Goal: Task Accomplishment & Management: Manage account settings

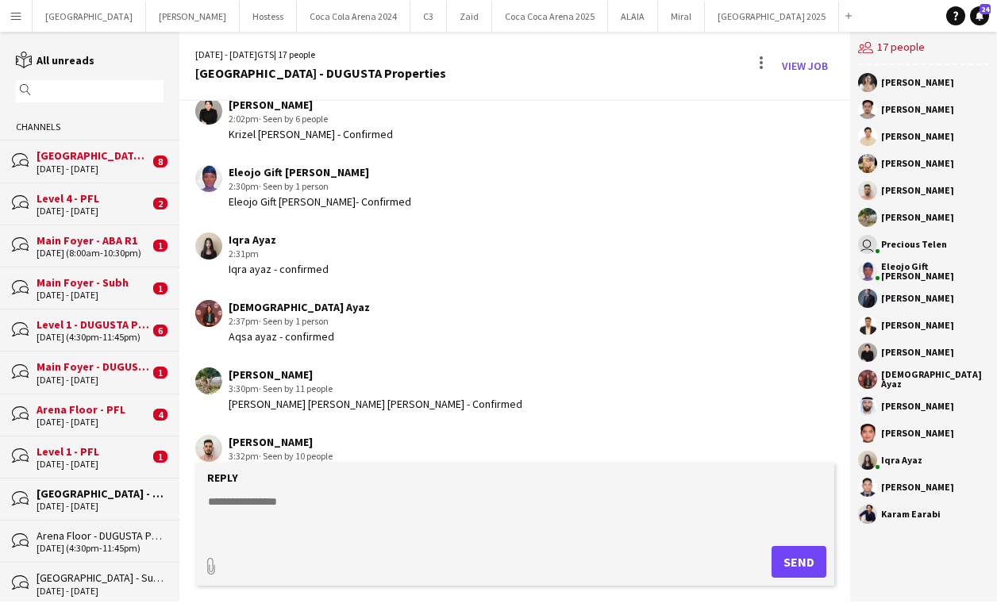
scroll to position [959, 0]
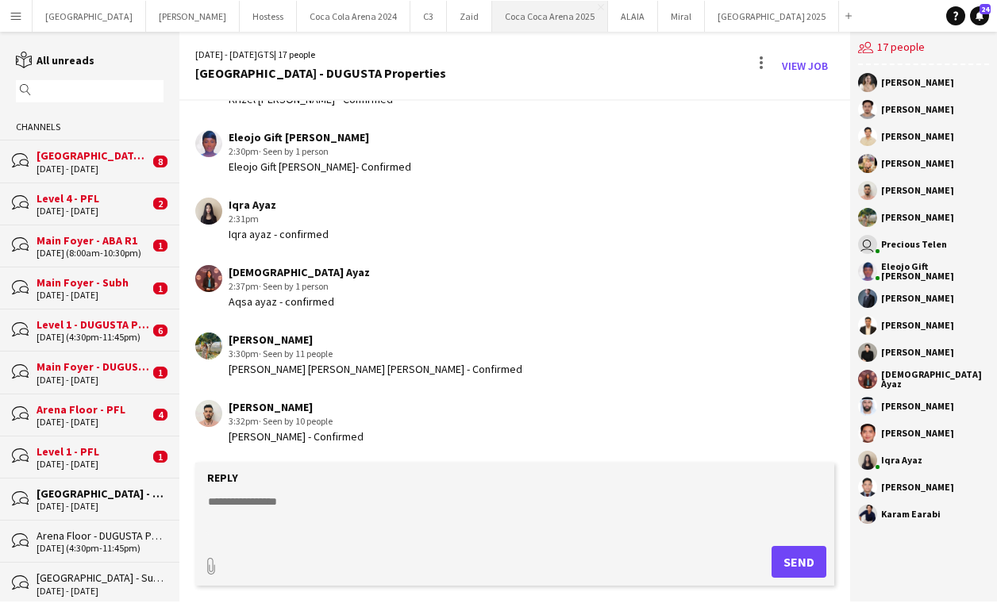
click at [492, 22] on button "Coca Coca Arena 2025 Close" at bounding box center [550, 16] width 116 height 31
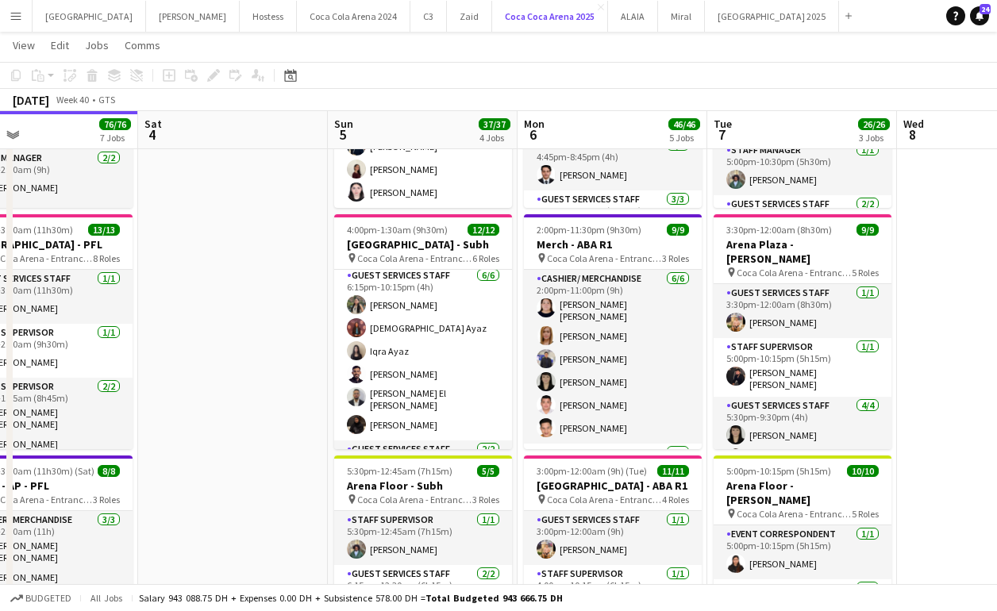
scroll to position [163, 0]
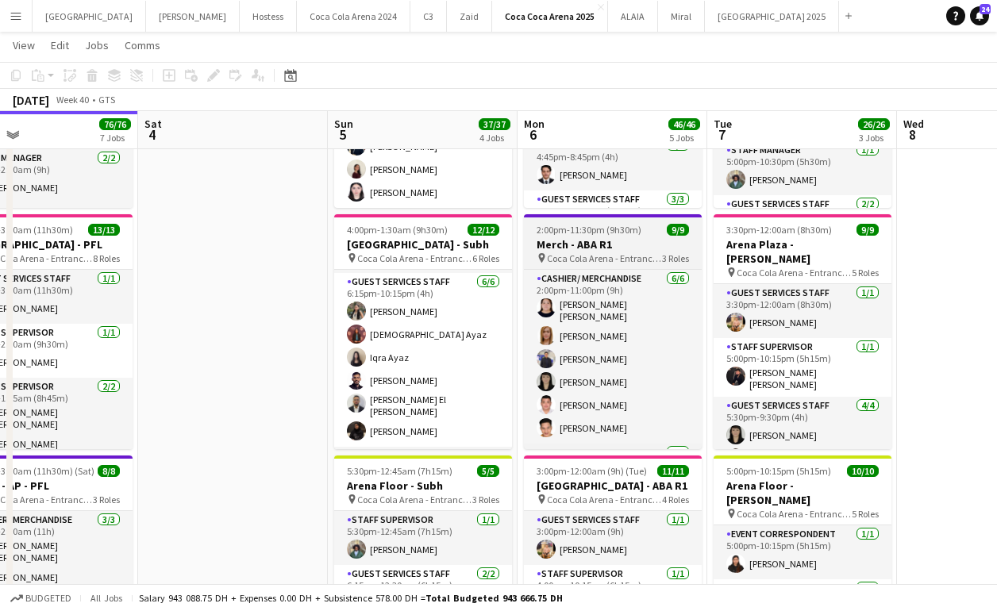
click at [582, 246] on h3 "Merch - ABA R1" at bounding box center [613, 244] width 178 height 14
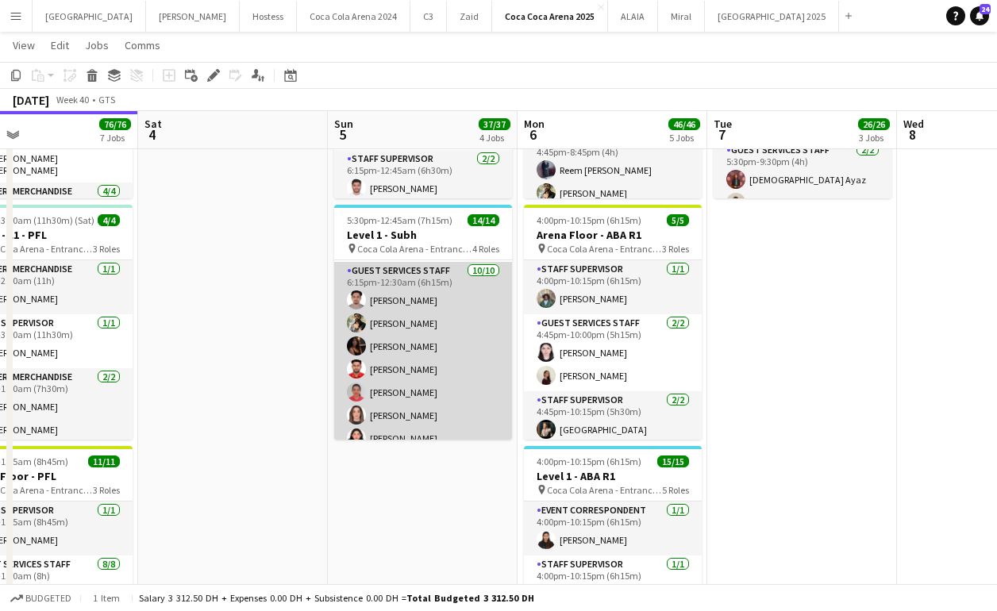
scroll to position [125, 0]
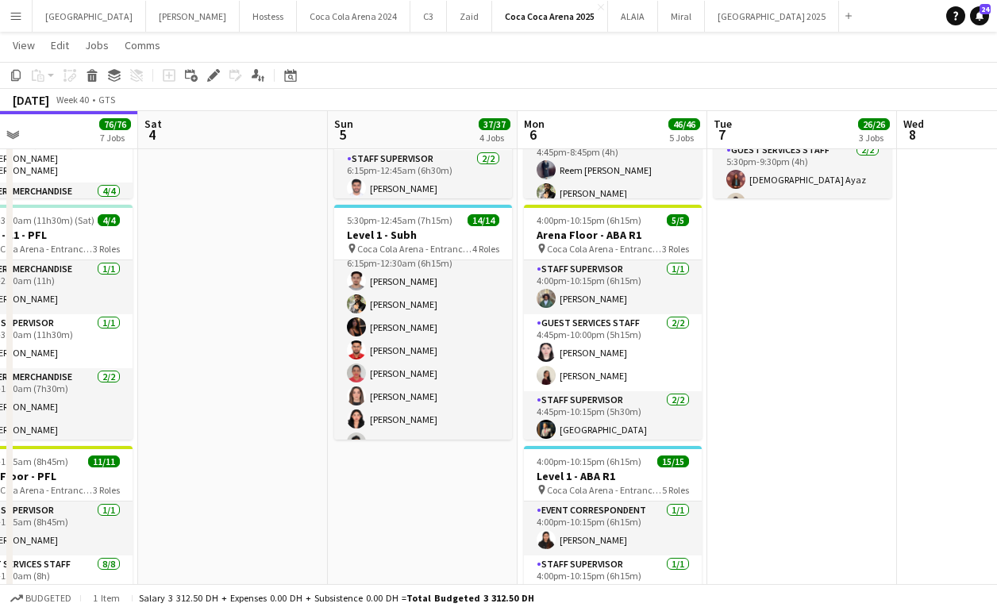
click at [445, 495] on app-date-cell "8:00am-1:00am (17h) (Mon) 6/6 Main Foyer - Subh pin Coca Cola Arena - Entrance …" at bounding box center [423, 335] width 190 height 1721
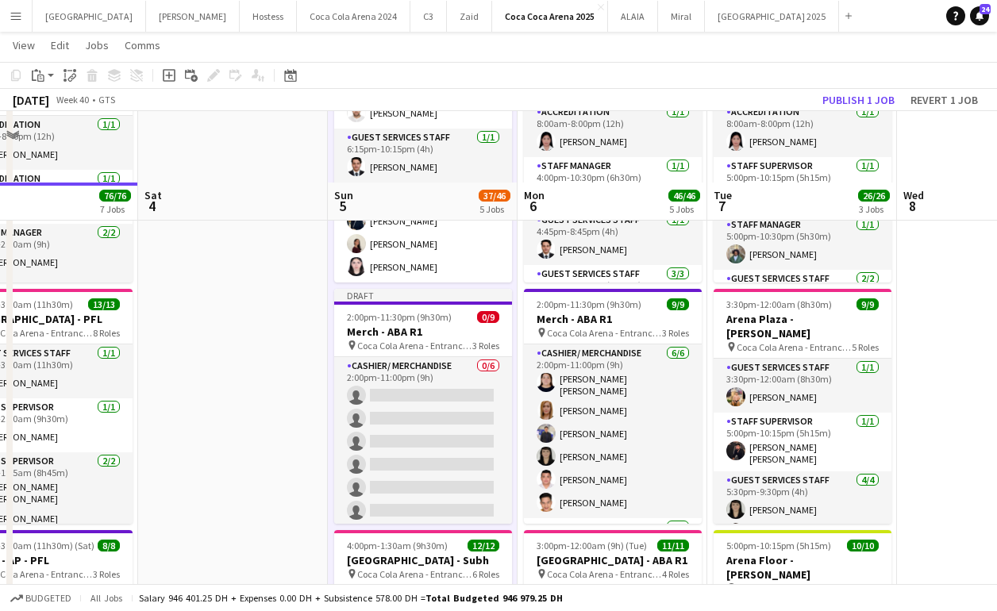
scroll to position [225, 0]
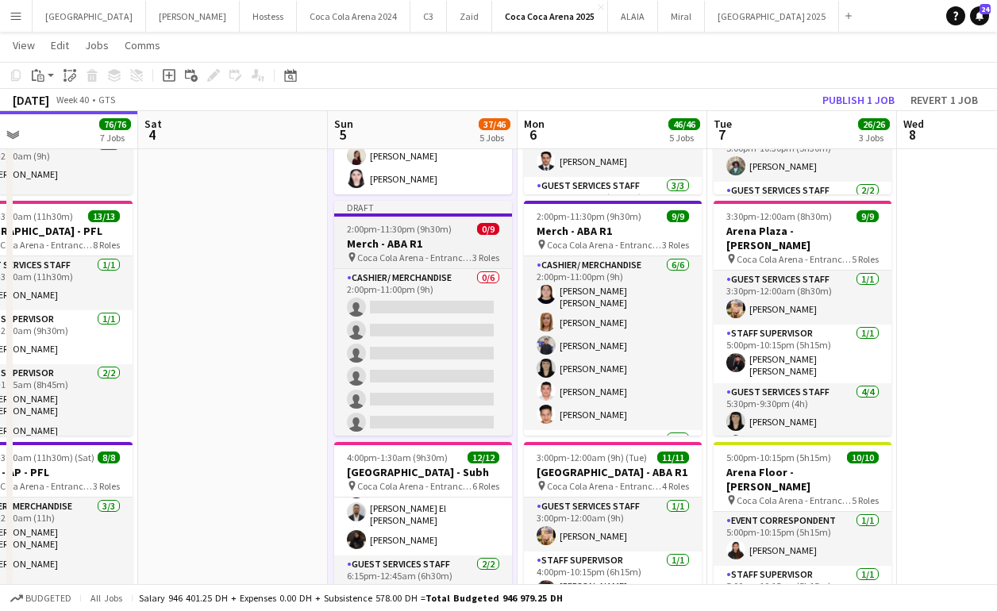
click at [381, 238] on h3 "Merch - ABA R1" at bounding box center [423, 244] width 178 height 14
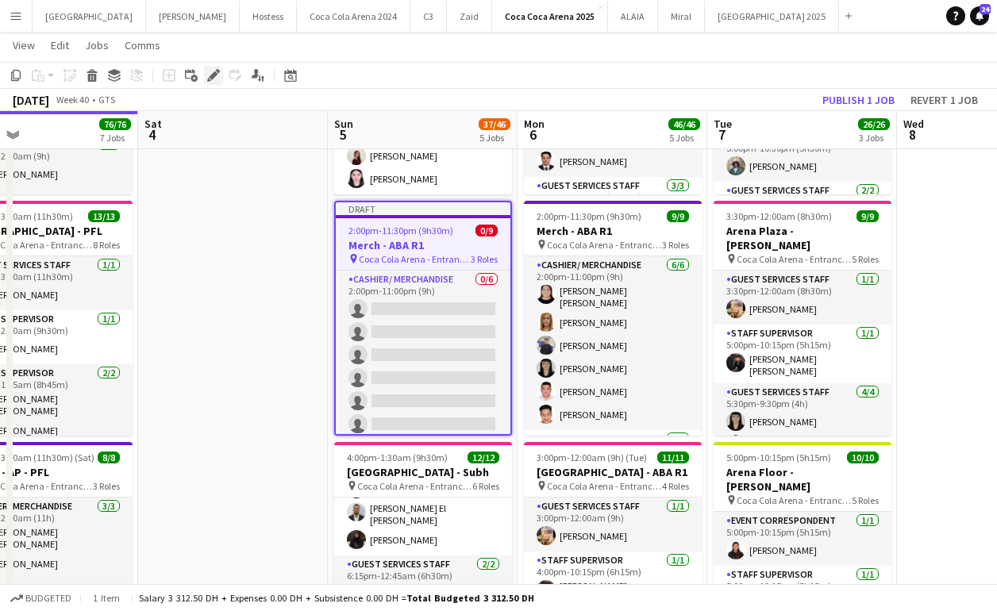
click at [208, 69] on icon "Edit" at bounding box center [213, 75] width 13 height 13
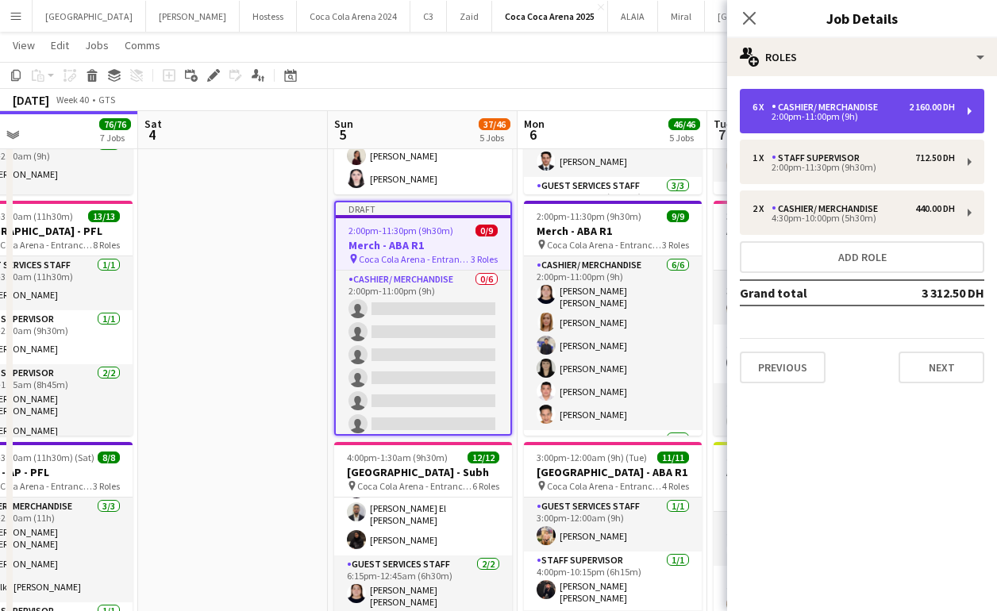
click at [849, 114] on div "2:00pm-11:00pm (9h)" at bounding box center [853, 117] width 202 height 8
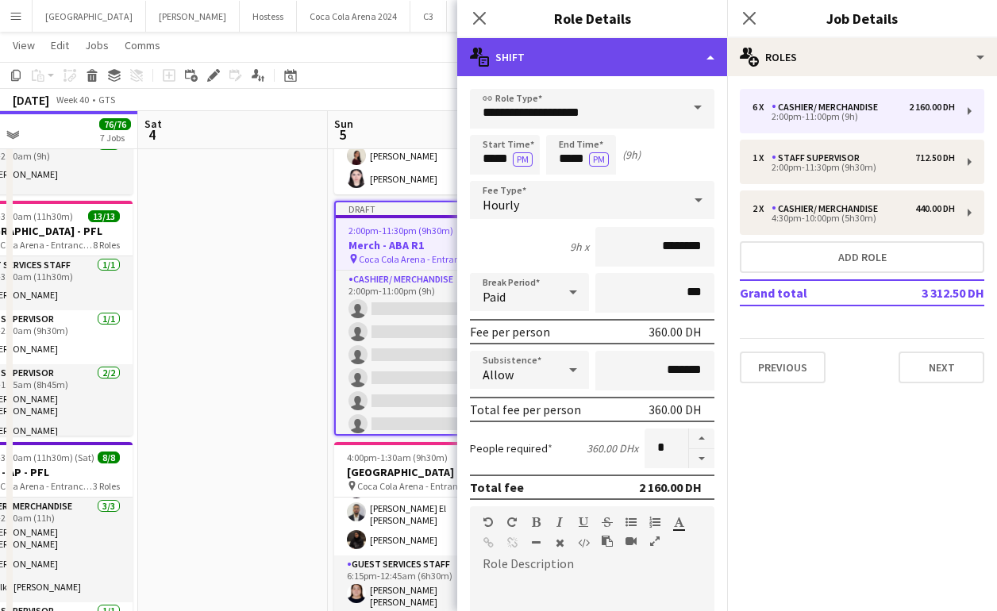
click at [548, 57] on div "multiple-actions-text Shift" at bounding box center [592, 57] width 270 height 38
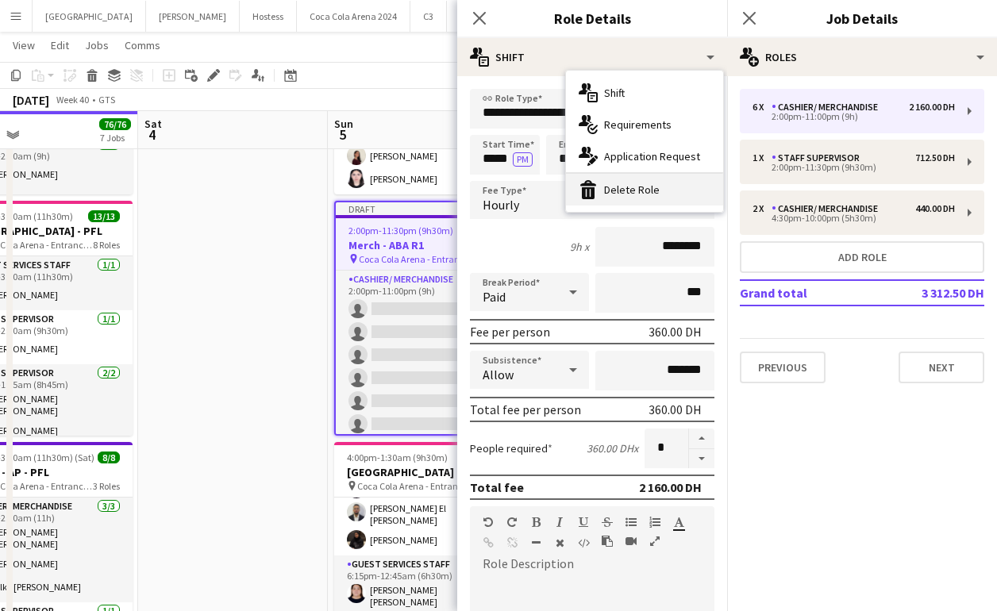
click at [629, 194] on div "bin-2 Delete Role" at bounding box center [644, 190] width 157 height 32
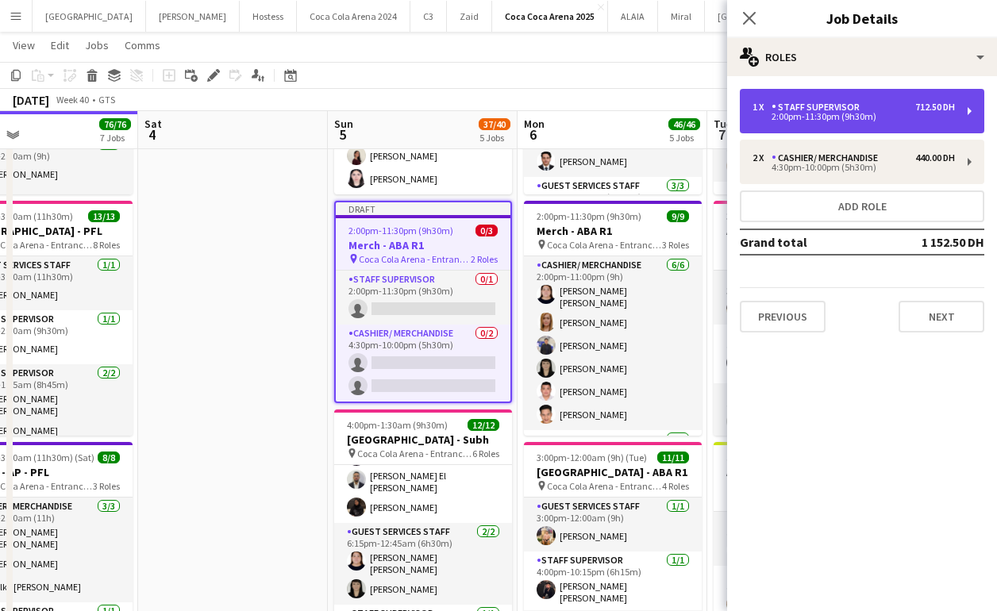
click at [806, 109] on div "Staff Supervisor" at bounding box center [818, 107] width 94 height 11
click at [833, 119] on div "2:00pm-11:30pm (9h30m)" at bounding box center [853, 117] width 202 height 8
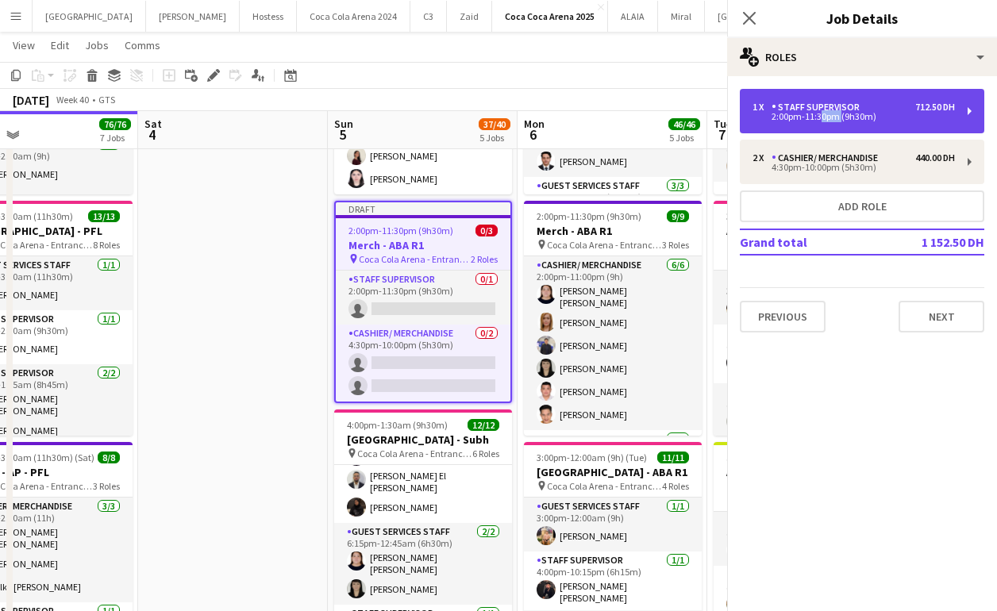
click at [833, 119] on div "2:00pm-11:30pm (9h30m)" at bounding box center [853, 117] width 202 height 8
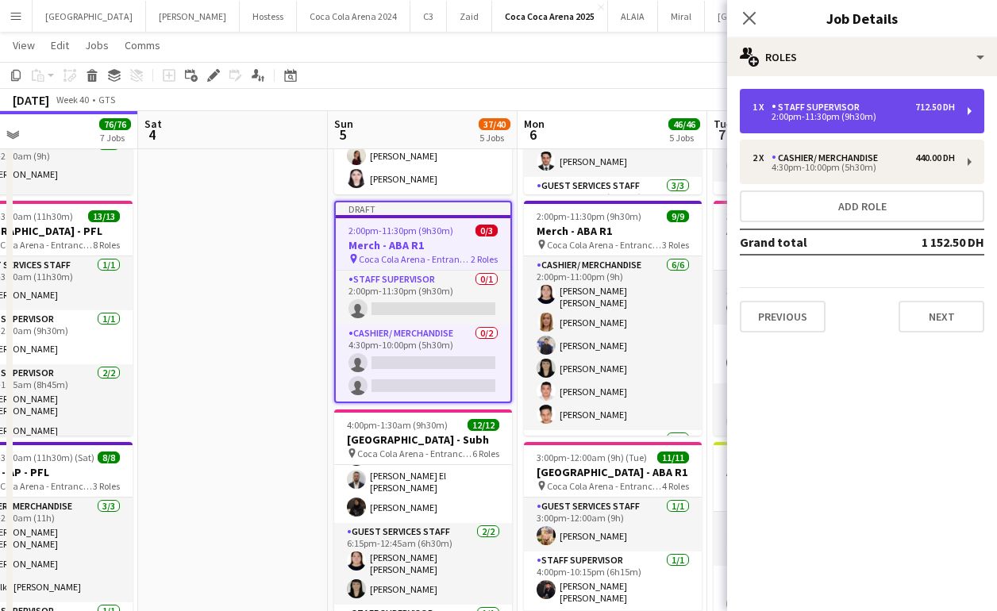
click at [806, 113] on div "2:00pm-11:30pm (9h30m)" at bounding box center [853, 117] width 202 height 8
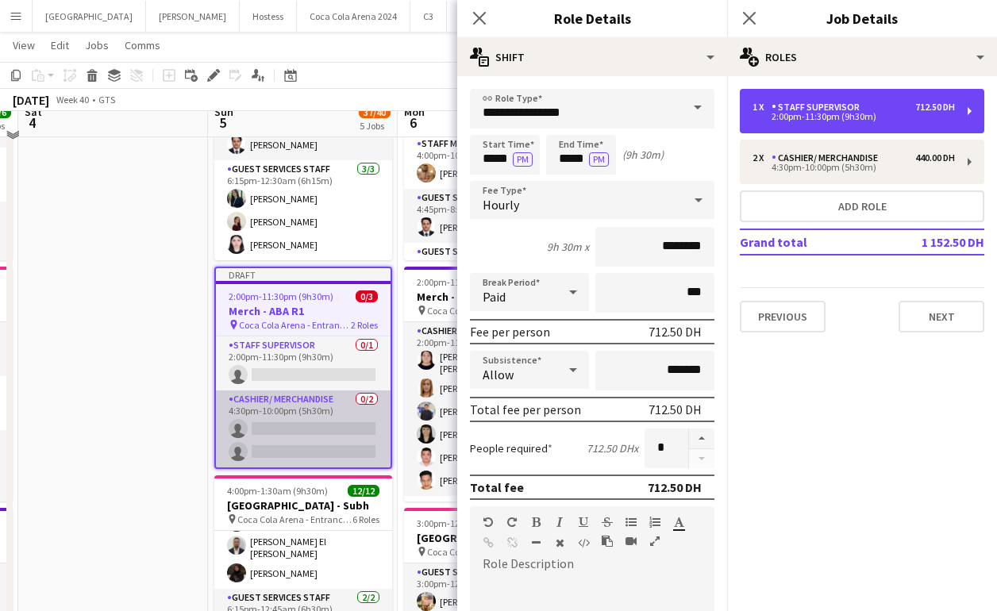
scroll to position [145, 0]
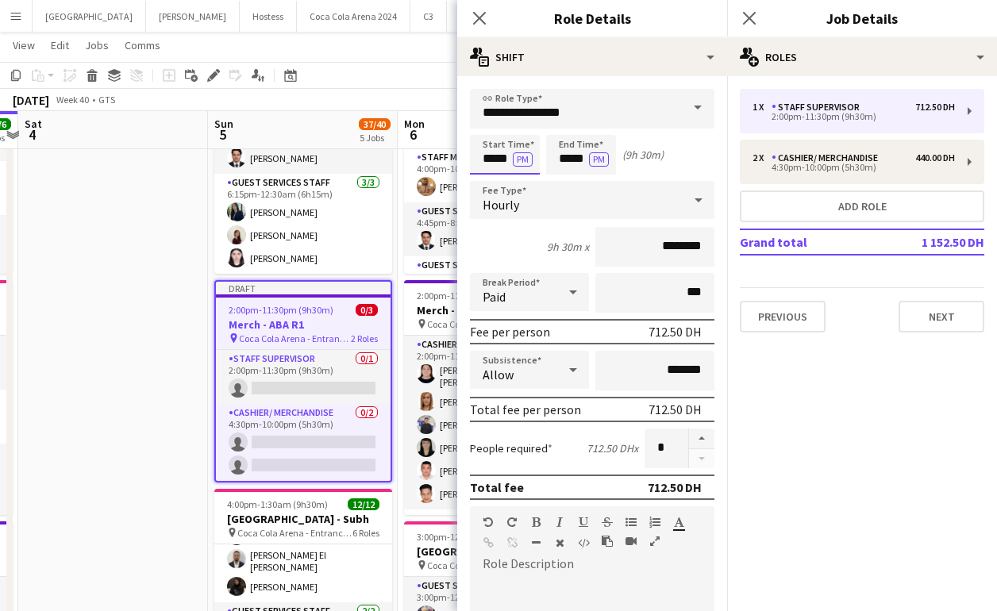
click at [489, 146] on input "*****" at bounding box center [505, 155] width 70 height 40
click at [488, 126] on div at bounding box center [489, 127] width 32 height 16
click at [514, 119] on div at bounding box center [521, 127] width 32 height 16
type input "*****"
click at [514, 119] on div at bounding box center [521, 127] width 32 height 16
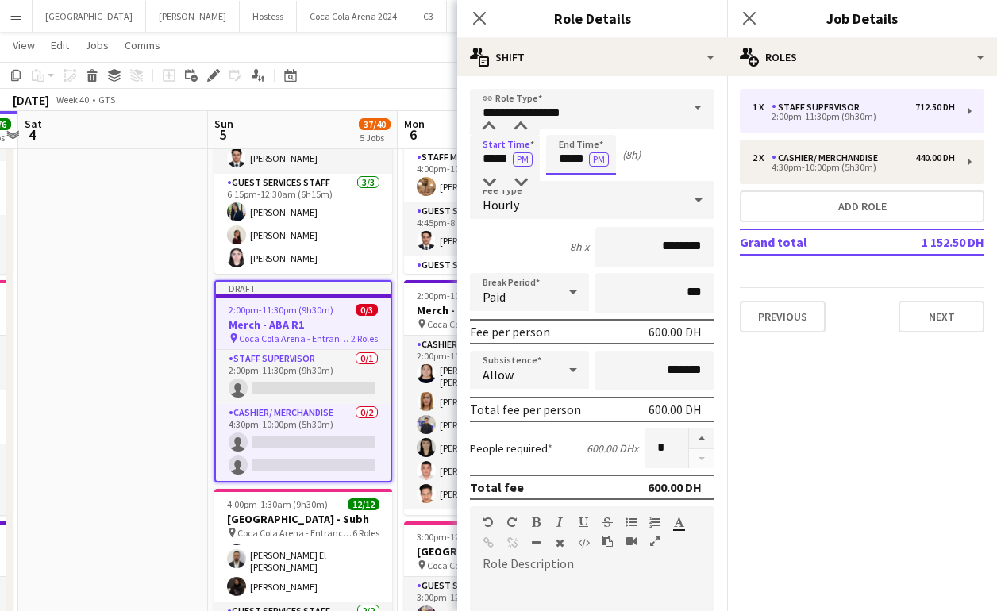
click at [563, 154] on input "*****" at bounding box center [581, 155] width 70 height 40
click at [567, 175] on div at bounding box center [565, 183] width 32 height 16
click at [562, 122] on div at bounding box center [565, 127] width 32 height 16
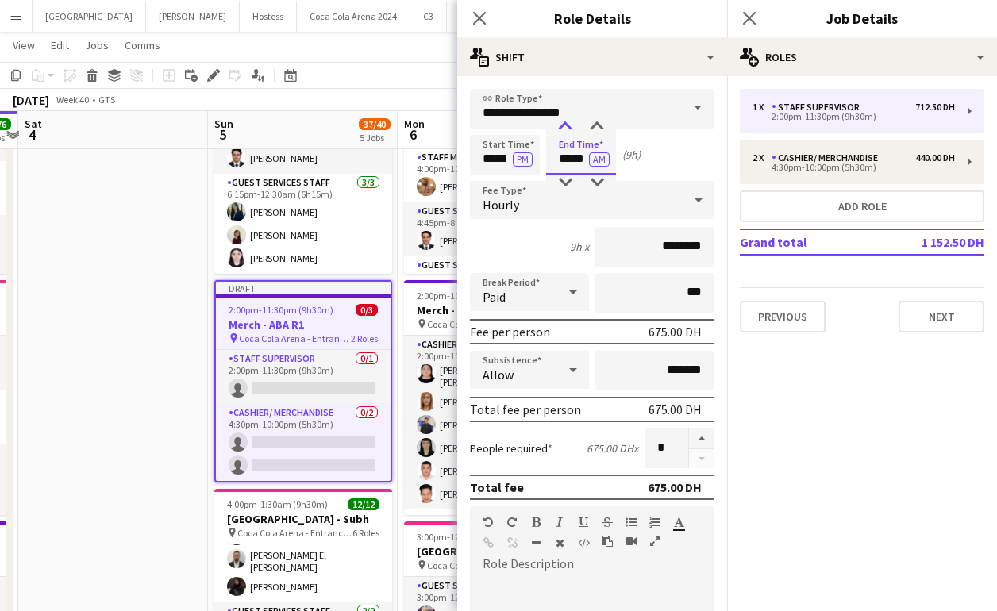
click at [562, 122] on div at bounding box center [565, 127] width 32 height 16
click at [596, 178] on div at bounding box center [597, 183] width 32 height 16
type input "*****"
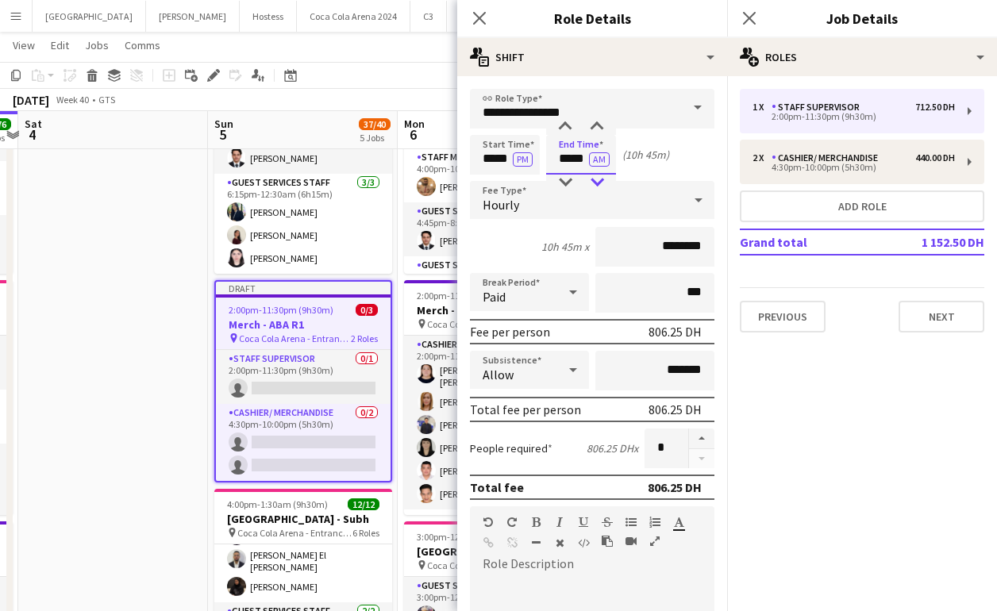
click at [596, 178] on div at bounding box center [597, 183] width 32 height 16
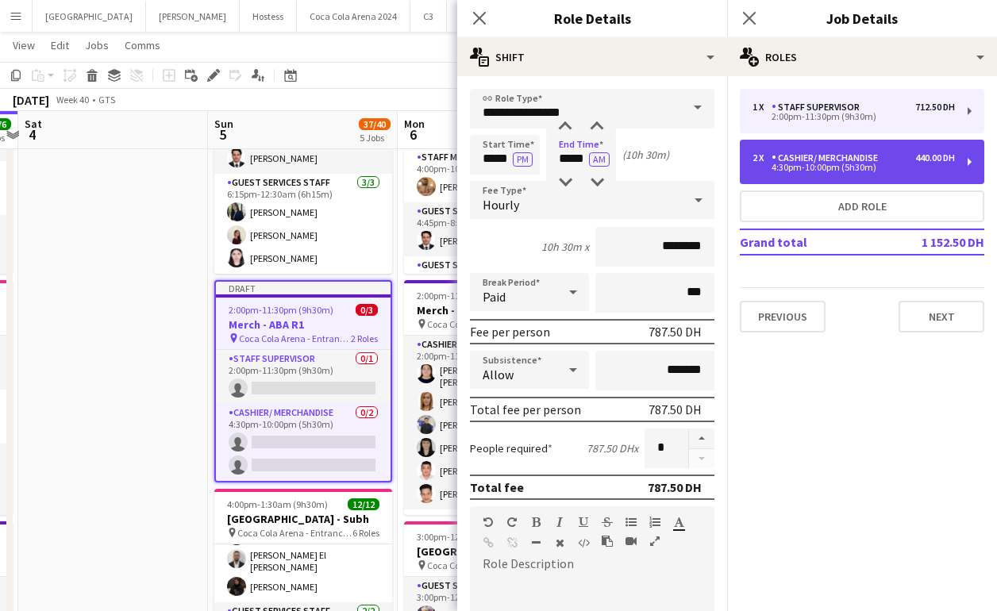
click at [762, 163] on div "2 x" at bounding box center [761, 157] width 19 height 11
type input "**********"
type input "*****"
type input "********"
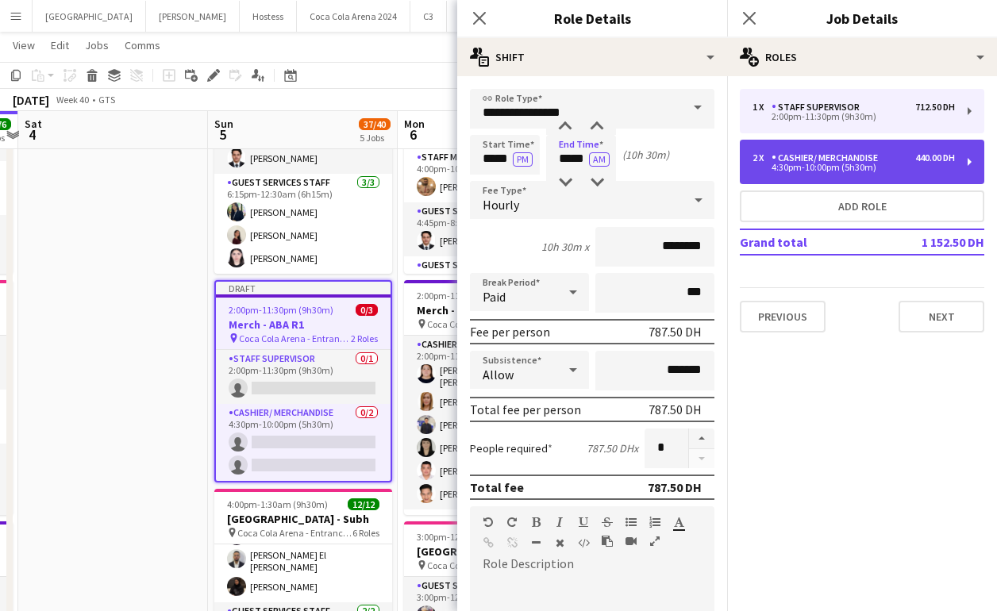
type input "*"
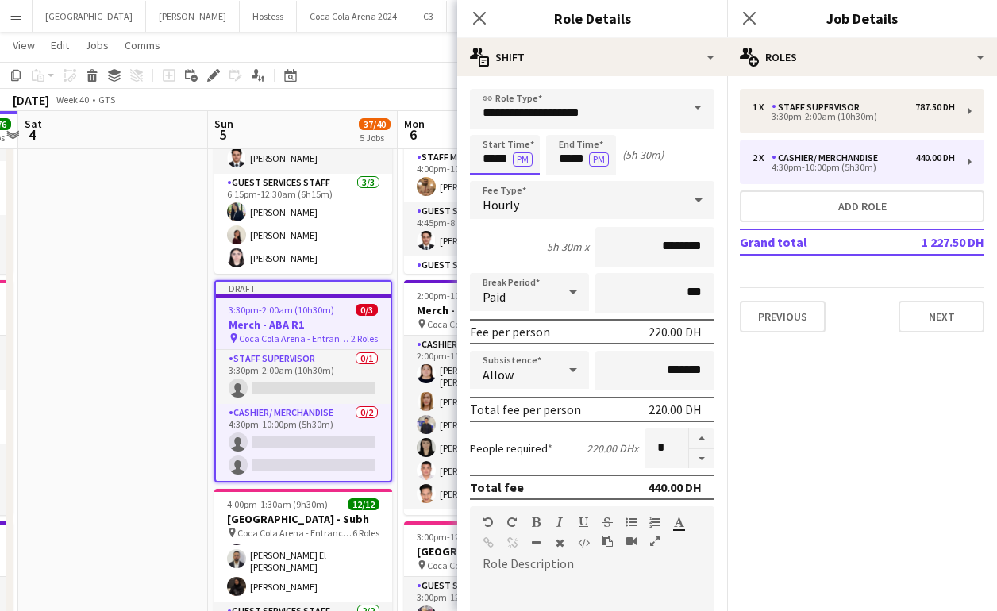
click at [482, 145] on input "*****" at bounding box center [505, 155] width 70 height 40
type input "*****"
click at [489, 183] on div at bounding box center [489, 183] width 32 height 16
click at [565, 152] on input "*****" at bounding box center [581, 155] width 70 height 40
click at [563, 180] on div at bounding box center [565, 183] width 32 height 16
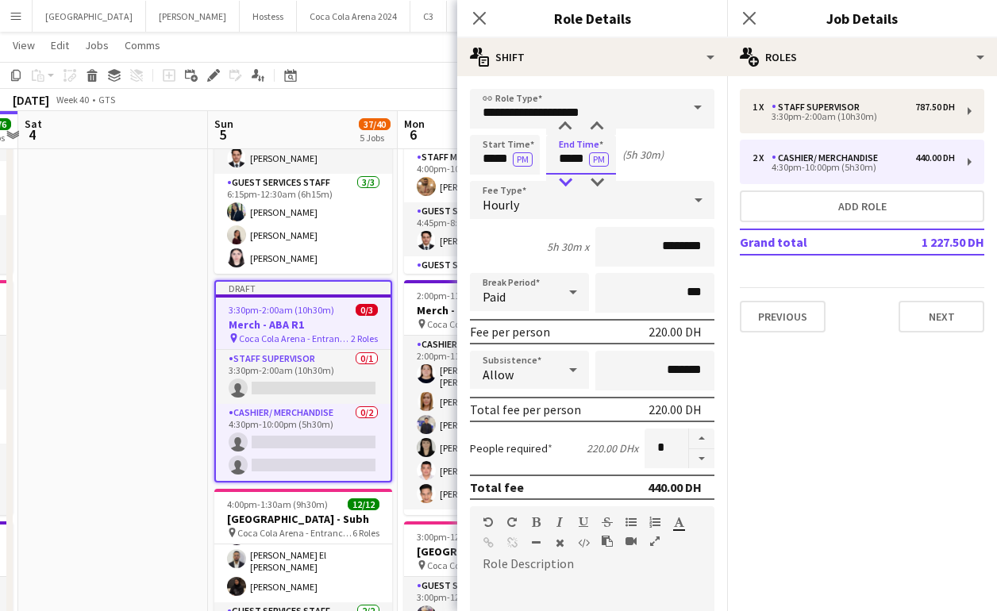
click at [563, 180] on div at bounding box center [565, 183] width 32 height 16
click at [564, 127] on div at bounding box center [565, 127] width 32 height 16
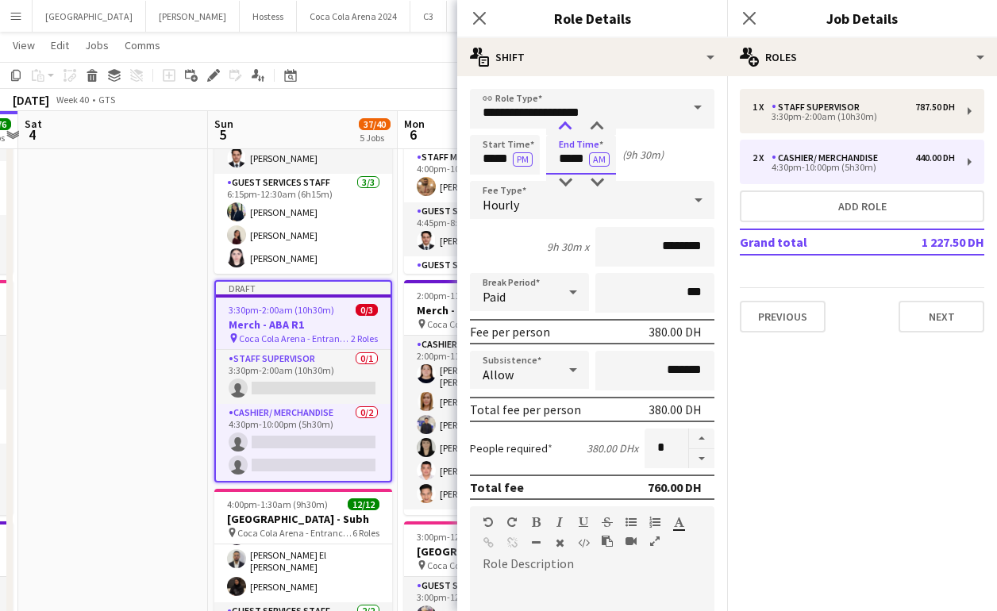
click at [564, 127] on div at bounding box center [565, 127] width 32 height 16
click at [594, 122] on div at bounding box center [597, 127] width 32 height 16
type input "*****"
click at [592, 126] on div at bounding box center [597, 127] width 32 height 16
click at [475, 17] on icon "Close pop-in" at bounding box center [478, 17] width 15 height 15
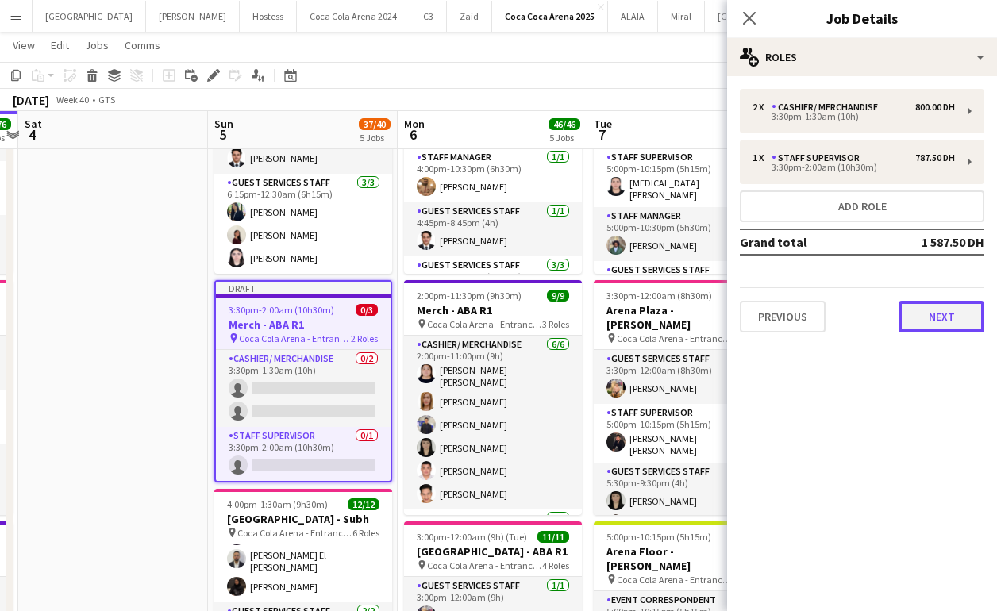
click at [936, 328] on button "Next" at bounding box center [941, 317] width 86 height 32
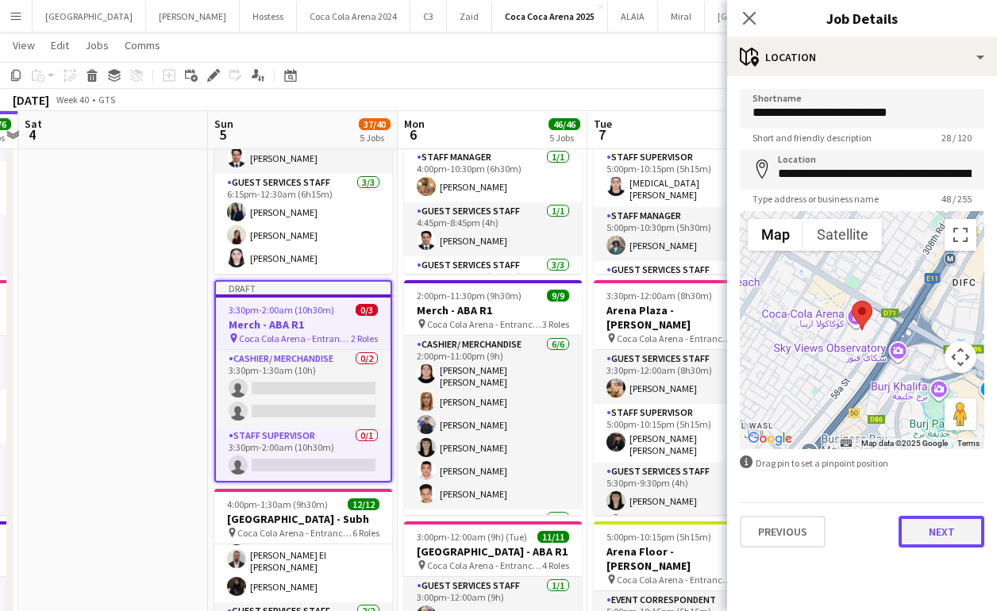
click at [938, 525] on button "Next" at bounding box center [941, 532] width 86 height 32
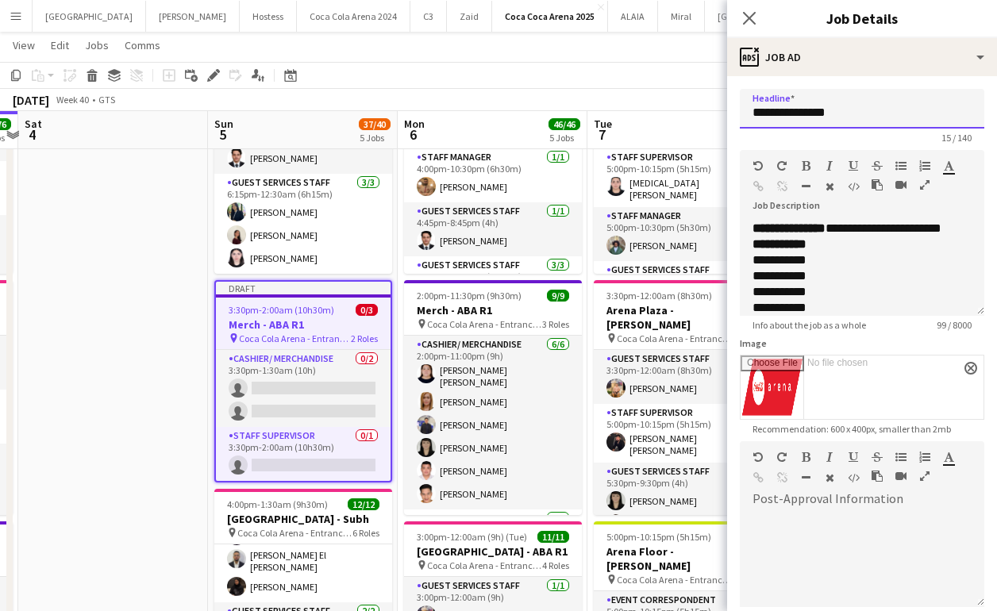
drag, startPoint x: 798, startPoint y: 112, endPoint x: 873, endPoint y: 111, distance: 75.4
click at [873, 111] on input "**********" at bounding box center [862, 109] width 244 height 40
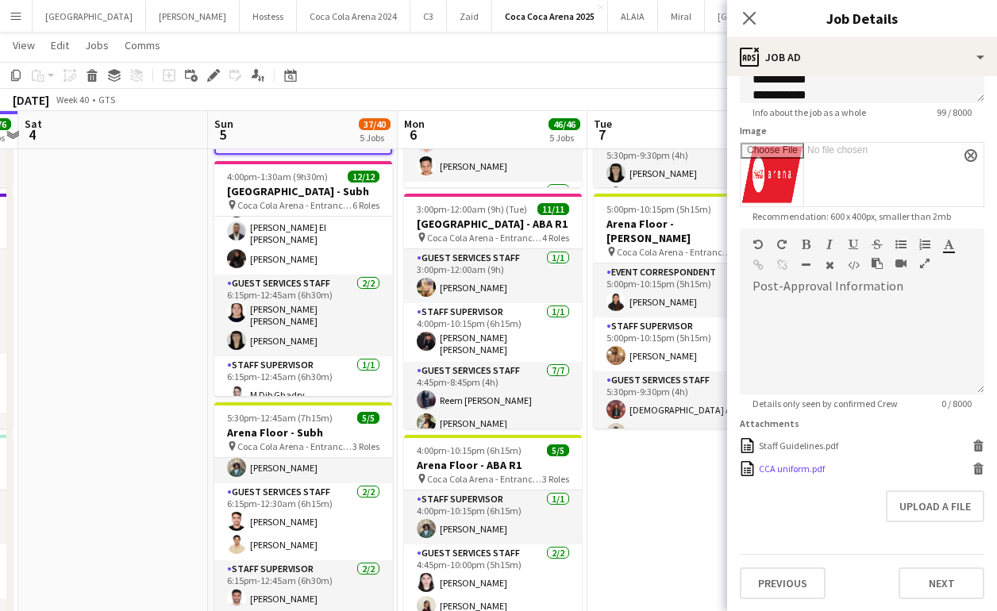
scroll to position [702, 0]
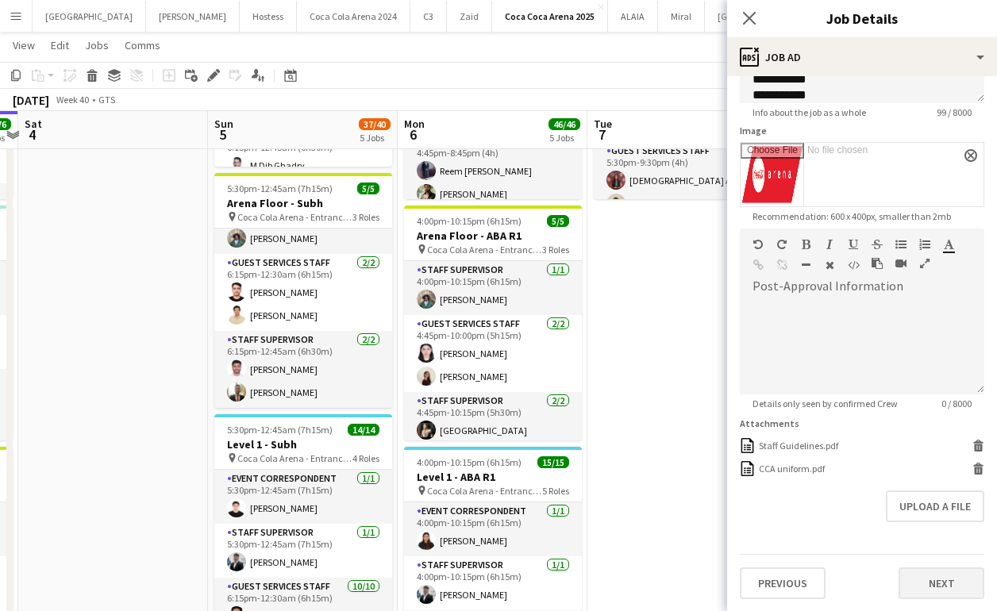
type input "**********"
click at [949, 576] on button "Next" at bounding box center [941, 583] width 86 height 32
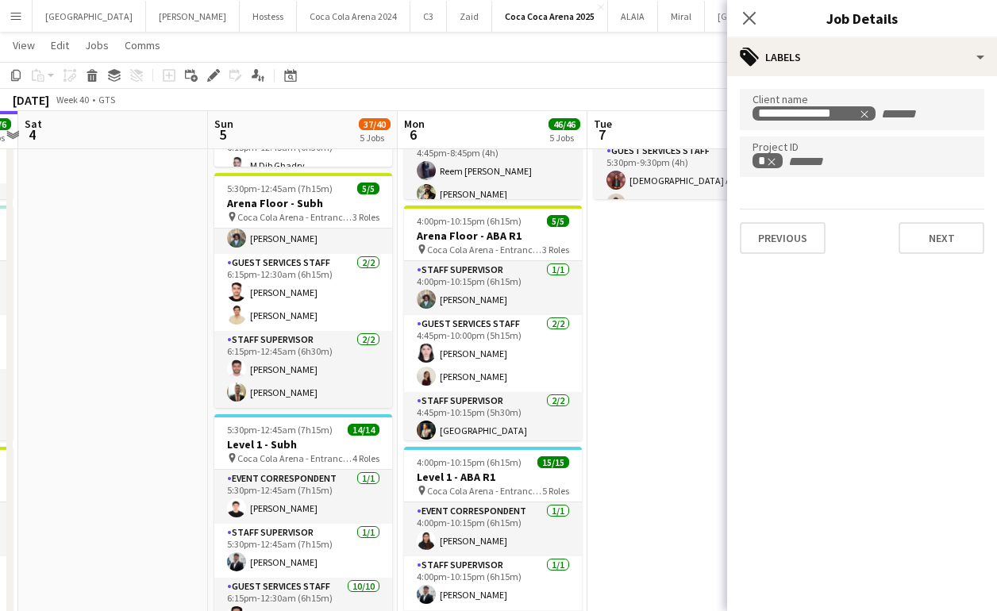
scroll to position [0, 0]
click at [923, 240] on button "Next" at bounding box center [941, 238] width 86 height 32
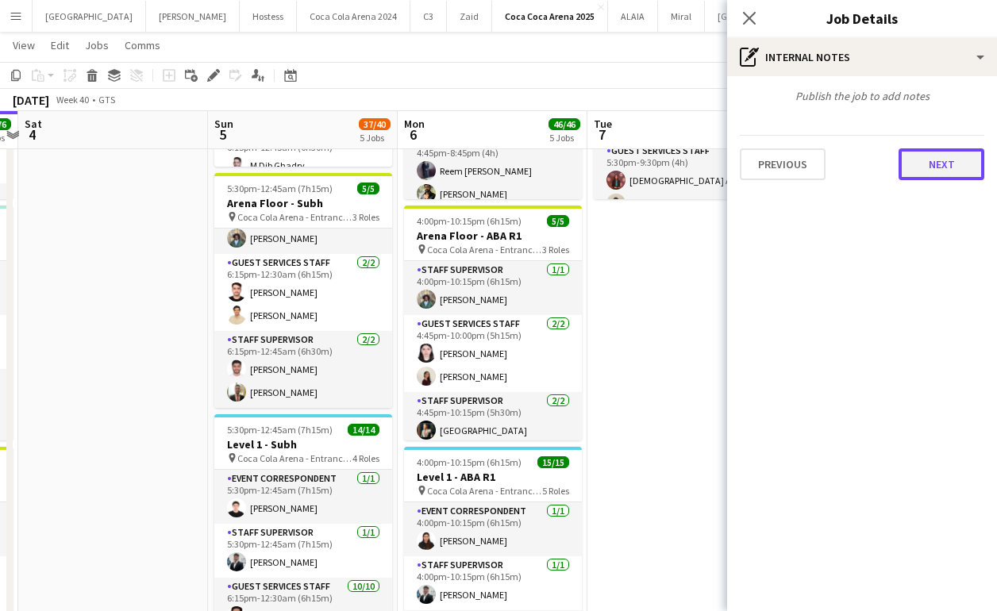
click at [919, 174] on button "Next" at bounding box center [941, 164] width 86 height 32
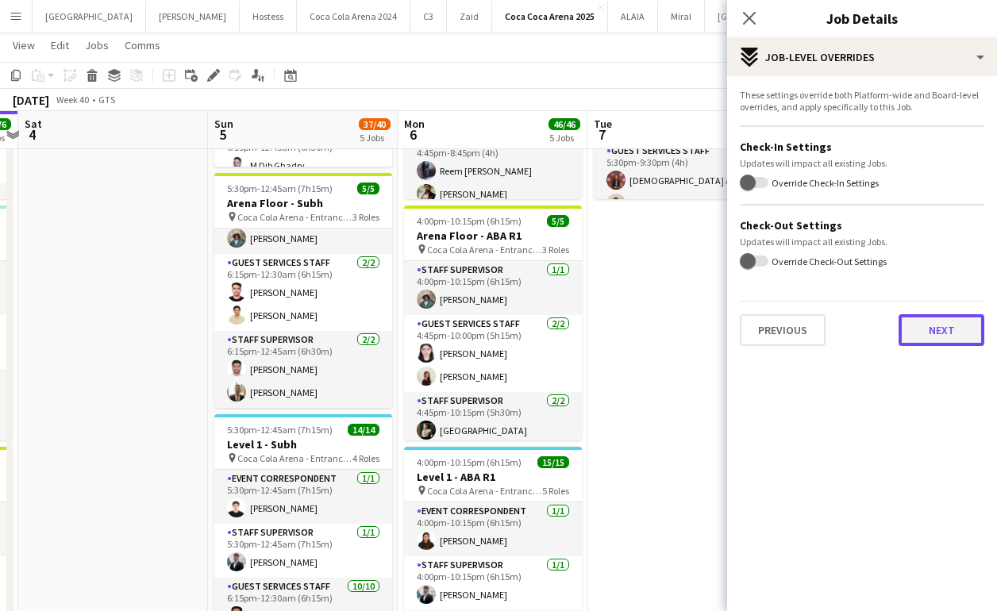
click at [930, 327] on button "Next" at bounding box center [941, 330] width 86 height 32
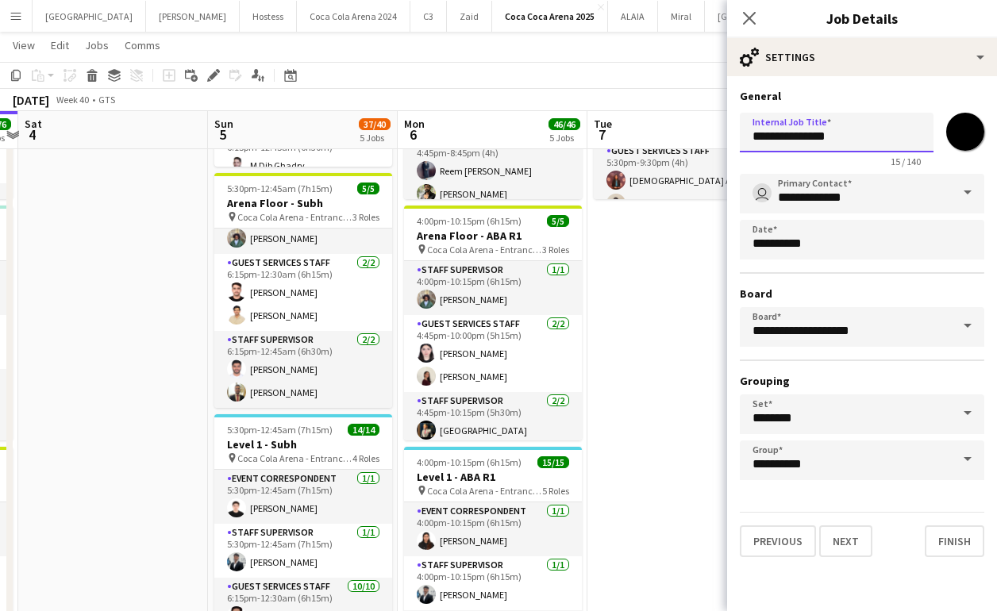
drag, startPoint x: 796, startPoint y: 139, endPoint x: 862, endPoint y: 136, distance: 65.9
click at [862, 136] on input "**********" at bounding box center [837, 133] width 194 height 40
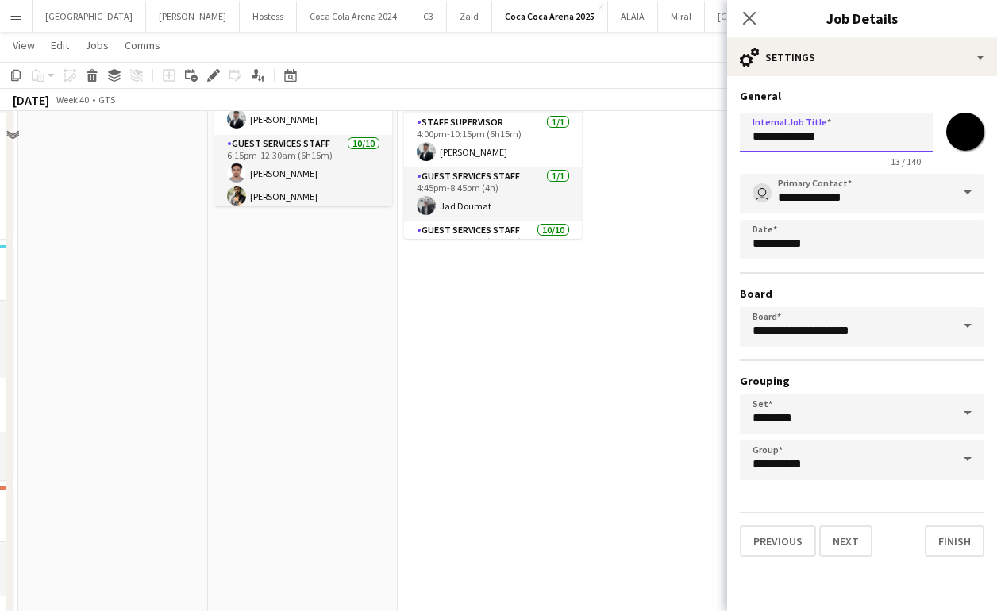
scroll to position [1173, 0]
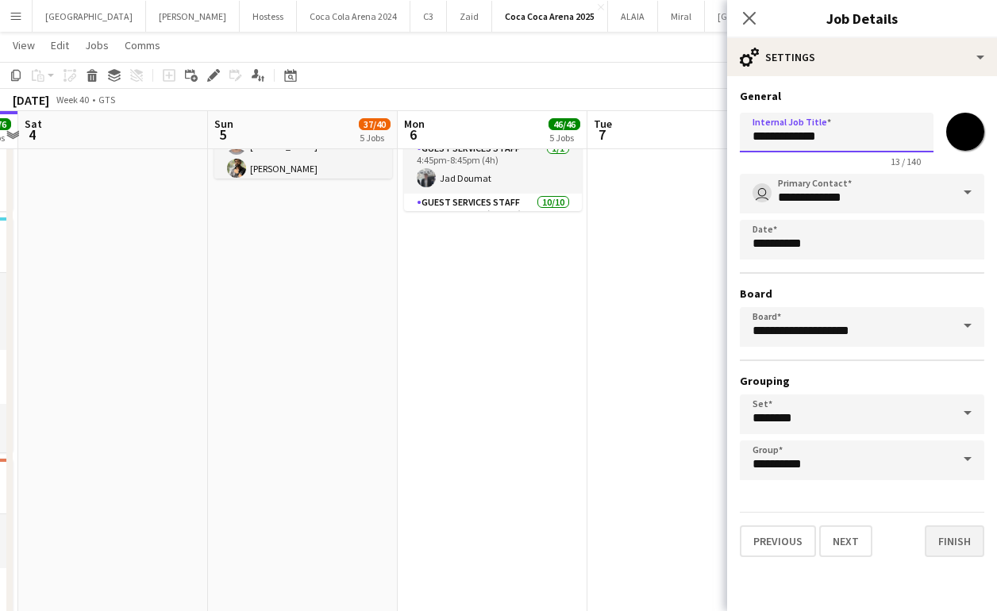
type input "**********"
click at [948, 543] on button "Finish" at bounding box center [955, 541] width 60 height 32
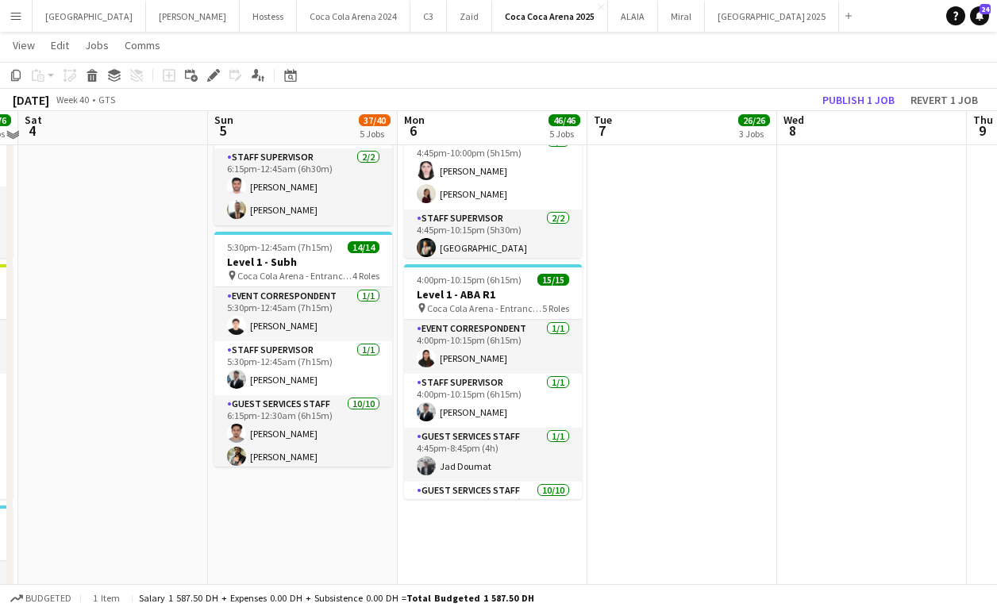
scroll to position [881, 0]
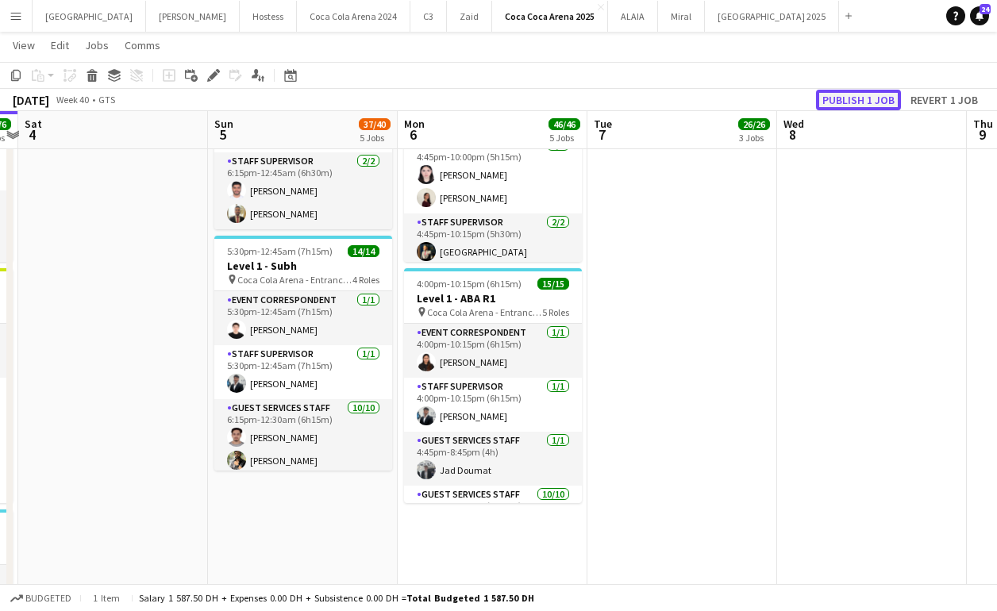
click at [838, 97] on button "Publish 1 job" at bounding box center [858, 100] width 85 height 21
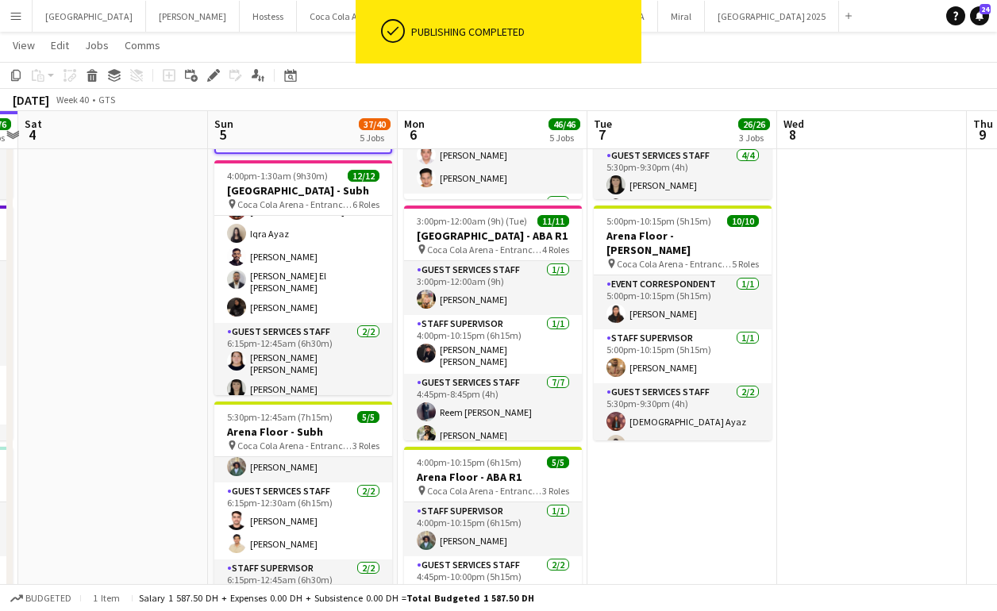
scroll to position [252, 0]
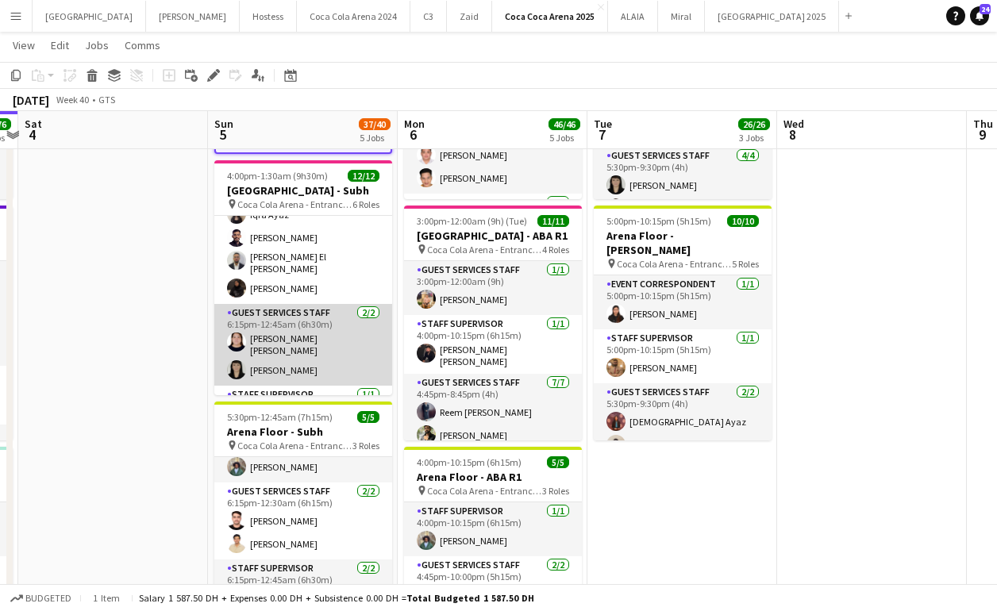
click at [298, 356] on app-card-role "Guest Services Staff 2/2 6:15pm-12:45am (6h30m) Robie ann David Aubrey Santiago" at bounding box center [303, 345] width 178 height 82
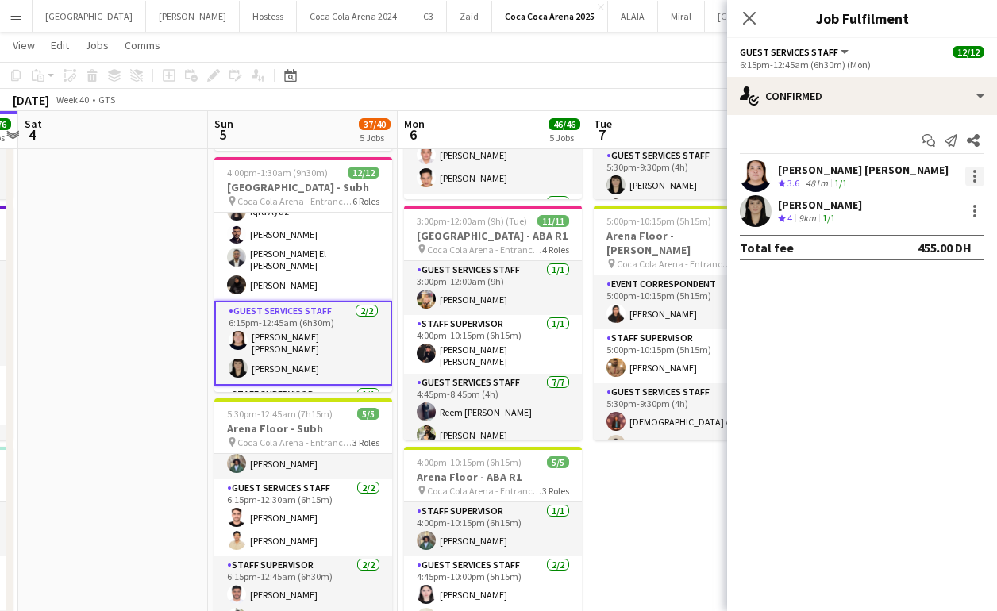
click at [971, 177] on div at bounding box center [974, 176] width 19 height 19
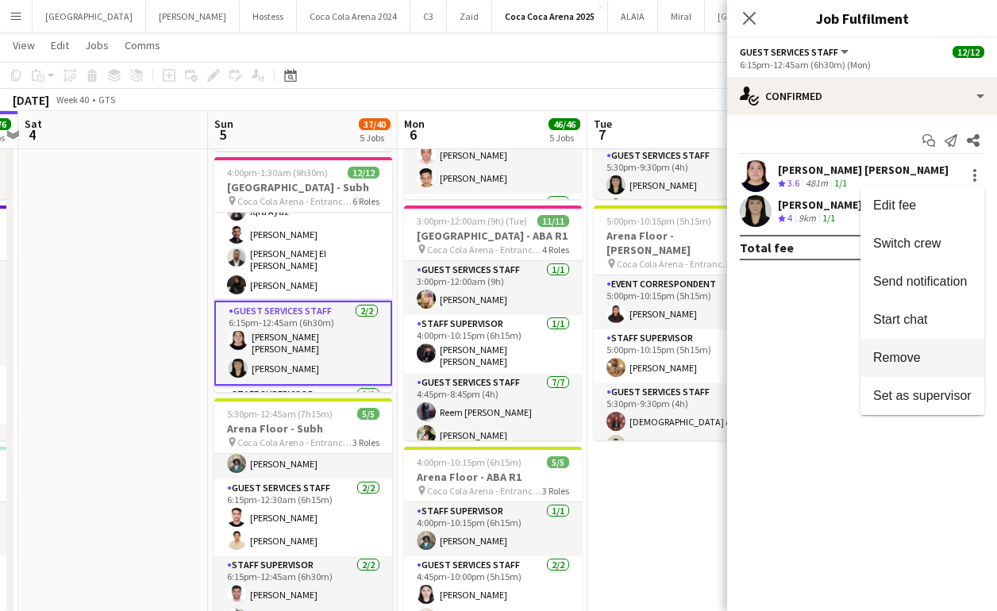
click at [907, 356] on span "Remove" at bounding box center [897, 357] width 48 height 13
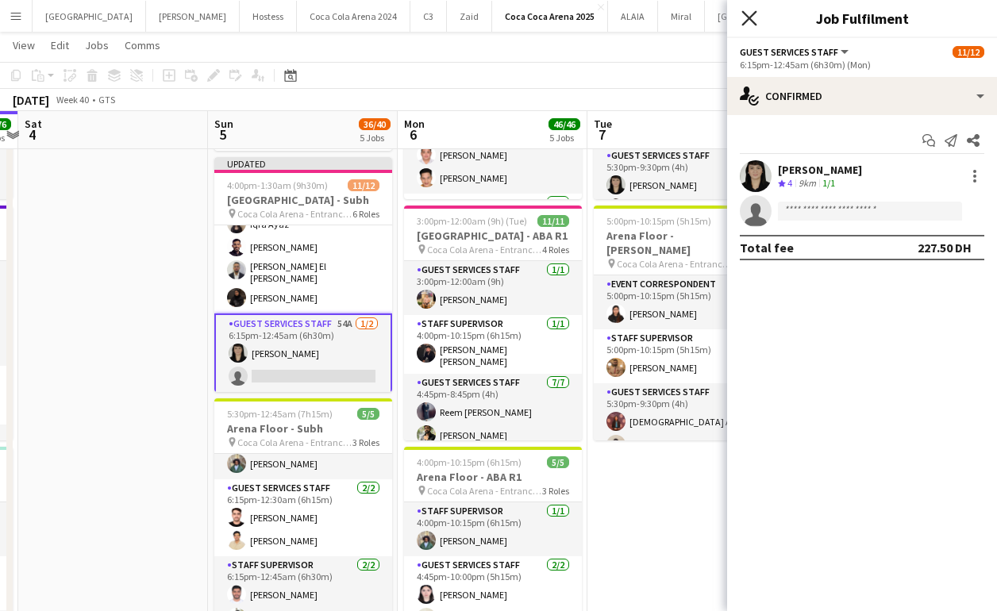
click at [754, 12] on icon at bounding box center [748, 17] width 15 height 15
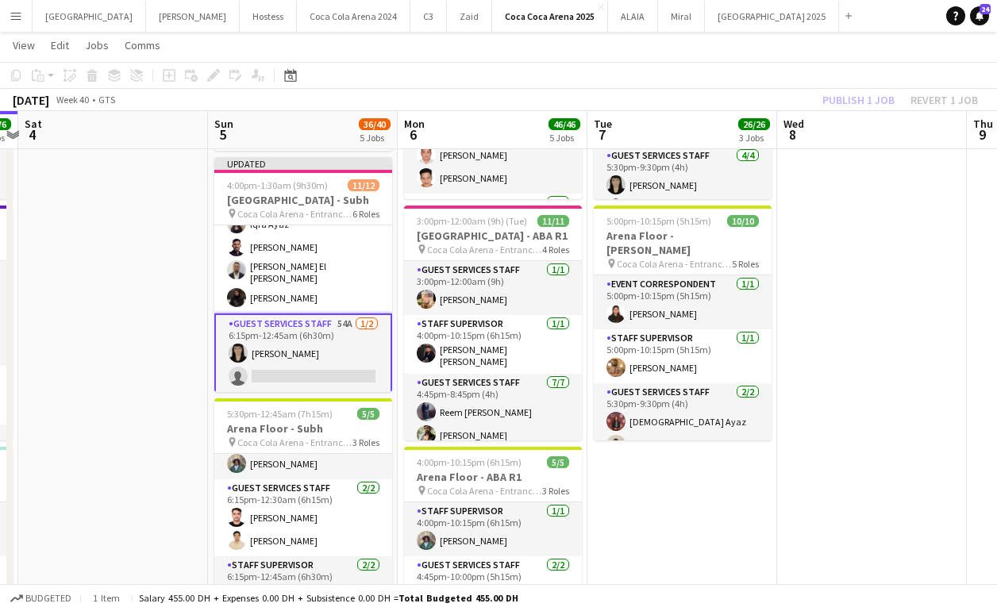
click at [842, 101] on div "Publish 1 job Revert 1 job" at bounding box center [900, 100] width 194 height 21
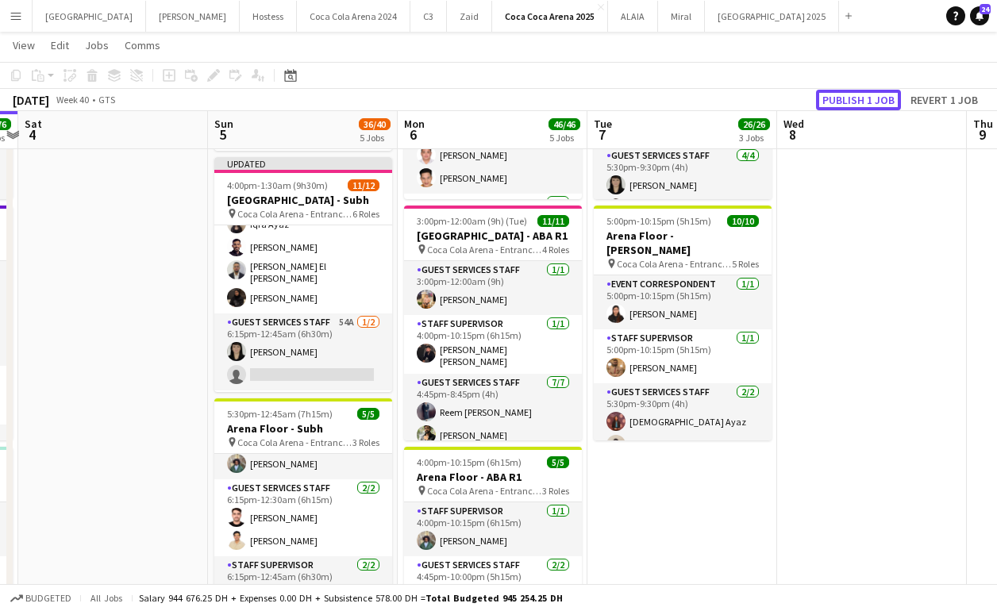
click at [842, 101] on button "Publish 1 job" at bounding box center [858, 100] width 85 height 21
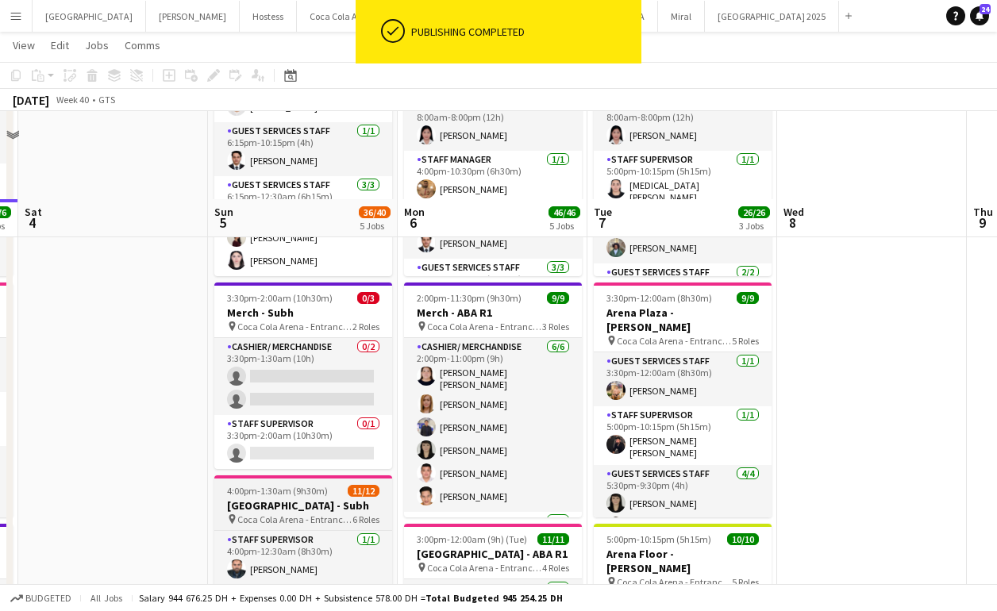
scroll to position [95, 0]
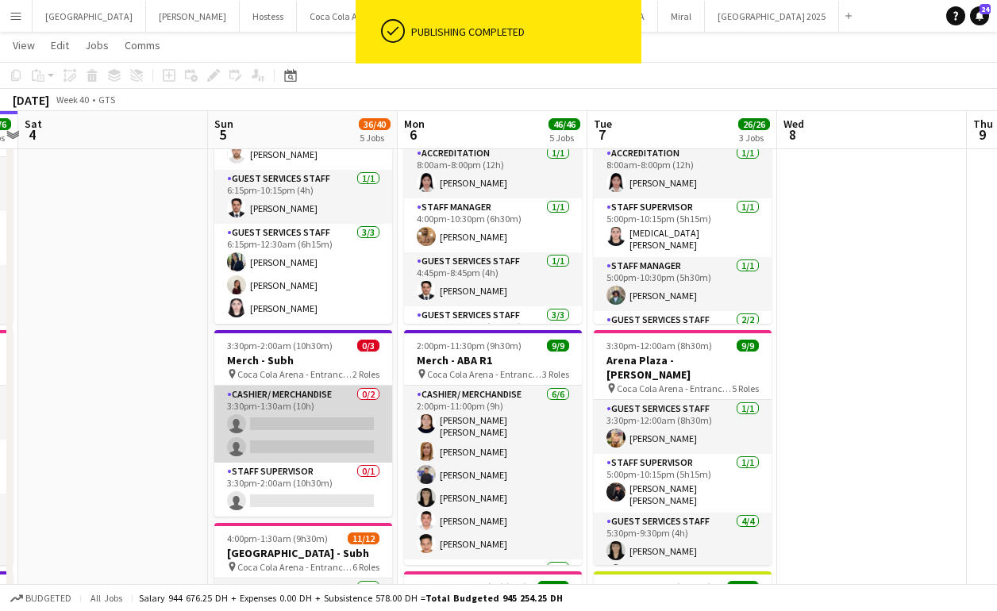
click at [340, 423] on app-card-role "Cashier/ Merchandise 0/2 3:30pm-1:30am (10h) single-neutral-actions single-neut…" at bounding box center [303, 424] width 178 height 77
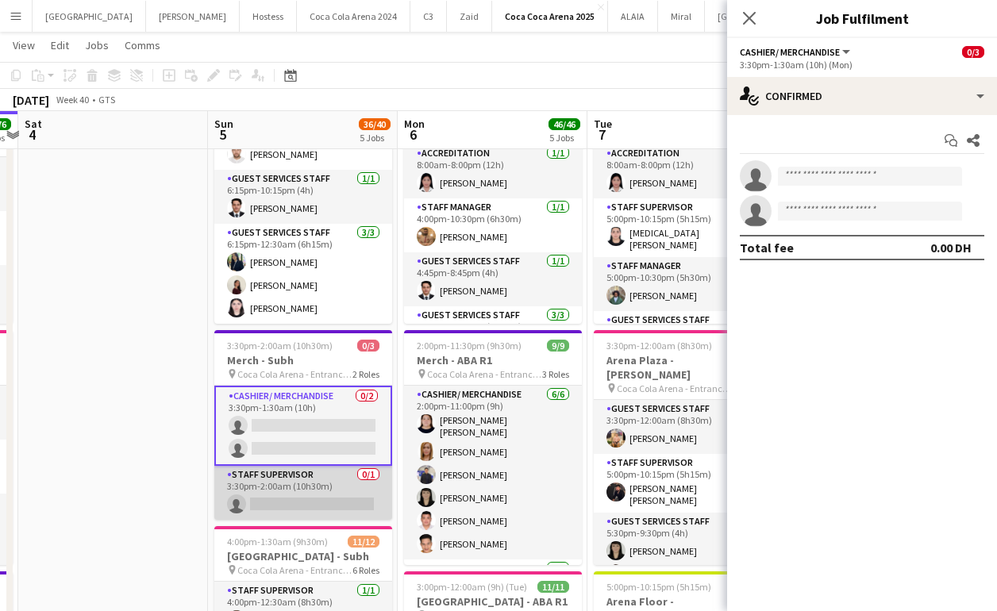
click at [324, 499] on app-card-role "Staff Supervisor 0/1 3:30pm-2:00am (10h30m) single-neutral-actions" at bounding box center [303, 493] width 178 height 54
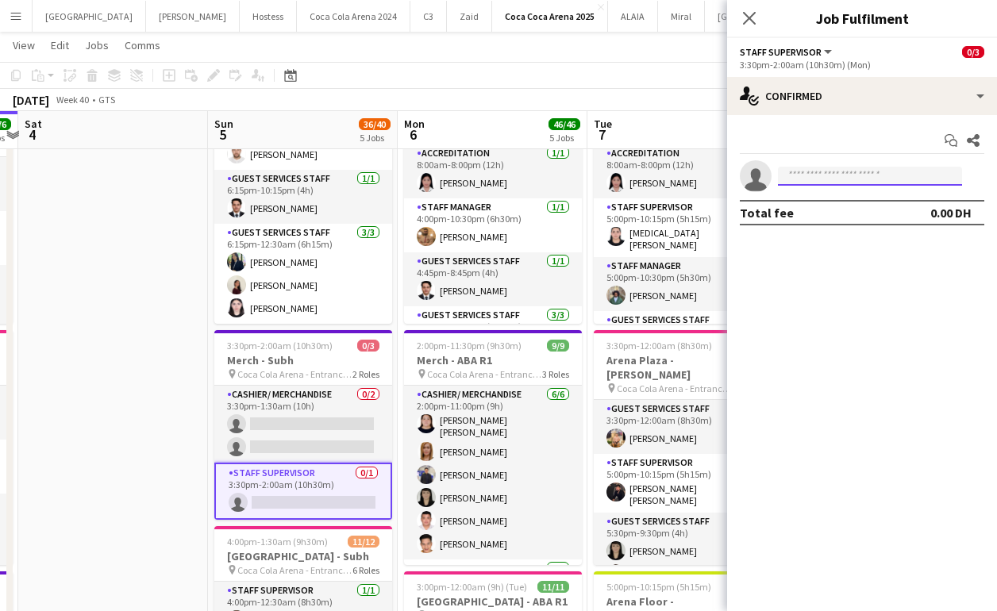
click at [797, 175] on input at bounding box center [870, 176] width 184 height 19
paste input "**********"
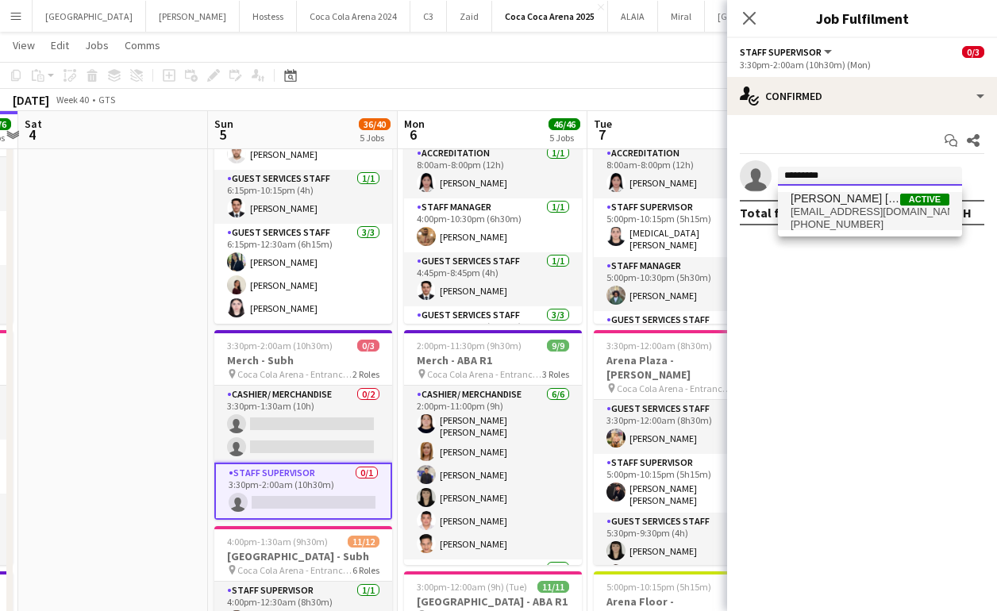
type input "*********"
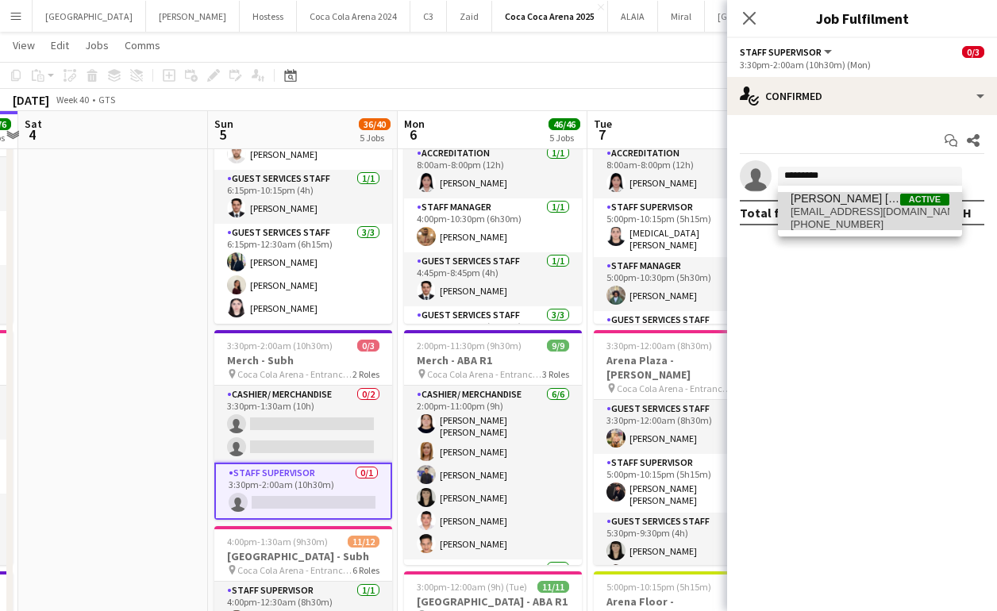
click at [814, 206] on span "robieanndavid11@gmail.com" at bounding box center [869, 212] width 159 height 13
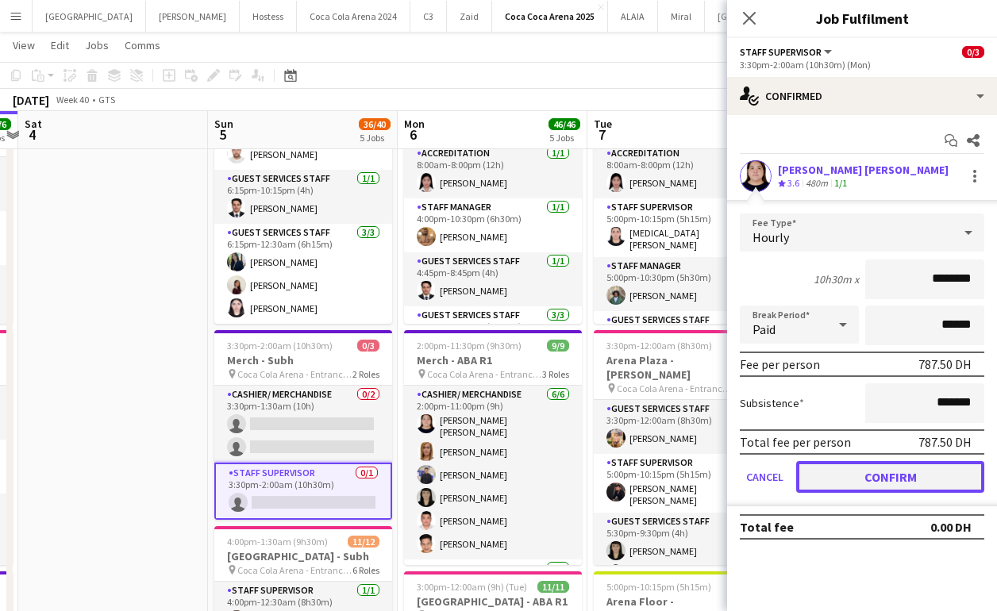
click at [845, 475] on button "Confirm" at bounding box center [890, 477] width 188 height 32
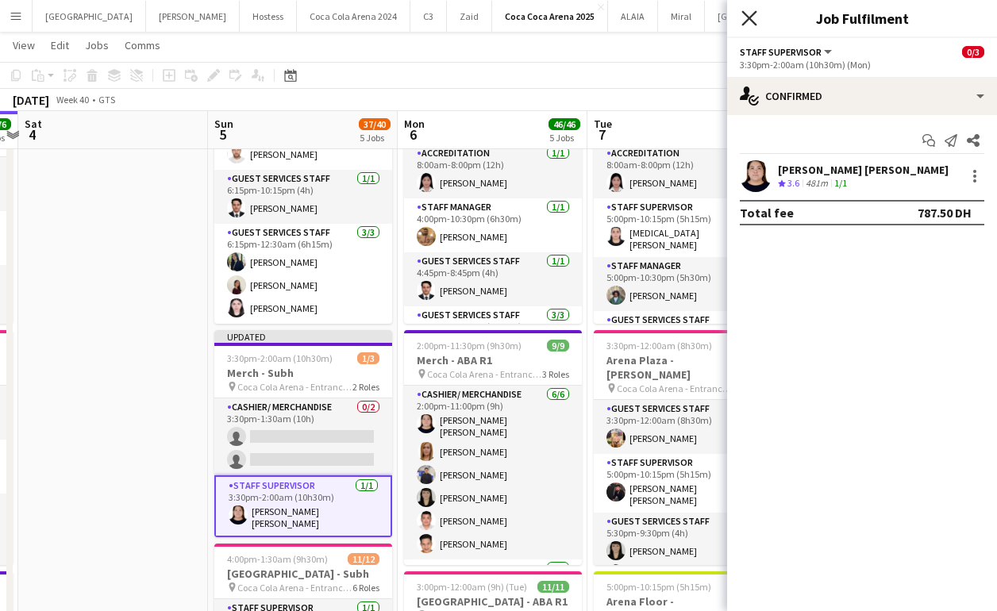
click at [747, 20] on icon at bounding box center [748, 17] width 15 height 15
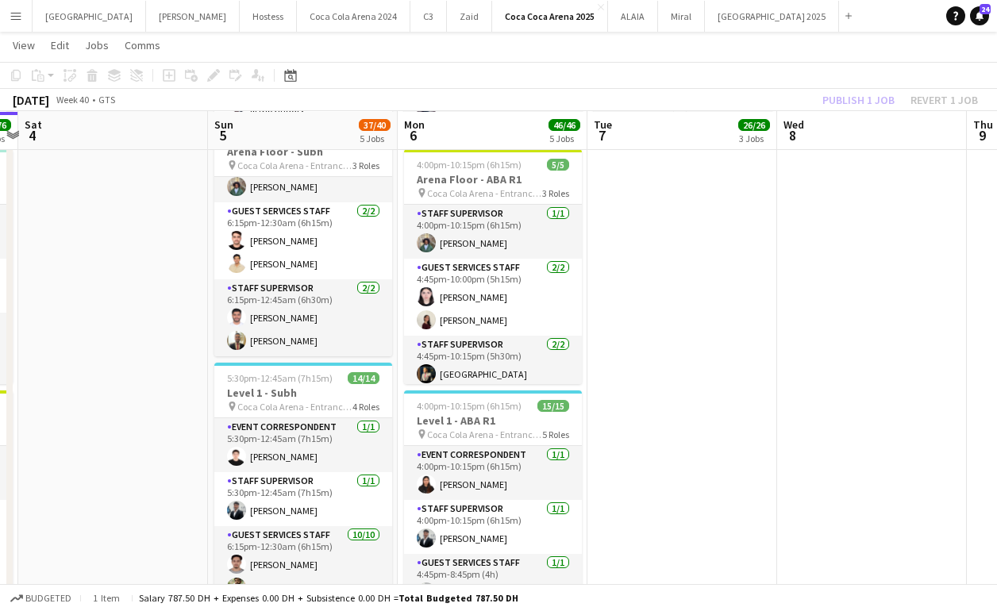
scroll to position [760, 0]
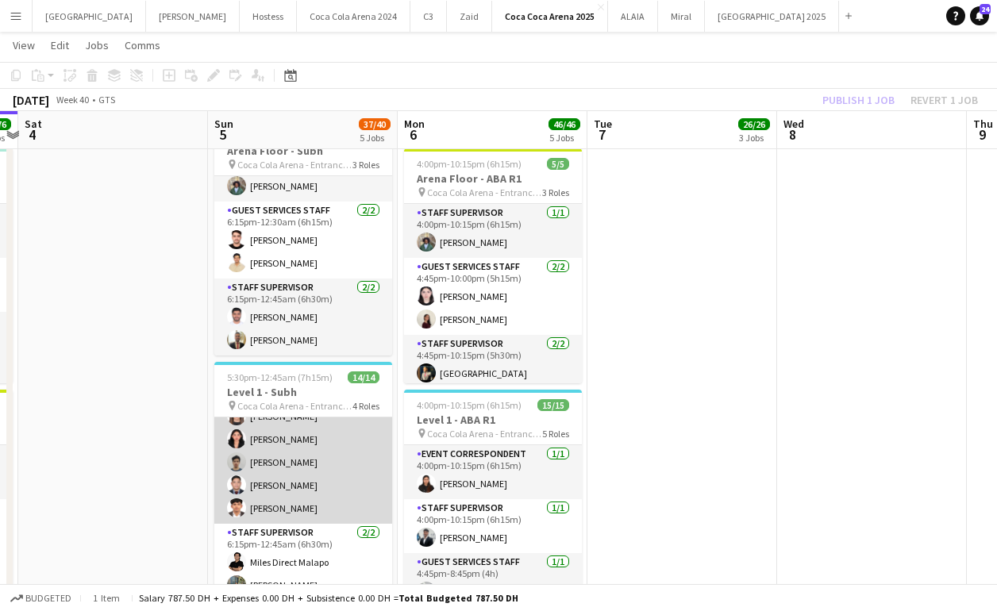
click at [307, 487] on app-card-role "Guest Services Staff 10/10 6:15pm-12:30am (6h15m) Ahmed Qasim Masoud Rahimi Afr…" at bounding box center [303, 393] width 178 height 261
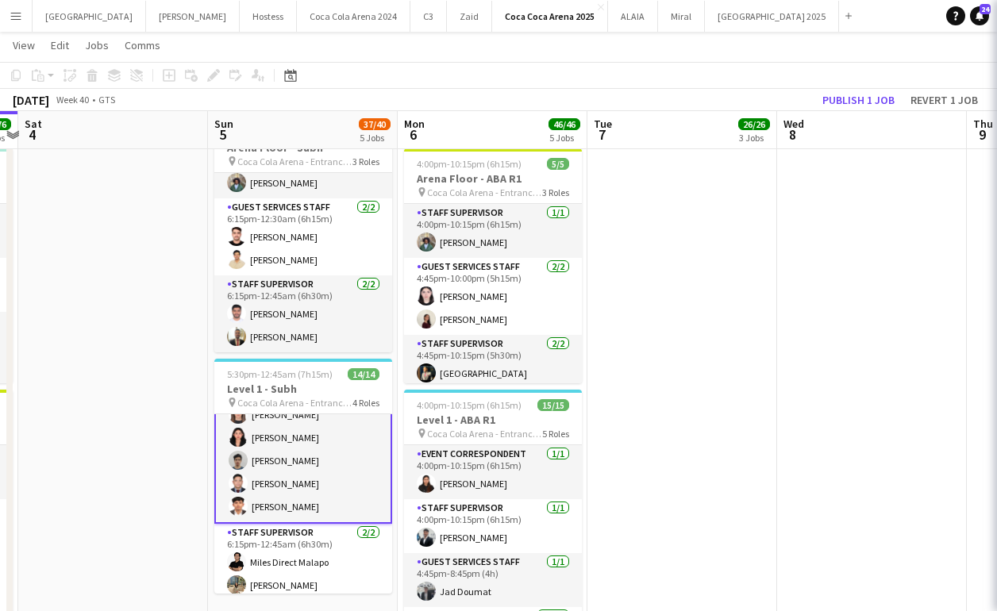
scroll to position [264, 0]
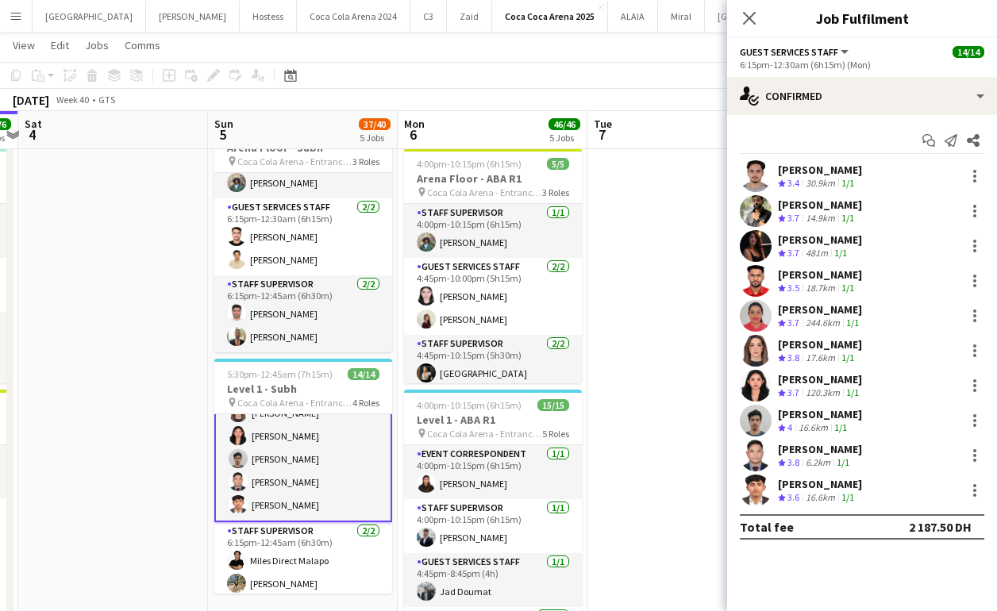
click at [755, 447] on app-user-avatar at bounding box center [756, 456] width 32 height 32
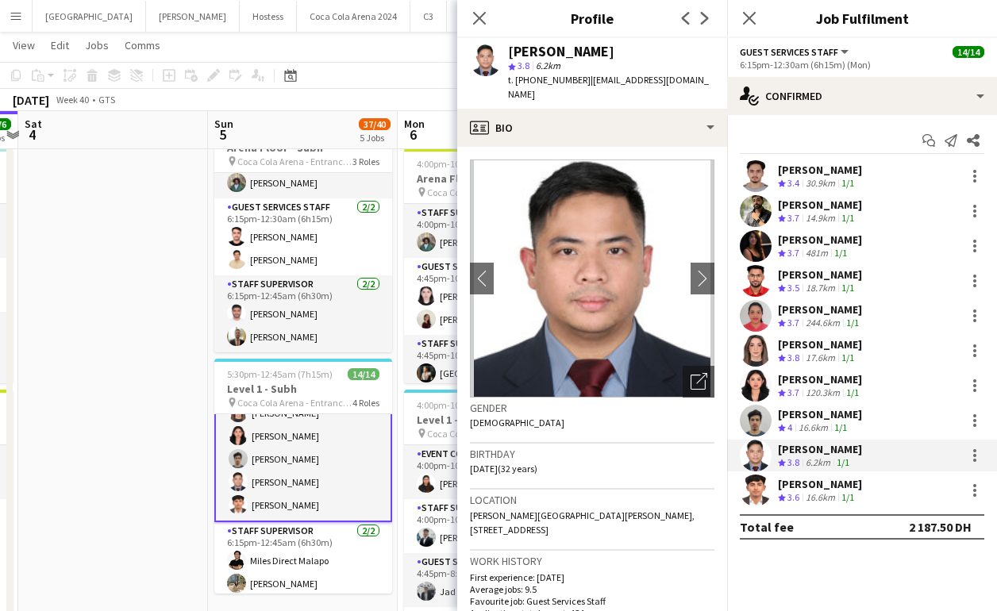
drag, startPoint x: 583, startPoint y: 75, endPoint x: 690, endPoint y: 75, distance: 107.1
click at [690, 75] on div "Tommie Lajum star 3.8 6.2km t. +971547345440 | tommielajum@gmail.com" at bounding box center [592, 73] width 270 height 71
copy span "tommielajum@gmail.com"
click at [975, 451] on div at bounding box center [974, 450] width 3 height 3
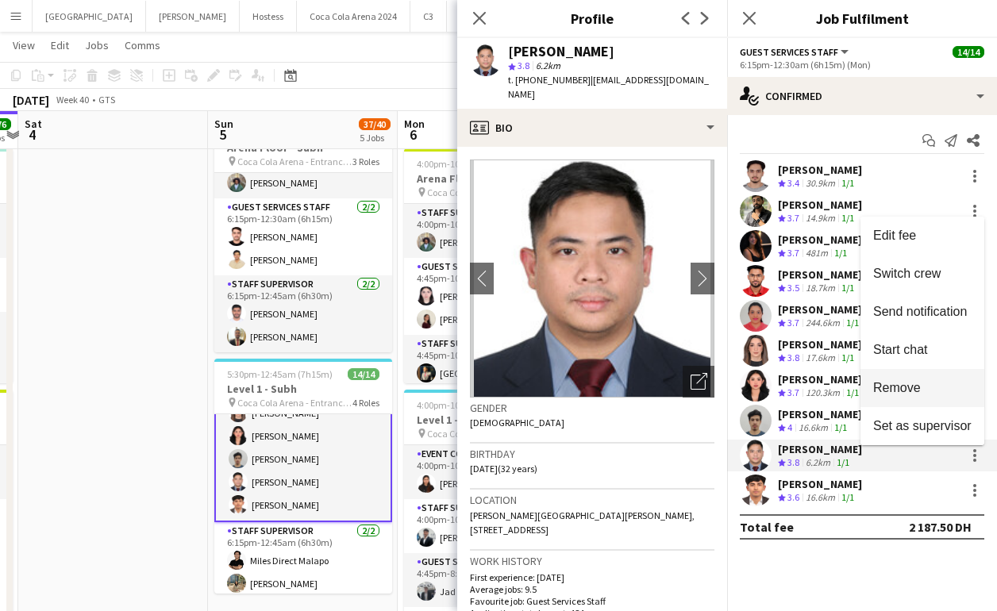
click at [908, 381] on span "Remove" at bounding box center [897, 387] width 48 height 13
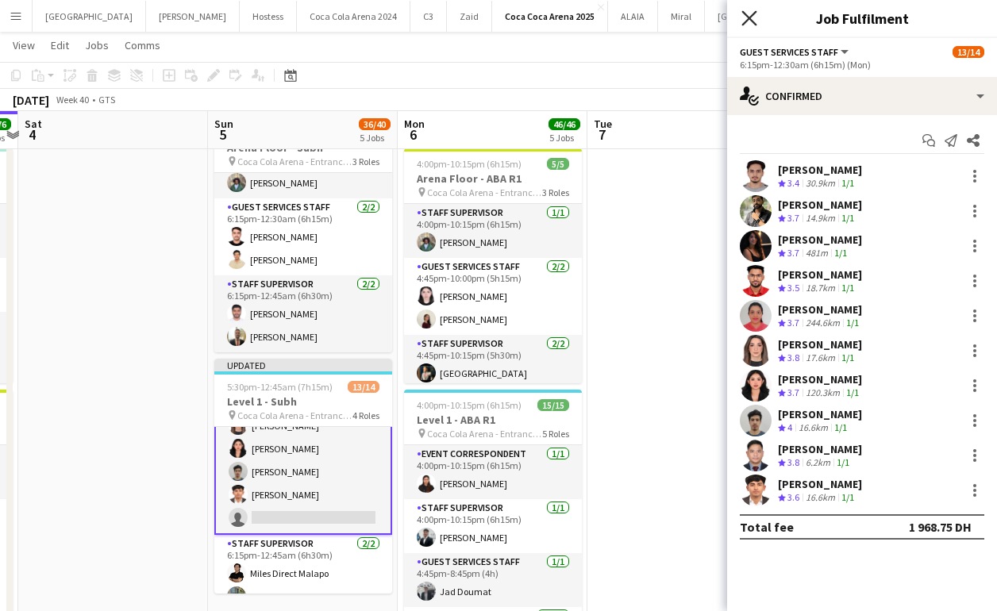
click at [748, 18] on icon at bounding box center [748, 17] width 15 height 15
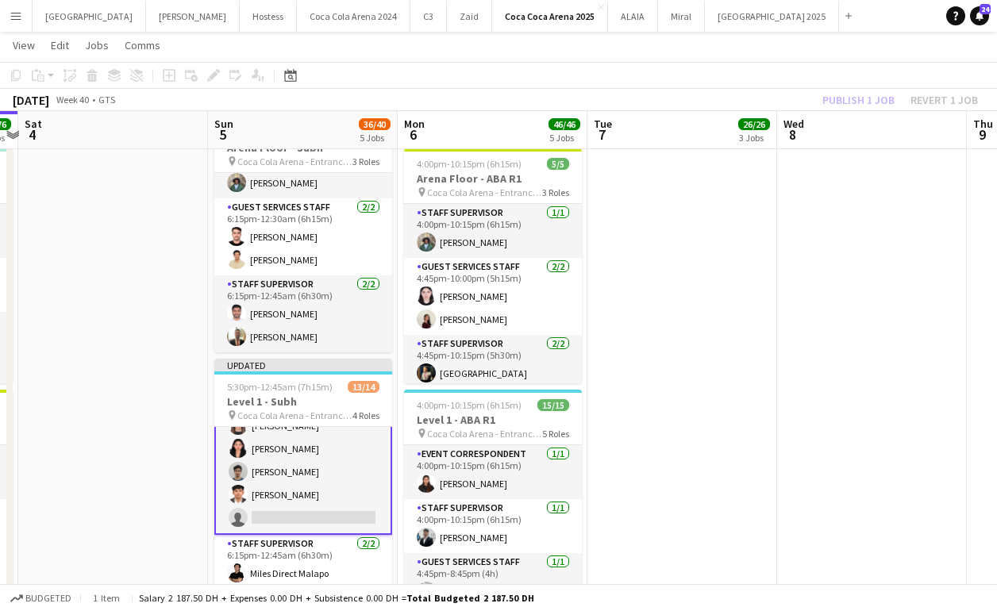
click at [821, 99] on div "Publish 1 job Revert 1 job" at bounding box center [900, 100] width 194 height 21
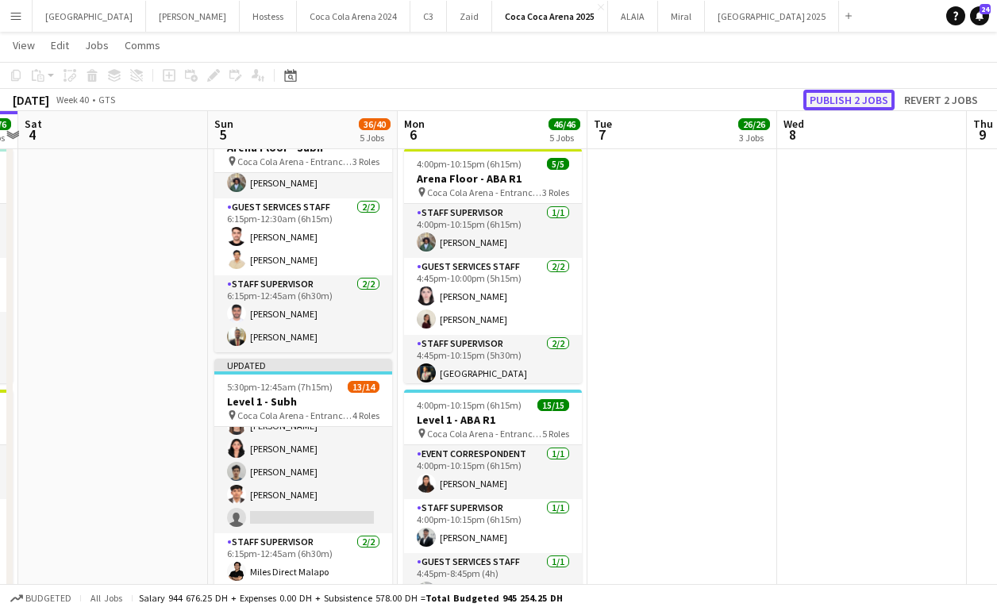
click at [833, 98] on button "Publish 2 jobs" at bounding box center [848, 100] width 91 height 21
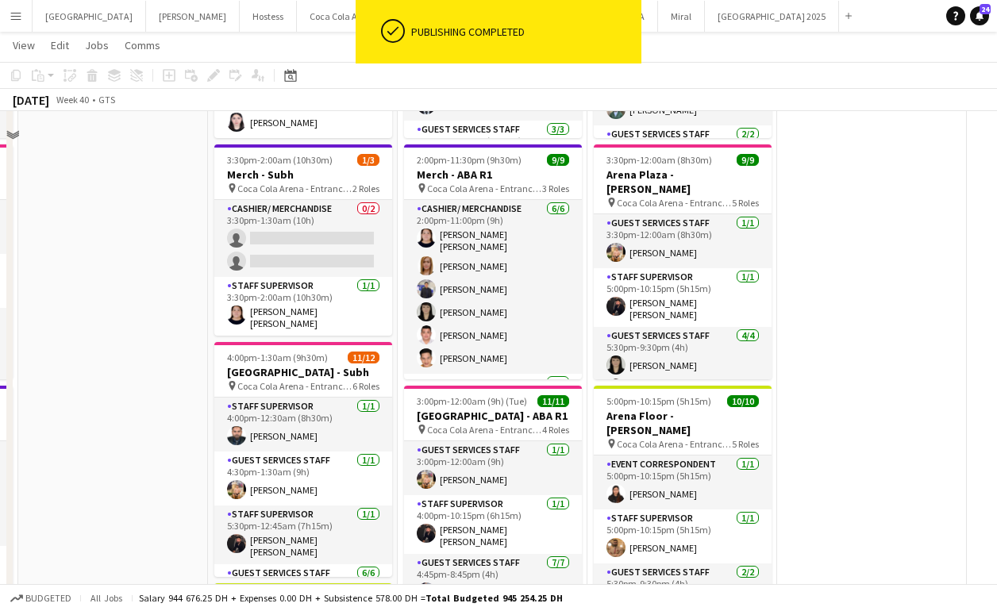
scroll to position [154, 0]
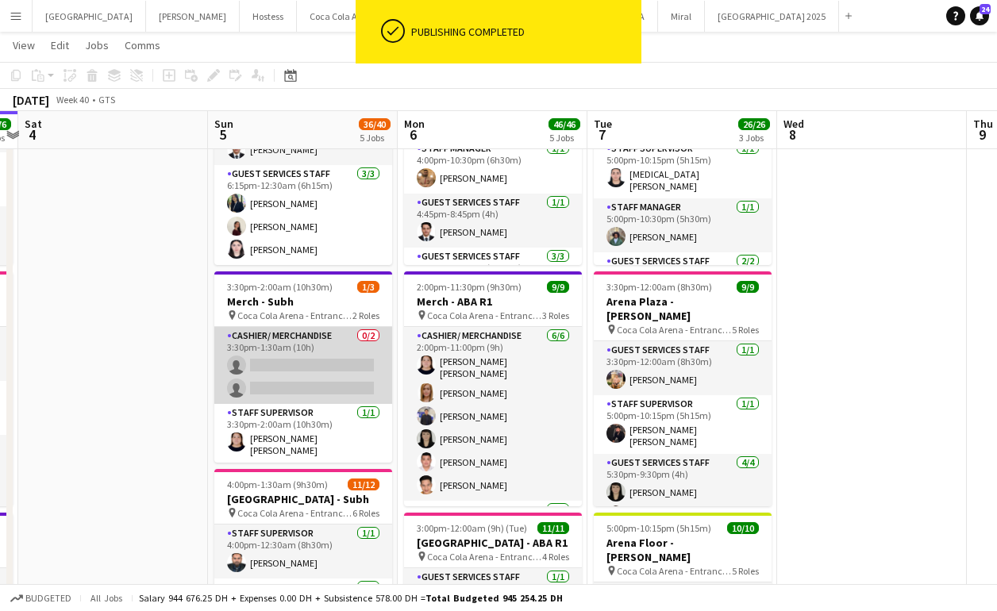
click at [314, 377] on app-card-role "Cashier/ Merchandise 0/2 3:30pm-1:30am (10h) single-neutral-actions single-neut…" at bounding box center [303, 365] width 178 height 77
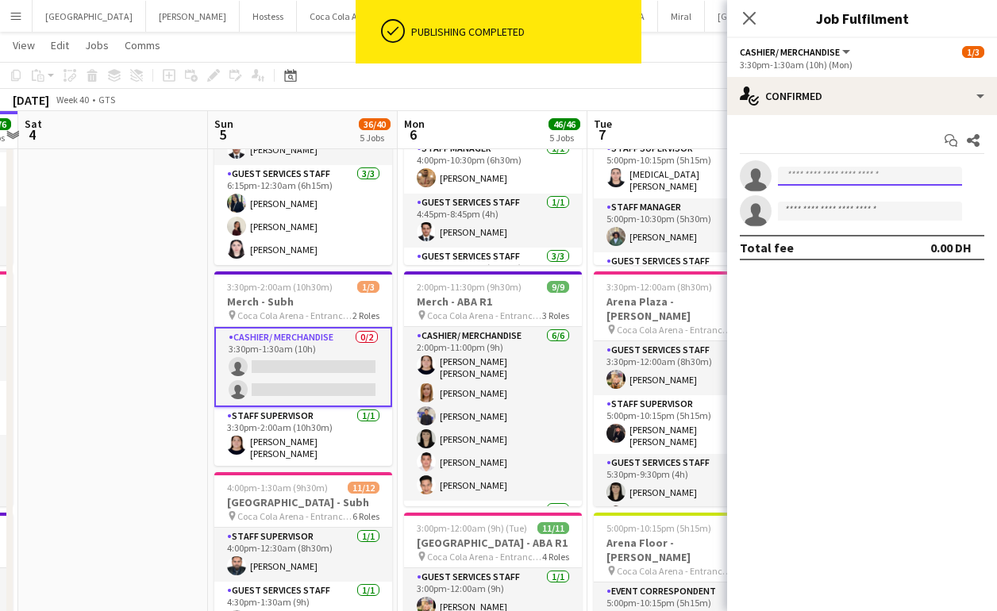
click at [835, 175] on input at bounding box center [870, 176] width 184 height 19
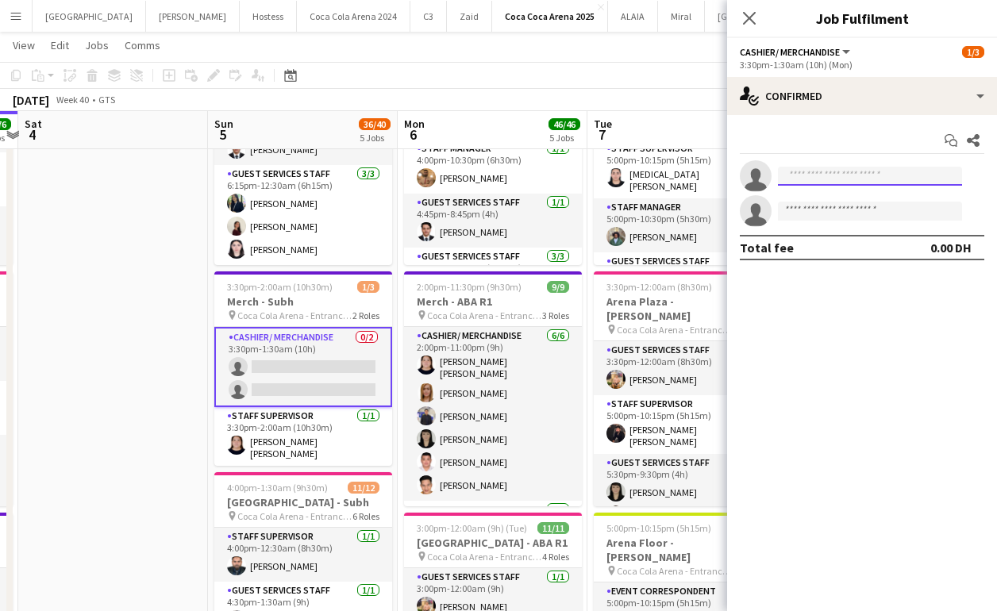
paste input "**********"
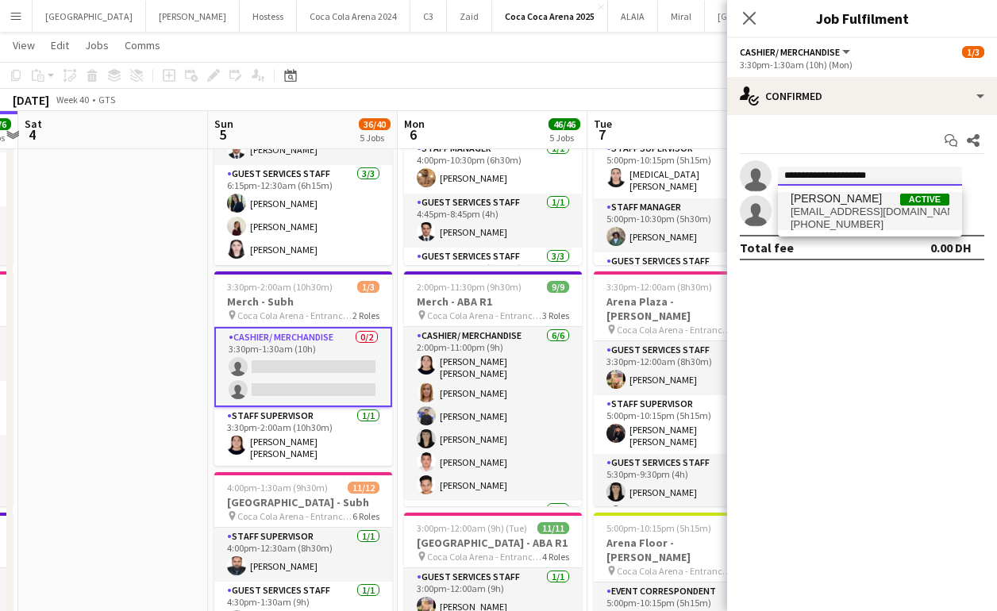
type input "**********"
click at [825, 197] on span "[PERSON_NAME]" at bounding box center [835, 198] width 91 height 13
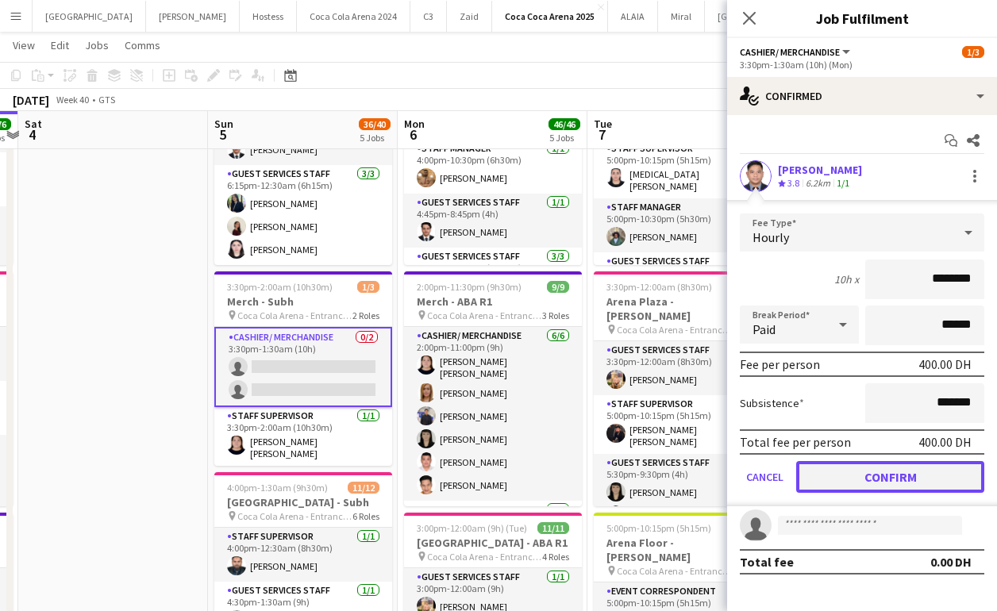
click at [864, 477] on button "Confirm" at bounding box center [890, 477] width 188 height 32
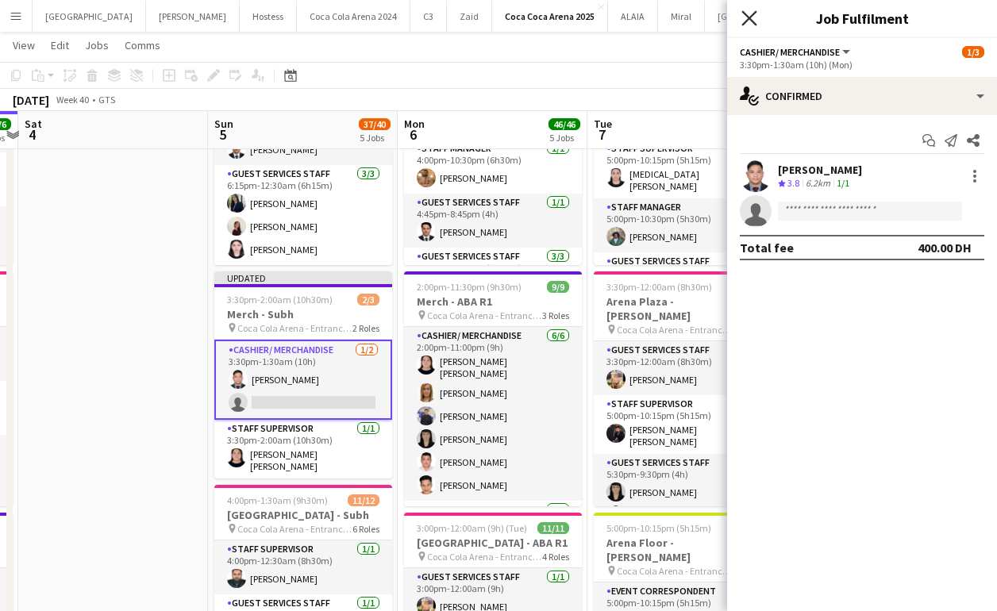
click at [744, 25] on icon at bounding box center [748, 17] width 15 height 15
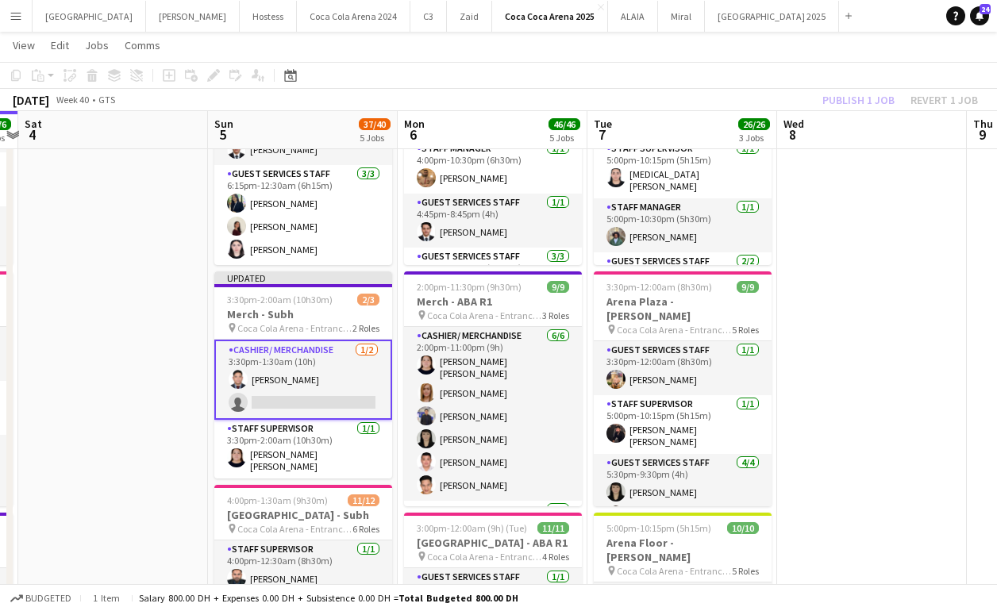
click at [867, 93] on div "Publish 1 job Revert 1 job" at bounding box center [900, 100] width 194 height 21
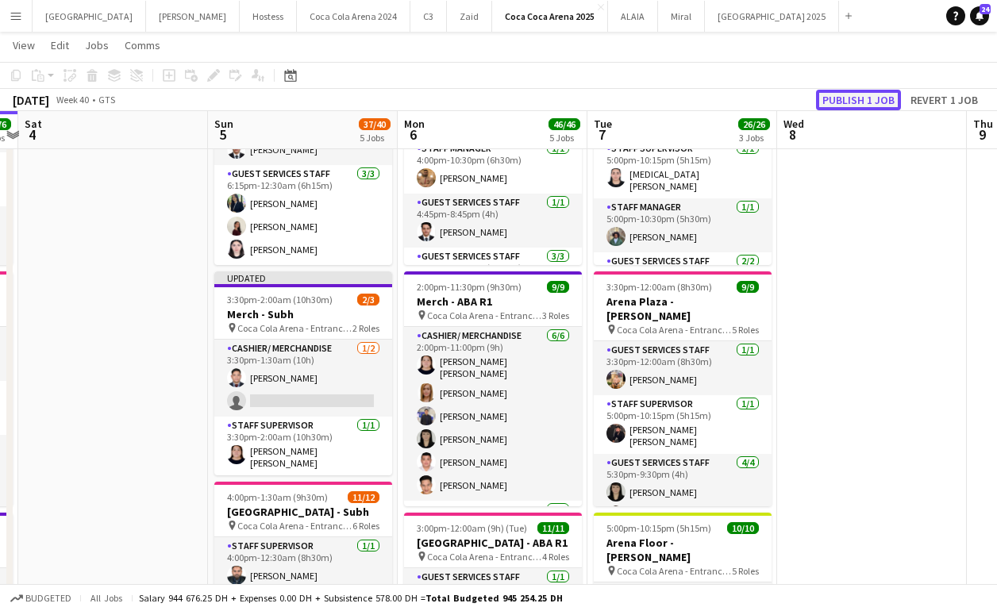
click at [870, 96] on button "Publish 1 job" at bounding box center [858, 100] width 85 height 21
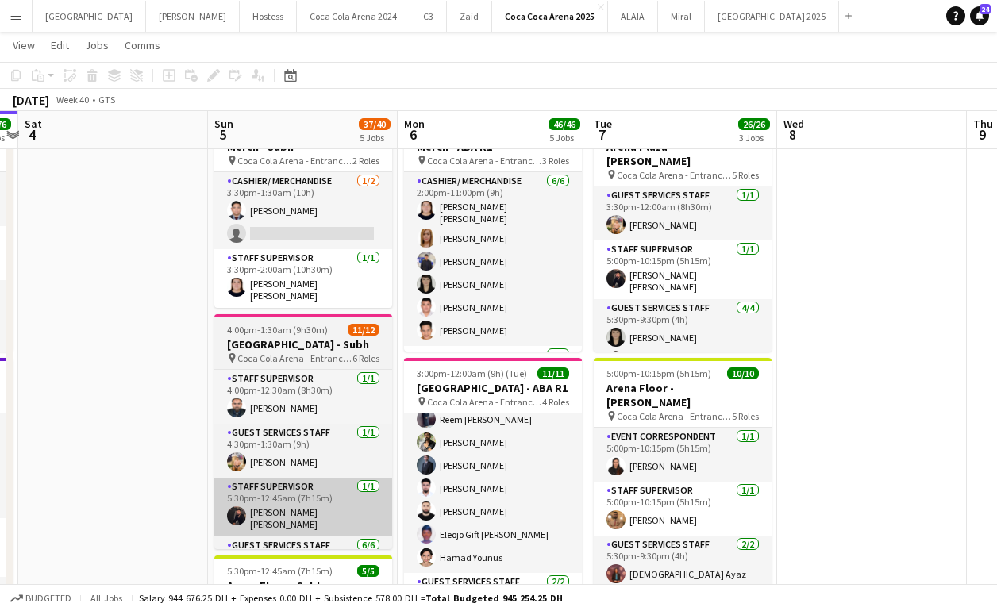
scroll to position [180, 0]
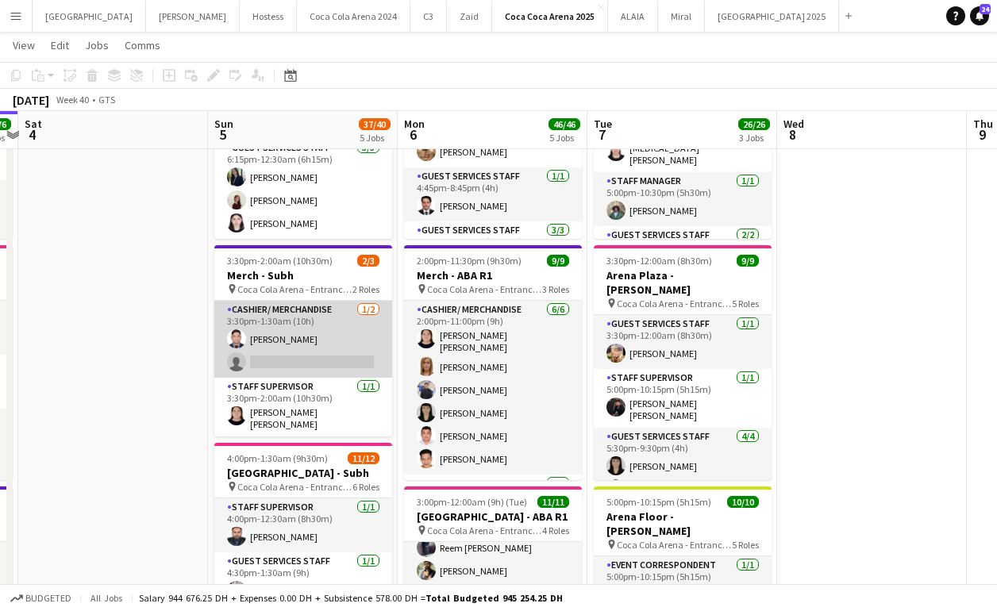
click at [275, 347] on app-card-role "Cashier/ Merchandise 1/2 3:30pm-1:30am (10h) Tommie Lajum single-neutral-actions" at bounding box center [303, 339] width 178 height 77
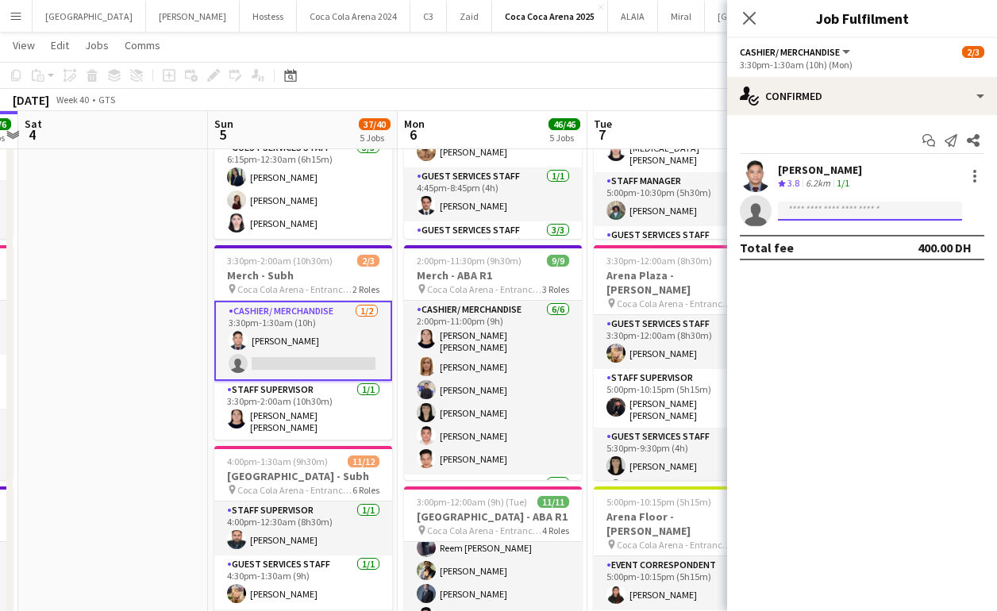
click at [792, 218] on input at bounding box center [870, 211] width 184 height 19
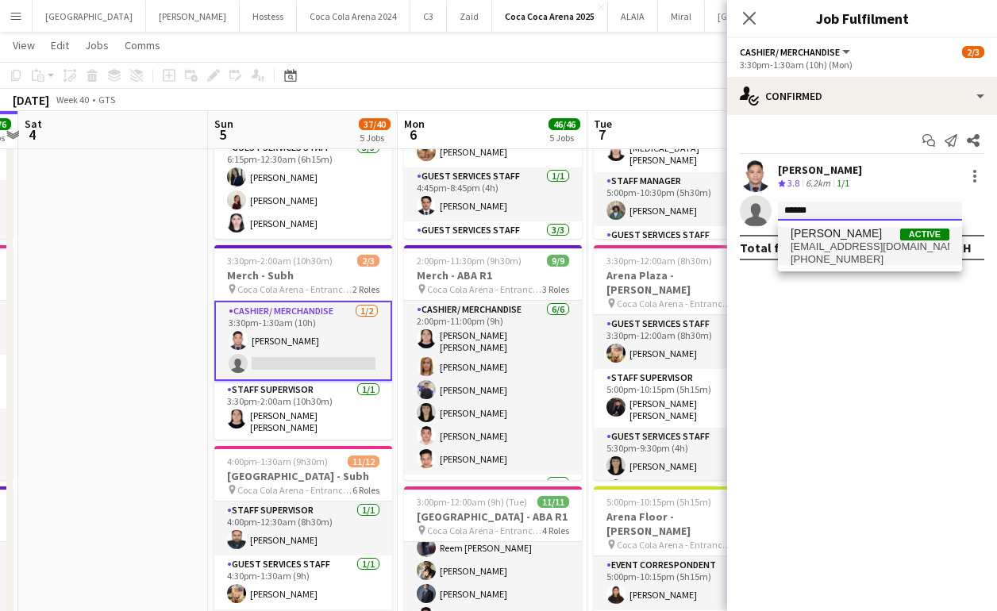
type input "******"
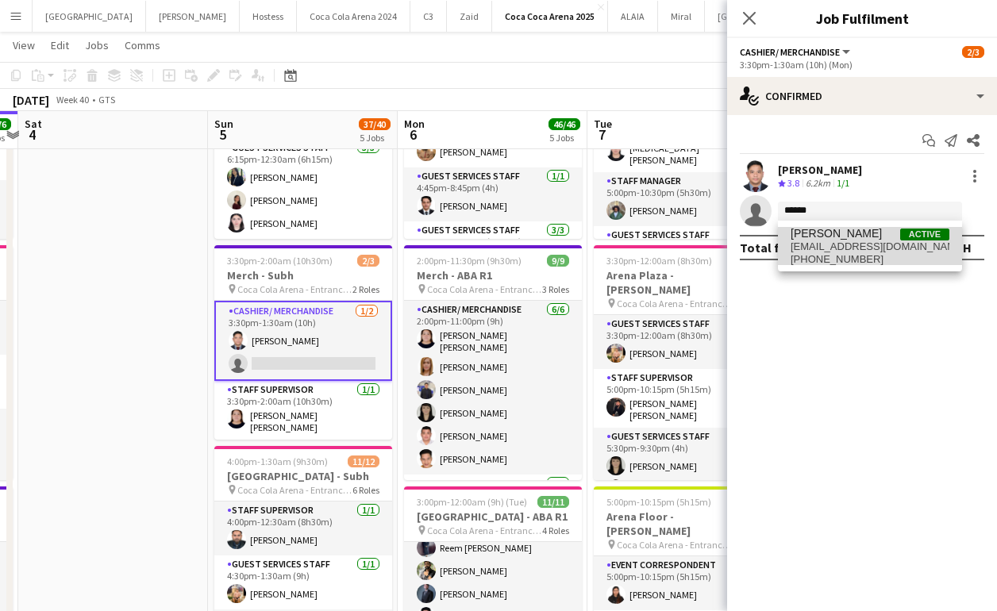
click at [815, 253] on span "+971556402029" at bounding box center [869, 259] width 159 height 13
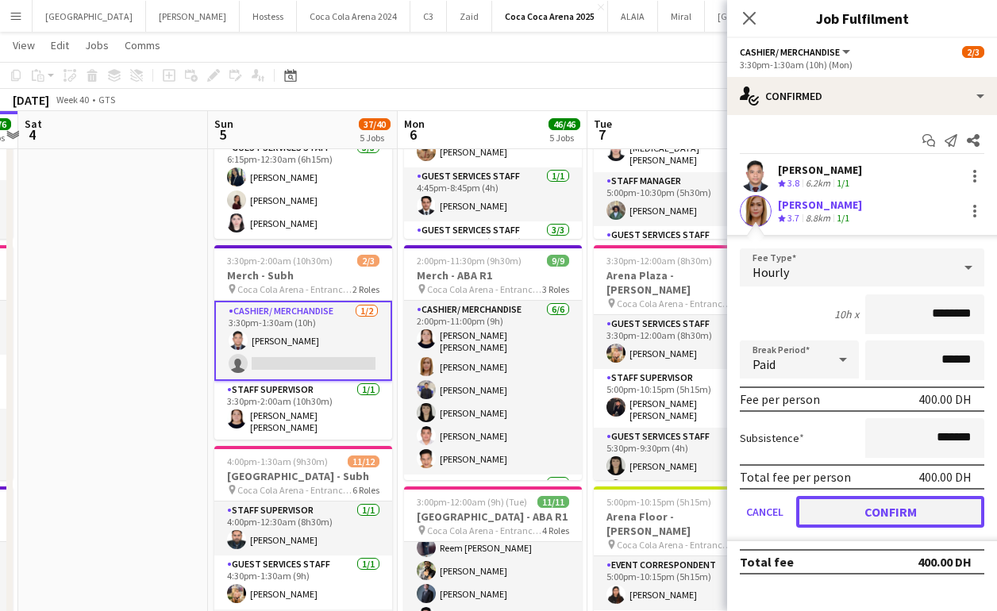
click at [868, 502] on button "Confirm" at bounding box center [890, 512] width 188 height 32
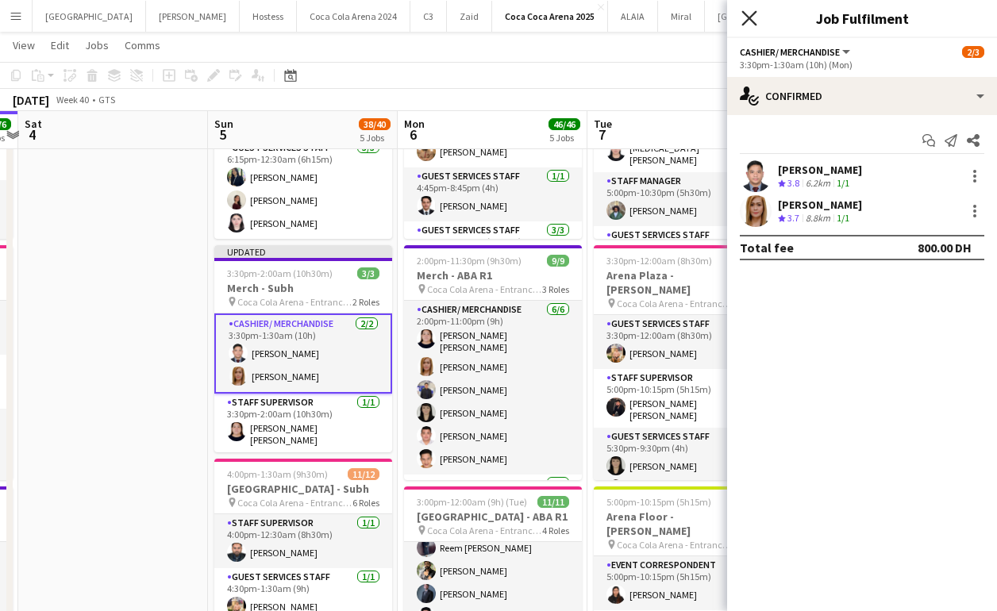
click at [743, 12] on icon at bounding box center [748, 17] width 15 height 15
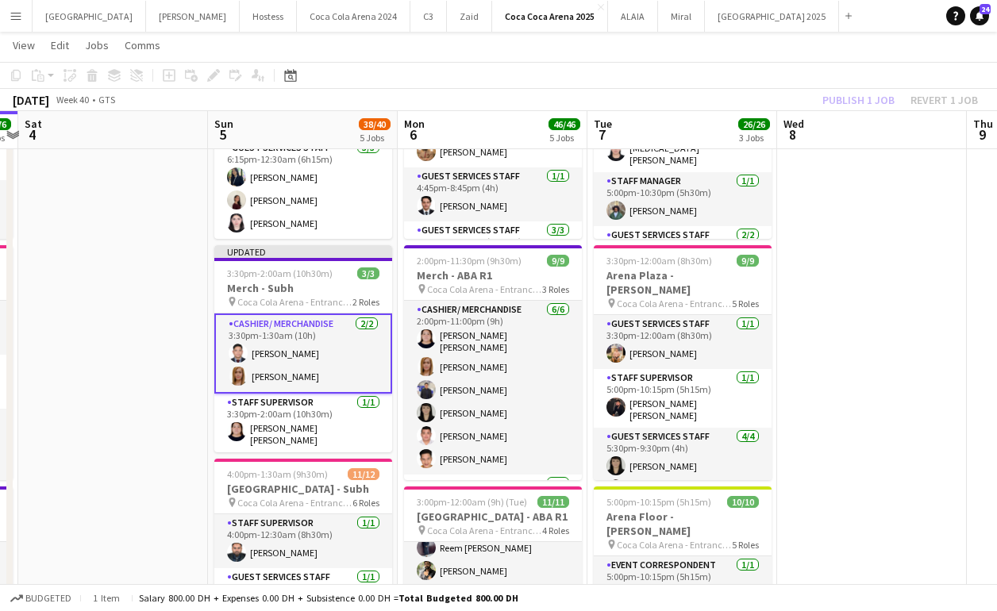
click at [848, 91] on div "Publish 1 job Revert 1 job" at bounding box center [900, 100] width 194 height 21
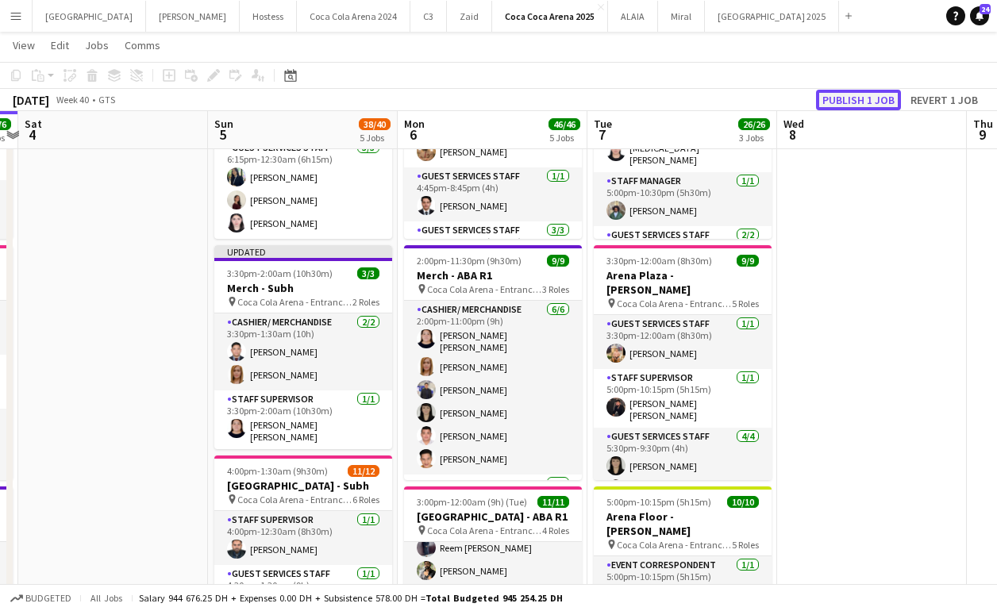
click at [853, 100] on button "Publish 1 job" at bounding box center [858, 100] width 85 height 21
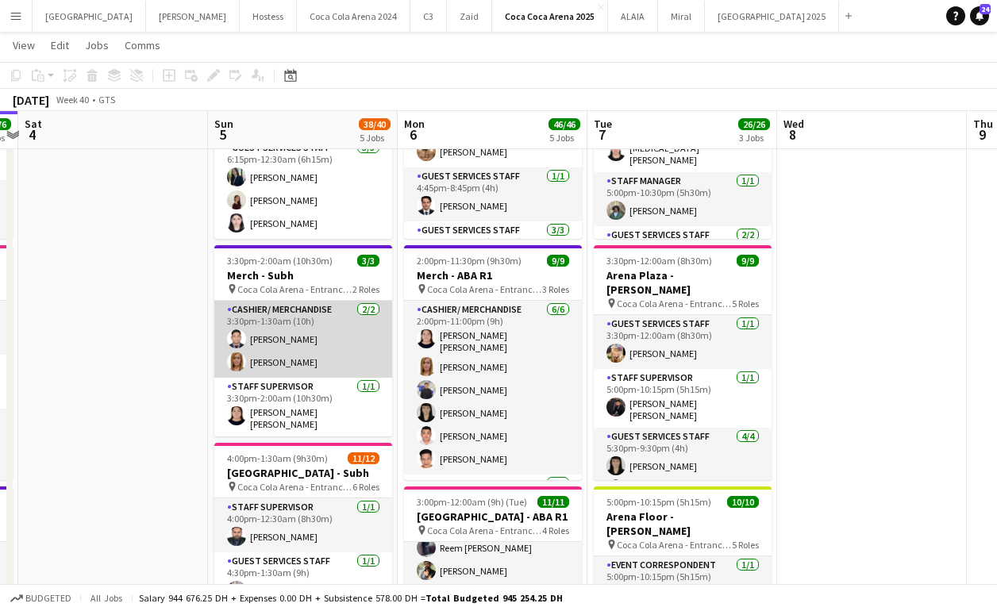
click at [270, 330] on app-card-role "Cashier/ Merchandise 2/2 3:30pm-1:30am (10h) Tommie Lajum Norina Sangcap" at bounding box center [303, 339] width 178 height 77
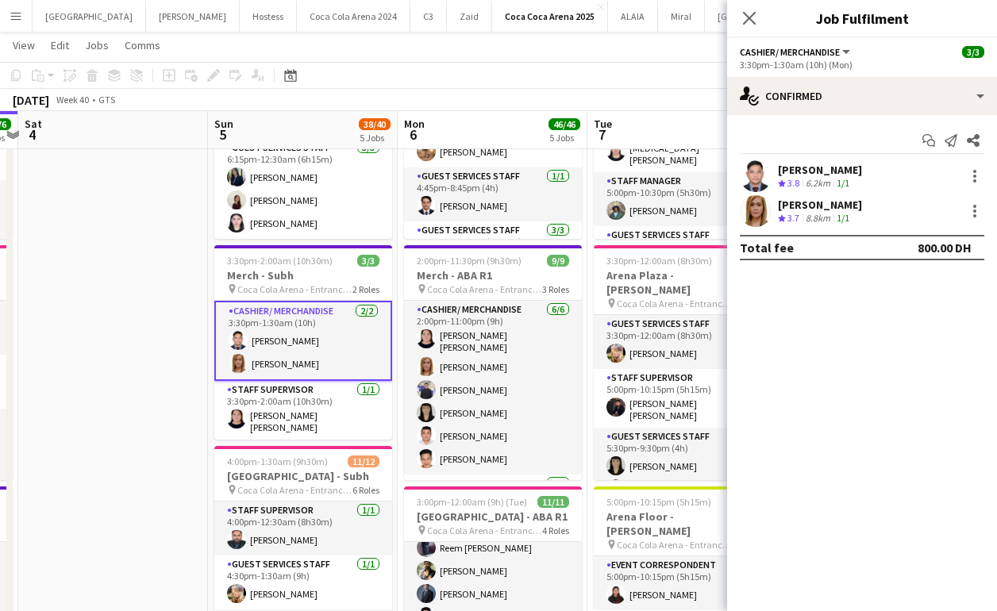
click at [864, 163] on div "Tommie Lajum Crew rating 3.8 6.2km 1/1" at bounding box center [862, 176] width 270 height 32
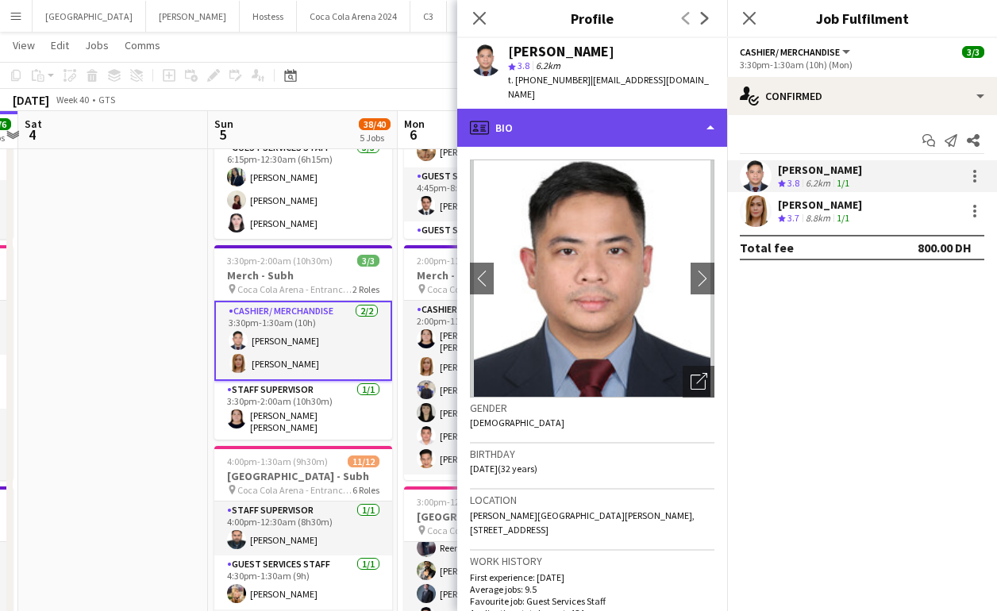
click at [567, 112] on div "profile Bio" at bounding box center [592, 128] width 270 height 38
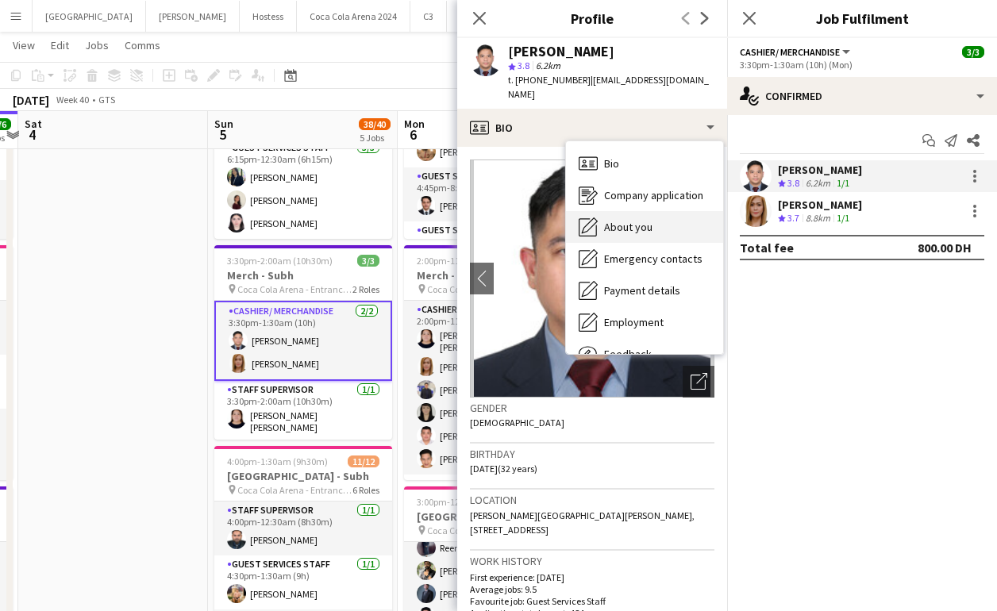
click at [623, 211] on div "About you About you" at bounding box center [644, 227] width 157 height 32
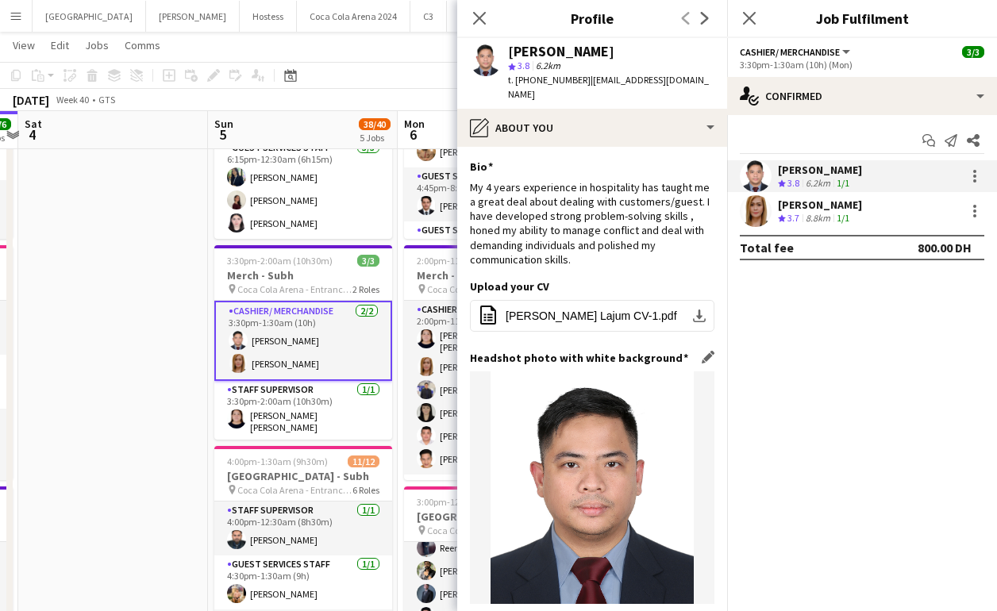
scroll to position [252, 0]
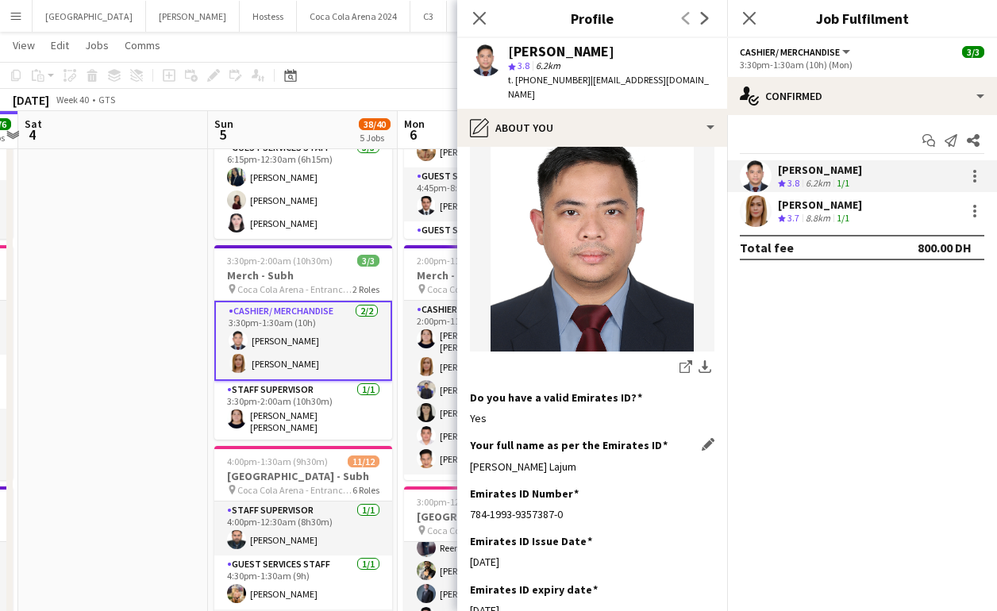
drag, startPoint x: 467, startPoint y: 453, endPoint x: 602, endPoint y: 451, distance: 134.9
click at [602, 451] on app-section-data-types "Bio Edit this field My 4 years experience in hospitality has taught me a great …" at bounding box center [592, 379] width 270 height 464
copy div "Tommie Castro Lajum"
click at [752, 221] on app-user-avatar at bounding box center [756, 211] width 32 height 32
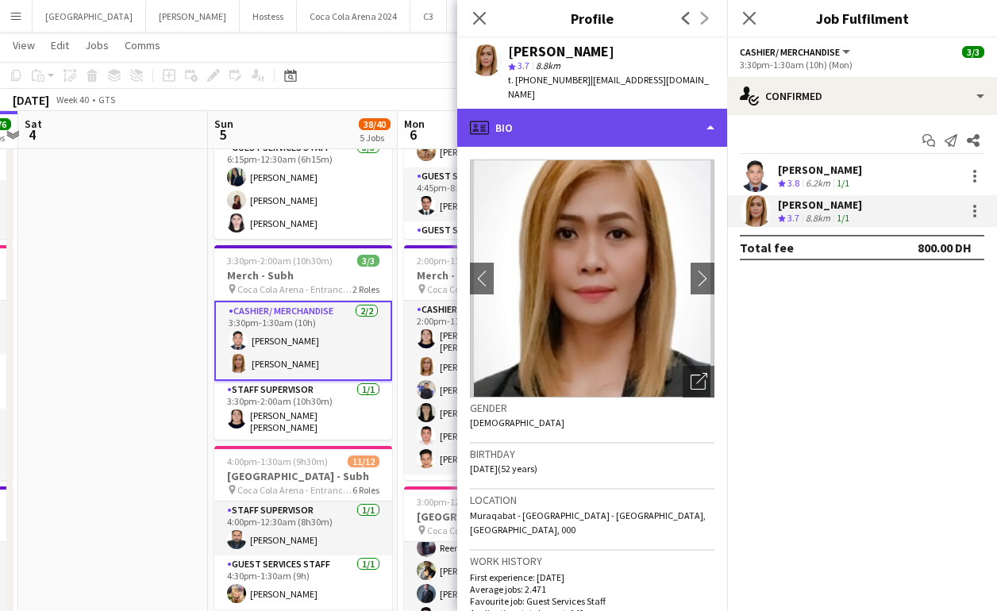
click at [578, 122] on div "profile Bio" at bounding box center [592, 128] width 270 height 38
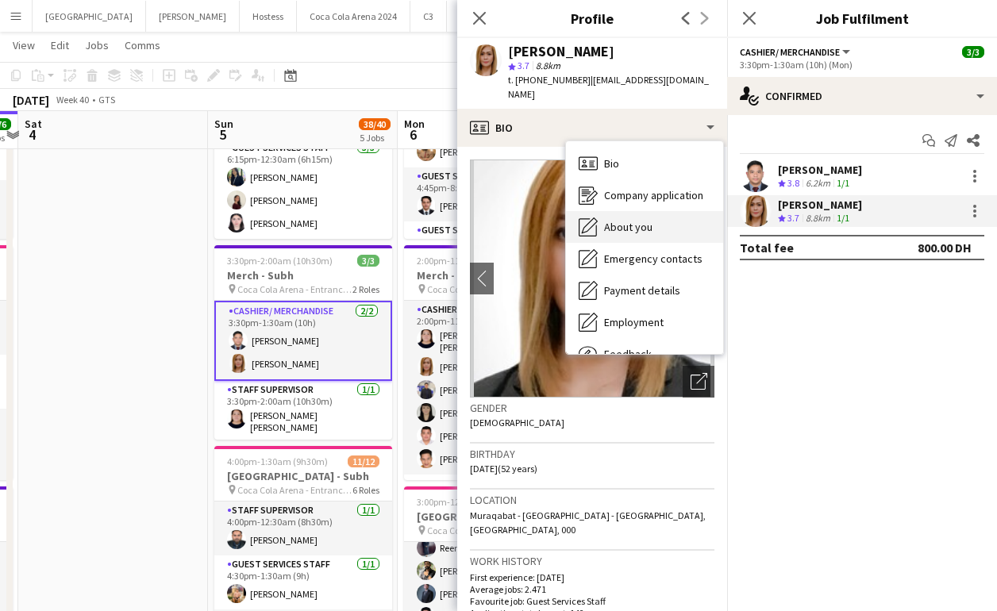
click at [623, 220] on span "About you" at bounding box center [628, 227] width 48 height 14
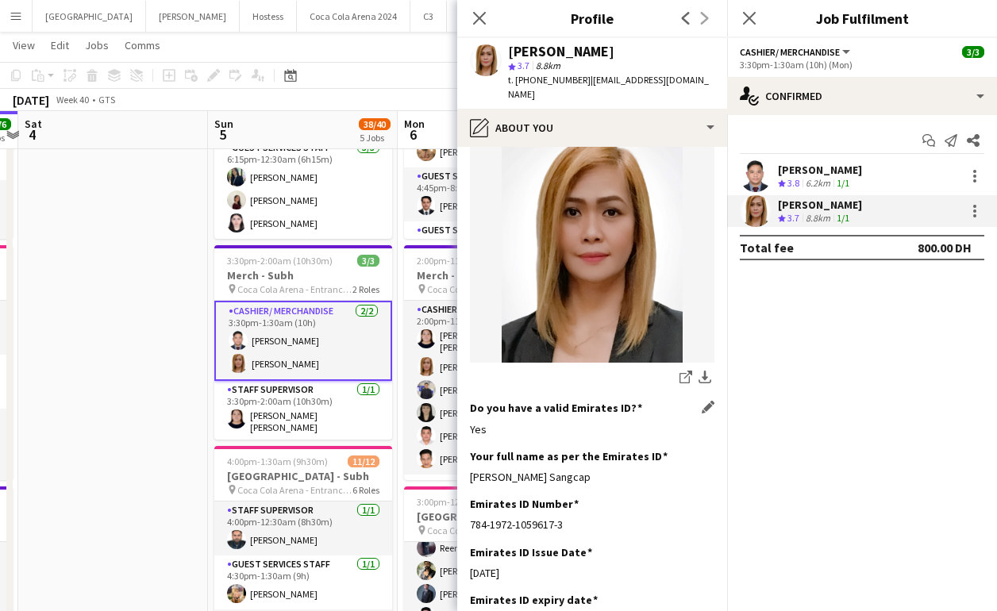
scroll to position [235, 0]
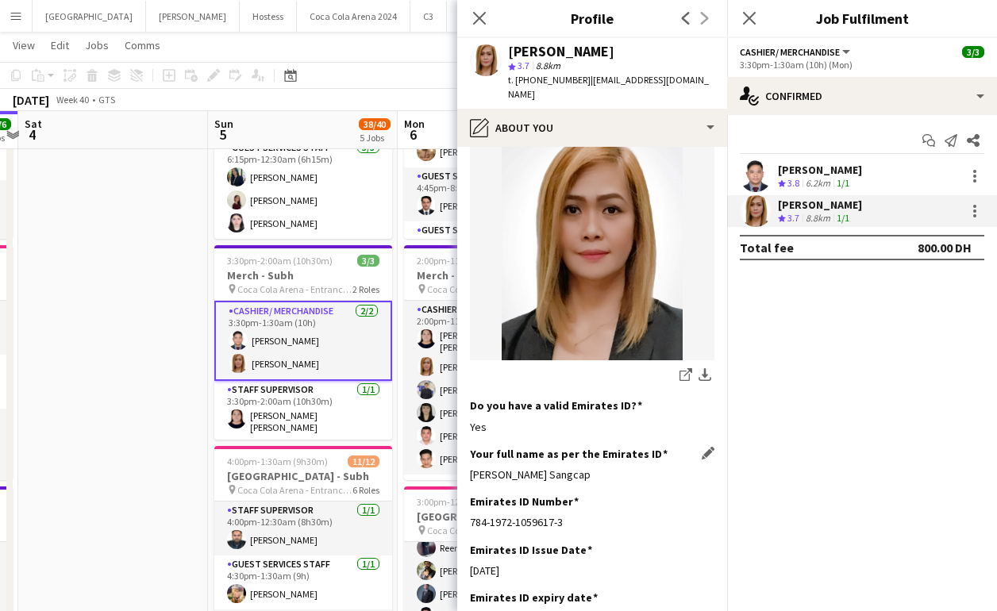
drag, startPoint x: 469, startPoint y: 444, endPoint x: 588, endPoint y: 447, distance: 119.1
click at [588, 447] on app-section-data-types "Bio Edit this field Im Rina a freelancer , I've been in the events for 6 years,…" at bounding box center [592, 379] width 270 height 464
copy div "Norina Espina Sangcap"
click at [478, 19] on icon at bounding box center [478, 17] width 15 height 15
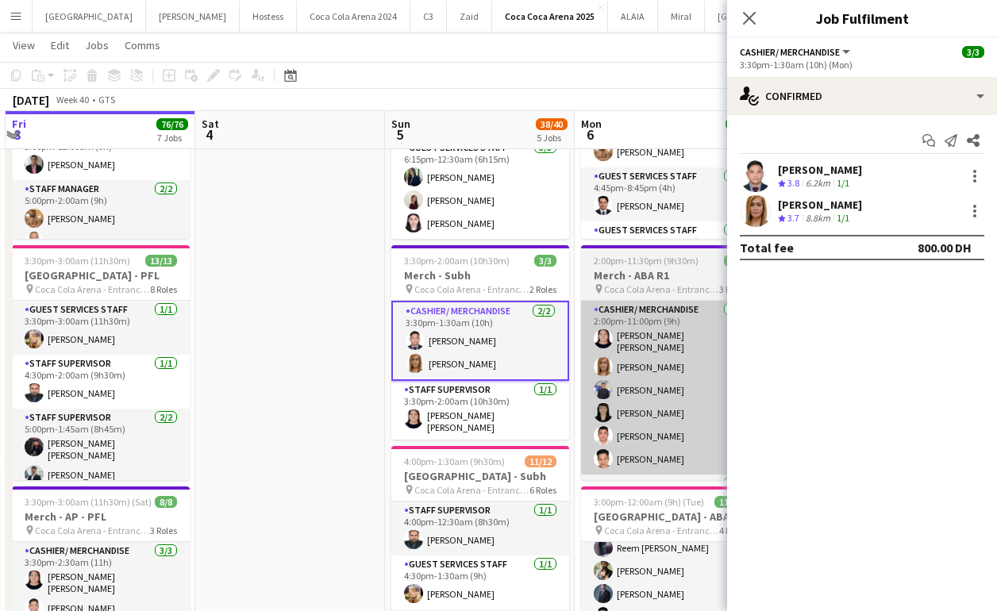
scroll to position [0, 534]
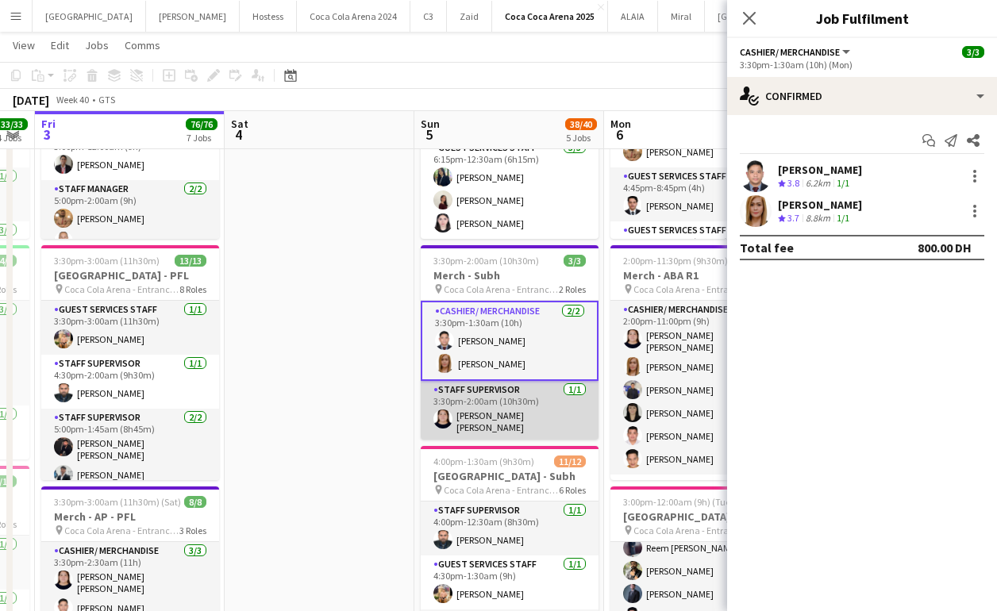
click at [506, 417] on app-card-role "Staff Supervisor 1/1 3:30pm-2:00am (10h30m) Robie ann David" at bounding box center [510, 410] width 178 height 59
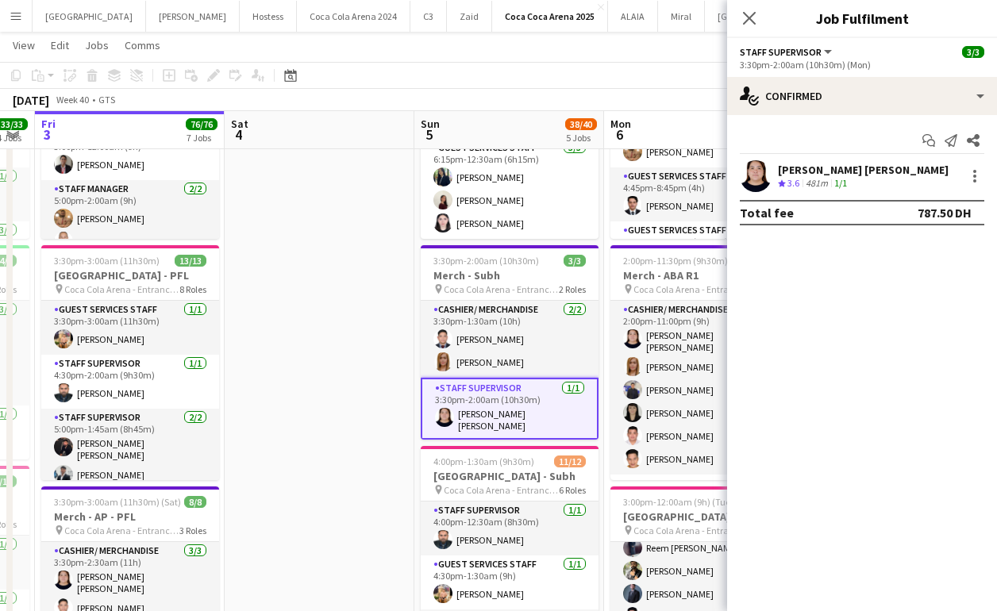
click at [760, 171] on app-user-avatar at bounding box center [756, 176] width 32 height 32
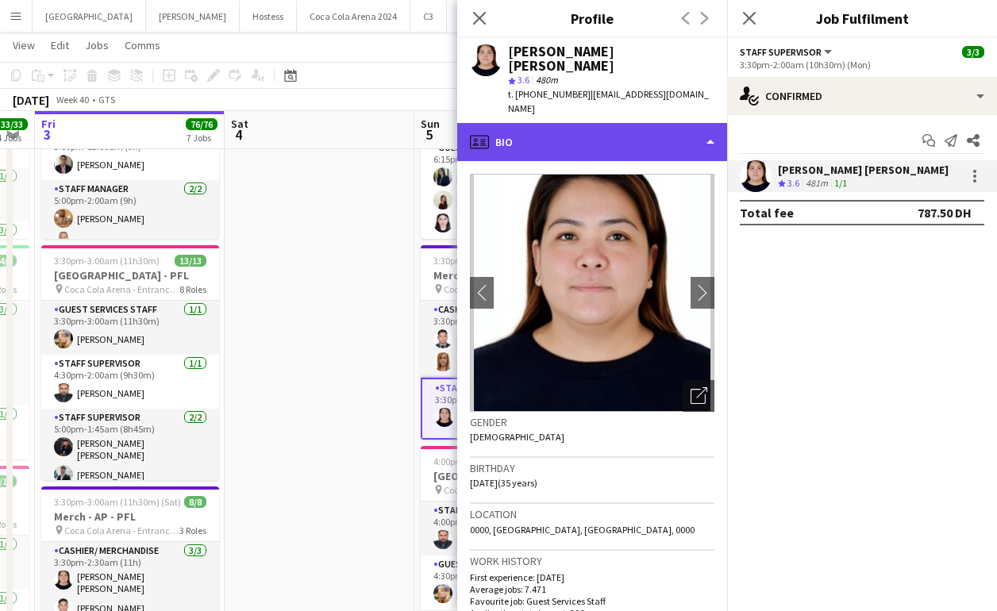
click at [592, 123] on div "profile Bio" at bounding box center [592, 142] width 270 height 38
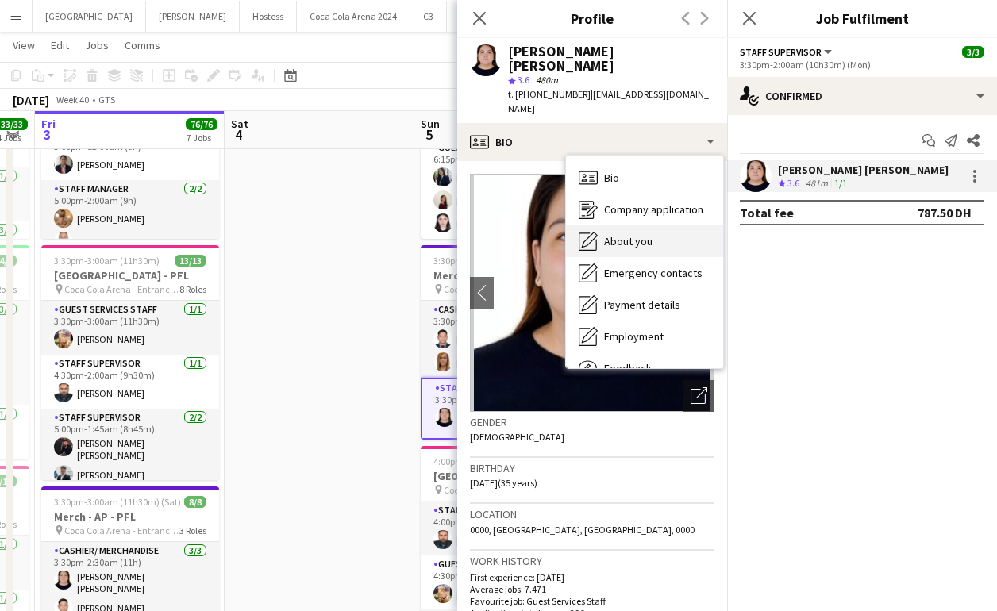
click at [639, 234] on span "About you" at bounding box center [628, 241] width 48 height 14
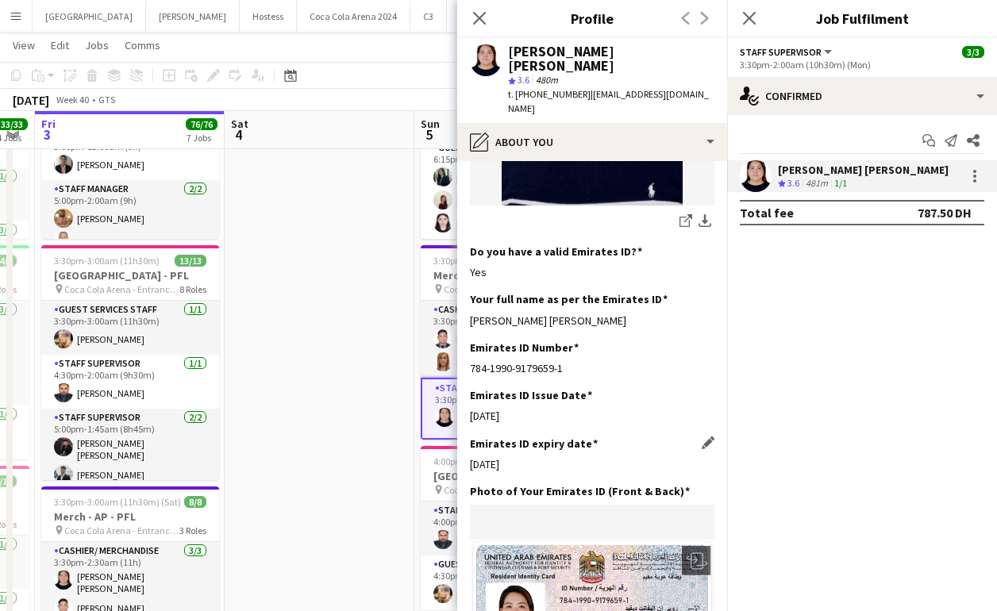
scroll to position [377, 0]
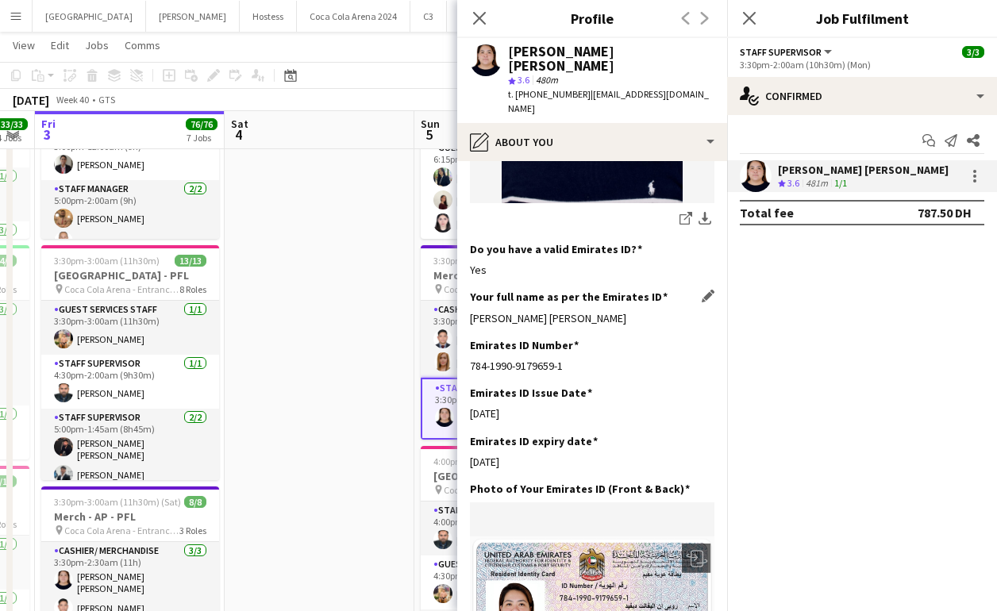
drag, startPoint x: 469, startPoint y: 285, endPoint x: 662, endPoint y: 286, distance: 192.9
click at [662, 286] on app-section-data-types "Bio Edit this field Customer happiness advocate. here to assist and ensure your…" at bounding box center [592, 386] width 270 height 450
copy div "Robie Ann Elefante David"
click at [479, 20] on icon "Close pop-in" at bounding box center [478, 17] width 15 height 15
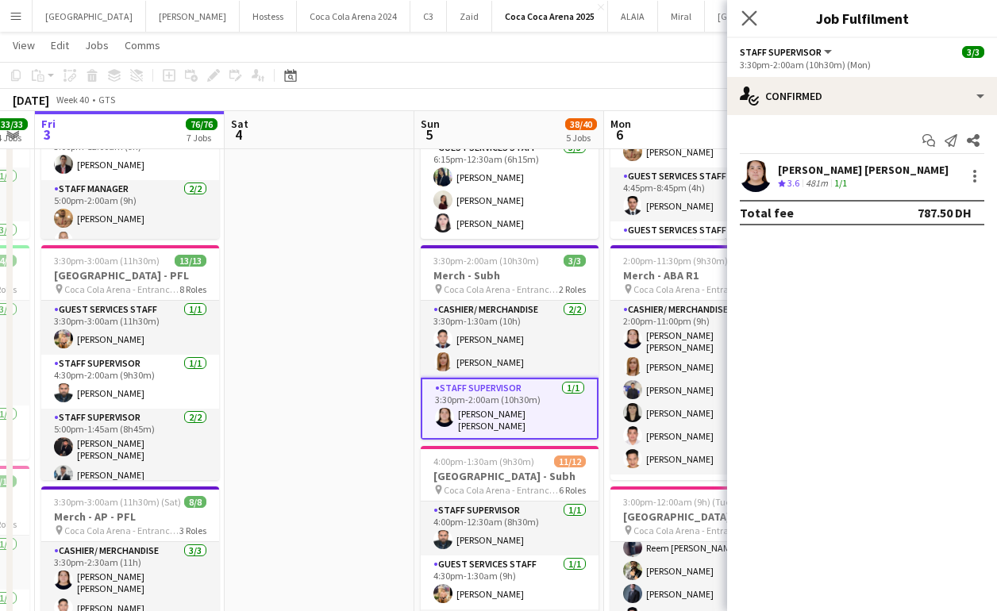
click at [740, 16] on app-icon "Close pop-in" at bounding box center [749, 18] width 23 height 23
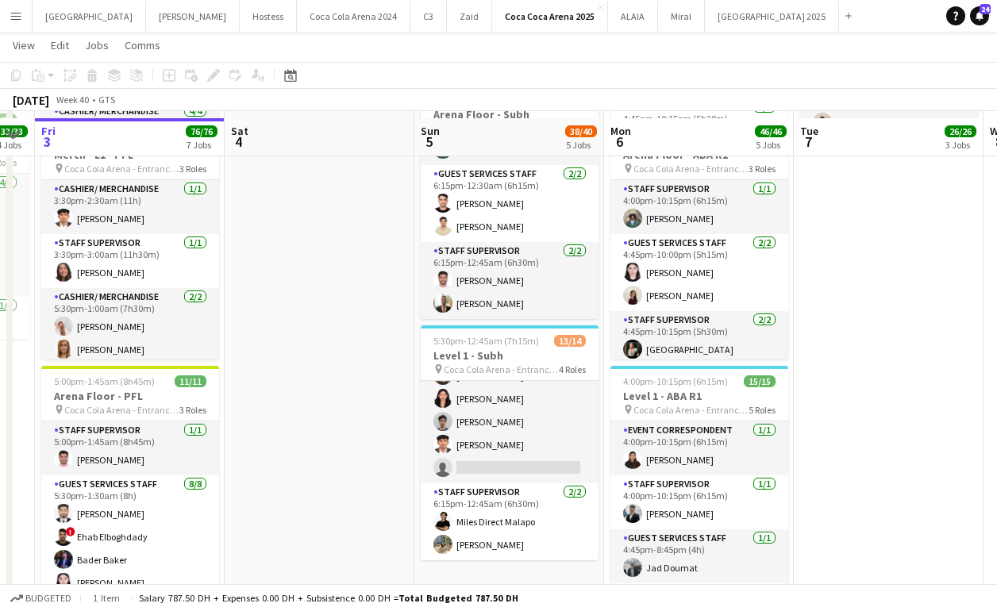
scroll to position [794, 0]
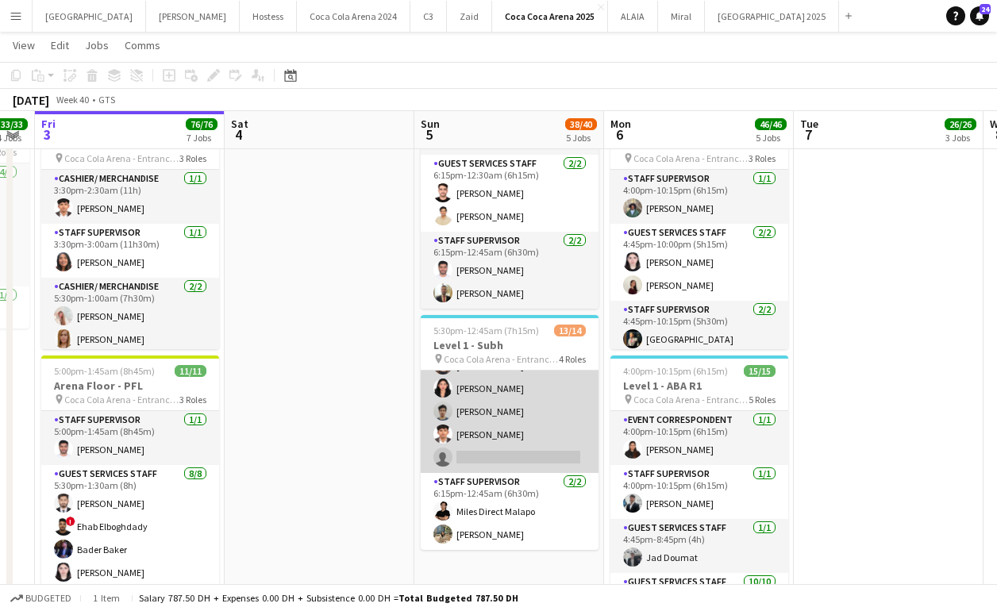
click at [490, 440] on app-card-role "Guest Services Staff 64A 9/10 6:15pm-12:30am (6h15m) Ahmed Qasim Masoud Rahimi …" at bounding box center [510, 342] width 178 height 261
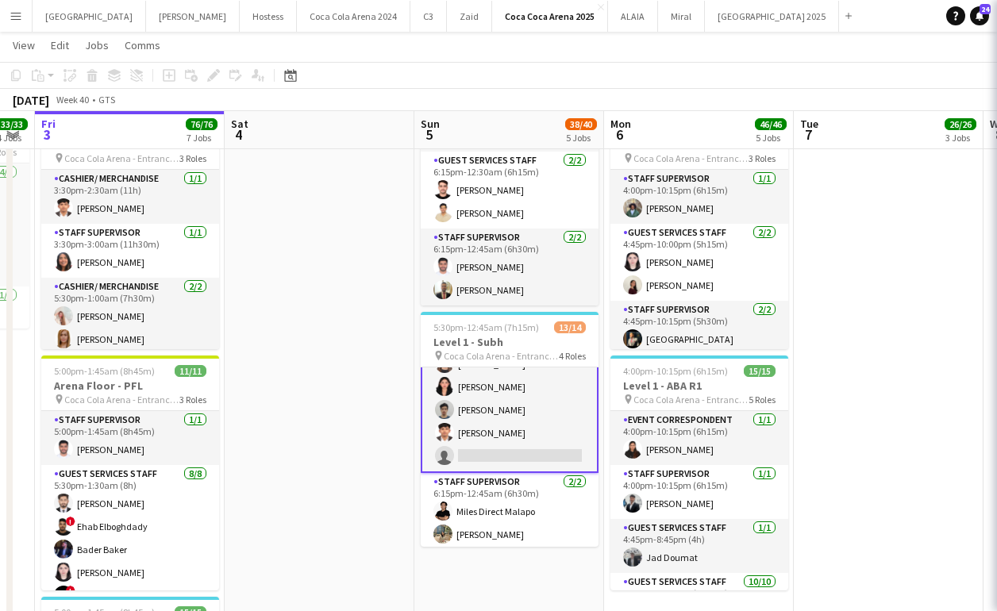
scroll to position [268, 0]
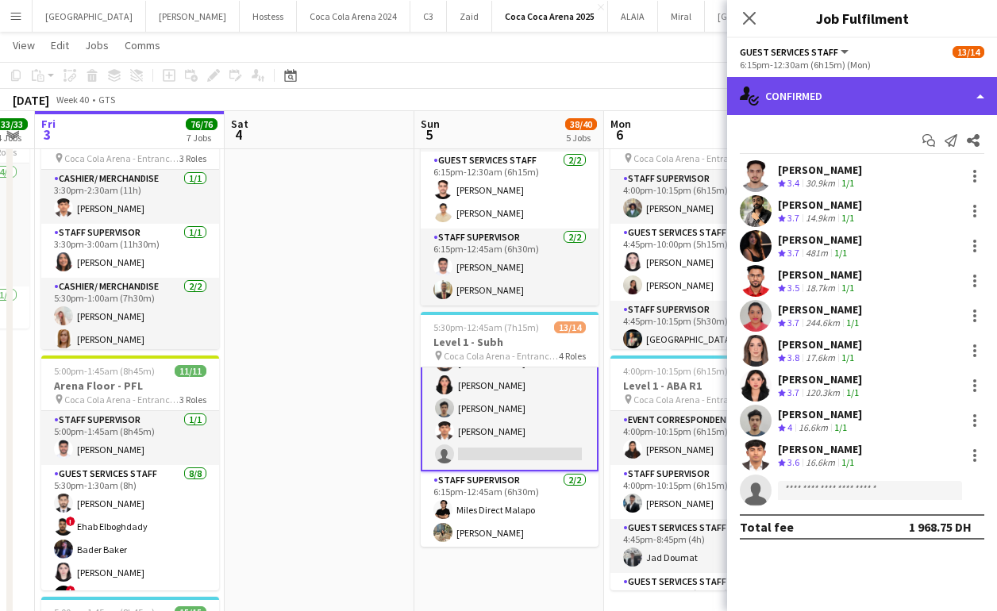
click at [843, 102] on div "single-neutral-actions-check-2 Confirmed" at bounding box center [862, 96] width 270 height 38
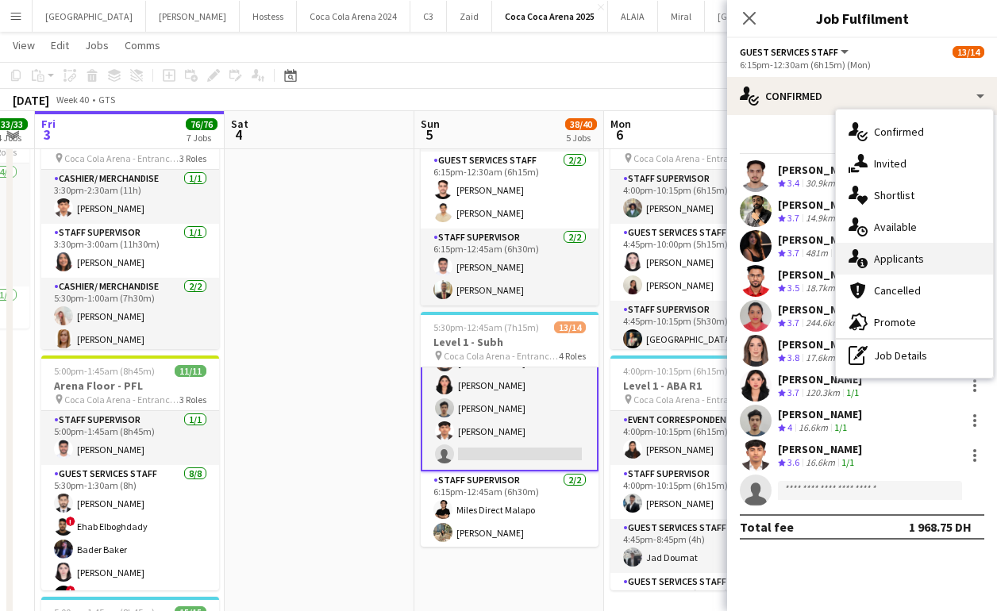
click at [890, 250] on div "single-neutral-actions-information Applicants" at bounding box center [914, 259] width 157 height 32
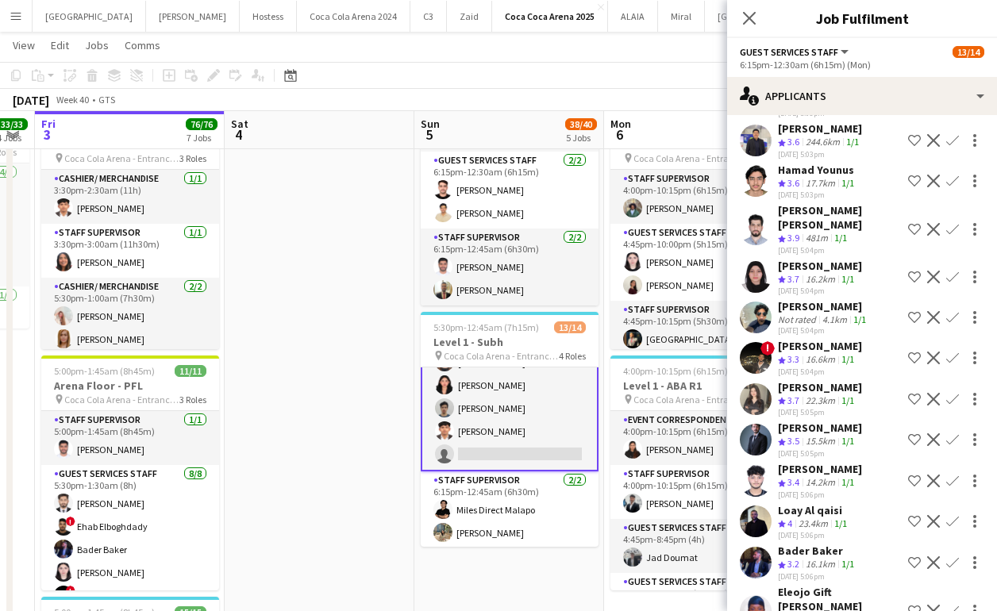
scroll to position [254, 0]
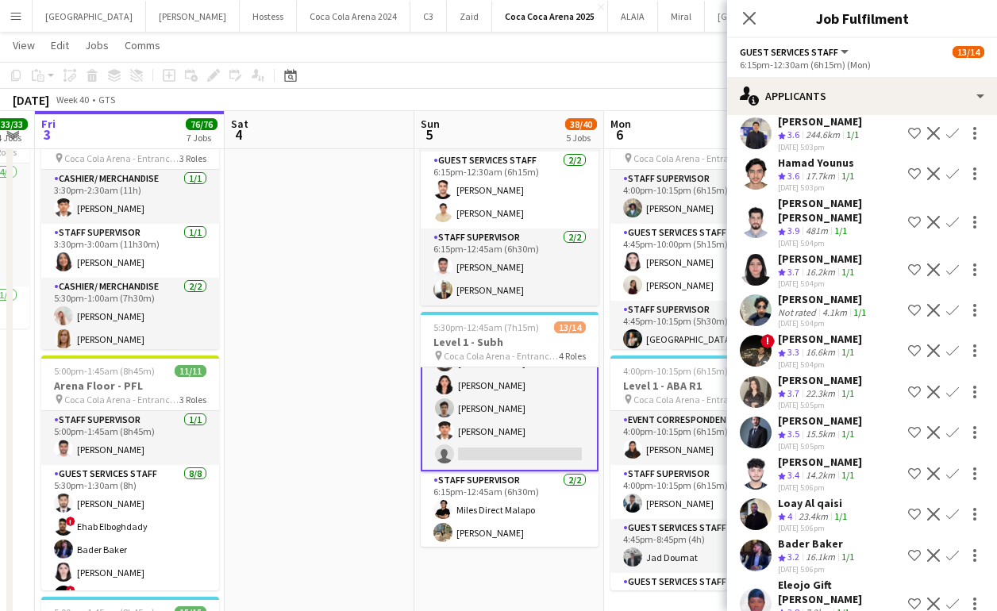
click at [953, 263] on app-icon "Confirm" at bounding box center [952, 269] width 13 height 13
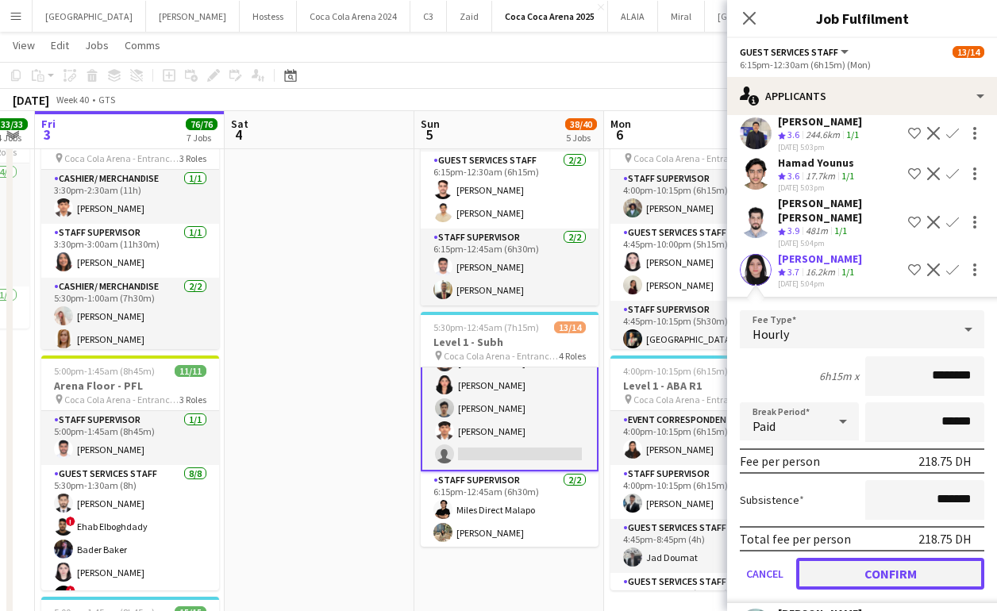
click at [875, 558] on button "Confirm" at bounding box center [890, 574] width 188 height 32
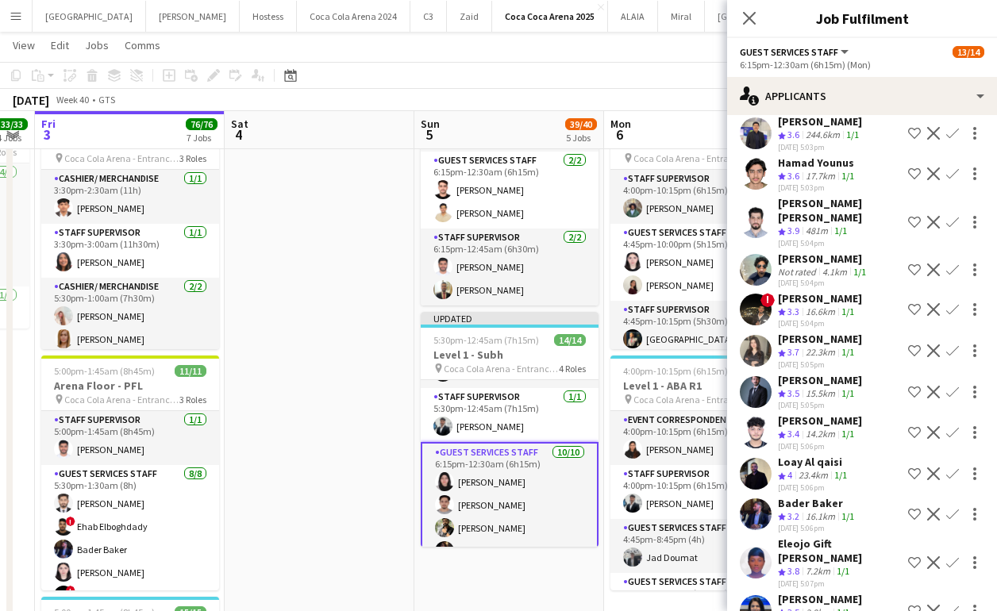
scroll to position [56, 0]
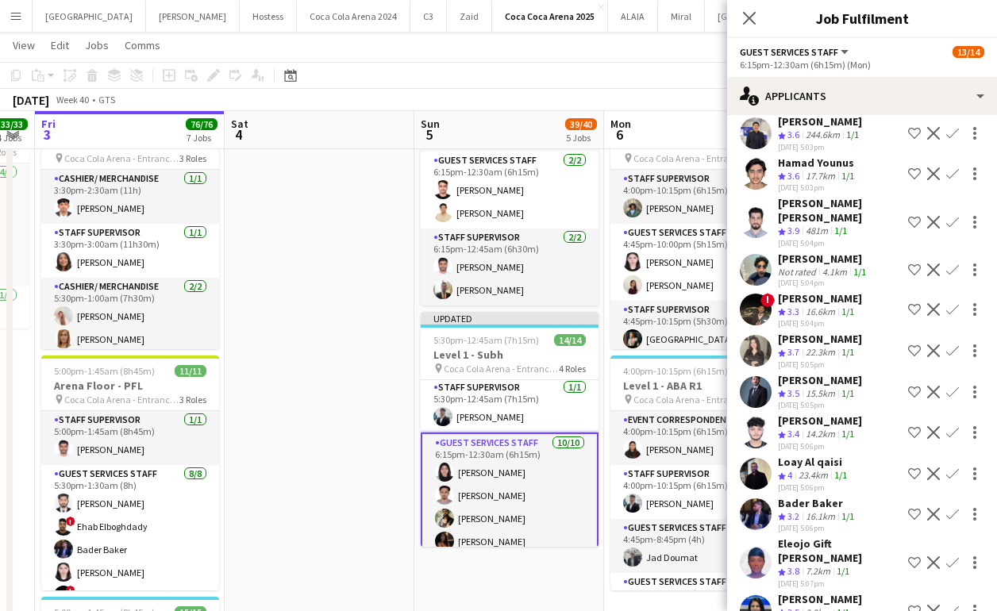
click at [513, 470] on app-card-role "Guest Services Staff 10/10 6:15pm-12:30am (6h15m) Rawan Sarris Ahmed Qasim Maso…" at bounding box center [510, 565] width 178 height 264
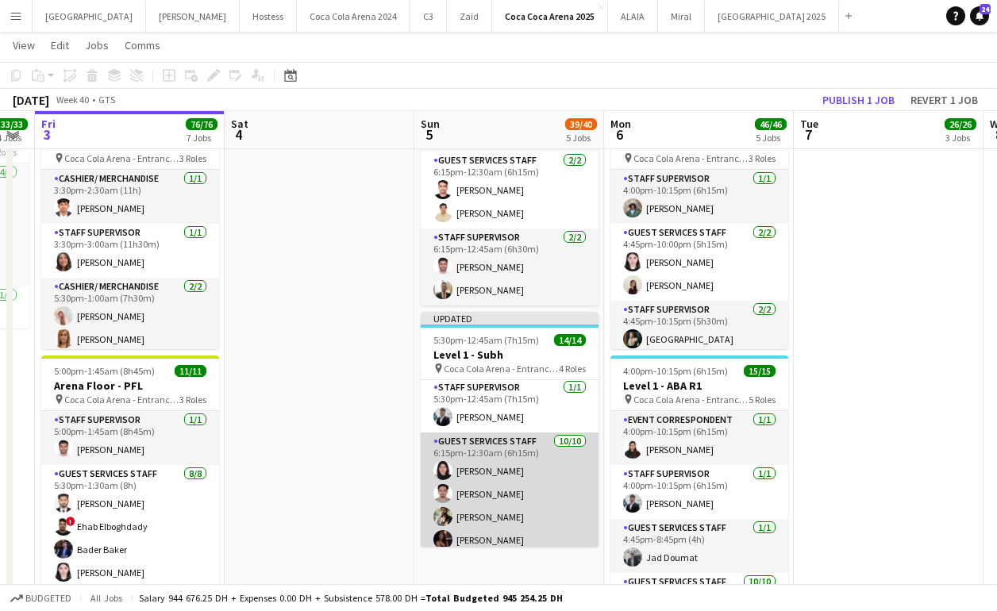
click at [498, 467] on app-card-role "Guest Services Staff 10/10 6:15pm-12:30am (6h15m) Rawan Sarris Ahmed Qasim Maso…" at bounding box center [510, 563] width 178 height 261
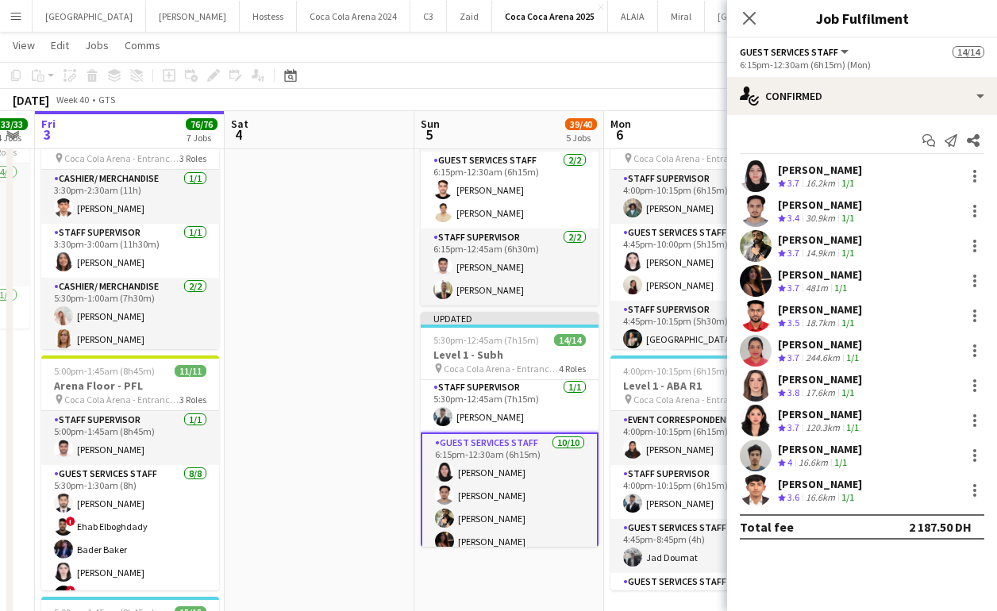
click at [754, 176] on app-user-avatar at bounding box center [756, 176] width 32 height 32
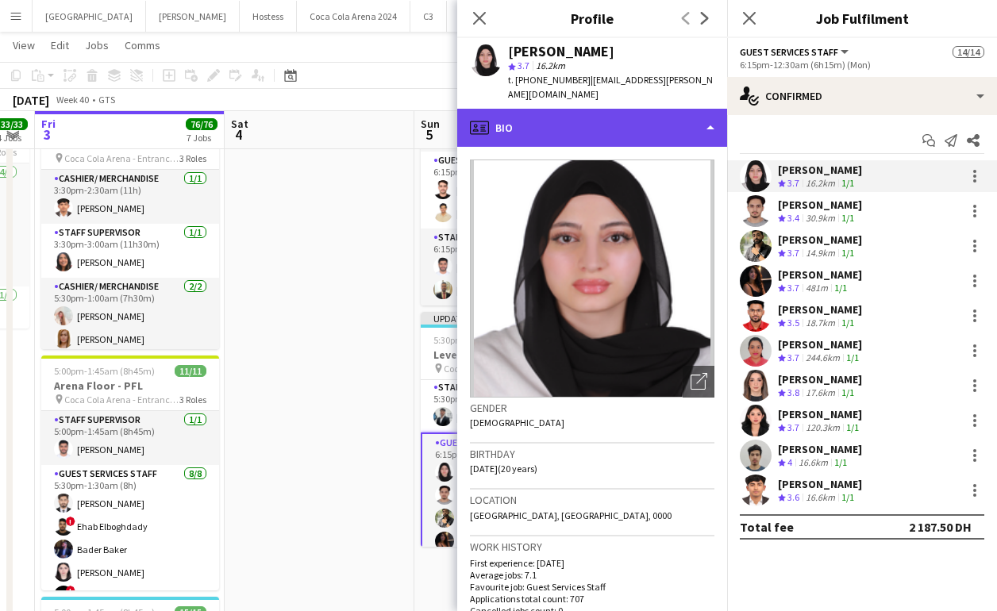
click at [596, 123] on div "profile Bio" at bounding box center [592, 128] width 270 height 38
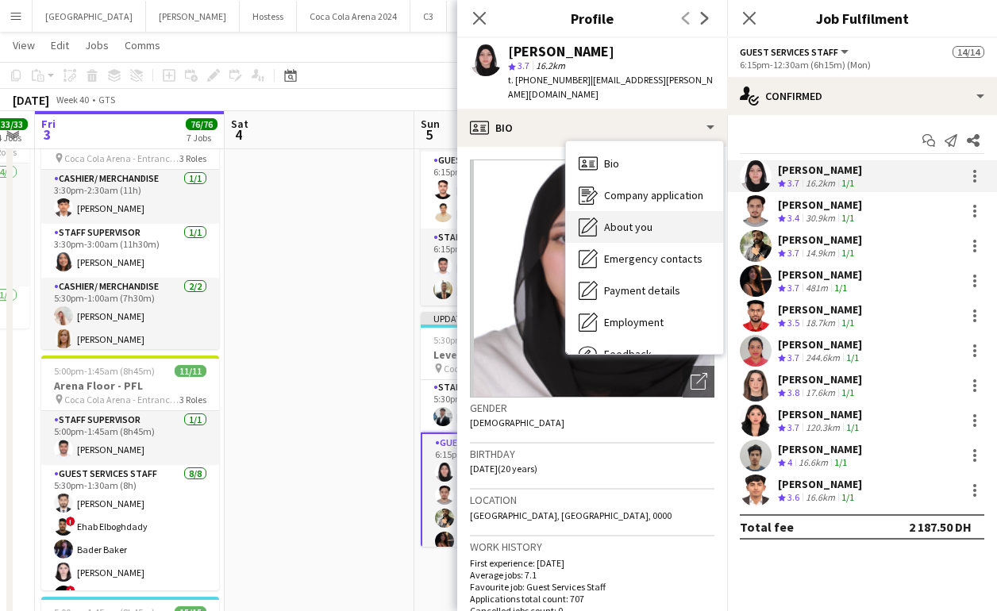
click at [629, 220] on span "About you" at bounding box center [628, 227] width 48 height 14
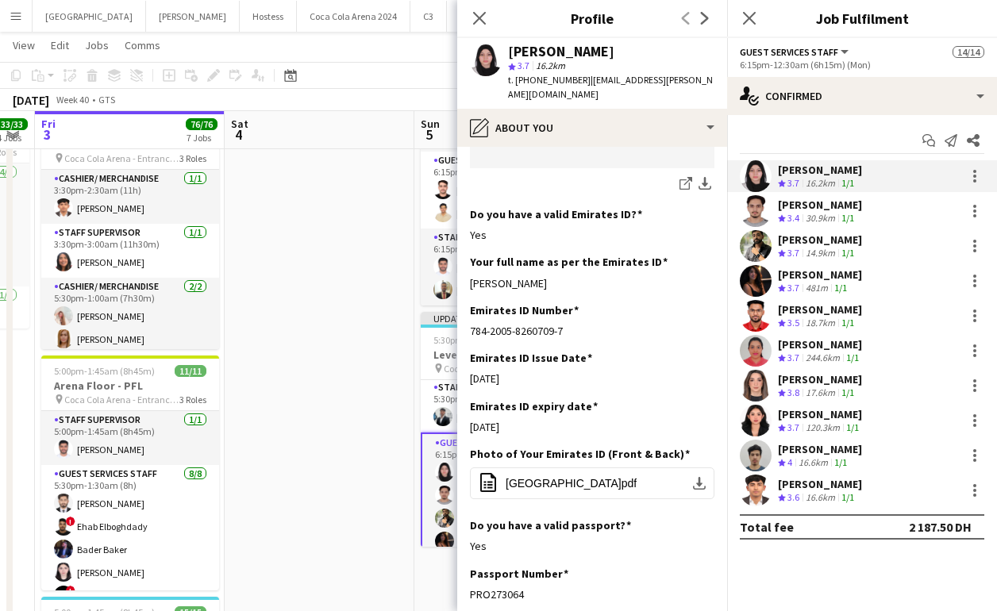
scroll to position [448, 0]
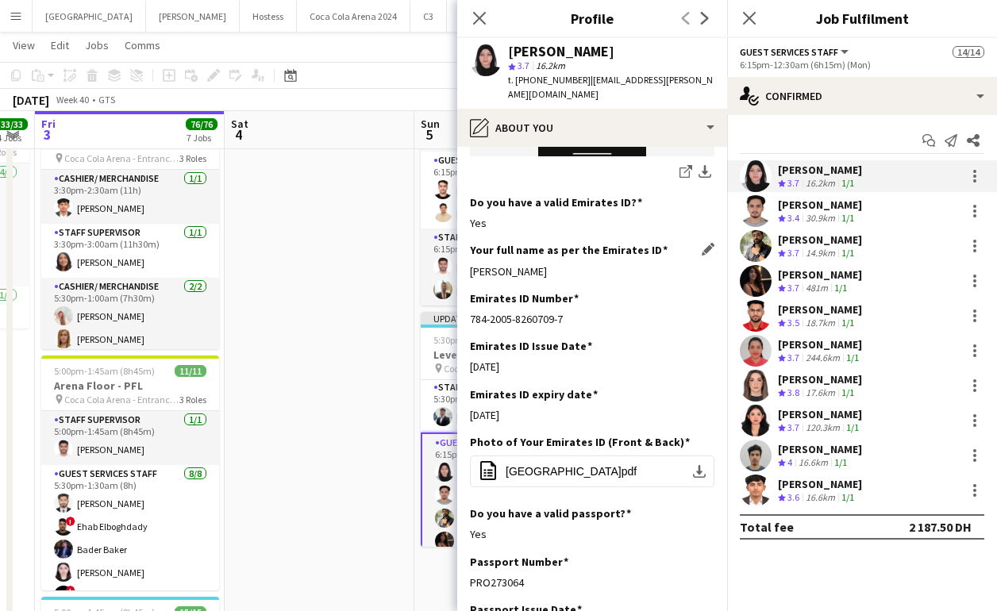
drag, startPoint x: 469, startPoint y: 253, endPoint x: 580, endPoint y: 255, distance: 111.1
click at [580, 255] on app-section-data-types "Bio Edit this field I have high self-management and social awareness. I’m organ…" at bounding box center [592, 379] width 270 height 464
copy div "Rawan Yasser Sarris"
click at [483, 14] on icon at bounding box center [478, 17] width 15 height 15
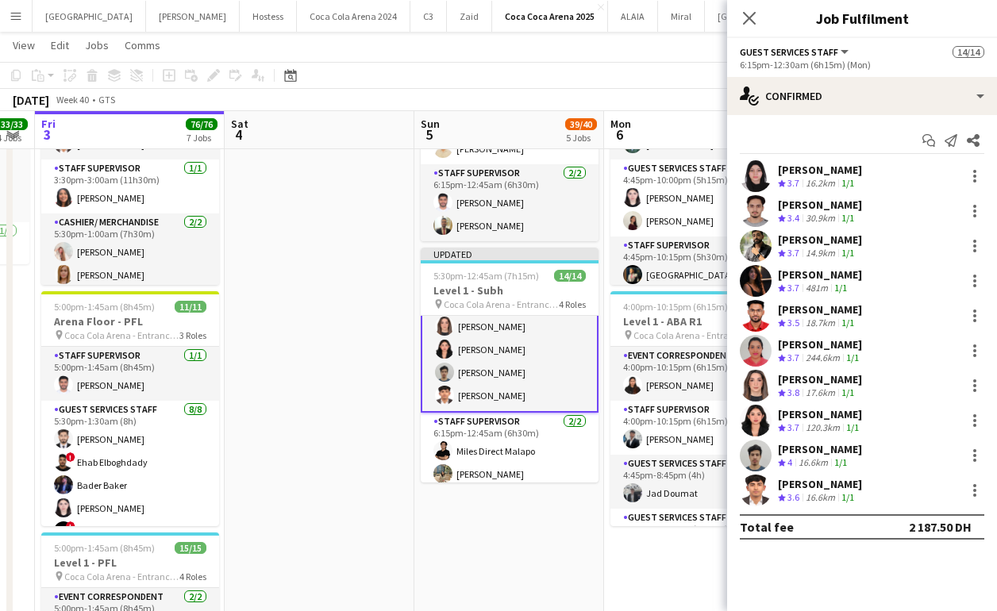
scroll to position [274, 0]
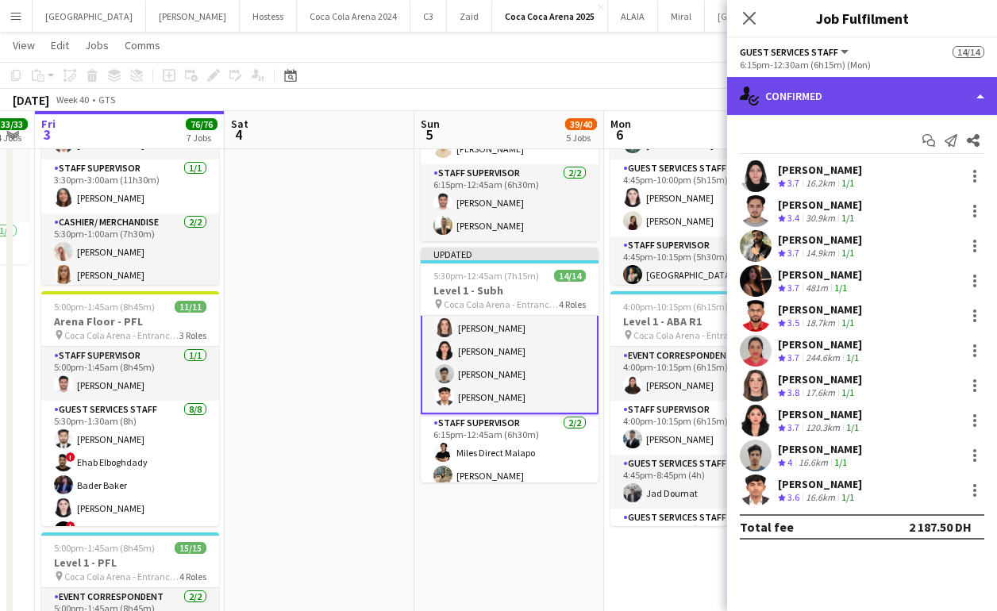
click at [834, 102] on div "single-neutral-actions-check-2 Confirmed" at bounding box center [862, 96] width 270 height 38
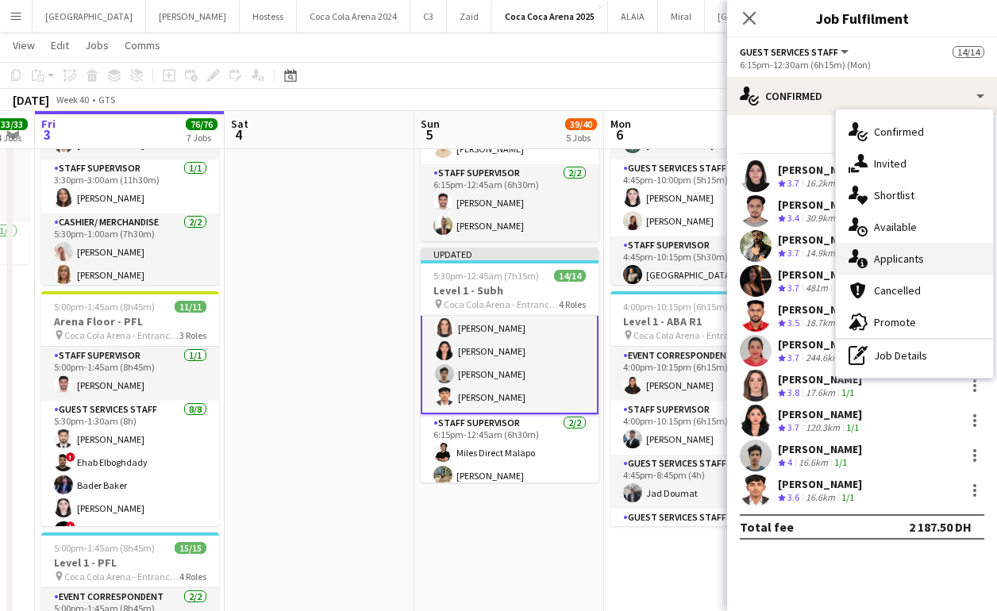
click at [936, 249] on div "single-neutral-actions-information Applicants" at bounding box center [914, 259] width 157 height 32
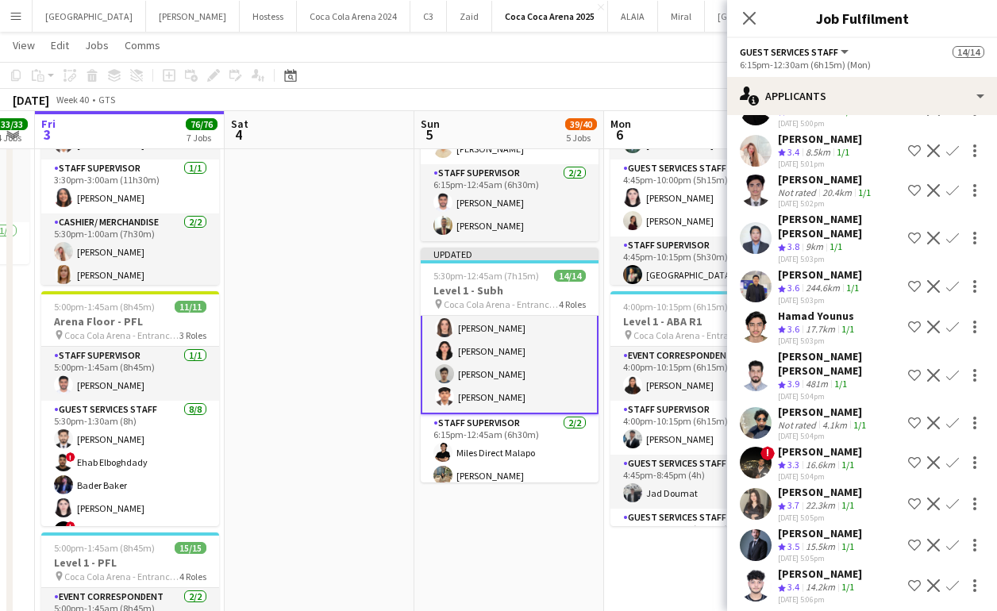
scroll to position [119, 0]
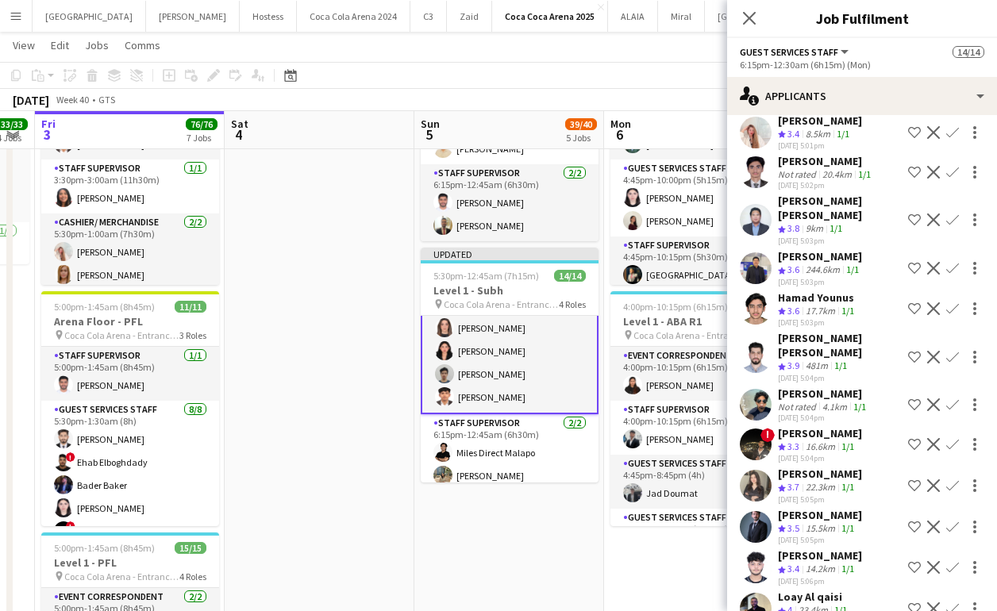
click at [754, 252] on app-user-avatar at bounding box center [756, 268] width 32 height 32
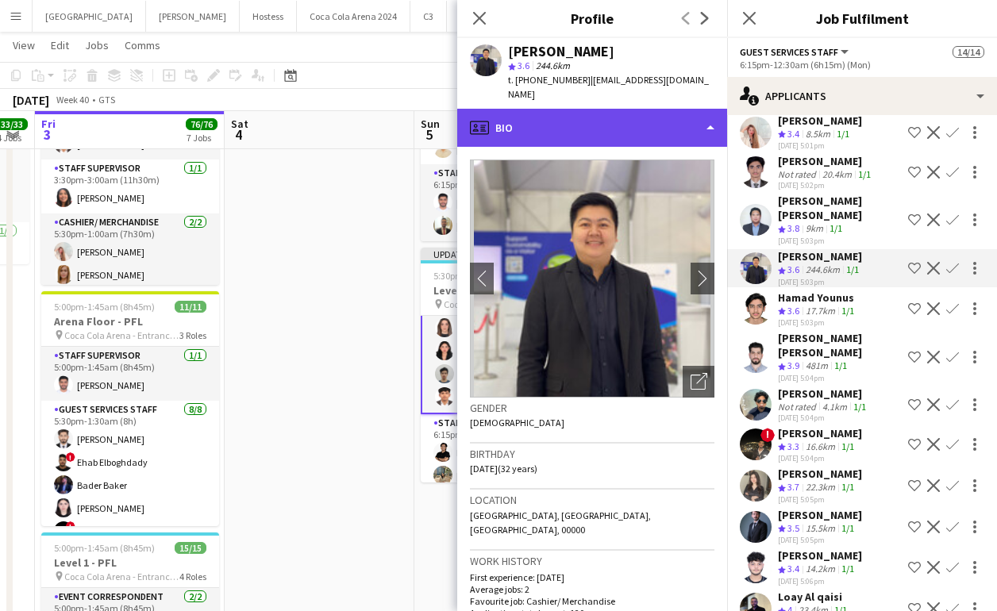
click at [562, 114] on div "profile Bio" at bounding box center [592, 128] width 270 height 38
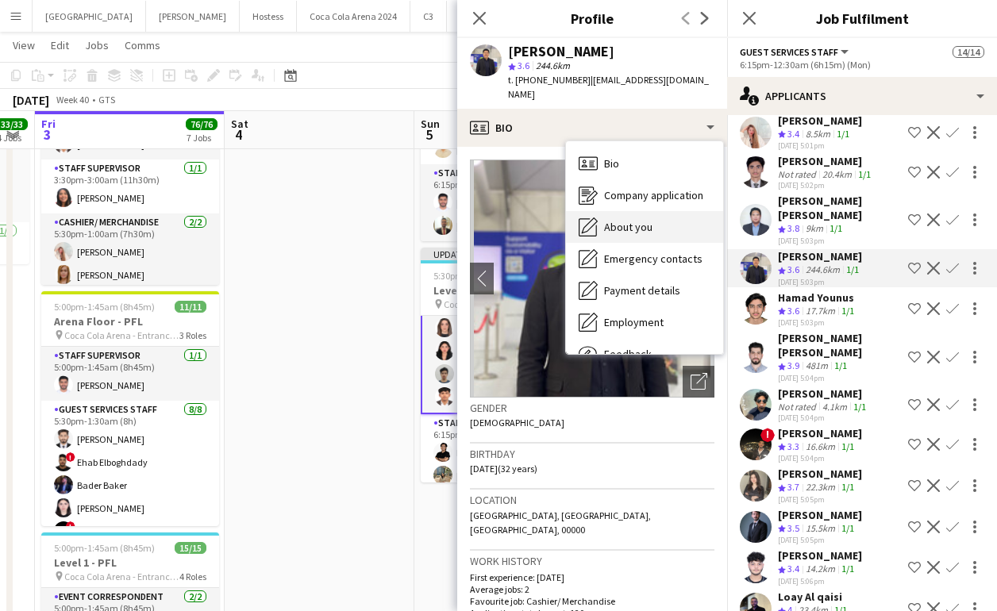
click at [631, 220] on span "About you" at bounding box center [628, 227] width 48 height 14
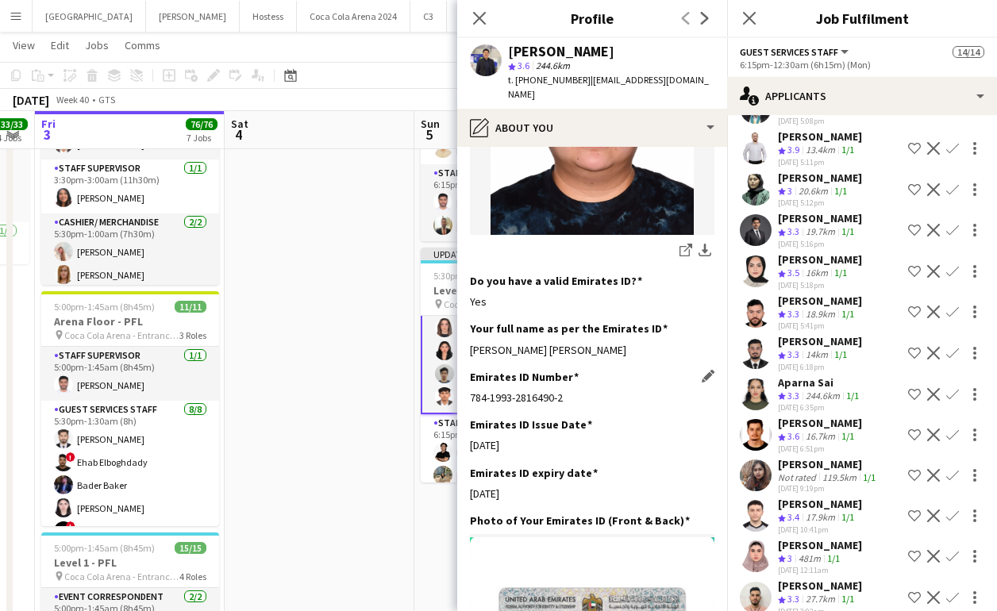
scroll to position [286, 0]
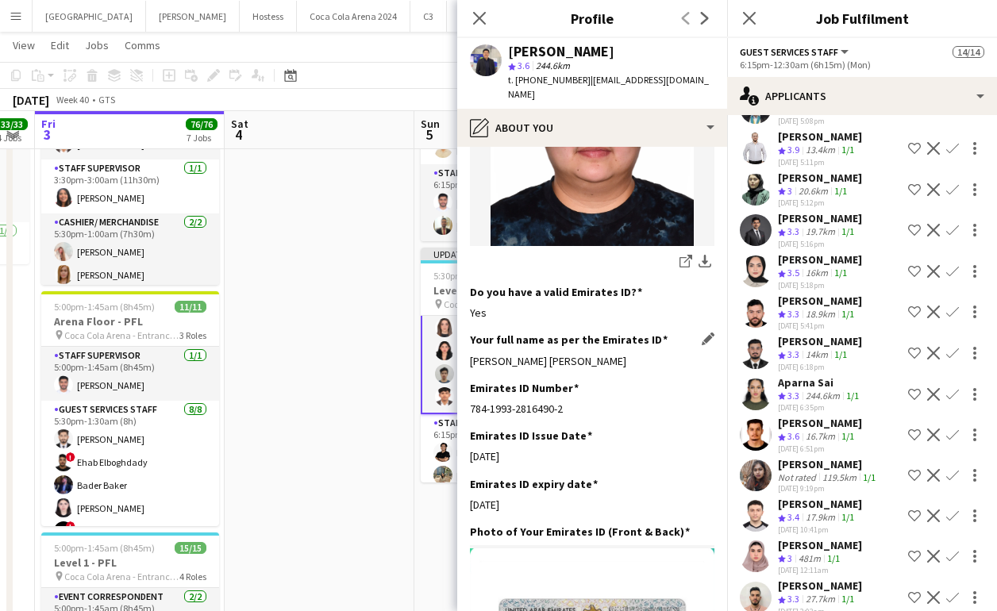
drag, startPoint x: 463, startPoint y: 348, endPoint x: 583, endPoint y: 348, distance: 119.8
click at [583, 348] on app-section-data-types "Bio Edit this field A great team player and multitasking. Upload your CV Edit t…" at bounding box center [592, 379] width 270 height 464
copy div "Janine Lui Mariano"
click at [479, 7] on app-icon "Close pop-in" at bounding box center [479, 18] width 23 height 23
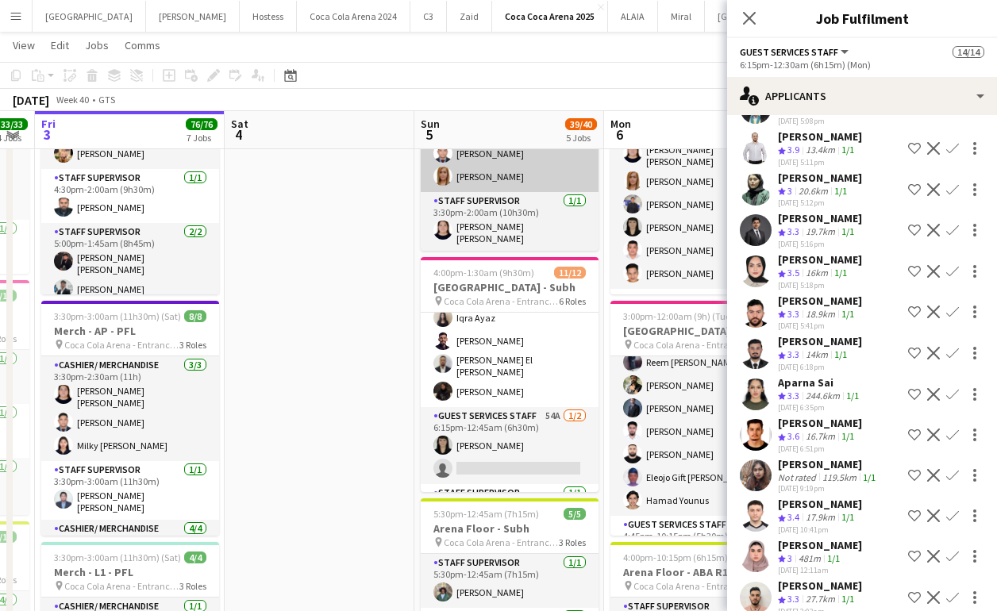
scroll to position [283, 0]
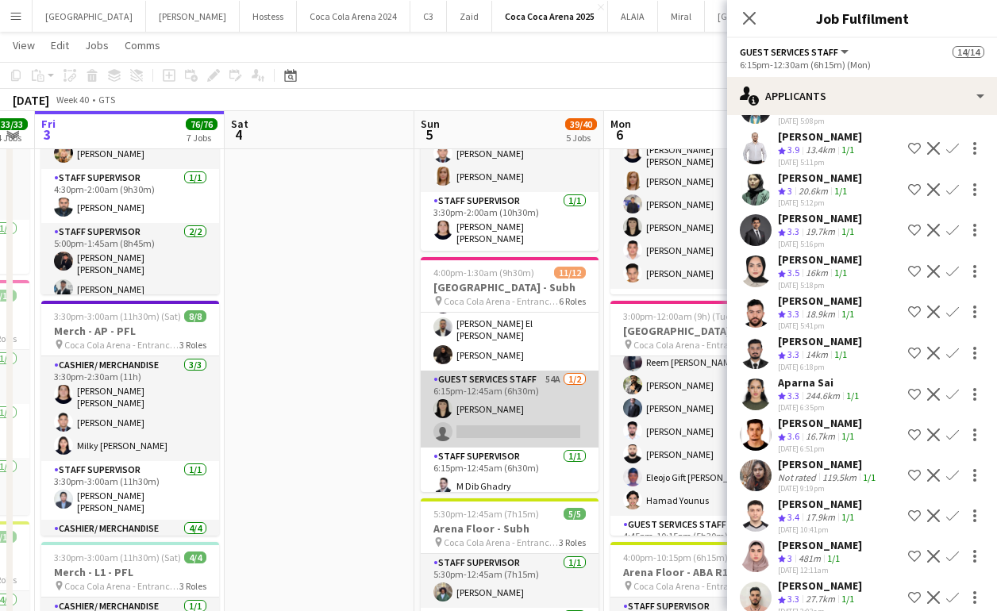
click at [536, 407] on app-card-role "Guest Services Staff 54A 1/2 6:15pm-12:45am (6h30m) Aubrey Santiago single-neut…" at bounding box center [510, 409] width 178 height 77
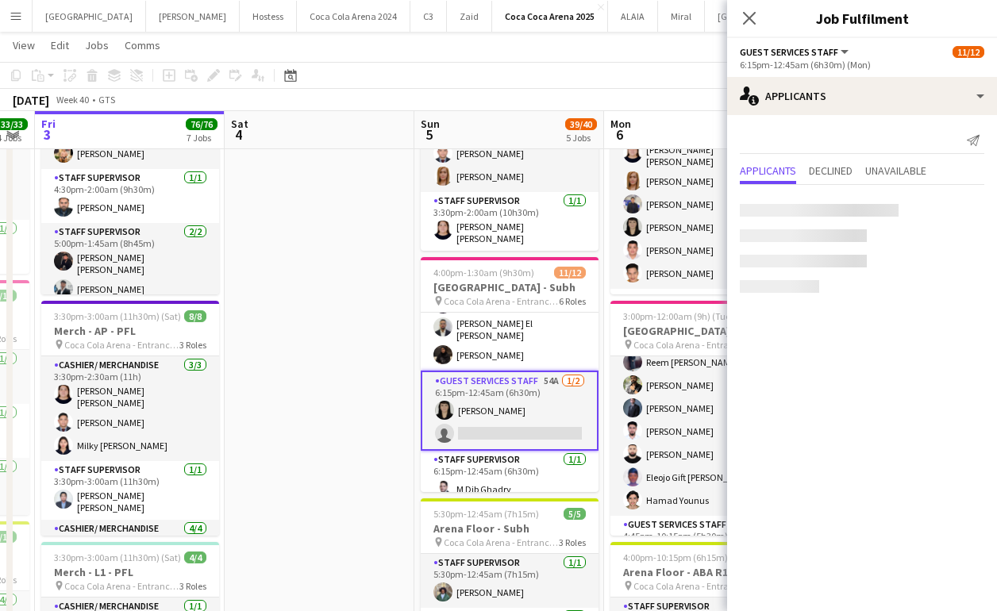
scroll to position [0, 0]
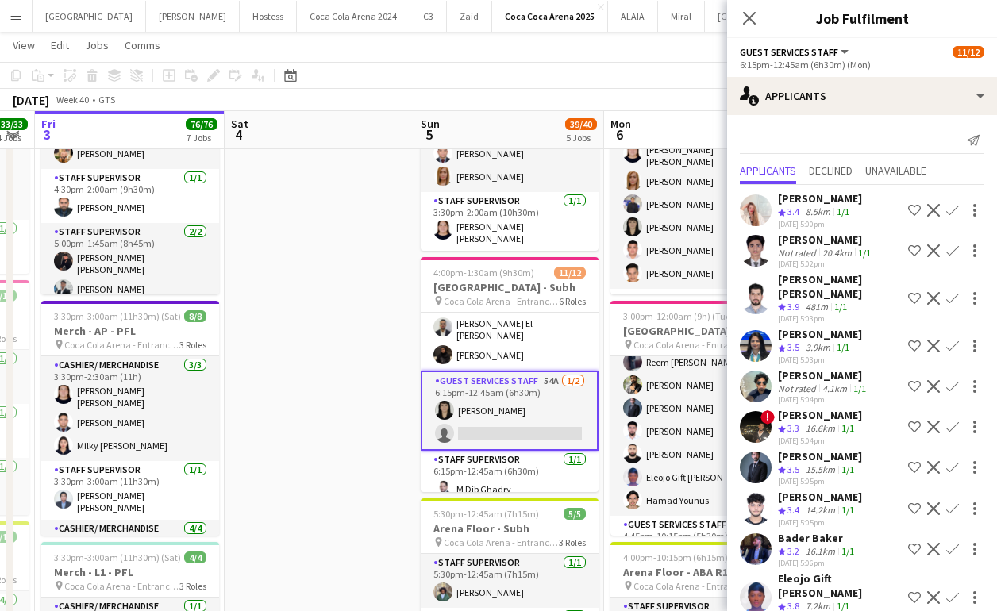
click at [502, 415] on app-card-role "Guest Services Staff 54A 1/2 6:15pm-12:45am (6h30m) Aubrey Santiago single-neut…" at bounding box center [510, 411] width 178 height 80
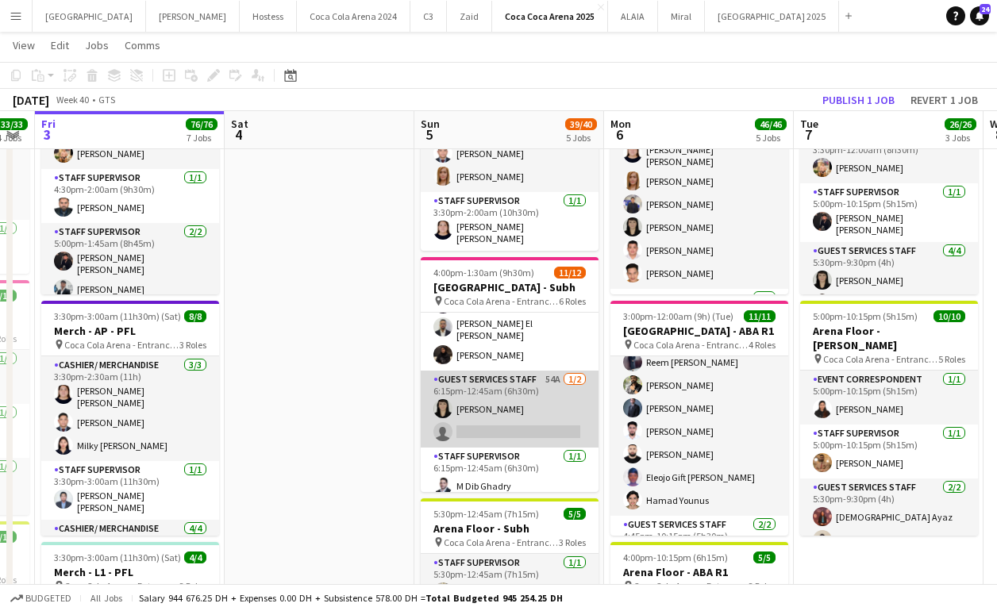
click at [502, 415] on app-card-role "Guest Services Staff 54A 1/2 6:15pm-12:45am (6h30m) Aubrey Santiago single-neut…" at bounding box center [510, 409] width 178 height 77
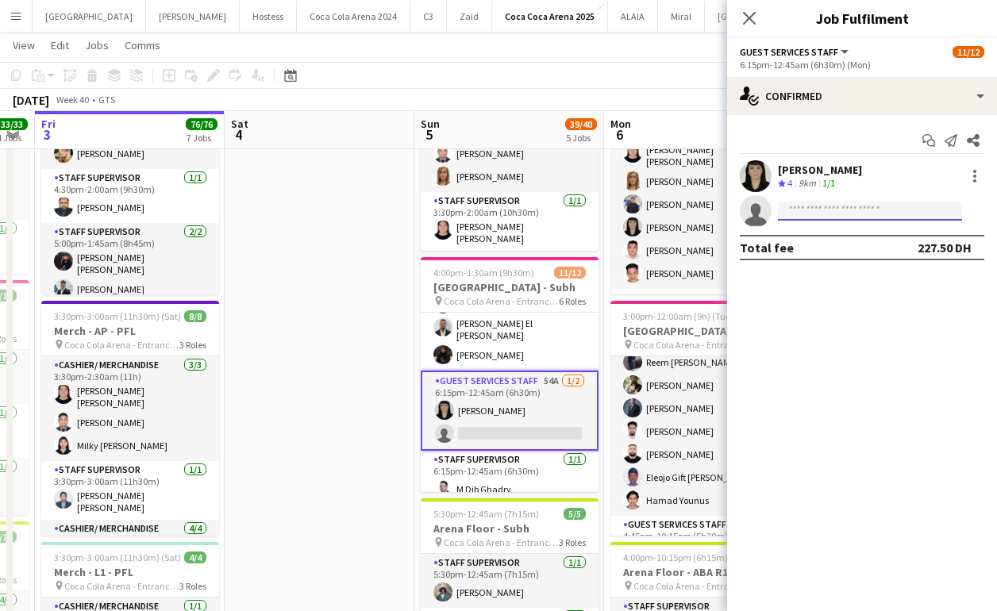
click at [800, 219] on input at bounding box center [870, 211] width 184 height 19
paste input "**********"
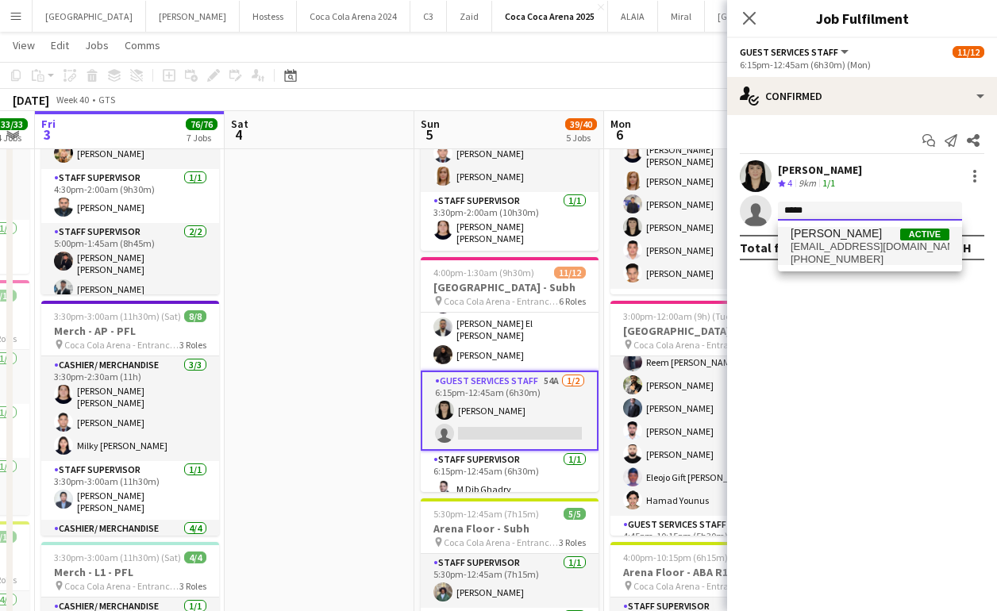
type input "*****"
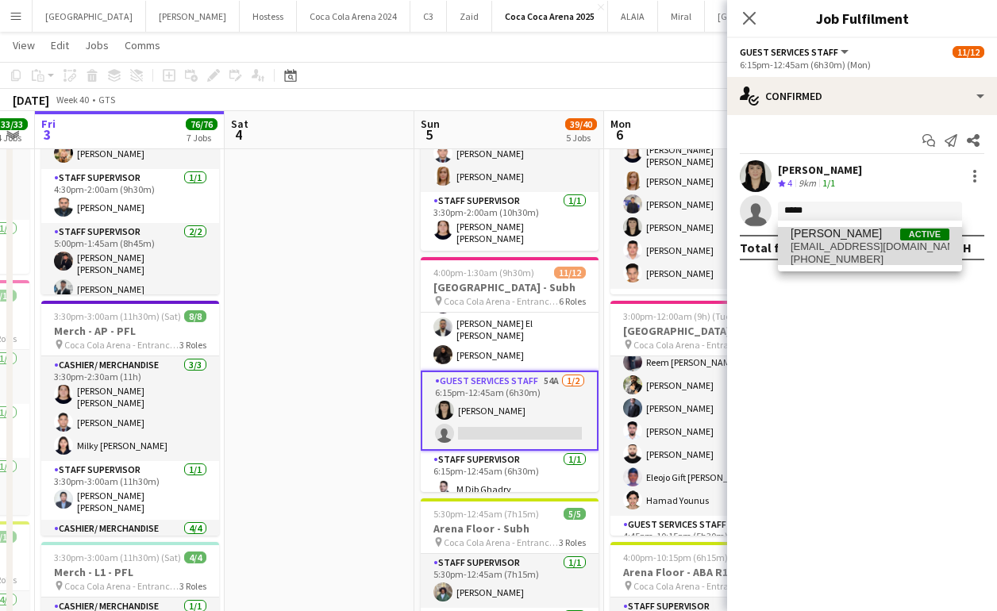
click at [840, 262] on span "+971552098867" at bounding box center [869, 259] width 159 height 13
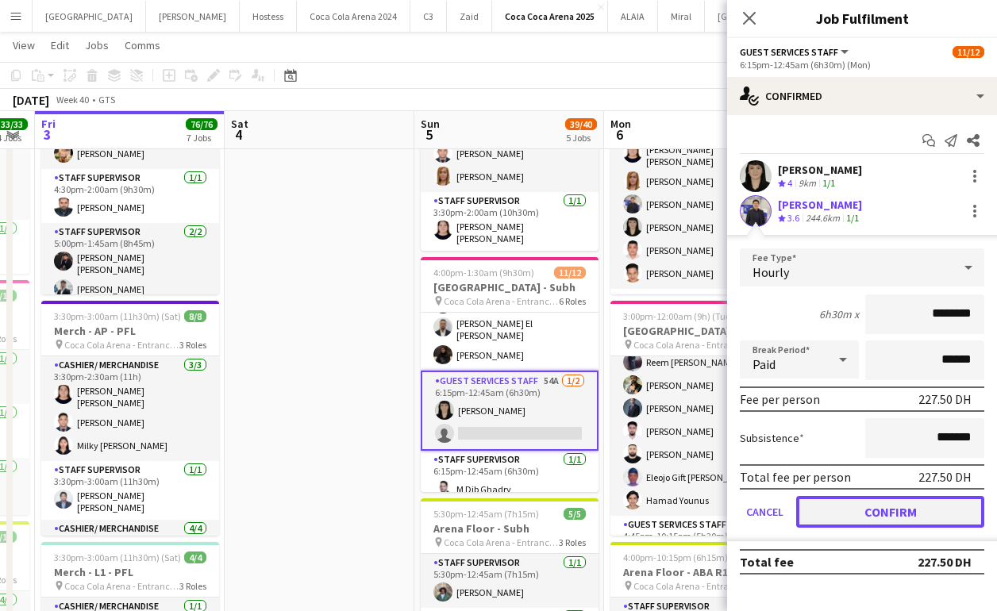
click at [882, 506] on button "Confirm" at bounding box center [890, 512] width 188 height 32
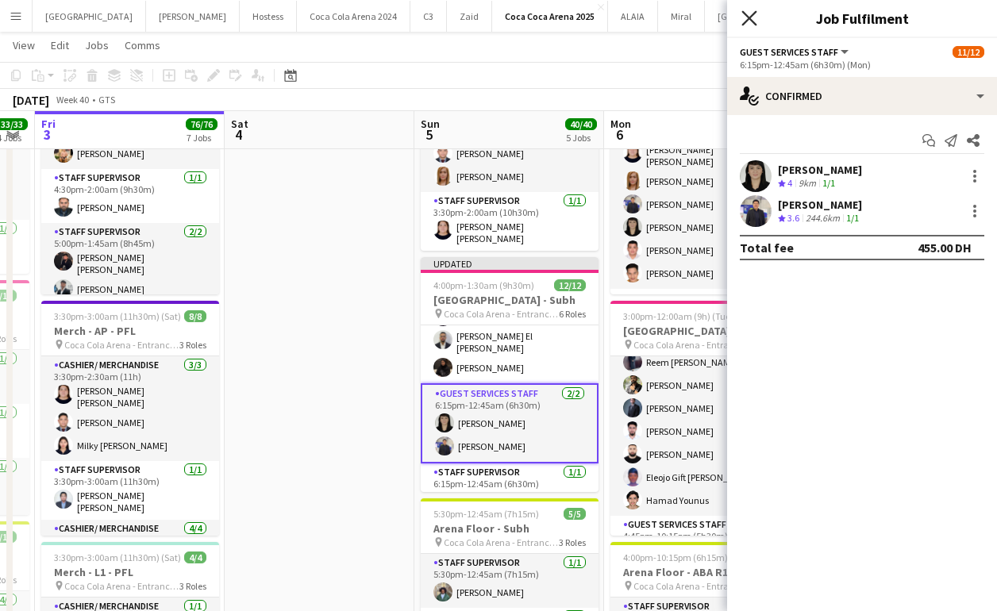
click at [748, 17] on icon at bounding box center [748, 17] width 15 height 15
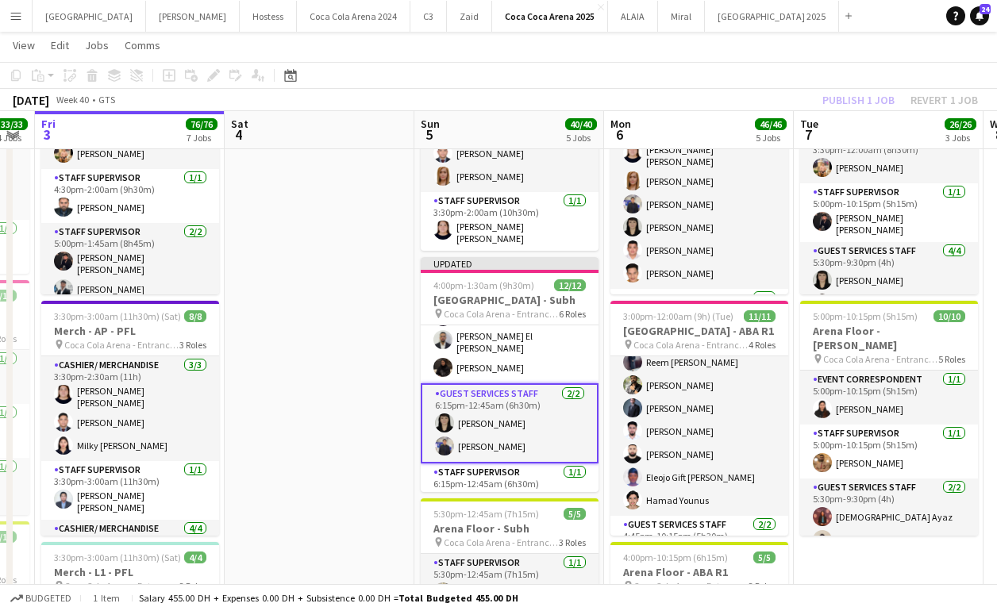
click at [861, 98] on div "Publish 1 job Revert 1 job" at bounding box center [900, 100] width 194 height 21
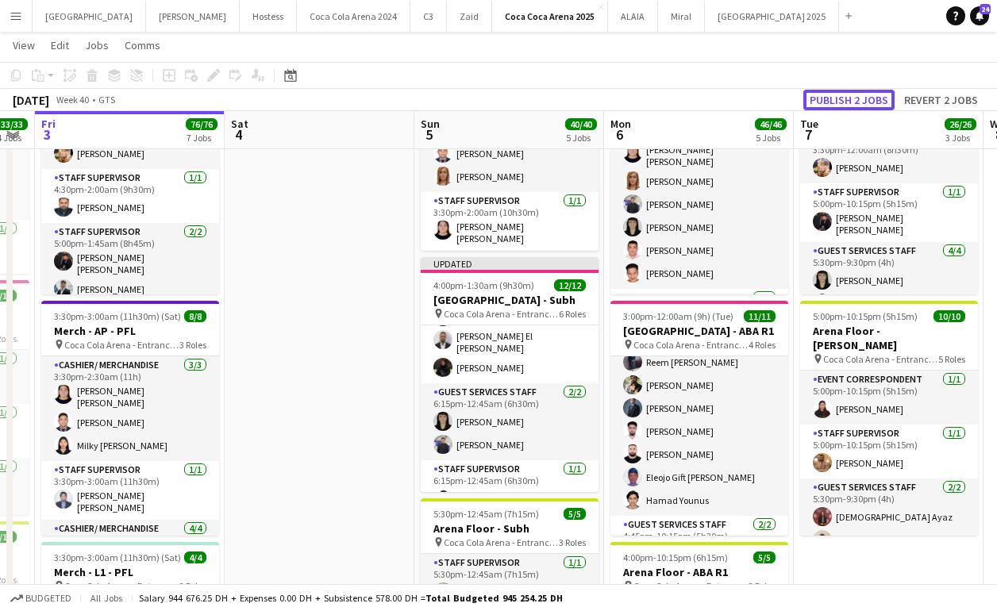
click at [861, 98] on button "Publish 2 jobs" at bounding box center [848, 100] width 91 height 21
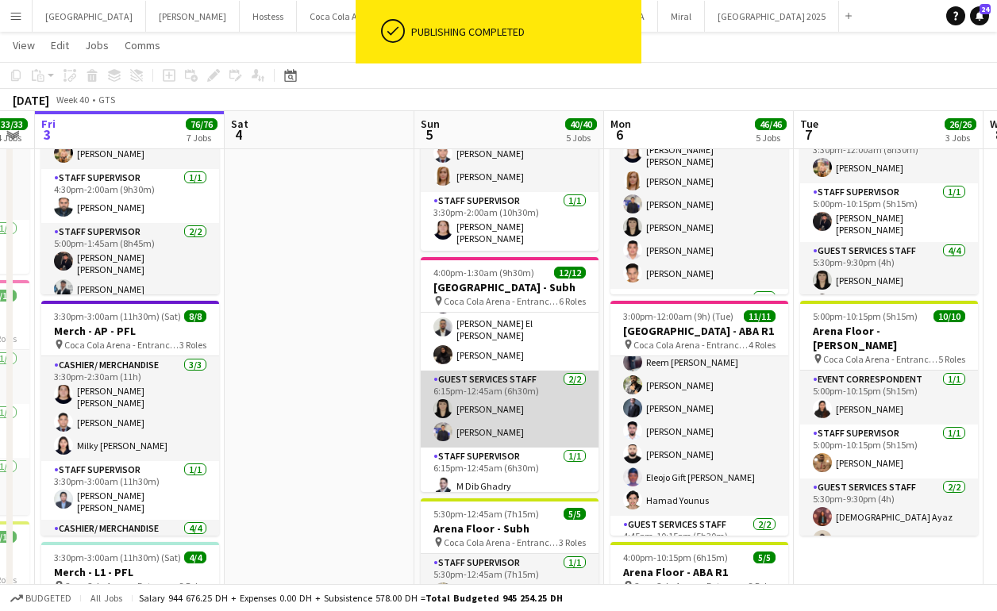
click at [505, 410] on app-card-role "Guest Services Staff 2/2 6:15pm-12:45am (6h30m) Aubrey Santiago Janine Mariano" at bounding box center [510, 409] width 178 height 77
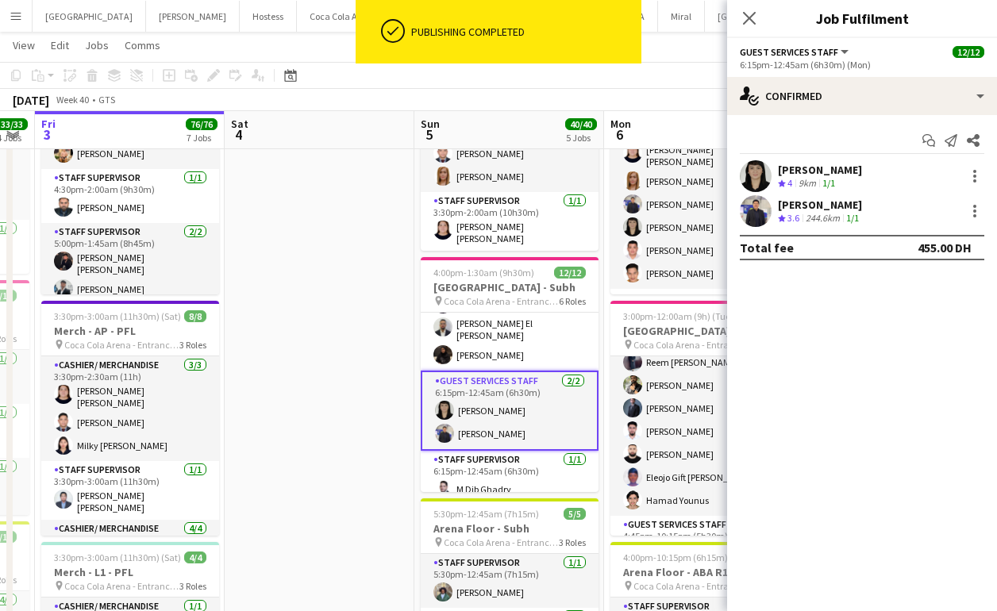
click at [767, 220] on app-user-avatar at bounding box center [756, 211] width 32 height 32
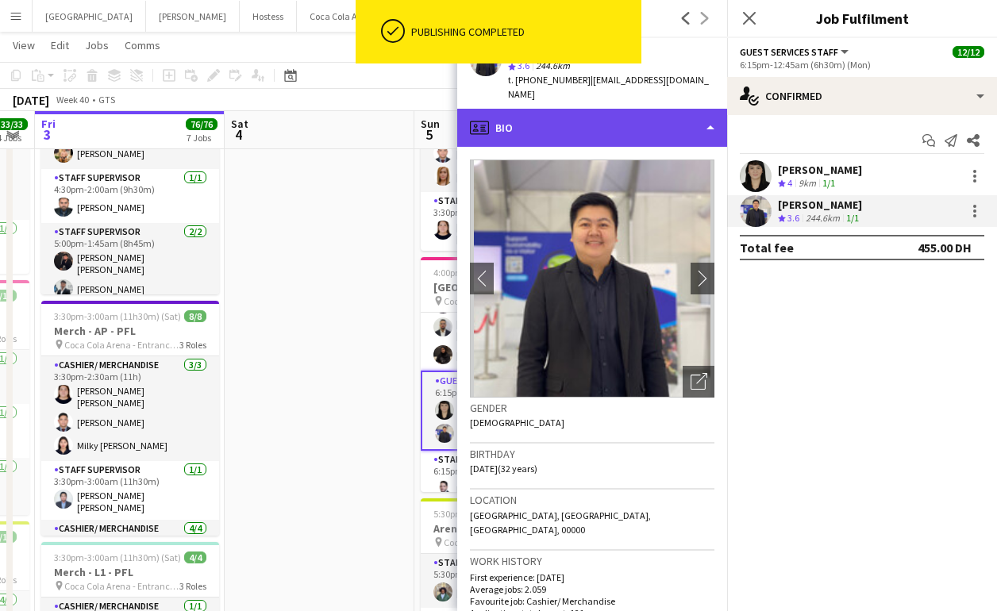
click at [571, 112] on div "profile Bio" at bounding box center [592, 128] width 270 height 38
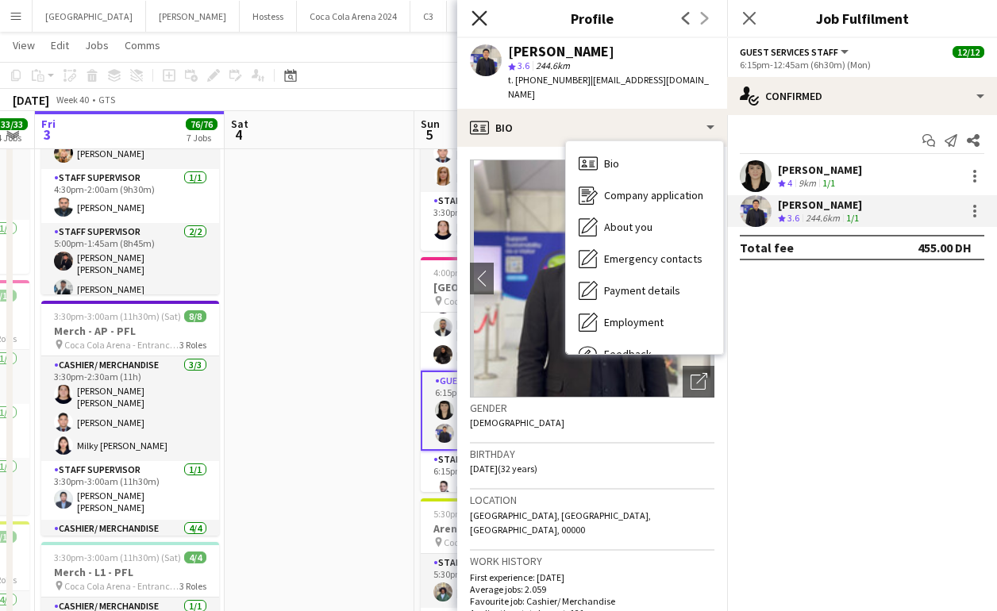
click at [483, 10] on icon "Close pop-in" at bounding box center [478, 17] width 15 height 15
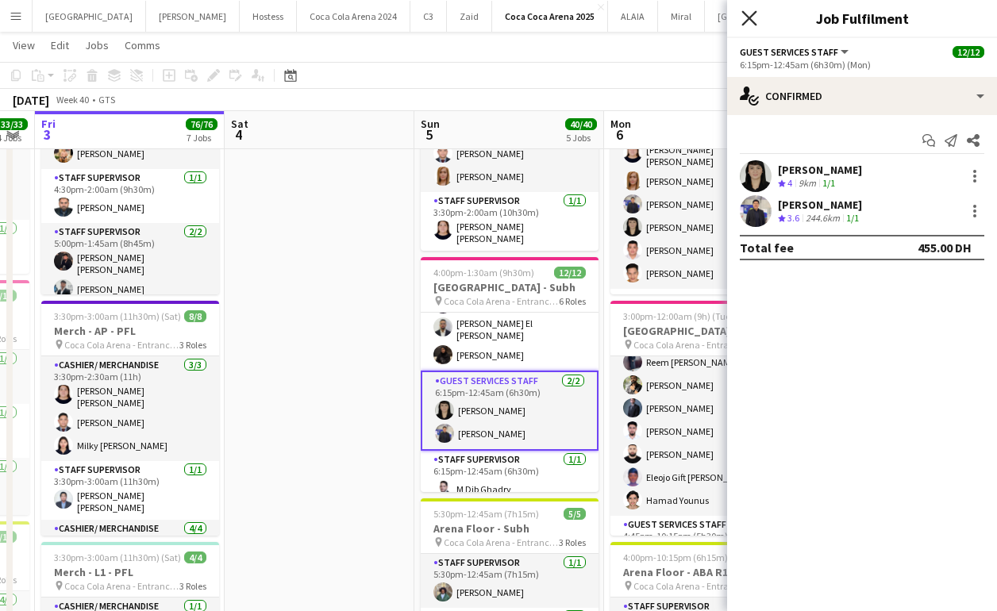
click at [744, 14] on icon "Close pop-in" at bounding box center [748, 17] width 15 height 15
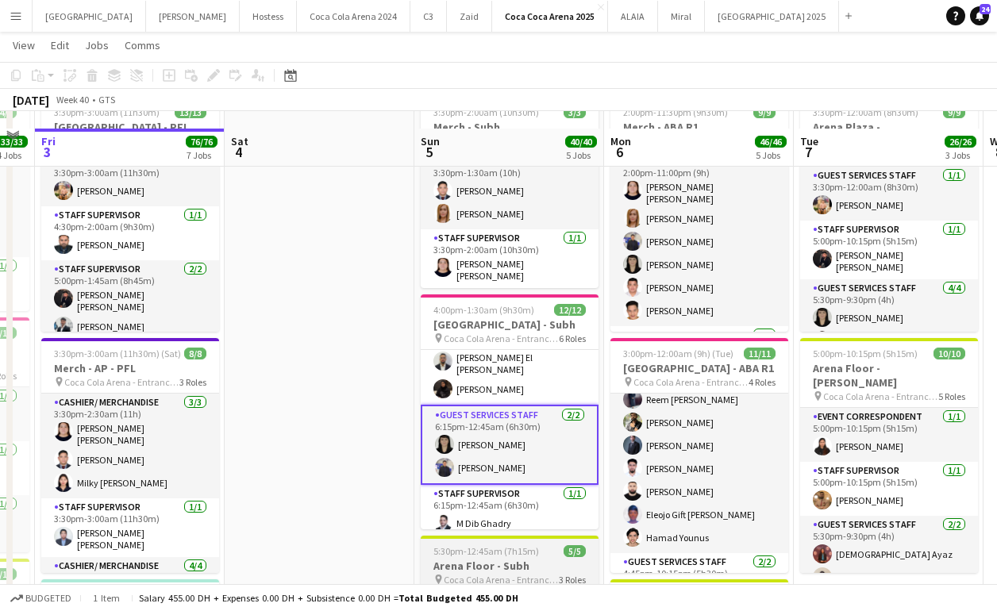
scroll to position [349, 0]
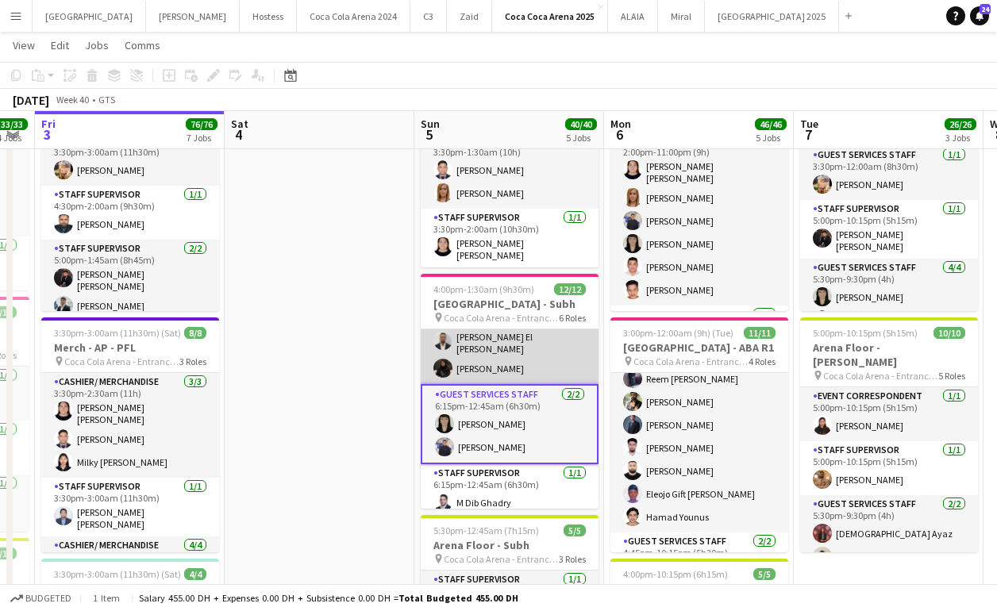
click at [467, 359] on app-card-role "Guest Services Staff 6/6 6:15pm-10:15pm (4h) Trizha Lainne Dela Peña Aqsa Ayaz …" at bounding box center [510, 297] width 178 height 174
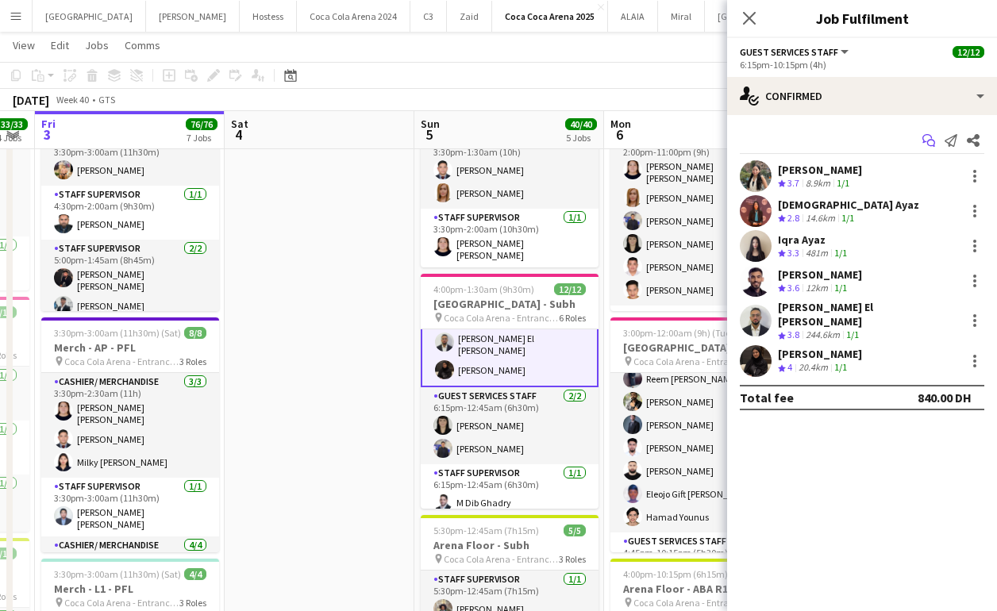
click at [928, 140] on icon "Start chat" at bounding box center [928, 140] width 13 height 13
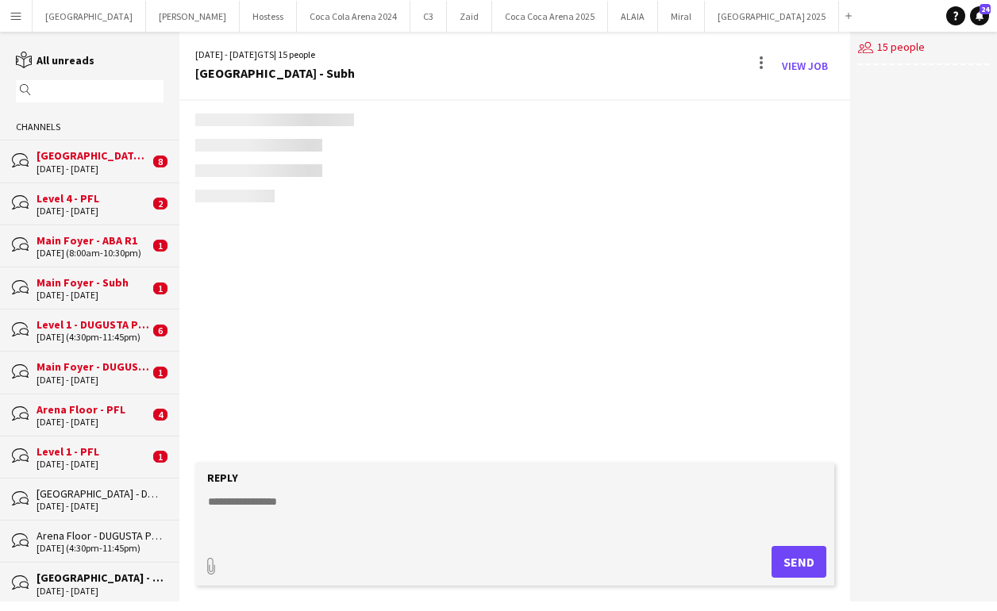
scroll to position [1020, 0]
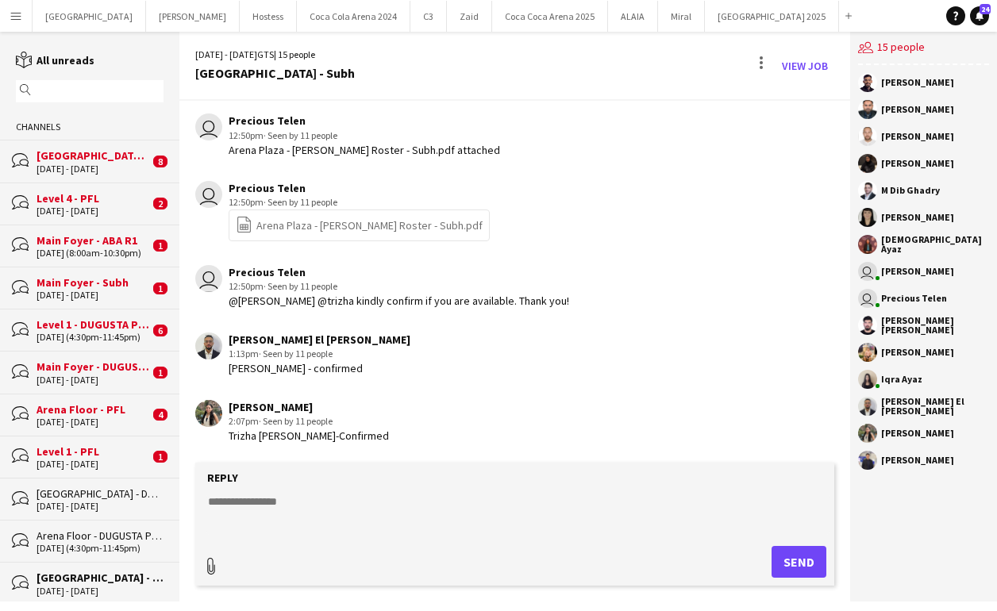
type input "**********"
click at [783, 567] on span "Upload Upload" at bounding box center [779, 560] width 69 height 19
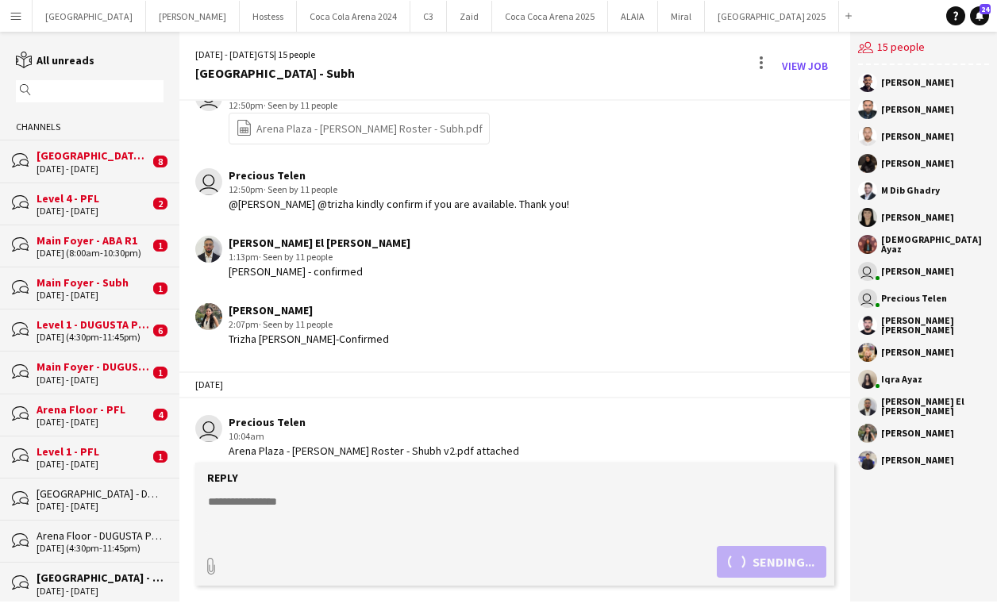
click at [398, 513] on textarea at bounding box center [517, 514] width 623 height 41
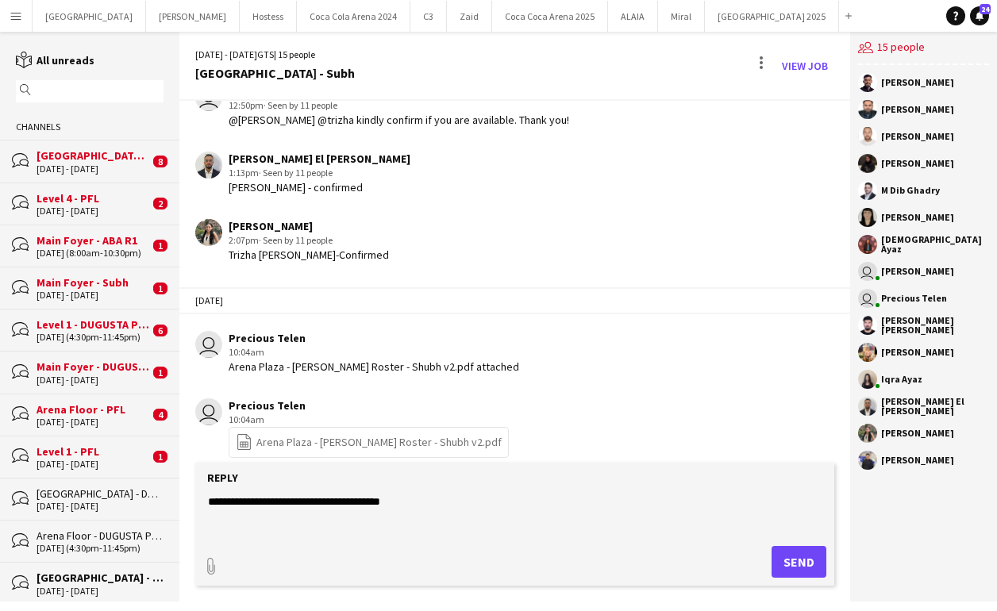
type textarea "**********"
click at [785, 559] on button "Send" at bounding box center [798, 562] width 55 height 32
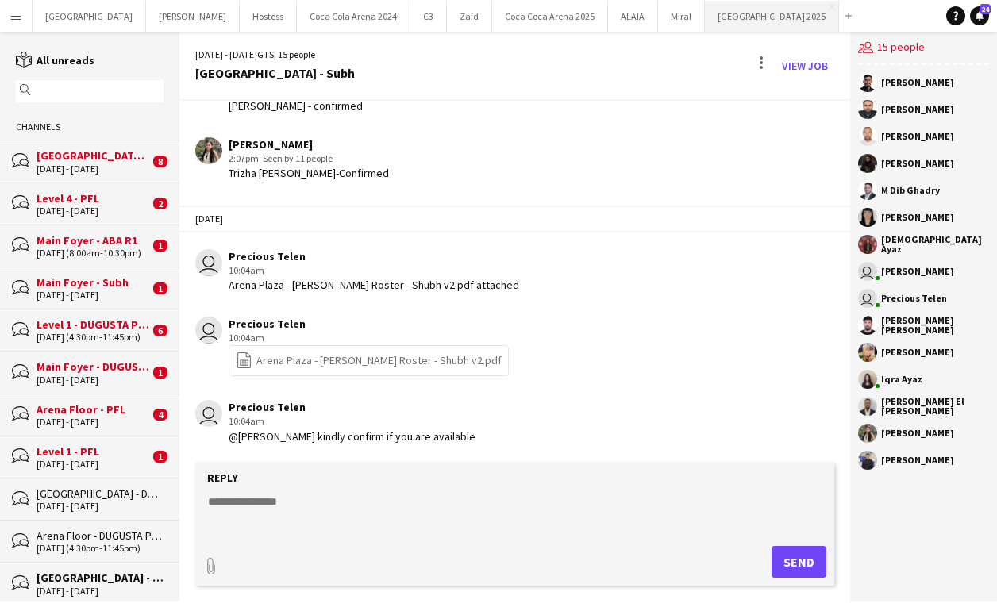
click at [705, 16] on button "Etihad Arena 2025 Close" at bounding box center [772, 16] width 134 height 31
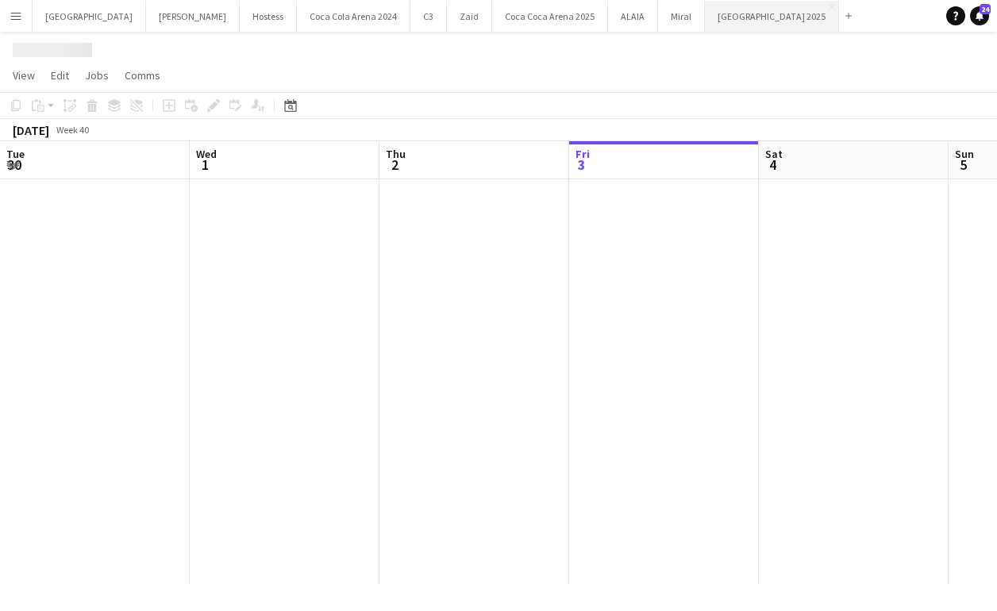
scroll to position [0, 379]
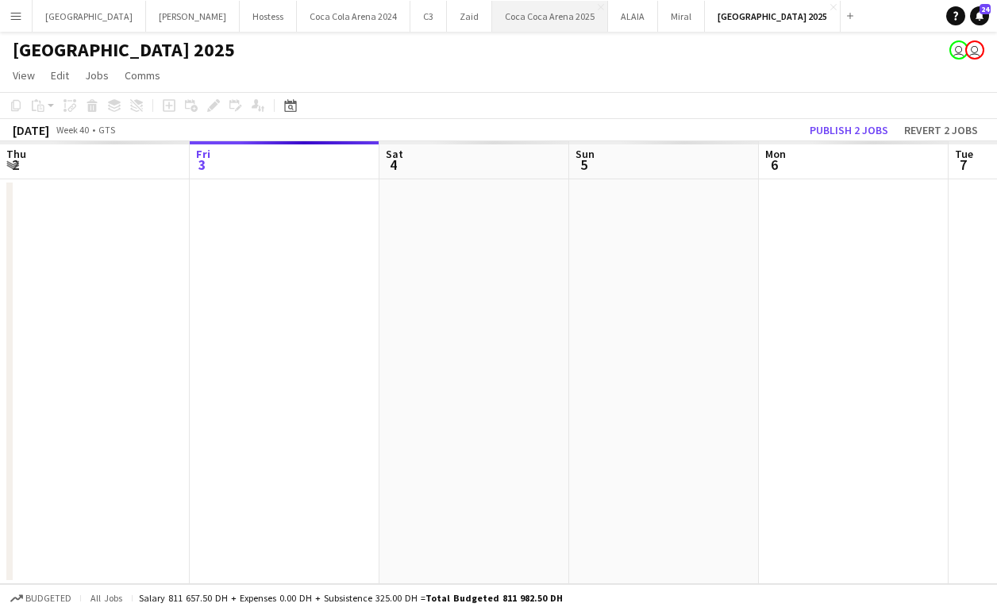
click at [492, 10] on button "Coca Coca Arena 2025 Close" at bounding box center [550, 16] width 116 height 31
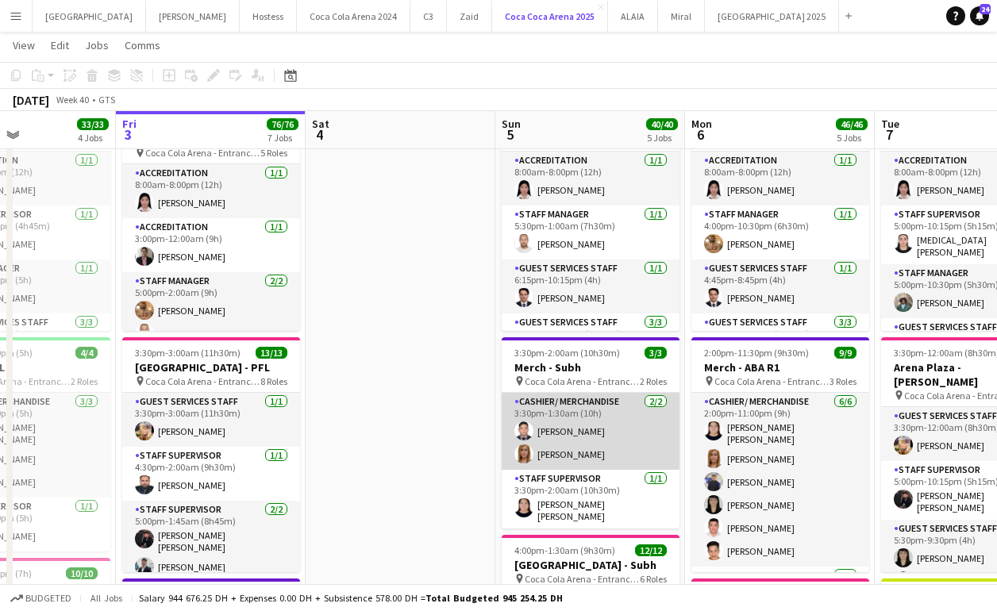
scroll to position [0, 466]
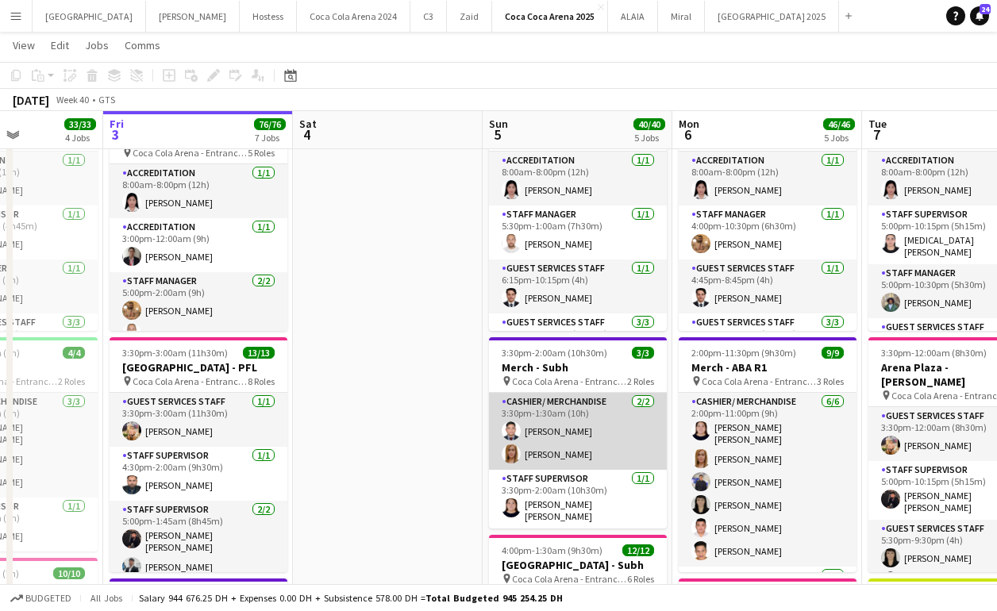
click at [567, 431] on app-card-role "Cashier/ Merchandise 2/2 3:30pm-1:30am (10h) Tommie Lajum Norina Sangcap" at bounding box center [578, 431] width 178 height 77
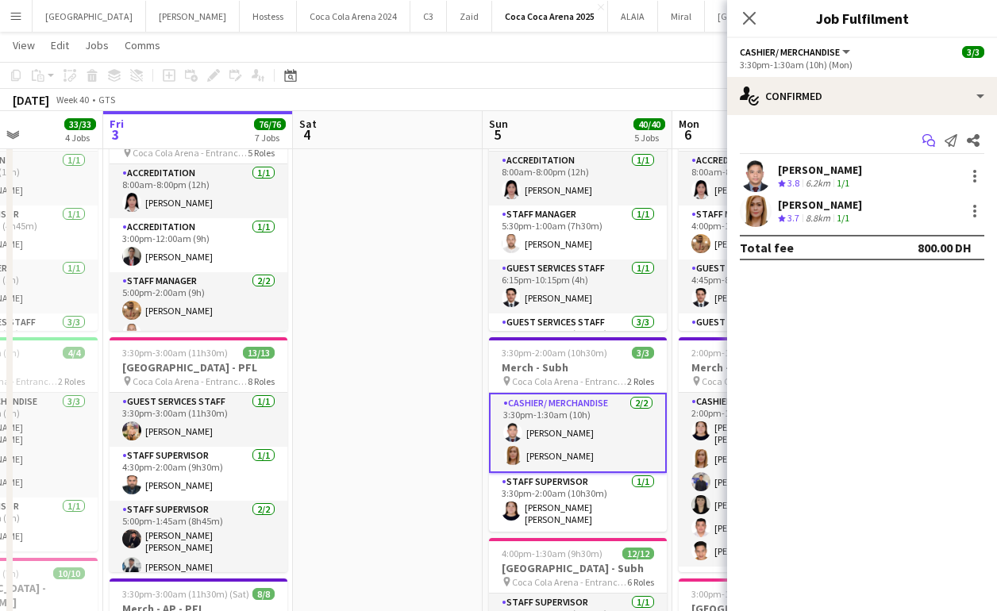
click at [927, 137] on icon "Start chat" at bounding box center [928, 140] width 13 height 13
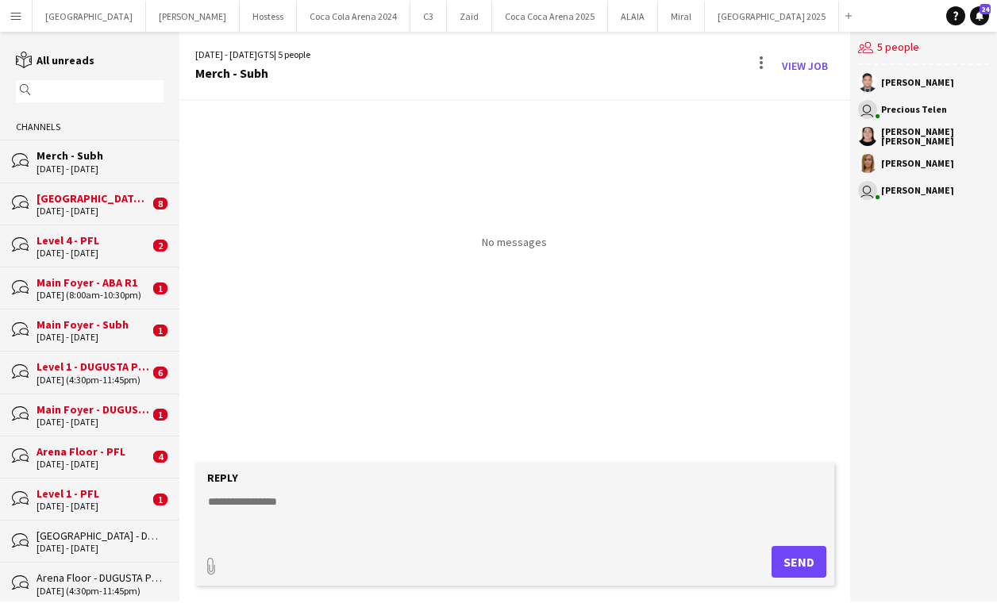
click at [89, 211] on div "3 - 4 Oct 2025" at bounding box center [93, 211] width 113 height 11
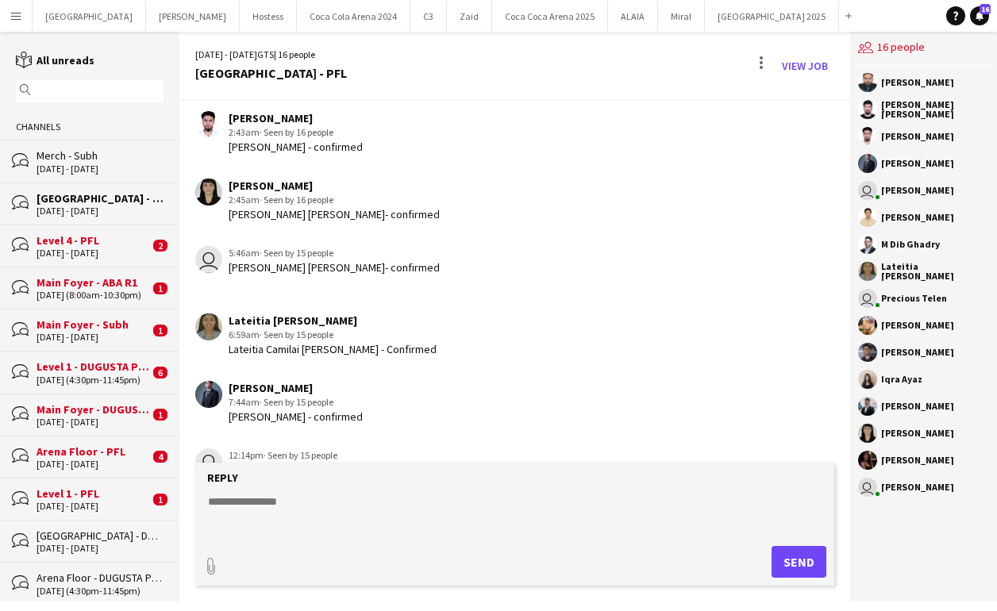
scroll to position [643, 0]
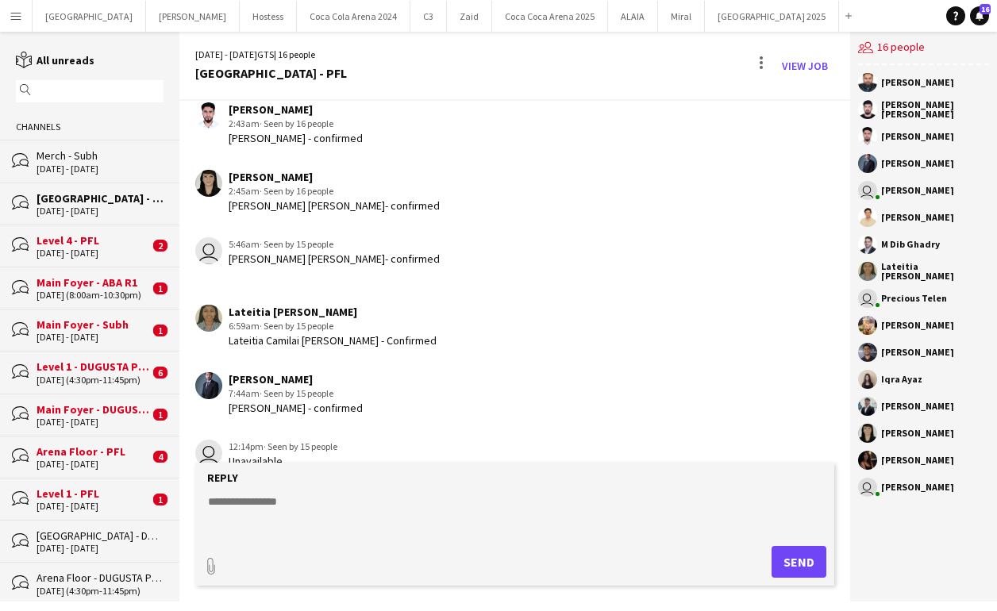
click at [54, 248] on div "3 - 4 Oct 2025" at bounding box center [93, 253] width 113 height 11
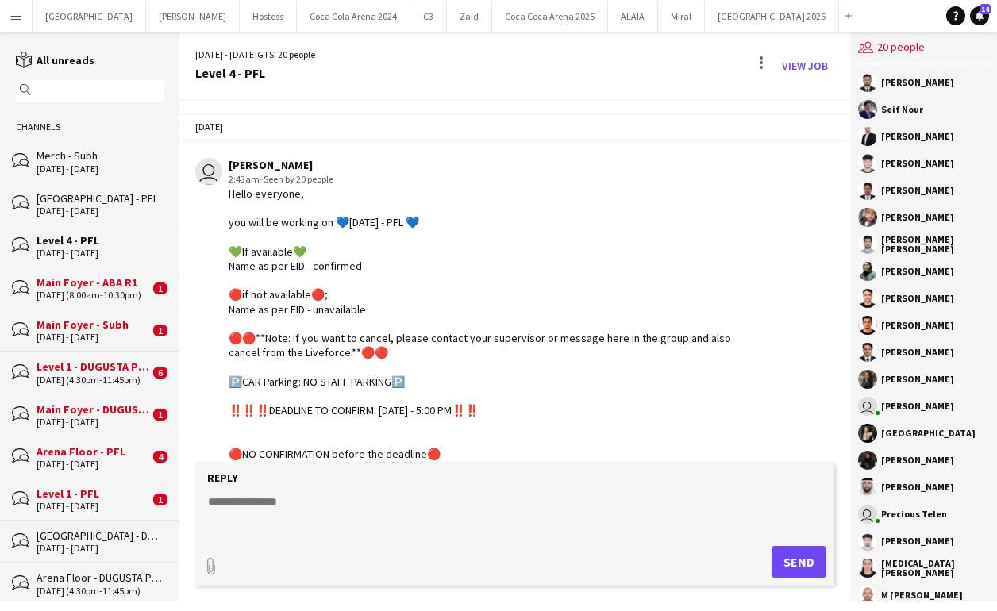
scroll to position [2090, 0]
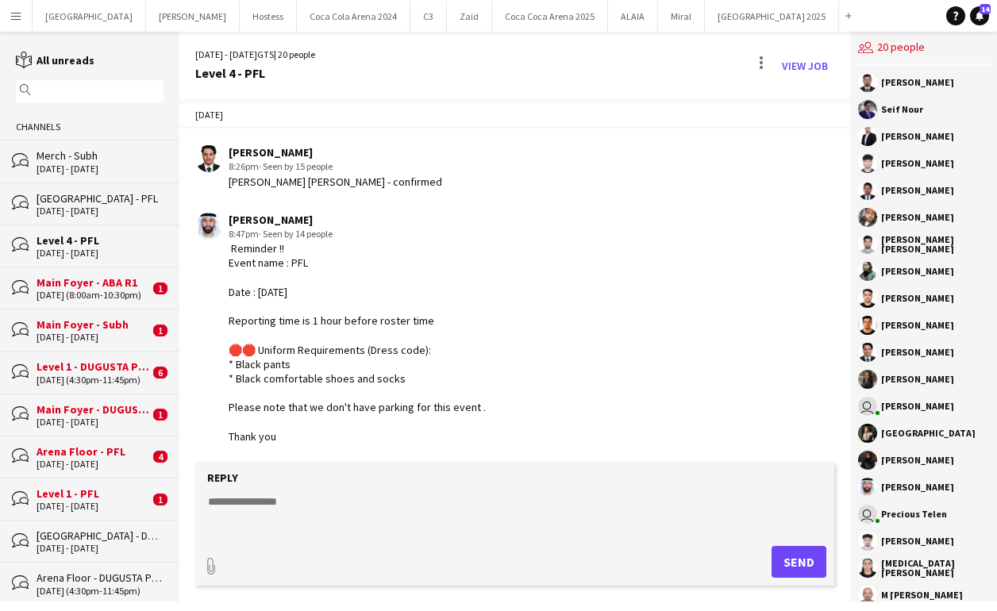
click at [113, 283] on div "Main Foyer - ABA R1" at bounding box center [93, 282] width 113 height 14
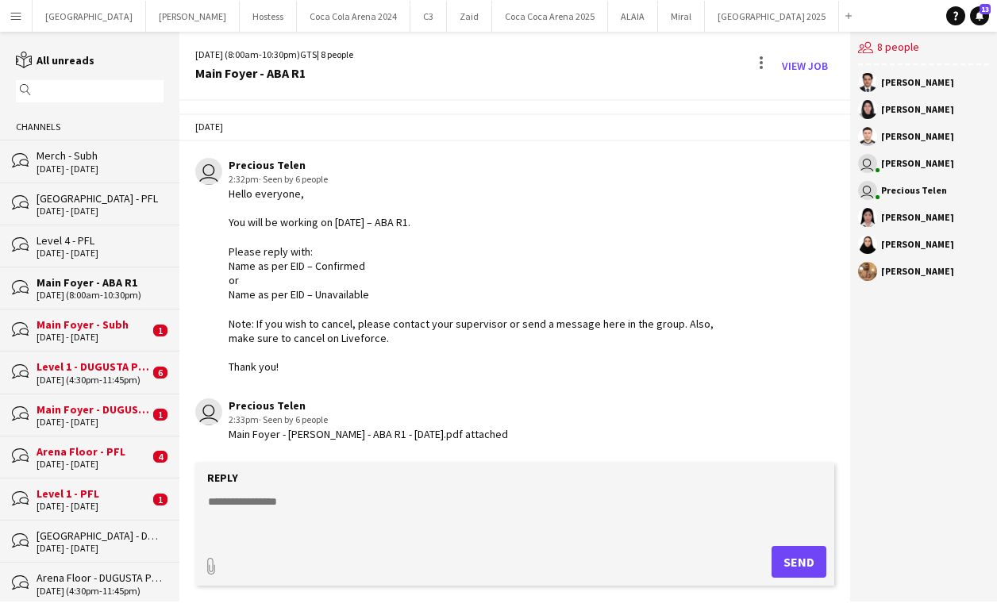
scroll to position [15, 0]
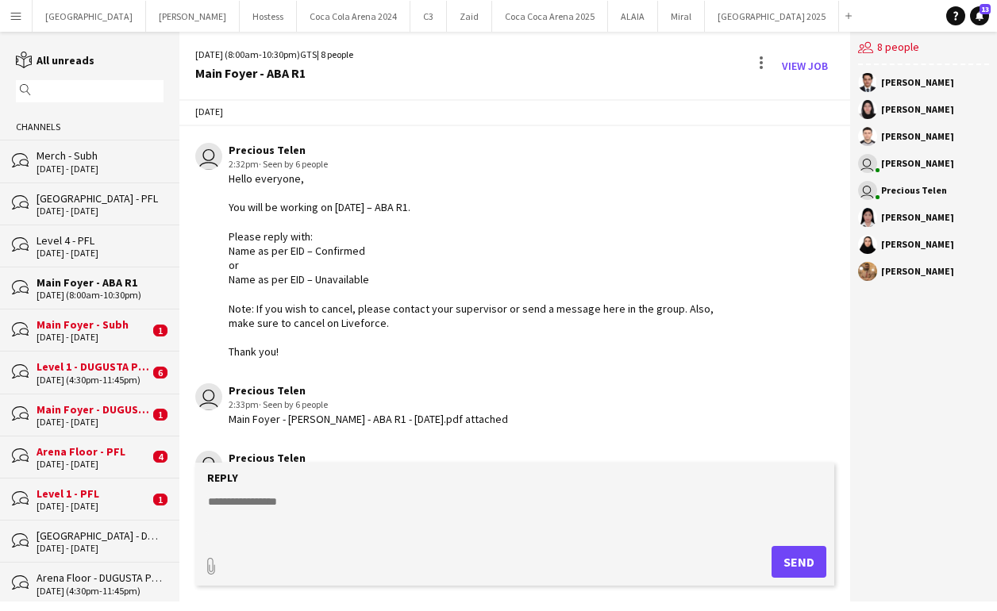
drag, startPoint x: 301, startPoint y: 360, endPoint x: 232, endPoint y: 184, distance: 189.2
click at [232, 184] on app-chat-message "user Precious Telen 2:32pm · Seen by 6 people Hello everyone, You will be worki…" at bounding box center [514, 251] width 671 height 233
copy div "Hello everyone, You will be working on October 6, 2025 – ABA R1. Please reply w…"
click at [73, 152] on div "Merch - Subh" at bounding box center [100, 155] width 127 height 14
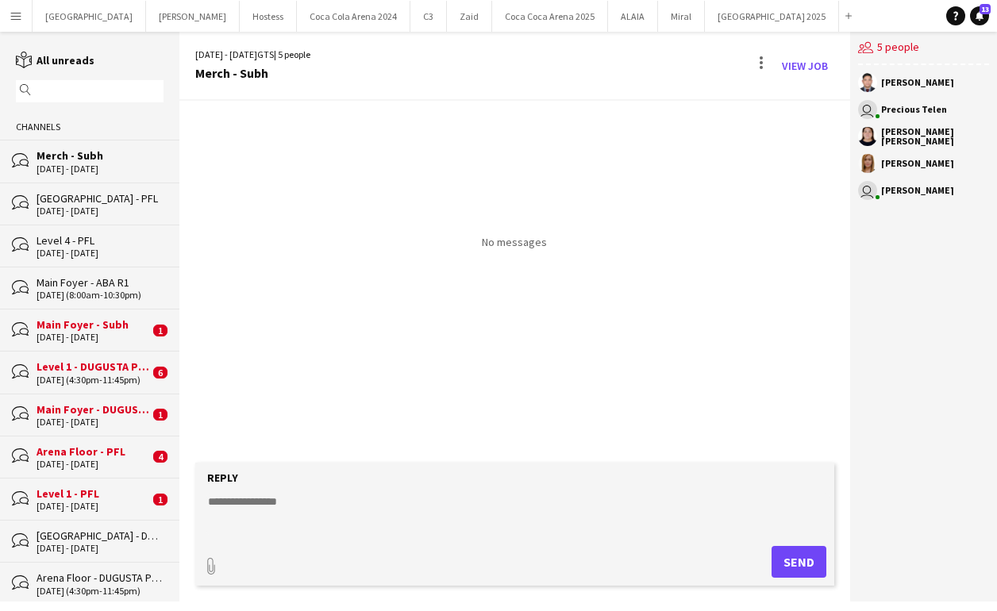
click at [294, 496] on textarea at bounding box center [517, 514] width 623 height 41
paste textarea "**********"
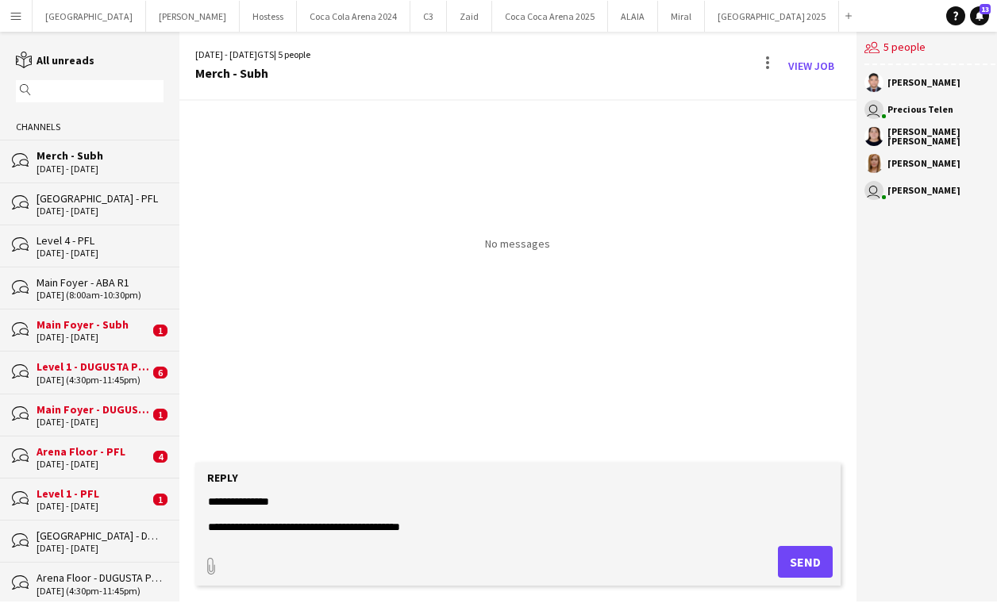
click at [361, 527] on textarea "**********" at bounding box center [517, 514] width 623 height 41
drag, startPoint x: 395, startPoint y: 522, endPoint x: 426, endPoint y: 520, distance: 31.0
click at [426, 520] on textarea "**********" at bounding box center [517, 514] width 623 height 41
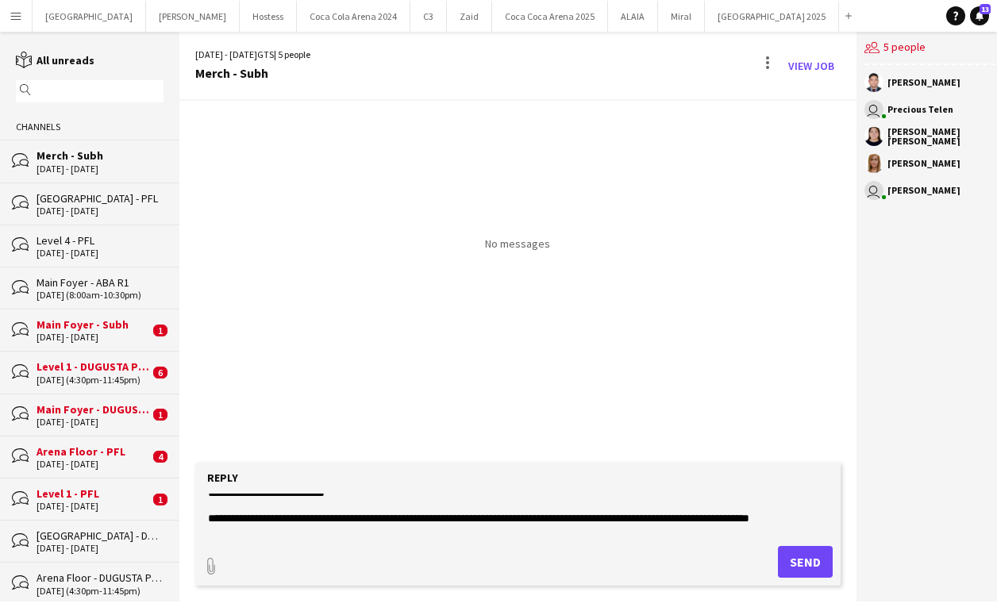
scroll to position [114, 0]
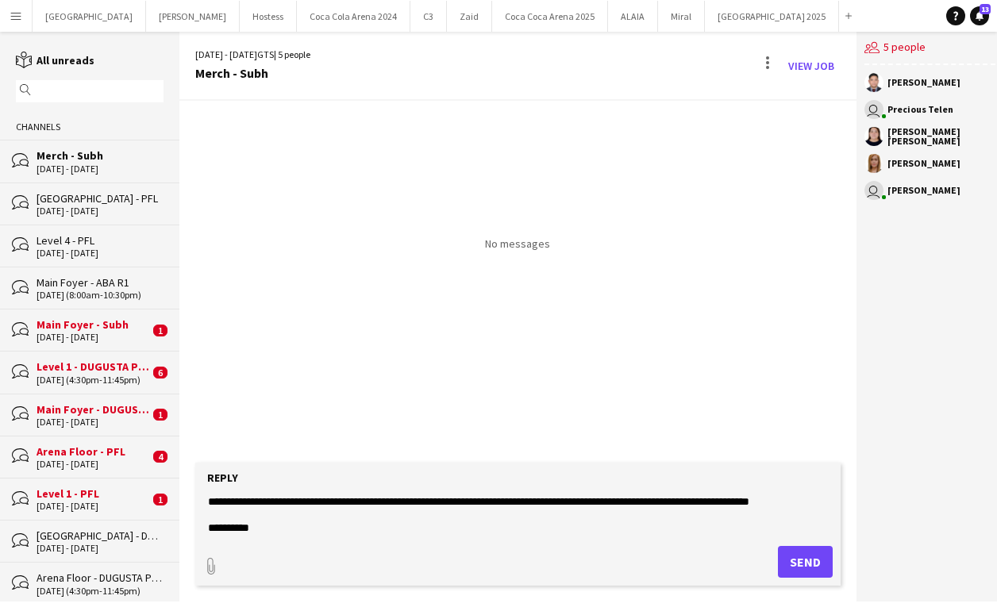
type textarea "**********"
click at [780, 556] on button "Send" at bounding box center [805, 562] width 55 height 32
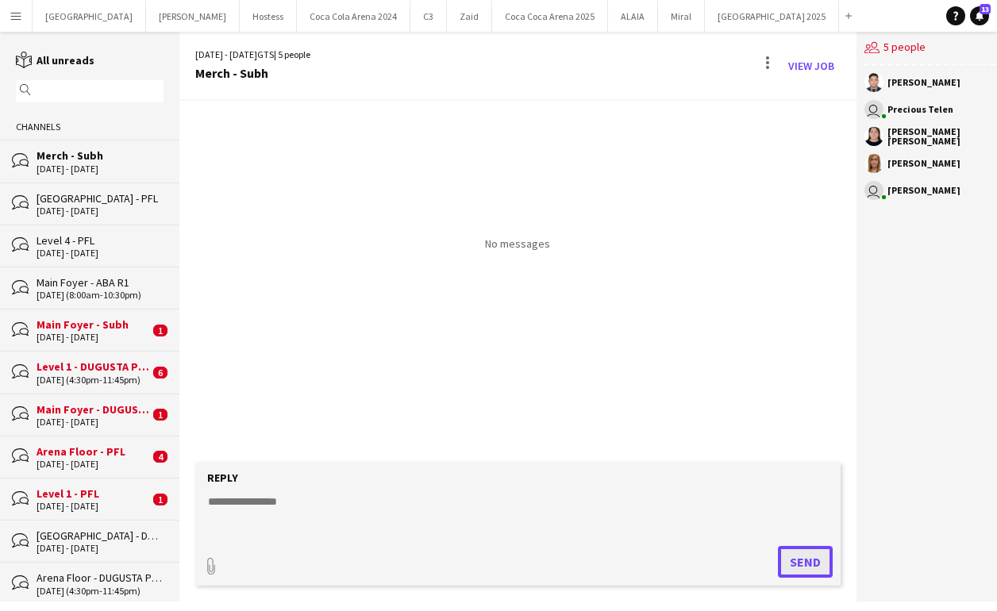
scroll to position [0, 0]
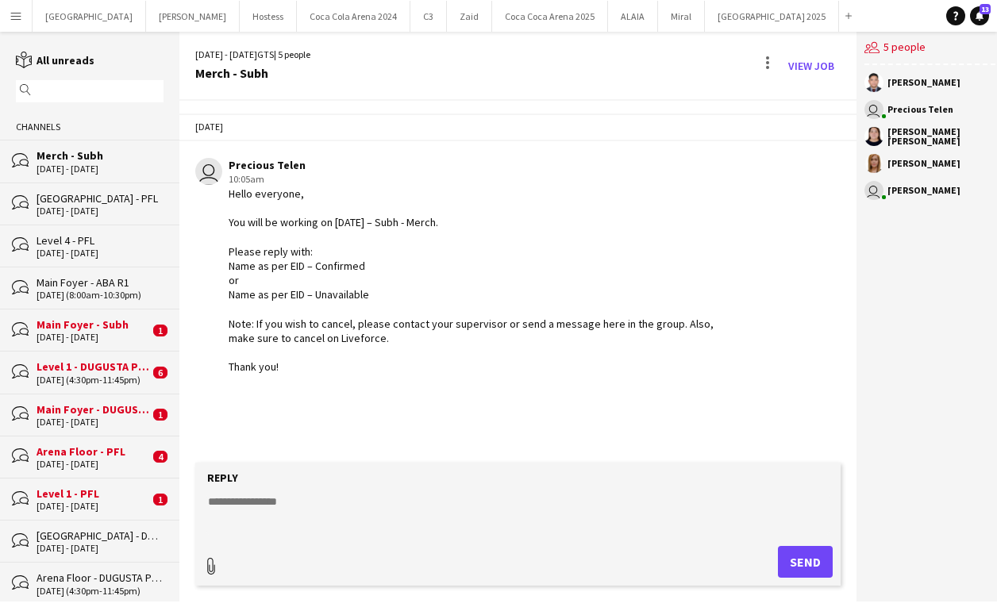
type input "**********"
click at [776, 560] on span "Upload Upload" at bounding box center [786, 560] width 69 height 19
click at [83, 92] on input "text" at bounding box center [97, 91] width 125 height 14
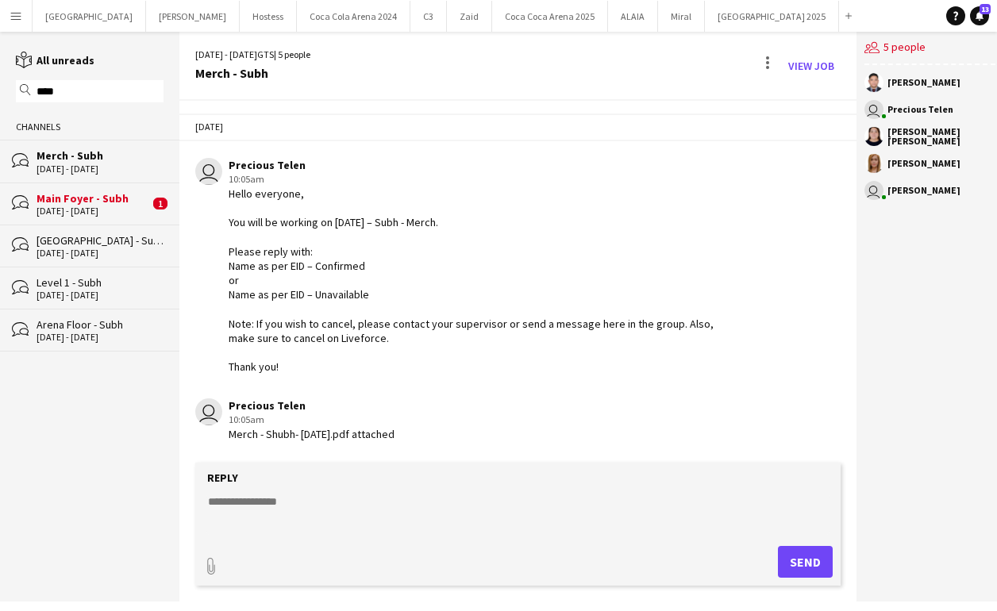
type input "****"
click at [90, 210] on div "5 - 6 Oct 2025" at bounding box center [93, 211] width 113 height 11
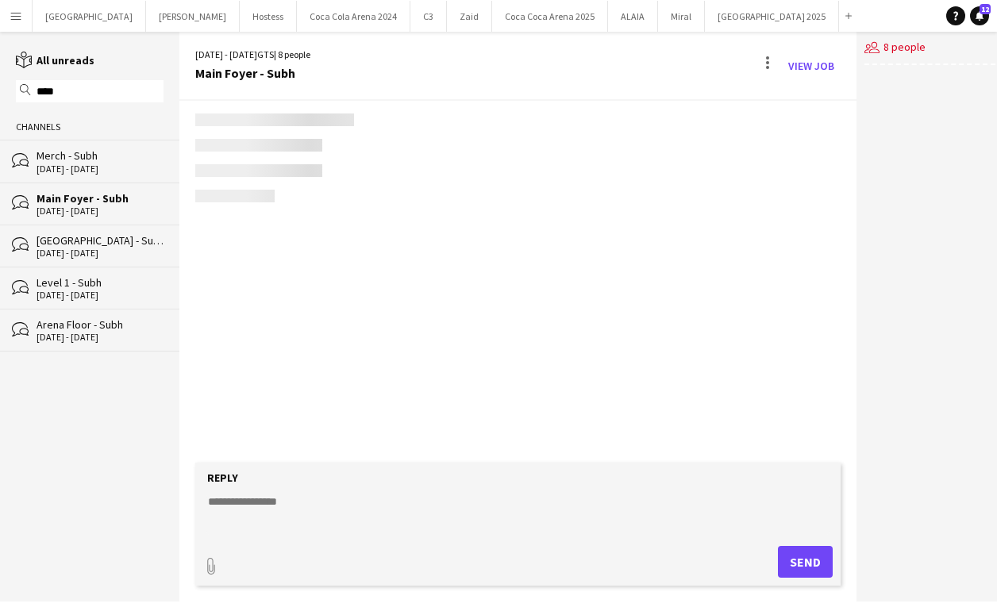
scroll to position [463, 0]
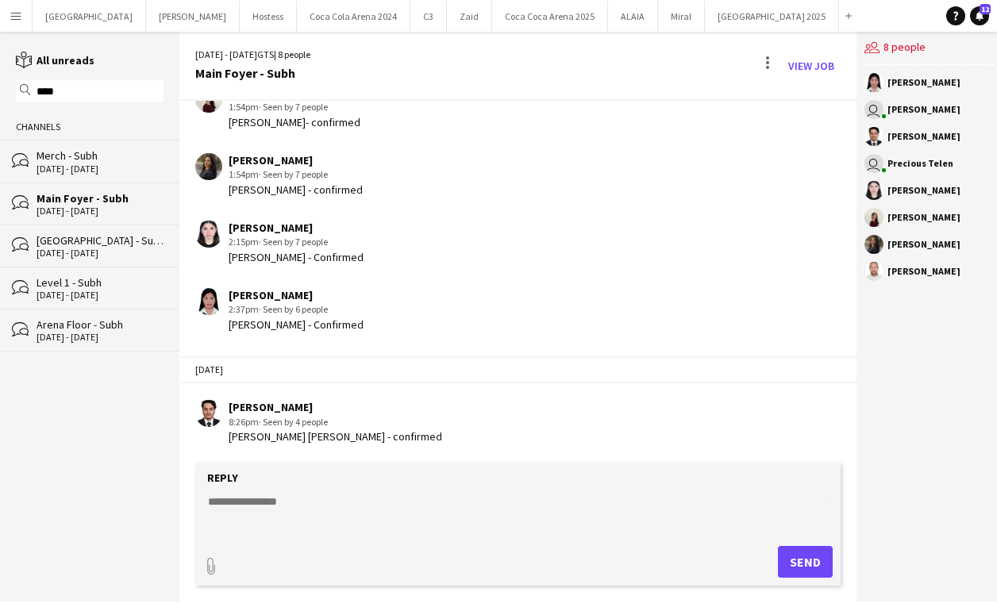
click at [87, 250] on div "5 - 6 Oct 2025" at bounding box center [100, 253] width 127 height 11
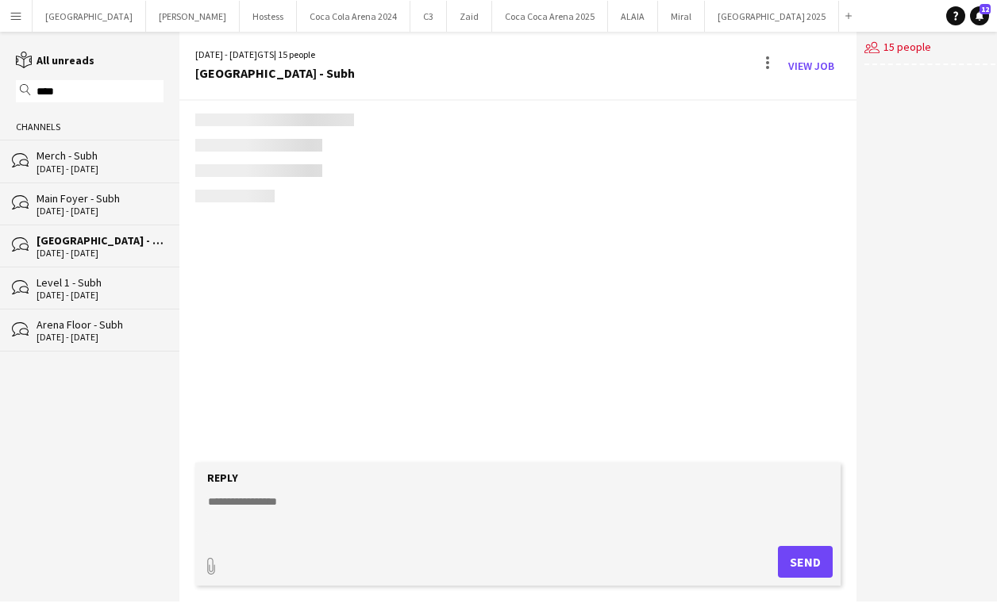
scroll to position [1283, 0]
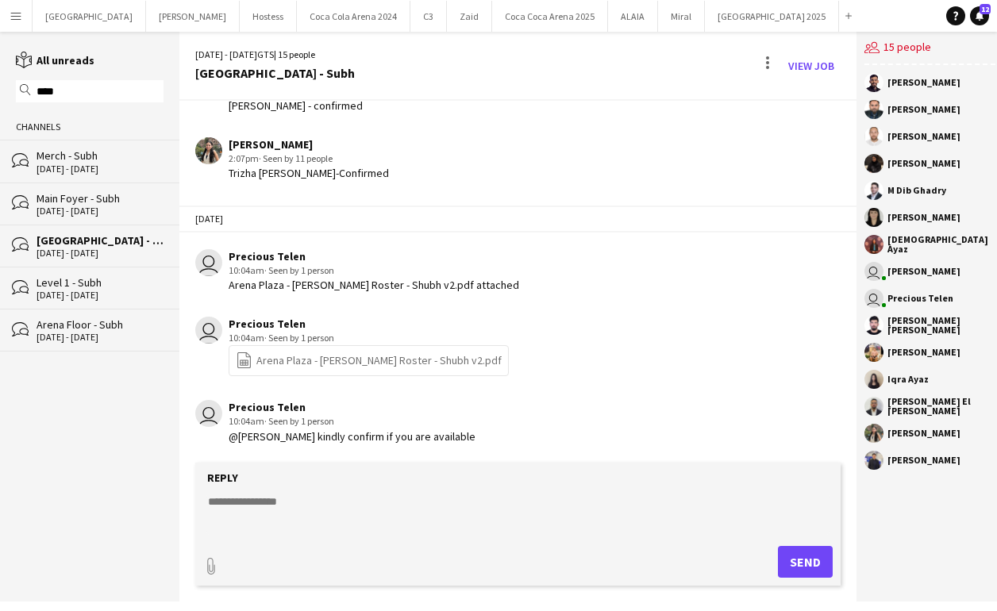
click at [93, 285] on div "Level 1 - Subh" at bounding box center [100, 282] width 127 height 14
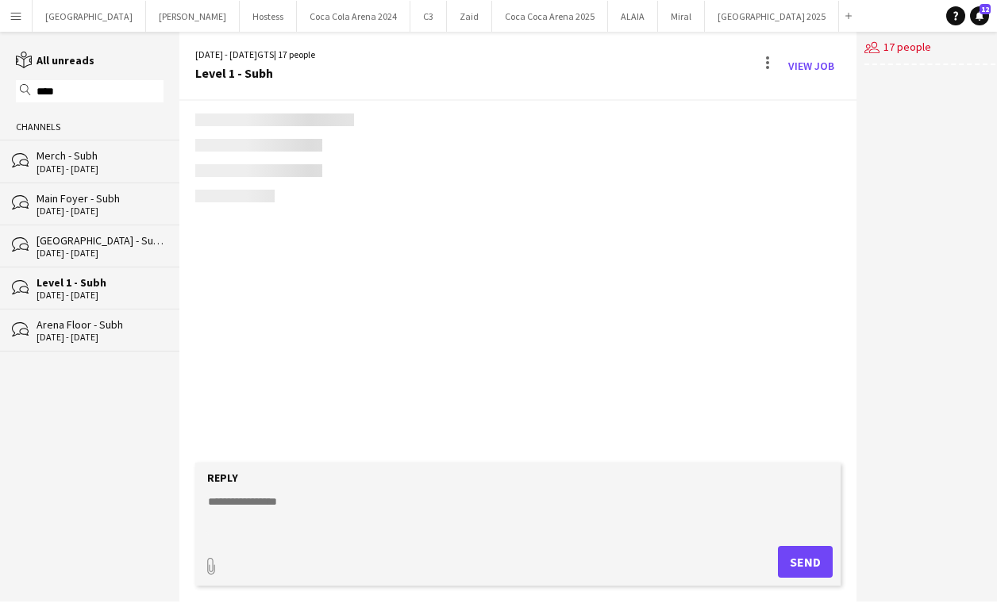
scroll to position [959, 0]
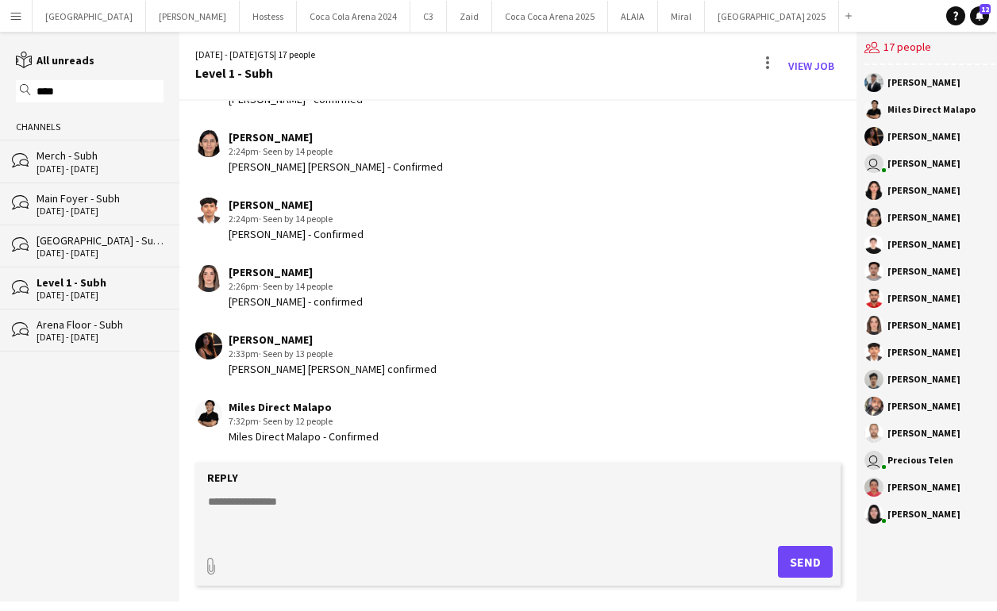
click at [307, 523] on textarea at bounding box center [517, 514] width 623 height 41
type input "**********"
click at [797, 548] on button "Upload Upload" at bounding box center [786, 560] width 93 height 35
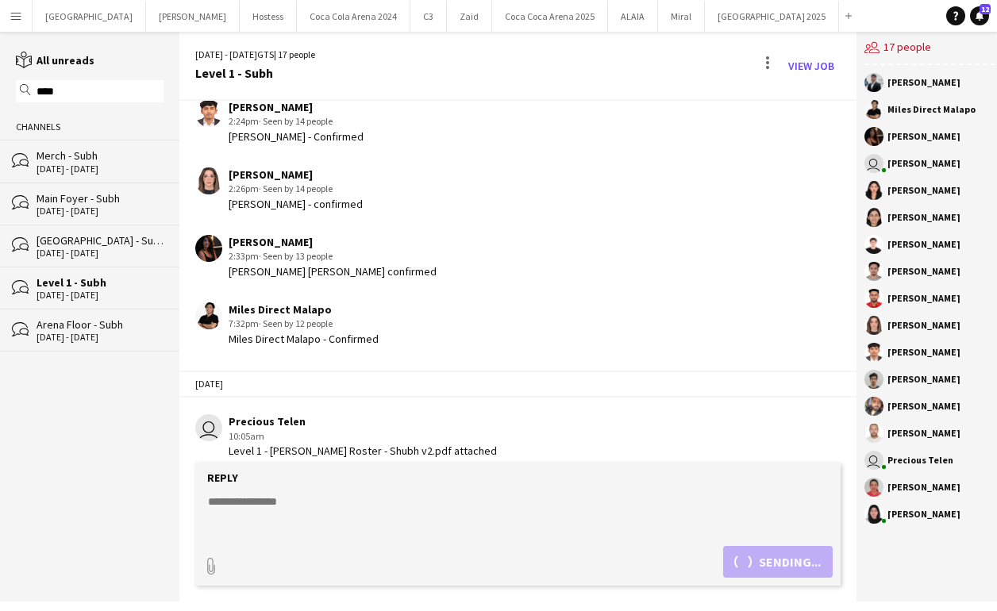
scroll to position [1140, 0]
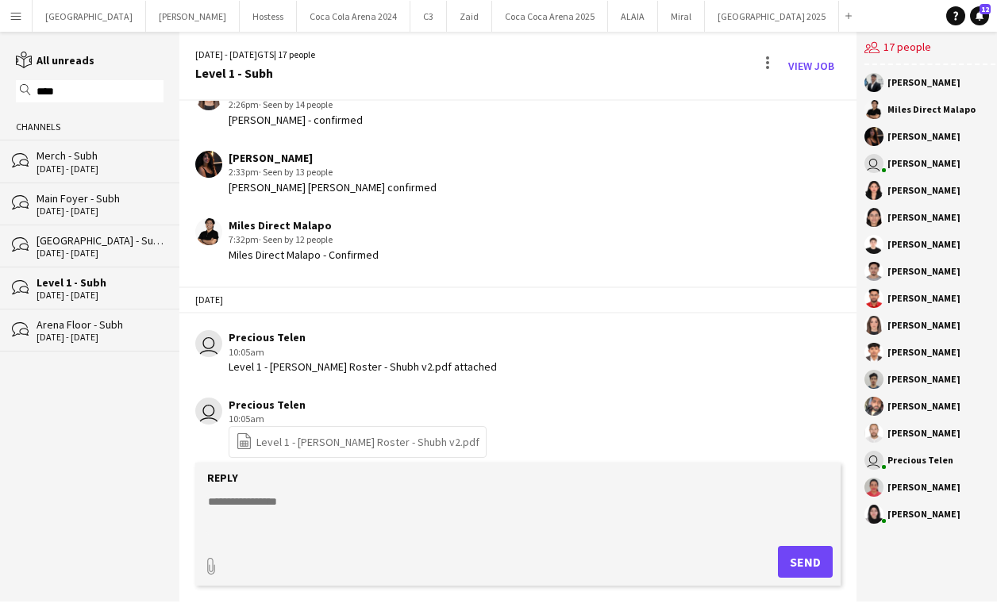
click at [364, 525] on textarea at bounding box center [517, 514] width 623 height 41
type textarea "**********"
click at [782, 556] on button "Send" at bounding box center [805, 562] width 55 height 32
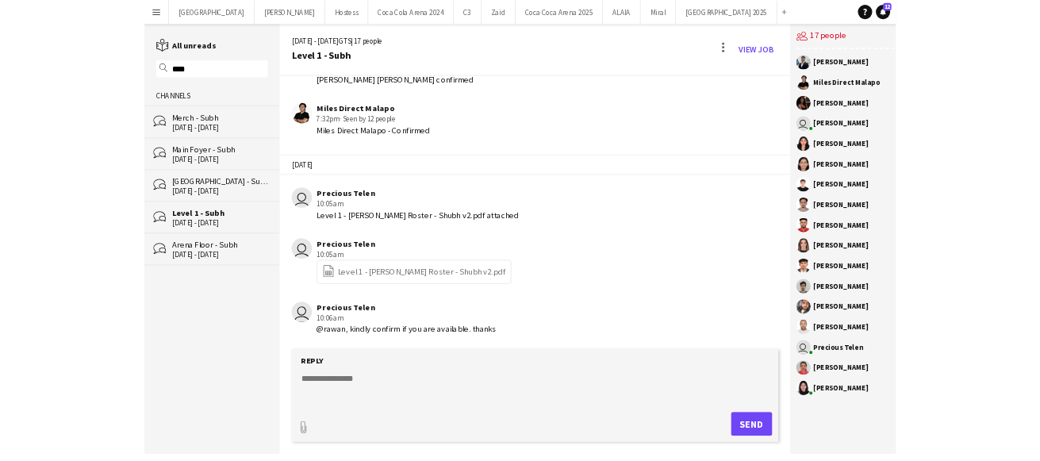
scroll to position [1290, 0]
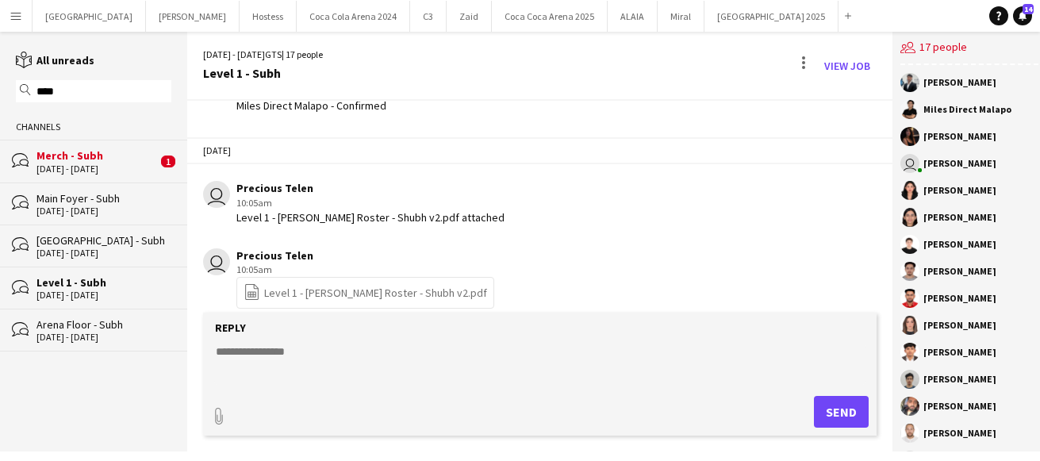
click at [129, 161] on div "Merch - Subh" at bounding box center [97, 155] width 121 height 14
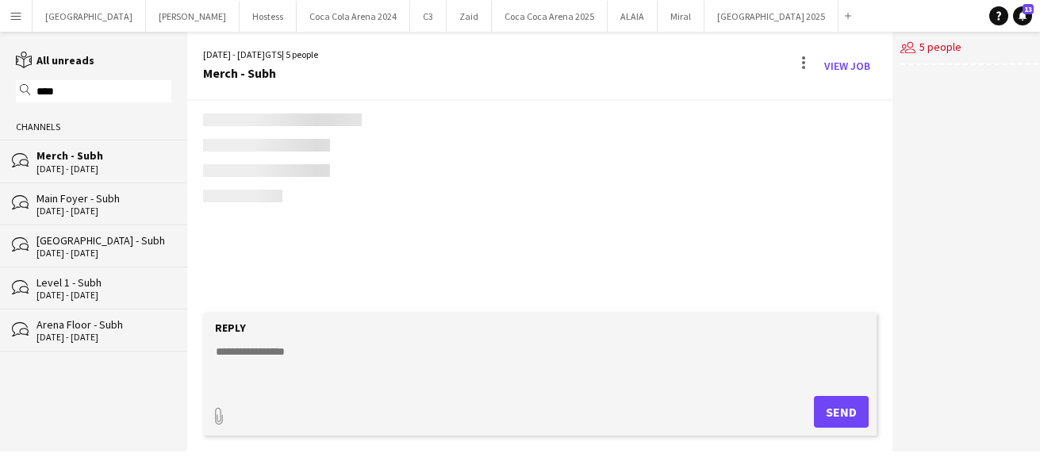
scroll to position [299, 0]
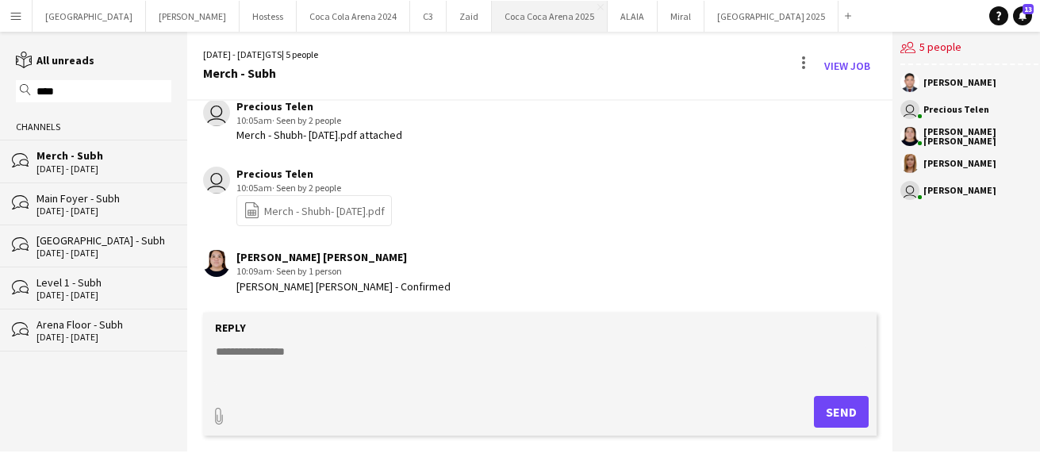
click at [492, 13] on button "Coca Coca Arena 2025 Close" at bounding box center [550, 16] width 116 height 31
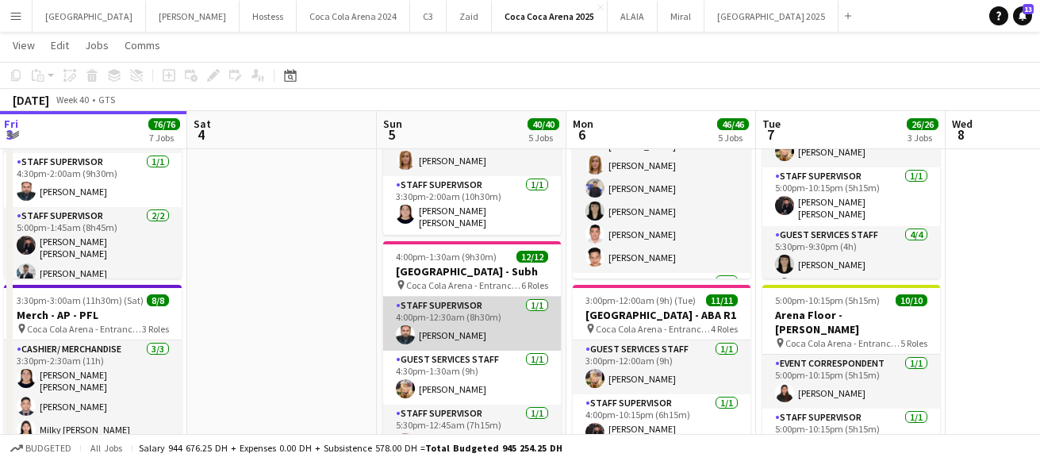
click at [448, 330] on app-card-role "Staff Supervisor 1/1 4:00pm-12:30am (8h30m) Qasim Fahim" at bounding box center [472, 324] width 178 height 54
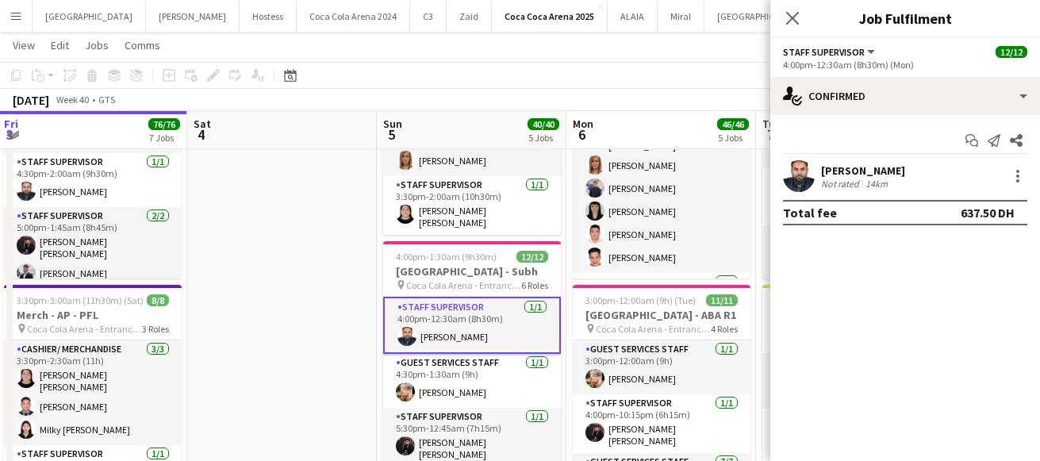
click at [787, 179] on app-user-avatar at bounding box center [799, 176] width 32 height 32
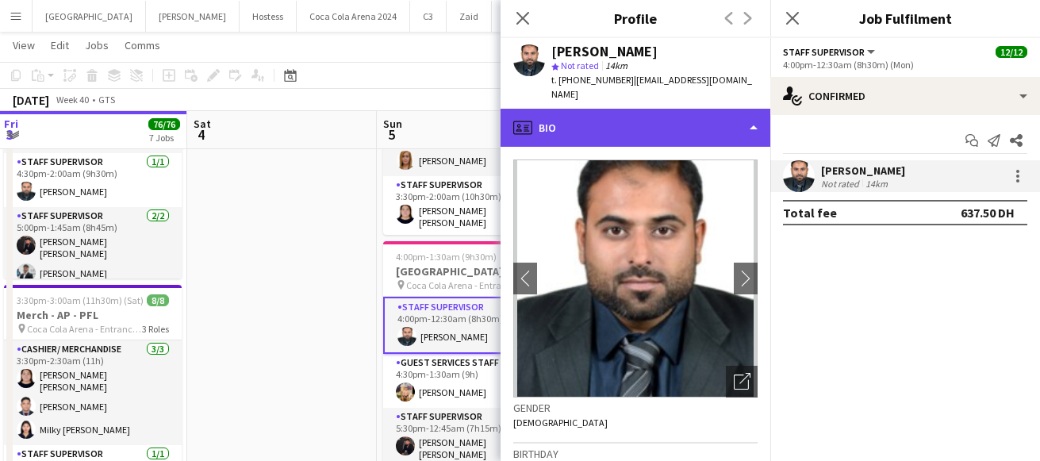
click at [602, 110] on div "profile Bio" at bounding box center [636, 128] width 270 height 38
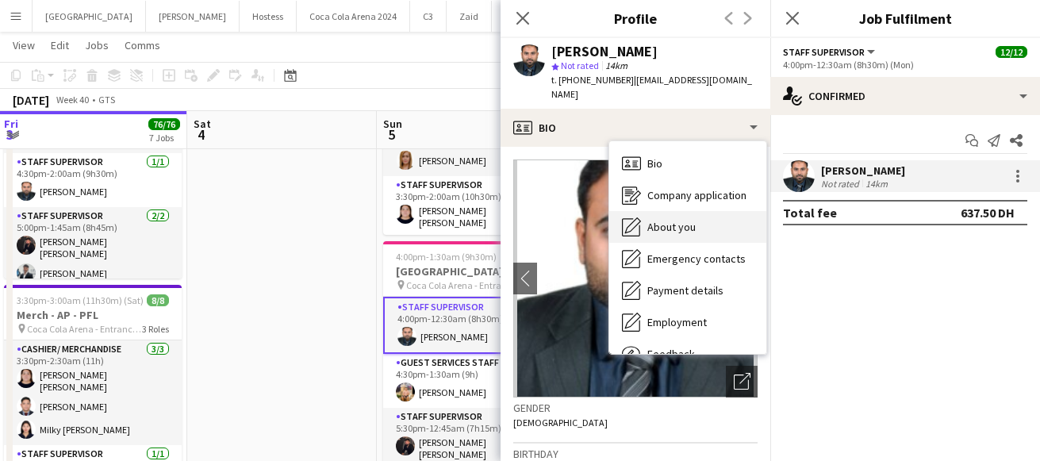
click at [655, 220] on span "About you" at bounding box center [672, 227] width 48 height 14
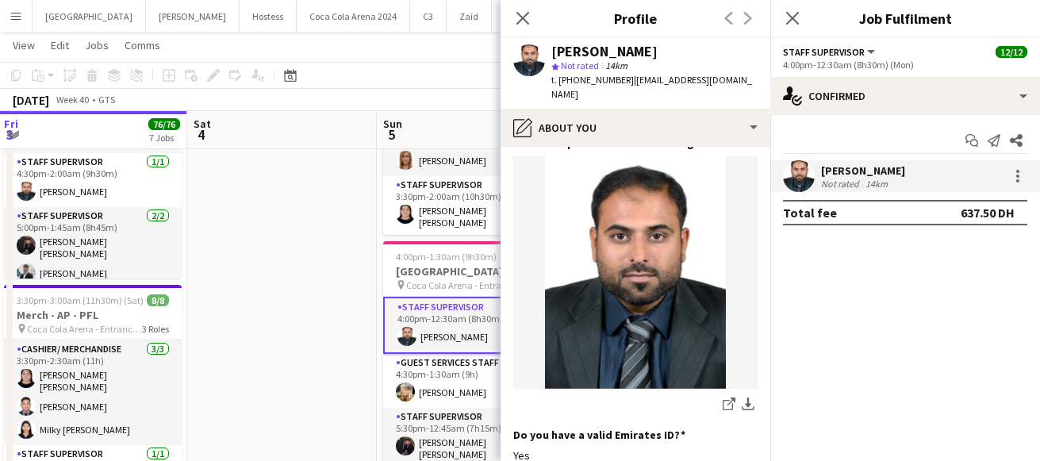
scroll to position [425, 0]
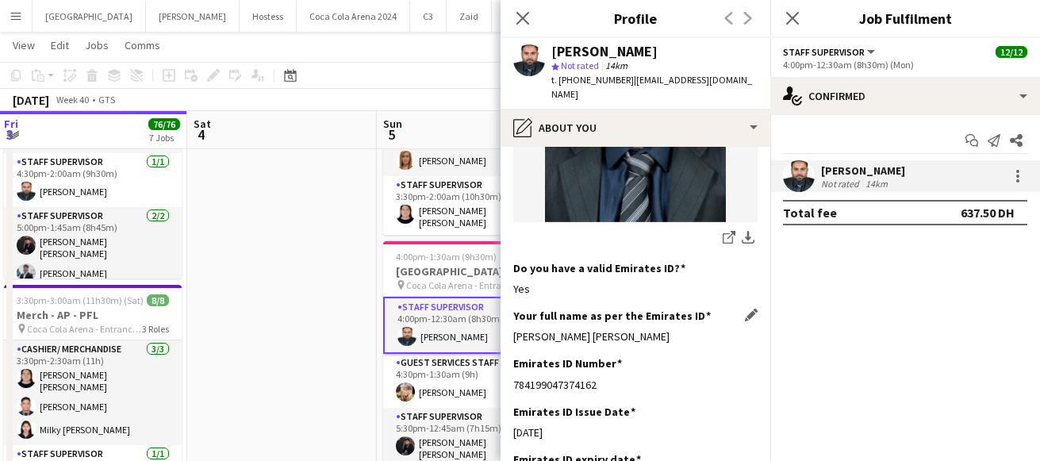
drag, startPoint x: 513, startPoint y: 323, endPoint x: 673, endPoint y: 324, distance: 159.5
click at [673, 329] on div "Qasim Fahim Naeem Ahmed" at bounding box center [635, 336] width 244 height 14
copy div "Qasim Fahim Naeem Ahmed"
click at [525, 20] on icon at bounding box center [522, 17] width 15 height 15
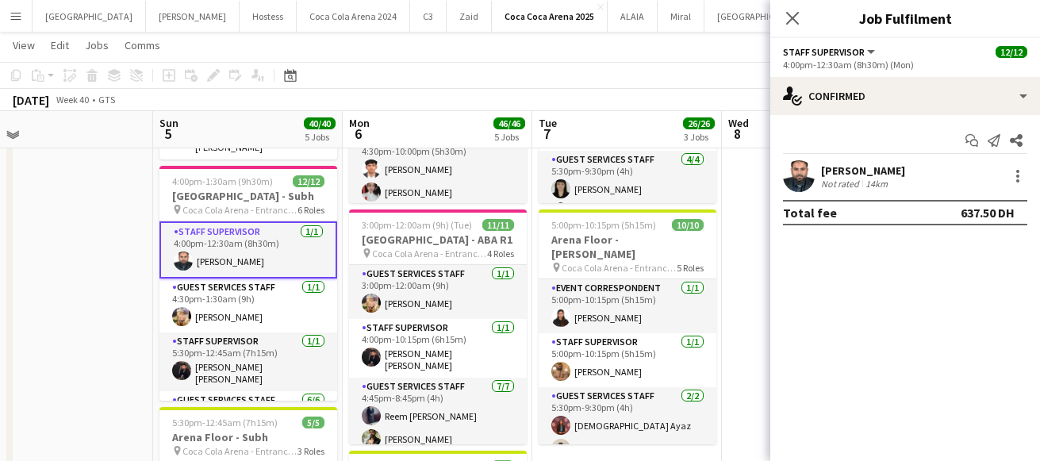
scroll to position [456, 0]
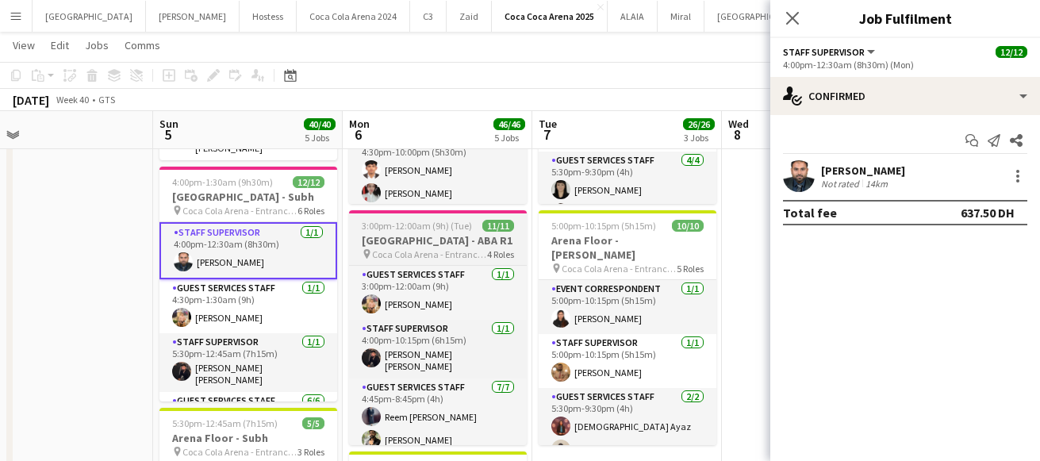
click at [431, 243] on h3 "[GEOGRAPHIC_DATA] - ABA R1" at bounding box center [438, 240] width 178 height 14
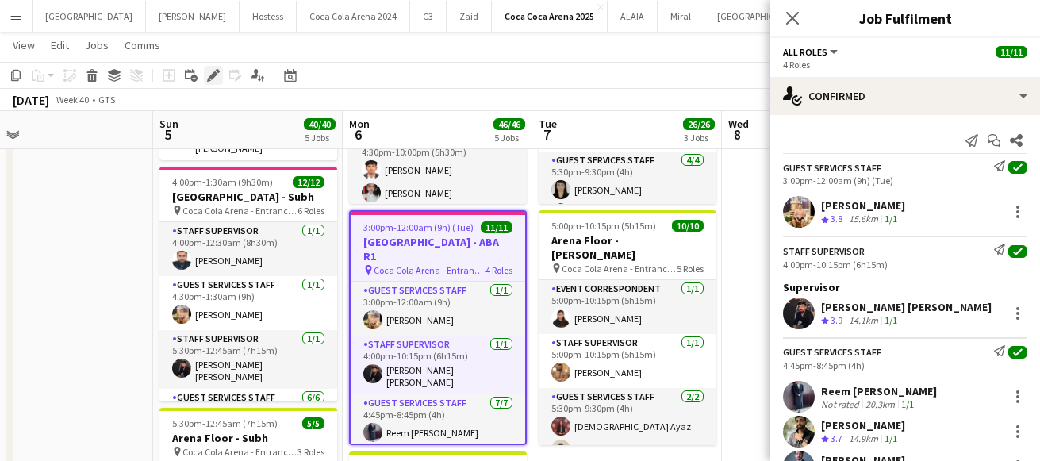
click at [207, 75] on icon "Edit" at bounding box center [213, 75] width 13 height 13
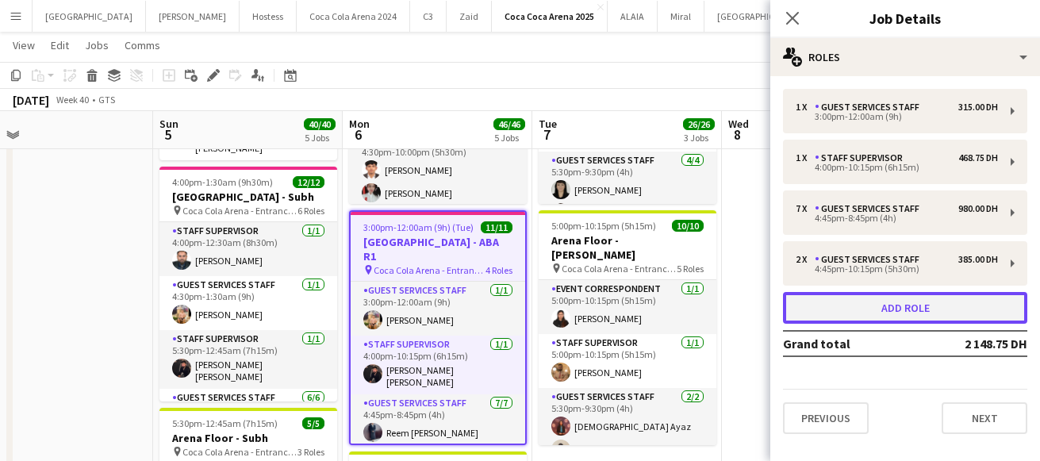
click at [833, 309] on button "Add role" at bounding box center [905, 308] width 244 height 32
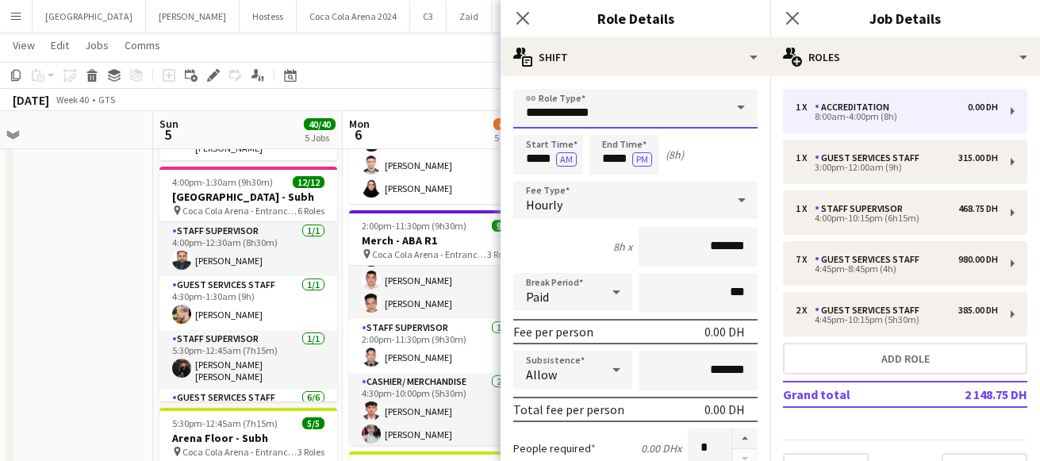
click at [590, 108] on input "**********" at bounding box center [635, 109] width 244 height 40
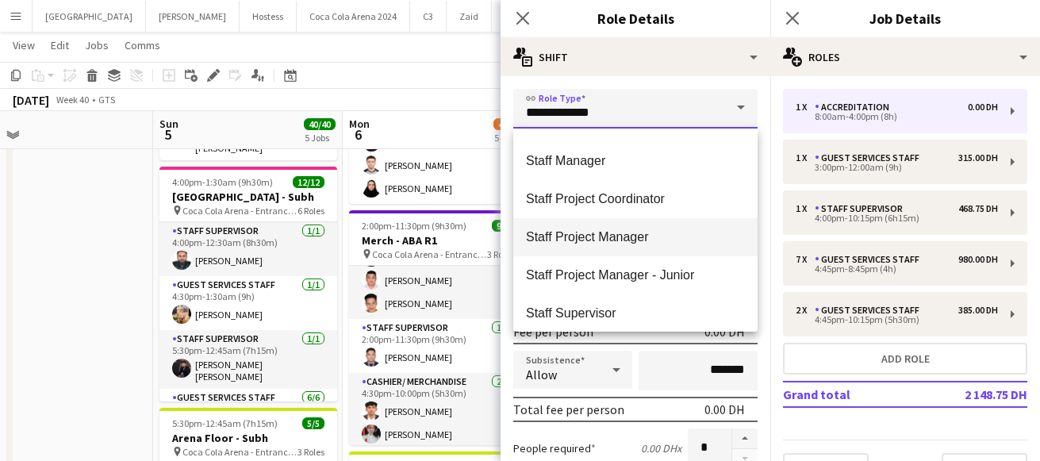
scroll to position [648, 0]
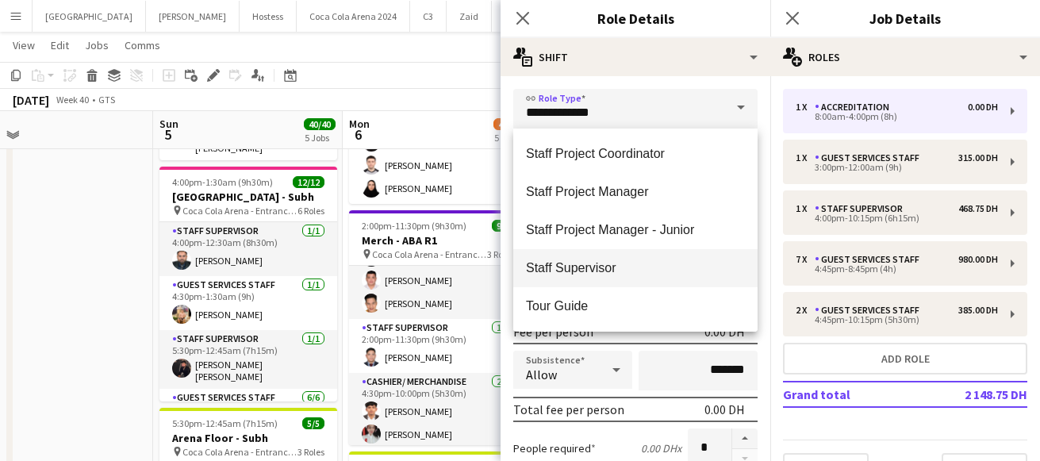
click at [602, 267] on span "Staff Supervisor" at bounding box center [635, 267] width 219 height 15
type input "**********"
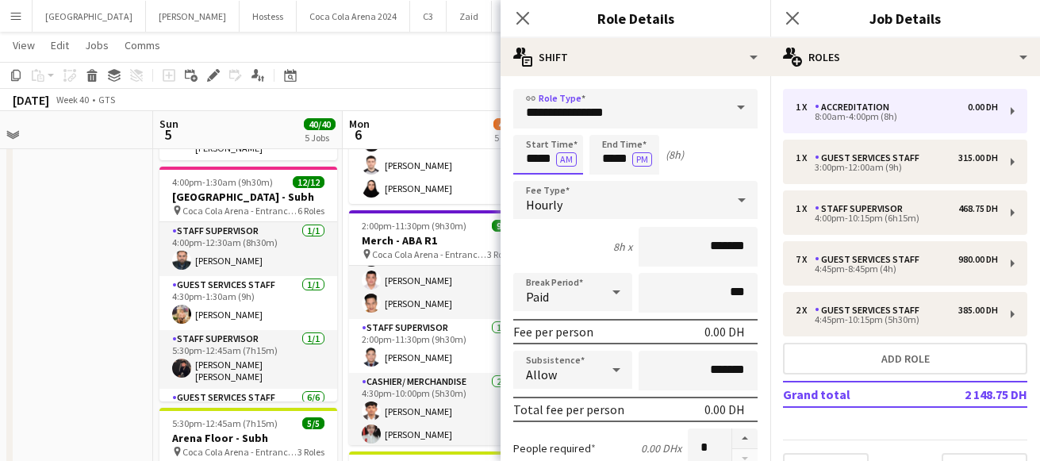
click at [535, 164] on input "*****" at bounding box center [548, 155] width 70 height 40
click at [535, 178] on div at bounding box center [533, 183] width 32 height 16
type input "*****"
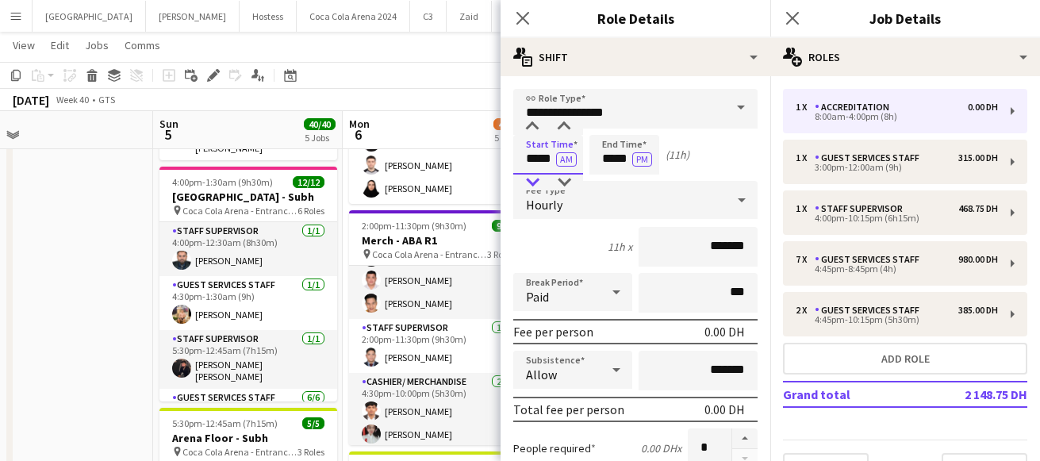
click at [535, 178] on div at bounding box center [533, 183] width 32 height 16
click at [567, 157] on button "AM" at bounding box center [566, 159] width 21 height 14
click at [609, 153] on input "*****" at bounding box center [625, 155] width 70 height 40
click at [610, 182] on div at bounding box center [609, 183] width 32 height 16
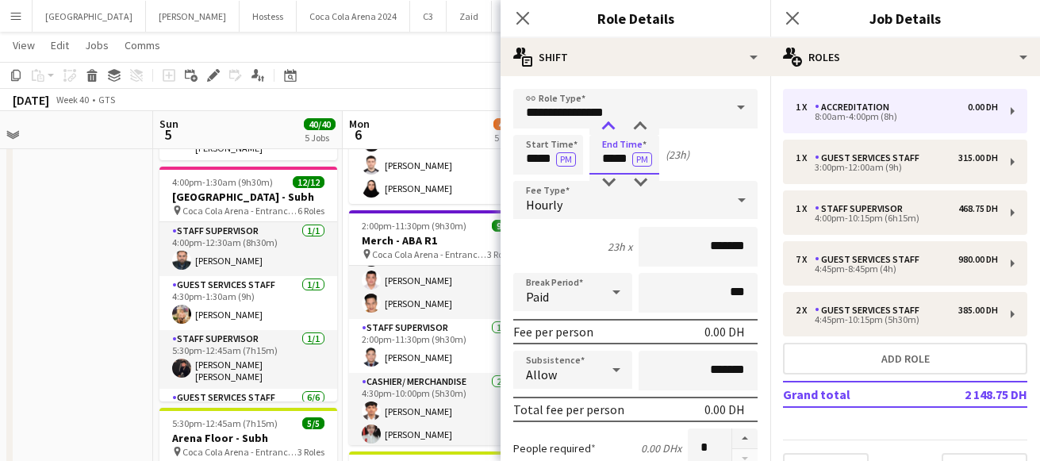
click at [606, 127] on div at bounding box center [609, 127] width 32 height 16
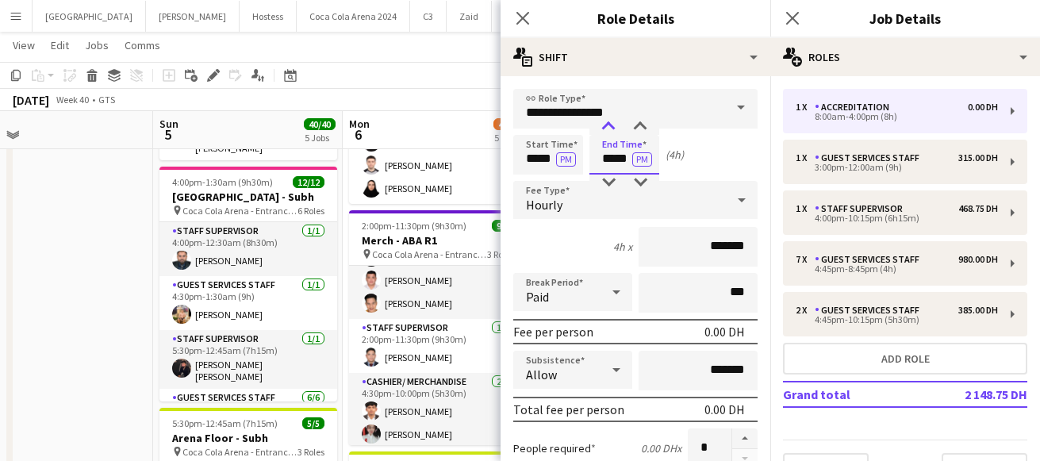
click at [606, 127] on div at bounding box center [609, 127] width 32 height 16
type input "*****"
click at [638, 125] on div at bounding box center [641, 127] width 32 height 16
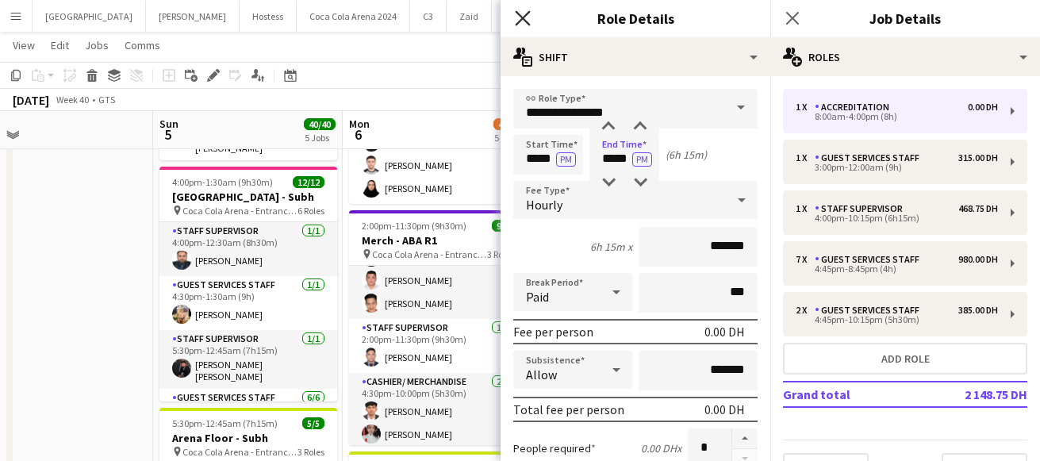
click at [522, 14] on icon "Close pop-in" at bounding box center [522, 17] width 15 height 15
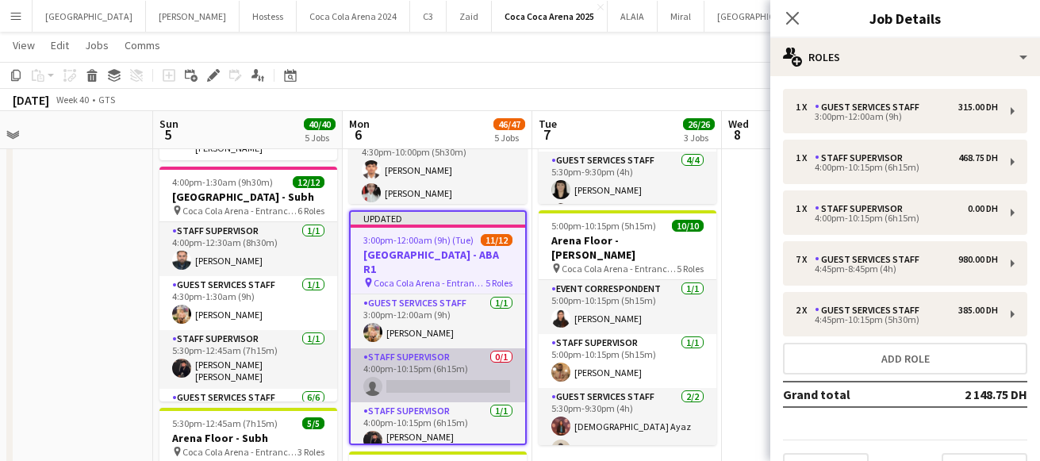
click at [448, 375] on app-card-role "Staff Supervisor 0/1 4:00pm-10:15pm (6h15m) single-neutral-actions" at bounding box center [438, 375] width 175 height 54
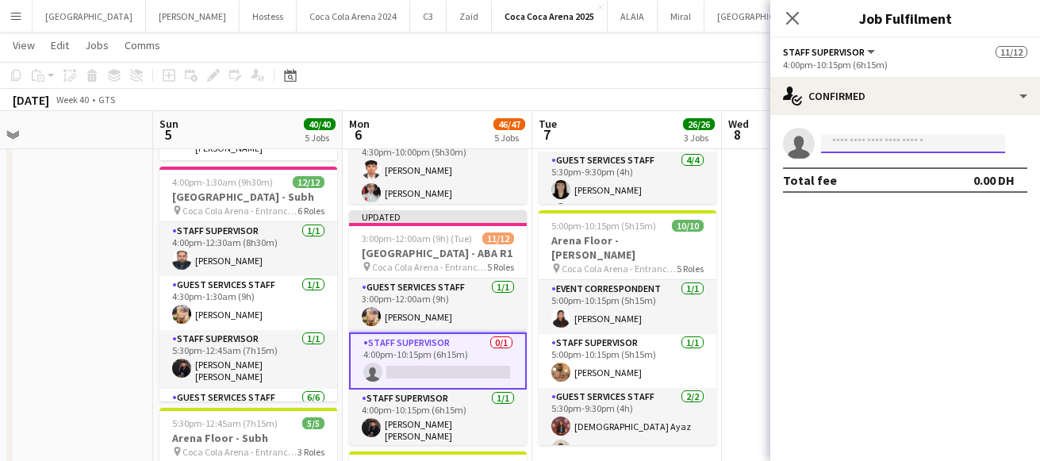
click at [898, 144] on input at bounding box center [913, 143] width 184 height 19
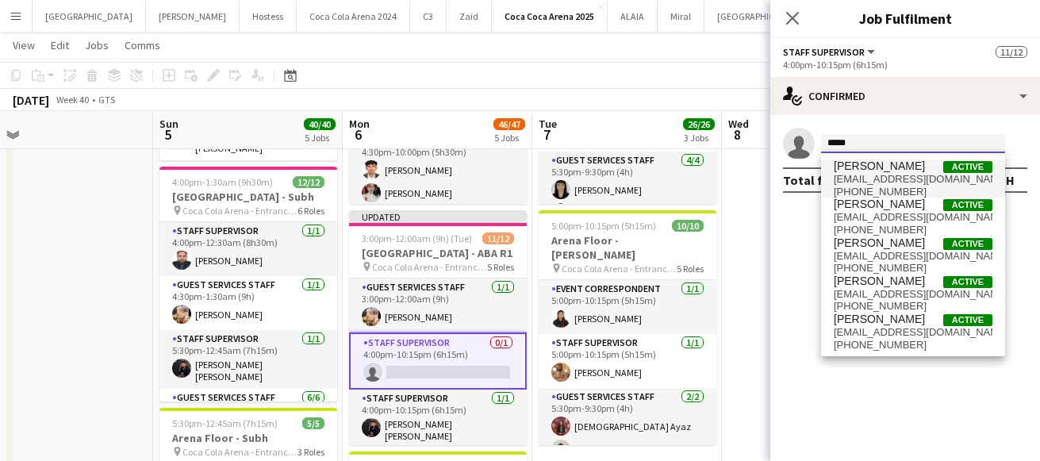
type input "*****"
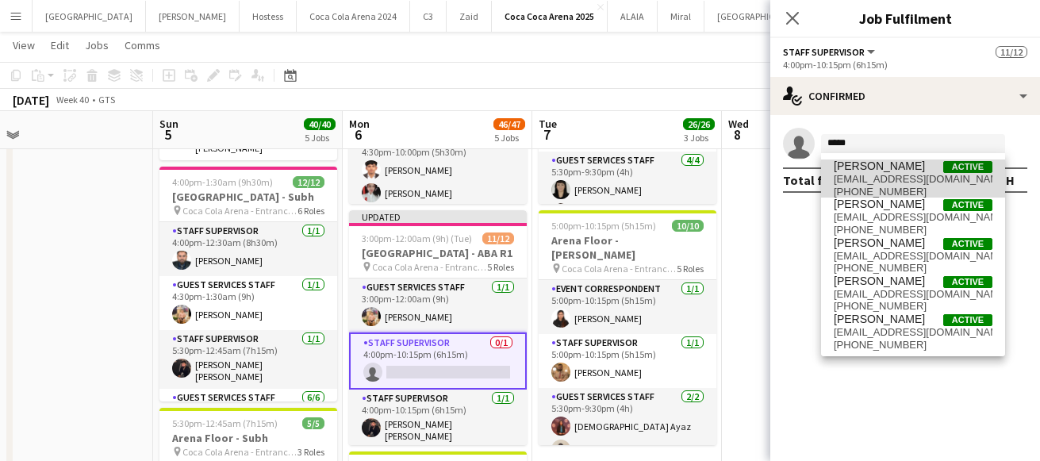
click at [899, 165] on span "[PERSON_NAME]" at bounding box center [879, 166] width 91 height 13
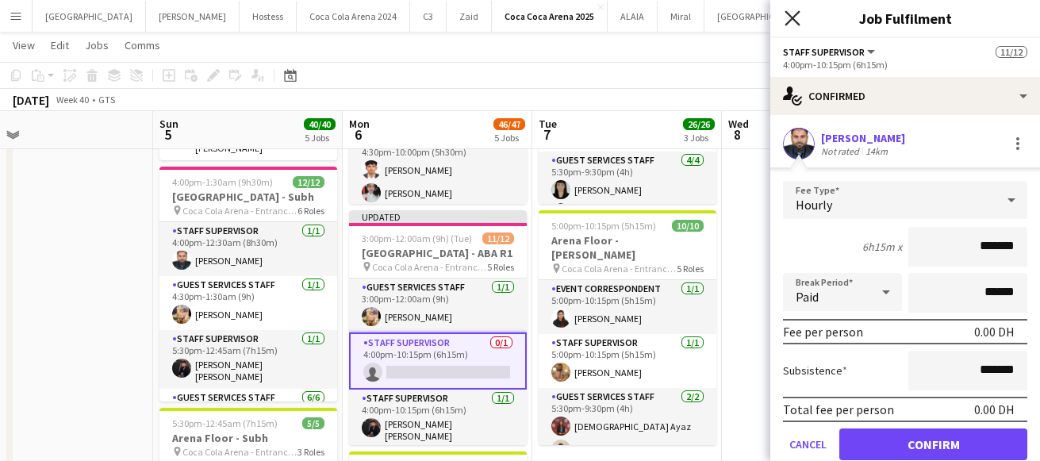
click at [789, 18] on icon "Close pop-in" at bounding box center [792, 17] width 15 height 15
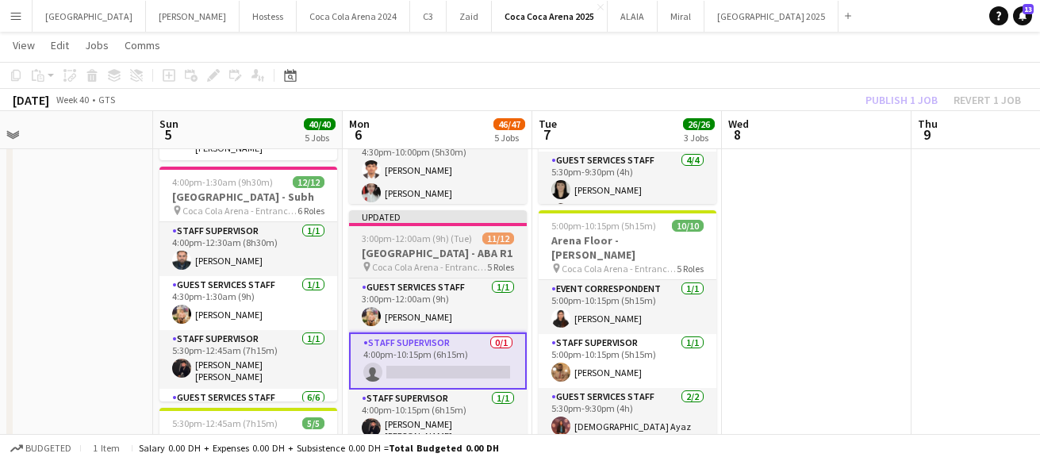
click at [405, 261] on span "Coca Cola Arena - Entrance F" at bounding box center [429, 267] width 115 height 12
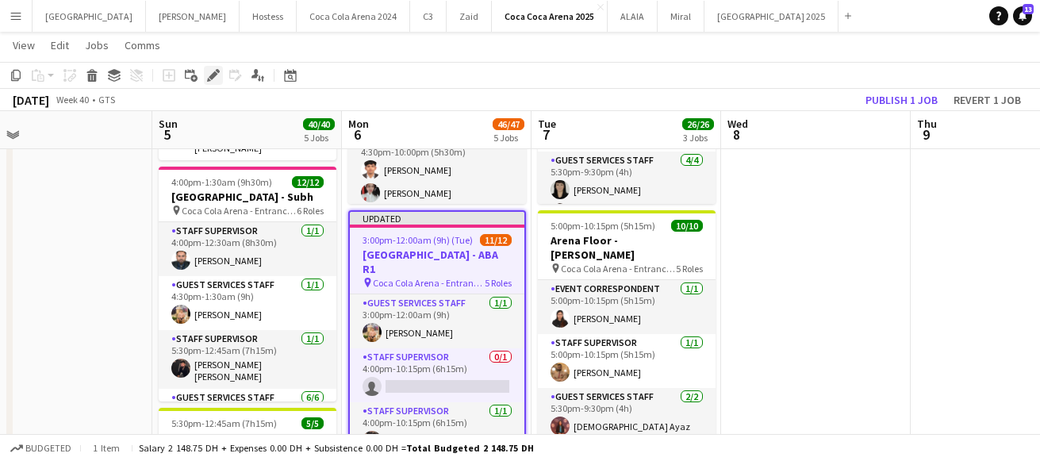
click at [213, 73] on icon at bounding box center [213, 75] width 9 height 9
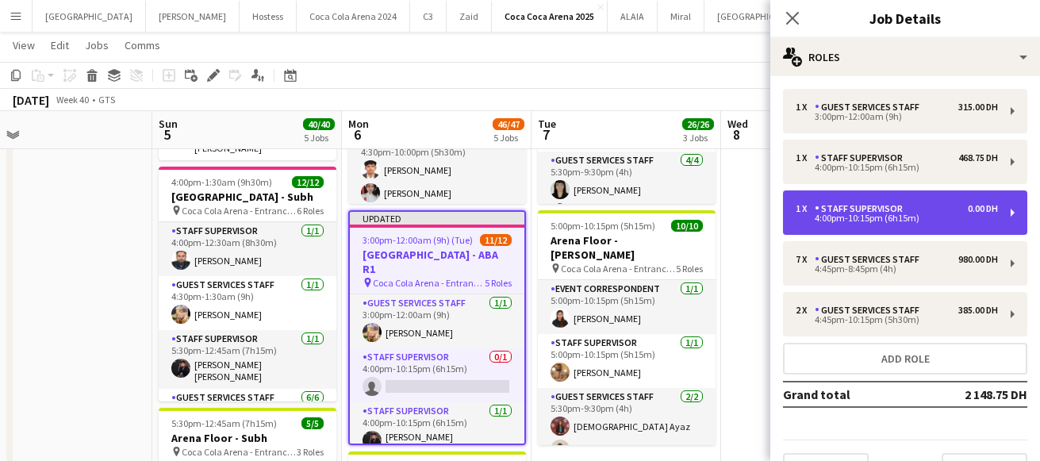
click at [877, 197] on div "1 x Staff Supervisor 0.00 DH 4:00pm-10:15pm (6h15m)" at bounding box center [905, 212] width 244 height 44
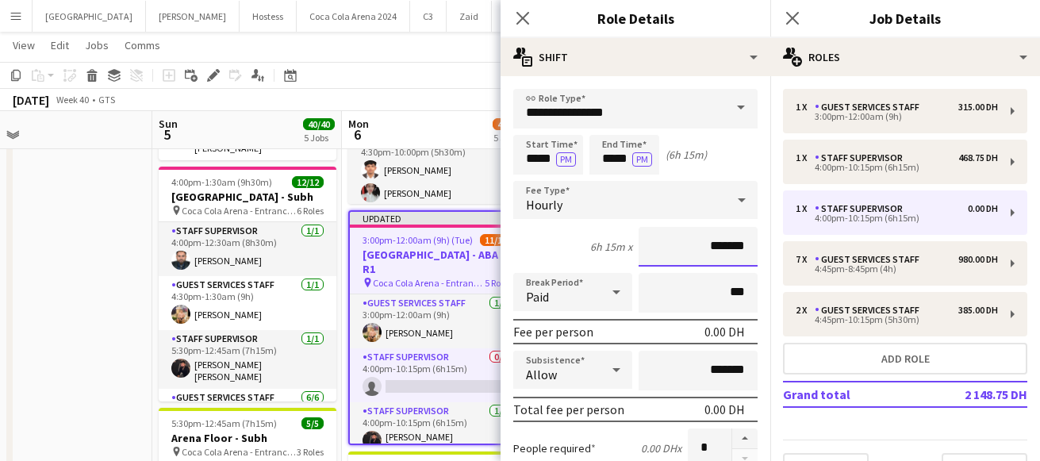
drag, startPoint x: 709, startPoint y: 244, endPoint x: 607, endPoint y: 234, distance: 102.1
click at [607, 234] on div "6h 15m x *******" at bounding box center [635, 247] width 244 height 40
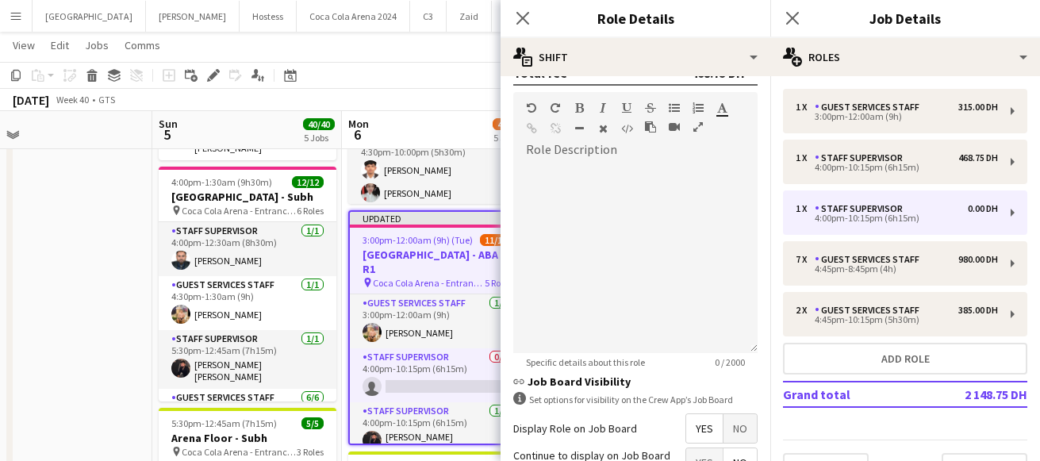
scroll to position [489, 0]
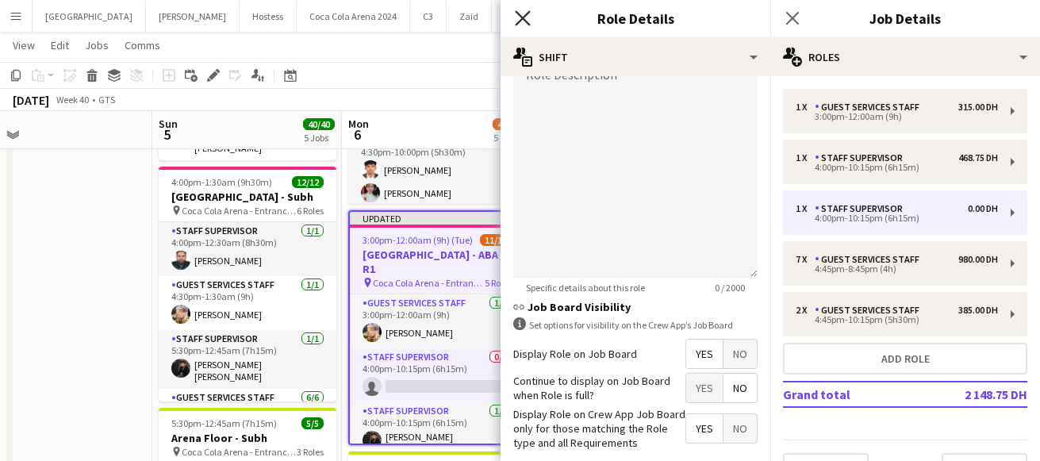
type input "********"
click at [523, 20] on icon "Close pop-in" at bounding box center [522, 17] width 15 height 15
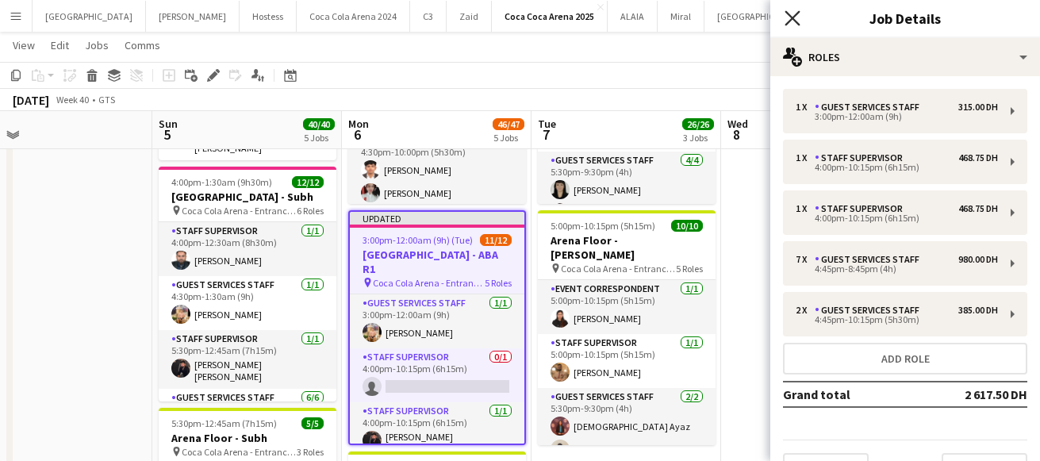
click at [792, 14] on icon "Close pop-in" at bounding box center [792, 17] width 15 height 15
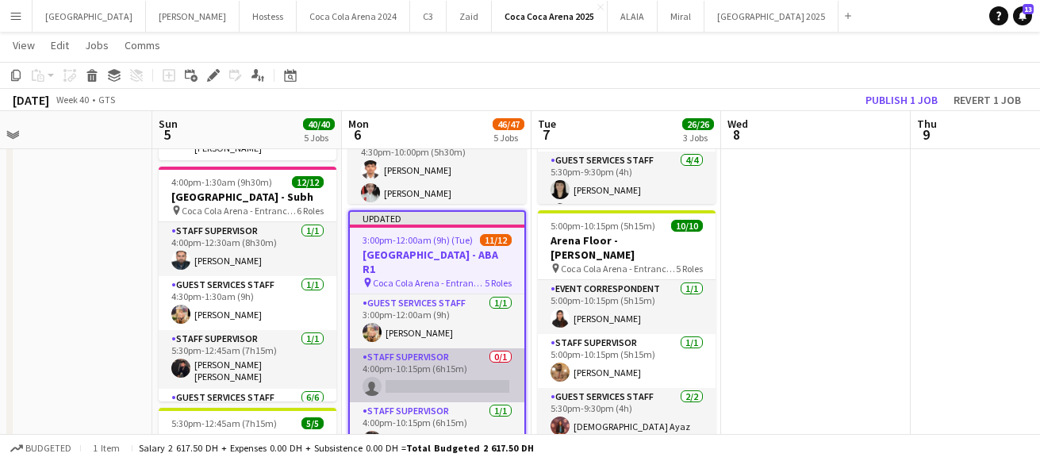
click at [429, 365] on app-card-role "Staff Supervisor 0/1 4:00pm-10:15pm (6h15m) single-neutral-actions" at bounding box center [437, 375] width 175 height 54
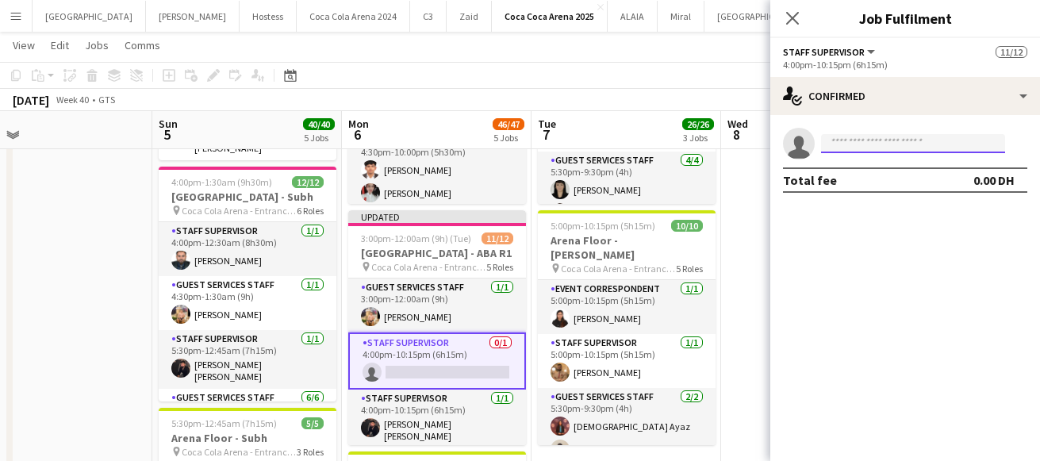
click at [953, 145] on input at bounding box center [913, 143] width 184 height 19
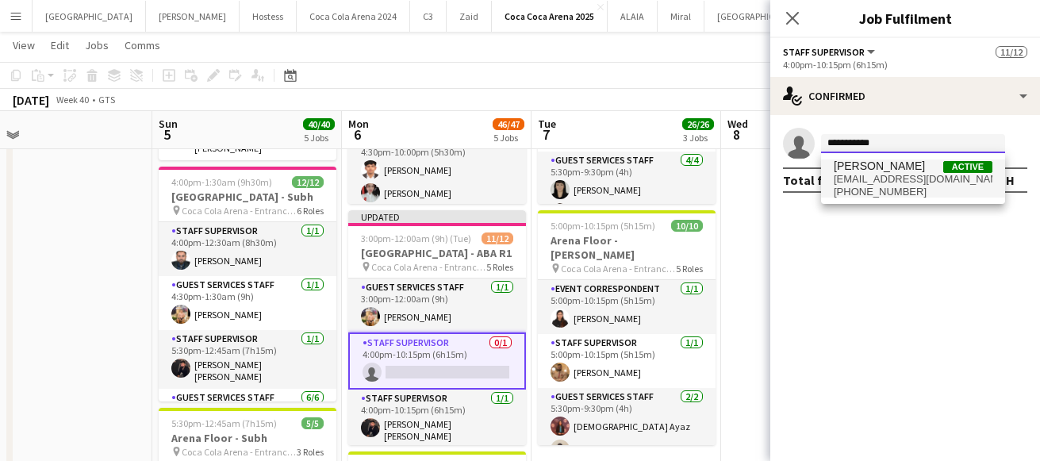
type input "**********"
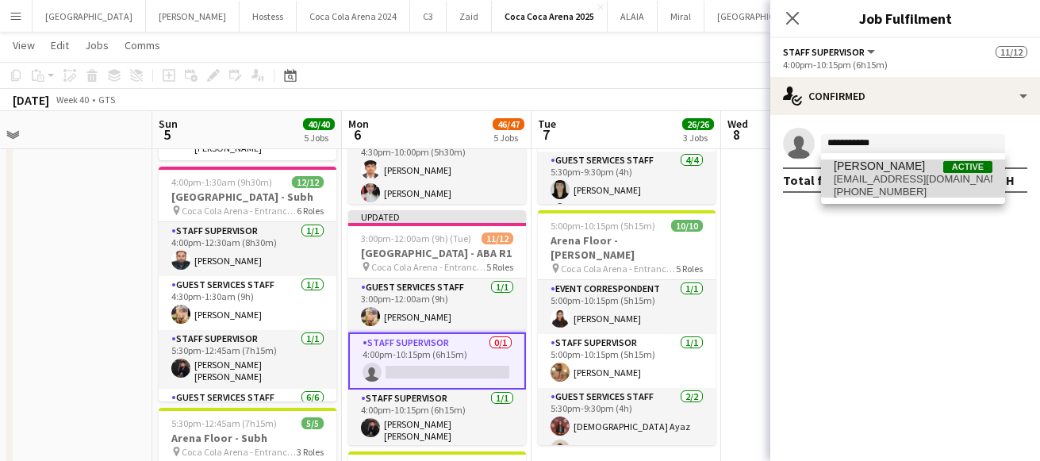
click at [885, 179] on span "rajaqasim093@gmail.com" at bounding box center [913, 179] width 159 height 13
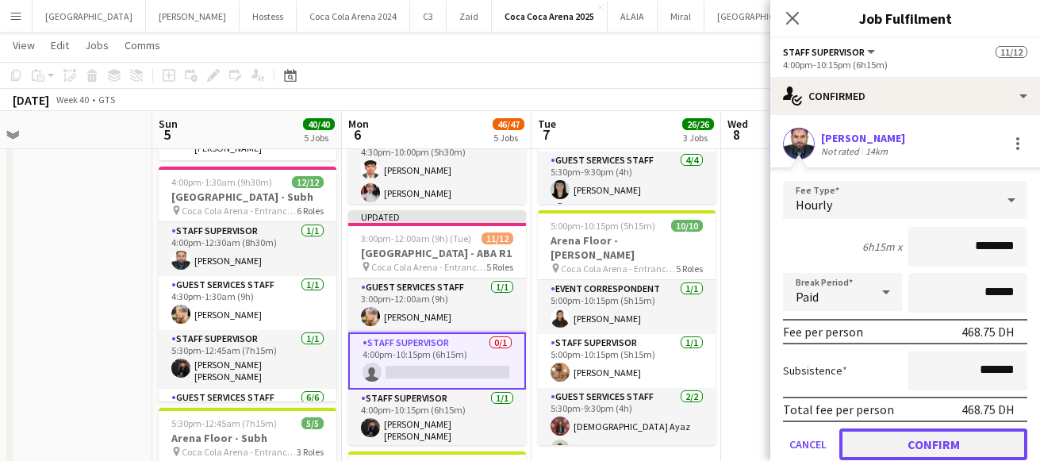
click at [913, 449] on button "Confirm" at bounding box center [934, 445] width 188 height 32
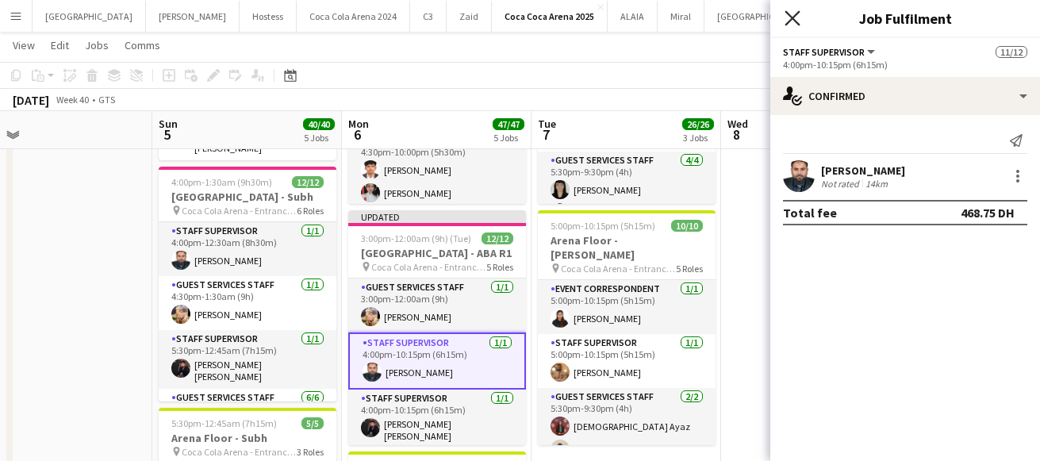
click at [794, 14] on icon "Close pop-in" at bounding box center [792, 17] width 15 height 15
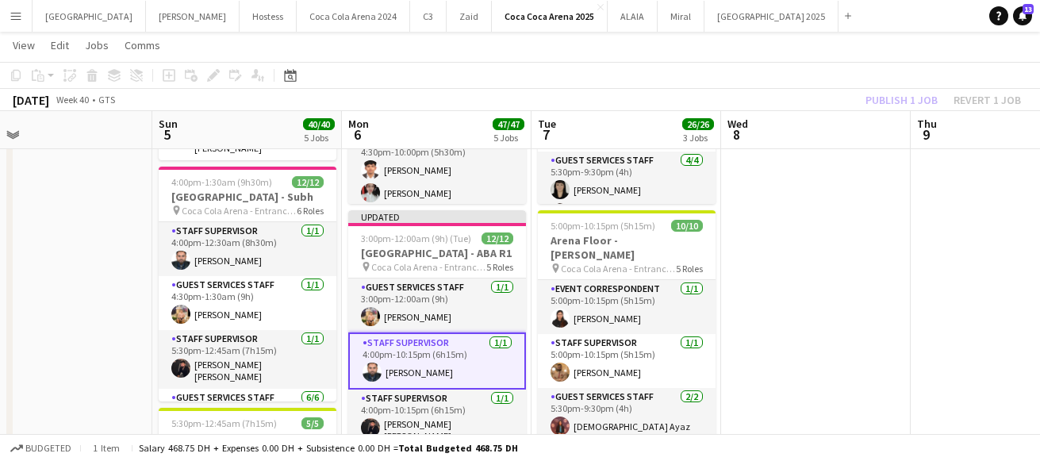
click at [914, 98] on div "Publish 1 job Revert 1 job" at bounding box center [944, 100] width 194 height 21
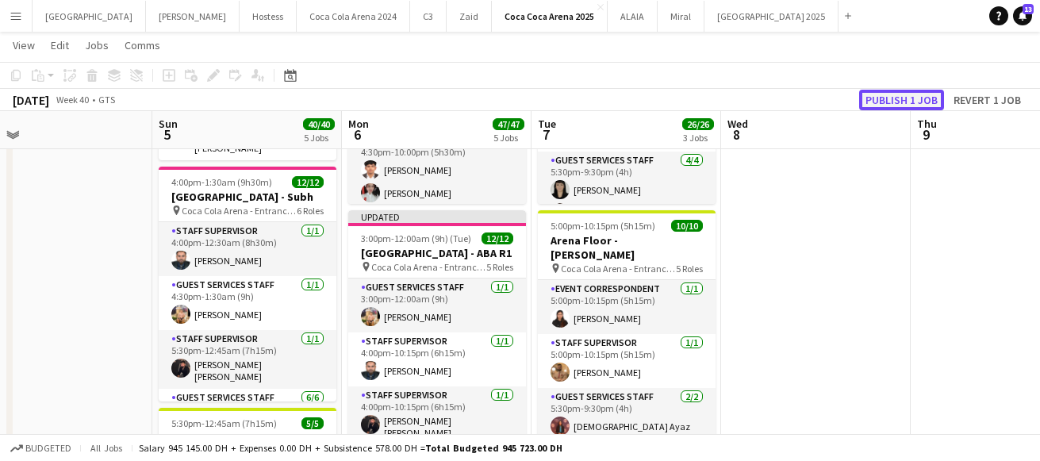
click at [913, 98] on button "Publish 1 job" at bounding box center [902, 100] width 85 height 21
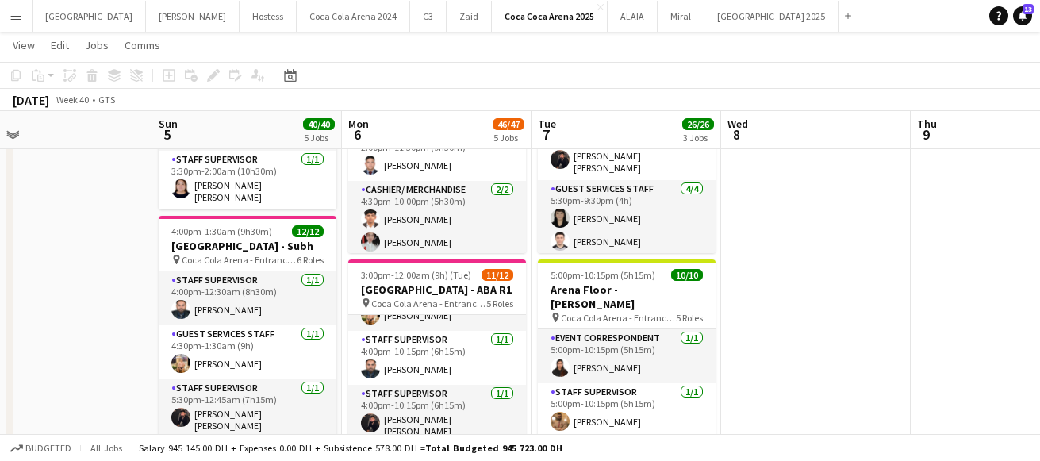
scroll to position [49, 0]
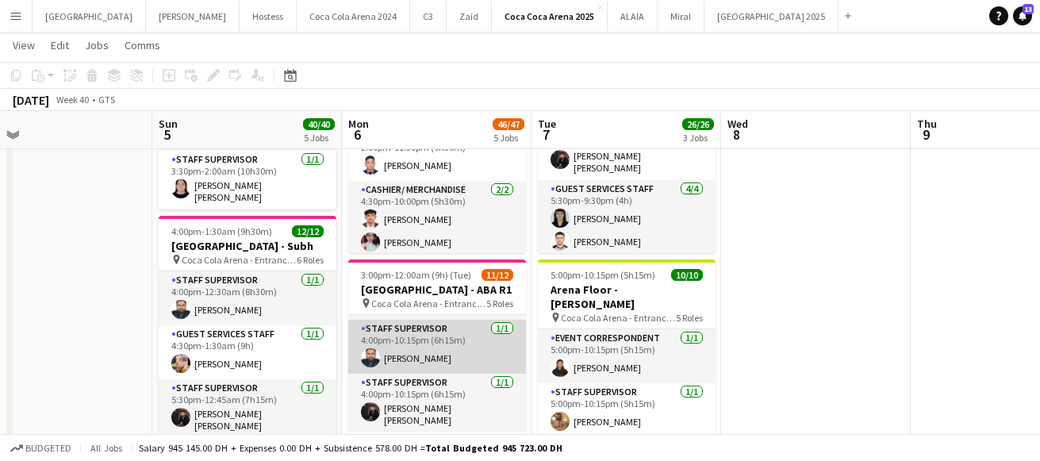
click at [433, 349] on app-card-role "Staff Supervisor 1/1 4:00pm-10:15pm (6h15m) Qasim Fahim" at bounding box center [437, 347] width 178 height 54
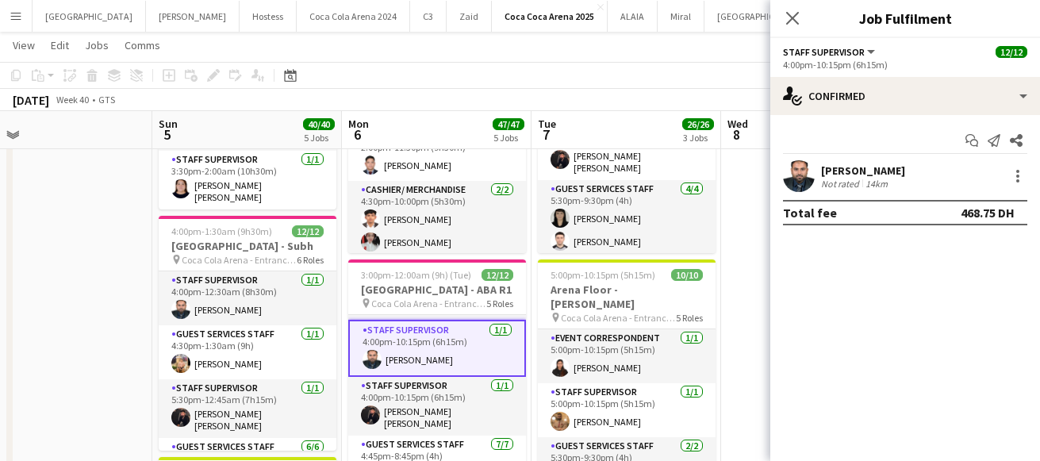
click at [787, 178] on app-user-avatar at bounding box center [799, 176] width 32 height 32
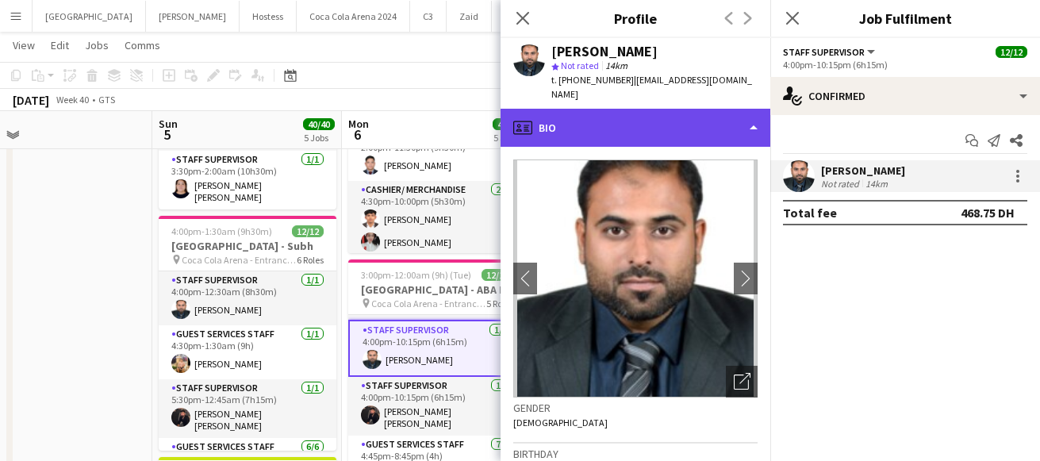
click at [612, 110] on div "profile Bio" at bounding box center [636, 128] width 270 height 38
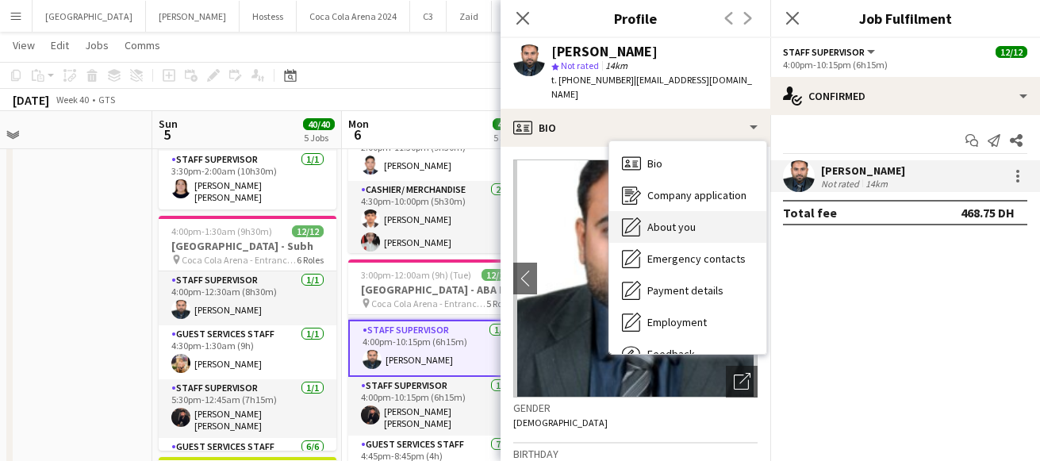
click at [679, 220] on span "About you" at bounding box center [672, 227] width 48 height 14
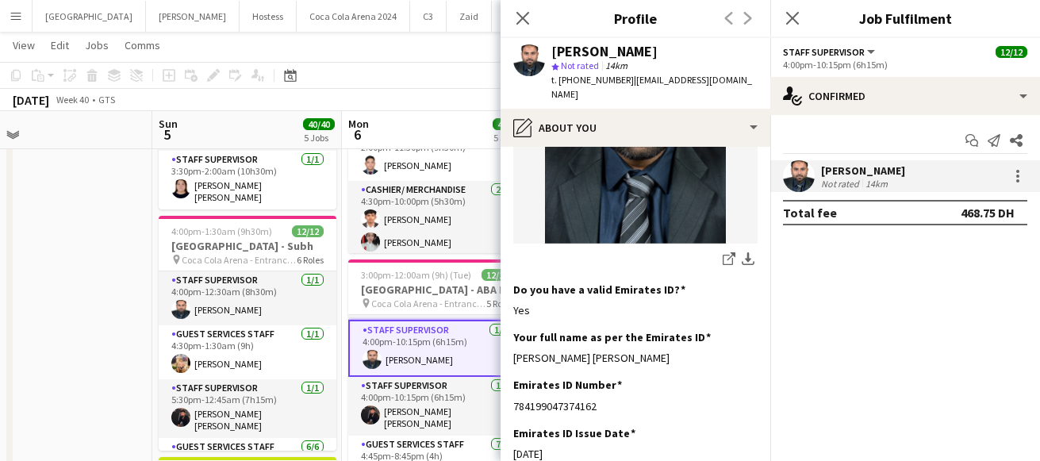
scroll to position [409, 0]
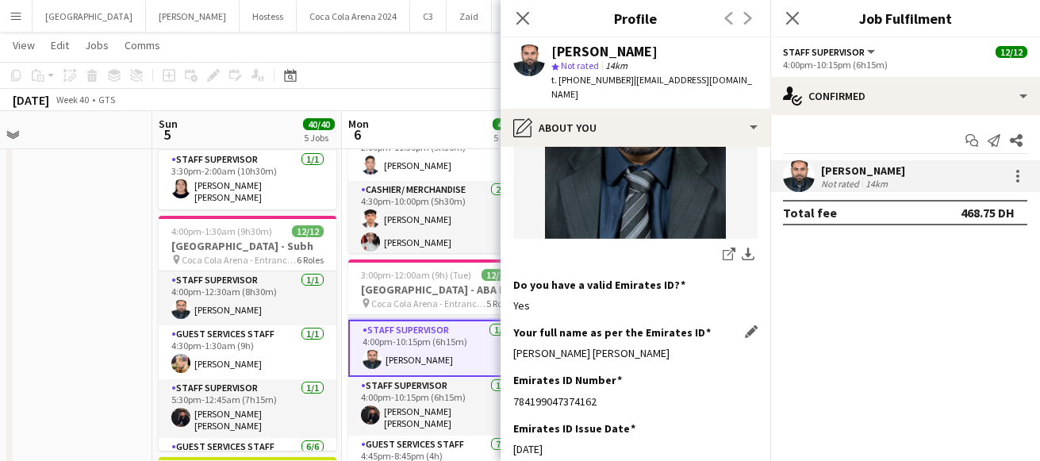
drag, startPoint x: 511, startPoint y: 338, endPoint x: 667, endPoint y: 337, distance: 155.6
click at [667, 337] on app-section-data-types "Bio Edit this field "I'm Qasim Fahim I have over 13 years experinece in UAE as …" at bounding box center [636, 304] width 270 height 314
copy div "Qasim Fahim Naeem Ahmed"
click at [525, 16] on icon at bounding box center [522, 17] width 15 height 15
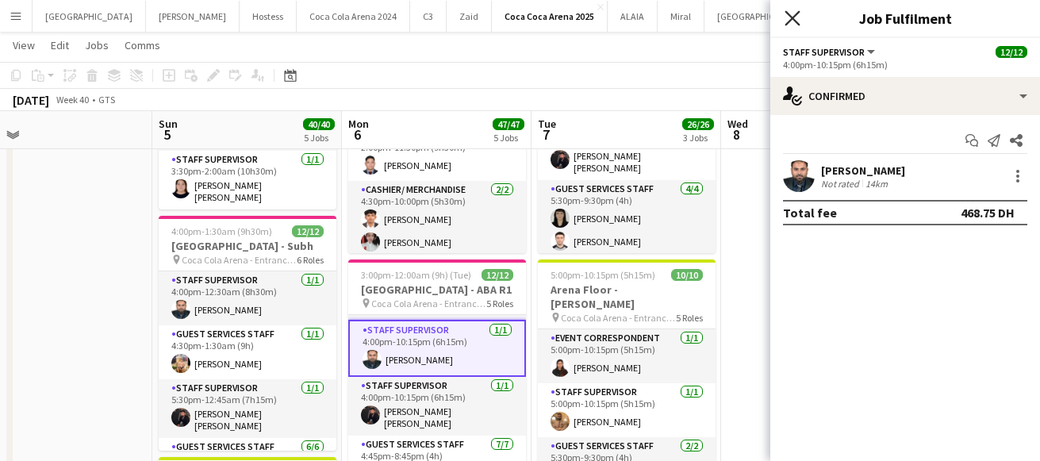
click at [790, 21] on icon "Close pop-in" at bounding box center [792, 17] width 15 height 15
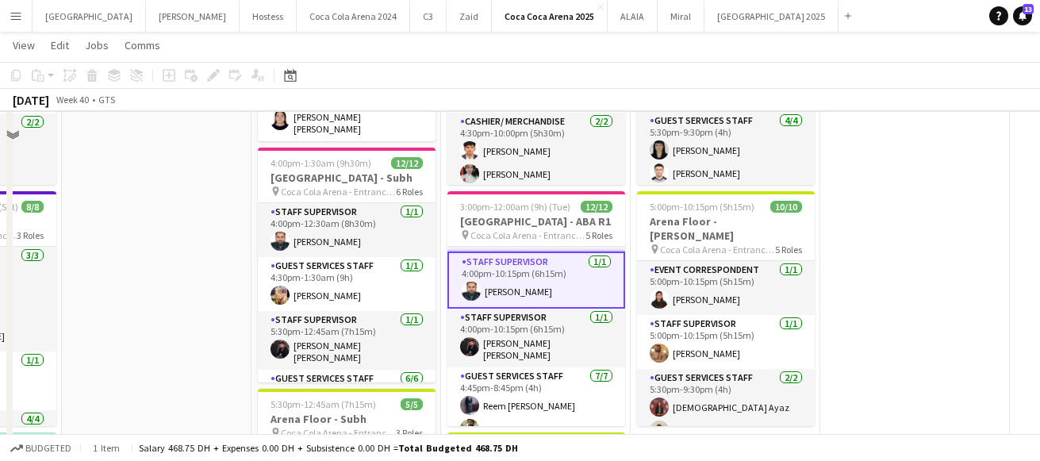
scroll to position [487, 0]
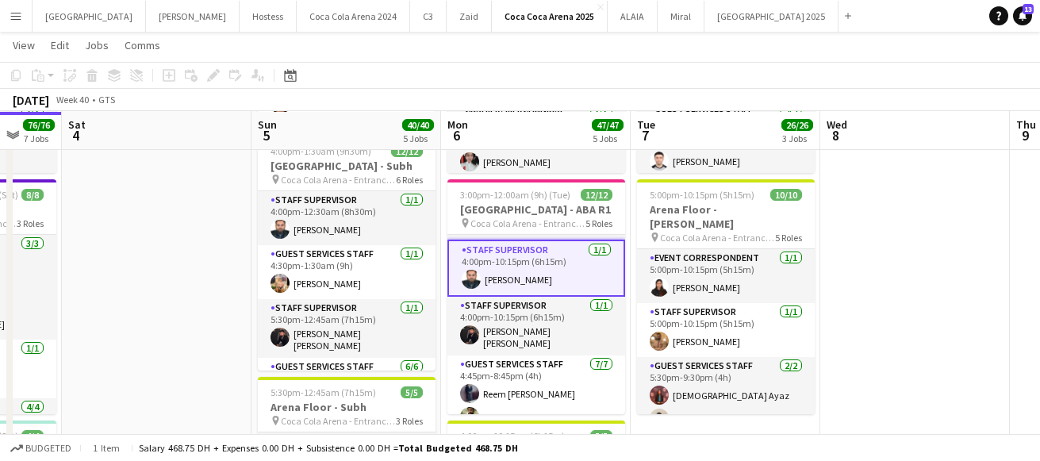
click at [331, 260] on app-card-role "Guest Services Staff 1/1 4:30pm-1:30am (9h) Domingo Hernandez III" at bounding box center [347, 272] width 178 height 54
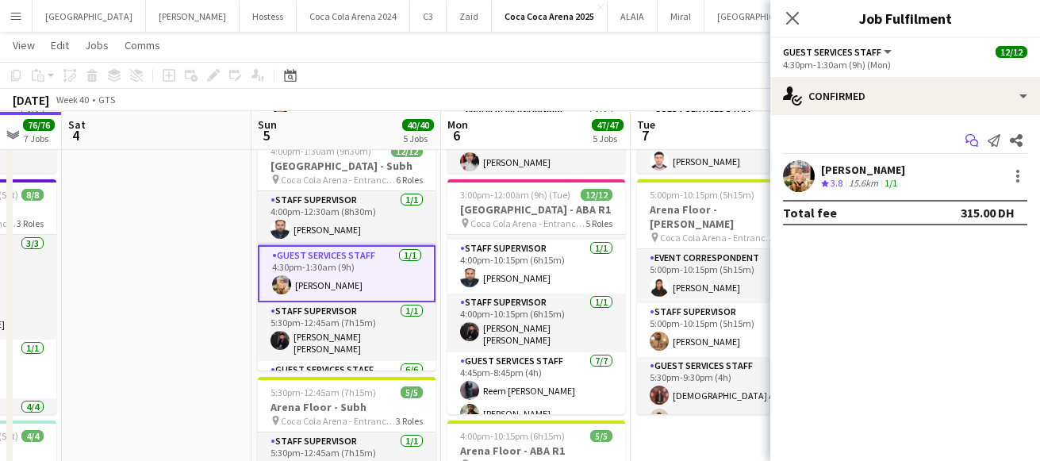
click at [967, 139] on icon "Start chat" at bounding box center [972, 140] width 13 height 13
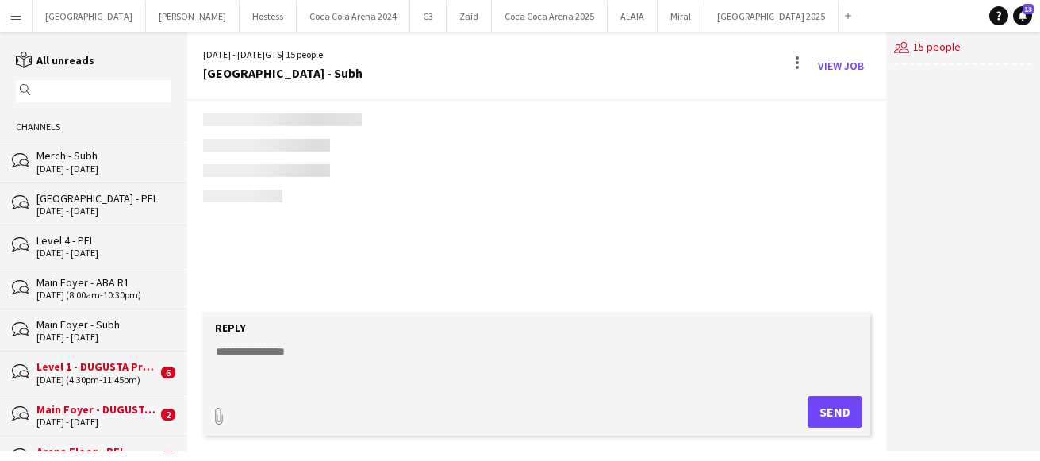
scroll to position [1433, 0]
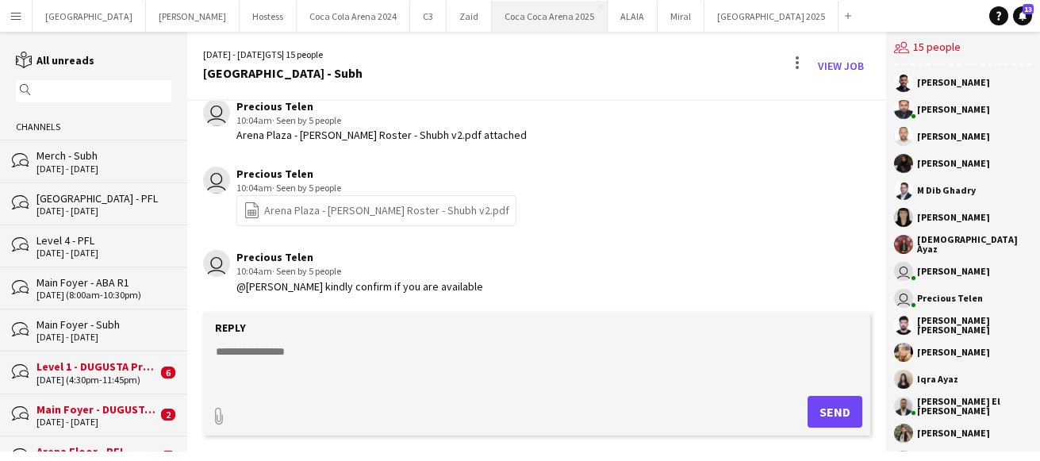
click at [492, 12] on button "Coca Coca Arena 2025 Close" at bounding box center [550, 16] width 116 height 31
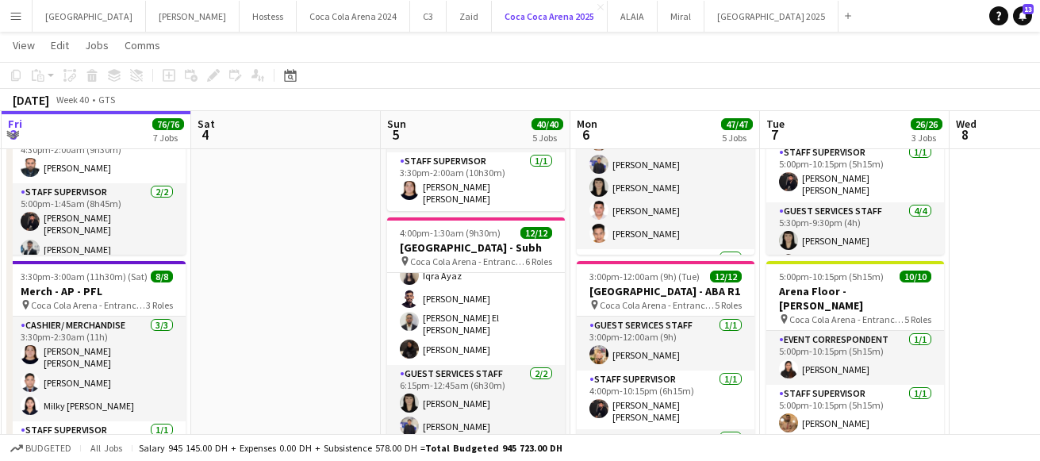
scroll to position [252, 0]
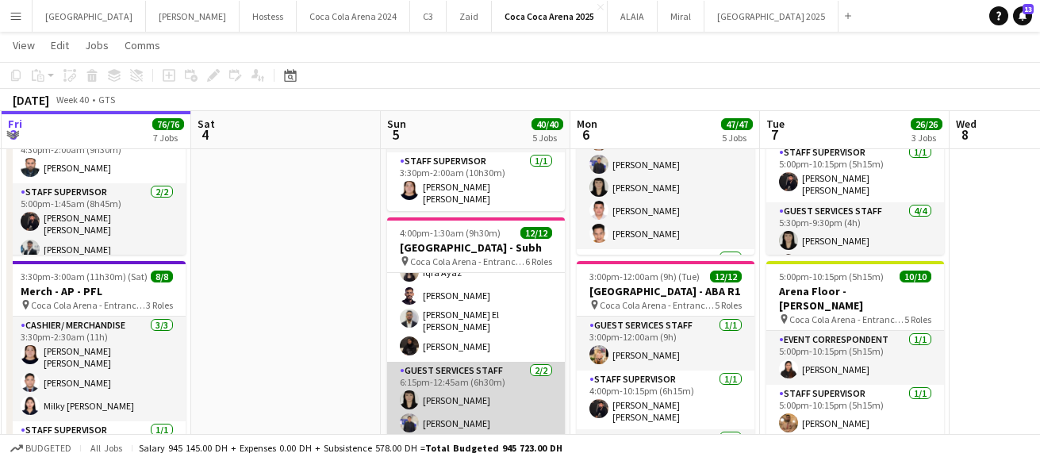
click at [491, 404] on app-card-role "Guest Services Staff 2/2 6:15pm-12:45am (6h30m) Aubrey Santiago Janine Mariano" at bounding box center [476, 400] width 178 height 77
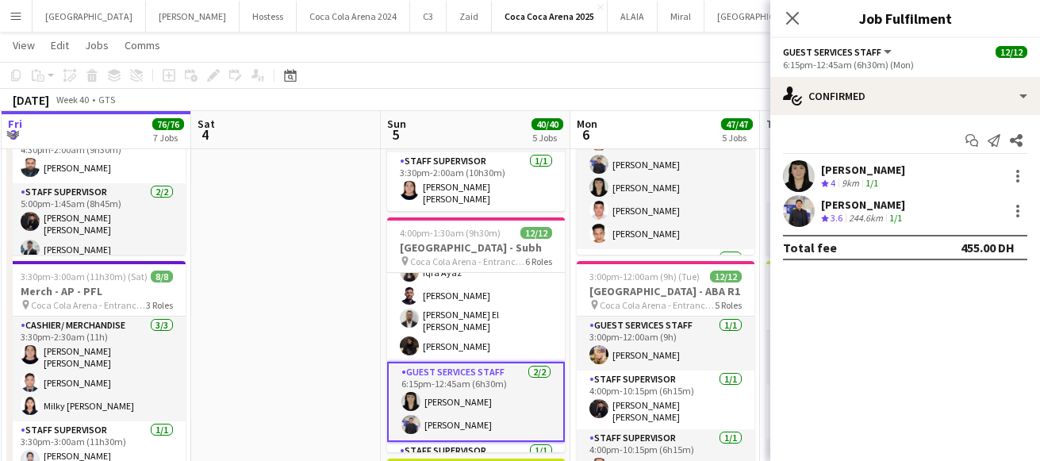
click at [791, 210] on app-user-avatar at bounding box center [799, 211] width 32 height 32
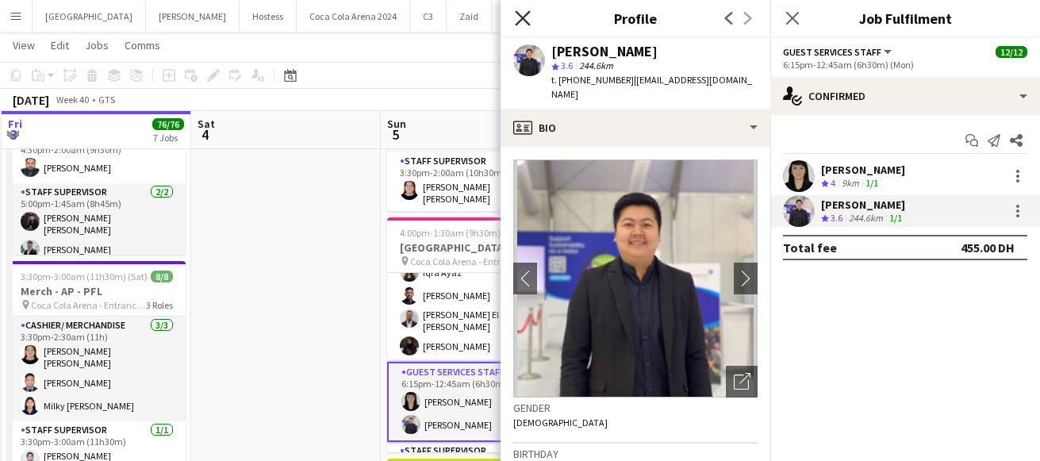
click at [521, 14] on icon "Close pop-in" at bounding box center [522, 17] width 15 height 15
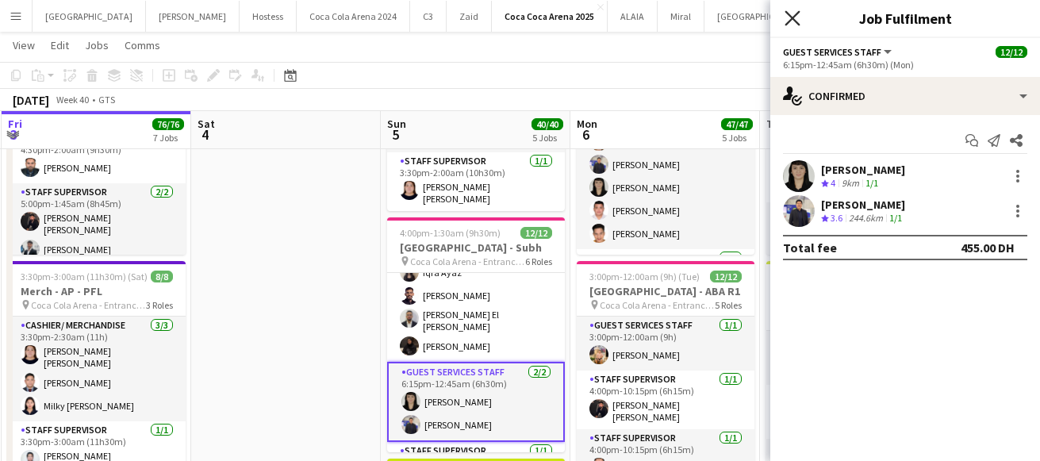
click at [791, 13] on icon "Close pop-in" at bounding box center [792, 17] width 15 height 15
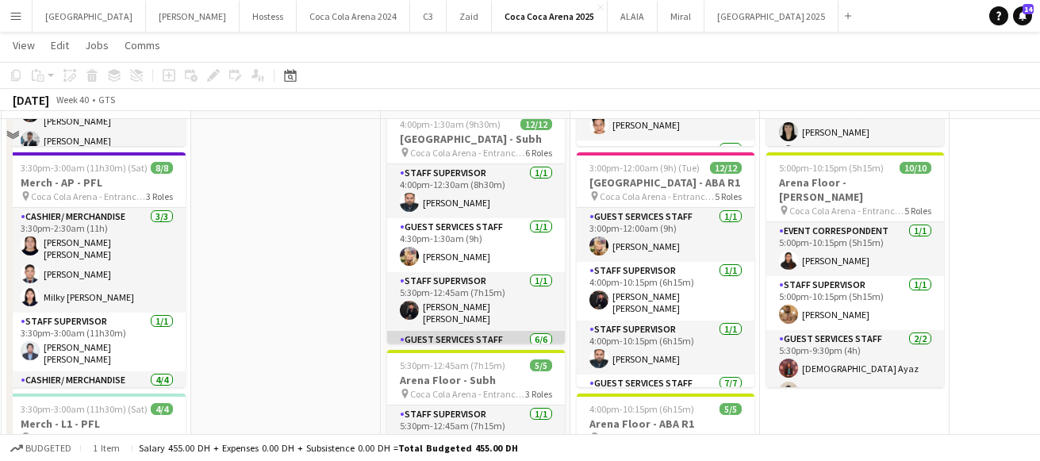
scroll to position [566, 0]
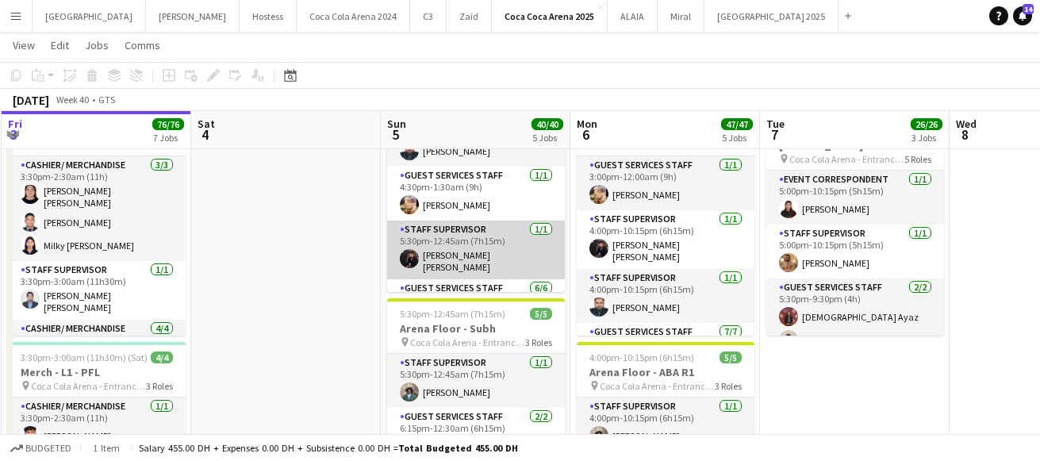
click at [453, 256] on app-card-role "Staff Supervisor 1/1 5:30pm-12:45am (7h15m) Hussain Al Saadi" at bounding box center [476, 250] width 178 height 59
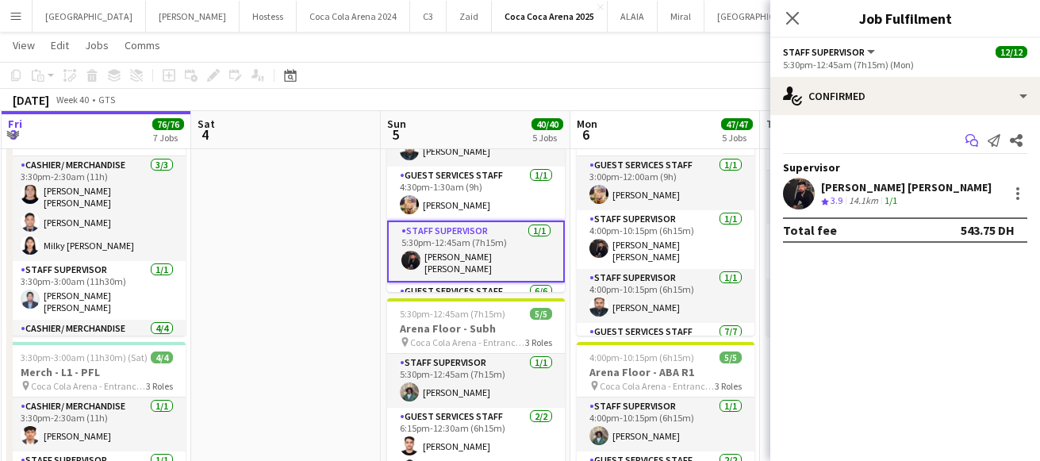
click at [967, 135] on icon at bounding box center [971, 138] width 10 height 9
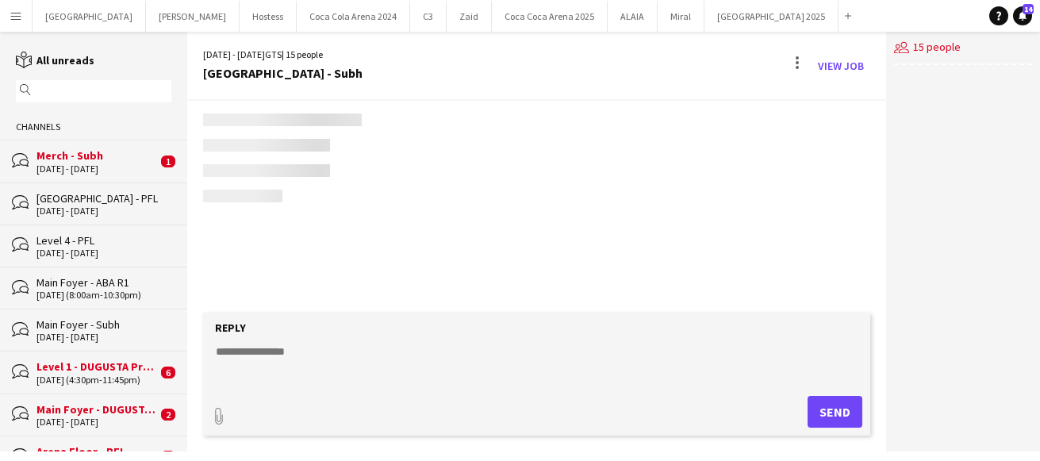
scroll to position [1433, 0]
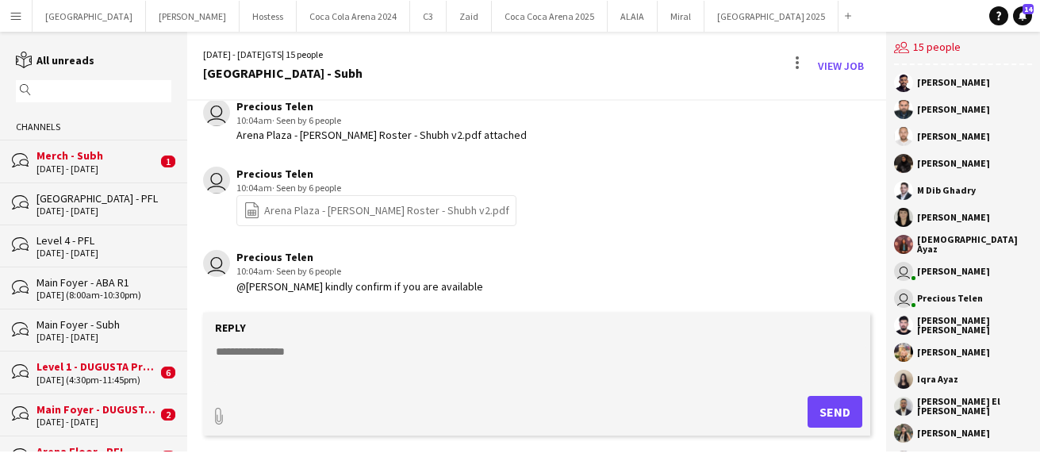
click at [151, 162] on div "Merch - Subh" at bounding box center [97, 155] width 121 height 14
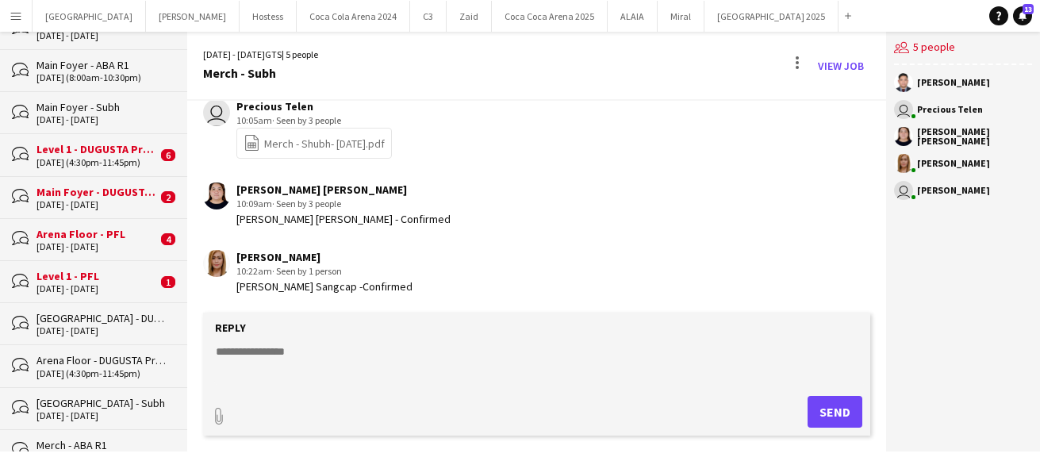
scroll to position [222, 0]
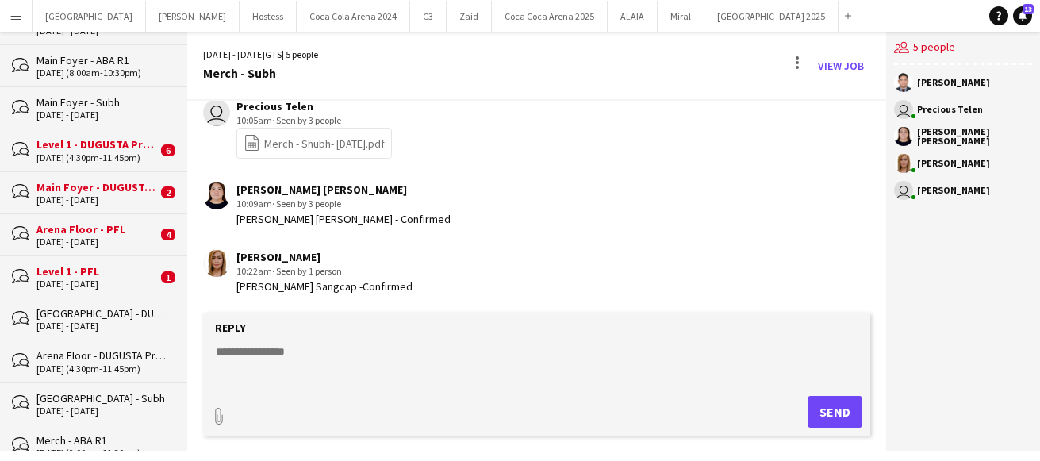
click at [116, 271] on div "Level 1 - PFL" at bounding box center [97, 271] width 121 height 14
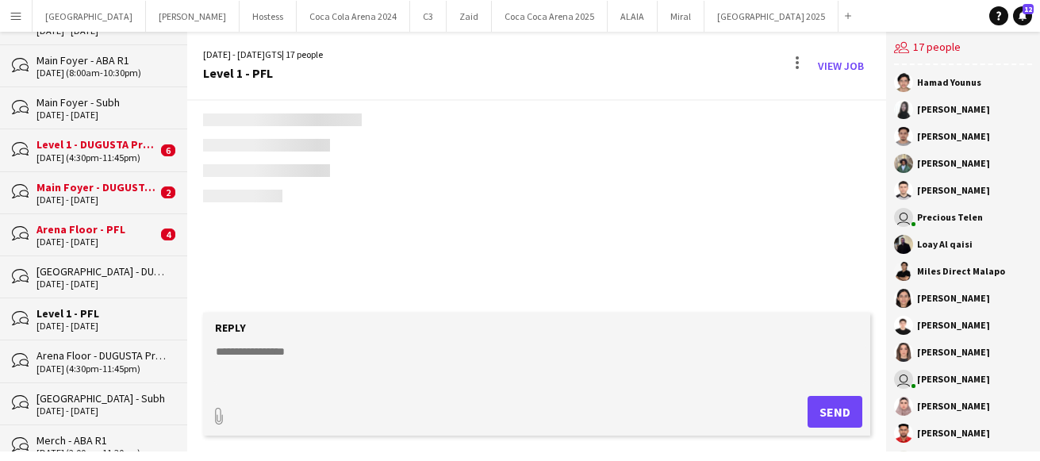
scroll to position [1640, 0]
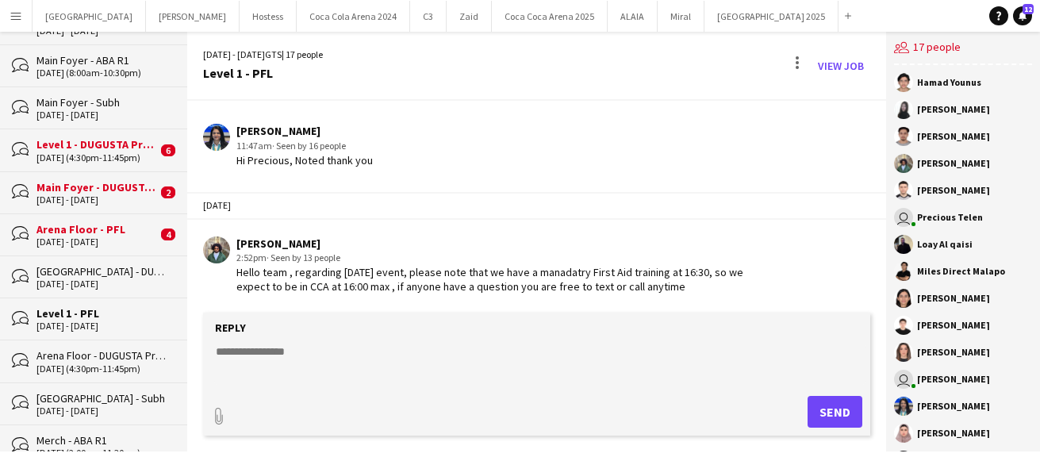
click at [79, 229] on div "Arena Floor - PFL" at bounding box center [97, 229] width 121 height 14
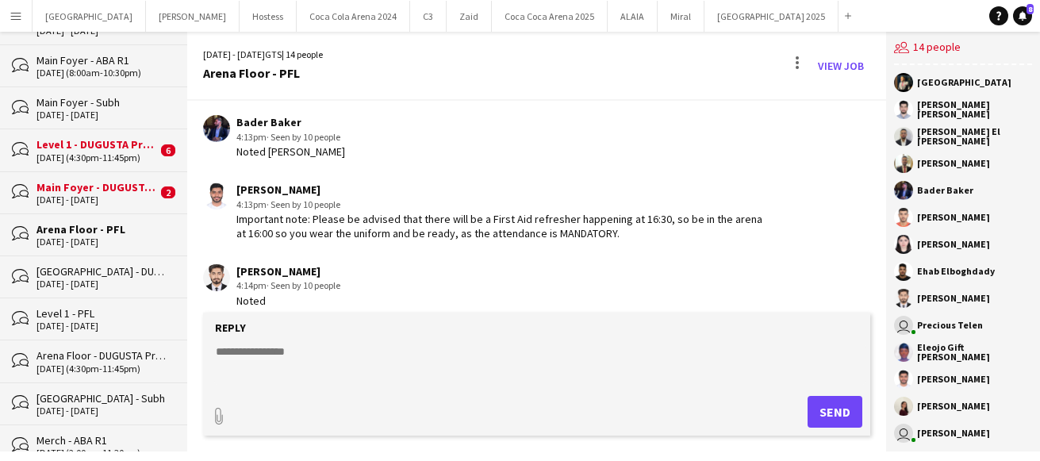
scroll to position [1953, 0]
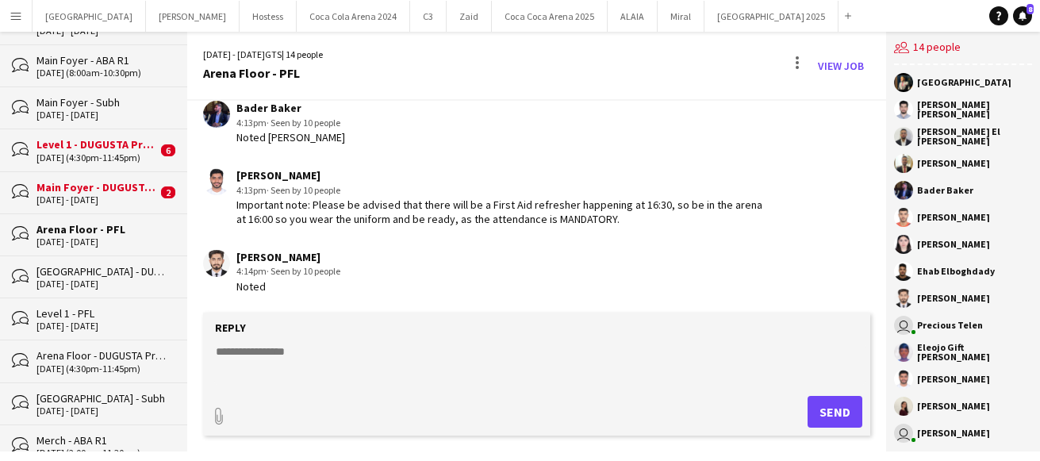
click at [99, 194] on div "10 - 11 Oct 2025" at bounding box center [97, 199] width 121 height 11
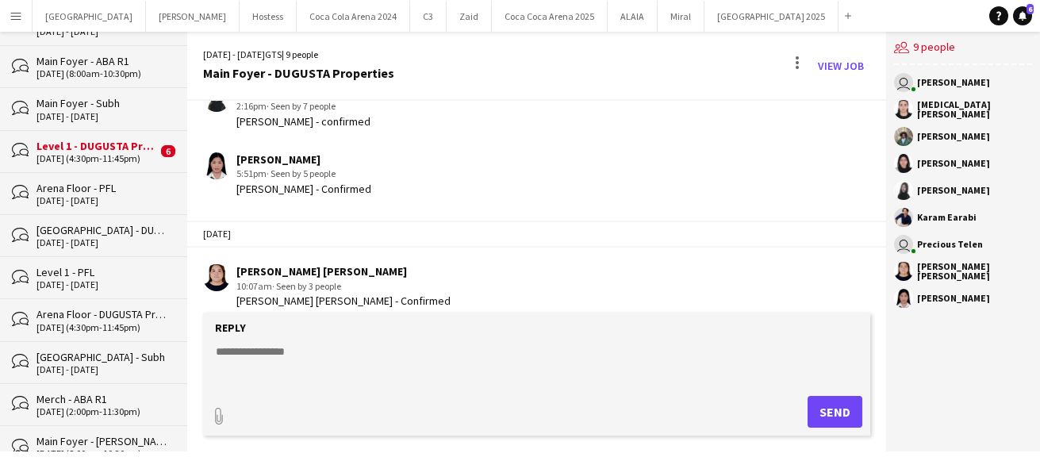
scroll to position [613, 0]
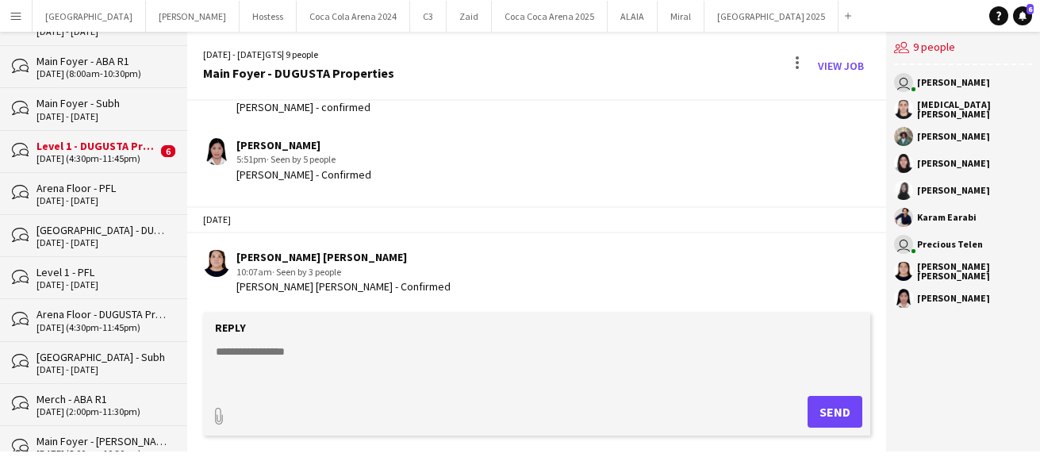
click at [103, 157] on div "10-10-2025 (4:30pm-11:45pm)" at bounding box center [97, 158] width 121 height 11
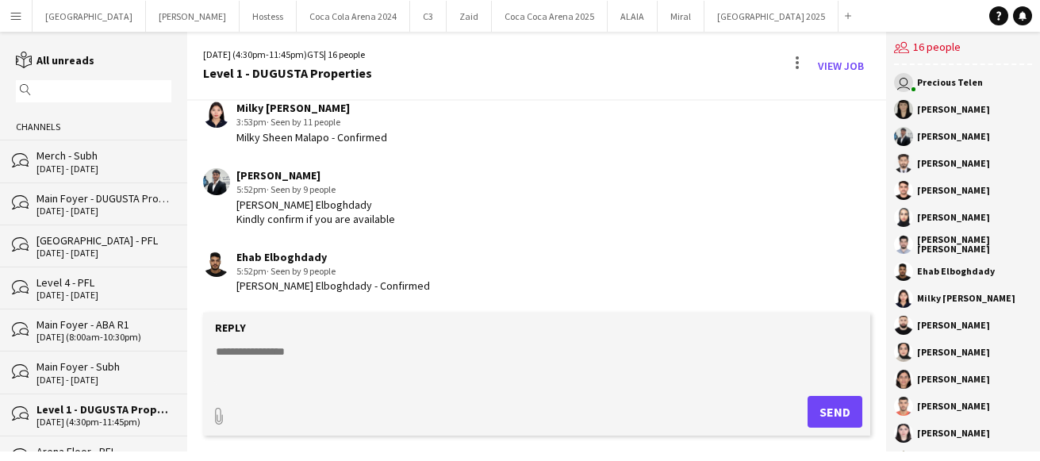
click at [96, 87] on input "text" at bounding box center [101, 91] width 133 height 14
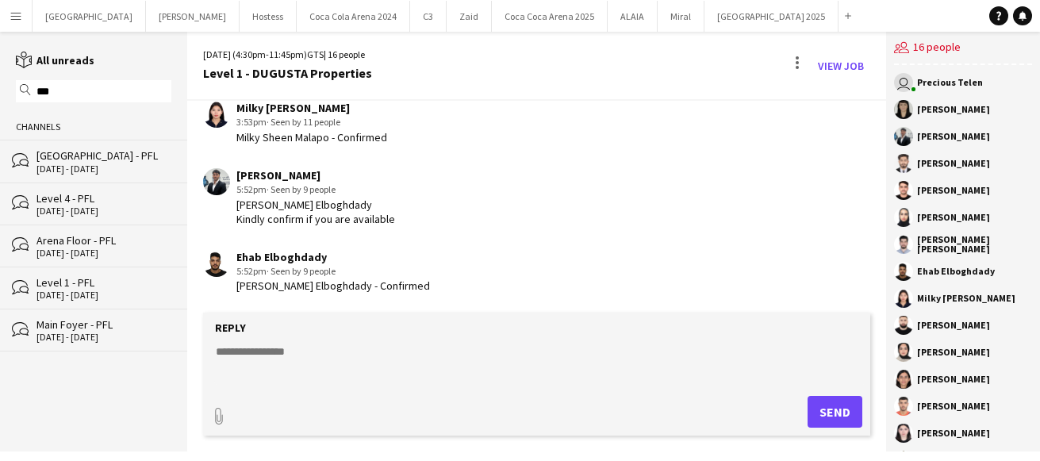
type input "***"
click at [94, 207] on div "3 - 4 Oct 2025" at bounding box center [104, 211] width 135 height 11
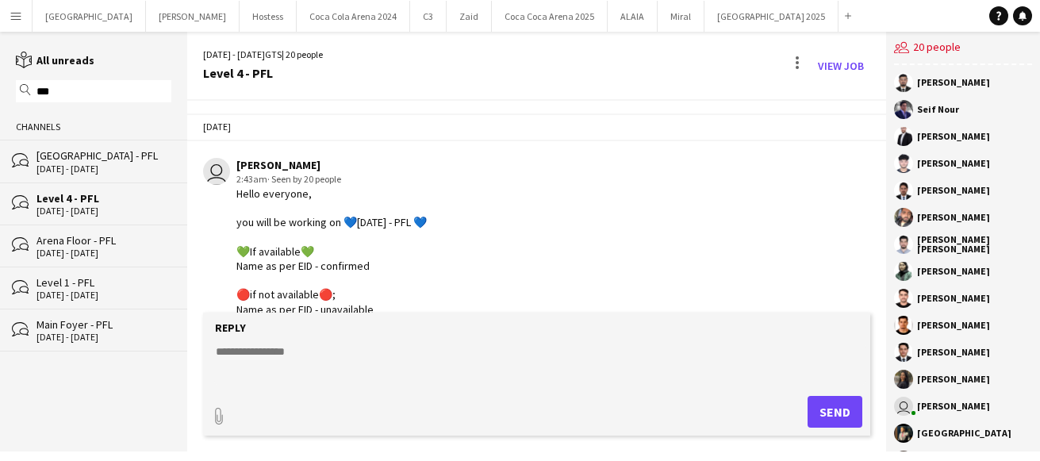
scroll to position [2240, 0]
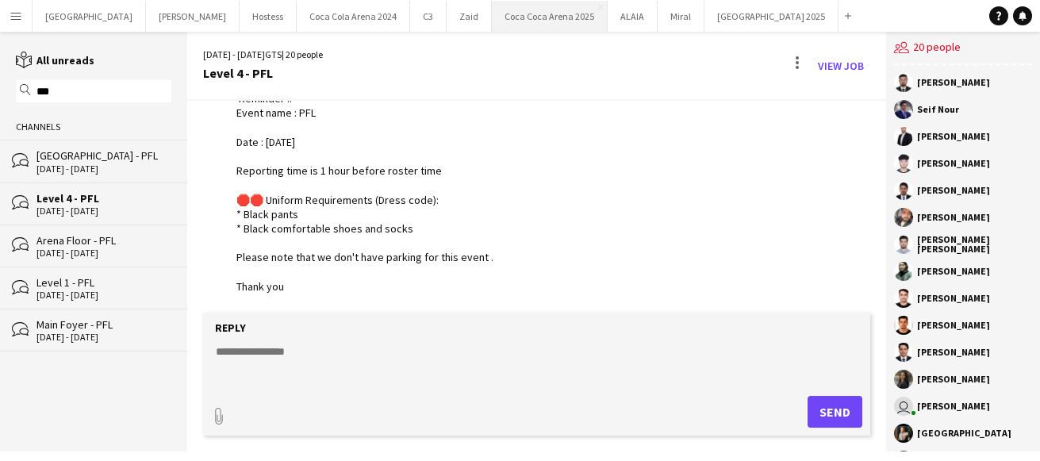
click at [492, 15] on button "Coca Coca Arena 2025 Close" at bounding box center [550, 16] width 116 height 31
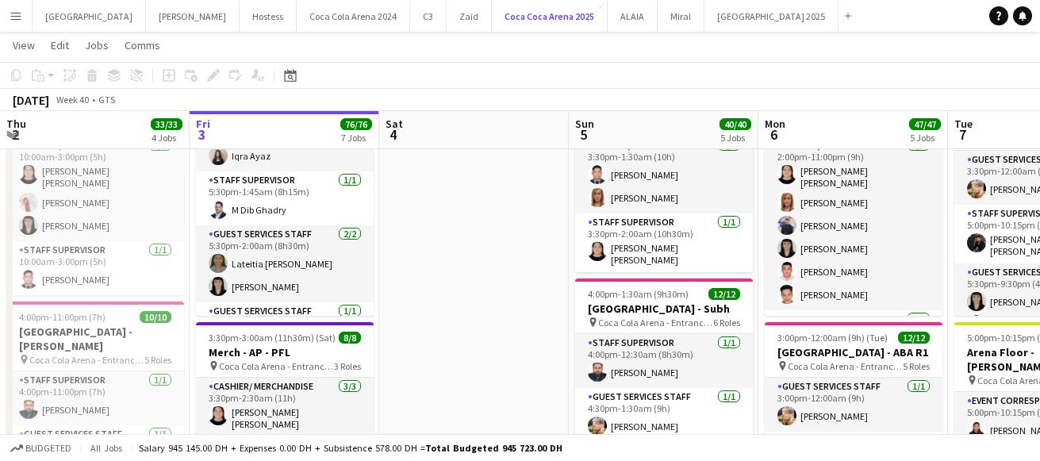
scroll to position [321, 0]
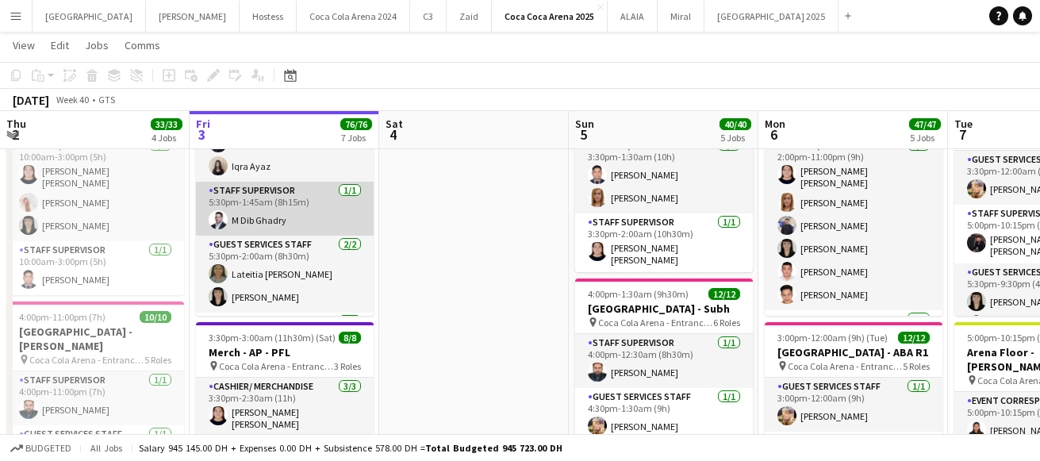
click at [264, 217] on app-card-role "Staff Supervisor 1/1 5:30pm-1:45am (8h15m) M Dib Ghadry" at bounding box center [285, 209] width 178 height 54
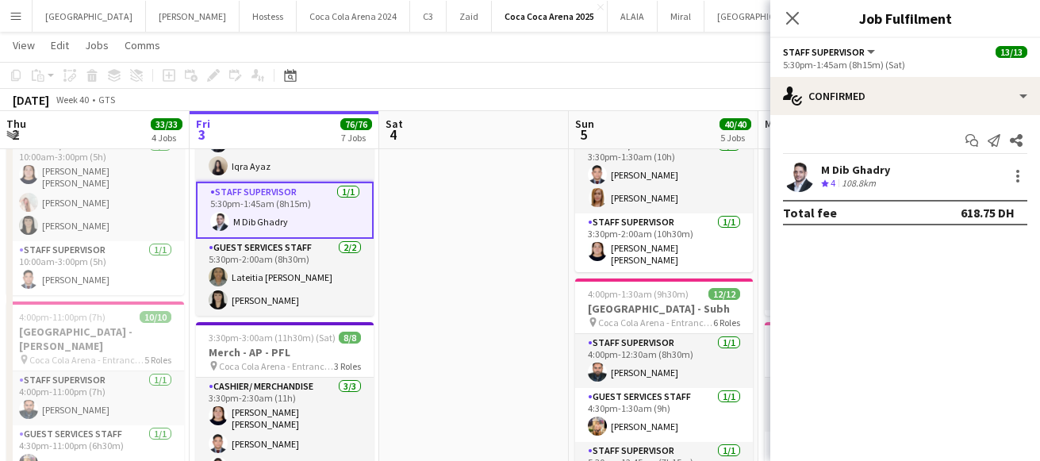
click at [806, 174] on app-user-avatar at bounding box center [799, 176] width 32 height 32
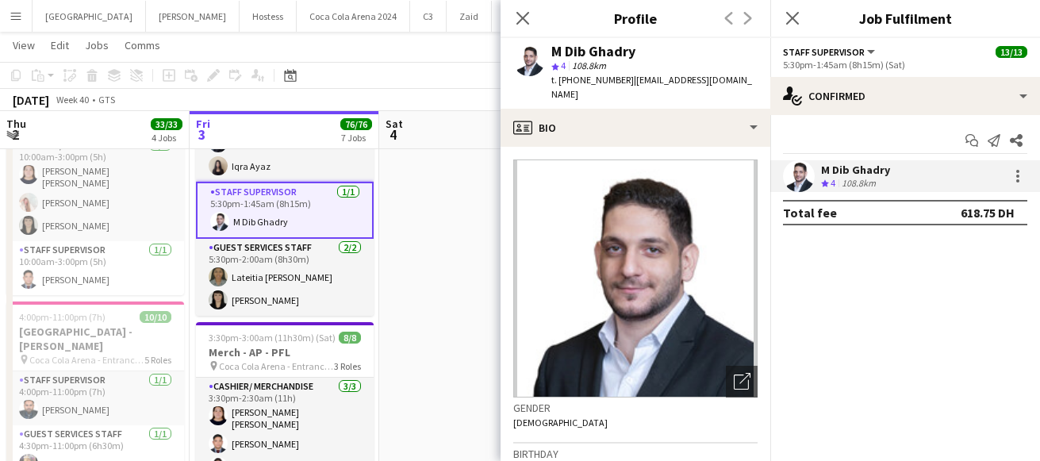
drag, startPoint x: 627, startPoint y: 79, endPoint x: 759, endPoint y: 76, distance: 131.8
click at [759, 76] on app-profile-header "M Dib Ghadry star 4 108.8km t. +971563722335 | deebghadri@gmail.com" at bounding box center [636, 73] width 270 height 71
copy span "deebghadri@gmail.com"
click at [996, 184] on div at bounding box center [1017, 176] width 22 height 19
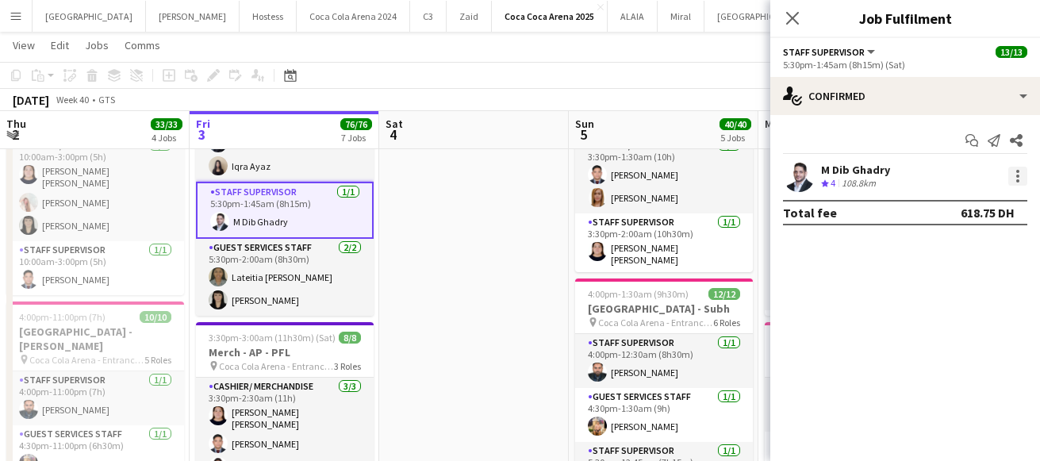
click at [996, 180] on div at bounding box center [1018, 180] width 3 height 3
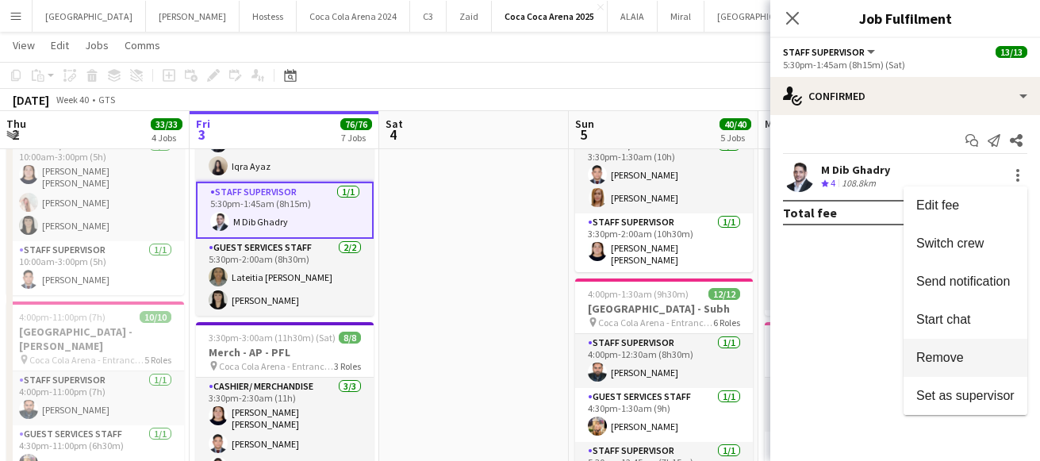
click at [936, 370] on button "Remove" at bounding box center [966, 358] width 124 height 38
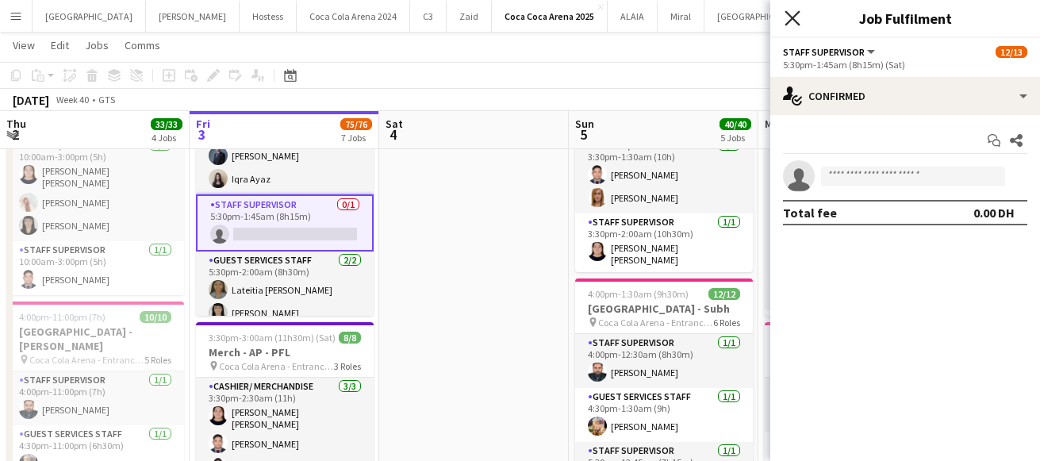
click at [794, 13] on icon "Close pop-in" at bounding box center [792, 17] width 15 height 15
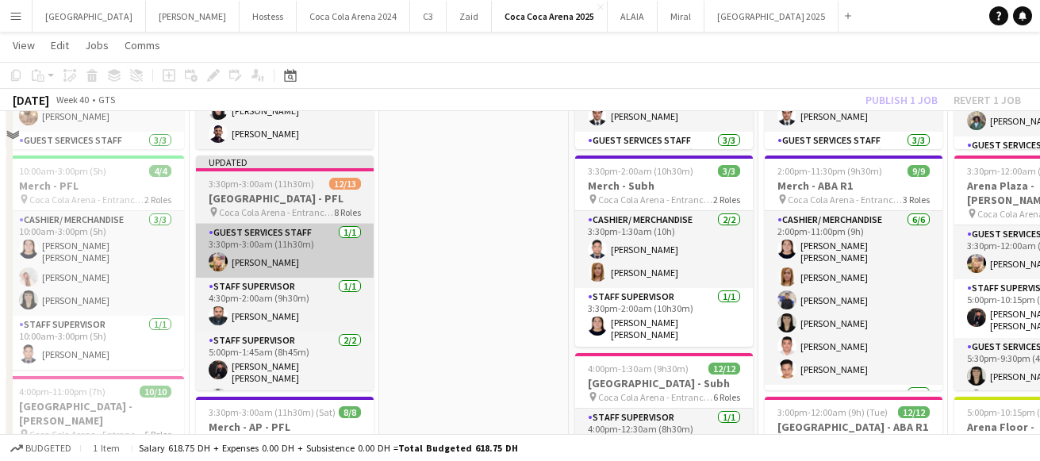
scroll to position [225, 0]
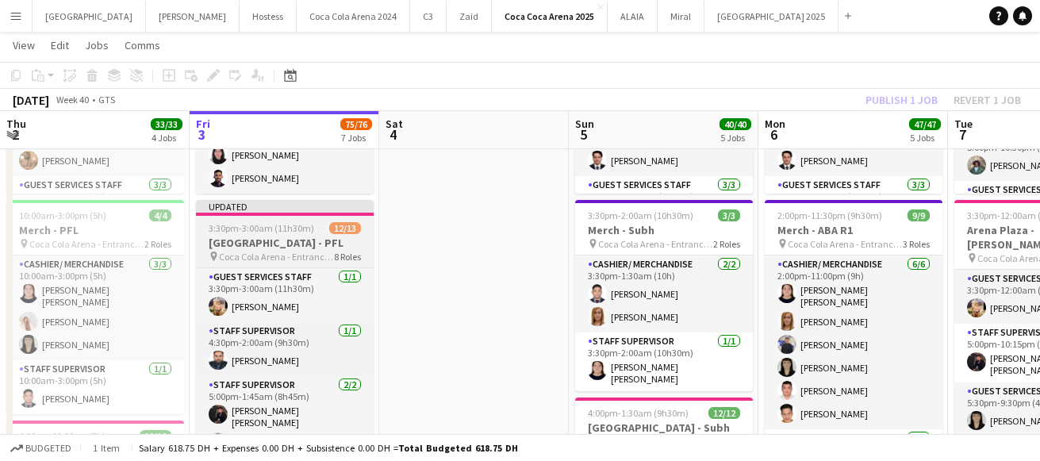
click at [278, 248] on h3 "[GEOGRAPHIC_DATA] - PFL" at bounding box center [285, 243] width 178 height 14
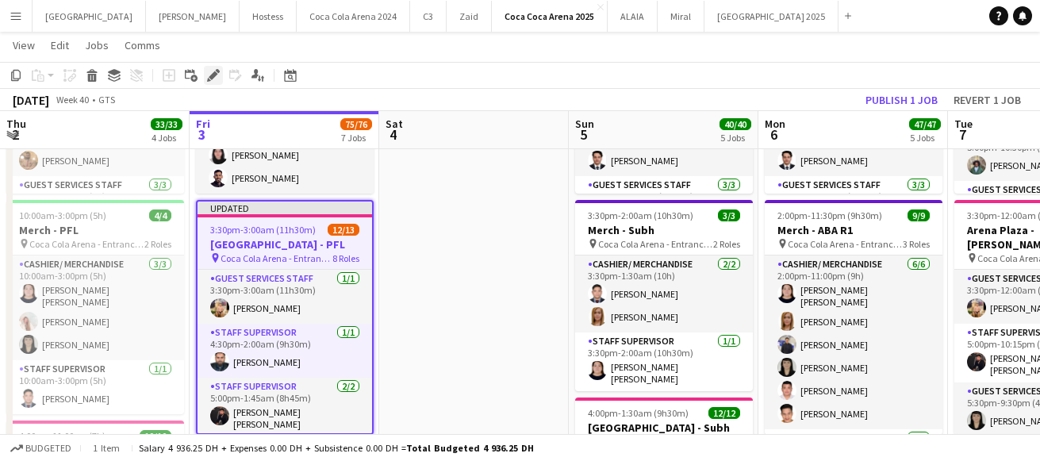
click at [211, 74] on icon "Edit" at bounding box center [213, 75] width 13 height 13
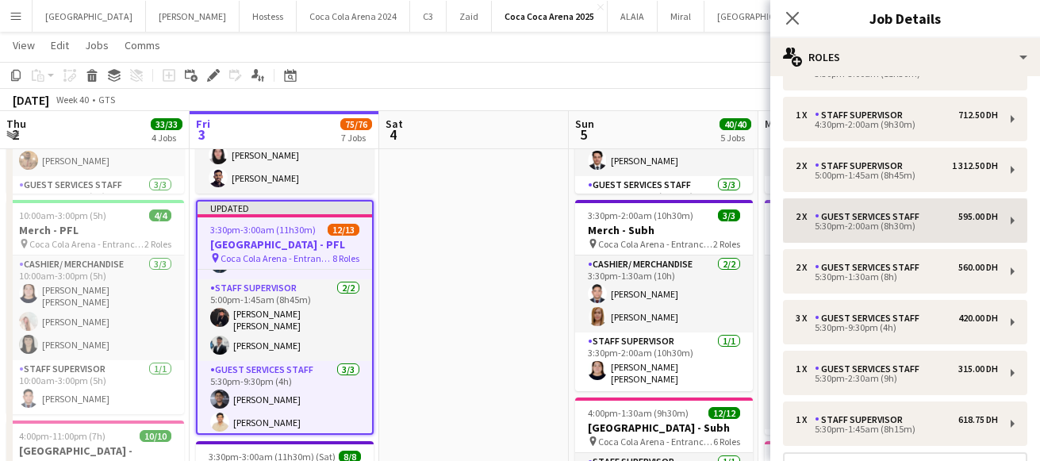
scroll to position [0, 0]
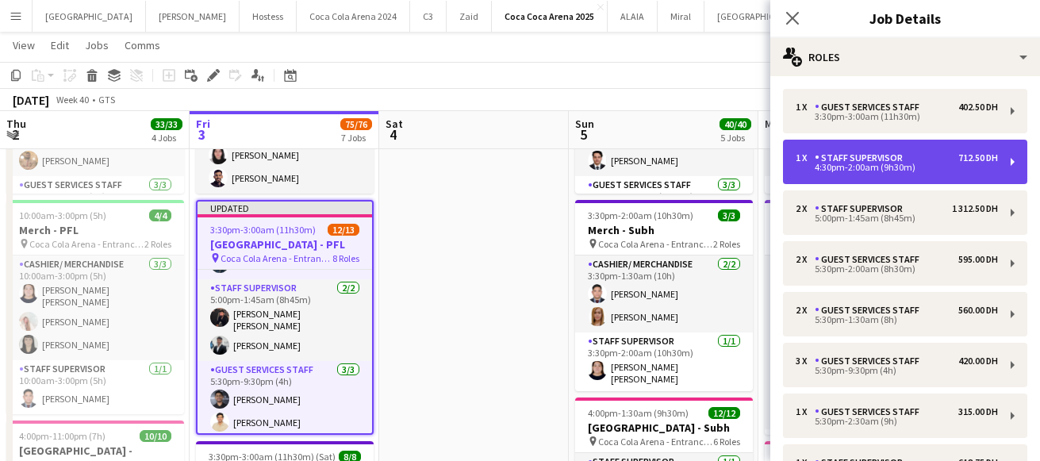
click at [829, 160] on div "Staff Supervisor" at bounding box center [862, 157] width 94 height 11
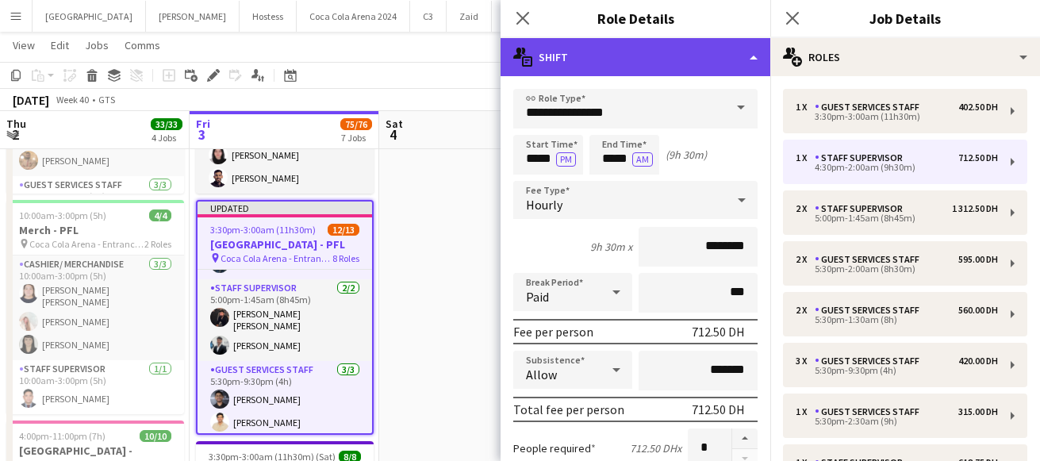
click at [625, 65] on div "multiple-actions-text Shift" at bounding box center [636, 57] width 270 height 38
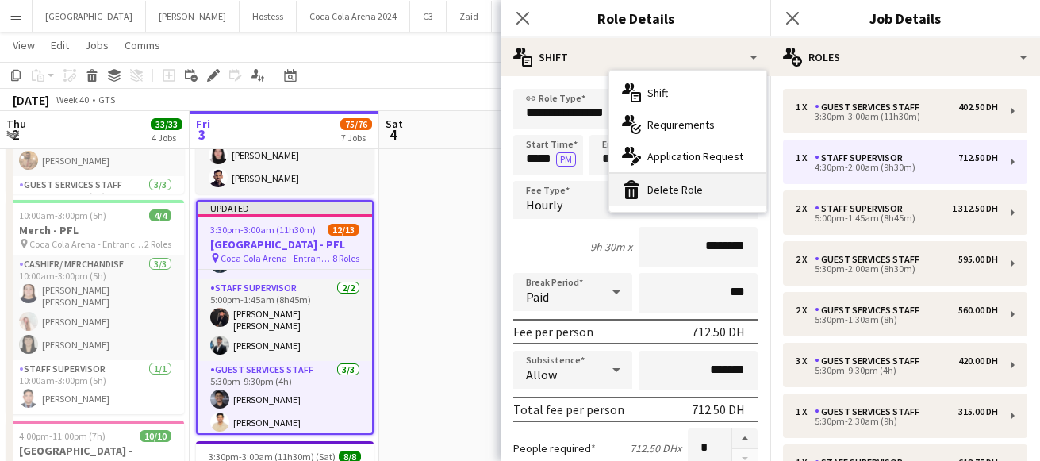
click at [690, 197] on div "bin-2 Delete Role" at bounding box center [688, 190] width 157 height 32
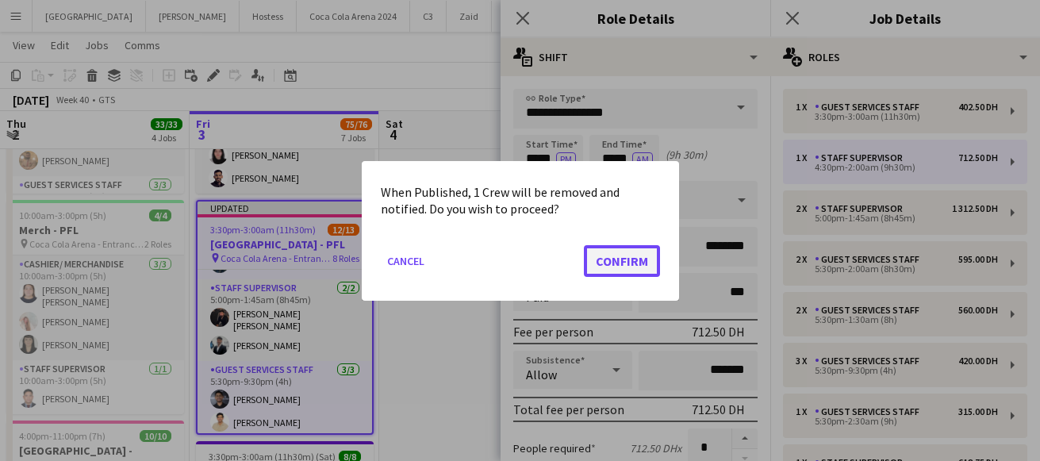
click at [621, 257] on button "Confirm" at bounding box center [622, 260] width 76 height 32
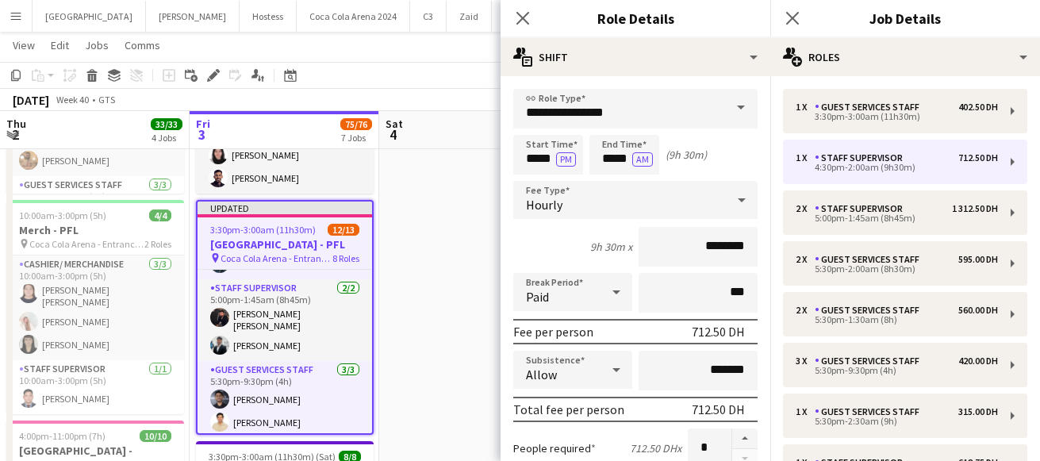
scroll to position [44, 0]
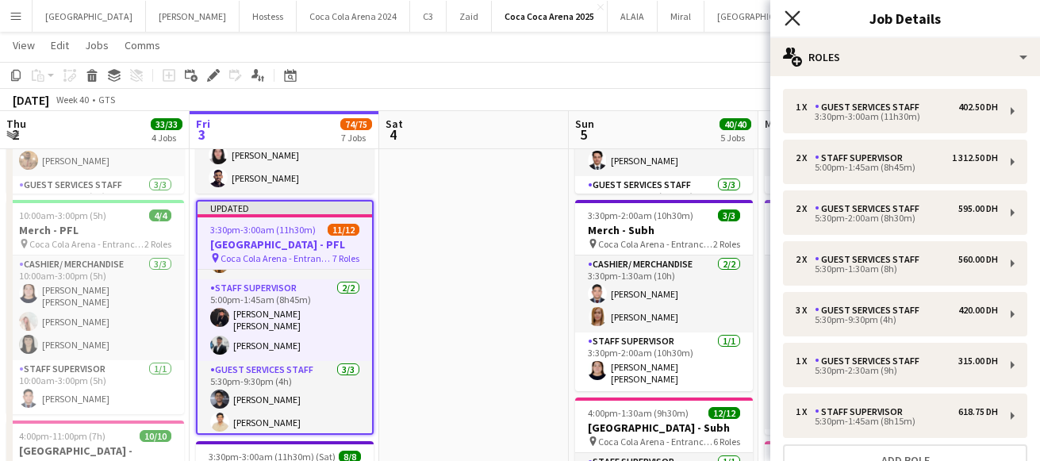
click at [786, 17] on icon "Close pop-in" at bounding box center [792, 17] width 15 height 15
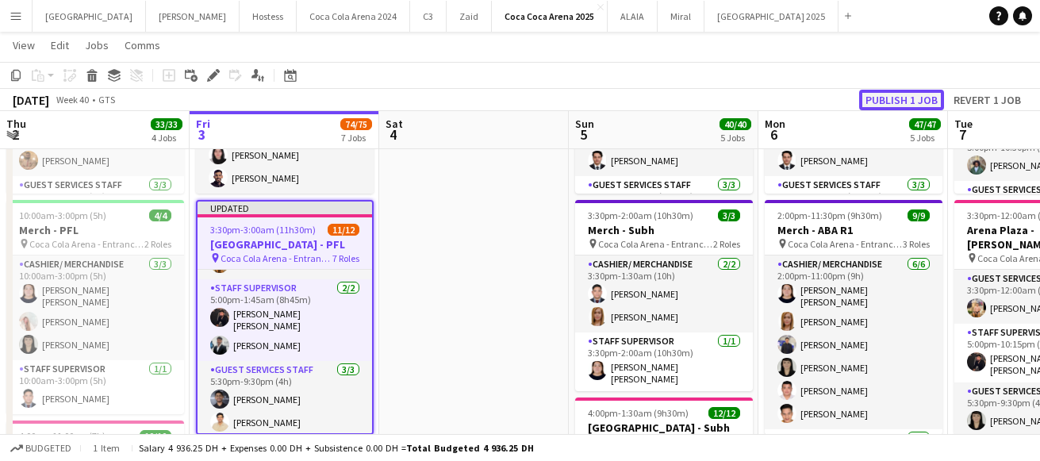
click at [900, 98] on button "Publish 1 job" at bounding box center [902, 100] width 85 height 21
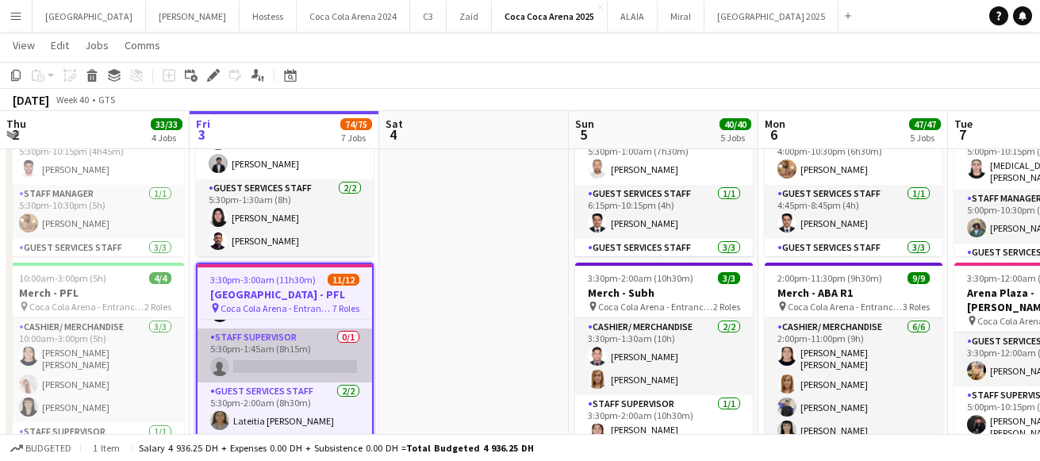
scroll to position [302, 0]
click at [287, 355] on app-card-role "Staff Supervisor 0/1 5:30pm-1:45am (8h15m) single-neutral-actions" at bounding box center [285, 358] width 175 height 54
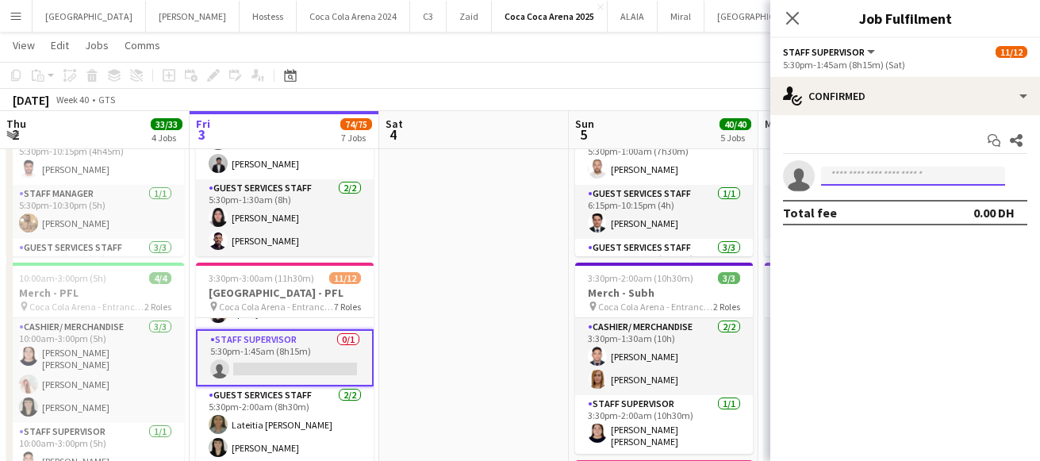
click at [836, 175] on input at bounding box center [913, 176] width 184 height 19
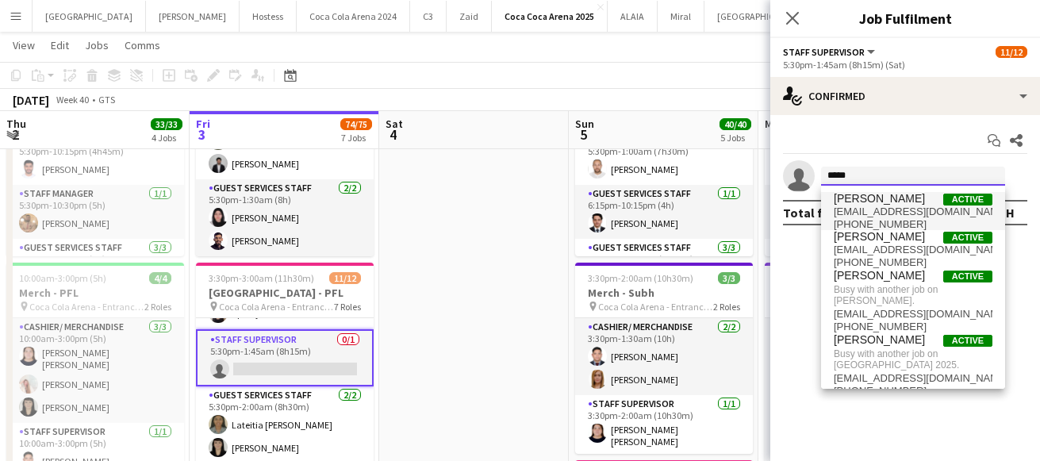
type input "*****"
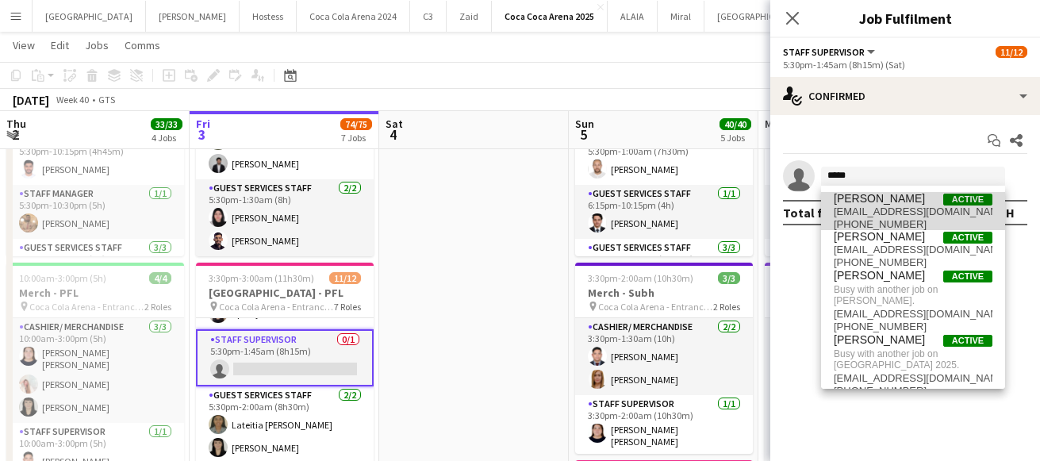
click at [853, 208] on span "rajaqasim093@gmail.com" at bounding box center [913, 212] width 159 height 13
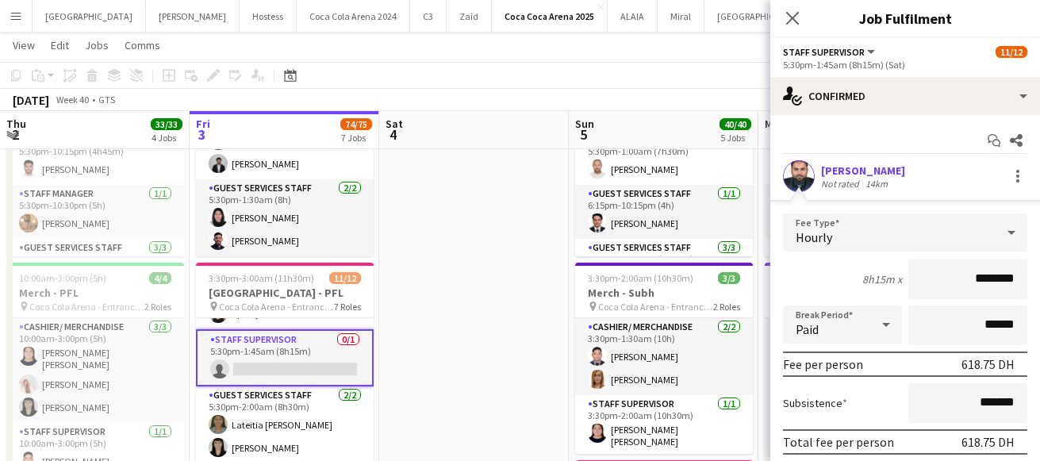
scroll to position [91, 0]
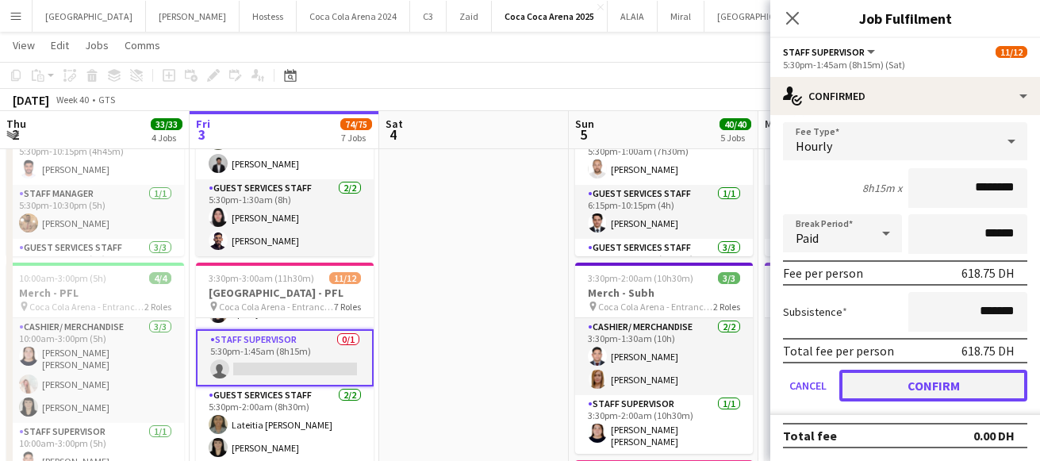
click at [871, 387] on button "Confirm" at bounding box center [934, 386] width 188 height 32
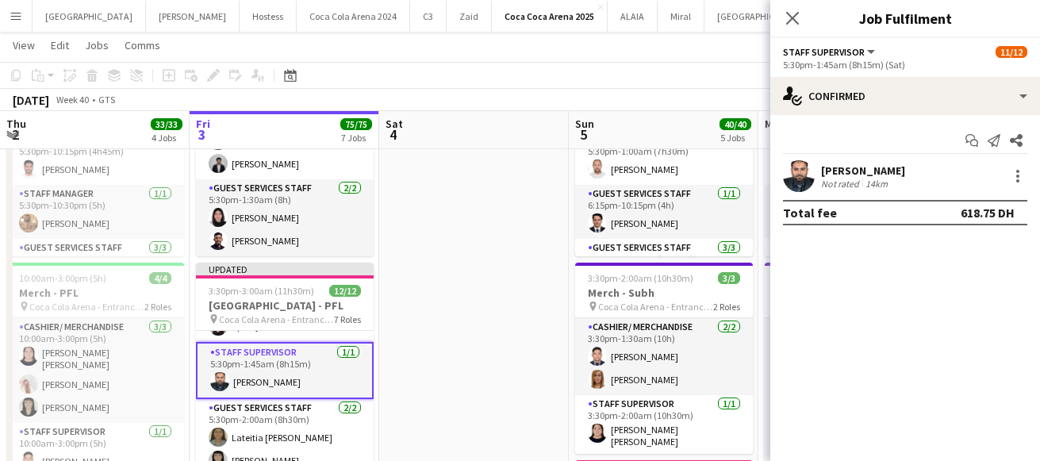
scroll to position [0, 0]
click at [791, 14] on icon "Close pop-in" at bounding box center [792, 17] width 15 height 15
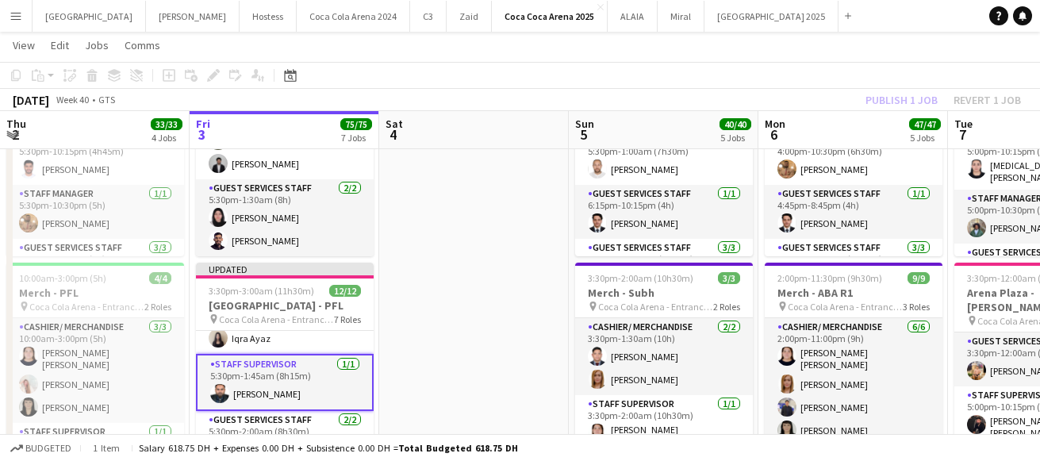
scroll to position [200, 0]
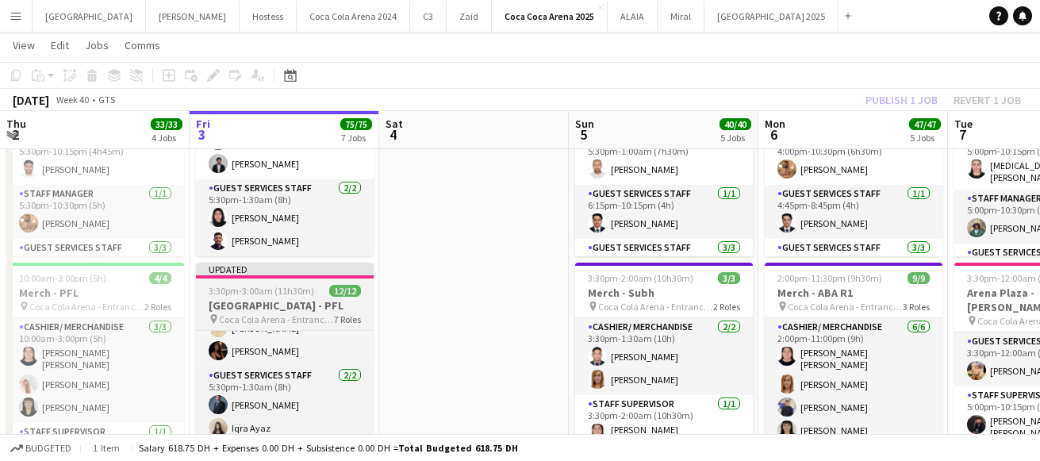
click at [268, 312] on h3 "[GEOGRAPHIC_DATA] - PFL" at bounding box center [285, 305] width 178 height 14
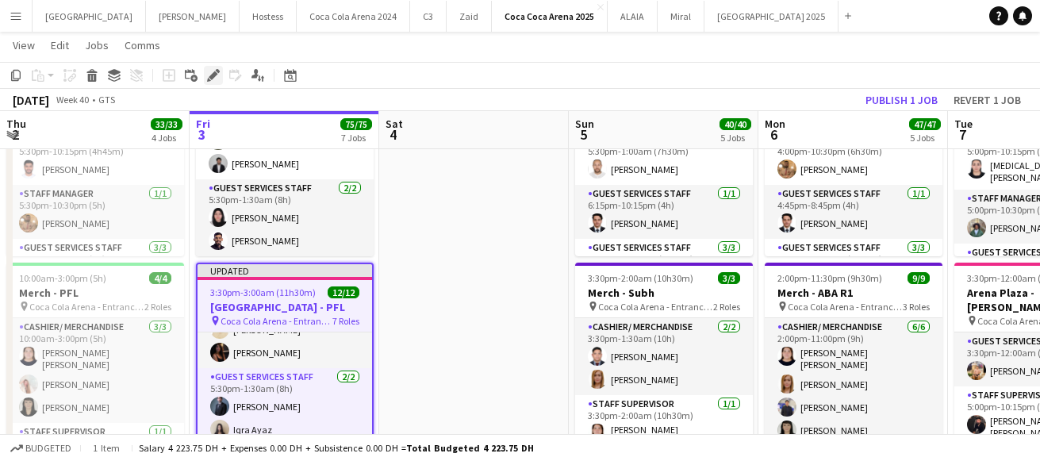
click at [213, 75] on icon at bounding box center [213, 75] width 9 height 9
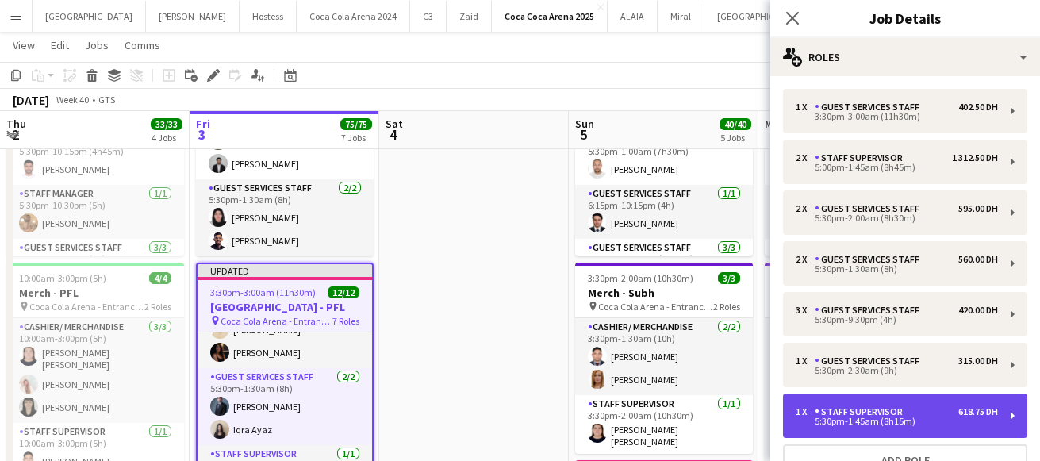
click at [871, 413] on div "Staff Supervisor" at bounding box center [862, 411] width 94 height 11
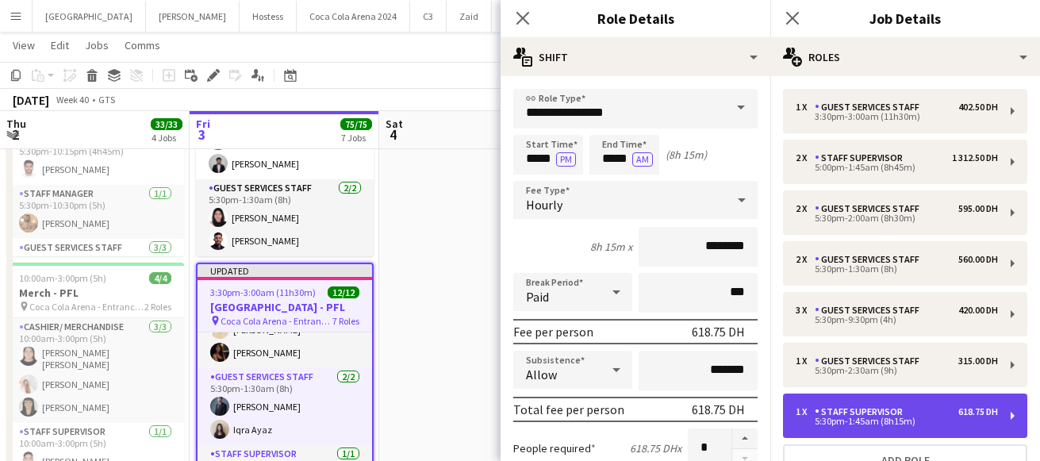
click at [881, 419] on div "5:30pm-1:45am (8h15m)" at bounding box center [897, 421] width 202 height 8
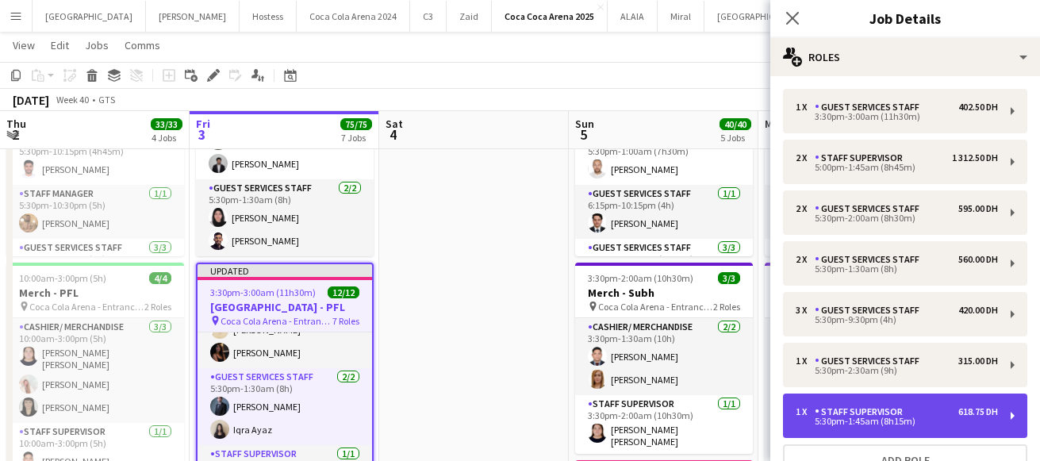
click at [841, 409] on div "Staff Supervisor" at bounding box center [862, 411] width 94 height 11
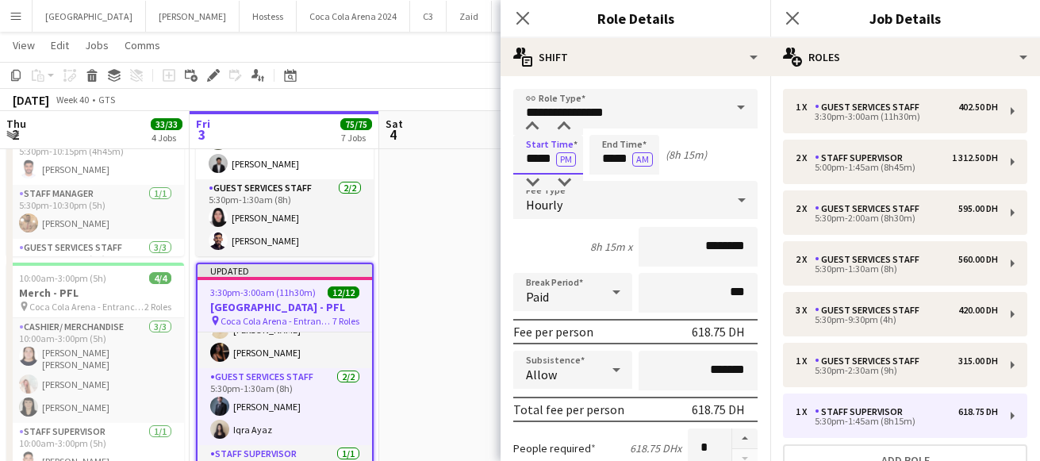
click at [546, 160] on input "*****" at bounding box center [548, 155] width 70 height 40
click at [558, 175] on div at bounding box center [564, 183] width 32 height 16
type input "*****"
click at [558, 175] on div at bounding box center [564, 183] width 32 height 16
click at [523, 17] on icon at bounding box center [522, 17] width 15 height 15
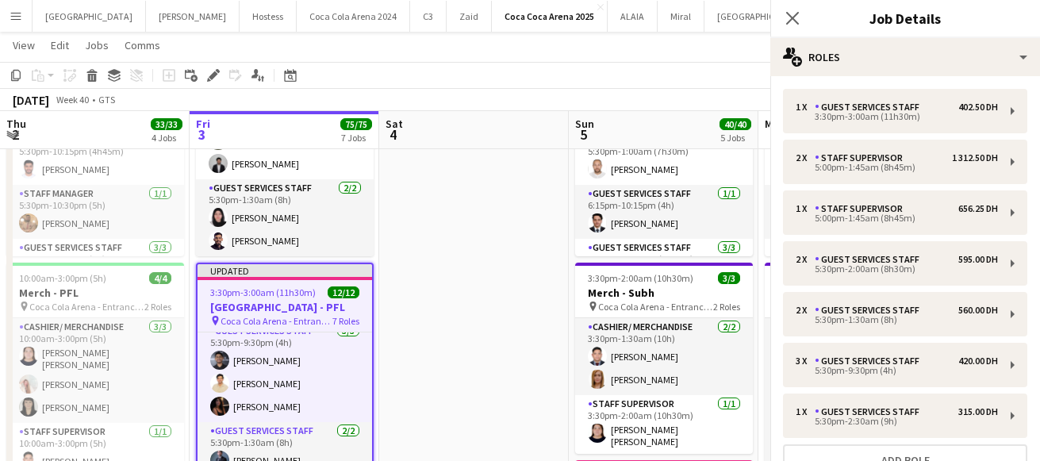
scroll to position [254, 0]
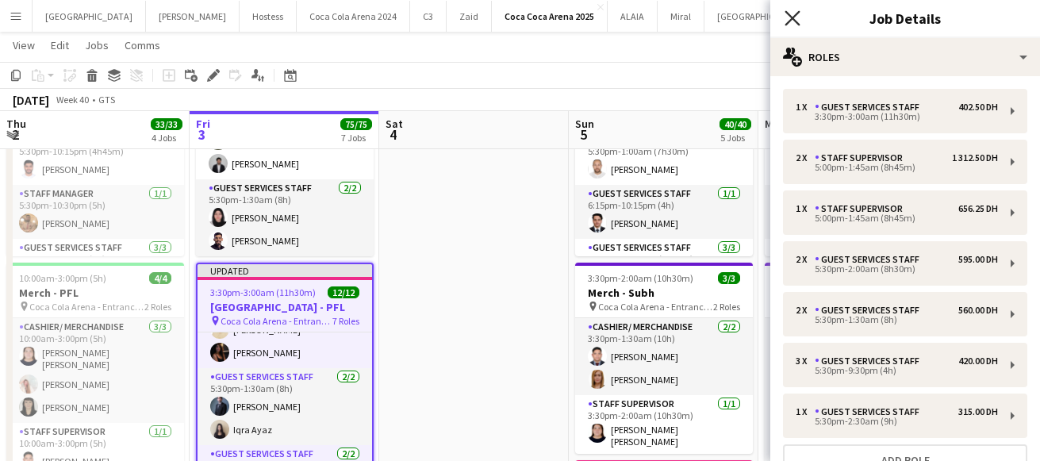
click at [787, 23] on icon at bounding box center [792, 17] width 15 height 15
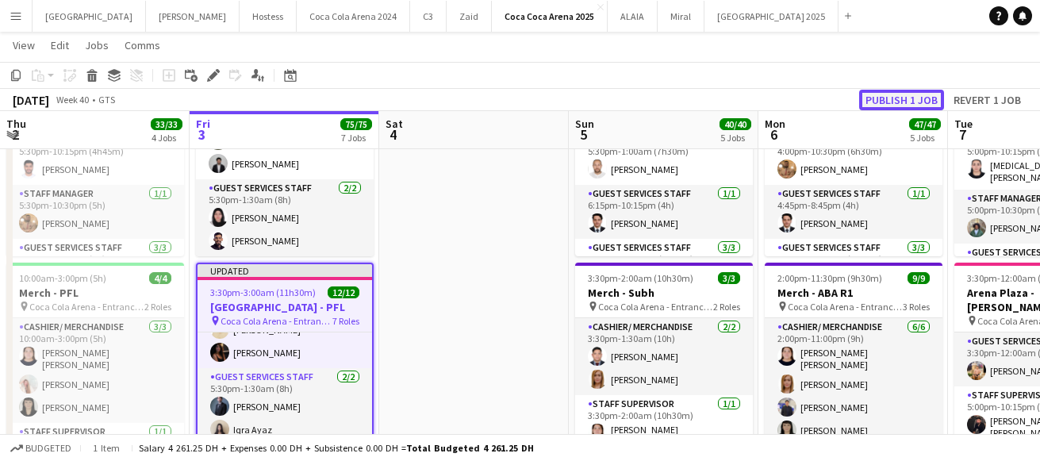
click at [910, 103] on button "Publish 1 job" at bounding box center [902, 100] width 85 height 21
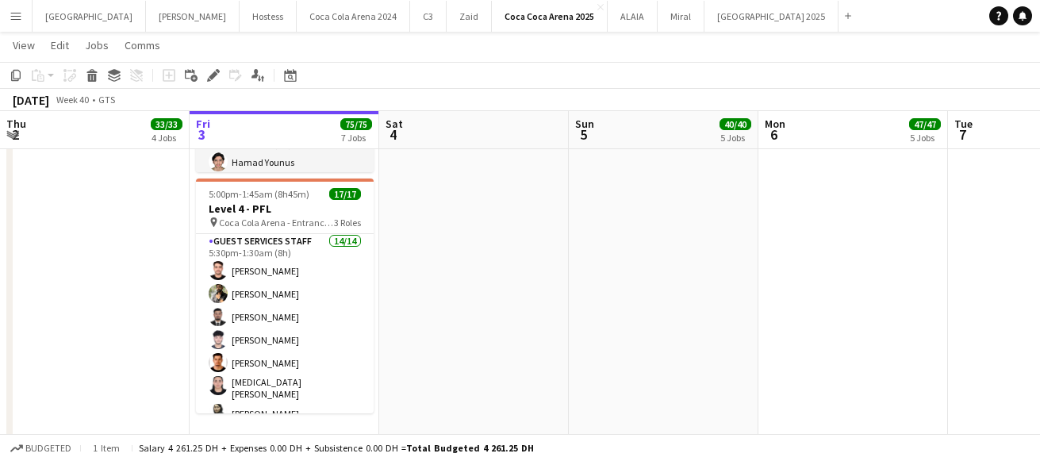
scroll to position [0, 0]
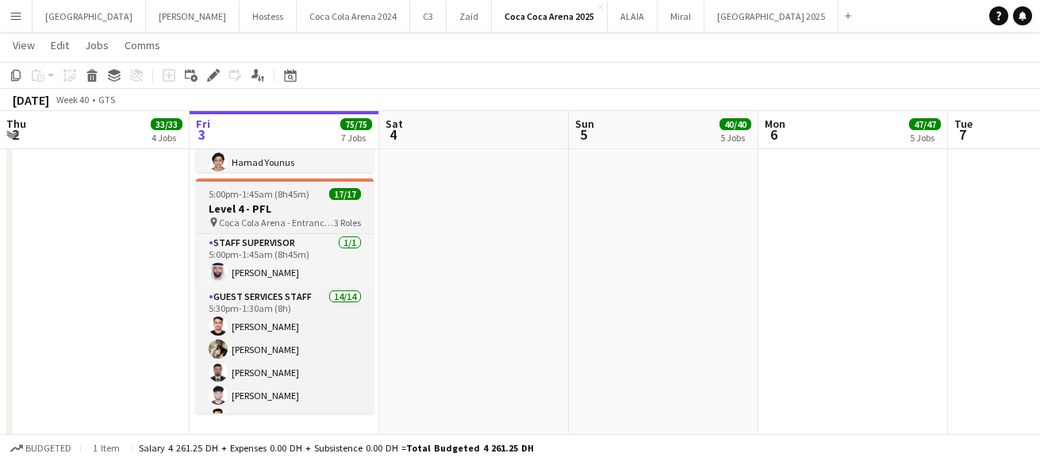
click at [255, 207] on h3 "Level 4 - PFL" at bounding box center [285, 209] width 178 height 14
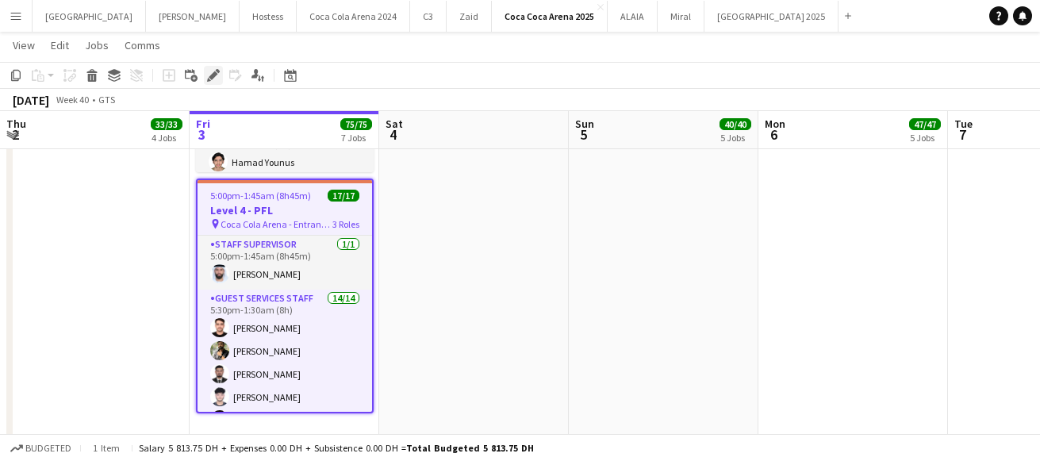
click at [211, 75] on icon at bounding box center [213, 75] width 9 height 9
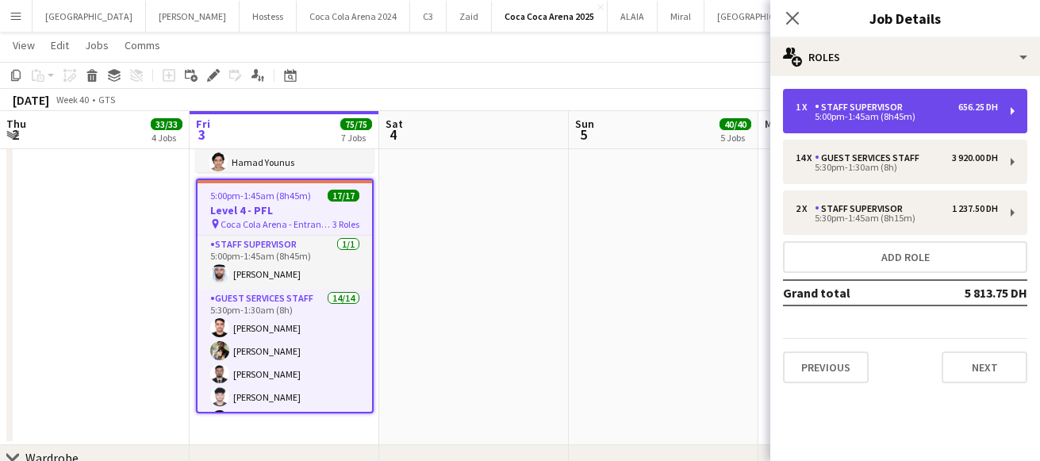
click at [823, 117] on div "5:00pm-1:45am (8h45m)" at bounding box center [897, 117] width 202 height 8
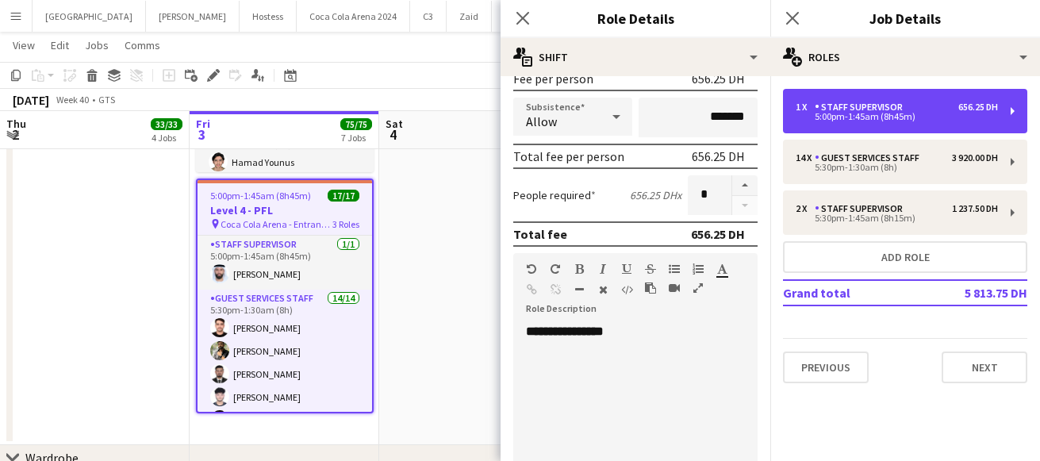
scroll to position [248, 0]
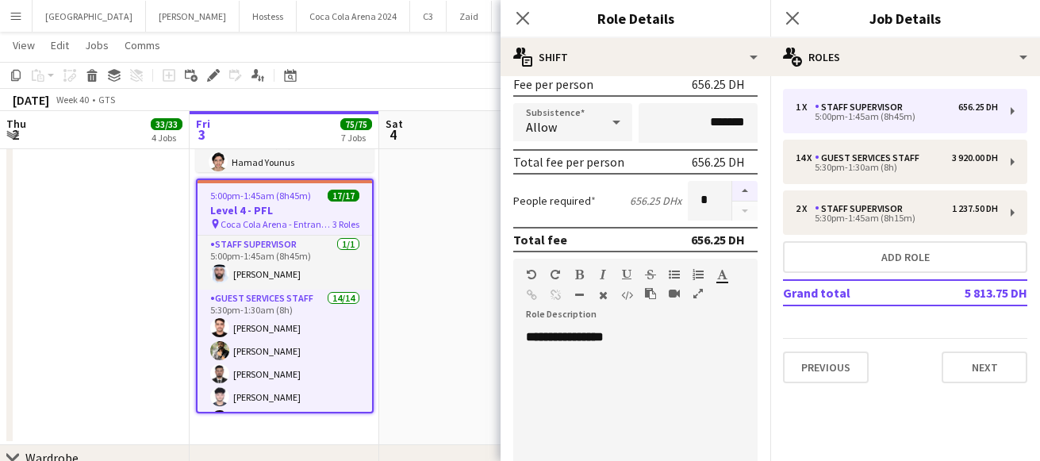
click at [743, 187] on button "button" at bounding box center [745, 191] width 25 height 21
type input "*"
click at [517, 17] on icon "Close pop-in" at bounding box center [522, 17] width 15 height 15
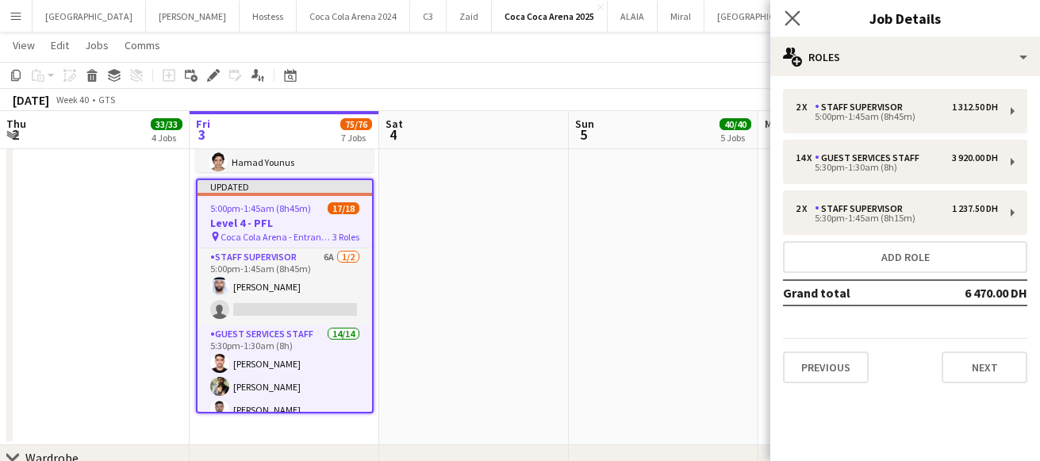
click at [787, 26] on app-icon "Close pop-in" at bounding box center [793, 18] width 23 height 23
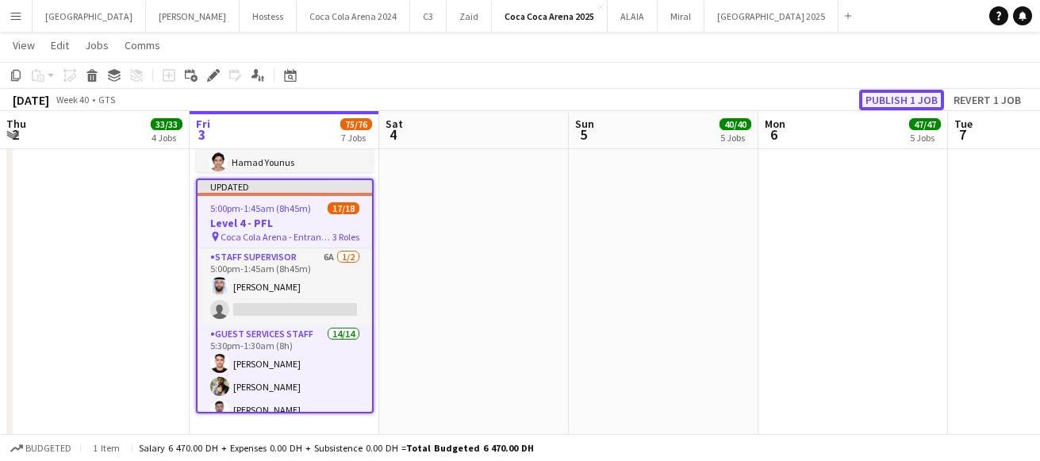
click at [884, 95] on button "Publish 1 job" at bounding box center [902, 100] width 85 height 21
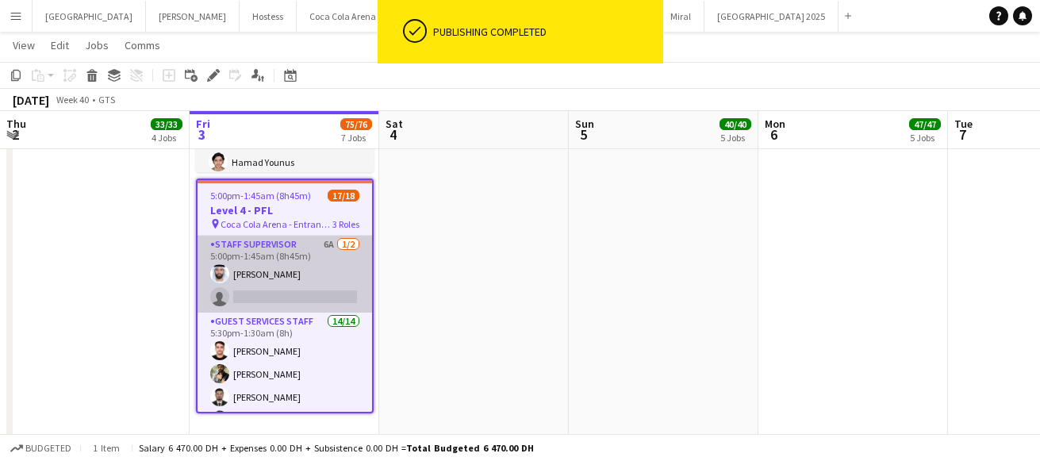
click at [269, 300] on app-card-role "Staff Supervisor 6A 1/2 5:00pm-1:45am (8h45m) Ahmad Chabi single-neutral-actions" at bounding box center [285, 274] width 175 height 77
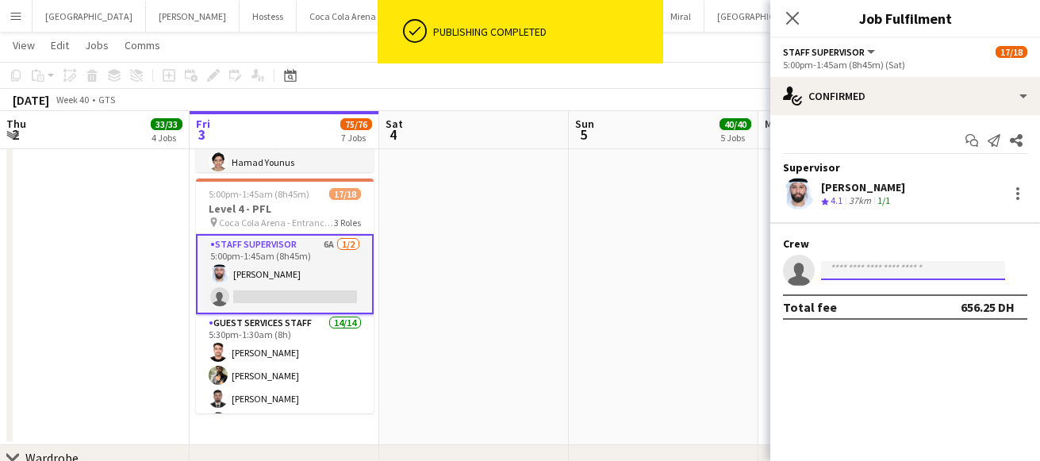
click at [845, 270] on input at bounding box center [913, 270] width 184 height 19
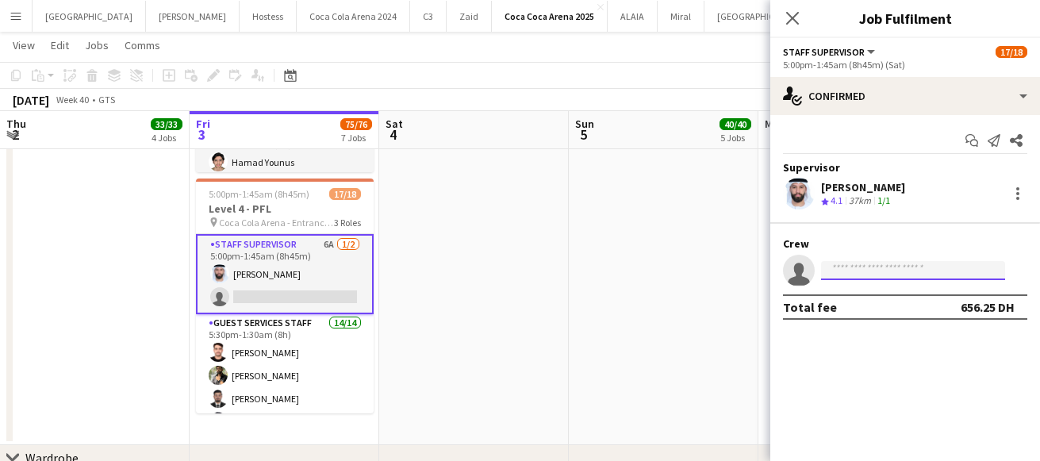
paste input "**********"
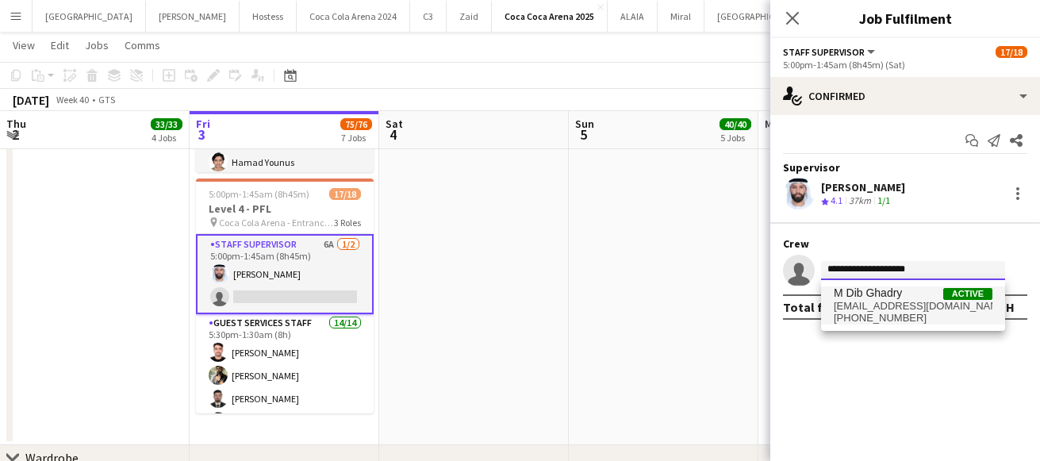
type input "**********"
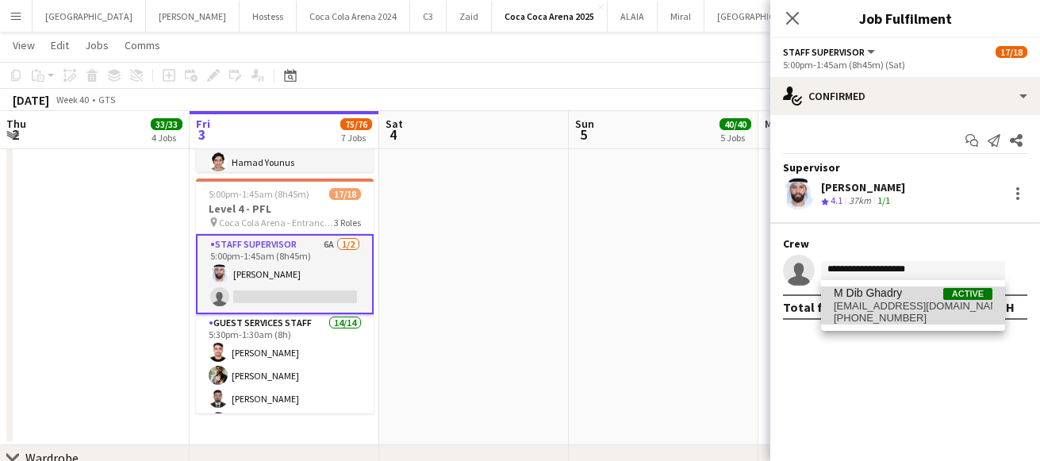
click at [860, 312] on span "+971563722335" at bounding box center [913, 318] width 159 height 13
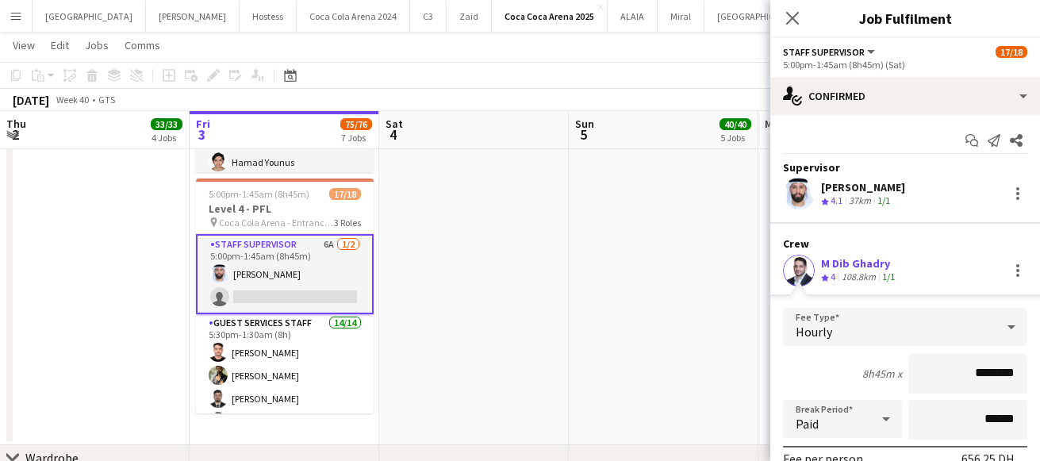
scroll to position [185, 0]
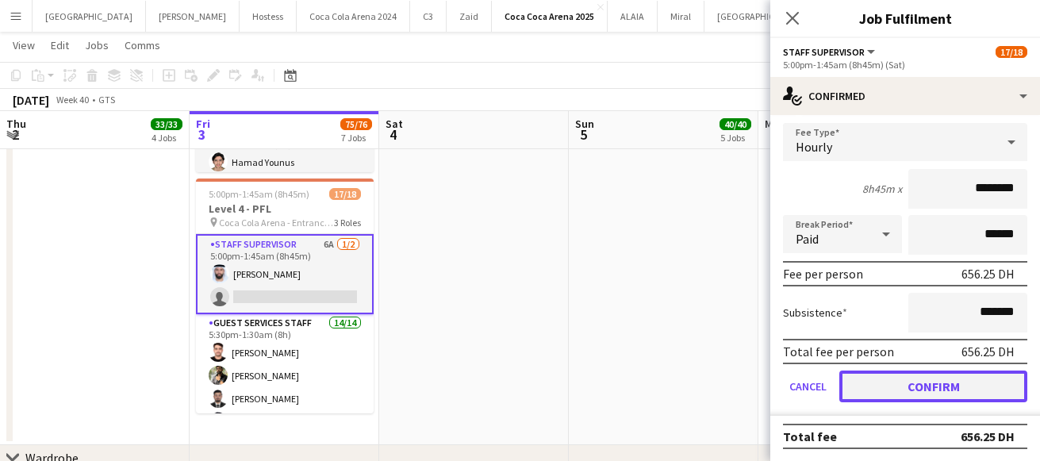
click at [920, 375] on button "Confirm" at bounding box center [934, 387] width 188 height 32
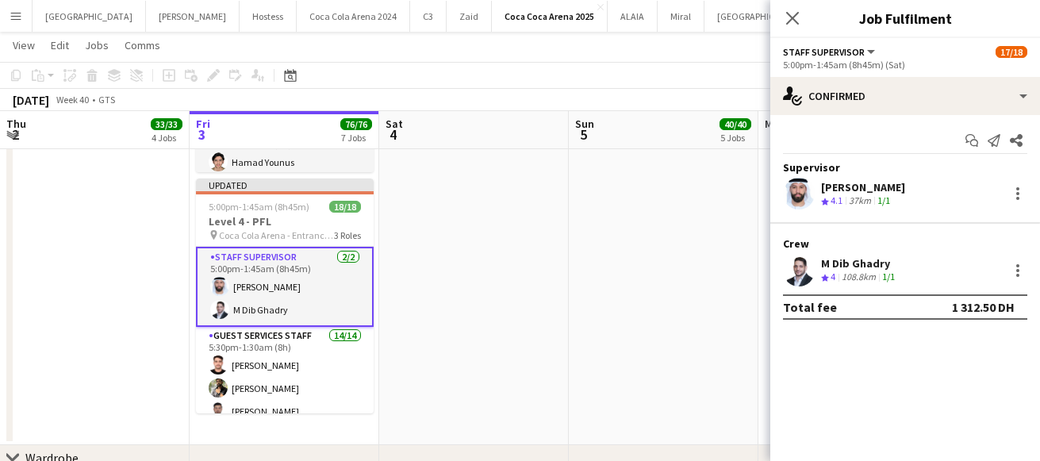
scroll to position [0, 0]
click at [996, 271] on div at bounding box center [1018, 270] width 3 height 3
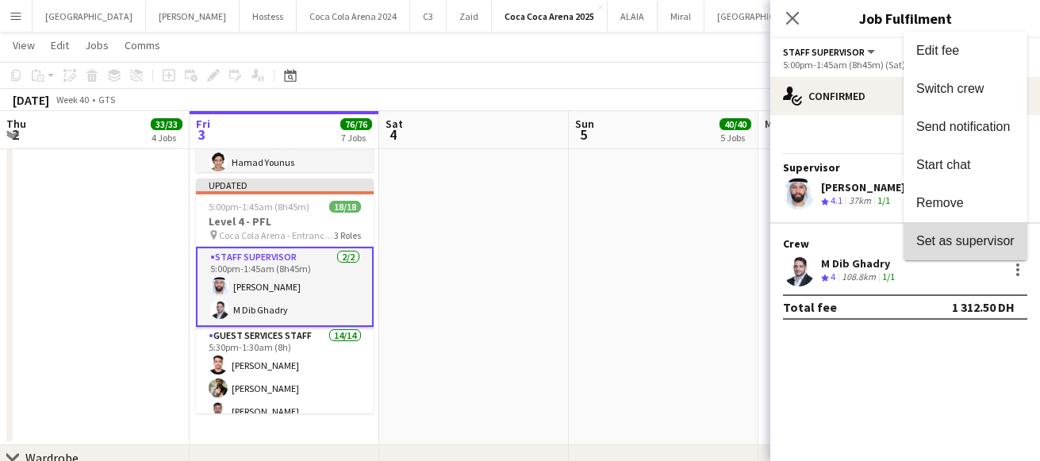
click at [943, 242] on span "Set as supervisor" at bounding box center [966, 239] width 98 height 13
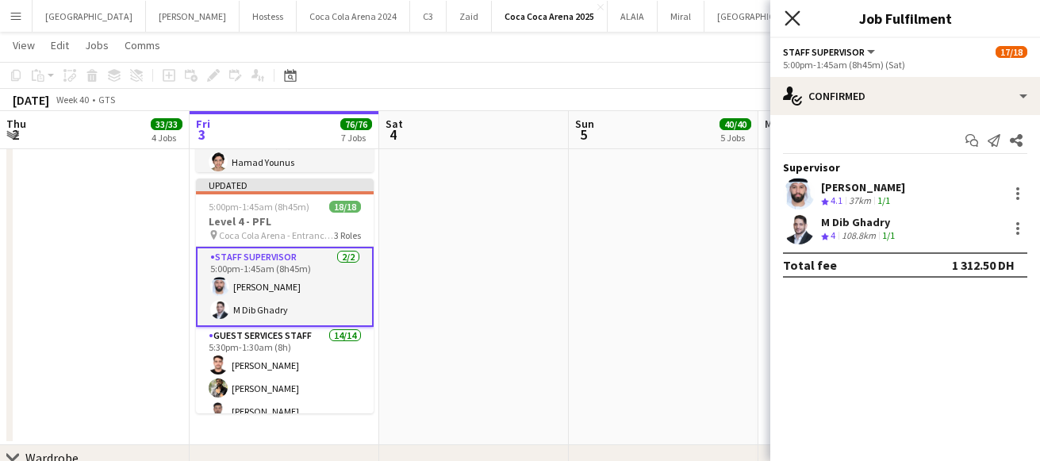
click at [792, 16] on icon at bounding box center [792, 17] width 15 height 15
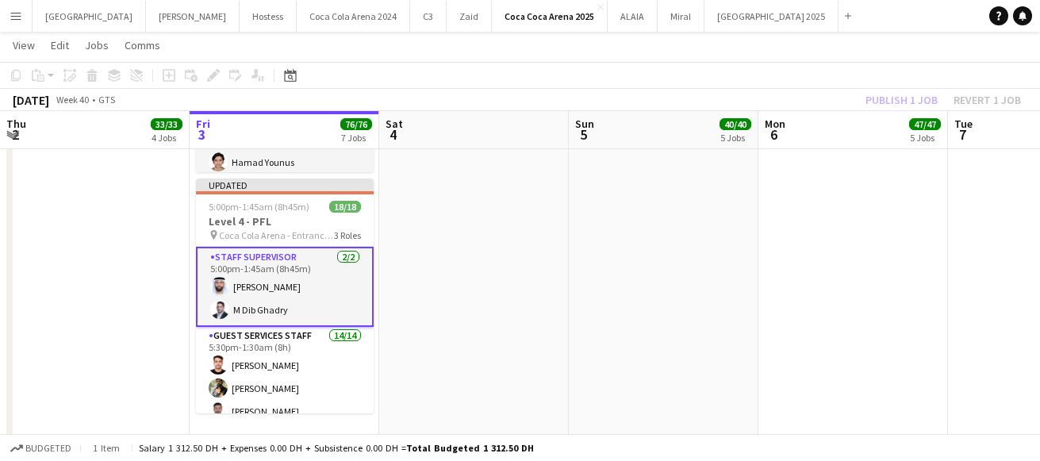
click at [902, 98] on div "Publish 1 job Revert 1 job" at bounding box center [944, 100] width 194 height 21
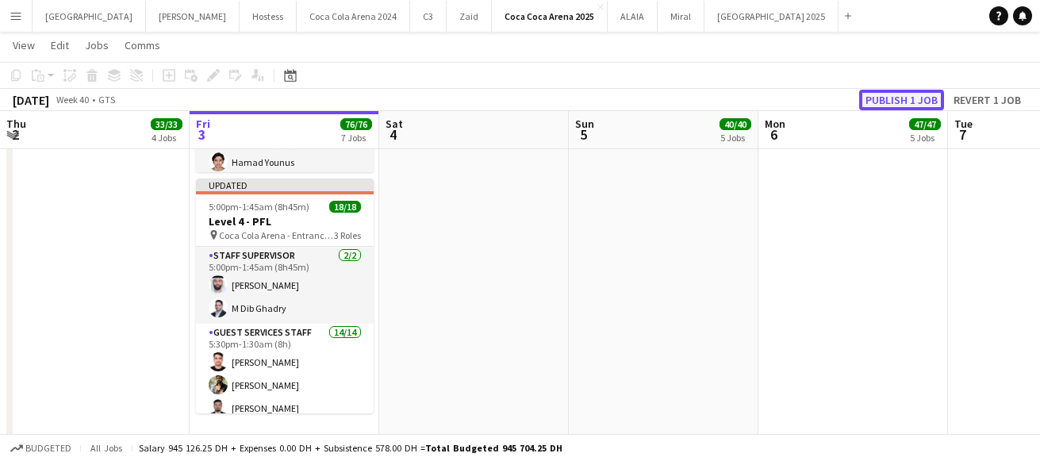
click at [901, 98] on button "Publish 1 job" at bounding box center [902, 100] width 85 height 21
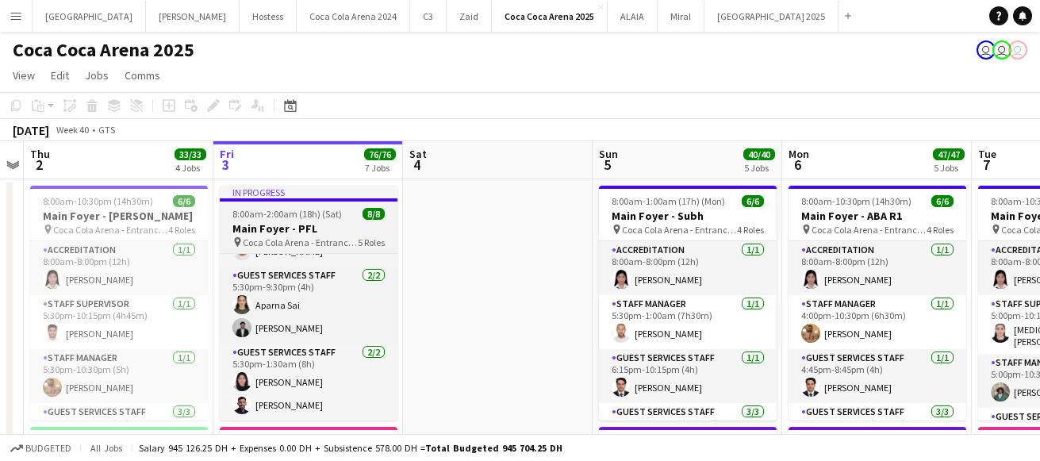
click at [277, 211] on span "8:00am-2:00am (18h) (Sat)" at bounding box center [288, 214] width 110 height 12
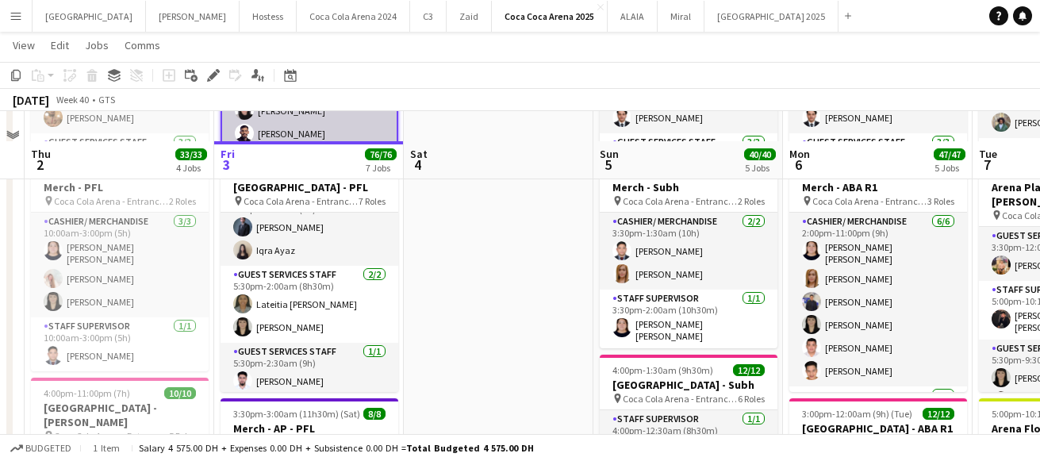
scroll to position [303, 0]
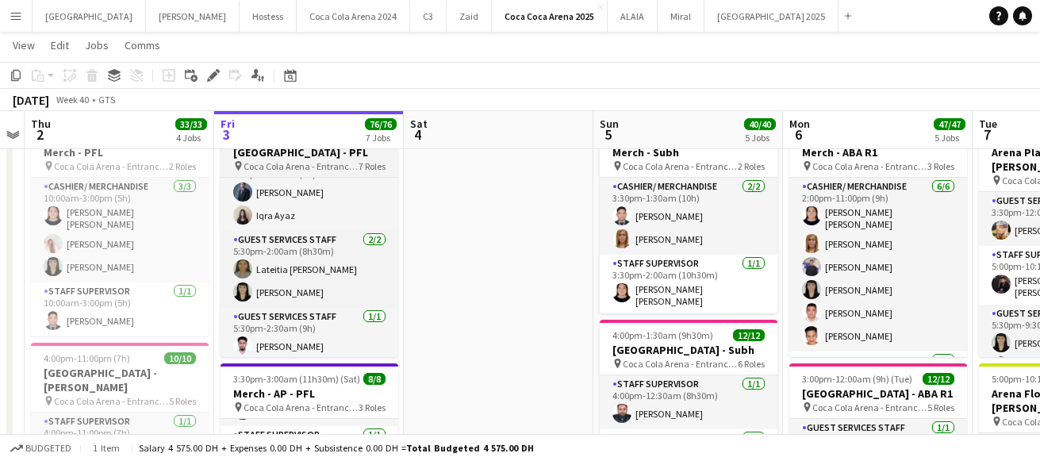
click at [300, 154] on h3 "[GEOGRAPHIC_DATA] - PFL" at bounding box center [310, 152] width 178 height 14
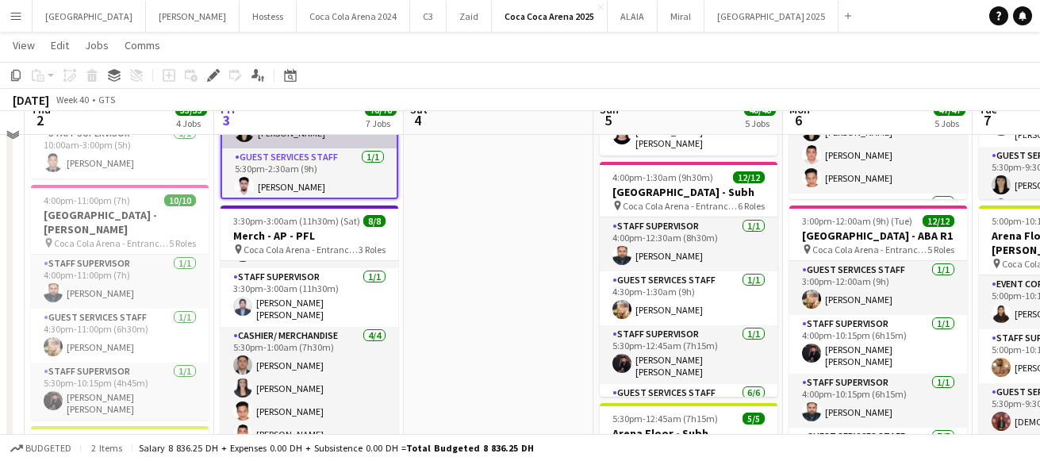
scroll to position [480, 0]
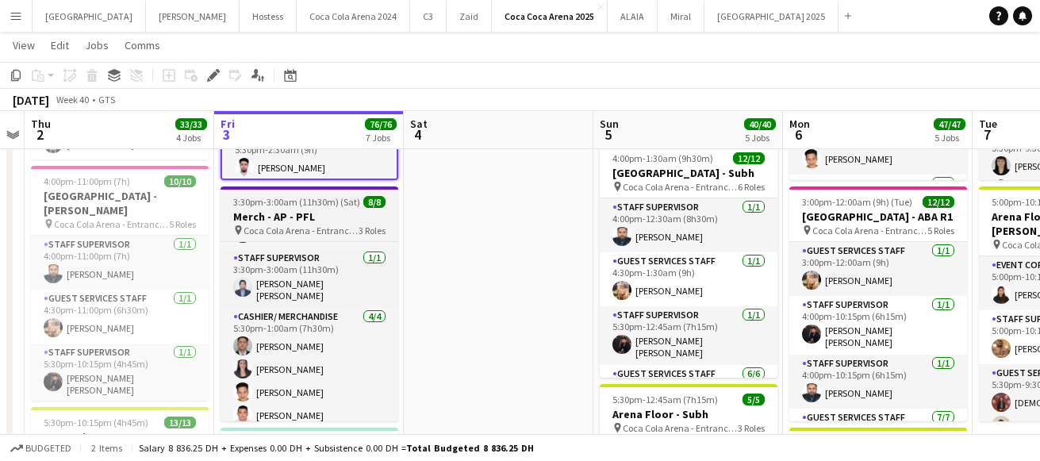
click at [306, 223] on h3 "Merch - AP - PFL" at bounding box center [310, 217] width 178 height 14
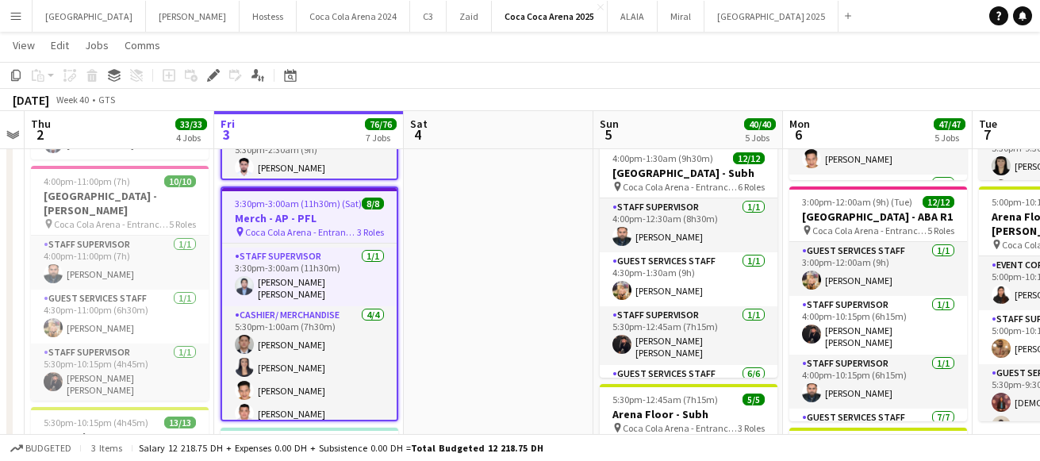
click at [308, 210] on app-job-card "3:30pm-3:00am (11h30m) (Sat) 8/8 Merch - AP - PFL pin Coca Cola Arena - Entranc…" at bounding box center [310, 304] width 178 height 235
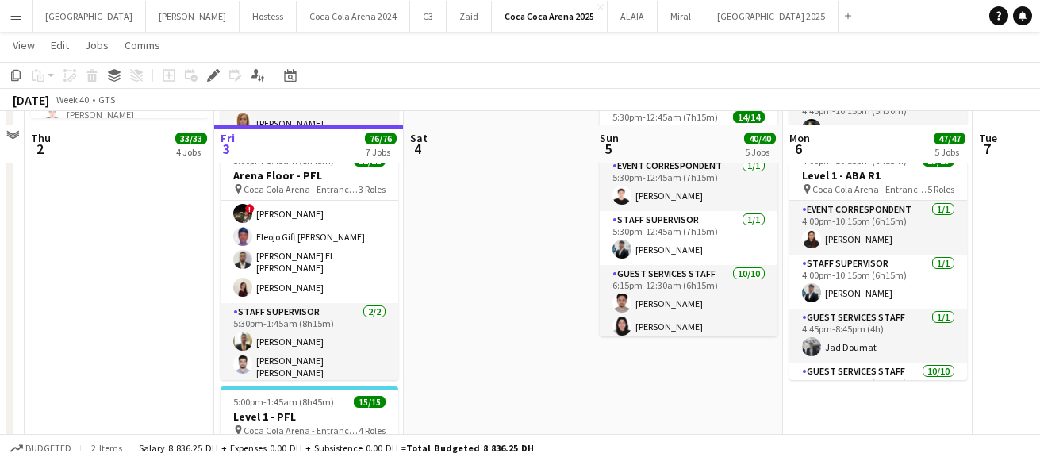
scroll to position [1018, 0]
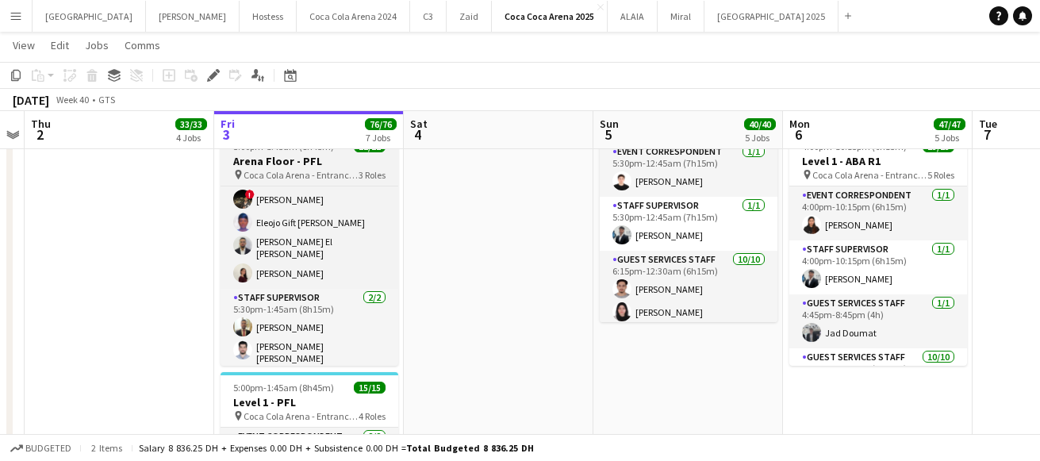
click at [292, 163] on h3 "Arena Floor - PFL" at bounding box center [310, 161] width 178 height 14
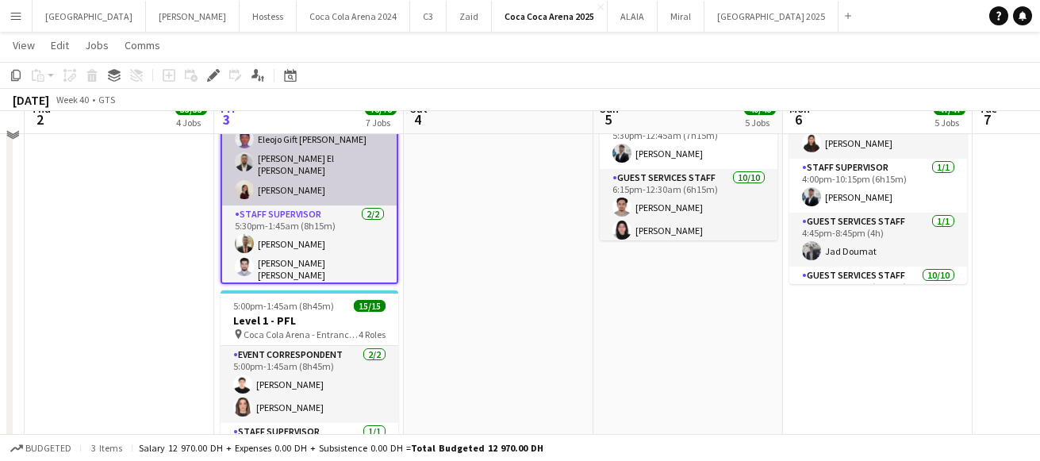
scroll to position [1112, 0]
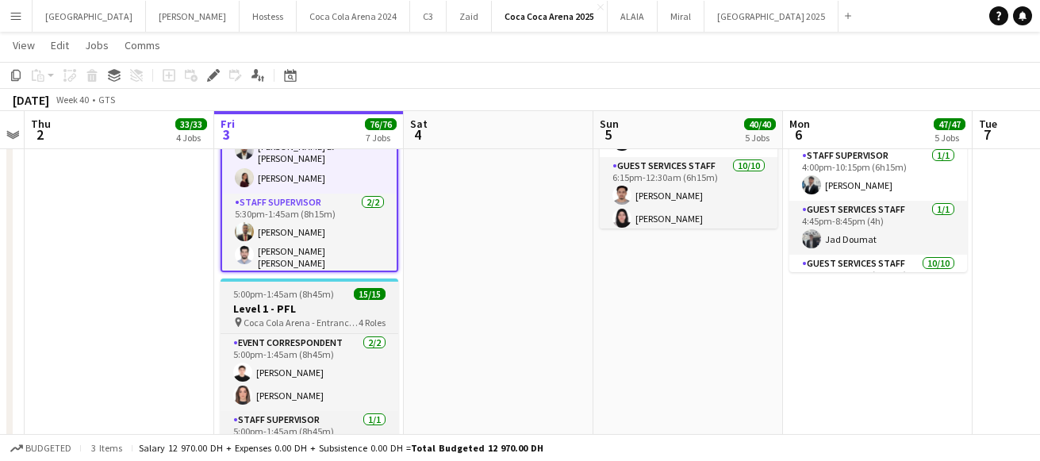
click at [300, 296] on span "5:00pm-1:45am (8h45m) (Sat)" at bounding box center [293, 294] width 121 height 12
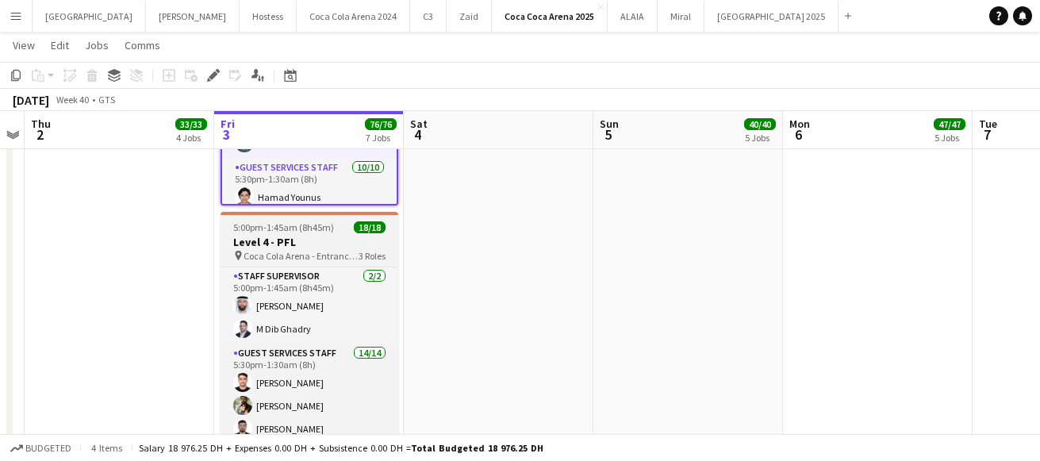
click at [292, 236] on h3 "Level 4 - PFL" at bounding box center [310, 242] width 178 height 14
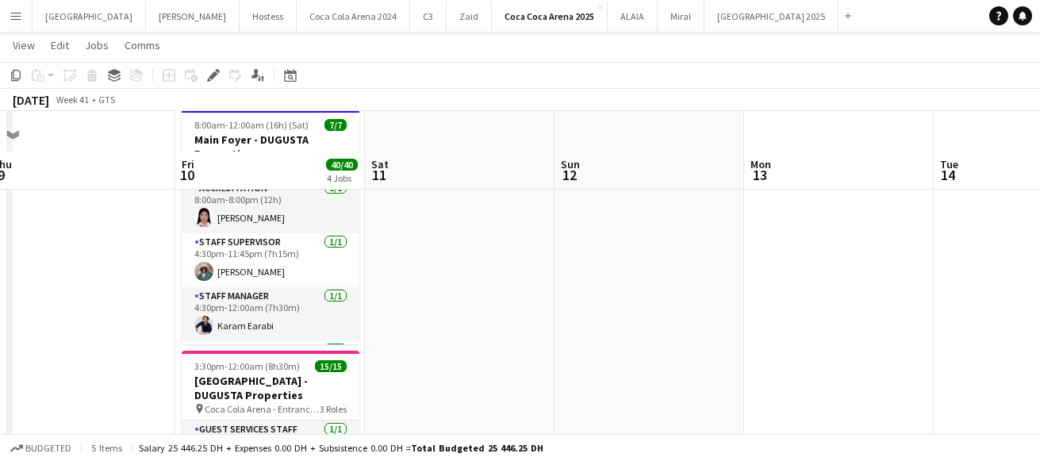
scroll to position [0, 0]
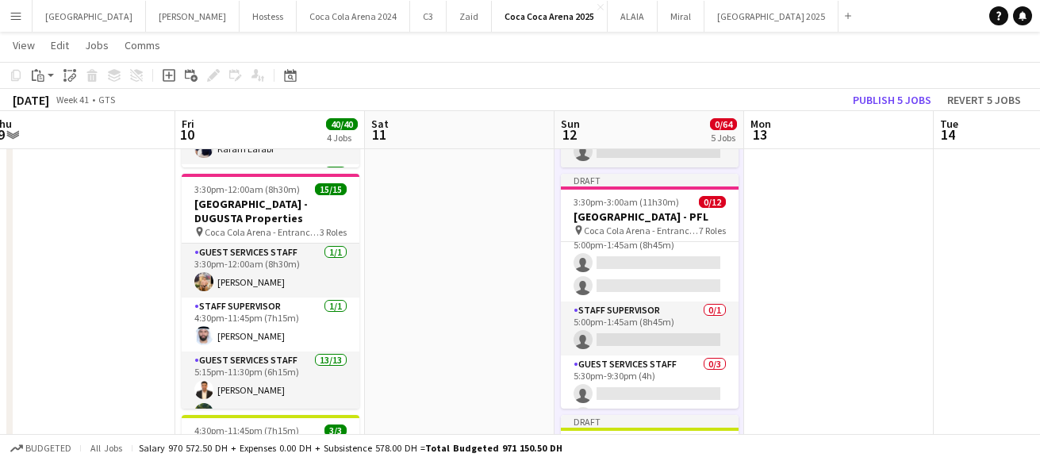
scroll to position [86, 0]
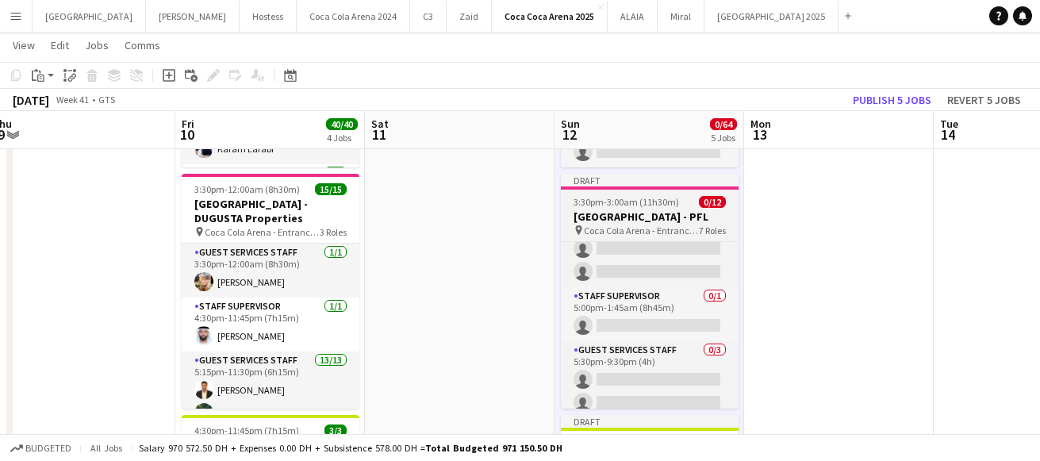
click at [642, 217] on h3 "[GEOGRAPHIC_DATA] - PFL" at bounding box center [650, 217] width 178 height 14
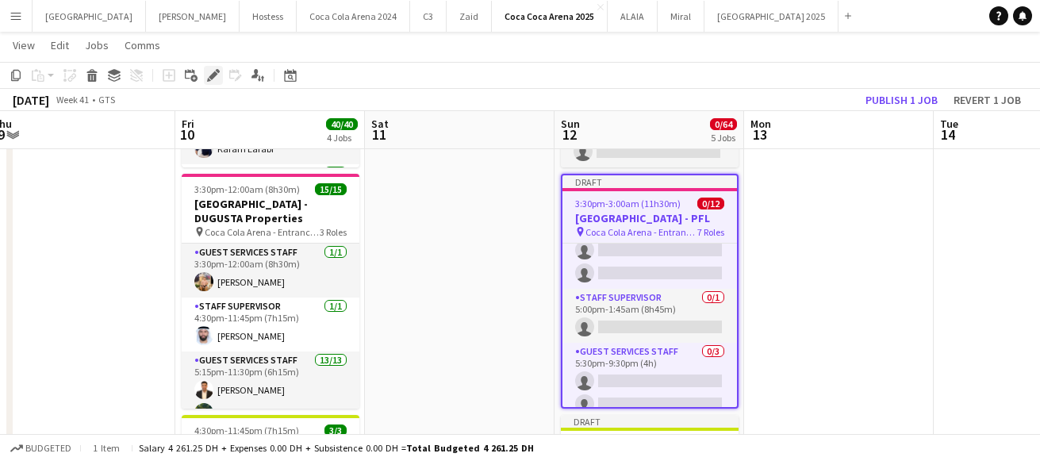
click at [215, 73] on icon at bounding box center [213, 75] width 9 height 9
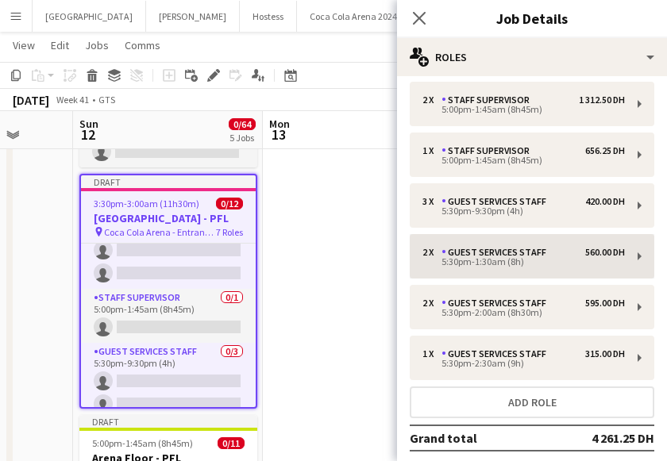
scroll to position [54, 0]
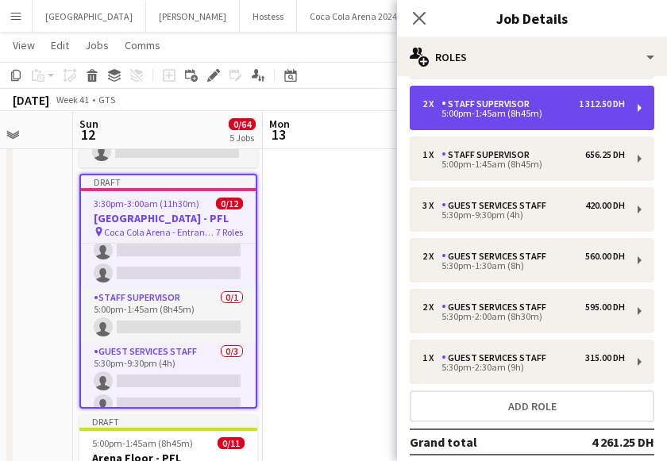
click at [456, 99] on div "Staff Supervisor" at bounding box center [488, 103] width 94 height 11
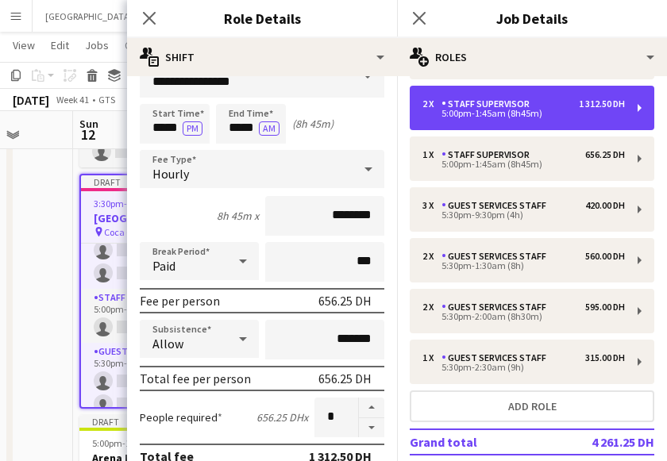
scroll to position [32, 0]
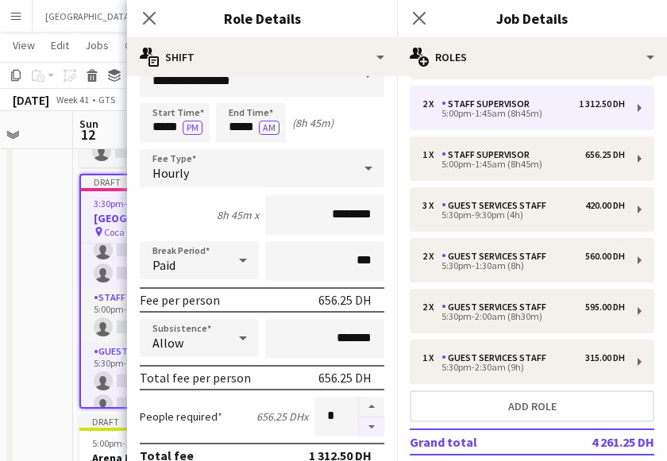
click at [372, 426] on button "button" at bounding box center [371, 427] width 25 height 20
type input "*"
click at [160, 130] on input "*****" at bounding box center [175, 123] width 70 height 40
type input "*****"
click at [156, 147] on div at bounding box center [159, 151] width 32 height 16
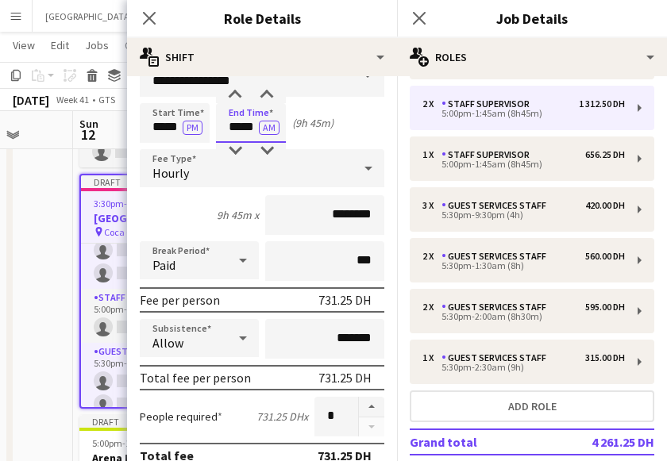
click at [236, 131] on input "*****" at bounding box center [251, 123] width 70 height 40
click at [237, 151] on div at bounding box center [235, 151] width 32 height 16
click at [239, 93] on div at bounding box center [235, 95] width 32 height 16
type input "*****"
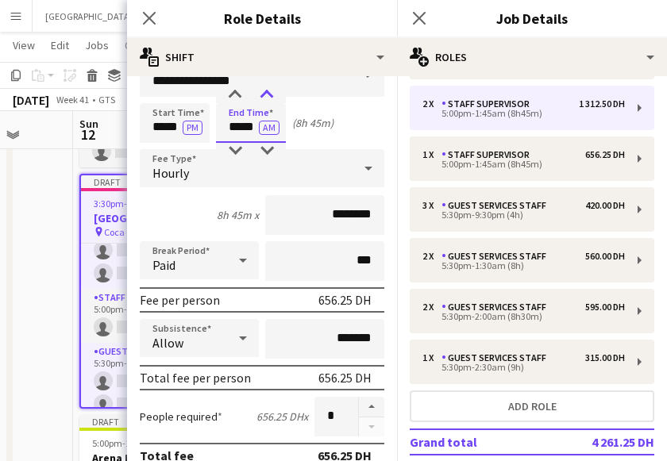
click at [270, 93] on div at bounding box center [267, 95] width 32 height 16
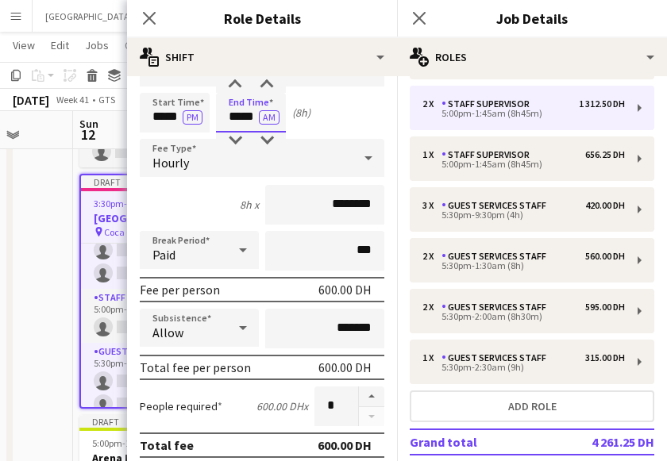
scroll to position [45, 0]
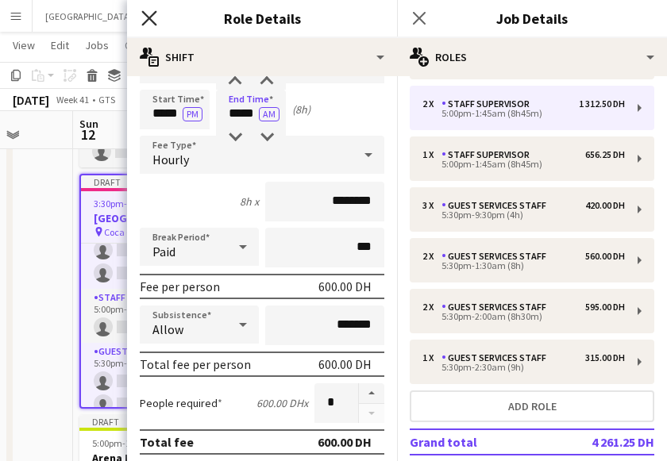
click at [151, 18] on icon "Close pop-in" at bounding box center [148, 17] width 15 height 15
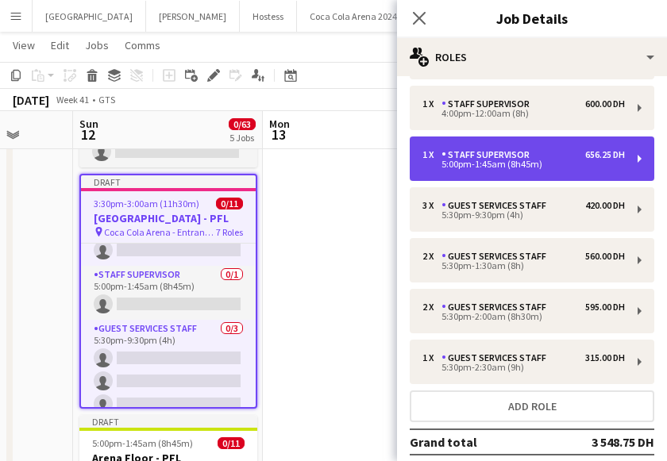
click at [475, 163] on div "5:00pm-1:45am (8h45m)" at bounding box center [523, 164] width 202 height 8
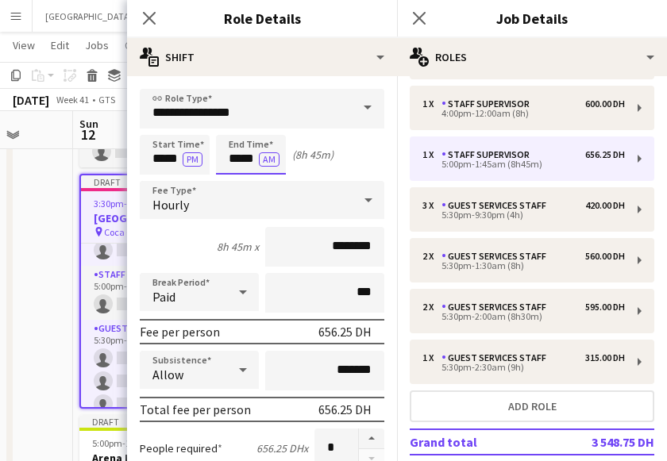
click at [233, 165] on input "*****" at bounding box center [251, 155] width 70 height 40
click at [234, 175] on div at bounding box center [235, 183] width 32 height 16
type input "*****"
click at [234, 175] on div at bounding box center [235, 183] width 32 height 16
click at [148, 10] on icon "Close pop-in" at bounding box center [148, 17] width 15 height 15
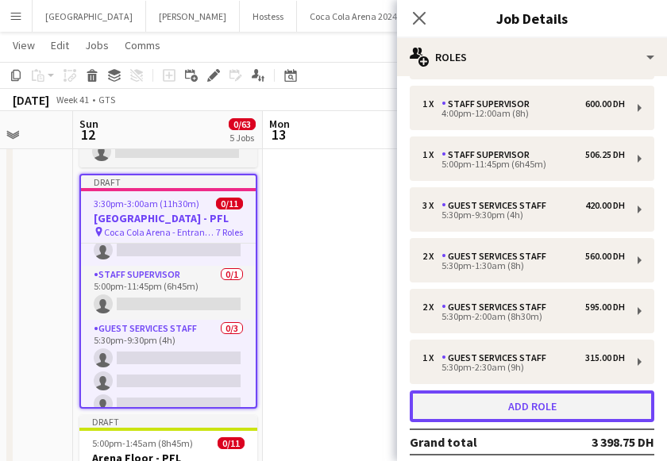
click at [485, 400] on button "Add role" at bounding box center [532, 406] width 244 height 32
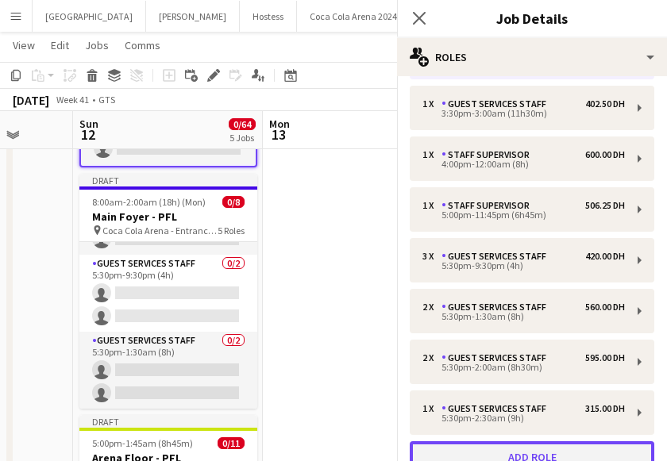
scroll to position [105, 0]
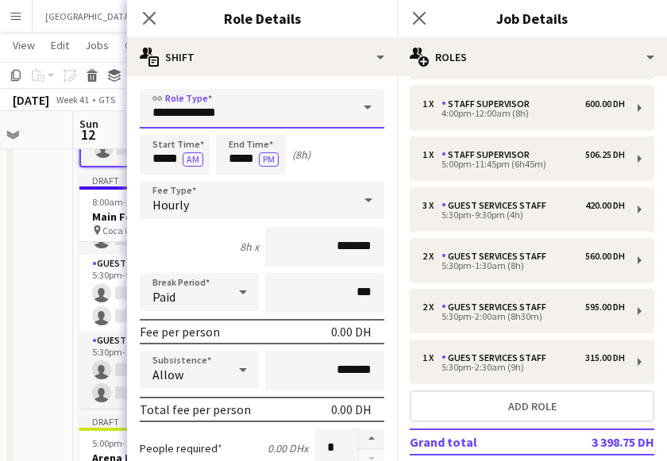
click at [198, 110] on input "**********" at bounding box center [262, 109] width 244 height 40
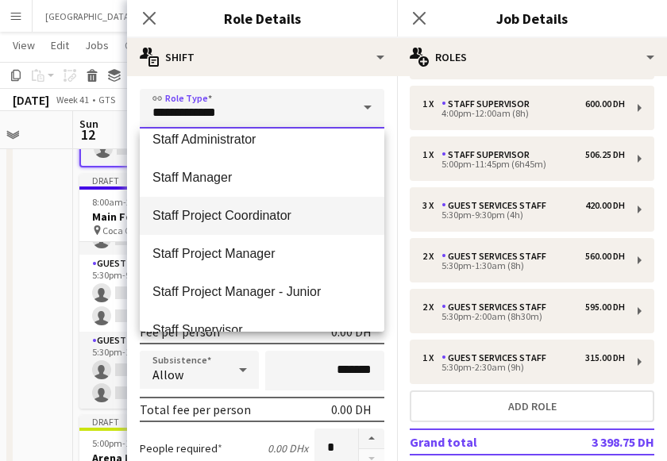
scroll to position [648, 0]
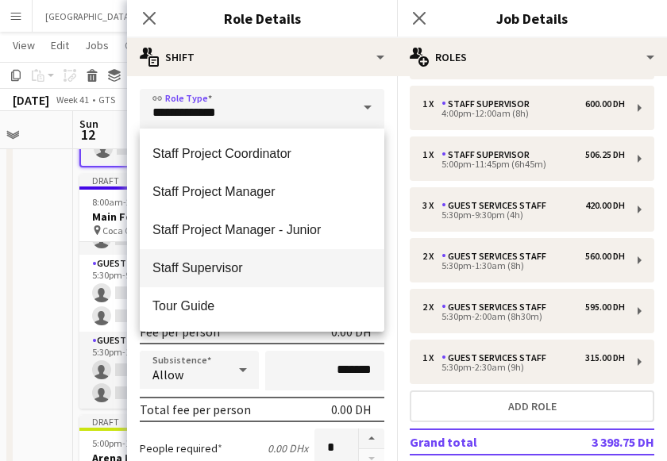
click at [233, 274] on span "Staff Supervisor" at bounding box center [261, 267] width 219 height 15
type input "**********"
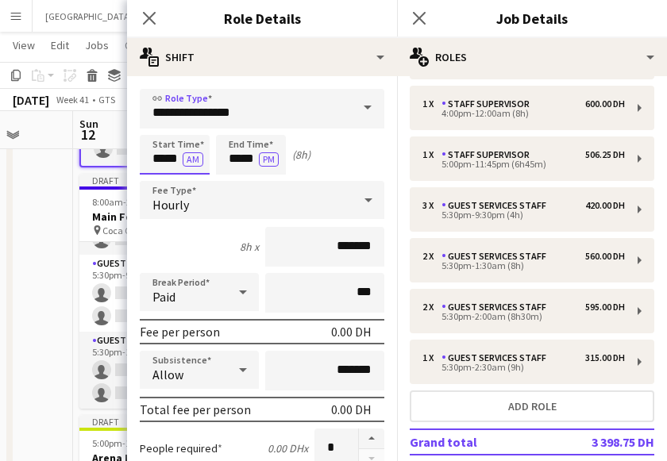
click at [169, 163] on input "*****" at bounding box center [175, 155] width 70 height 40
click at [157, 182] on div at bounding box center [159, 183] width 32 height 16
type input "*****"
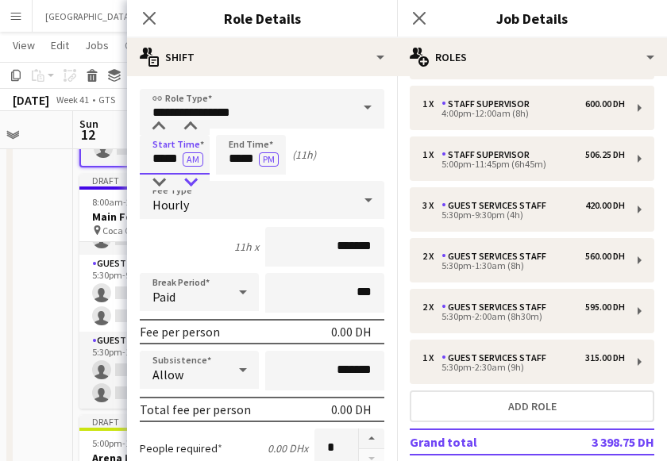
click at [197, 185] on div at bounding box center [191, 183] width 32 height 16
click at [230, 154] on input "*****" at bounding box center [251, 155] width 70 height 40
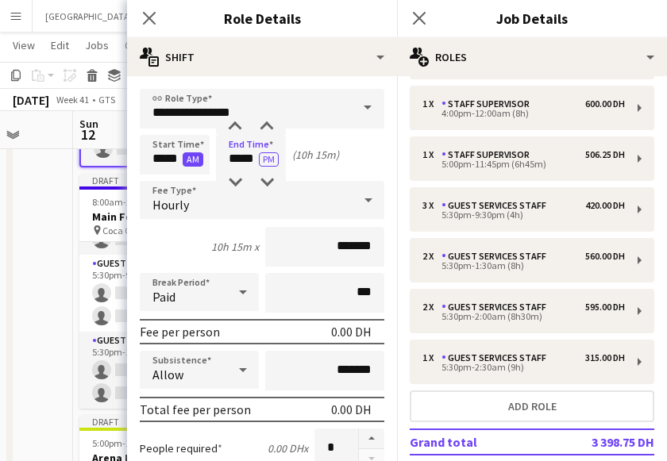
click at [190, 156] on button "AM" at bounding box center [193, 159] width 21 height 14
click at [235, 155] on input "*****" at bounding box center [251, 155] width 70 height 40
click at [233, 185] on div at bounding box center [235, 183] width 32 height 16
click at [237, 133] on div at bounding box center [235, 127] width 32 height 16
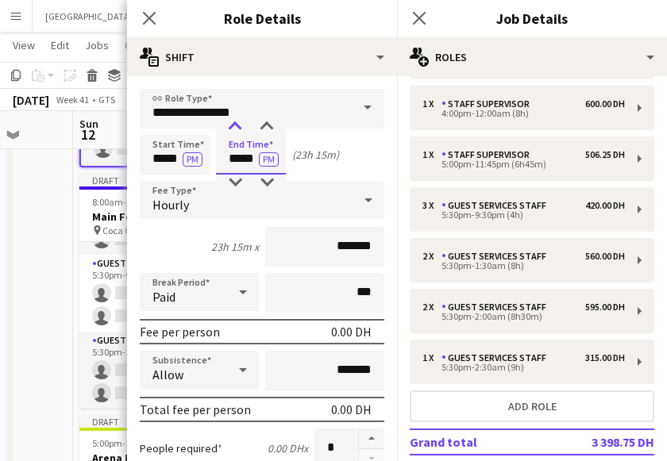
click at [237, 133] on div at bounding box center [235, 127] width 32 height 16
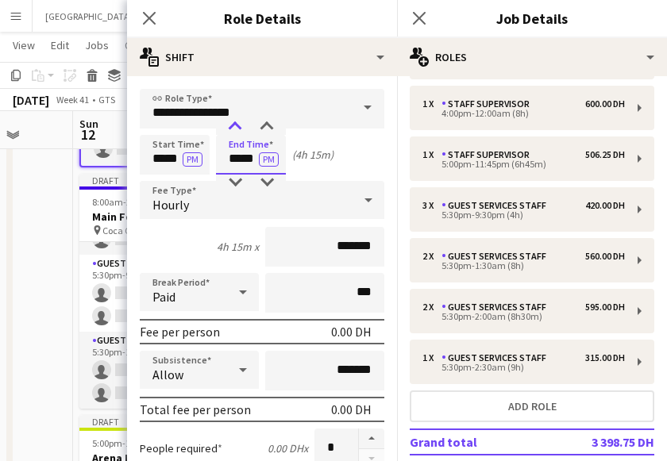
click at [237, 133] on div at bounding box center [235, 127] width 32 height 16
click at [237, 182] on div at bounding box center [235, 183] width 32 height 16
click at [269, 107] on input "**********" at bounding box center [262, 109] width 244 height 40
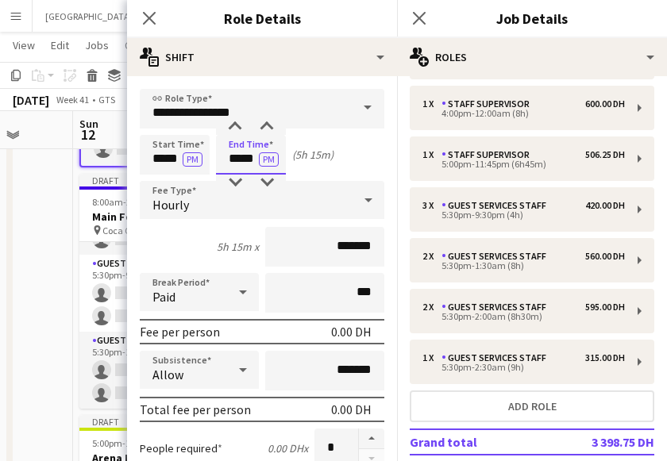
click at [259, 143] on input "*****" at bounding box center [251, 155] width 70 height 40
click at [263, 126] on div at bounding box center [267, 127] width 32 height 16
type input "*****"
click at [263, 126] on div at bounding box center [267, 127] width 32 height 16
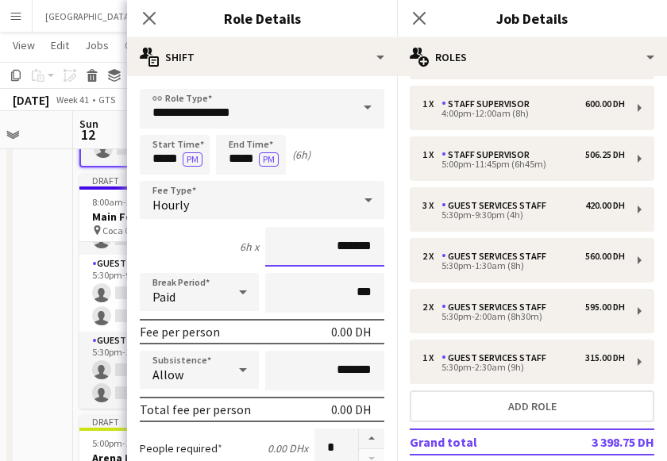
drag, startPoint x: 337, startPoint y: 247, endPoint x: 245, endPoint y: 236, distance: 91.9
click at [245, 236] on div "6h x *******" at bounding box center [262, 247] width 244 height 40
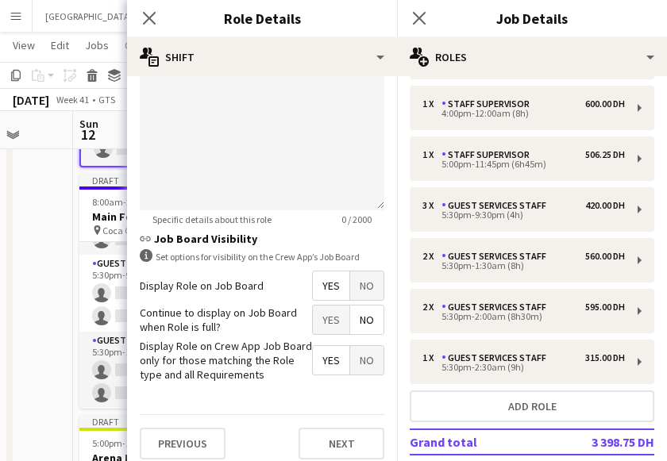
scroll to position [567, 0]
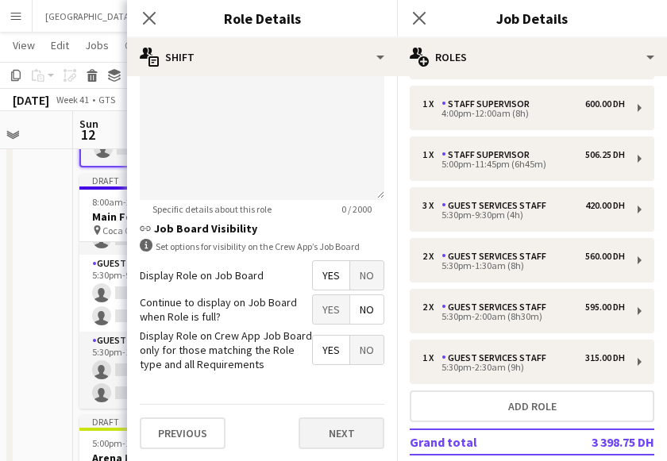
type input "********"
click at [348, 435] on button "Next" at bounding box center [341, 433] width 86 height 32
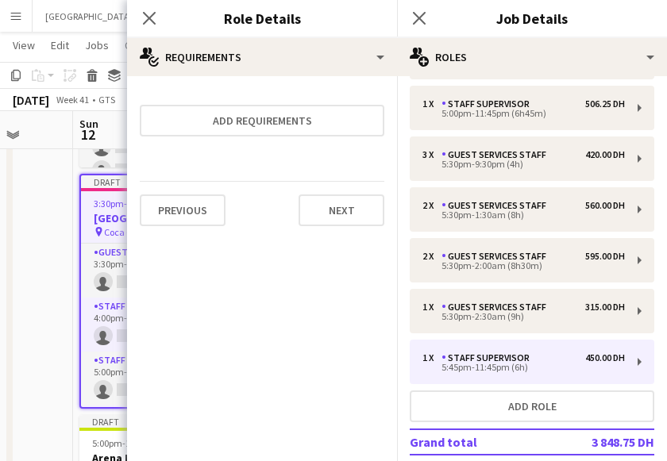
scroll to position [0, 0]
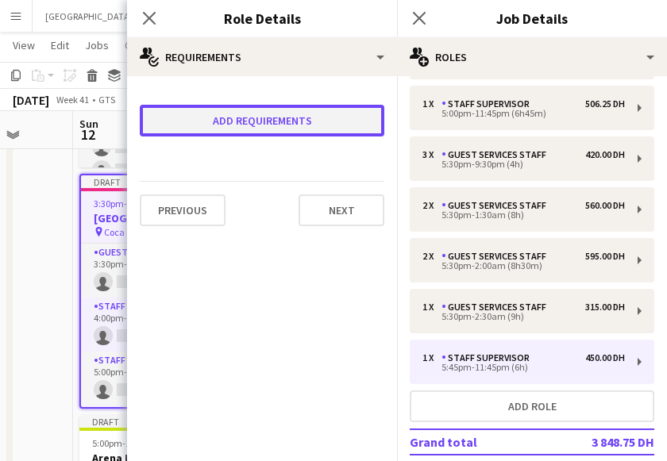
click at [302, 132] on button "Add requirements" at bounding box center [262, 121] width 244 height 32
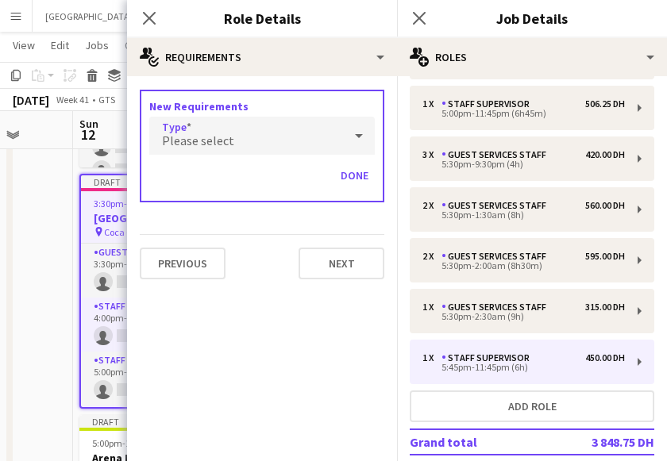
click at [254, 142] on div "Please select" at bounding box center [246, 136] width 194 height 38
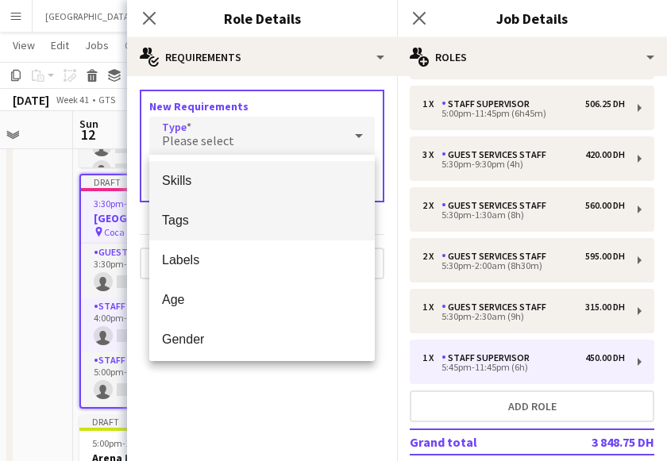
click at [217, 220] on span "Tags" at bounding box center [262, 220] width 200 height 15
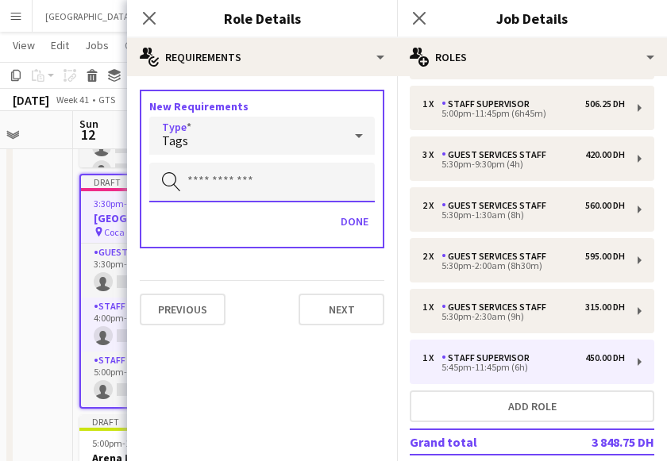
click at [225, 187] on input "text" at bounding box center [261, 183] width 225 height 40
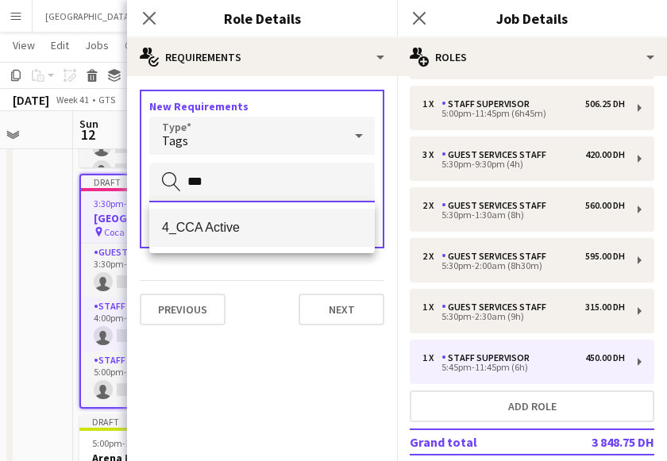
type input "***"
click at [244, 234] on span "4_CCA Active" at bounding box center [262, 227] width 200 height 15
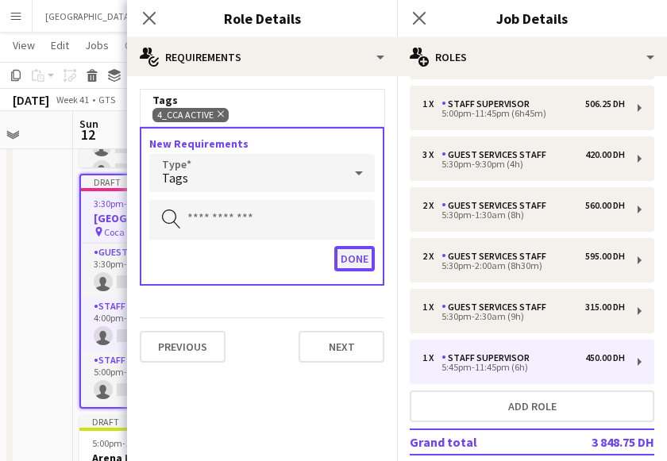
click at [352, 261] on button "Done" at bounding box center [354, 258] width 40 height 25
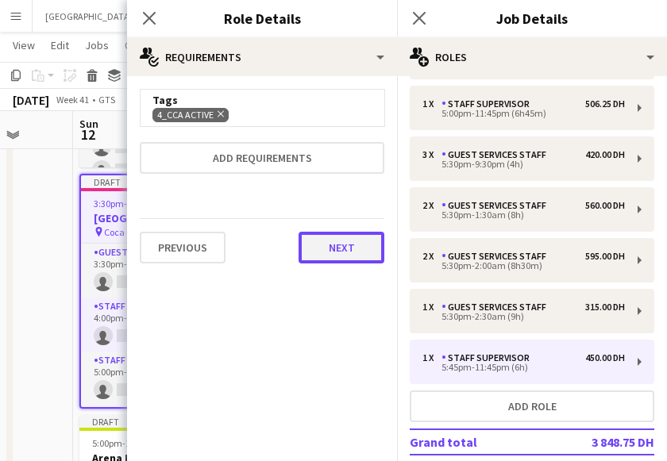
click at [333, 258] on button "Next" at bounding box center [341, 248] width 86 height 32
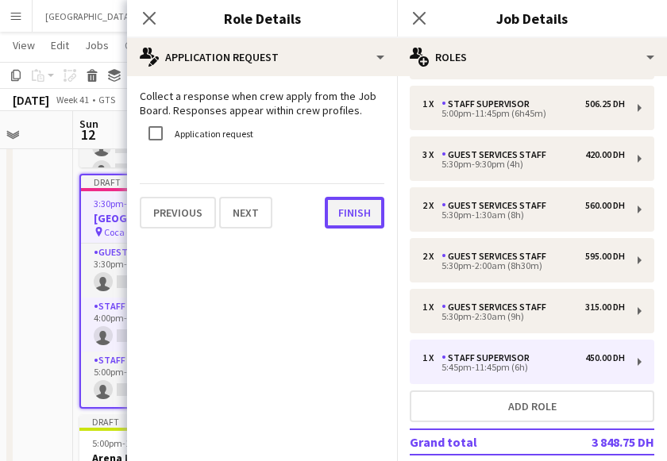
click at [367, 208] on button "Finish" at bounding box center [355, 213] width 60 height 32
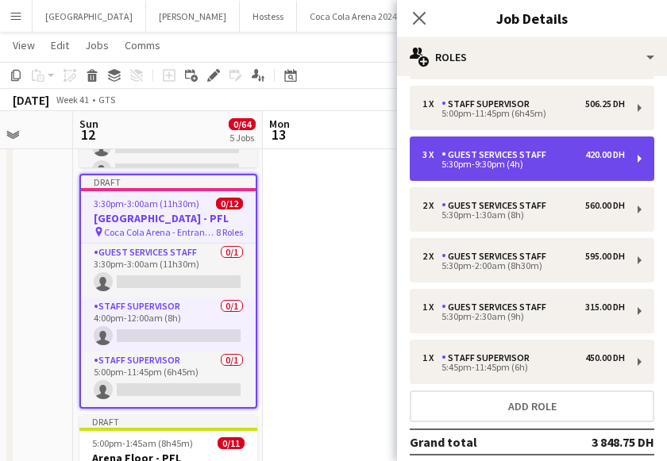
click at [467, 171] on div "3 x Guest Services Staff 420.00 DH 5:30pm-9:30pm (4h)" at bounding box center [532, 159] width 244 height 44
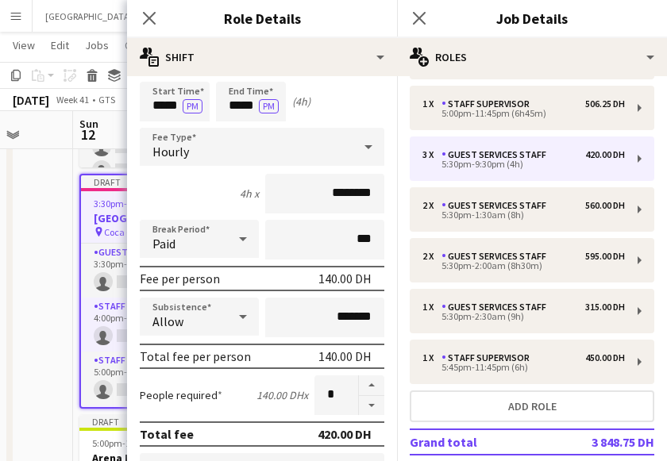
scroll to position [62, 0]
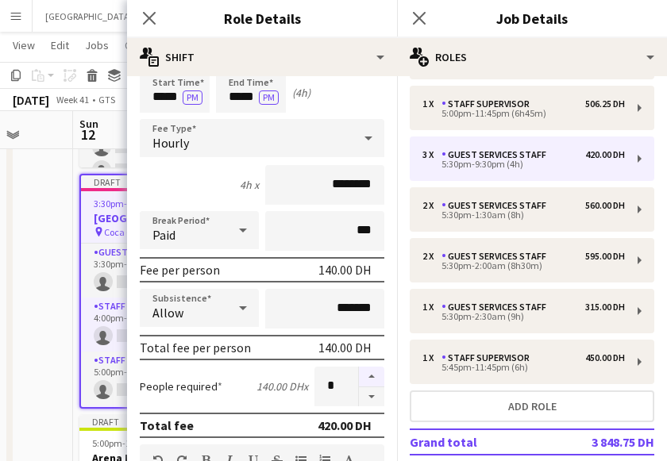
click at [374, 371] on button "button" at bounding box center [371, 377] width 25 height 21
type input "*"
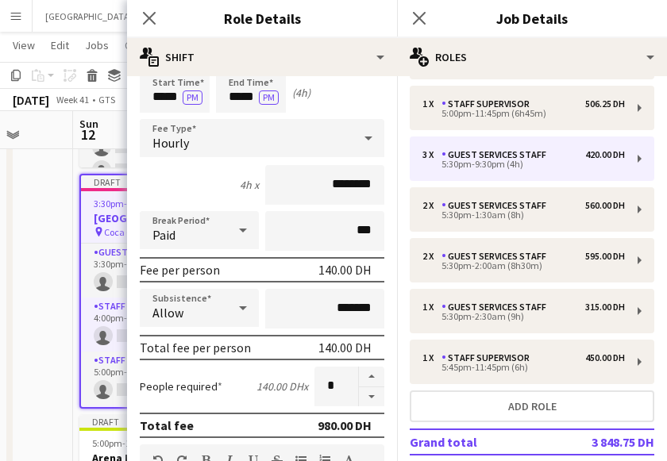
scroll to position [0, 0]
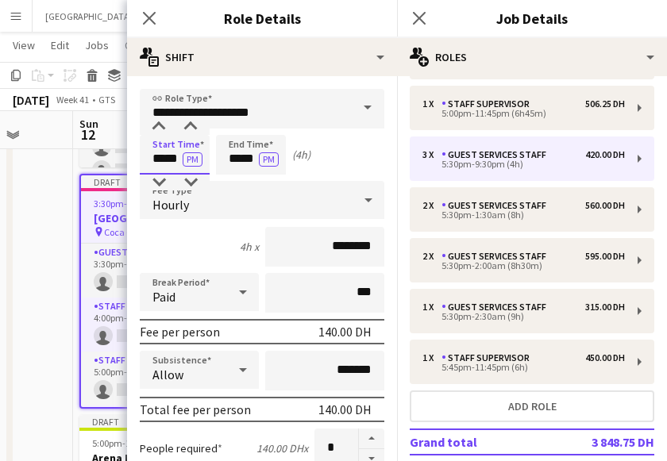
click at [171, 155] on input "*****" at bounding box center [175, 155] width 70 height 40
type input "*****"
click at [190, 122] on div at bounding box center [191, 127] width 32 height 16
click at [233, 157] on input "*****" at bounding box center [251, 155] width 70 height 40
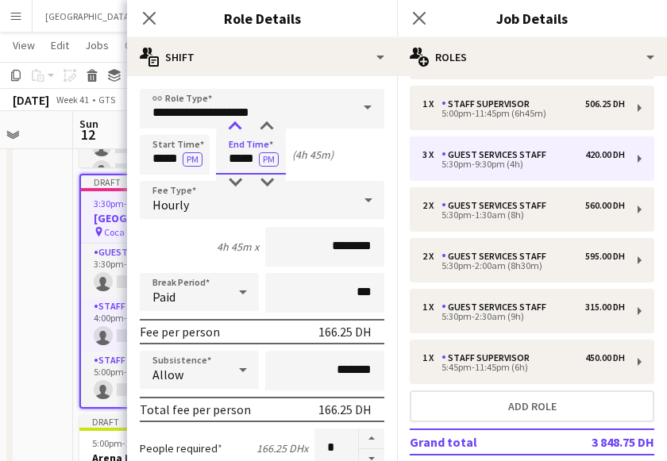
click at [235, 124] on div at bounding box center [235, 127] width 32 height 16
click at [267, 178] on div at bounding box center [267, 183] width 32 height 16
type input "*****"
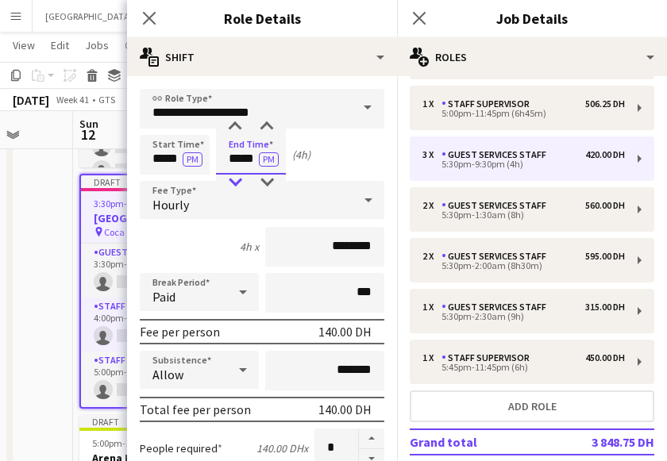
click at [240, 179] on div at bounding box center [235, 183] width 32 height 16
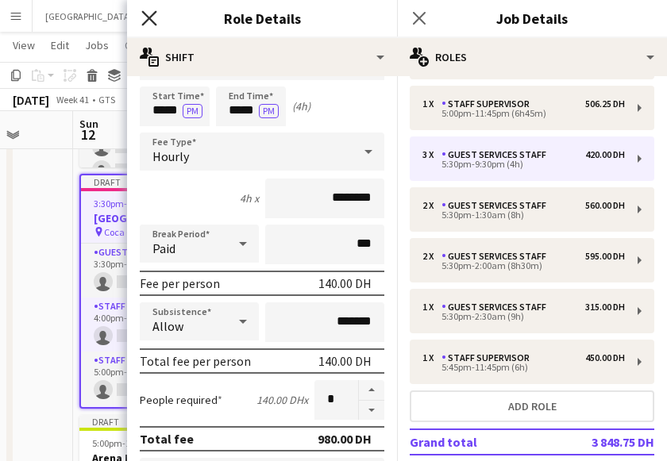
click at [148, 21] on icon "Close pop-in" at bounding box center [148, 17] width 15 height 15
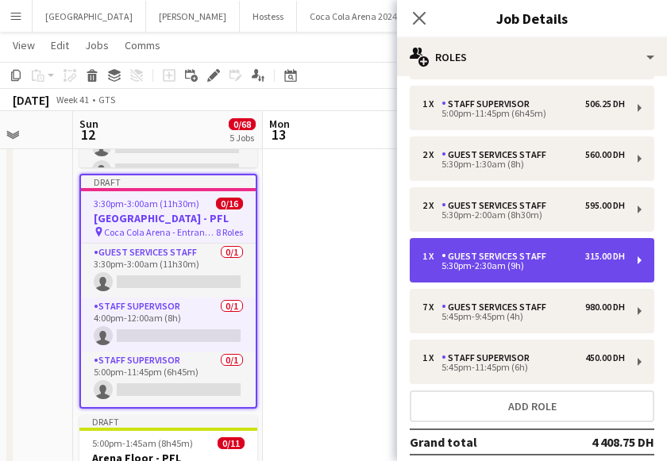
click at [457, 269] on div "5:30pm-2:30am (9h)" at bounding box center [523, 266] width 202 height 8
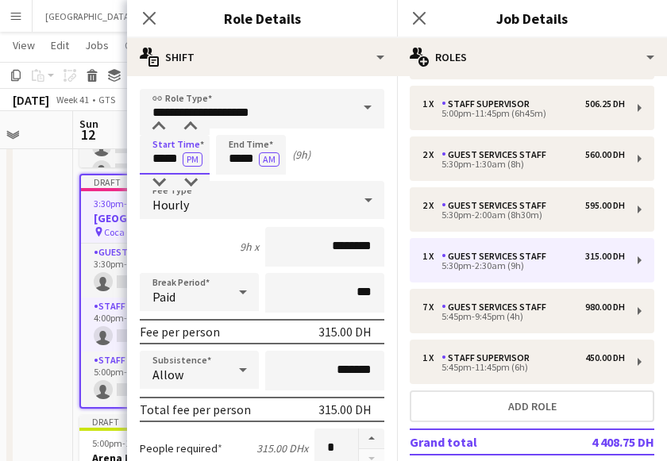
click at [167, 171] on input "*****" at bounding box center [175, 155] width 70 height 40
click at [160, 179] on div at bounding box center [159, 183] width 32 height 16
click at [189, 180] on div at bounding box center [191, 183] width 32 height 16
type input "*****"
click at [189, 180] on div at bounding box center [191, 183] width 32 height 16
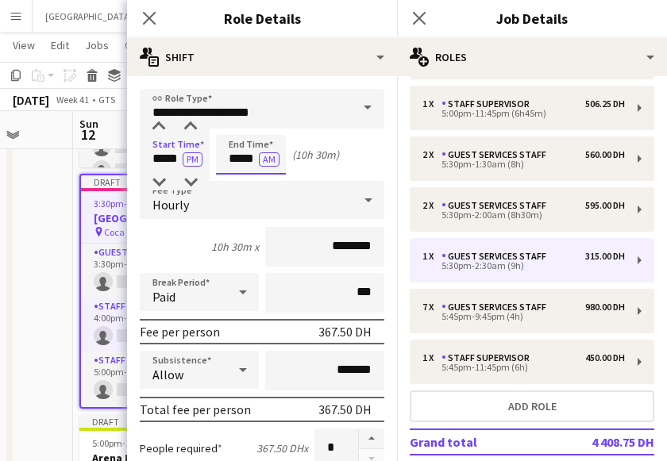
click at [225, 167] on input "*****" at bounding box center [251, 155] width 70 height 40
click at [231, 178] on div at bounding box center [235, 183] width 32 height 16
type input "*****"
click at [231, 178] on div at bounding box center [235, 183] width 32 height 16
click at [145, 15] on icon at bounding box center [148, 17] width 15 height 15
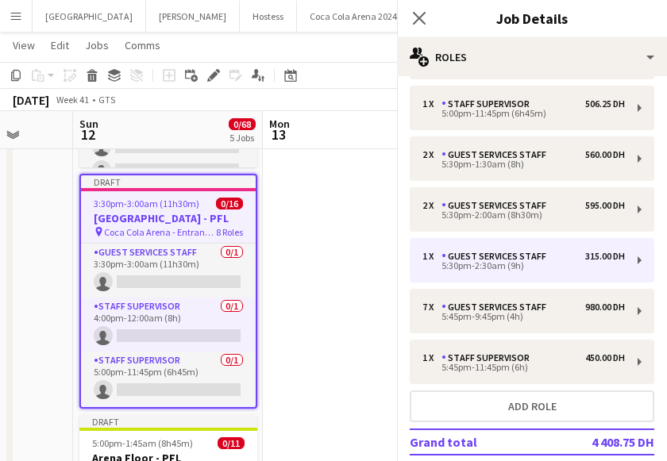
scroll to position [156, 0]
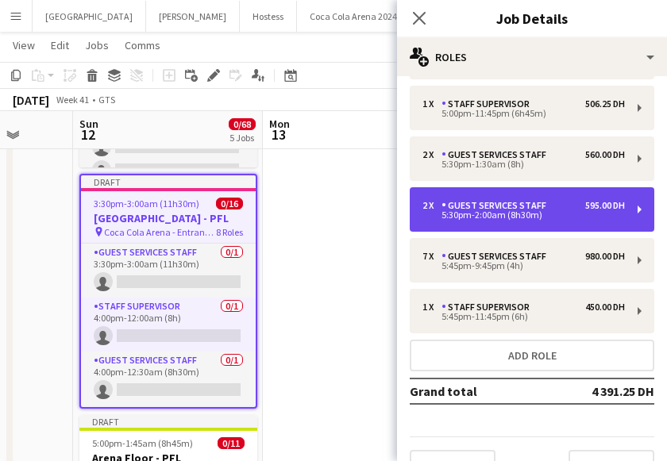
click at [461, 213] on div "5:30pm-2:00am (8h30m)" at bounding box center [523, 215] width 202 height 8
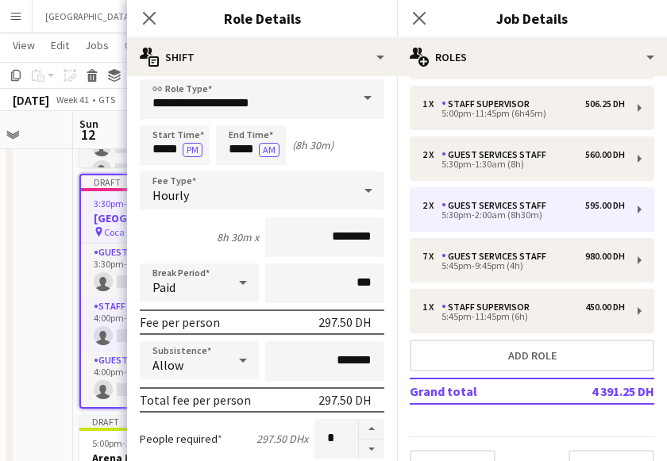
scroll to position [0, 0]
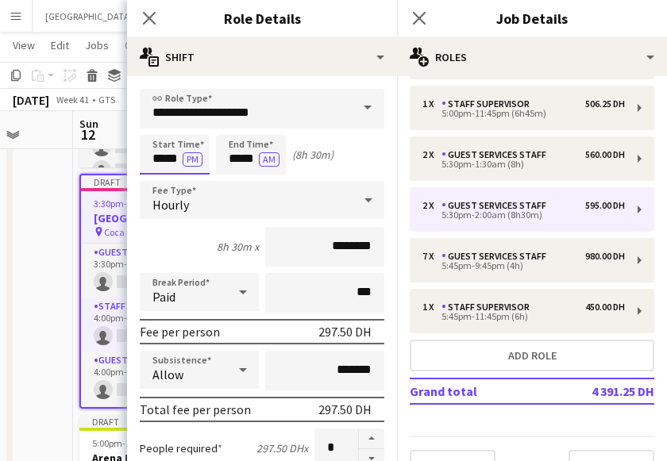
click at [165, 163] on input "*****" at bounding box center [175, 155] width 70 height 40
type input "*****"
click at [190, 127] on div at bounding box center [191, 127] width 32 height 16
click at [245, 167] on input "*****" at bounding box center [251, 155] width 70 height 40
click at [236, 178] on div at bounding box center [235, 183] width 32 height 16
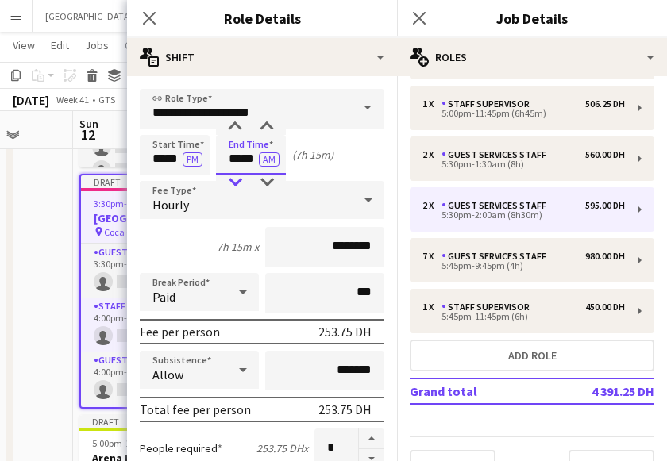
click at [236, 178] on div at bounding box center [235, 183] width 32 height 16
type input "*****"
click at [265, 180] on div at bounding box center [267, 183] width 32 height 16
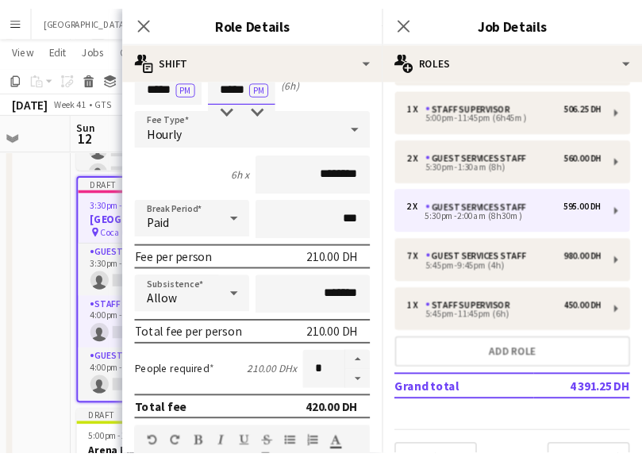
scroll to position [156, 0]
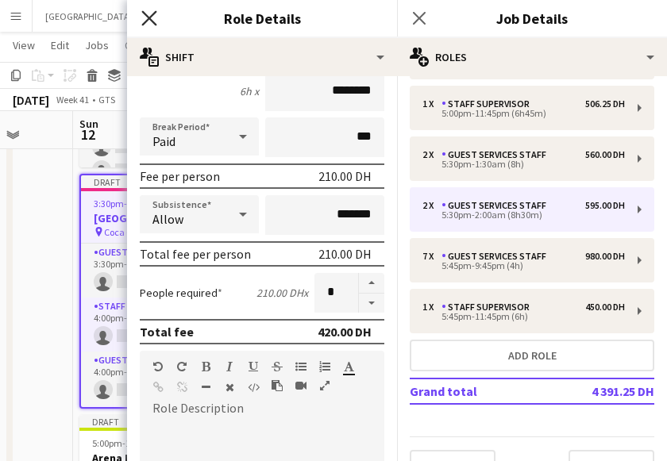
click at [150, 23] on icon "Close pop-in" at bounding box center [148, 17] width 15 height 15
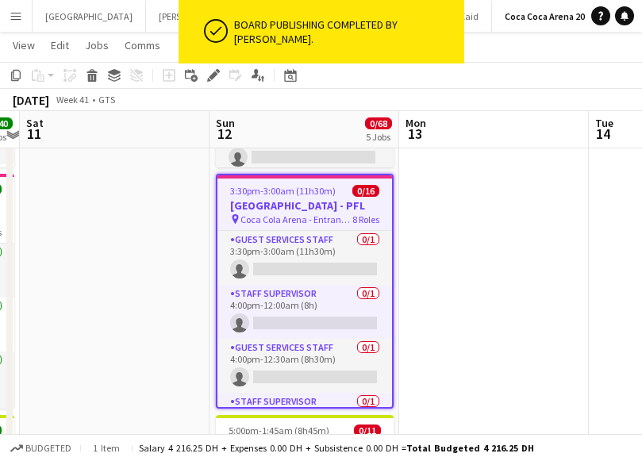
scroll to position [251, 0]
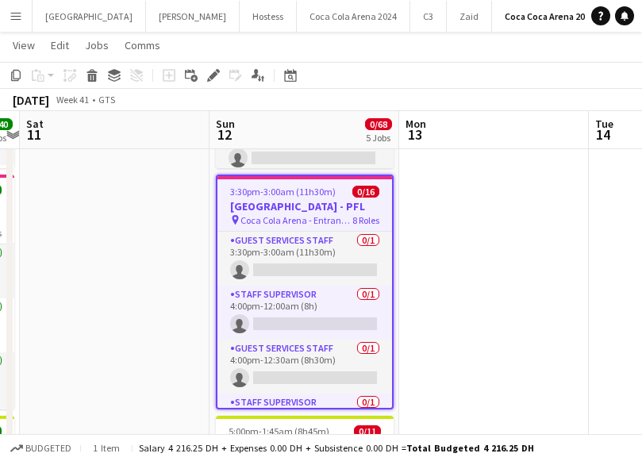
click at [275, 190] on span "3:30pm-3:00am (11h30m) (Mon)" at bounding box center [291, 192] width 122 height 12
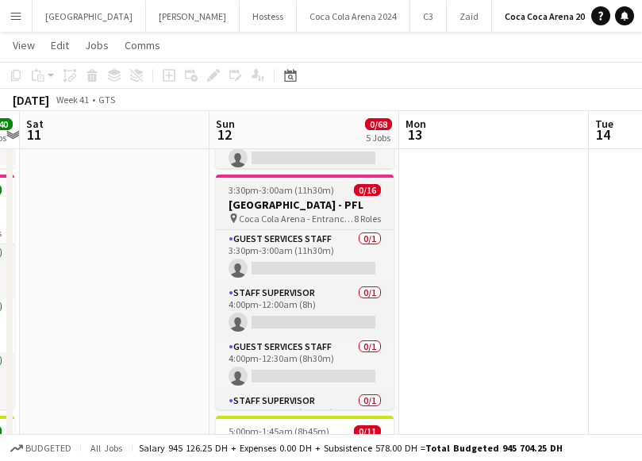
click at [275, 190] on span "3:30pm-3:00am (11h30m) (Mon)" at bounding box center [291, 190] width 125 height 12
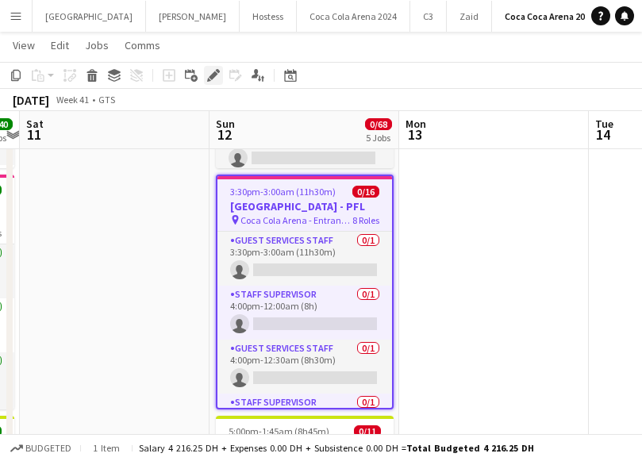
click at [213, 71] on icon "Edit" at bounding box center [213, 75] width 13 height 13
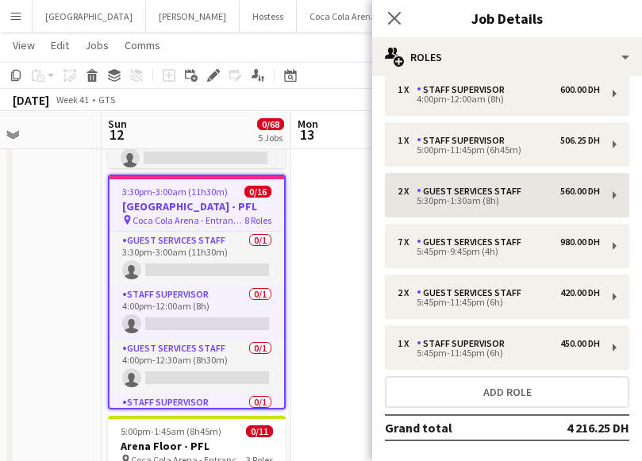
scroll to position [114, 0]
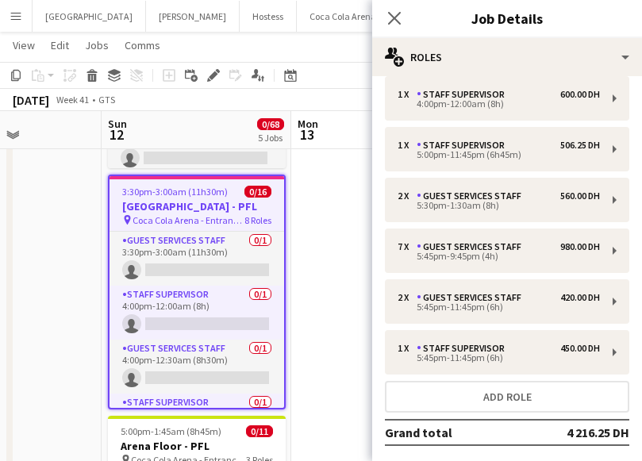
click at [187, 207] on h3 "[GEOGRAPHIC_DATA] - PFL" at bounding box center [197, 206] width 175 height 14
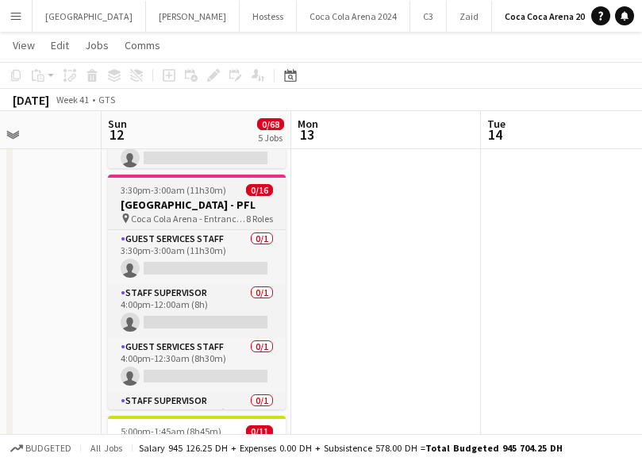
click at [187, 207] on h3 "[GEOGRAPHIC_DATA] - PFL" at bounding box center [197, 205] width 178 height 14
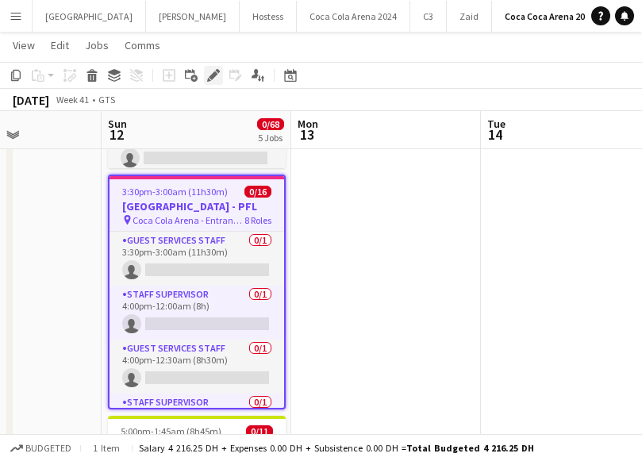
click at [210, 71] on icon "Edit" at bounding box center [213, 75] width 13 height 13
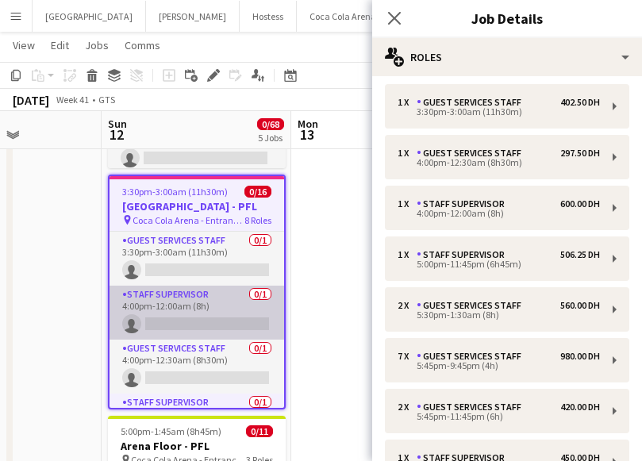
scroll to position [0, 0]
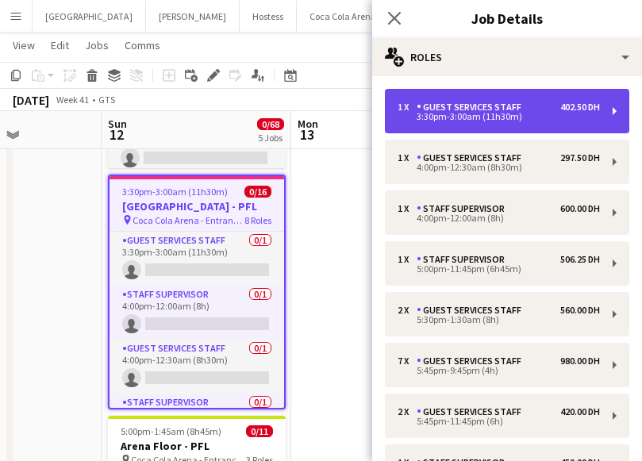
click at [437, 121] on div "3:30pm-3:00am (11h30m)" at bounding box center [499, 117] width 202 height 8
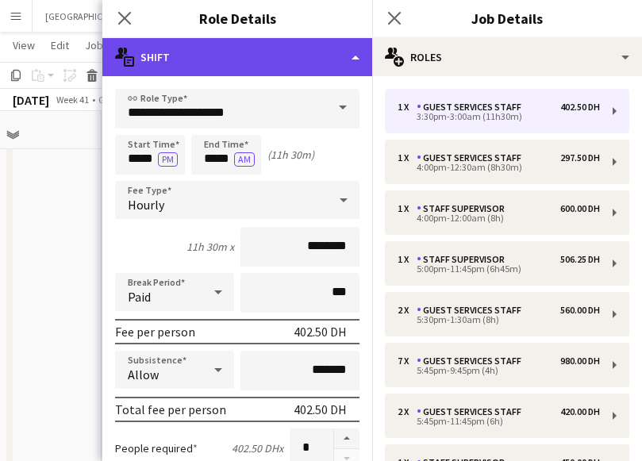
click at [238, 65] on div "multiple-actions-text Shift" at bounding box center [237, 57] width 270 height 38
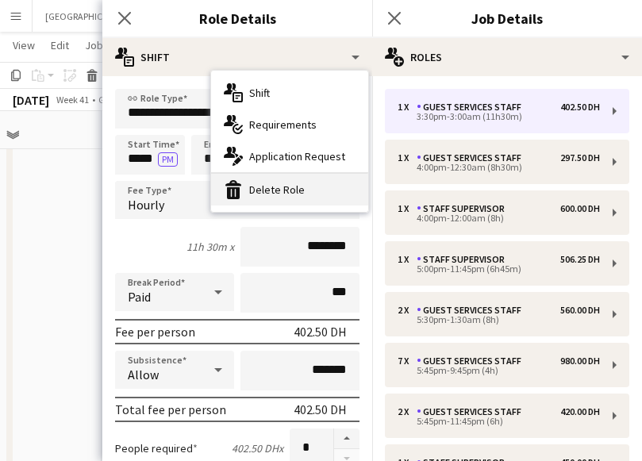
click at [280, 186] on div "bin-2 Delete Role" at bounding box center [289, 190] width 157 height 32
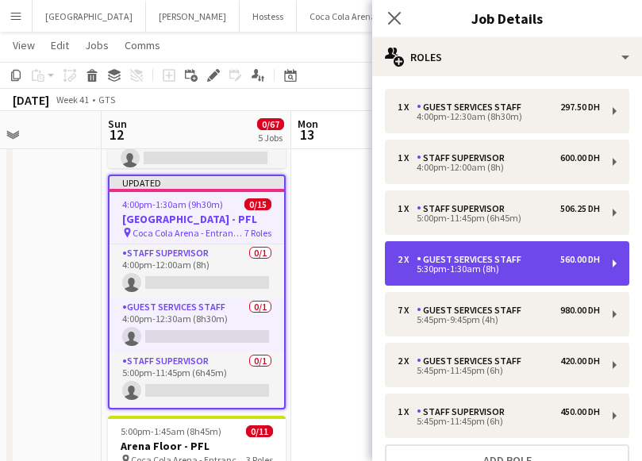
click at [445, 272] on div "5:30pm-1:30am (8h)" at bounding box center [499, 269] width 202 height 8
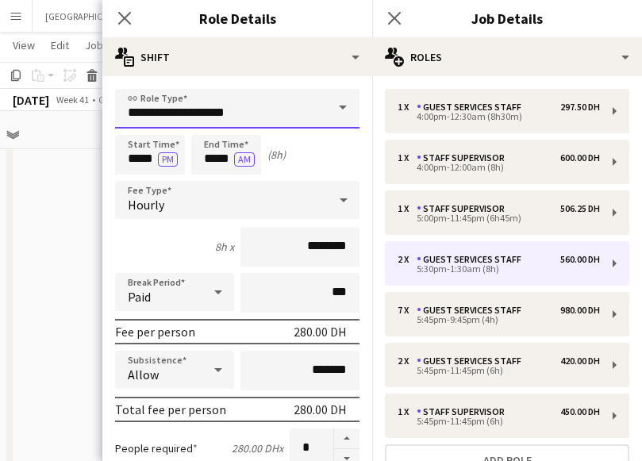
click at [256, 97] on input "**********" at bounding box center [237, 109] width 244 height 40
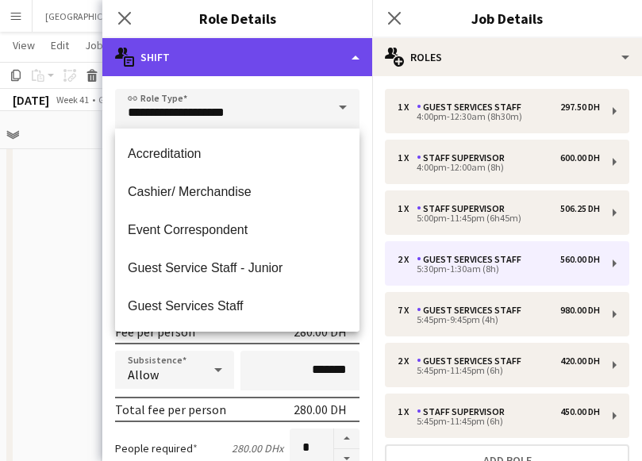
click at [296, 63] on div "multiple-actions-text Shift" at bounding box center [237, 57] width 270 height 38
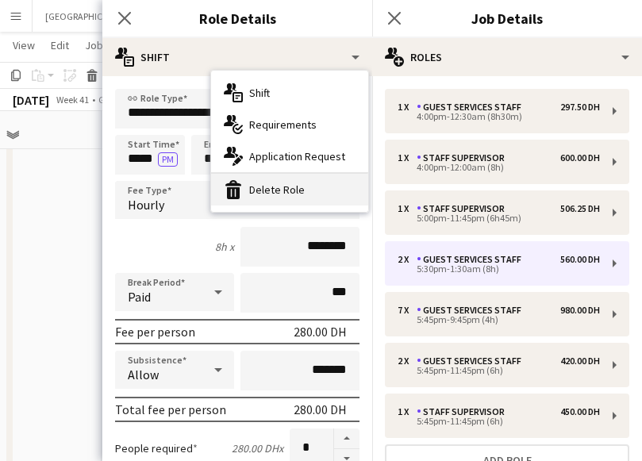
click at [282, 187] on div "bin-2 Delete Role" at bounding box center [289, 190] width 157 height 32
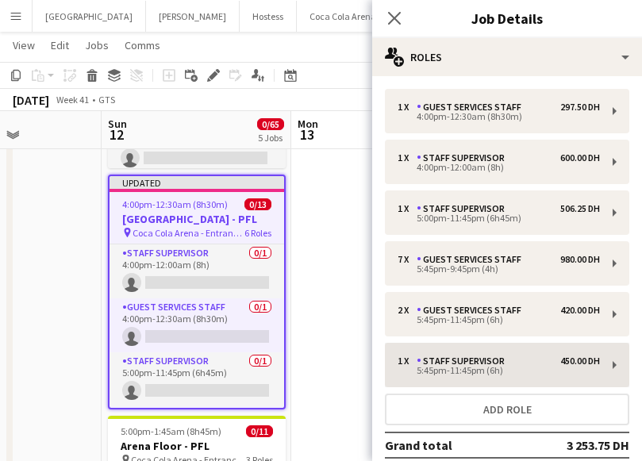
scroll to position [87, 0]
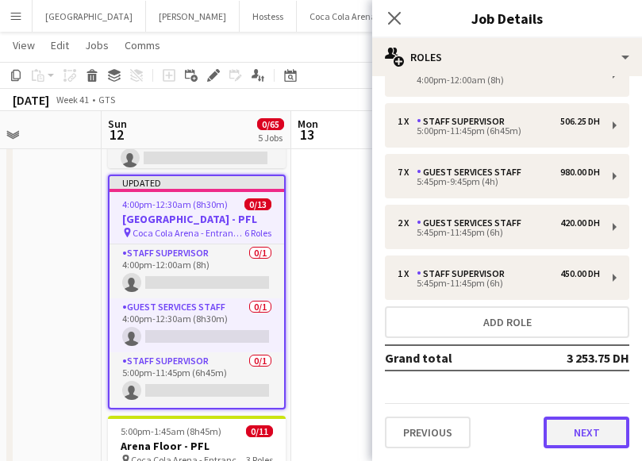
click at [570, 433] on button "Next" at bounding box center [587, 433] width 86 height 32
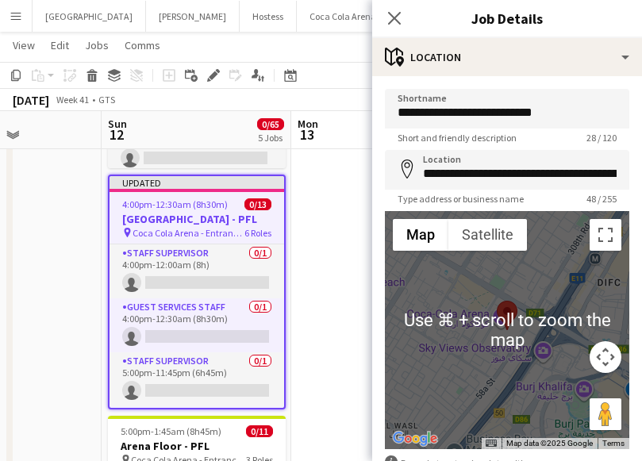
scroll to position [99, 0]
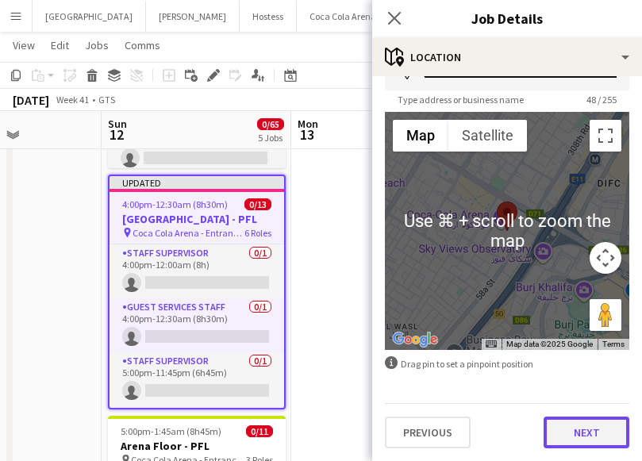
click at [579, 432] on button "Next" at bounding box center [587, 433] width 86 height 32
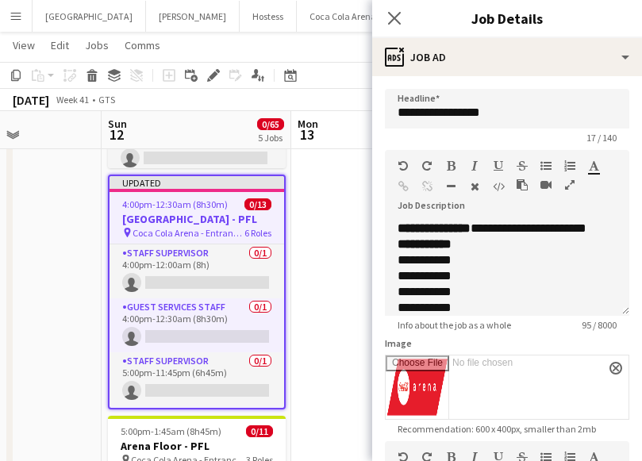
scroll to position [0, 0]
drag, startPoint x: 469, startPoint y: 111, endPoint x: 506, endPoint y: 111, distance: 37.3
click at [506, 111] on input "**********" at bounding box center [507, 109] width 244 height 40
paste input "*******"
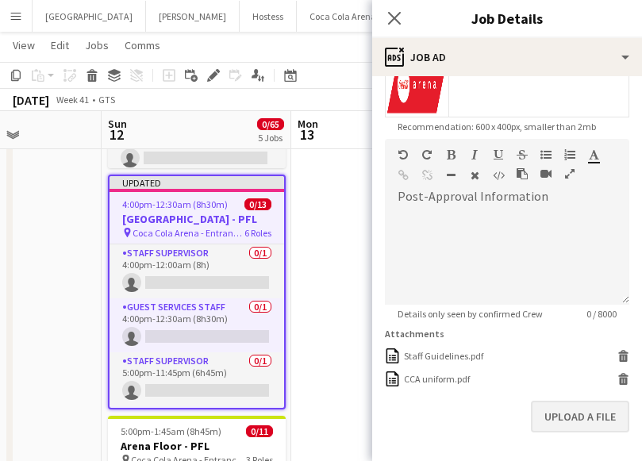
scroll to position [363, 0]
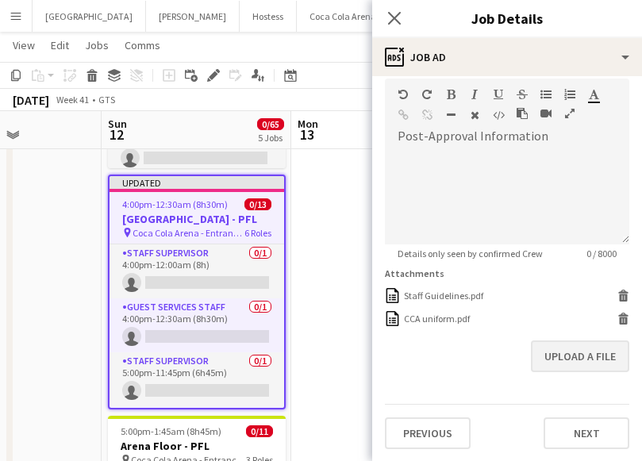
type input "**********"
click at [563, 424] on button "Next" at bounding box center [587, 433] width 86 height 32
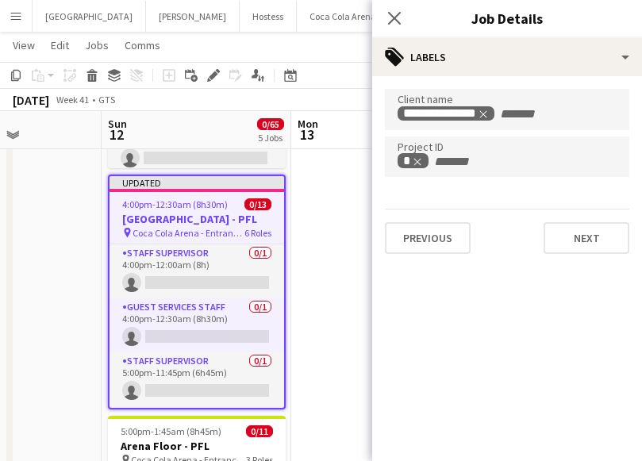
scroll to position [0, 0]
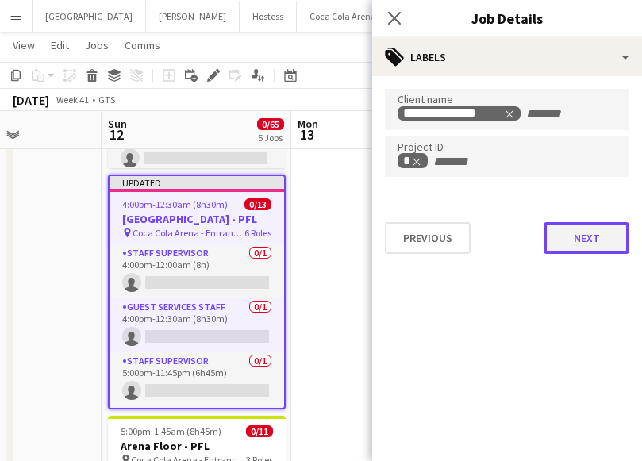
click at [576, 252] on button "Next" at bounding box center [587, 238] width 86 height 32
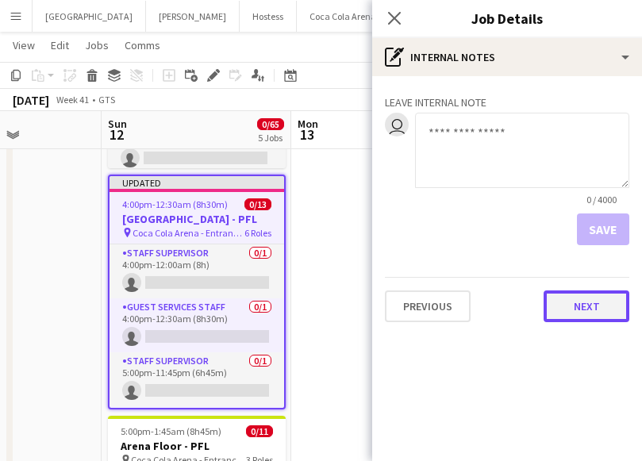
click at [593, 312] on button "Next" at bounding box center [587, 306] width 86 height 32
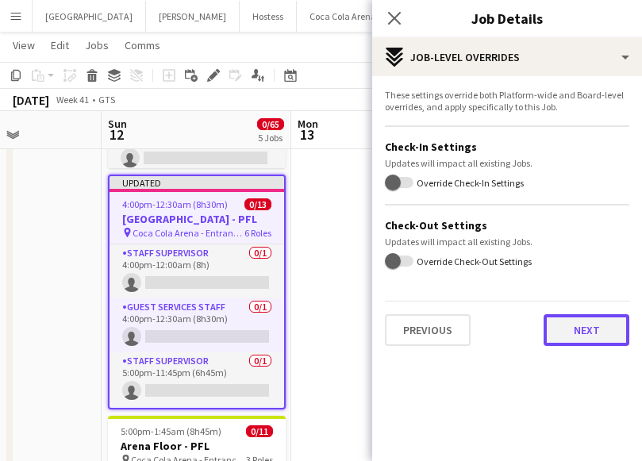
click at [567, 333] on button "Next" at bounding box center [587, 330] width 86 height 32
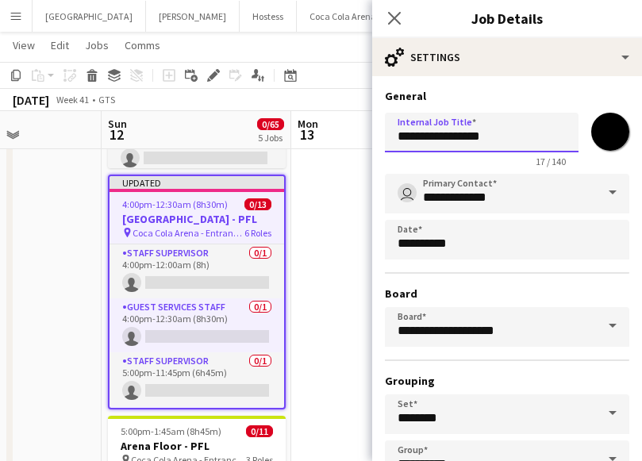
drag, startPoint x: 471, startPoint y: 138, endPoint x: 525, endPoint y: 138, distance: 54.0
click at [525, 138] on input "**********" at bounding box center [482, 133] width 194 height 40
paste input "*******"
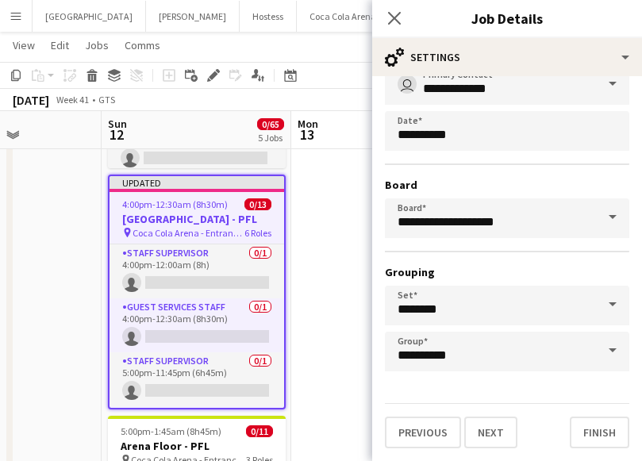
scroll to position [80, 0]
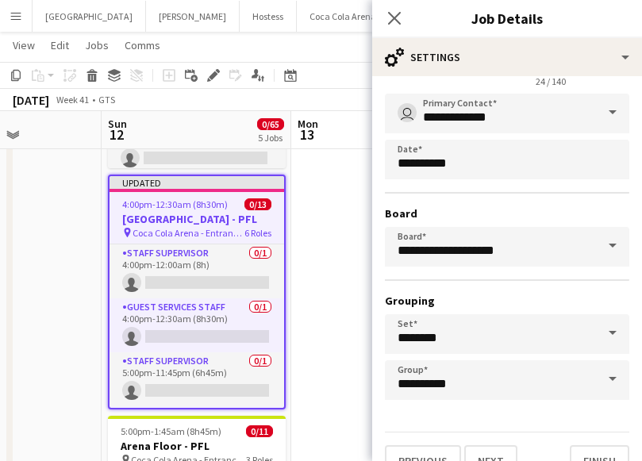
type input "**********"
click at [475, 117] on input "**********" at bounding box center [507, 114] width 244 height 40
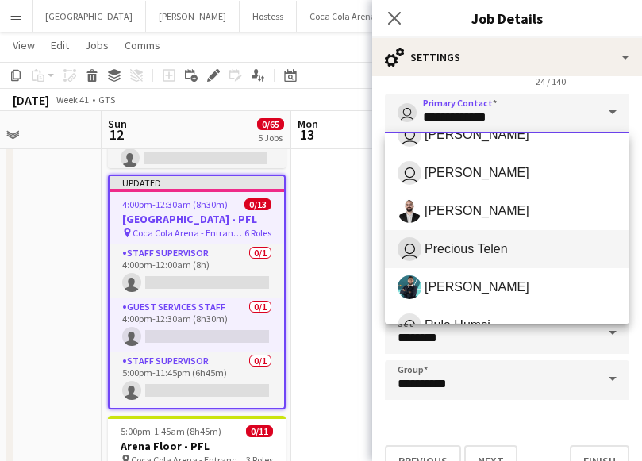
scroll to position [30, 0]
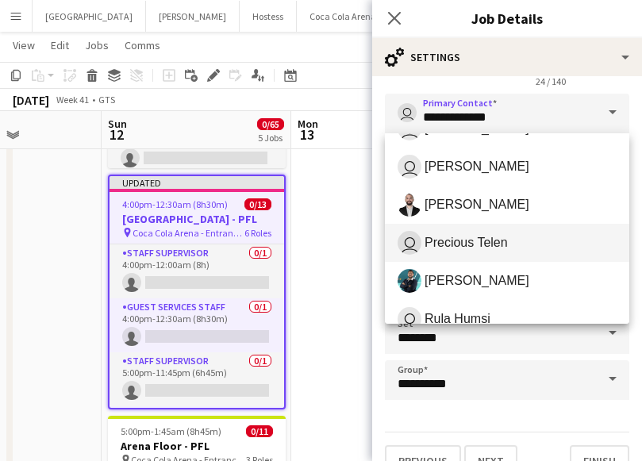
click at [485, 248] on span "Precious Telen" at bounding box center [466, 242] width 83 height 15
type input "**********"
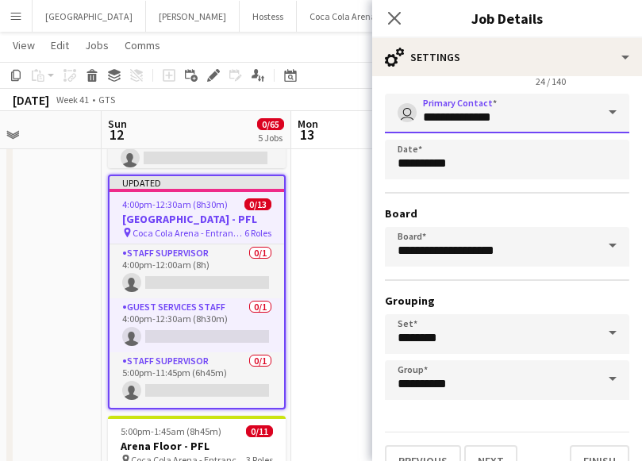
scroll to position [109, 0]
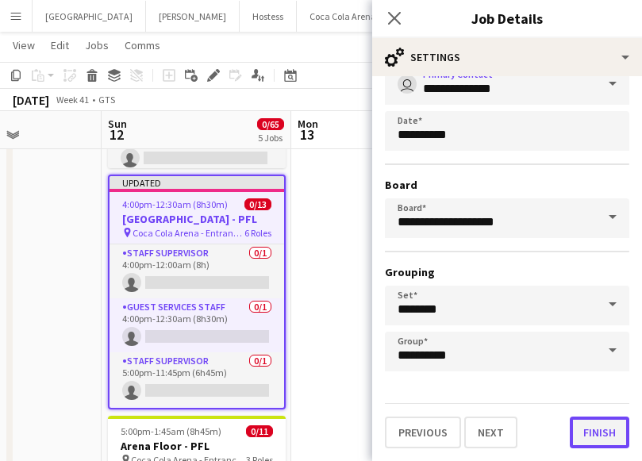
click at [587, 426] on button "Finish" at bounding box center [600, 433] width 60 height 32
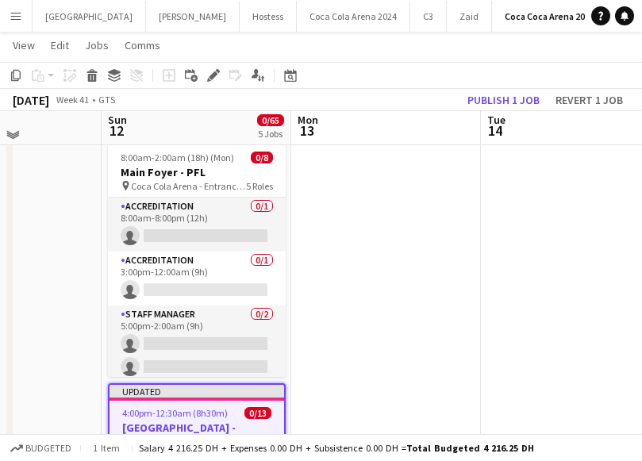
scroll to position [0, 0]
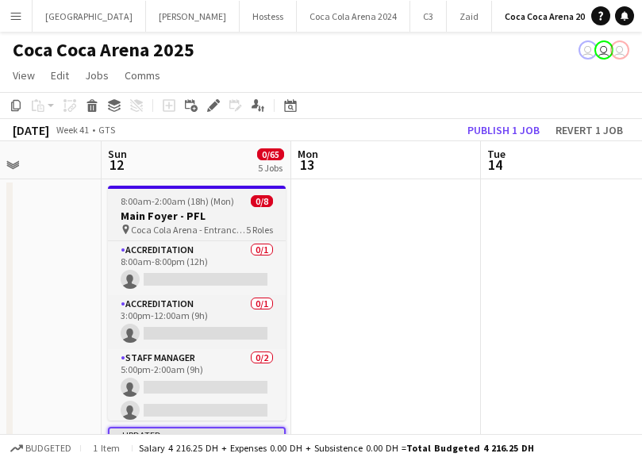
click at [186, 205] on span "8:00am-2:00am (18h) (Mon)" at bounding box center [177, 201] width 113 height 12
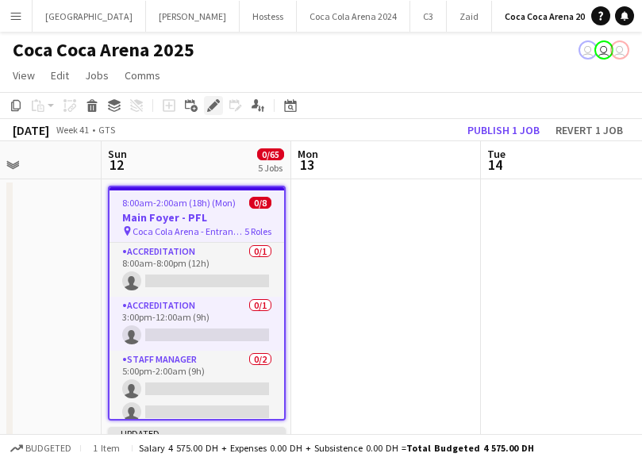
click at [208, 108] on icon at bounding box center [209, 110] width 4 height 4
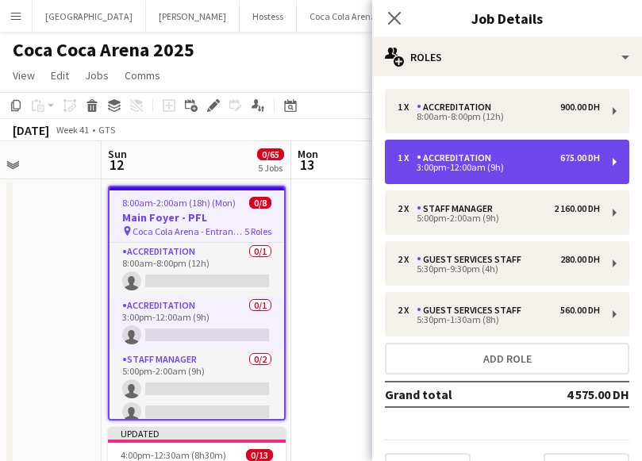
click at [471, 173] on div "1 x Accreditation 675.00 DH 3:00pm-12:00am (9h)" at bounding box center [507, 162] width 244 height 44
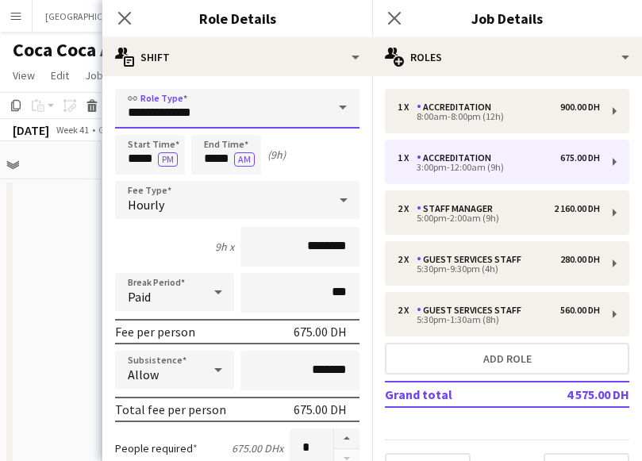
click at [180, 112] on input "**********" at bounding box center [237, 109] width 244 height 40
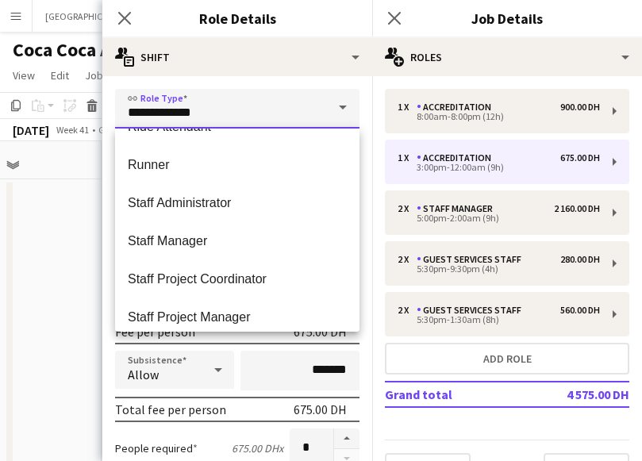
scroll to position [637, 0]
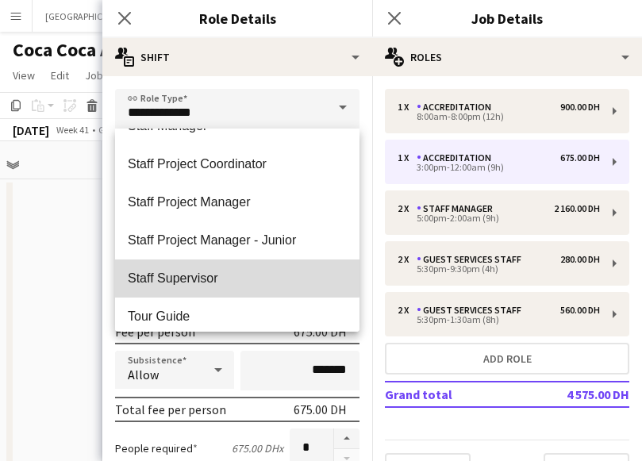
click at [228, 271] on span "Staff Supervisor" at bounding box center [237, 278] width 219 height 15
type input "**********"
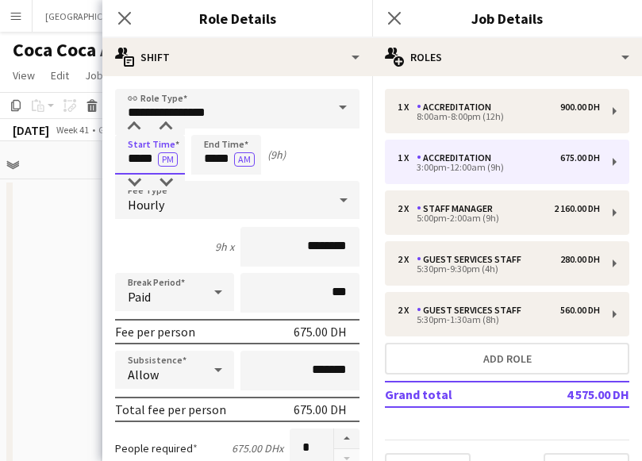
click at [142, 149] on input "*****" at bounding box center [150, 155] width 70 height 40
click at [131, 122] on div at bounding box center [134, 127] width 32 height 16
type input "*****"
click at [131, 122] on div at bounding box center [134, 127] width 32 height 16
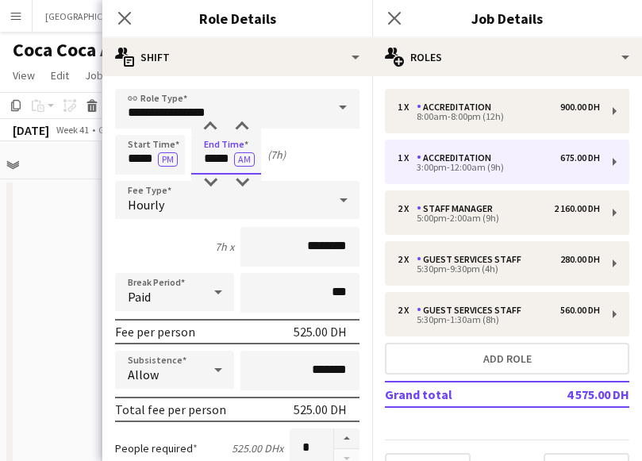
click at [224, 154] on input "*****" at bounding box center [226, 155] width 70 height 40
click at [120, 23] on icon at bounding box center [124, 17] width 15 height 15
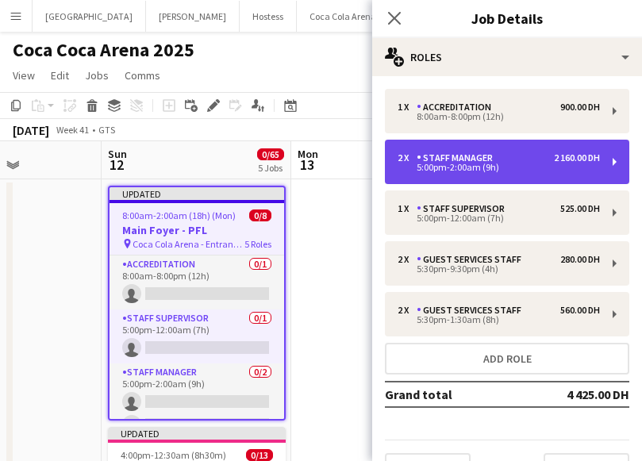
click at [433, 167] on div "5:00pm-2:00am (9h)" at bounding box center [499, 167] width 202 height 8
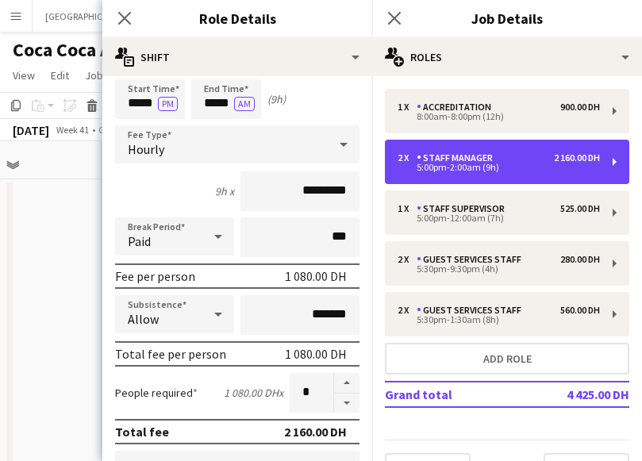
scroll to position [61, 0]
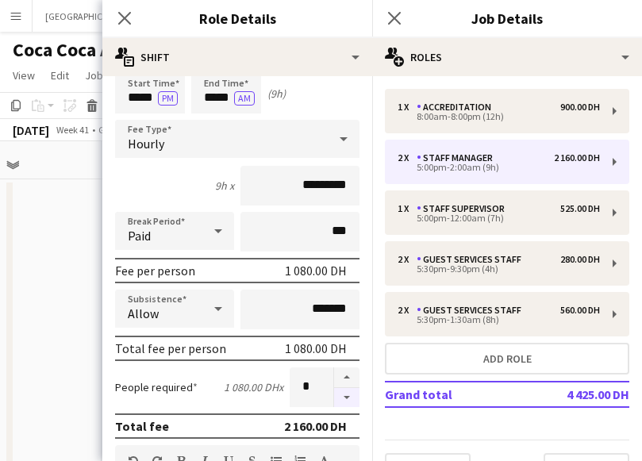
click at [345, 399] on button "button" at bounding box center [346, 398] width 25 height 20
type input "*"
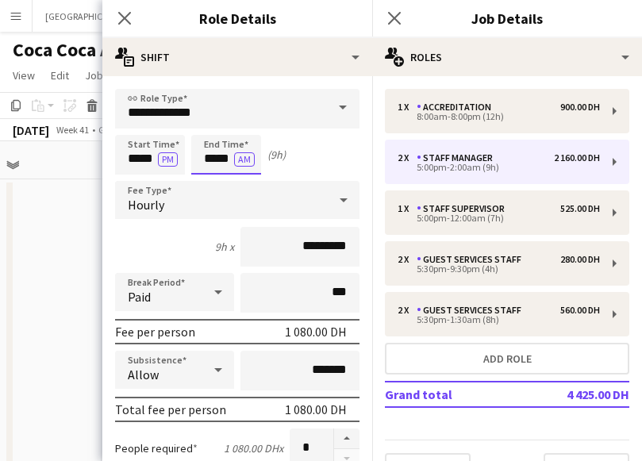
click at [214, 170] on input "*****" at bounding box center [226, 155] width 70 height 40
click at [214, 183] on div at bounding box center [210, 183] width 32 height 16
type input "*****"
click at [214, 183] on div at bounding box center [210, 183] width 32 height 16
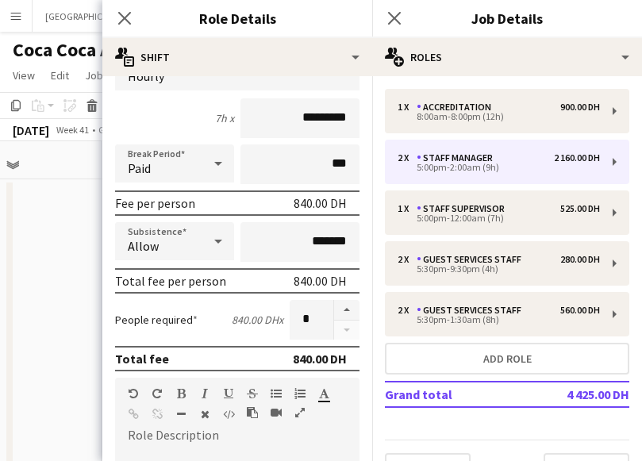
scroll to position [54, 0]
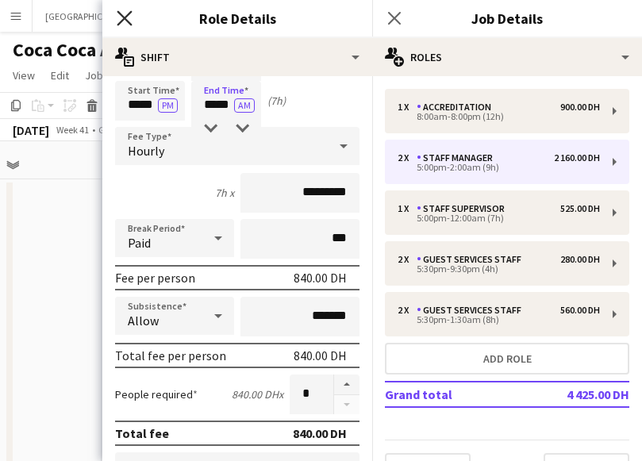
click at [129, 13] on icon at bounding box center [124, 17] width 15 height 15
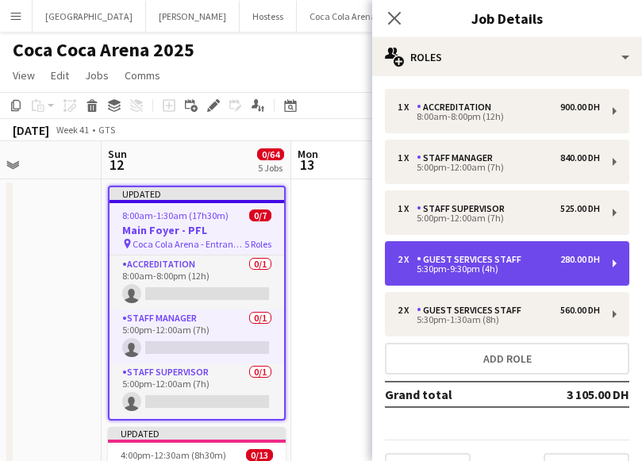
click at [415, 271] on div "5:30pm-9:30pm (4h)" at bounding box center [499, 269] width 202 height 8
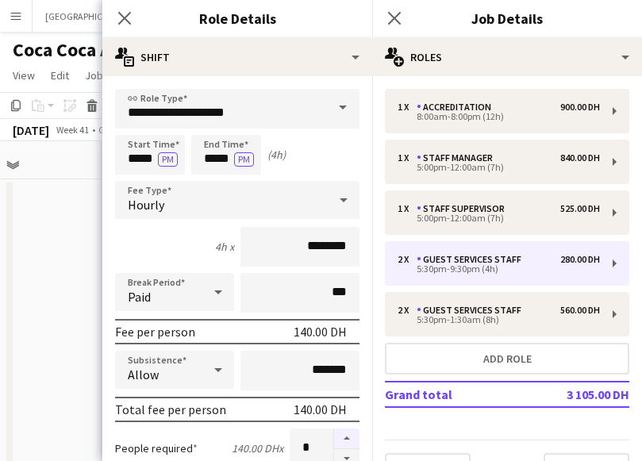
click at [347, 432] on button "button" at bounding box center [346, 439] width 25 height 21
type input "*"
click at [125, 12] on icon "Close pop-in" at bounding box center [124, 17] width 15 height 15
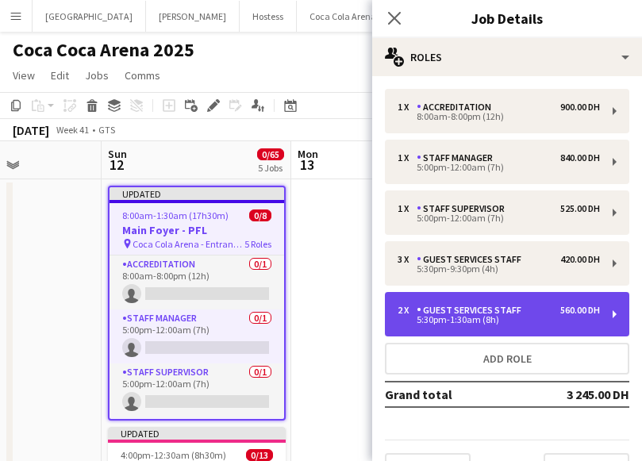
click at [457, 324] on div "5:30pm-1:30am (8h)" at bounding box center [499, 320] width 202 height 8
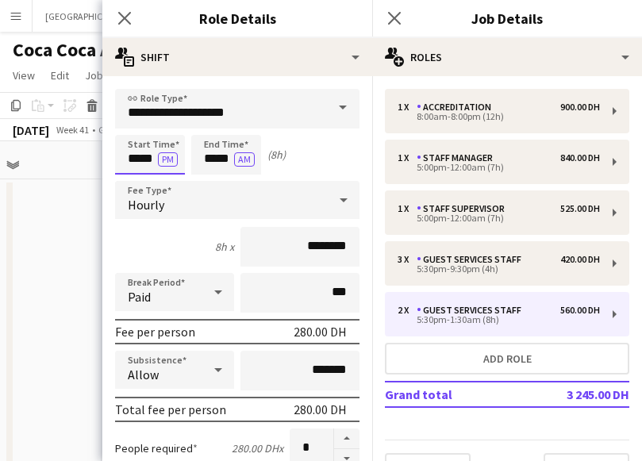
click at [152, 146] on input "*****" at bounding box center [150, 155] width 70 height 40
type input "*****"
click at [163, 125] on div at bounding box center [166, 127] width 32 height 16
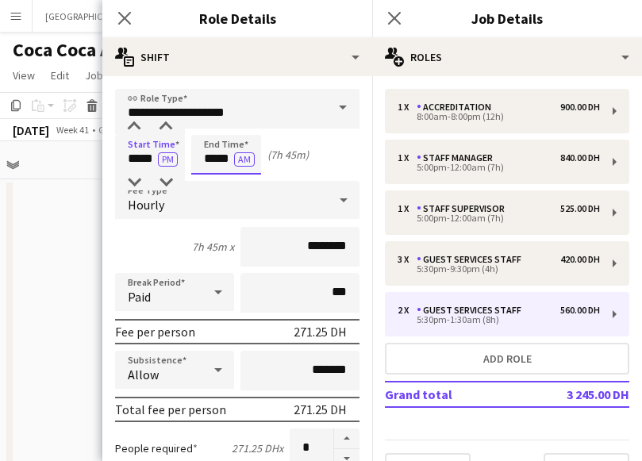
click at [217, 159] on input "*****" at bounding box center [226, 155] width 70 height 40
click at [212, 178] on div at bounding box center [210, 183] width 32 height 16
type input "*****"
click at [212, 178] on div at bounding box center [210, 183] width 32 height 16
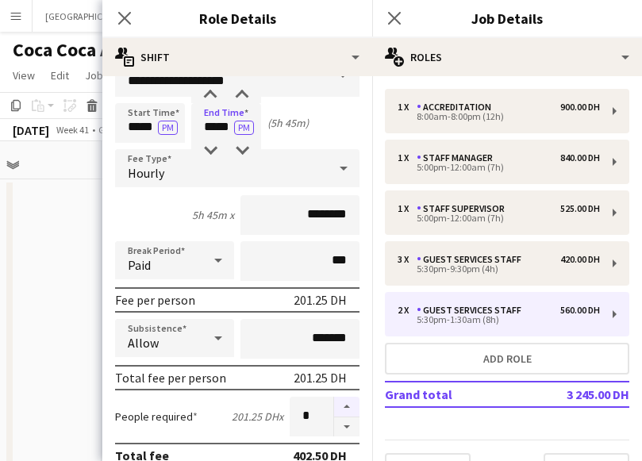
click at [348, 406] on button "button" at bounding box center [346, 407] width 25 height 21
type input "*"
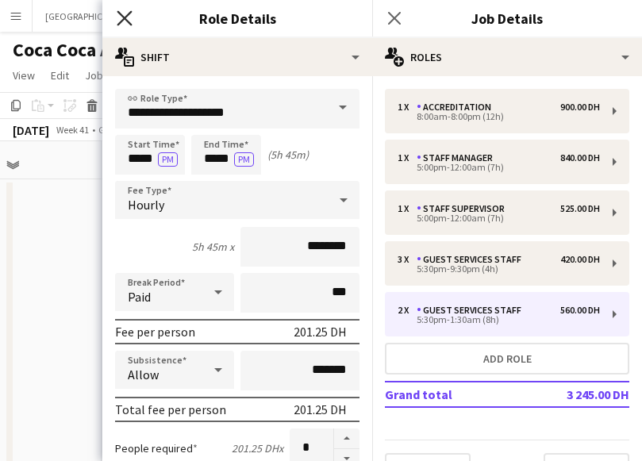
click at [125, 22] on icon "Close pop-in" at bounding box center [124, 17] width 15 height 15
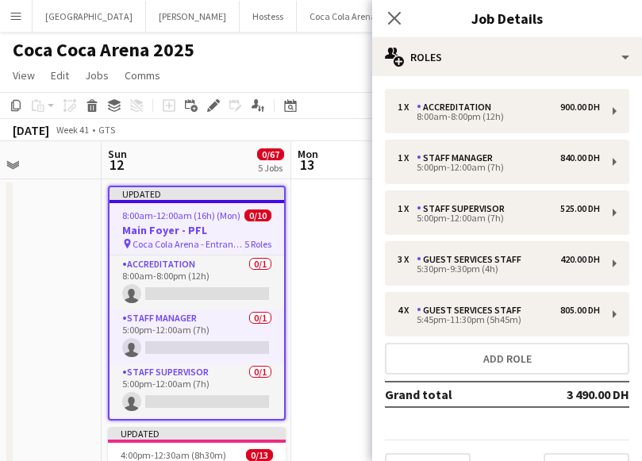
scroll to position [37, 0]
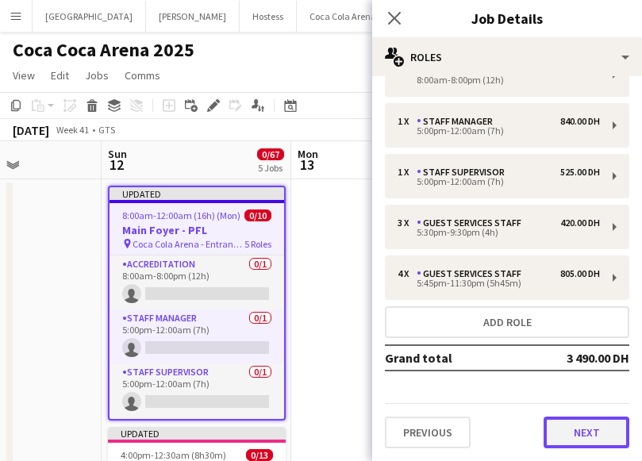
click at [587, 430] on button "Next" at bounding box center [587, 433] width 86 height 32
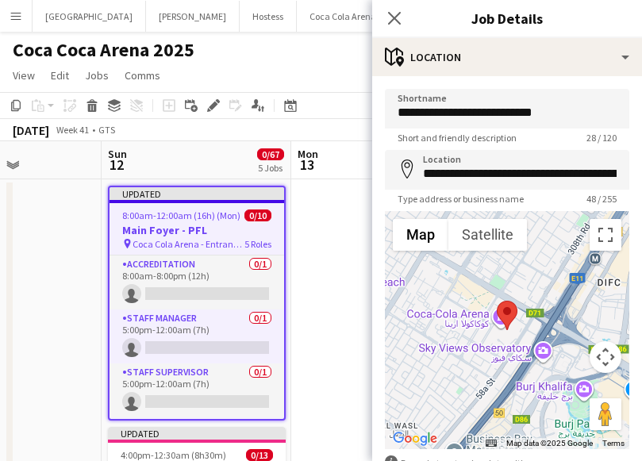
scroll to position [99, 0]
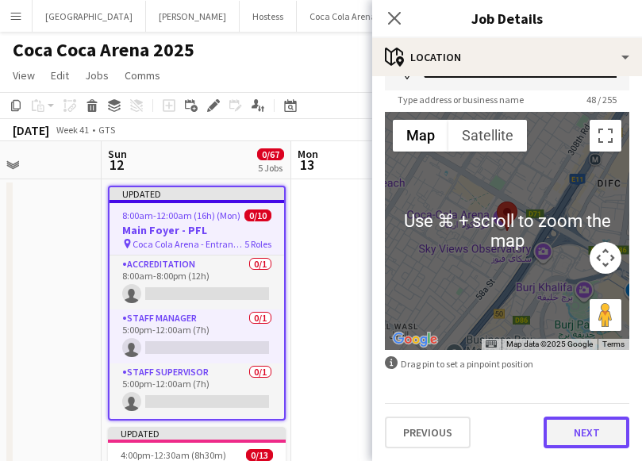
click at [590, 435] on button "Next" at bounding box center [587, 433] width 86 height 32
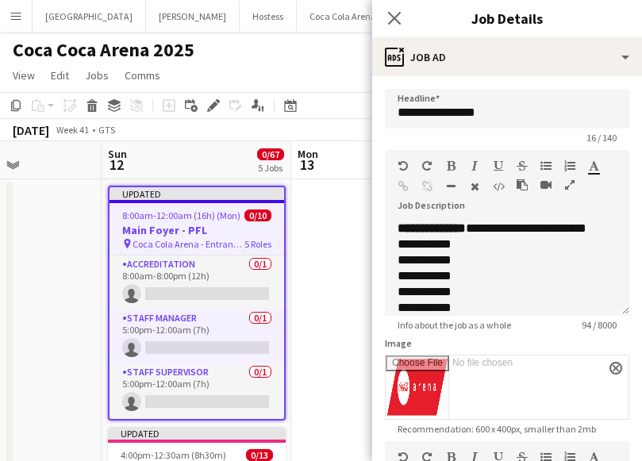
scroll to position [0, 0]
drag, startPoint x: 466, startPoint y: 117, endPoint x: 535, endPoint y: 116, distance: 69.1
click at [535, 116] on input "**********" at bounding box center [507, 109] width 244 height 40
paste input "*******"
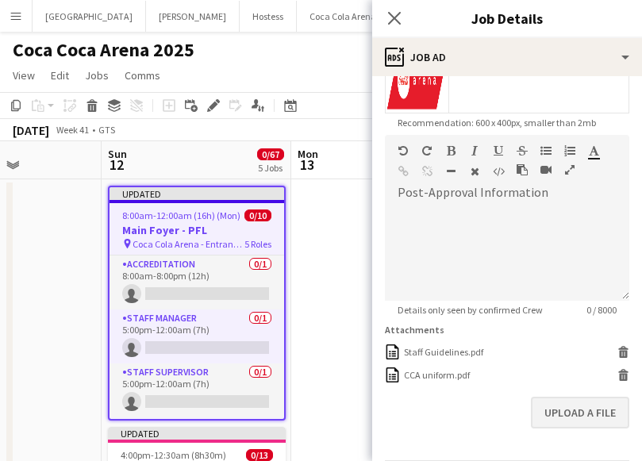
scroll to position [363, 0]
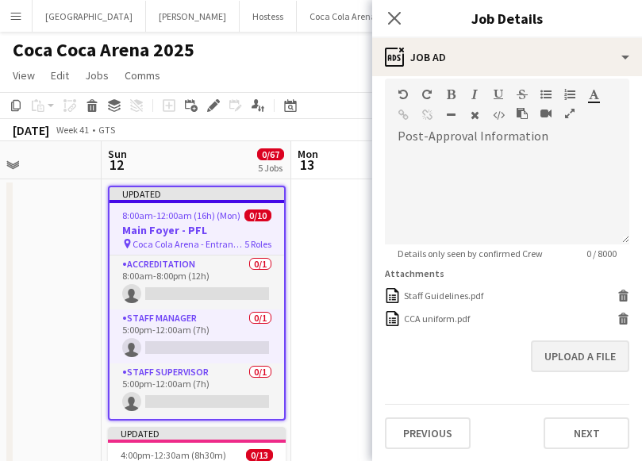
type input "**********"
click at [578, 421] on button "Next" at bounding box center [587, 433] width 86 height 32
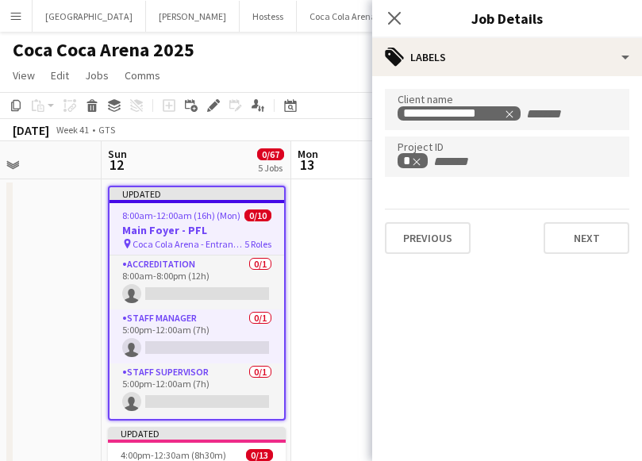
scroll to position [0, 0]
click at [579, 252] on button "Next" at bounding box center [587, 238] width 86 height 32
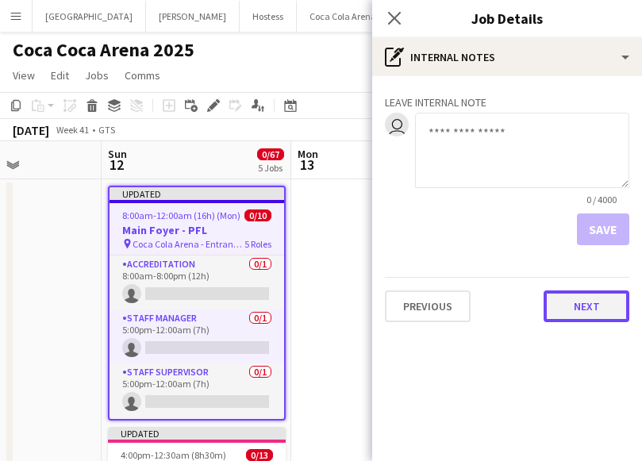
click at [553, 296] on button "Next" at bounding box center [587, 306] width 86 height 32
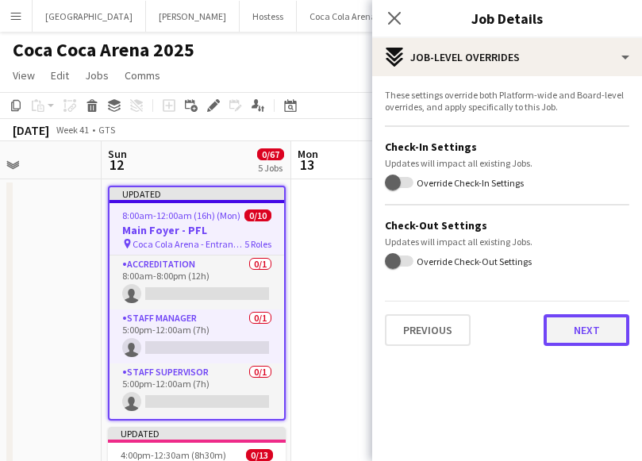
click at [568, 330] on button "Next" at bounding box center [587, 330] width 86 height 32
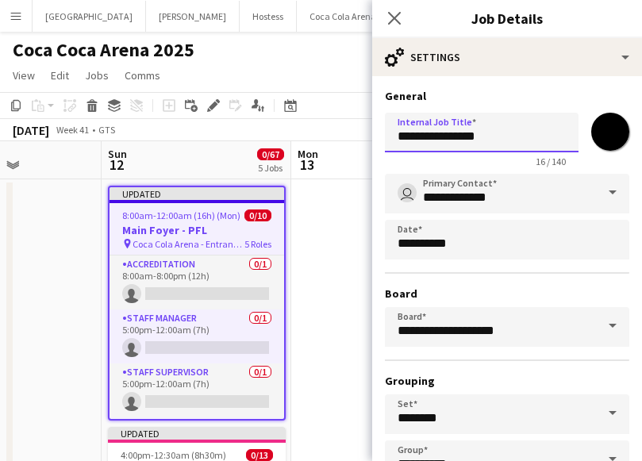
drag, startPoint x: 467, startPoint y: 134, endPoint x: 522, endPoint y: 134, distance: 54.8
click at [521, 134] on input "**********" at bounding box center [482, 133] width 194 height 40
paste input "*******"
type input "**********"
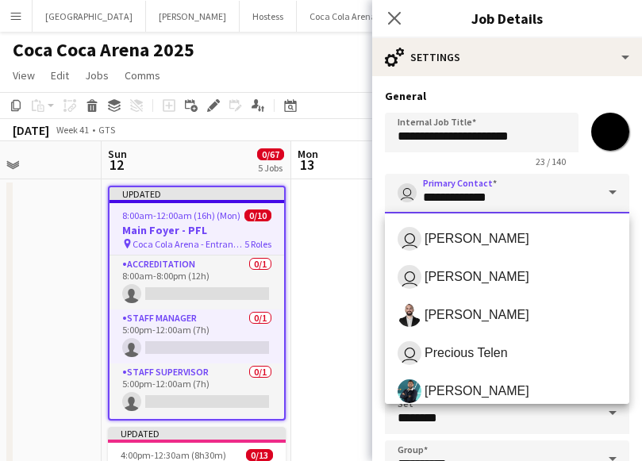
click at [546, 193] on input "**********" at bounding box center [507, 194] width 244 height 40
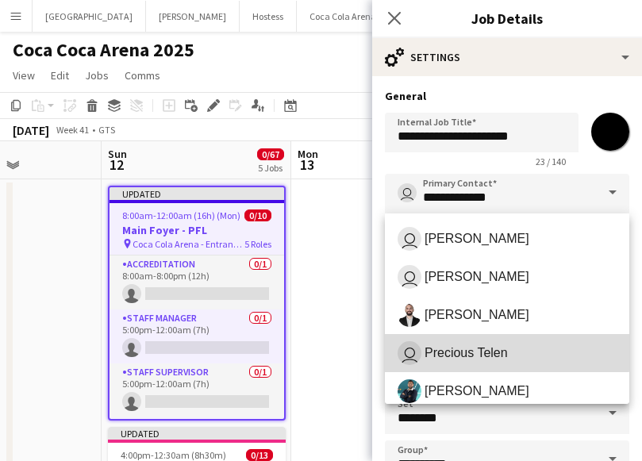
click at [488, 345] on span "Precious Telen" at bounding box center [466, 352] width 83 height 15
type input "**********"
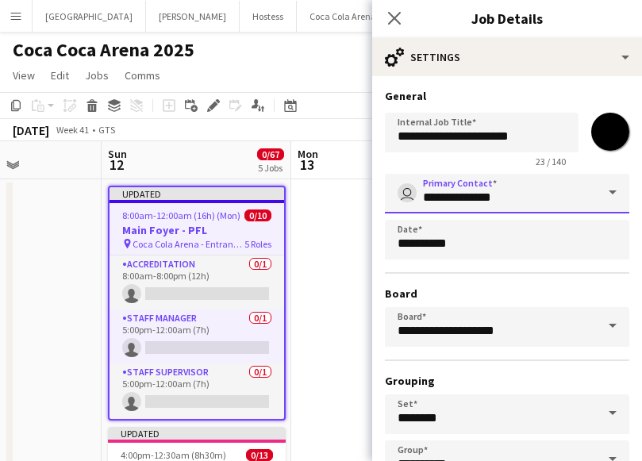
scroll to position [109, 0]
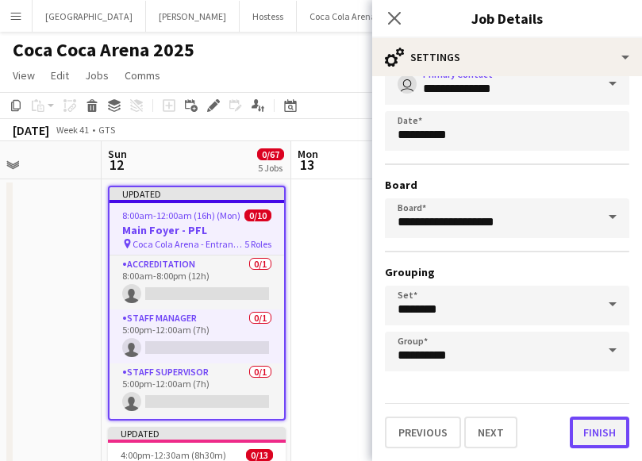
click at [583, 433] on button "Finish" at bounding box center [600, 433] width 60 height 32
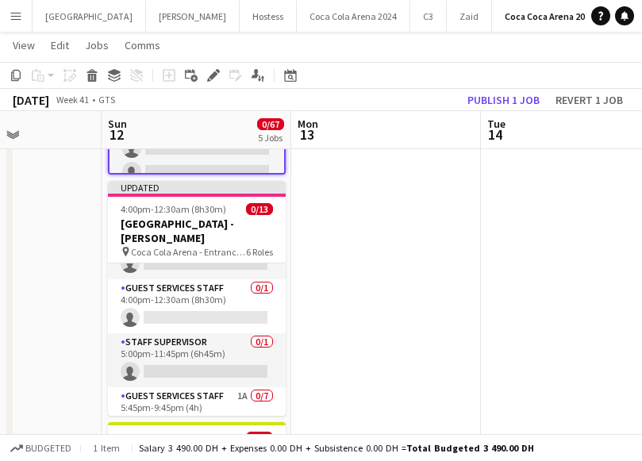
scroll to position [41, 0]
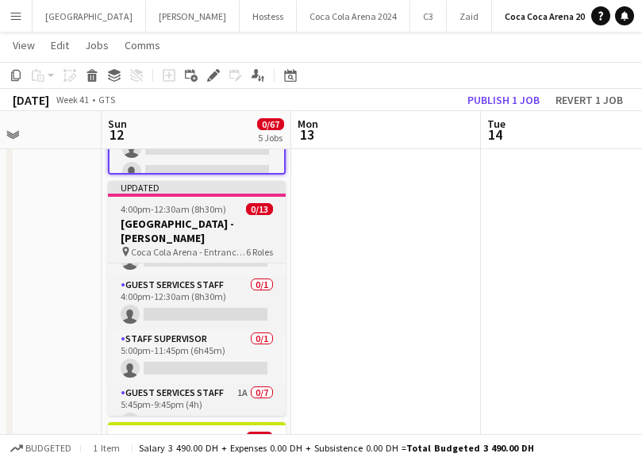
click at [181, 207] on span "4:00pm-12:30am (8h30m) (Mon)" at bounding box center [183, 209] width 125 height 12
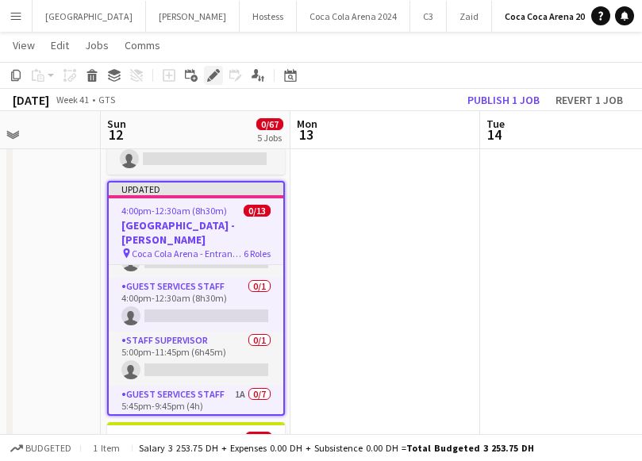
click at [214, 77] on icon at bounding box center [213, 75] width 9 height 9
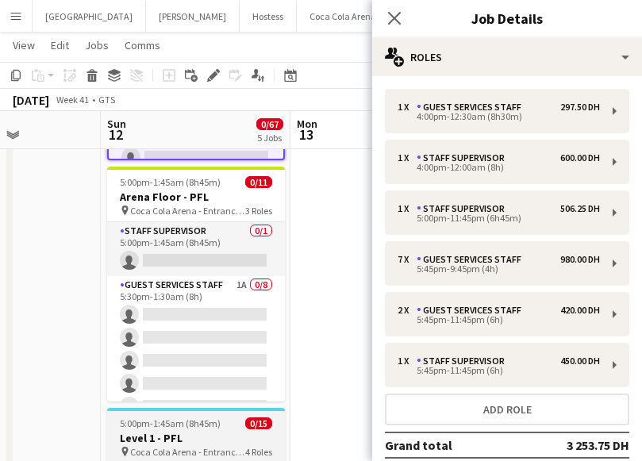
scroll to position [494, 0]
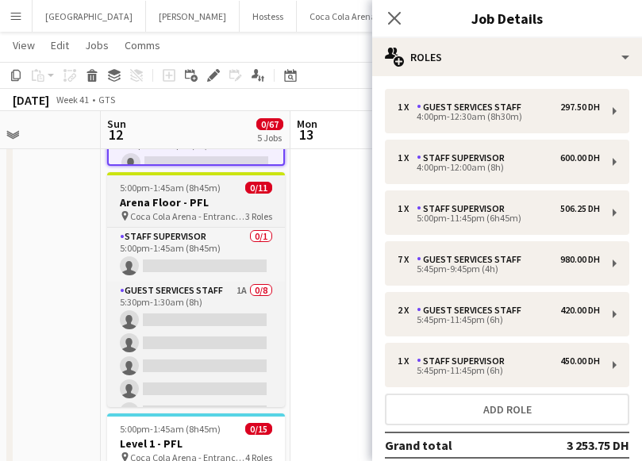
click at [202, 206] on h3 "Arena Floor - PFL" at bounding box center [196, 202] width 178 height 14
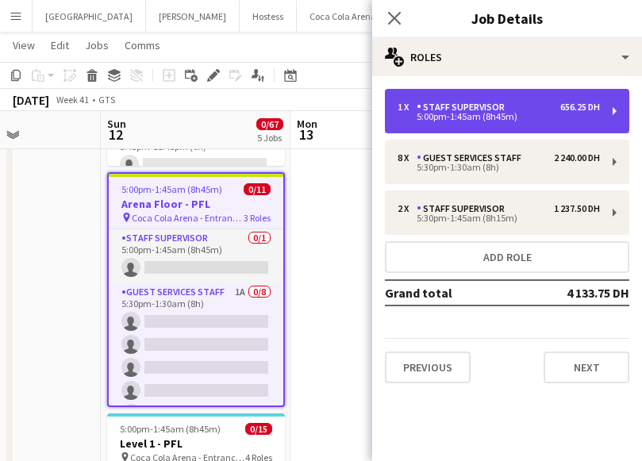
click at [427, 121] on div "5:00pm-1:45am (8h45m)" at bounding box center [499, 117] width 202 height 8
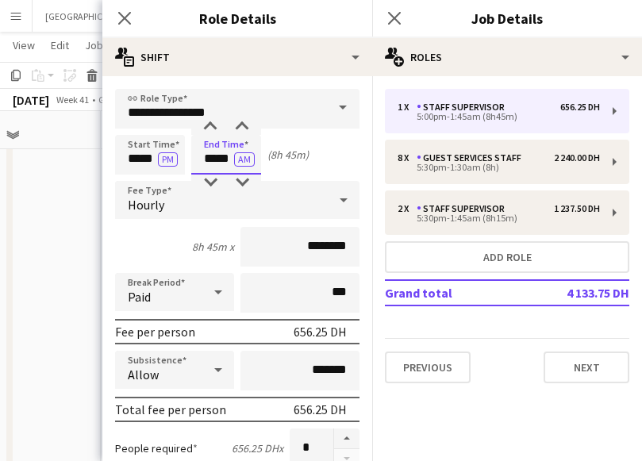
click at [217, 164] on input "*****" at bounding box center [226, 155] width 70 height 40
click at [210, 176] on div at bounding box center [210, 183] width 32 height 16
type input "*****"
click at [210, 176] on div at bounding box center [210, 183] width 32 height 16
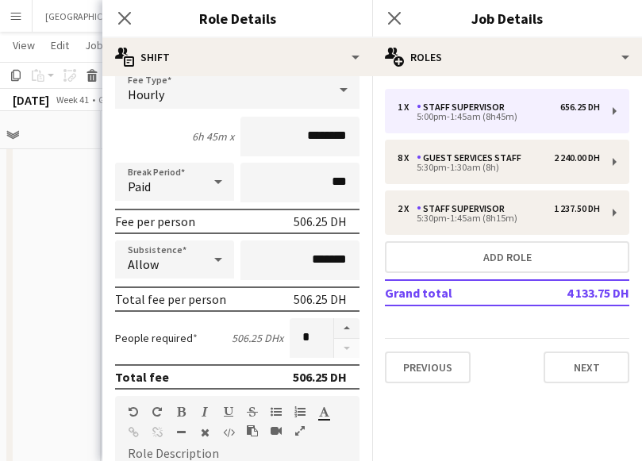
scroll to position [0, 0]
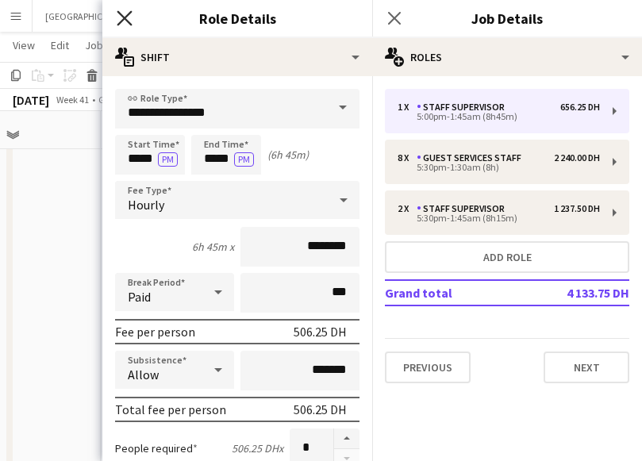
click at [130, 19] on icon "Close pop-in" at bounding box center [124, 17] width 15 height 15
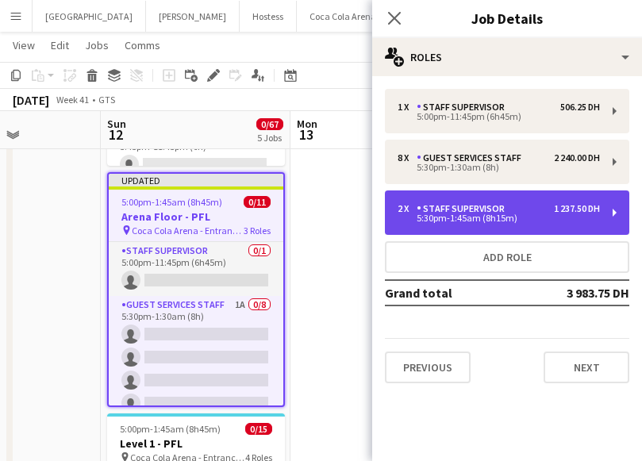
click at [437, 225] on div "2 x Staff Supervisor 1 237.50 DH 5:30pm-1:45am (8h15m)" at bounding box center [507, 212] width 244 height 44
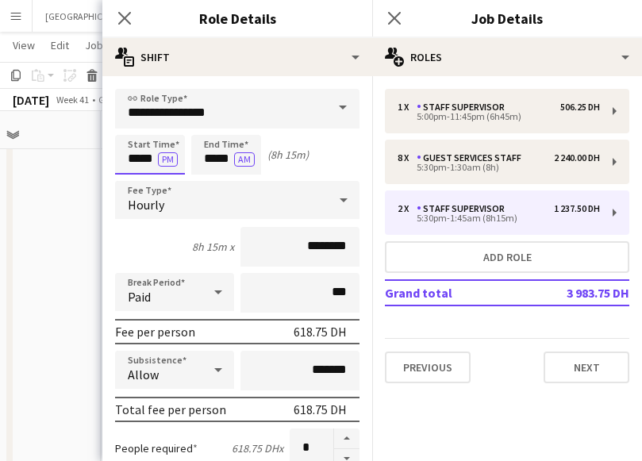
click at [137, 148] on input "*****" at bounding box center [150, 155] width 70 height 40
type input "*****"
click at [164, 129] on div at bounding box center [166, 127] width 32 height 16
click at [212, 156] on input "*****" at bounding box center [226, 155] width 70 height 40
click at [211, 180] on div at bounding box center [210, 183] width 32 height 16
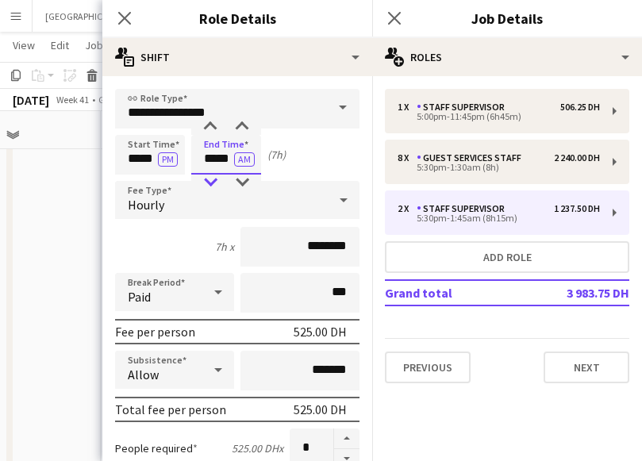
type input "*****"
click at [211, 180] on div at bounding box center [210, 183] width 32 height 16
click at [122, 15] on icon at bounding box center [124, 17] width 15 height 15
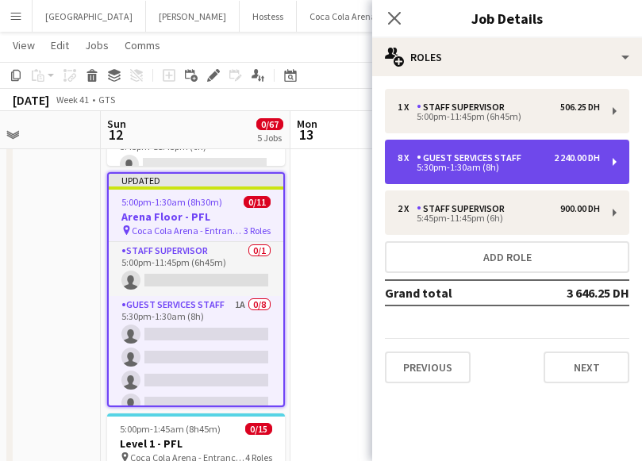
click at [425, 176] on div "8 x Guest Services Staff 2 240.00 DH 5:30pm-1:30am (8h)" at bounding box center [507, 162] width 244 height 44
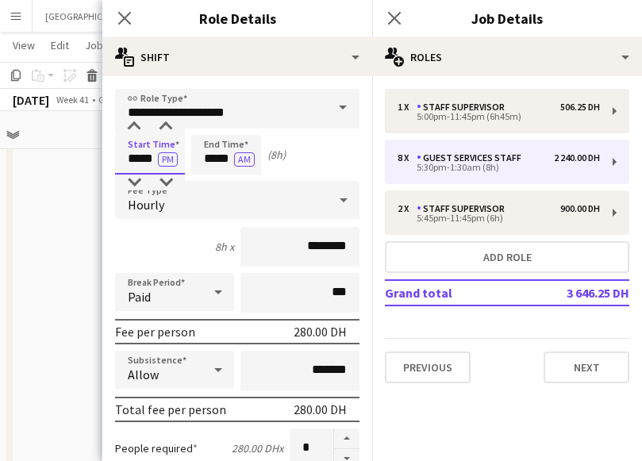
click at [132, 162] on input "*****" at bounding box center [150, 155] width 70 height 40
type input "*****"
click at [164, 121] on div at bounding box center [166, 127] width 32 height 16
click at [216, 146] on input "*****" at bounding box center [226, 155] width 70 height 40
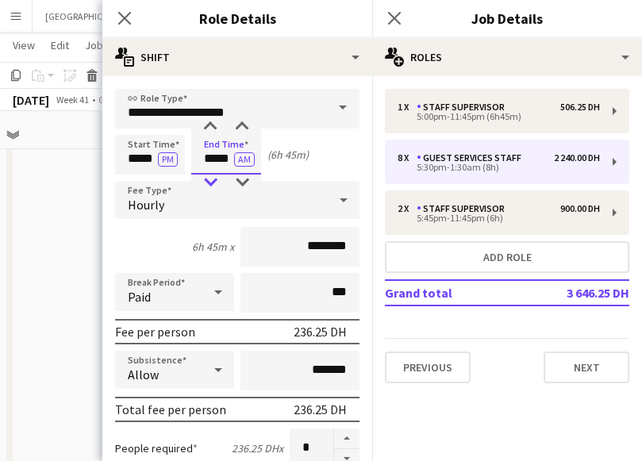
click at [210, 179] on div at bounding box center [210, 183] width 32 height 16
type input "*****"
click at [210, 179] on div at bounding box center [210, 183] width 32 height 16
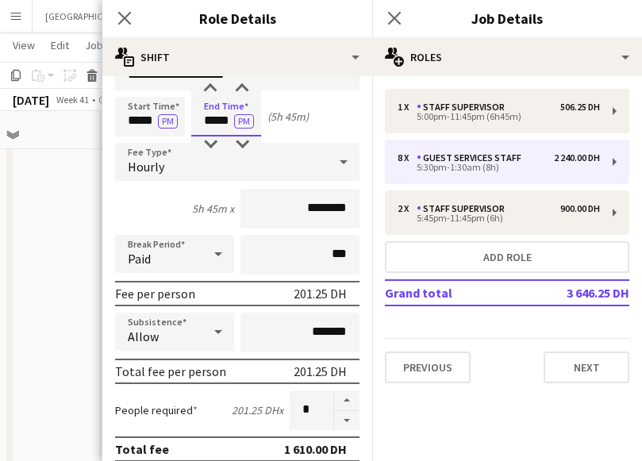
scroll to position [76, 0]
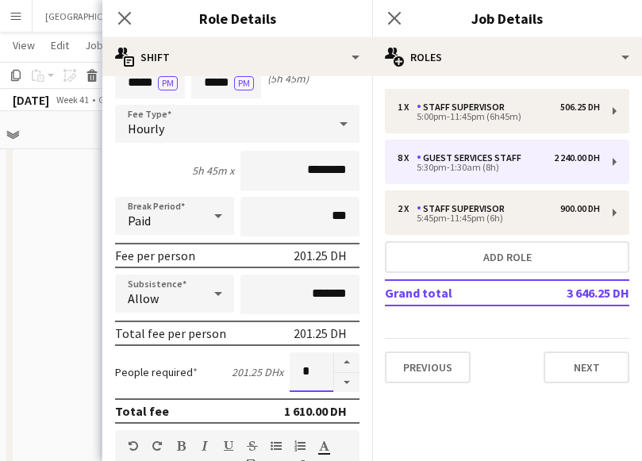
drag, startPoint x: 316, startPoint y: 369, endPoint x: 226, endPoint y: 337, distance: 95.1
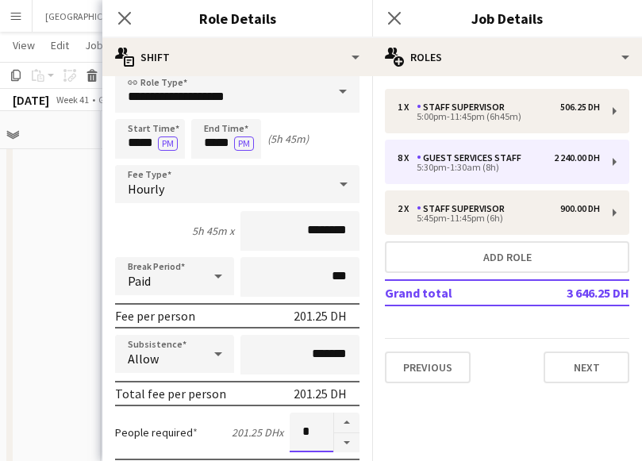
scroll to position [0, 0]
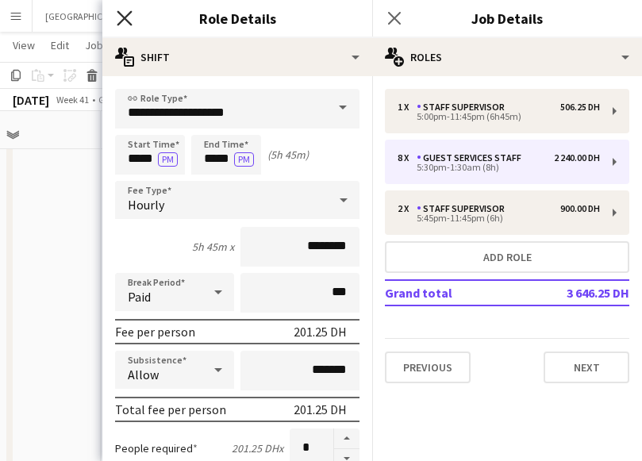
type input "*"
click at [125, 11] on icon "Close pop-in" at bounding box center [124, 17] width 15 height 15
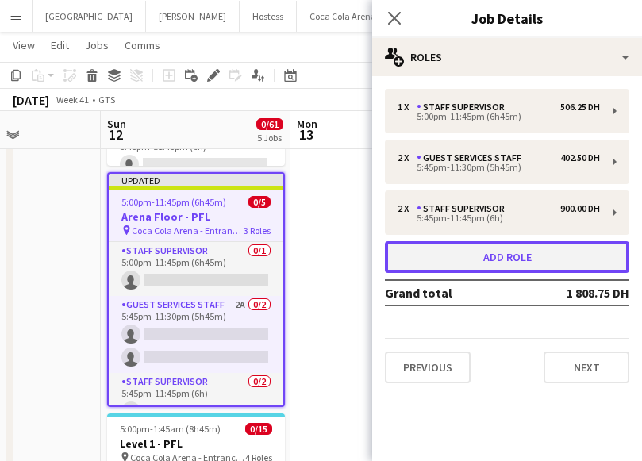
click at [451, 248] on button "Add role" at bounding box center [507, 257] width 244 height 32
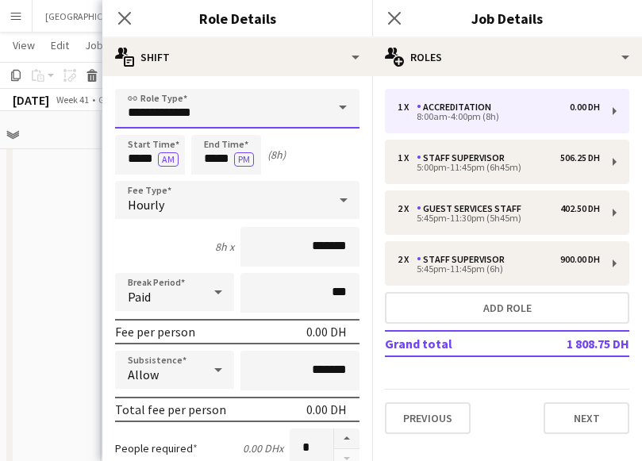
click at [266, 103] on input "**********" at bounding box center [237, 109] width 244 height 40
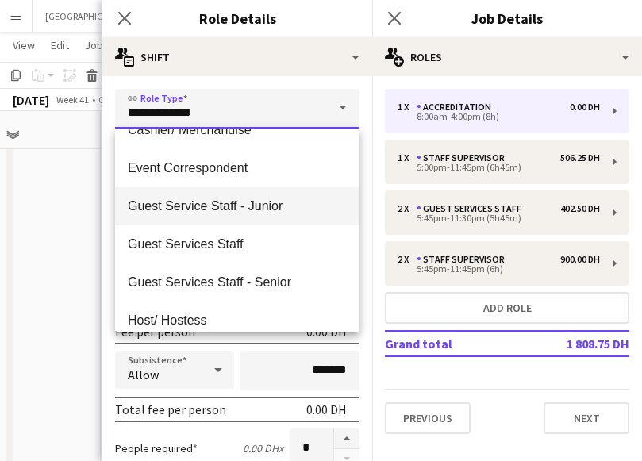
scroll to position [65, 0]
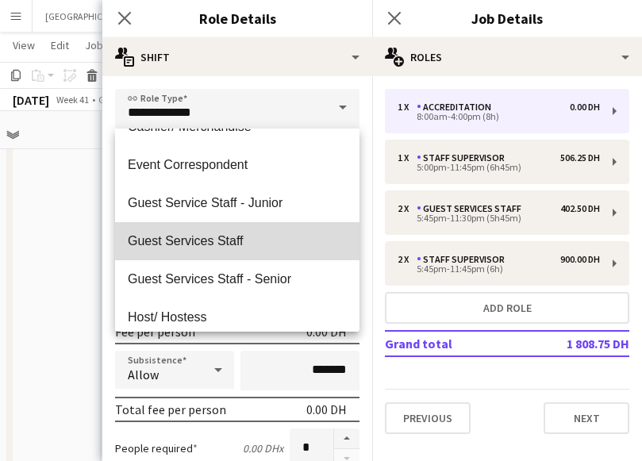
click at [244, 247] on span "Guest Services Staff" at bounding box center [237, 240] width 219 height 15
type input "**********"
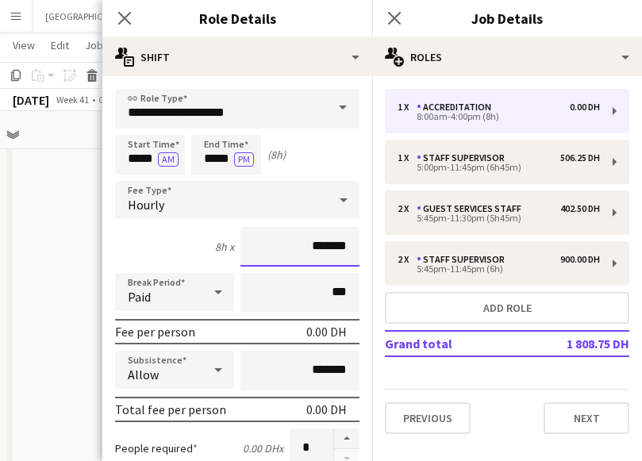
drag, startPoint x: 311, startPoint y: 246, endPoint x: 256, endPoint y: 238, distance: 55.3
click at [278, 243] on input "*******" at bounding box center [299, 247] width 119 height 40
type input "********"
click at [140, 160] on input "*****" at bounding box center [150, 155] width 70 height 40
click at [132, 182] on div at bounding box center [134, 183] width 32 height 16
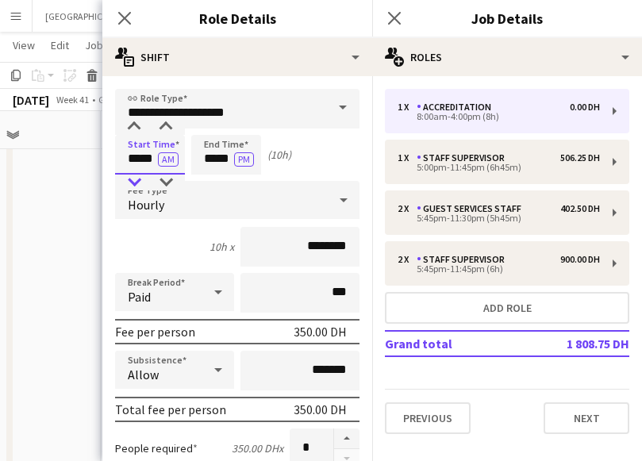
click at [133, 181] on div at bounding box center [134, 183] width 32 height 16
type input "*****"
click at [167, 180] on div at bounding box center [166, 183] width 32 height 16
click at [167, 156] on button "AM" at bounding box center [168, 159] width 21 height 14
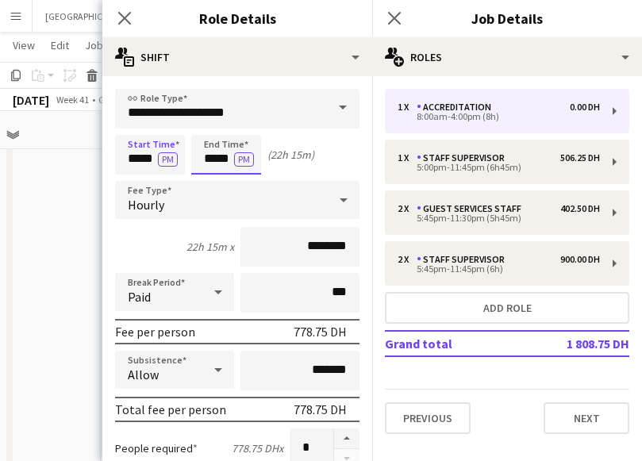
click at [217, 163] on input "*****" at bounding box center [226, 155] width 70 height 40
click at [209, 181] on div at bounding box center [210, 183] width 32 height 16
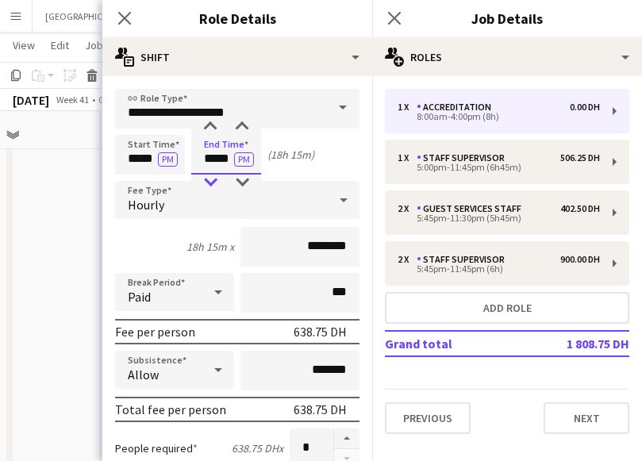
click at [209, 181] on div at bounding box center [210, 183] width 32 height 16
click at [213, 179] on div at bounding box center [210, 183] width 32 height 16
click at [248, 156] on button "AM" at bounding box center [244, 159] width 21 height 14
click at [232, 144] on input "*****" at bounding box center [226, 155] width 70 height 40
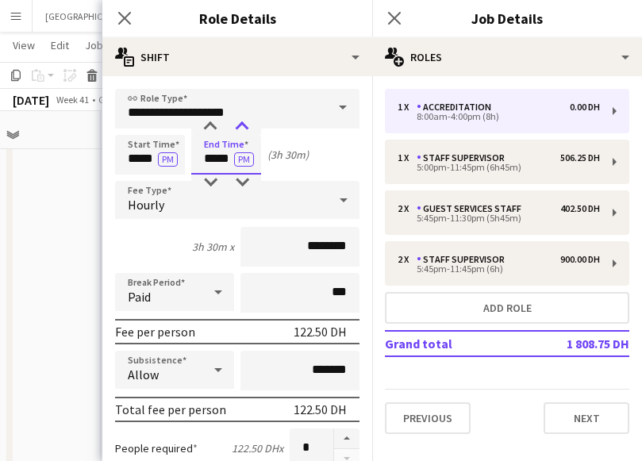
click at [241, 122] on div at bounding box center [242, 127] width 32 height 16
type input "*****"
click at [241, 122] on div at bounding box center [242, 127] width 32 height 16
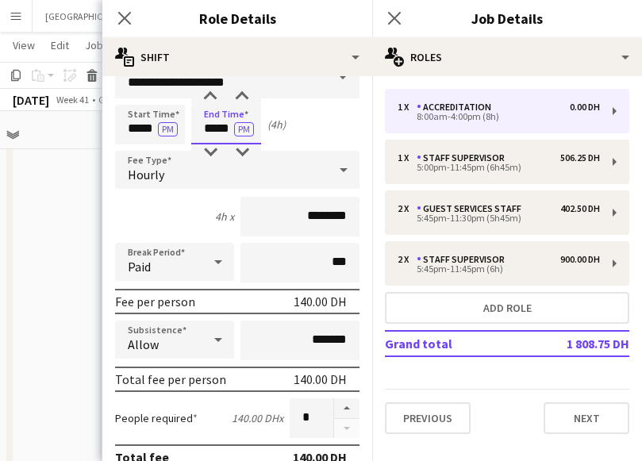
scroll to position [32, 0]
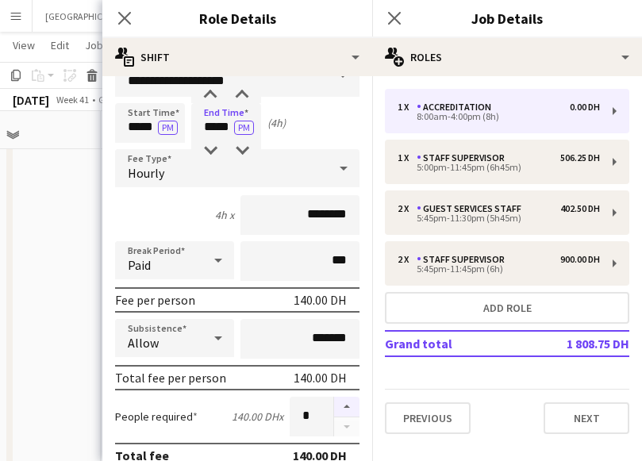
click at [348, 406] on button "button" at bounding box center [346, 407] width 25 height 21
click at [347, 429] on button "button" at bounding box center [346, 427] width 25 height 20
type input "*"
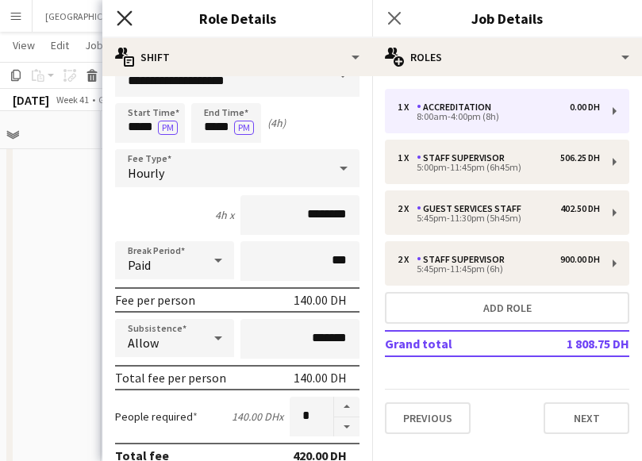
click at [125, 13] on icon "Close pop-in" at bounding box center [124, 17] width 15 height 15
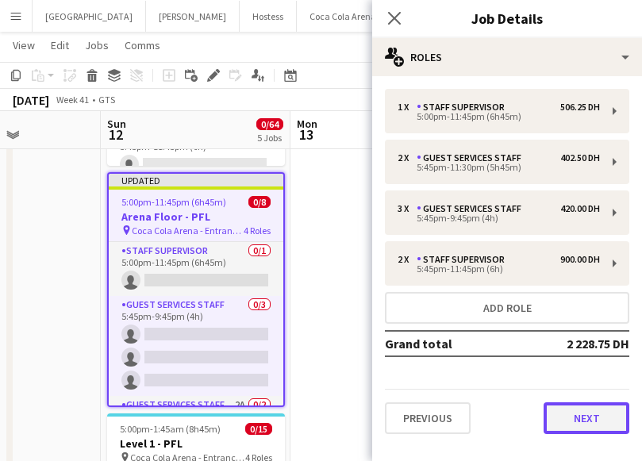
click at [583, 426] on button "Next" at bounding box center [587, 418] width 86 height 32
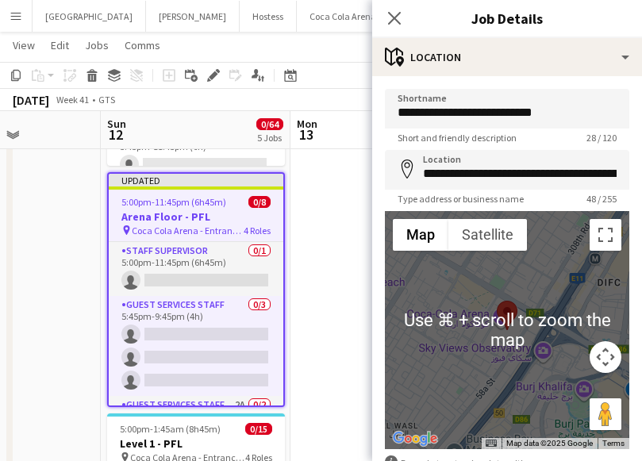
scroll to position [99, 0]
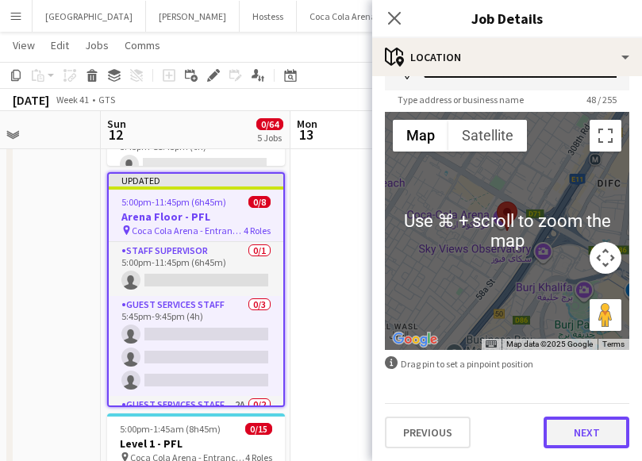
click at [582, 425] on button "Next" at bounding box center [587, 433] width 86 height 32
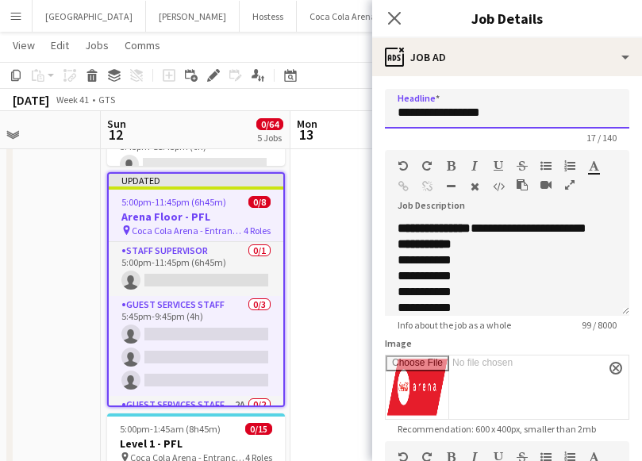
drag, startPoint x: 467, startPoint y: 111, endPoint x: 606, endPoint y: 108, distance: 138.1
click at [606, 108] on input "**********" at bounding box center [507, 109] width 244 height 40
paste input "*******"
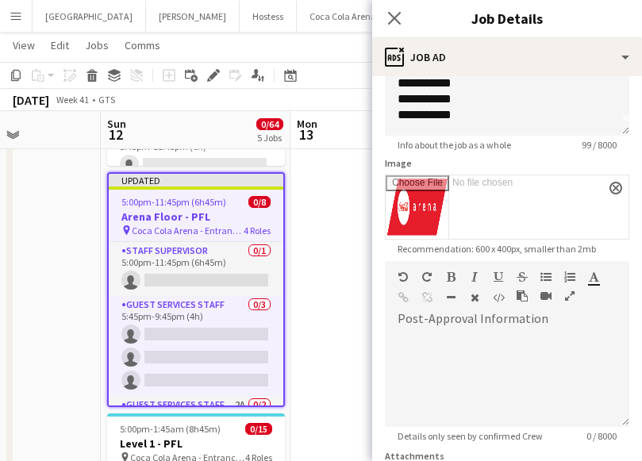
scroll to position [351, 0]
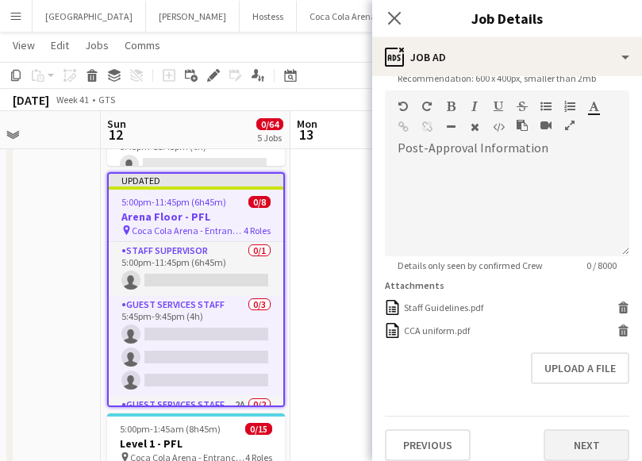
type input "**********"
click at [598, 448] on button "Next" at bounding box center [587, 445] width 86 height 32
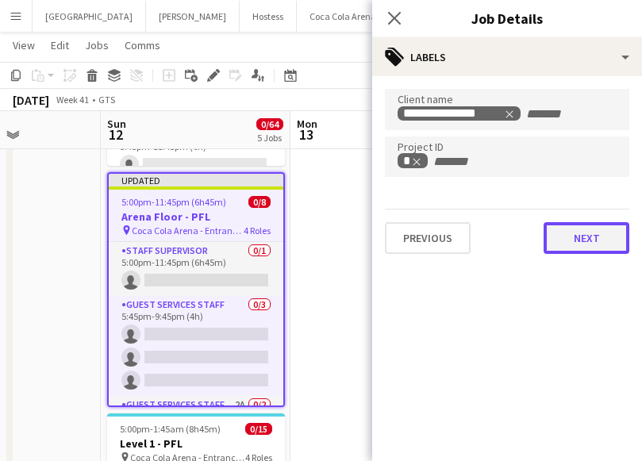
click at [581, 236] on button "Next" at bounding box center [587, 238] width 86 height 32
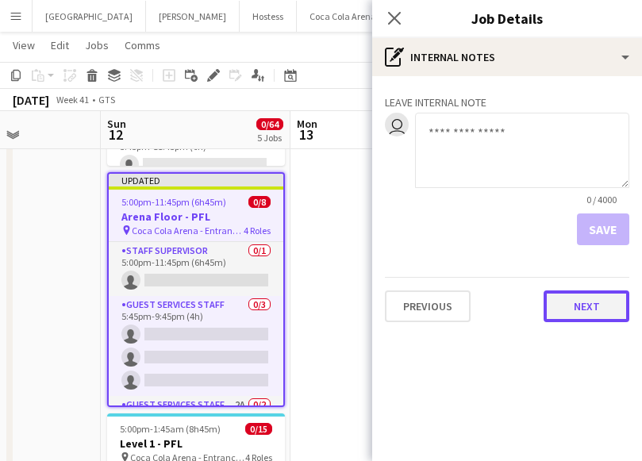
click at [599, 307] on button "Next" at bounding box center [587, 306] width 86 height 32
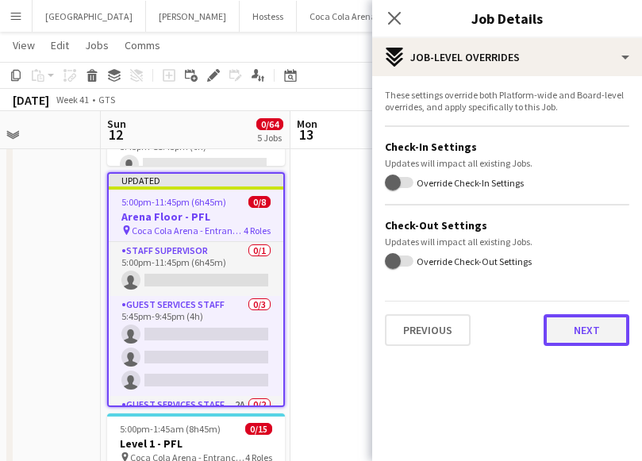
click at [572, 333] on button "Next" at bounding box center [587, 330] width 86 height 32
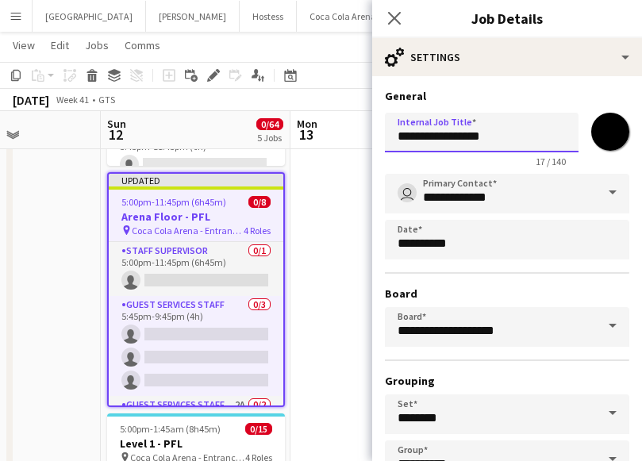
drag, startPoint x: 467, startPoint y: 135, endPoint x: 531, endPoint y: 135, distance: 63.5
click at [531, 135] on input "**********" at bounding box center [482, 133] width 194 height 40
paste input "*******"
type input "**********"
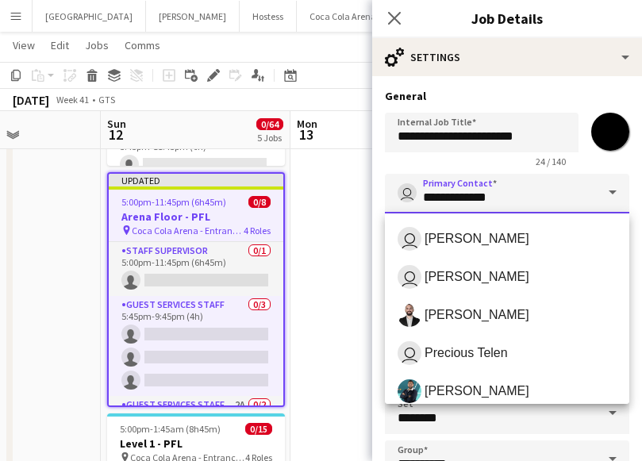
click at [540, 187] on input "**********" at bounding box center [507, 194] width 244 height 40
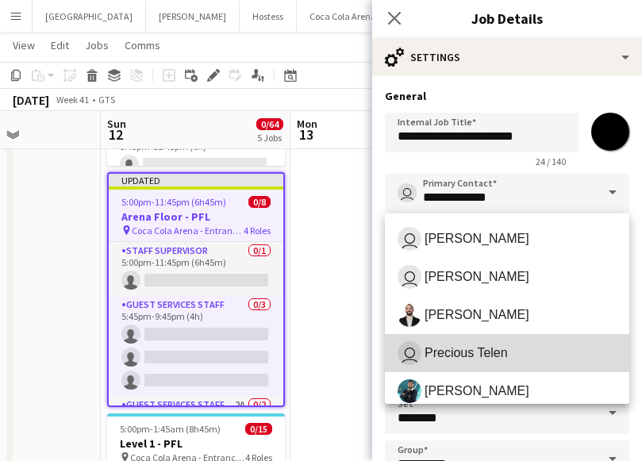
click at [495, 367] on mat-option "user Precious Telen" at bounding box center [507, 353] width 244 height 38
type input "**********"
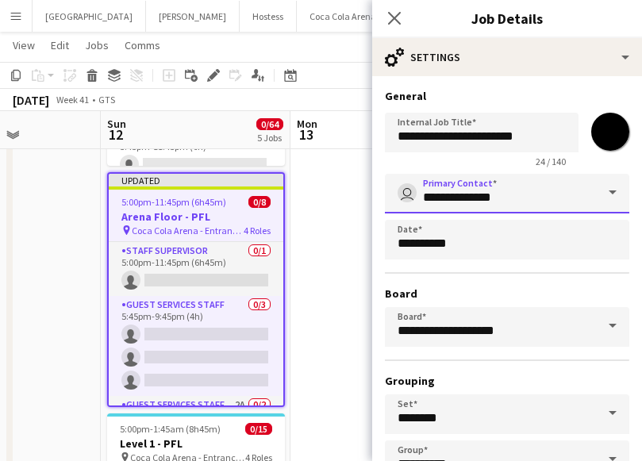
scroll to position [109, 0]
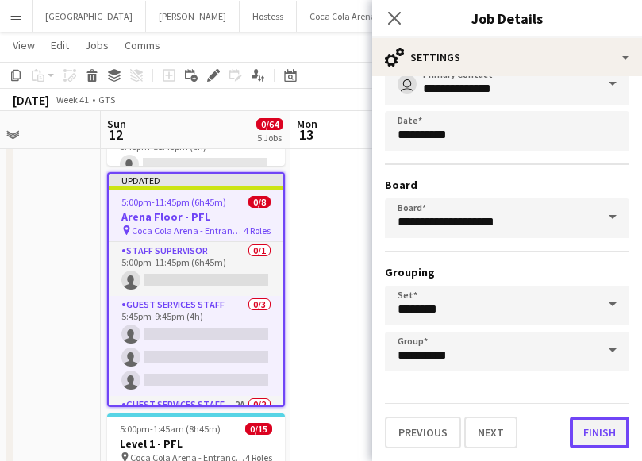
click at [590, 432] on button "Finish" at bounding box center [600, 433] width 60 height 32
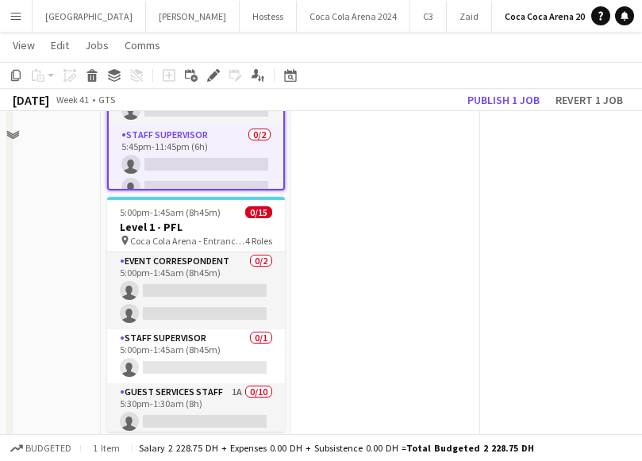
scroll to position [757, 0]
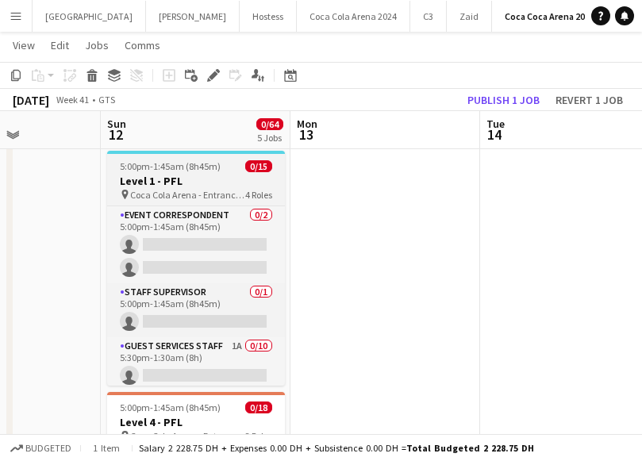
click at [145, 174] on h3 "Level 1 - PFL" at bounding box center [196, 181] width 178 height 14
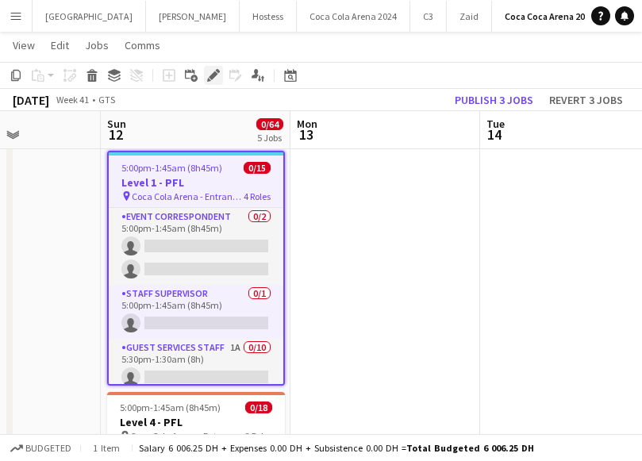
click at [214, 73] on icon at bounding box center [213, 75] width 9 height 9
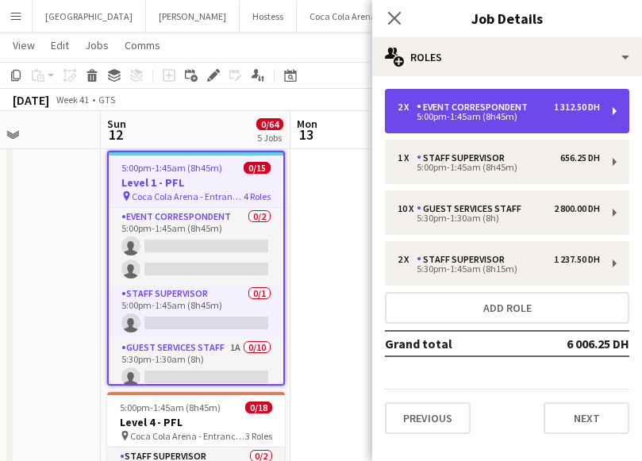
click at [417, 124] on div "2 x Event Correspondent 1 312.50 DH 5:00pm-1:45am (8h45m)" at bounding box center [507, 111] width 244 height 44
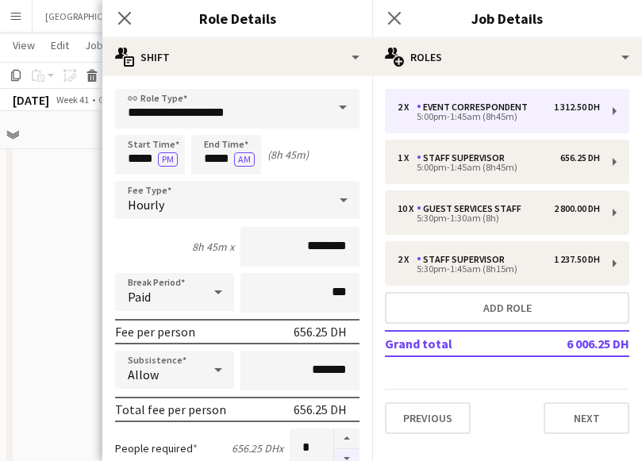
click at [348, 455] on button "button" at bounding box center [346, 459] width 25 height 20
type input "*"
click at [208, 163] on input "*****" at bounding box center [226, 155] width 70 height 40
click at [207, 181] on div at bounding box center [210, 183] width 32 height 16
type input "*****"
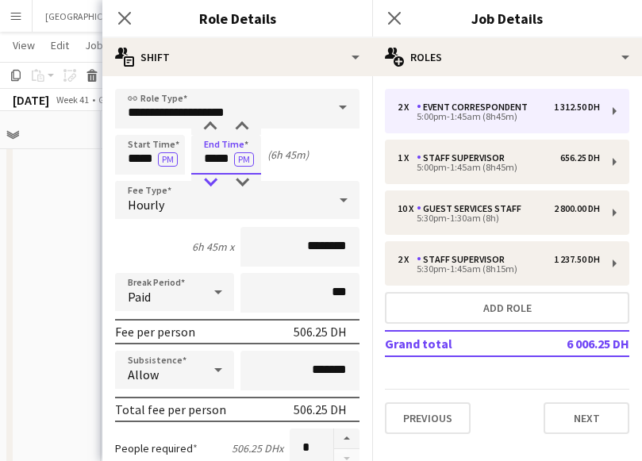
click at [207, 181] on div at bounding box center [210, 183] width 32 height 16
click at [123, 17] on icon at bounding box center [124, 17] width 15 height 15
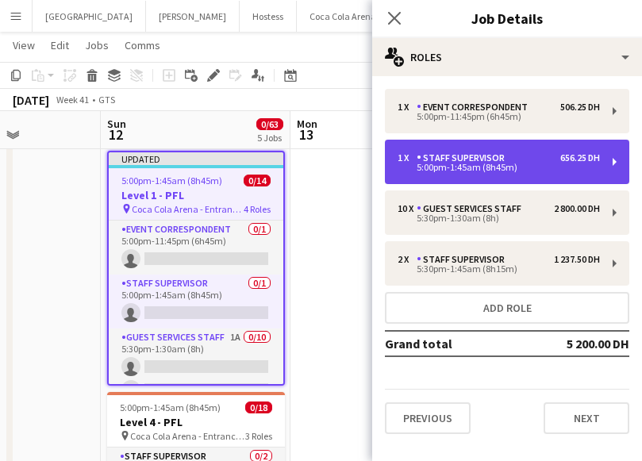
click at [455, 166] on div "5:00pm-1:45am (8h45m)" at bounding box center [499, 167] width 202 height 8
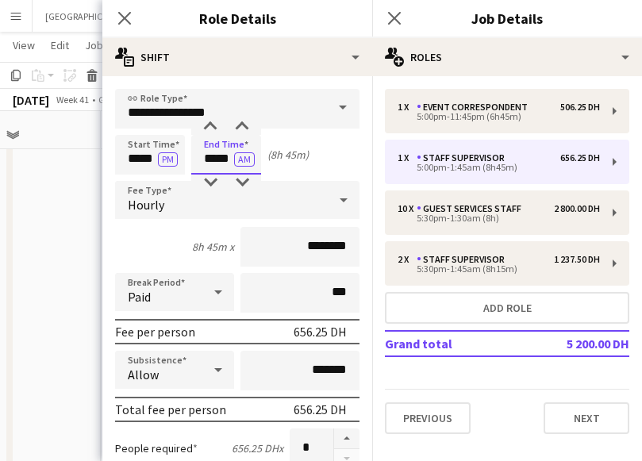
click at [213, 161] on input "*****" at bounding box center [226, 155] width 70 height 40
click at [210, 180] on div at bounding box center [210, 183] width 32 height 16
type input "*****"
click at [210, 180] on div at bounding box center [210, 183] width 32 height 16
click at [125, 17] on icon at bounding box center [124, 17] width 15 height 15
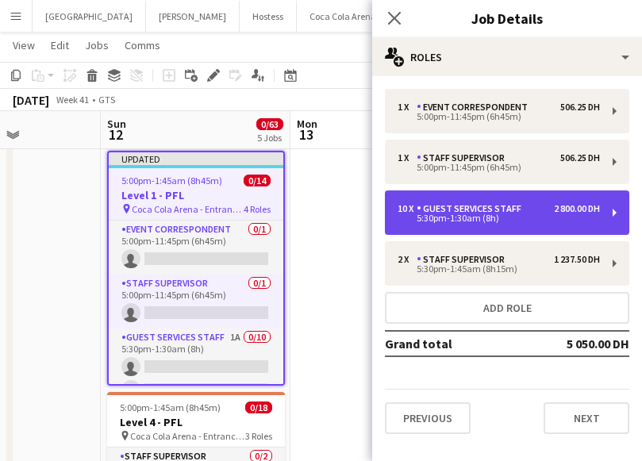
click at [459, 222] on div "5:30pm-1:30am (8h)" at bounding box center [499, 218] width 202 height 8
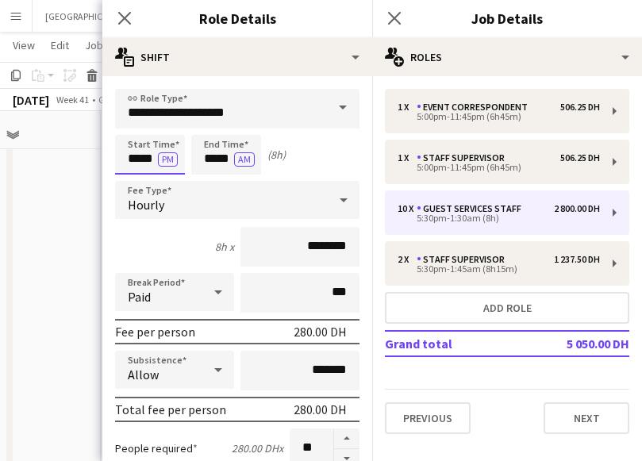
click at [154, 154] on input "*****" at bounding box center [150, 155] width 70 height 40
type input "*****"
click at [160, 130] on div at bounding box center [166, 127] width 32 height 16
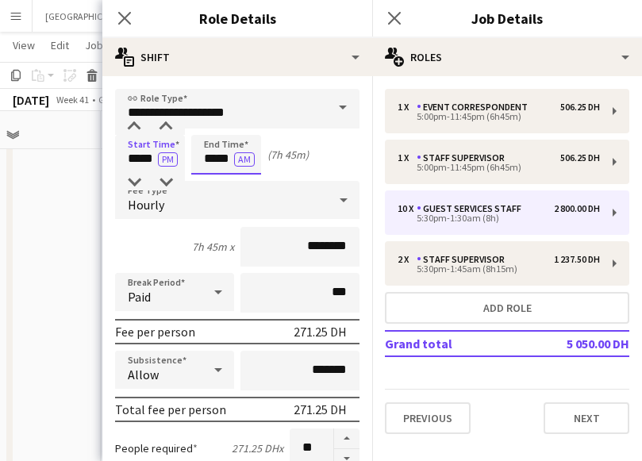
click at [210, 168] on input "*****" at bounding box center [226, 155] width 70 height 40
click at [206, 183] on div at bounding box center [210, 183] width 32 height 16
type input "*****"
click at [206, 183] on div at bounding box center [210, 183] width 32 height 16
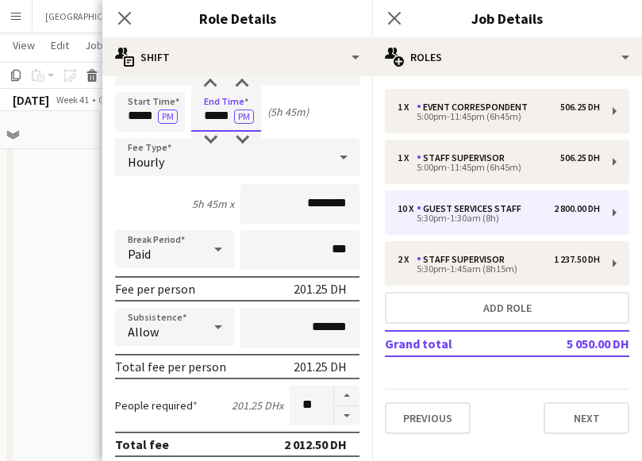
scroll to position [58, 0]
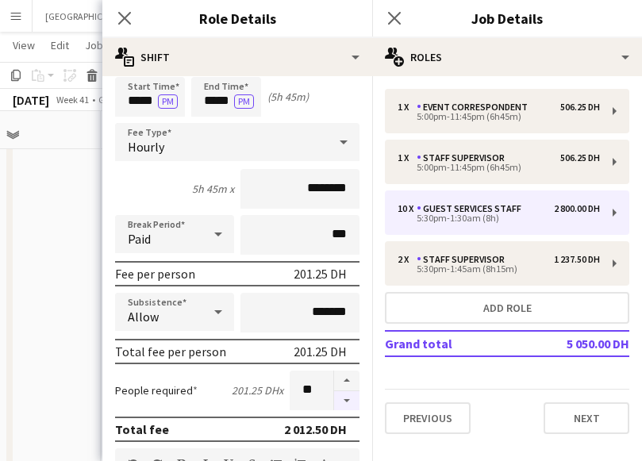
click at [344, 402] on button "button" at bounding box center [346, 401] width 25 height 20
type input "*"
click at [126, 14] on icon "Close pop-in" at bounding box center [124, 17] width 15 height 15
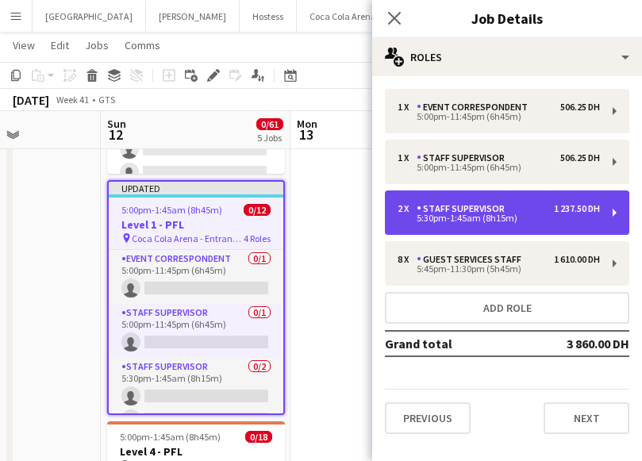
click at [428, 216] on div "5:30pm-1:45am (8h15m)" at bounding box center [499, 218] width 202 height 8
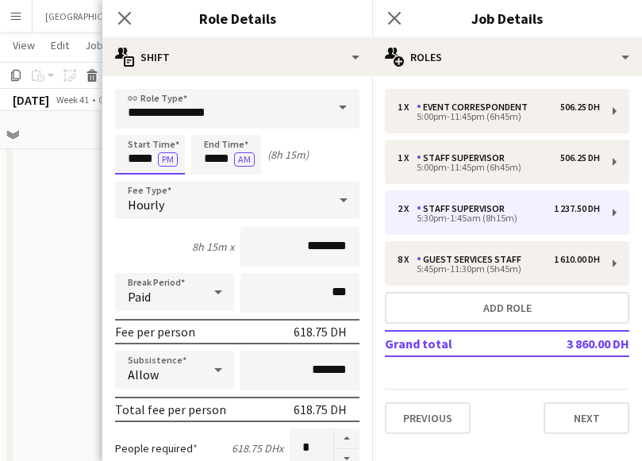
click at [137, 150] on input "*****" at bounding box center [150, 155] width 70 height 40
type input "*****"
click at [164, 129] on div at bounding box center [166, 127] width 32 height 16
click at [200, 153] on input "*****" at bounding box center [226, 155] width 70 height 40
click at [210, 178] on div at bounding box center [210, 183] width 32 height 16
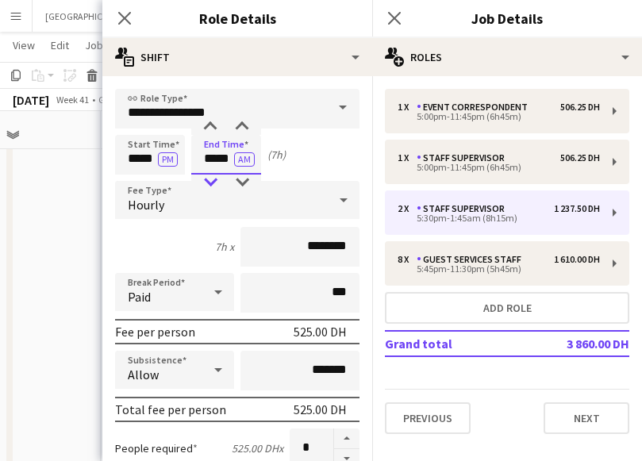
type input "*****"
click at [210, 178] on div at bounding box center [210, 183] width 32 height 16
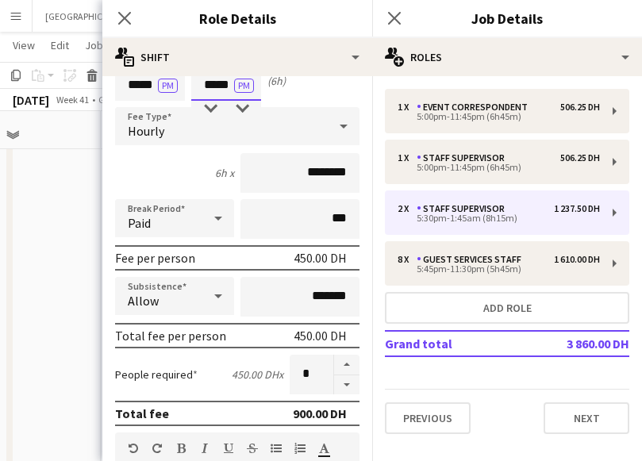
scroll to position [0, 0]
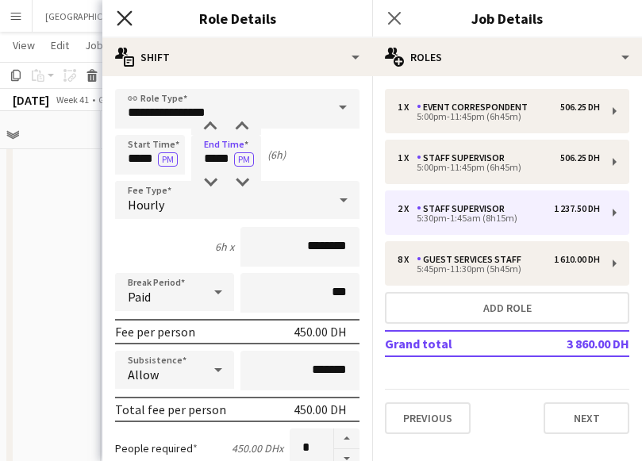
click at [129, 13] on icon at bounding box center [124, 17] width 15 height 15
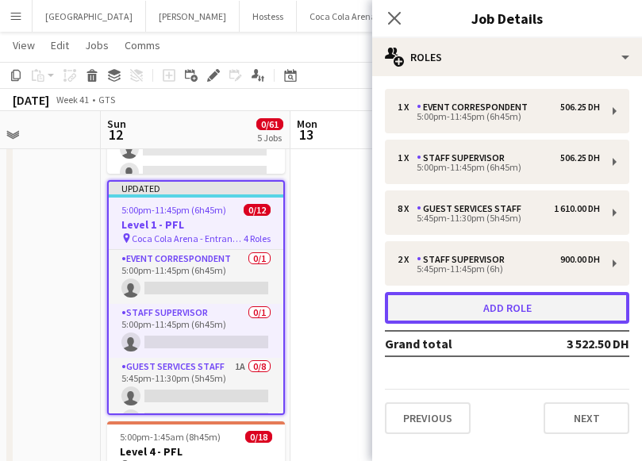
click at [448, 306] on button "Add role" at bounding box center [507, 308] width 244 height 32
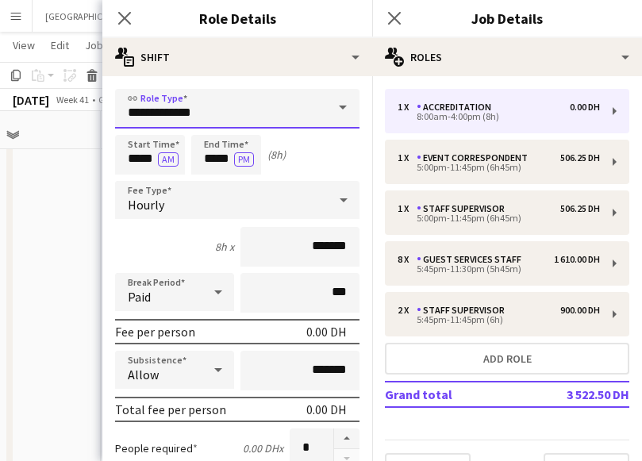
click at [231, 109] on input "**********" at bounding box center [237, 109] width 244 height 40
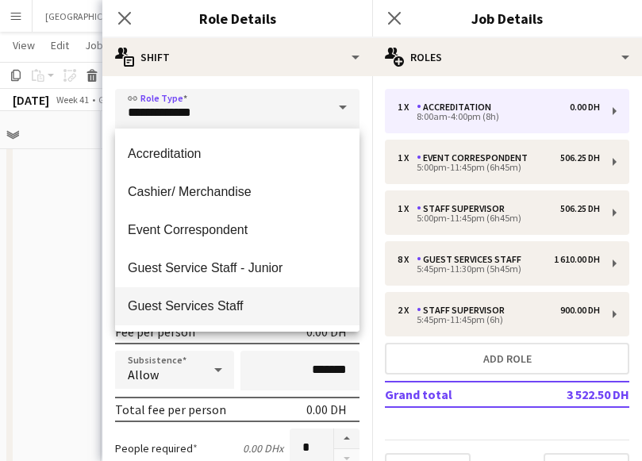
click at [240, 294] on mat-option "Guest Services Staff" at bounding box center [237, 306] width 244 height 38
type input "**********"
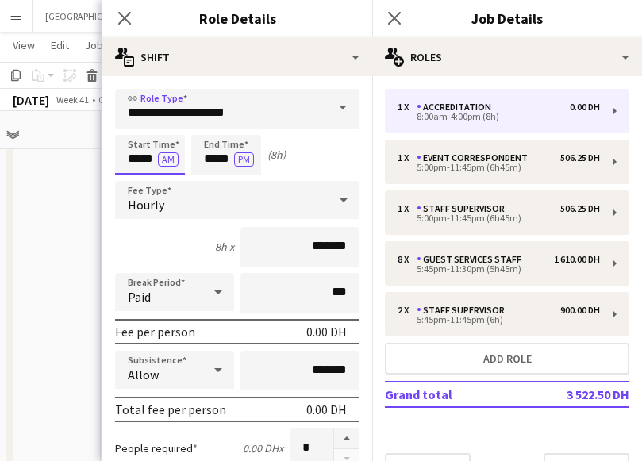
click at [143, 154] on input "*****" at bounding box center [150, 155] width 70 height 40
click at [134, 179] on div at bounding box center [134, 183] width 32 height 16
type input "*****"
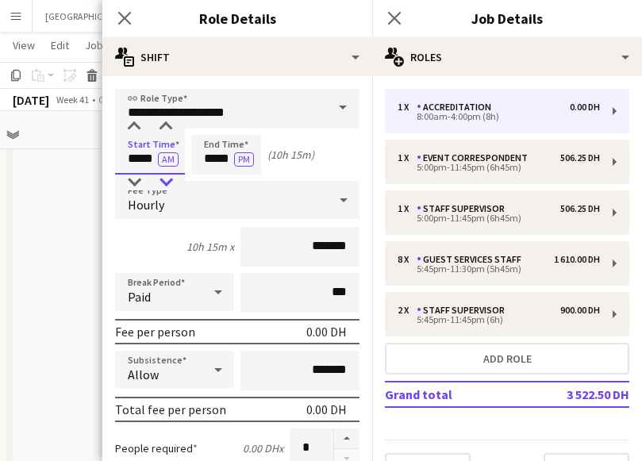
click at [162, 179] on div at bounding box center [166, 183] width 32 height 16
click at [209, 157] on input "*****" at bounding box center [226, 155] width 70 height 40
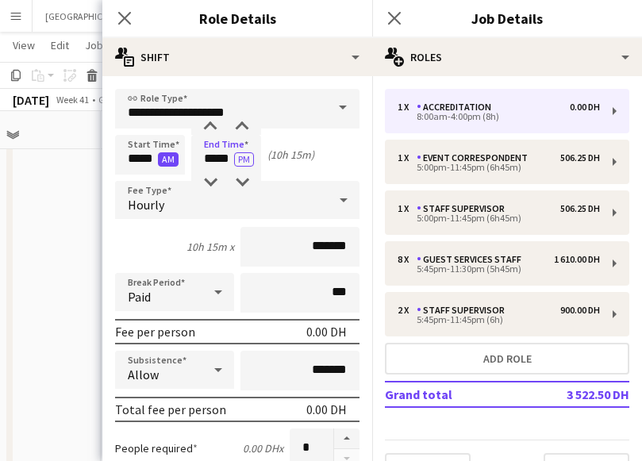
click at [168, 159] on button "AM" at bounding box center [168, 159] width 21 height 14
click at [217, 161] on input "*****" at bounding box center [226, 155] width 70 height 40
click at [214, 180] on div at bounding box center [210, 183] width 32 height 16
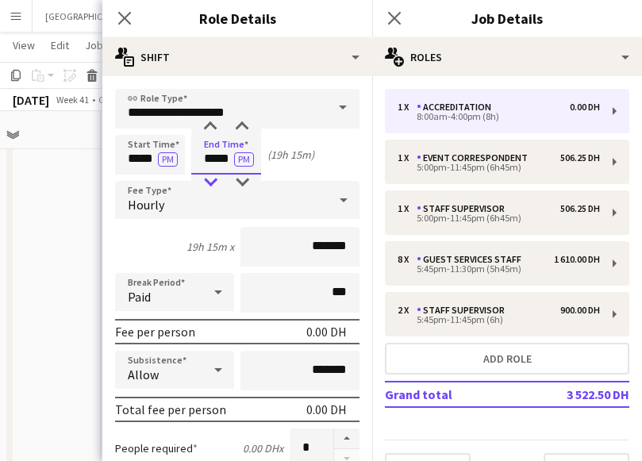
click at [214, 180] on div at bounding box center [210, 183] width 32 height 16
click at [241, 175] on div at bounding box center [242, 183] width 32 height 16
click at [243, 160] on button "AM" at bounding box center [244, 159] width 21 height 14
click at [208, 152] on input "*****" at bounding box center [226, 155] width 70 height 40
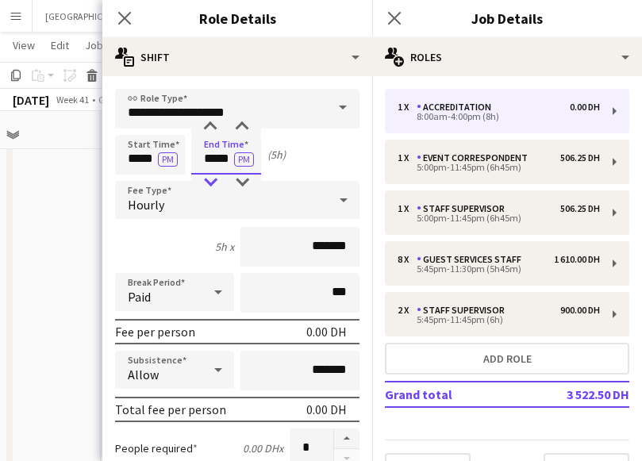
click at [208, 183] on div at bounding box center [210, 183] width 32 height 16
type input "*****"
click at [208, 183] on div at bounding box center [210, 183] width 32 height 16
drag, startPoint x: 312, startPoint y: 249, endPoint x: 257, endPoint y: 240, distance: 55.5
click at [257, 240] on input "*******" at bounding box center [299, 247] width 119 height 40
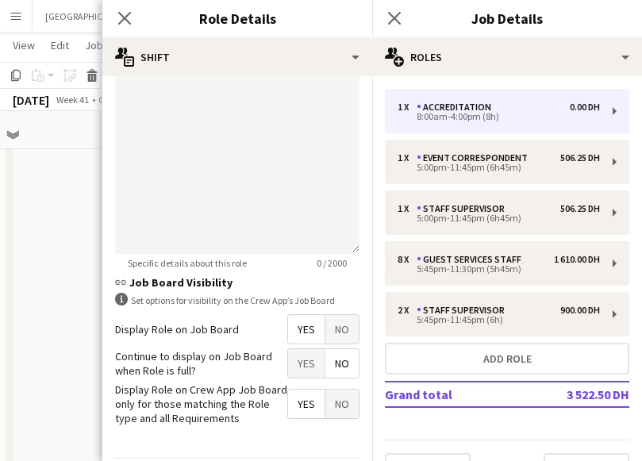
scroll to position [567, 0]
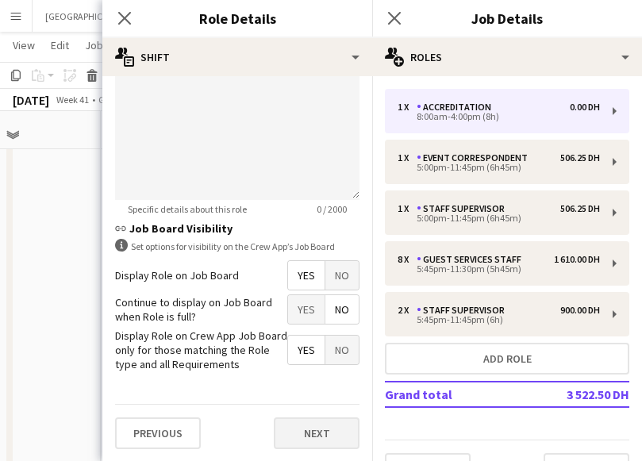
type input "********"
click at [321, 424] on button "Next" at bounding box center [317, 433] width 86 height 32
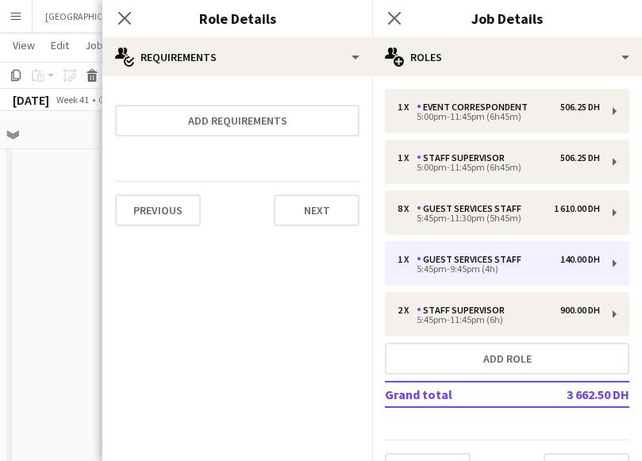
scroll to position [0, 0]
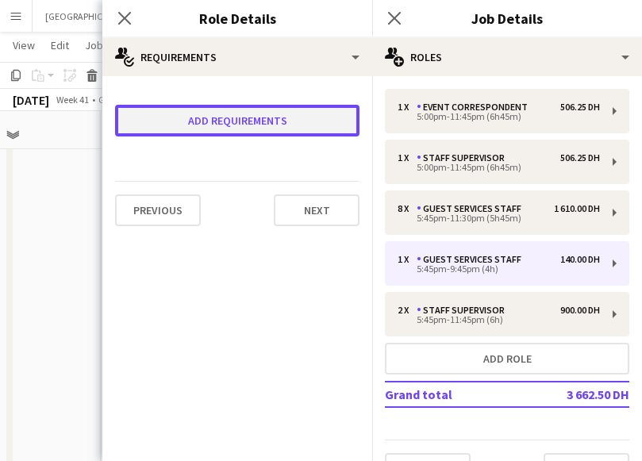
click at [209, 131] on button "Add requirements" at bounding box center [237, 121] width 244 height 32
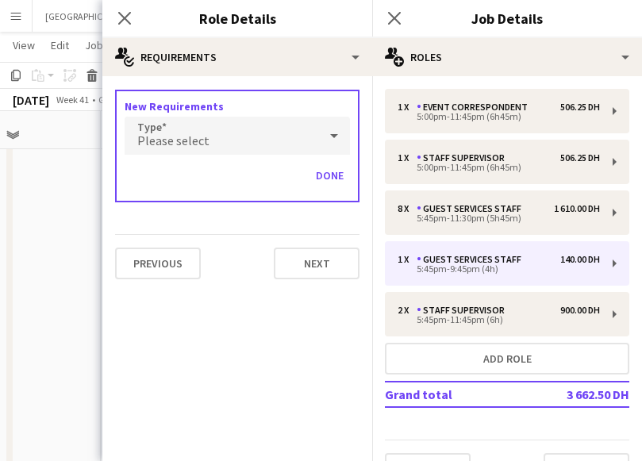
click at [196, 136] on span "Please select" at bounding box center [173, 141] width 72 height 16
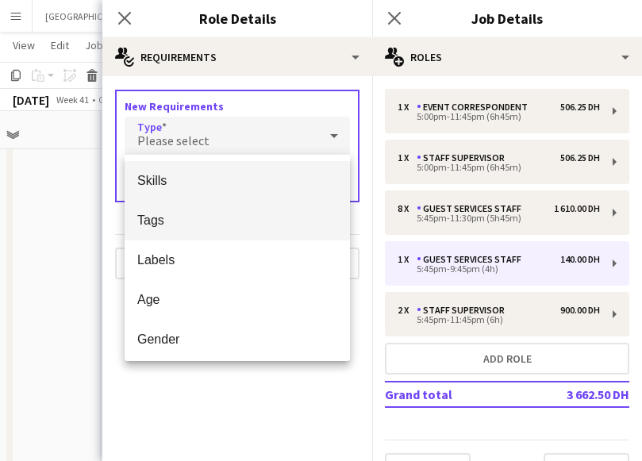
click at [216, 229] on mat-option "Tags" at bounding box center [237, 221] width 225 height 40
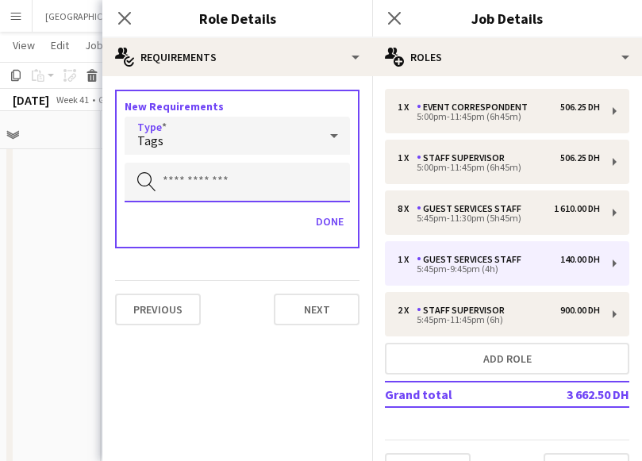
click at [193, 183] on input "text" at bounding box center [237, 183] width 225 height 40
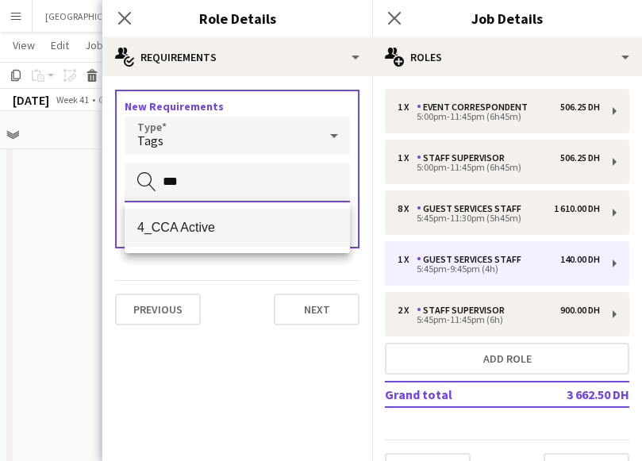
type input "***"
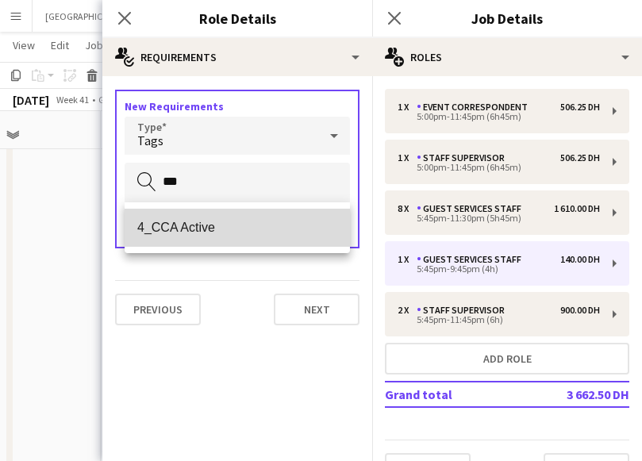
click at [198, 229] on span "4_CCA Active" at bounding box center [237, 227] width 200 height 15
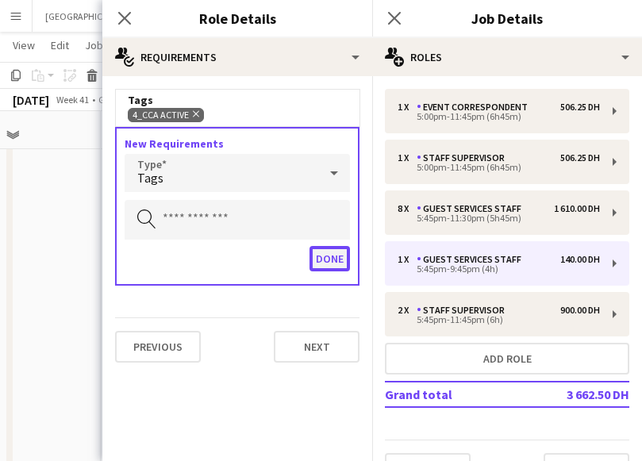
click at [329, 266] on button "Done" at bounding box center [330, 258] width 40 height 25
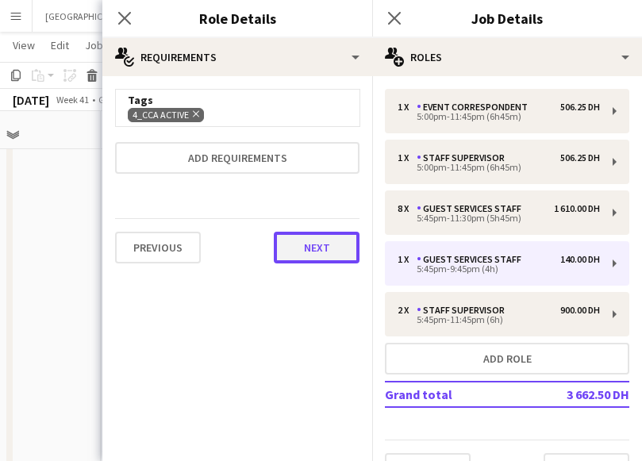
click at [310, 247] on button "Next" at bounding box center [317, 248] width 86 height 32
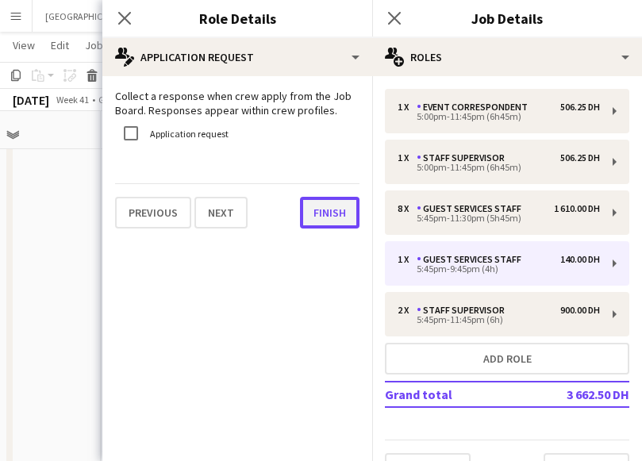
click at [325, 221] on button "Finish" at bounding box center [330, 213] width 60 height 32
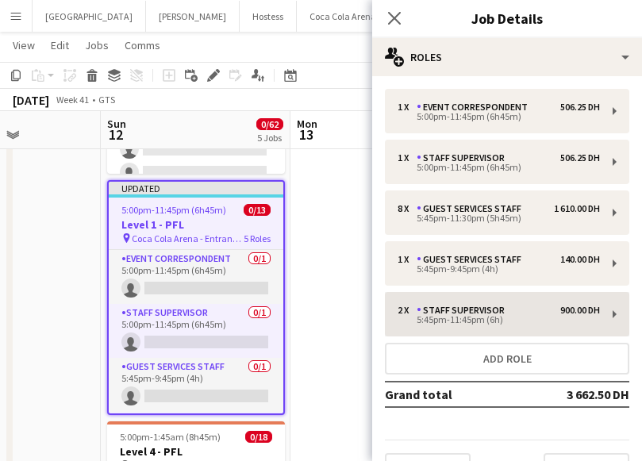
scroll to position [37, 0]
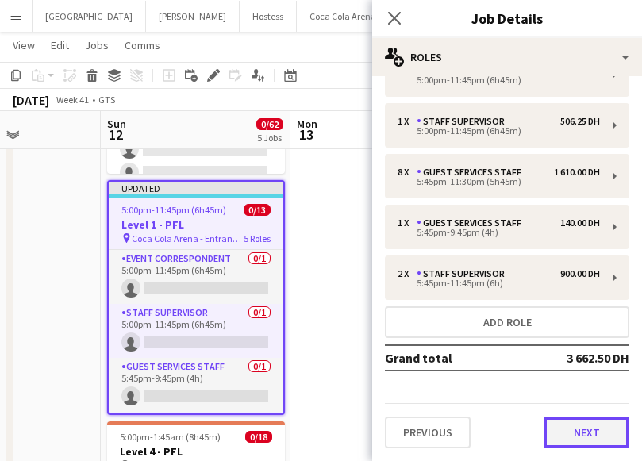
click at [584, 419] on button "Next" at bounding box center [587, 433] width 86 height 32
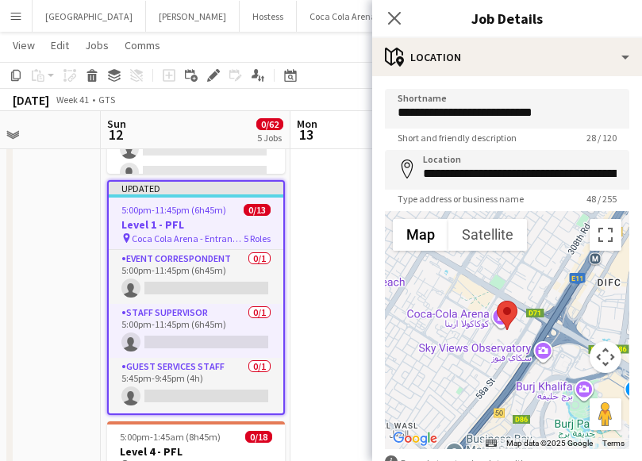
scroll to position [99, 0]
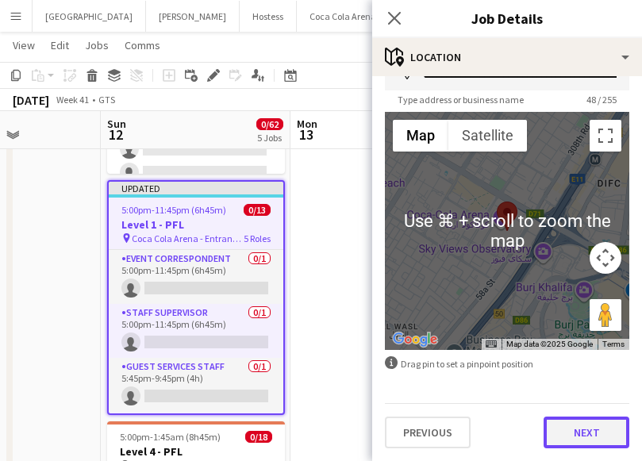
click at [595, 437] on button "Next" at bounding box center [587, 433] width 86 height 32
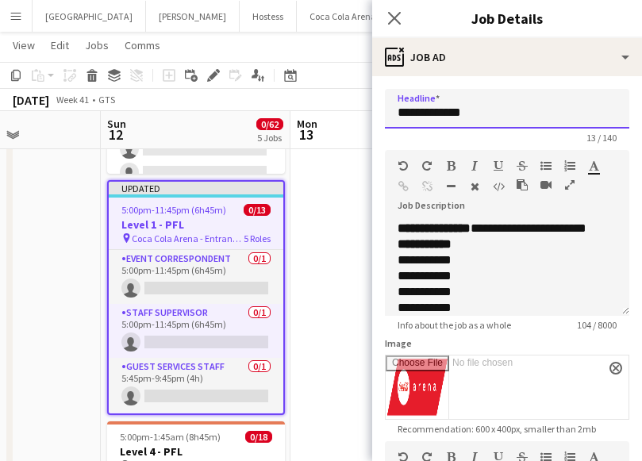
drag, startPoint x: 444, startPoint y: 113, endPoint x: 561, endPoint y: 113, distance: 116.7
click at [561, 113] on input "**********" at bounding box center [507, 109] width 244 height 40
paste input "*******"
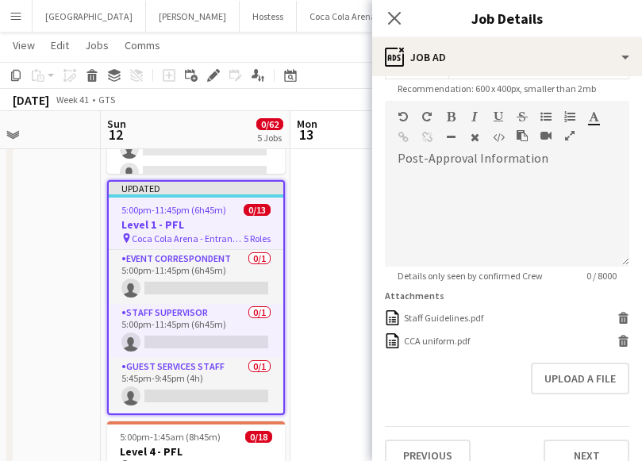
scroll to position [363, 0]
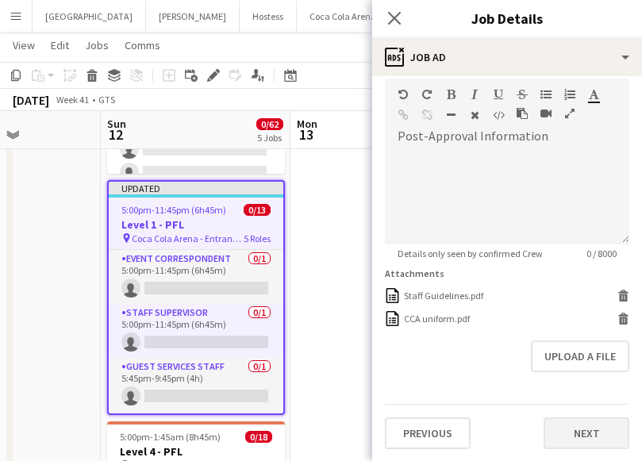
type input "**********"
click at [589, 442] on button "Next" at bounding box center [587, 433] width 86 height 32
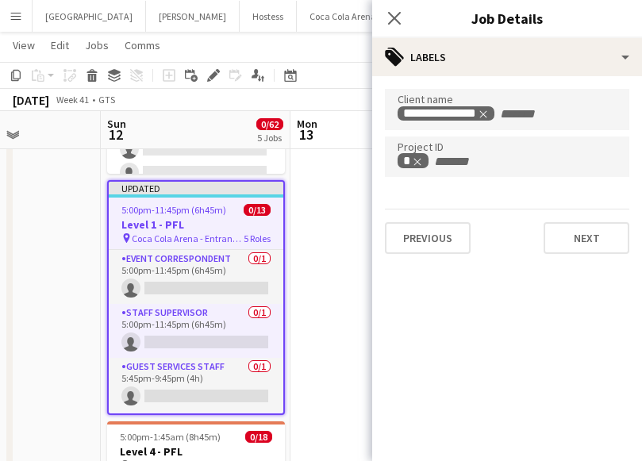
scroll to position [0, 0]
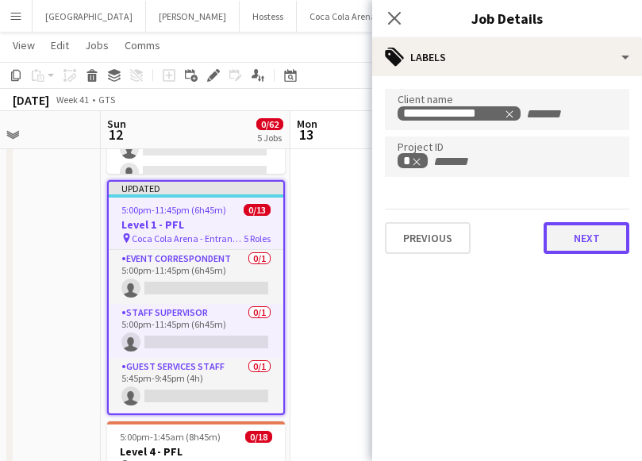
click at [575, 239] on button "Next" at bounding box center [587, 238] width 86 height 32
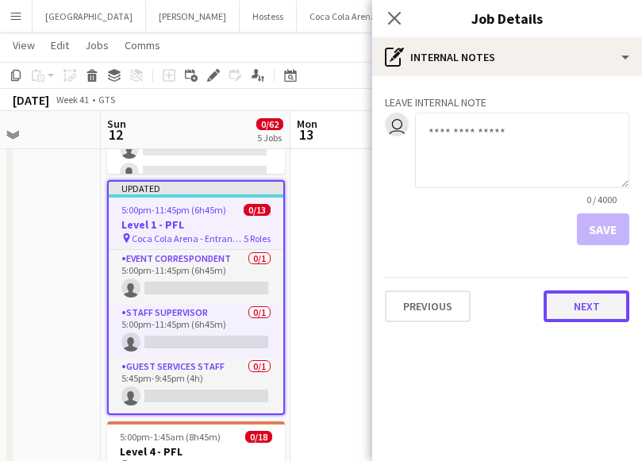
click at [560, 304] on button "Next" at bounding box center [587, 306] width 86 height 32
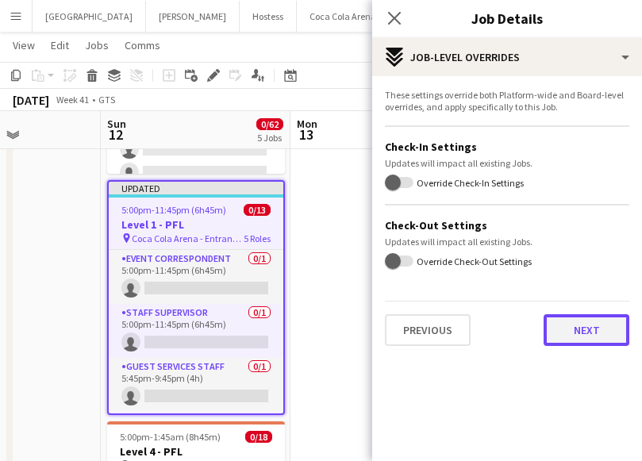
click at [575, 330] on button "Next" at bounding box center [587, 330] width 86 height 32
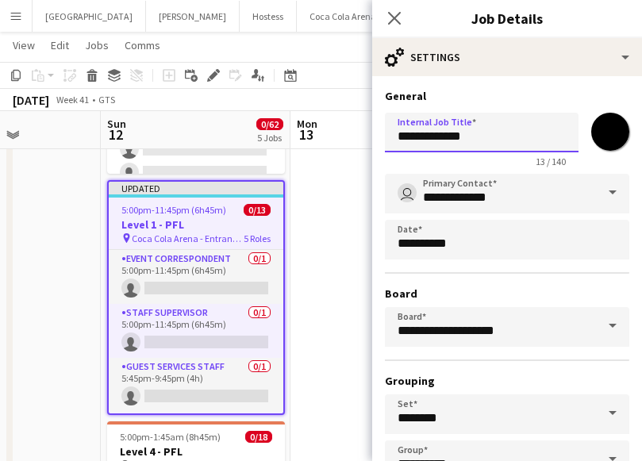
drag, startPoint x: 444, startPoint y: 137, endPoint x: 520, endPoint y: 137, distance: 76.2
click at [518, 137] on input "**********" at bounding box center [482, 133] width 194 height 40
paste input "*******"
type input "**********"
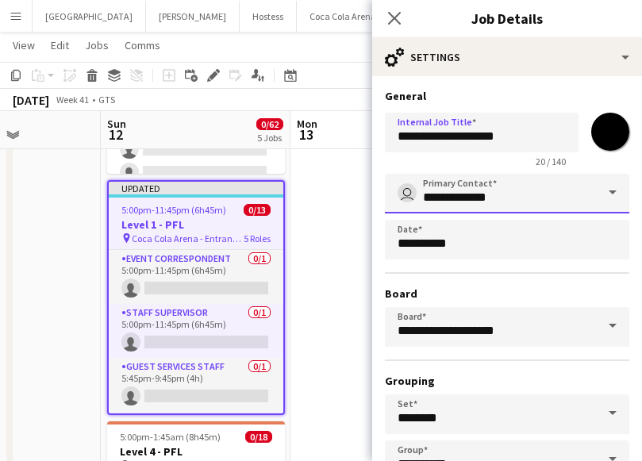
click at [546, 190] on input "**********" at bounding box center [507, 194] width 244 height 40
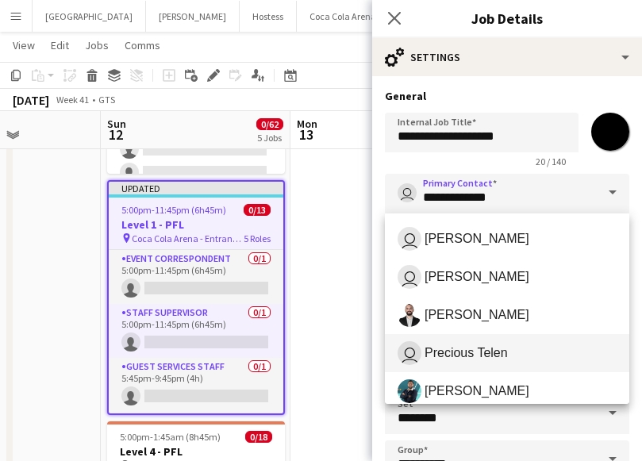
click at [460, 340] on mat-option "user Precious Telen" at bounding box center [507, 353] width 244 height 38
type input "**********"
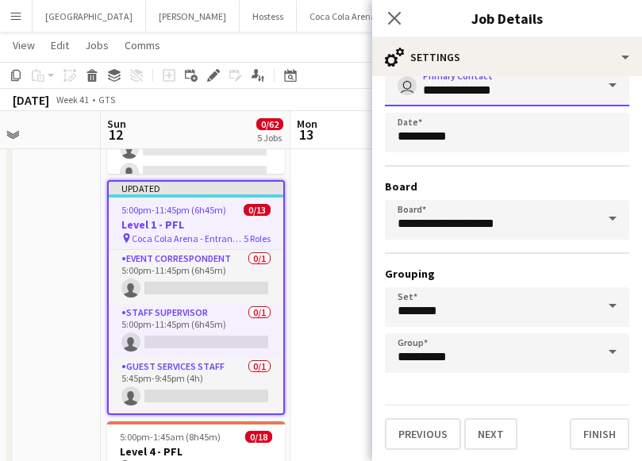
scroll to position [109, 0]
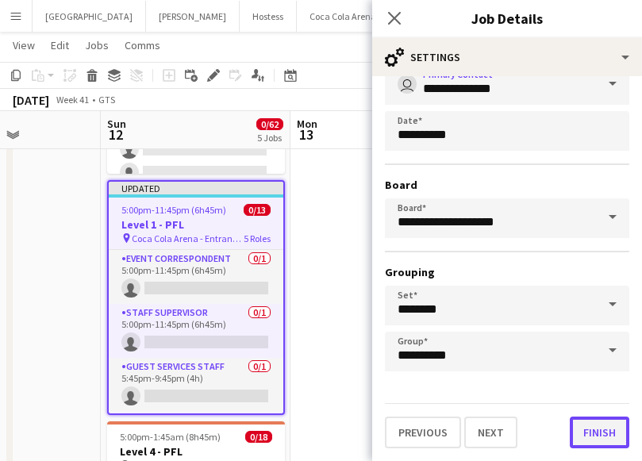
click at [583, 434] on button "Finish" at bounding box center [600, 433] width 60 height 32
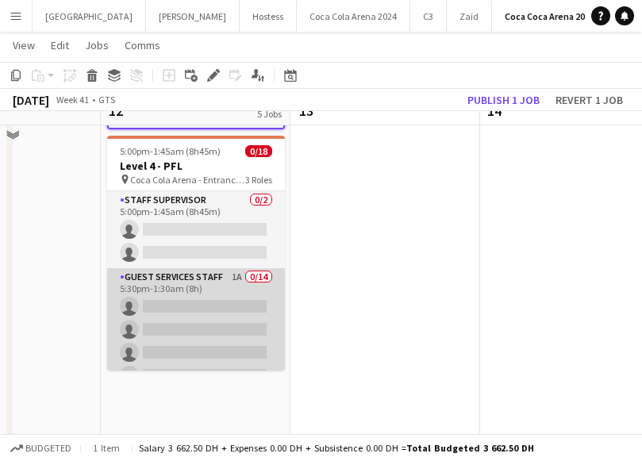
scroll to position [983, 0]
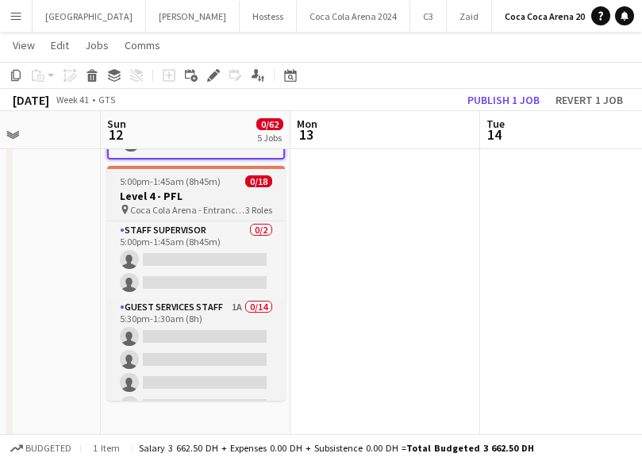
click at [147, 180] on span "5:00pm-1:45am (8h45m) (Mon)" at bounding box center [182, 181] width 125 height 12
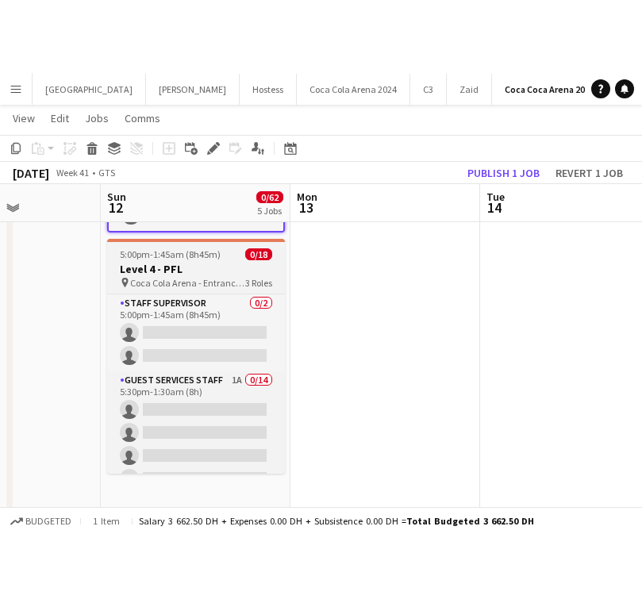
scroll to position [287, 0]
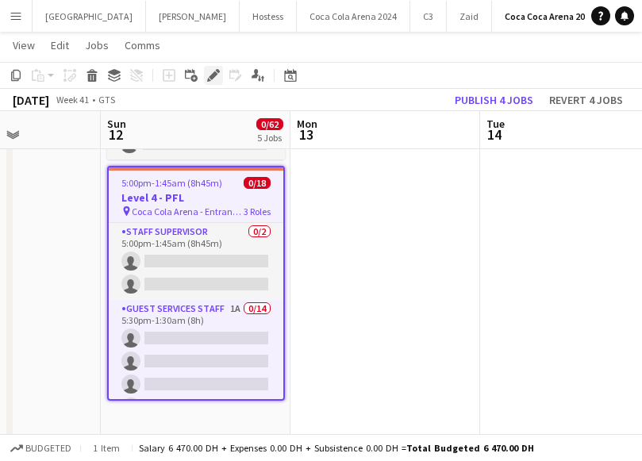
click at [213, 71] on icon "Edit" at bounding box center [213, 75] width 13 height 13
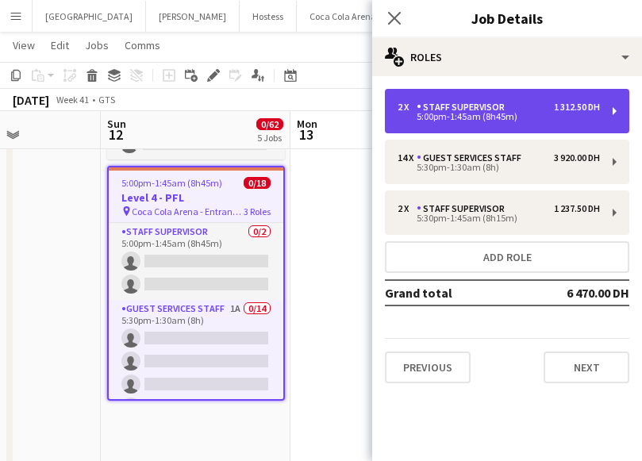
click at [440, 121] on div "5:00pm-1:45am (8h45m)" at bounding box center [499, 117] width 202 height 8
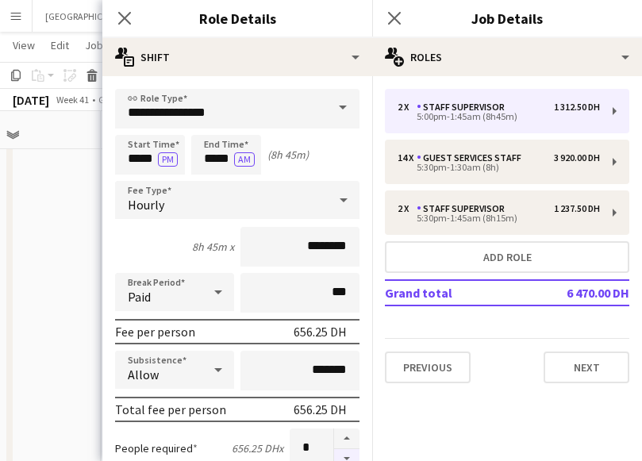
click at [348, 449] on button "button" at bounding box center [346, 459] width 25 height 20
type input "*"
click at [141, 152] on input "*****" at bounding box center [150, 155] width 70 height 40
click at [205, 148] on input "*****" at bounding box center [226, 155] width 70 height 40
click at [213, 179] on div at bounding box center [210, 183] width 32 height 16
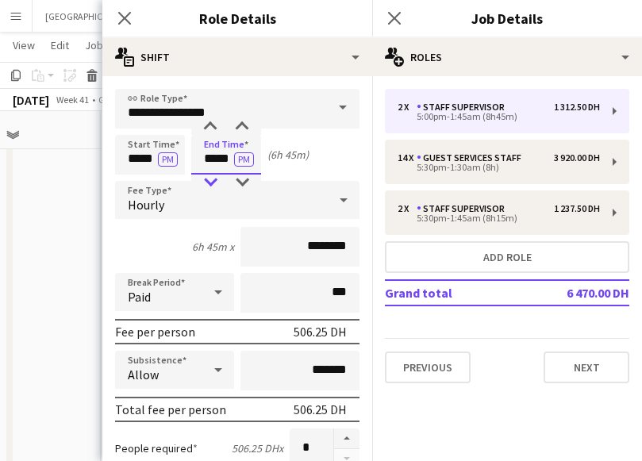
click at [213, 179] on div at bounding box center [210, 183] width 32 height 16
type input "*****"
click at [207, 131] on div at bounding box center [210, 127] width 32 height 16
click at [117, 19] on icon "Close pop-in" at bounding box center [124, 17] width 15 height 15
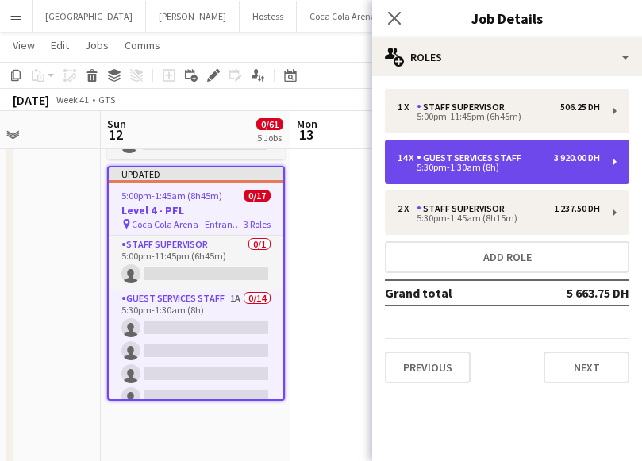
click at [443, 174] on div "14 x Guest Services Staff 3 920.00 DH 5:30pm-1:30am (8h)" at bounding box center [507, 162] width 244 height 44
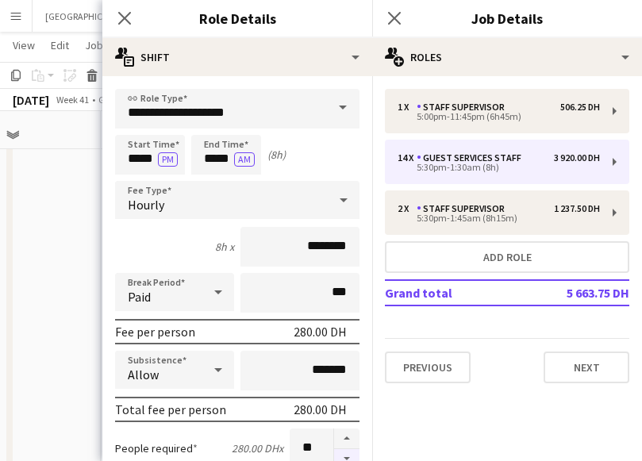
click at [348, 459] on button "button" at bounding box center [346, 459] width 25 height 20
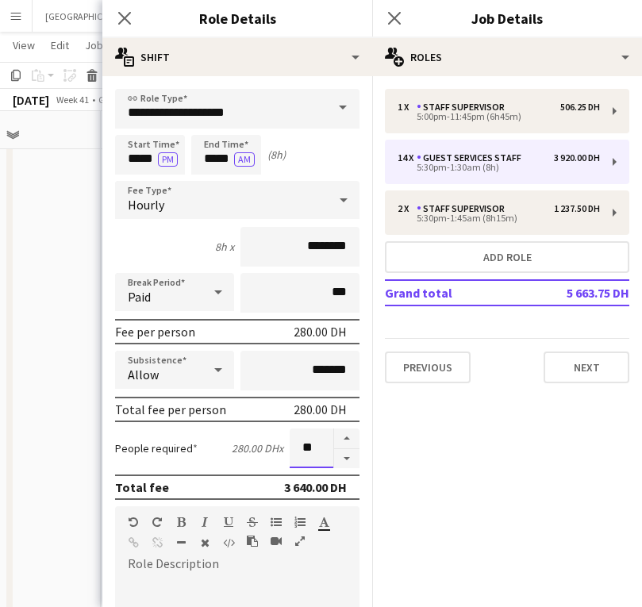
drag, startPoint x: 321, startPoint y: 446, endPoint x: 255, endPoint y: 444, distance: 66.7
click at [255, 444] on div "People required 280.00 DH x **" at bounding box center [237, 449] width 244 height 40
type input "*"
click at [139, 163] on input "*****" at bounding box center [150, 155] width 70 height 40
type input "*****"
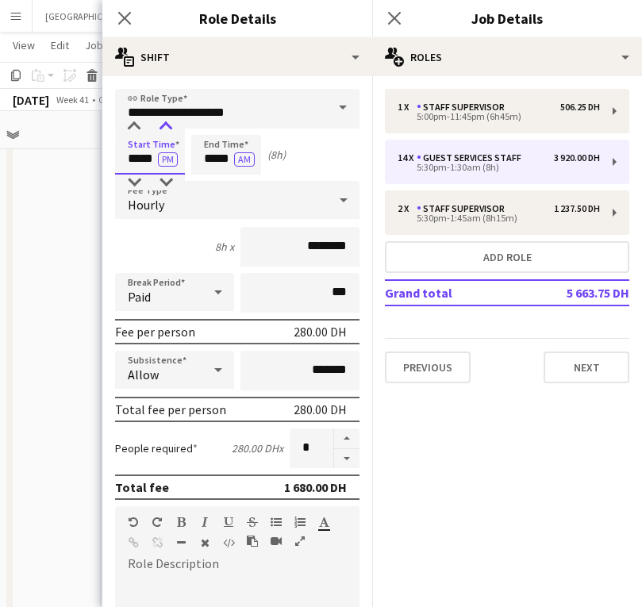
click at [163, 134] on div at bounding box center [166, 127] width 32 height 16
click at [213, 153] on input "*****" at bounding box center [226, 155] width 70 height 40
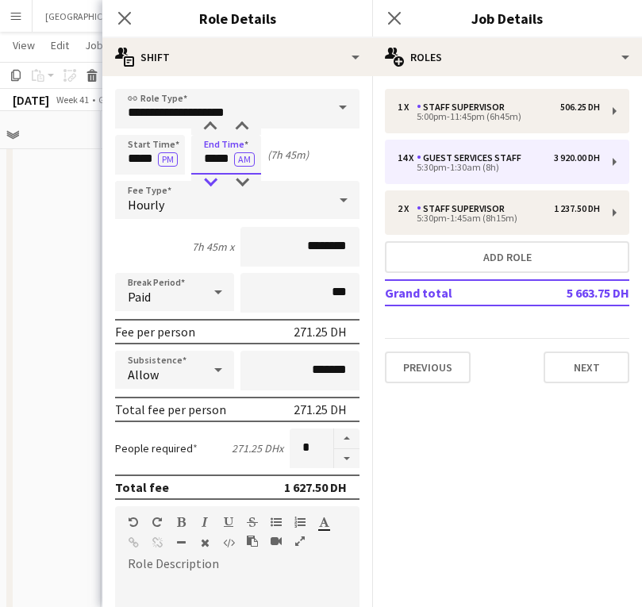
click at [211, 178] on div at bounding box center [210, 183] width 32 height 16
type input "*****"
click at [211, 178] on div at bounding box center [210, 183] width 32 height 16
click at [122, 16] on icon at bounding box center [124, 17] width 15 height 15
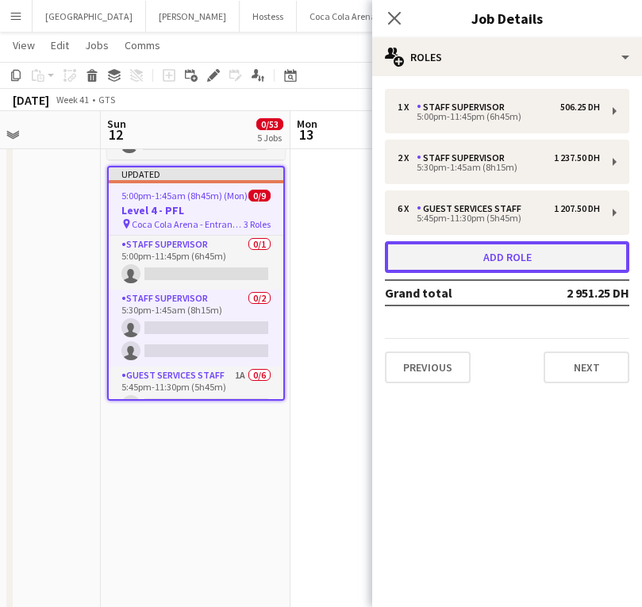
click at [479, 256] on button "Add role" at bounding box center [507, 257] width 244 height 32
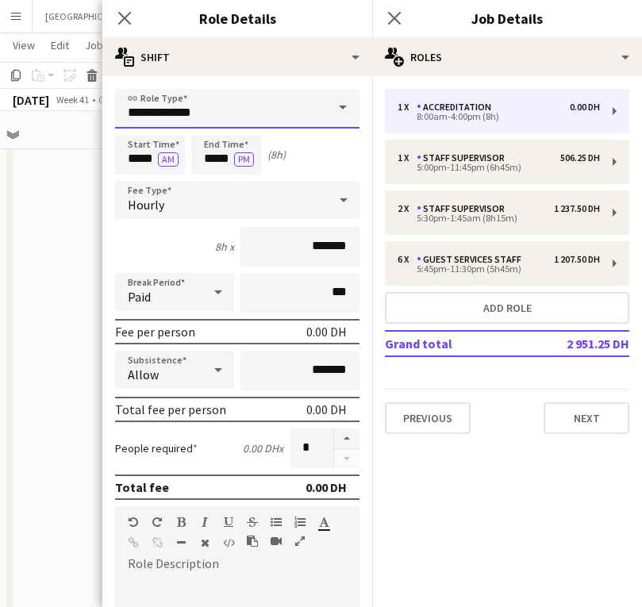
click at [200, 126] on input "**********" at bounding box center [237, 109] width 244 height 40
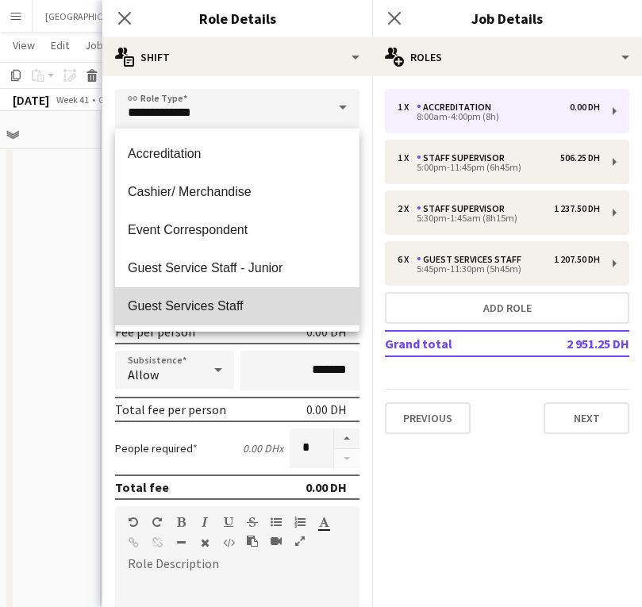
click at [233, 303] on span "Guest Services Staff" at bounding box center [237, 305] width 219 height 15
type input "**********"
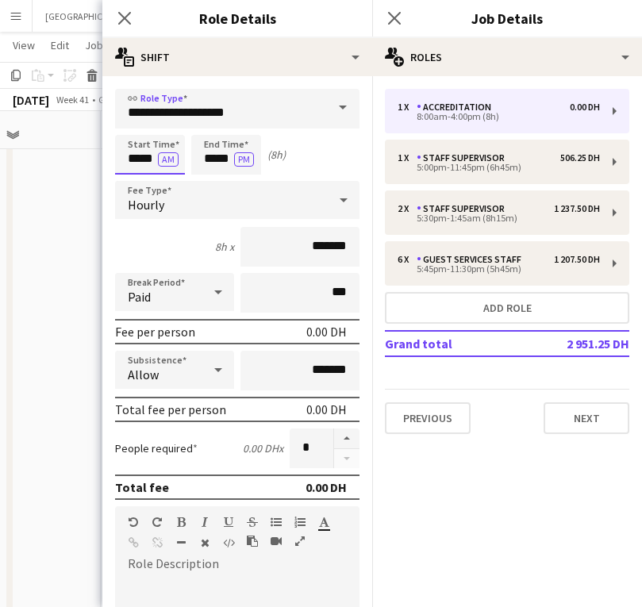
click at [139, 160] on input "*****" at bounding box center [150, 155] width 70 height 40
click at [134, 179] on div at bounding box center [134, 183] width 32 height 16
click at [168, 174] on input "*****" at bounding box center [150, 155] width 70 height 40
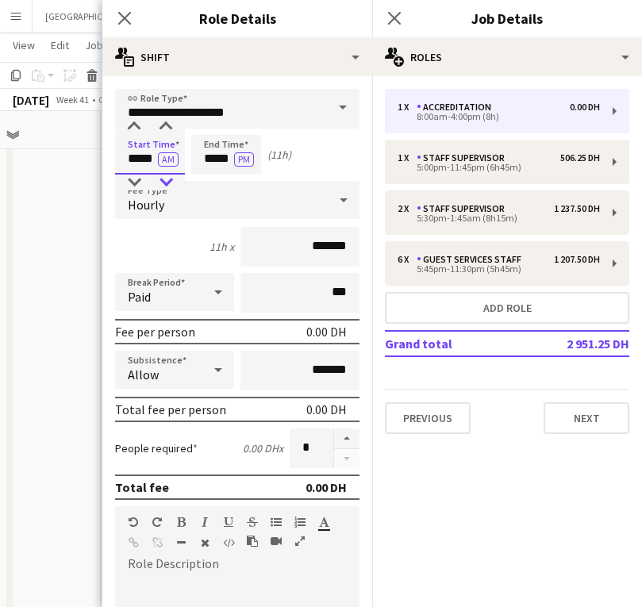
click at [168, 178] on div at bounding box center [166, 183] width 32 height 16
type input "*****"
click at [164, 126] on div at bounding box center [166, 127] width 32 height 16
click at [219, 165] on input "*****" at bounding box center [226, 155] width 70 height 40
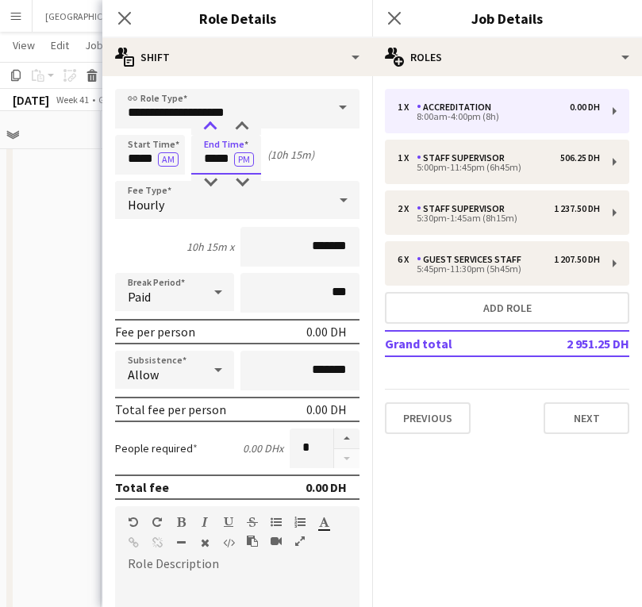
click at [210, 125] on div at bounding box center [210, 127] width 32 height 16
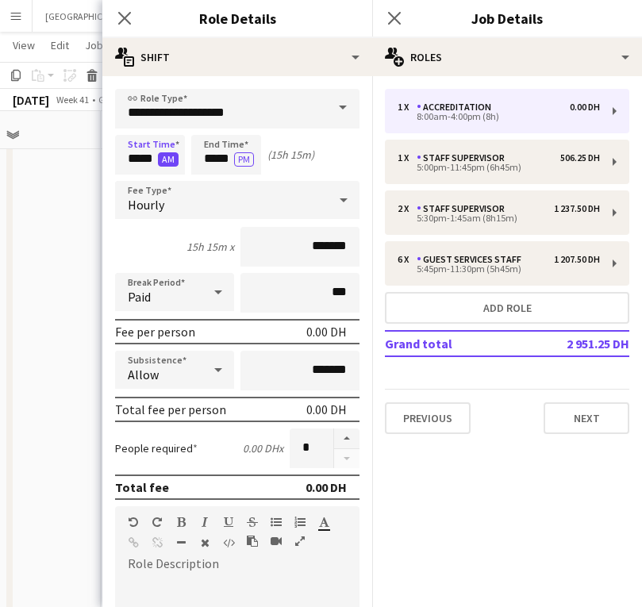
click at [164, 156] on button "AM" at bounding box center [168, 159] width 21 height 14
click at [240, 137] on input "*****" at bounding box center [226, 155] width 70 height 40
type input "*****"
click at [246, 183] on div at bounding box center [242, 183] width 32 height 16
drag, startPoint x: 312, startPoint y: 250, endPoint x: 294, endPoint y: 250, distance: 18.3
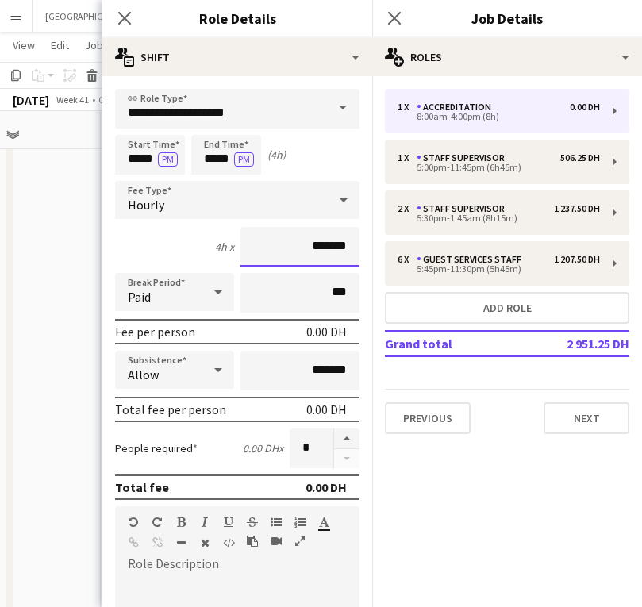
click at [294, 250] on input "*******" at bounding box center [299, 247] width 119 height 40
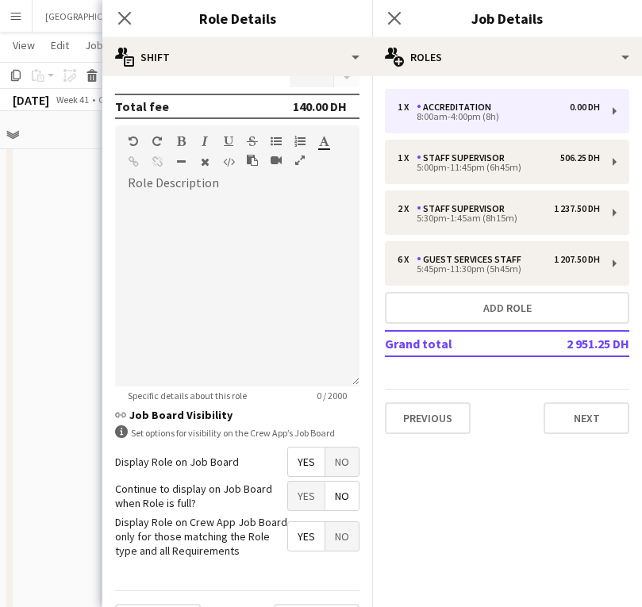
scroll to position [421, 0]
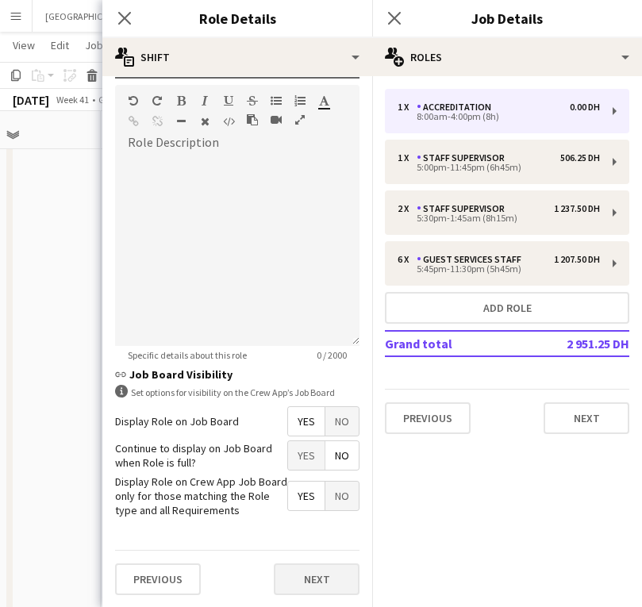
type input "********"
click at [315, 460] on button "Next" at bounding box center [317, 579] width 86 height 32
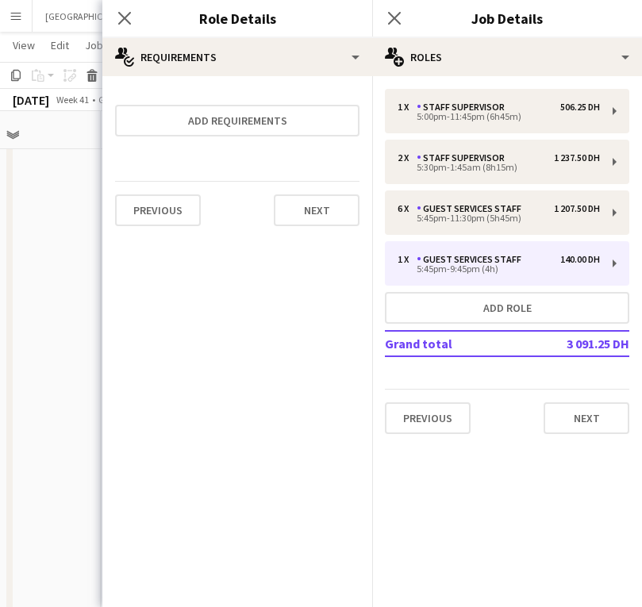
scroll to position [0, 0]
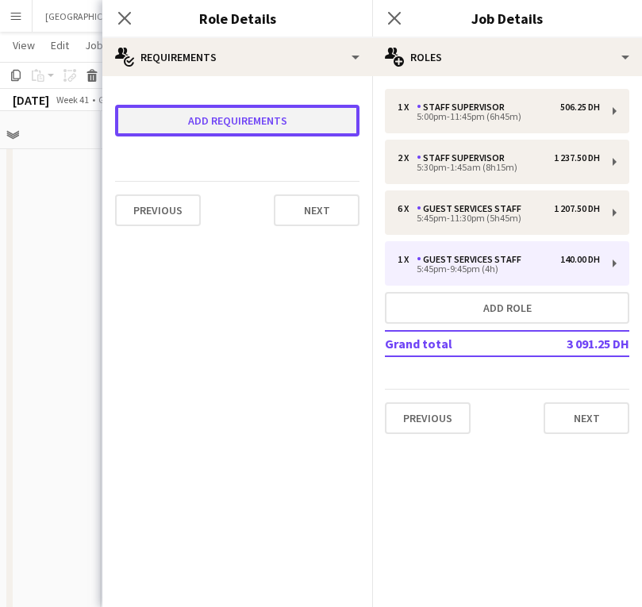
click at [235, 135] on button "Add requirements" at bounding box center [237, 121] width 244 height 32
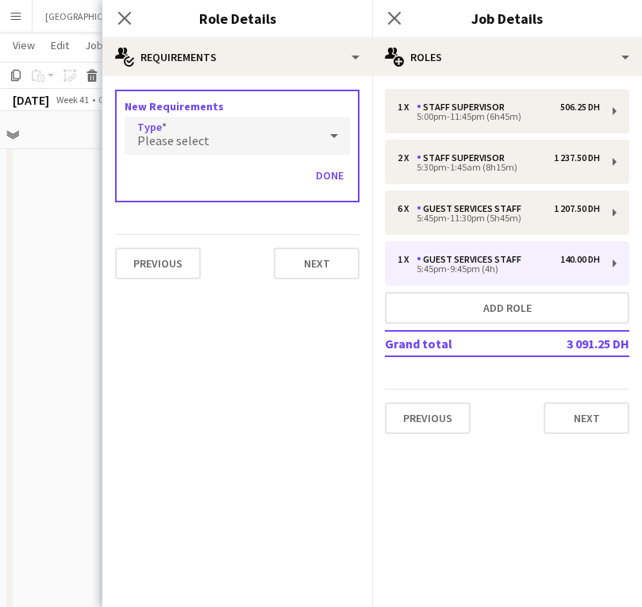
click at [211, 136] on div "Please select" at bounding box center [222, 136] width 194 height 38
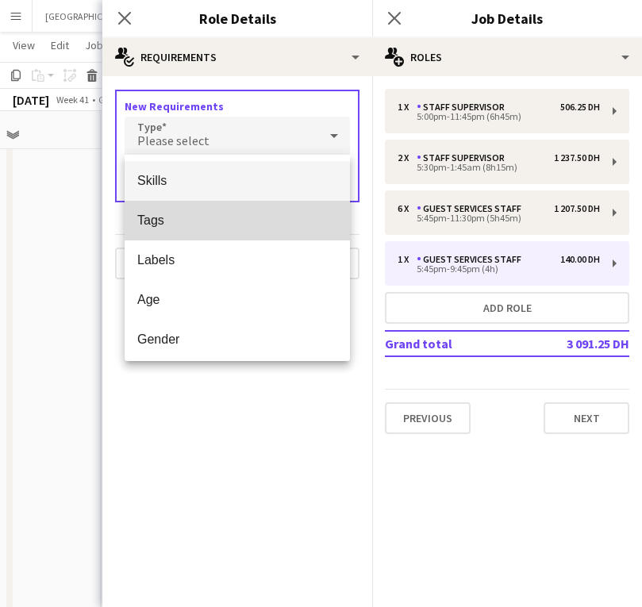
click at [230, 232] on mat-option "Tags" at bounding box center [237, 221] width 225 height 40
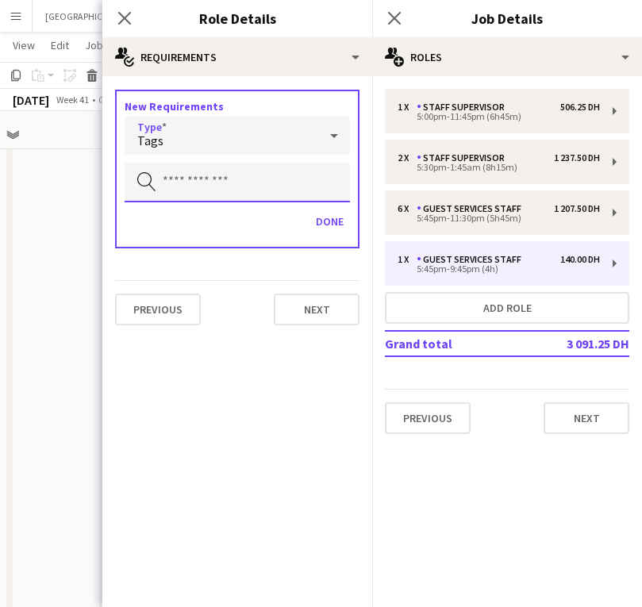
click at [196, 179] on input "text" at bounding box center [237, 183] width 225 height 40
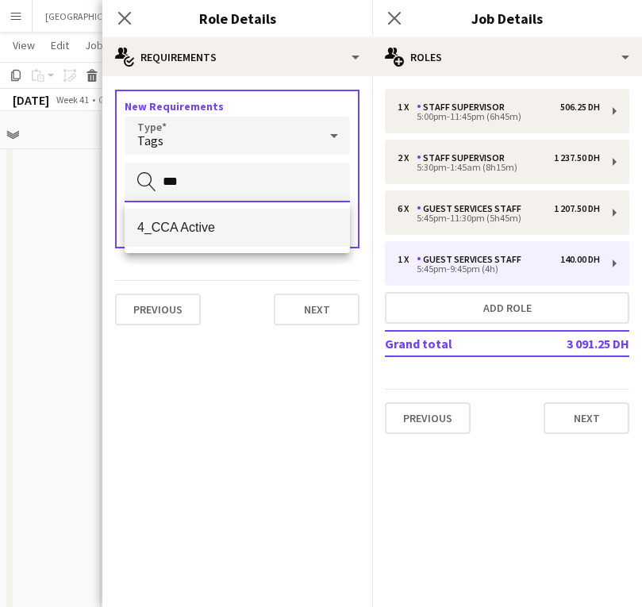
type input "***"
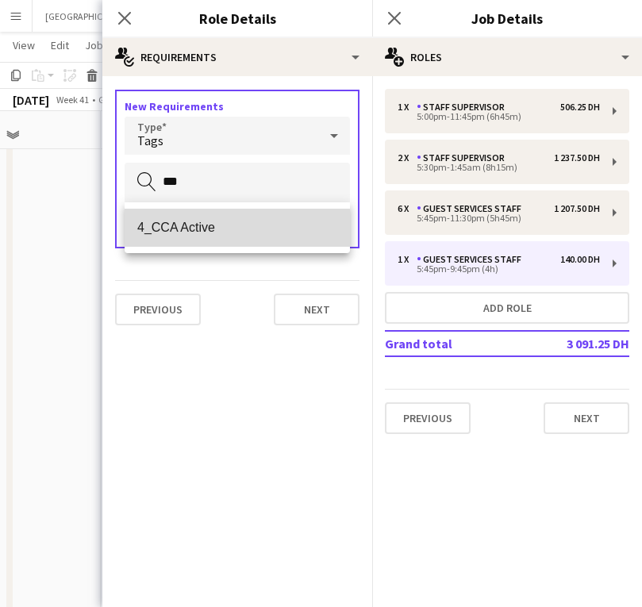
click at [208, 229] on span "4_CCA Active" at bounding box center [237, 227] width 200 height 15
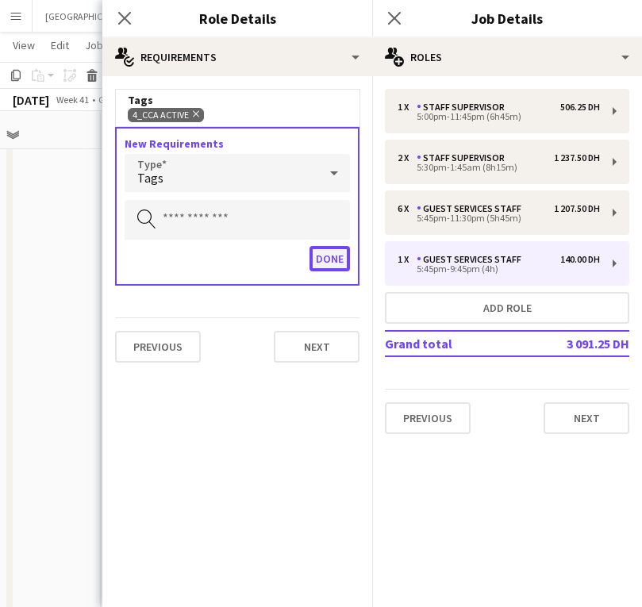
click at [325, 261] on button "Done" at bounding box center [330, 258] width 40 height 25
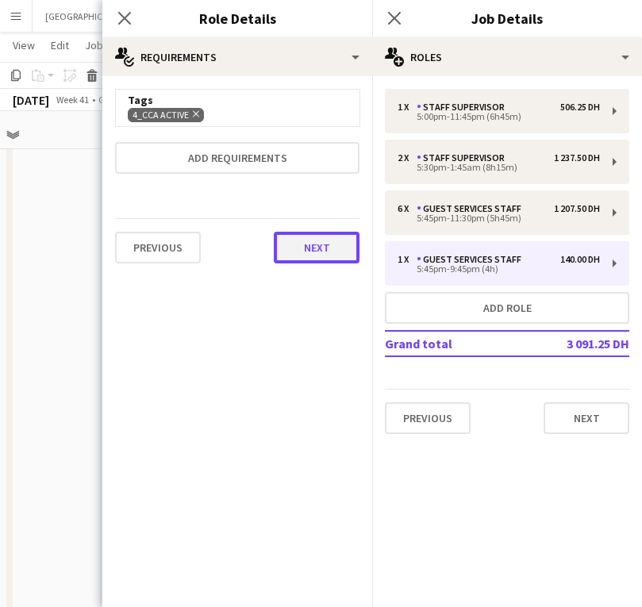
click at [313, 261] on button "Next" at bounding box center [317, 248] width 86 height 32
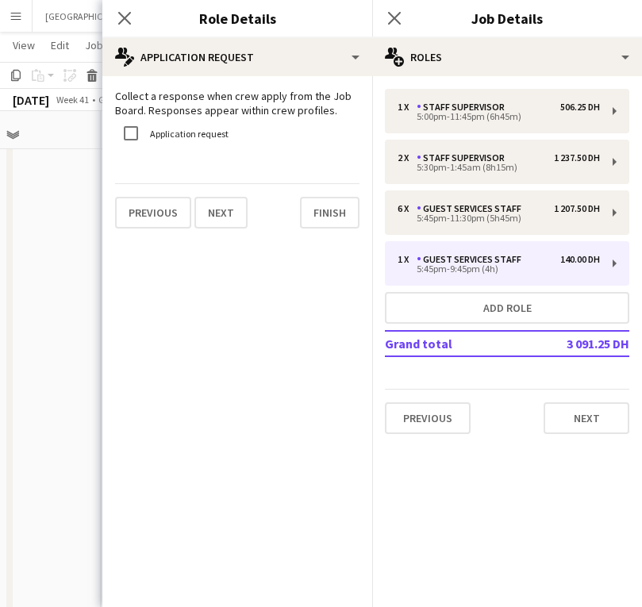
click at [318, 229] on div "Collect a response when crew apply from the Job Board. Responses appear within …" at bounding box center [237, 158] width 270 height 165
click at [321, 217] on button "Finish" at bounding box center [330, 213] width 60 height 32
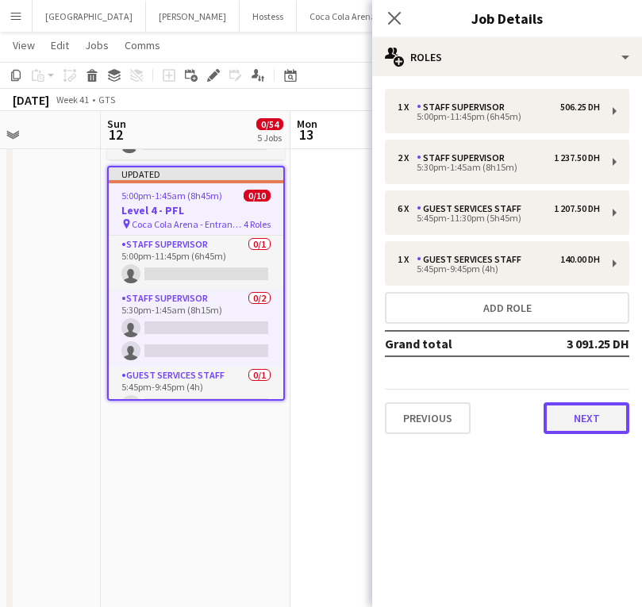
click at [565, 425] on button "Next" at bounding box center [587, 418] width 86 height 32
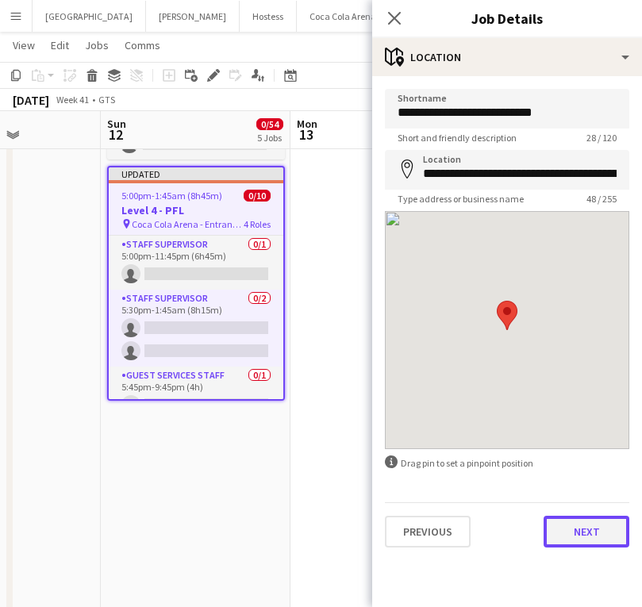
click at [595, 460] on button "Next" at bounding box center [587, 532] width 86 height 32
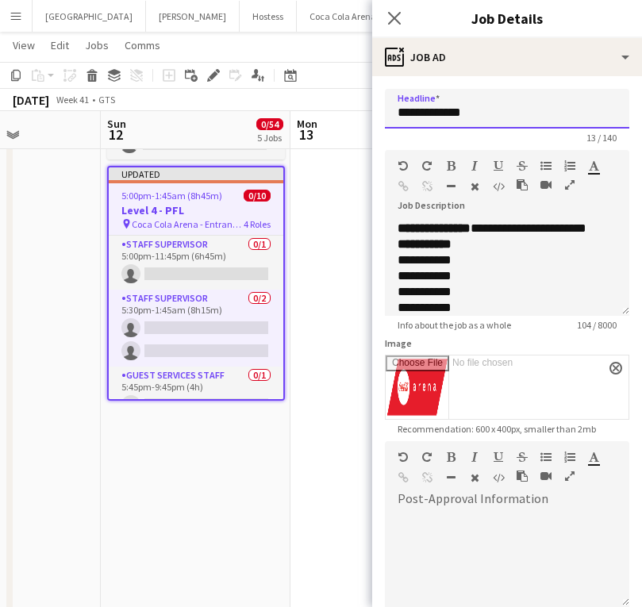
drag, startPoint x: 443, startPoint y: 113, endPoint x: 534, endPoint y: 113, distance: 91.3
click at [534, 113] on input "**********" at bounding box center [507, 109] width 244 height 40
paste input "*******"
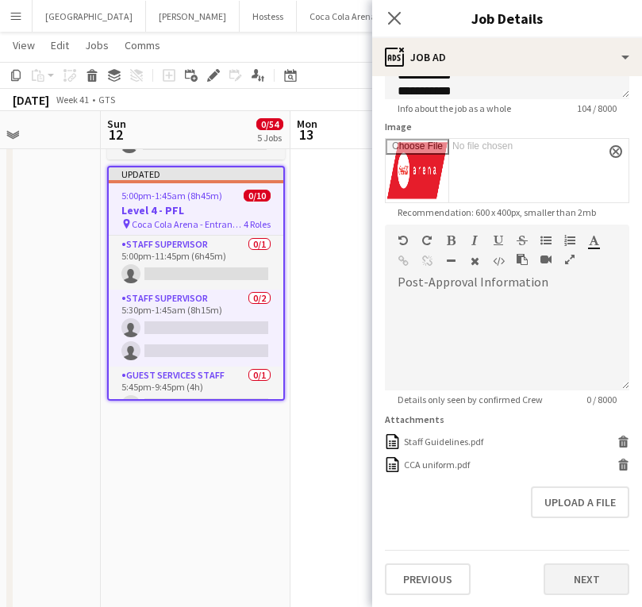
type input "**********"
click at [598, 460] on button "Next" at bounding box center [587, 579] width 86 height 32
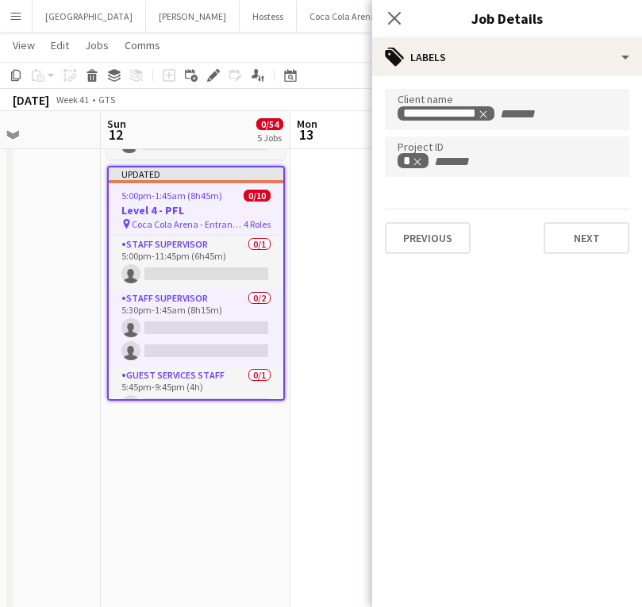
scroll to position [0, 0]
click at [552, 233] on button "Next" at bounding box center [587, 238] width 86 height 32
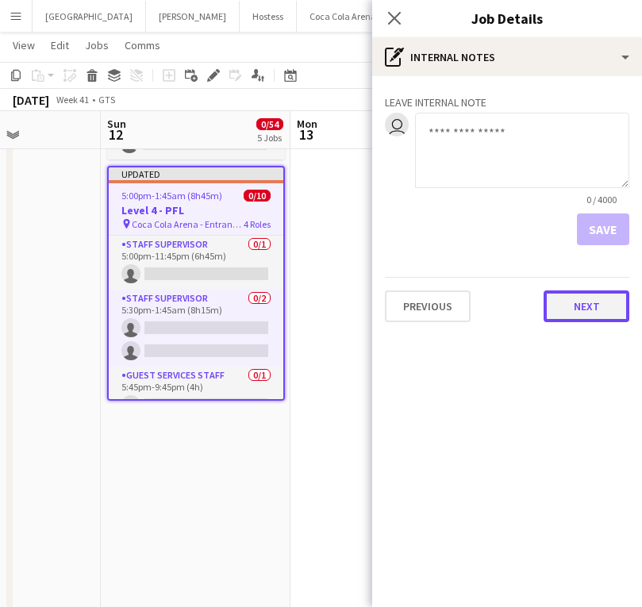
click at [587, 305] on button "Next" at bounding box center [587, 306] width 86 height 32
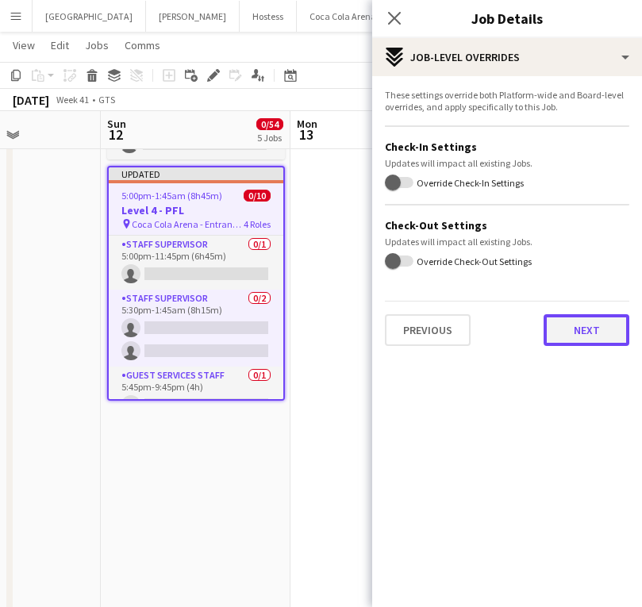
click at [571, 314] on button "Next" at bounding box center [587, 330] width 86 height 32
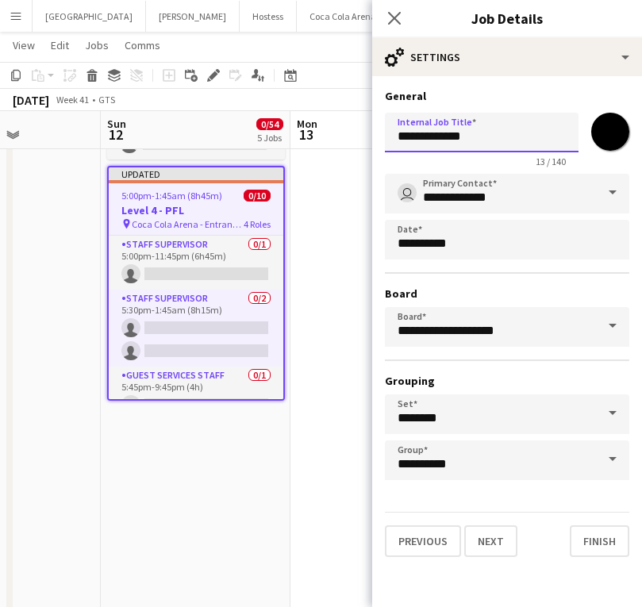
drag, startPoint x: 445, startPoint y: 136, endPoint x: 521, endPoint y: 136, distance: 76.2
click at [521, 136] on input "**********" at bounding box center [482, 133] width 194 height 40
paste input "*******"
type input "**********"
click at [598, 460] on button "Finish" at bounding box center [600, 541] width 60 height 32
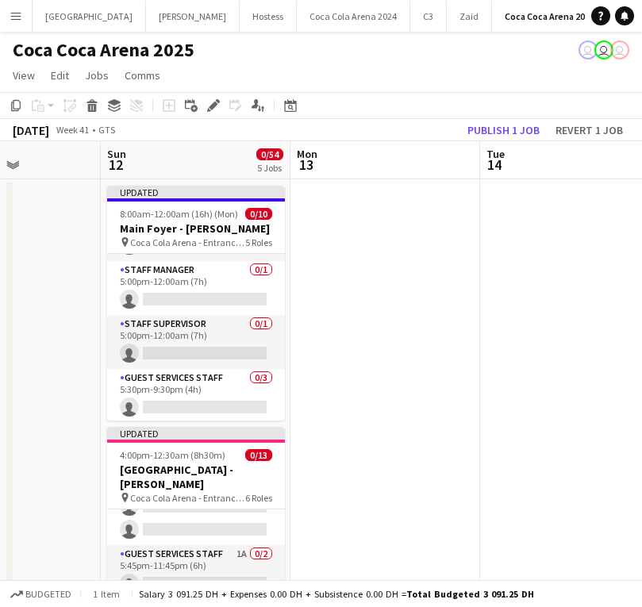
scroll to position [2, 0]
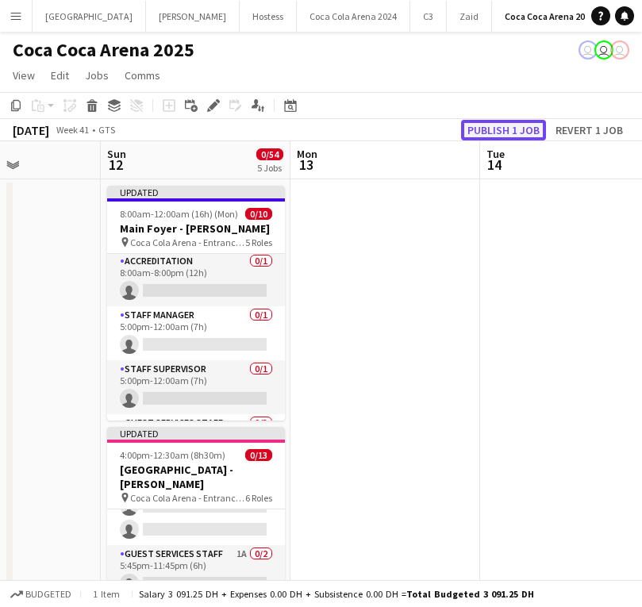
click at [502, 120] on button "Publish 1 job" at bounding box center [503, 130] width 85 height 21
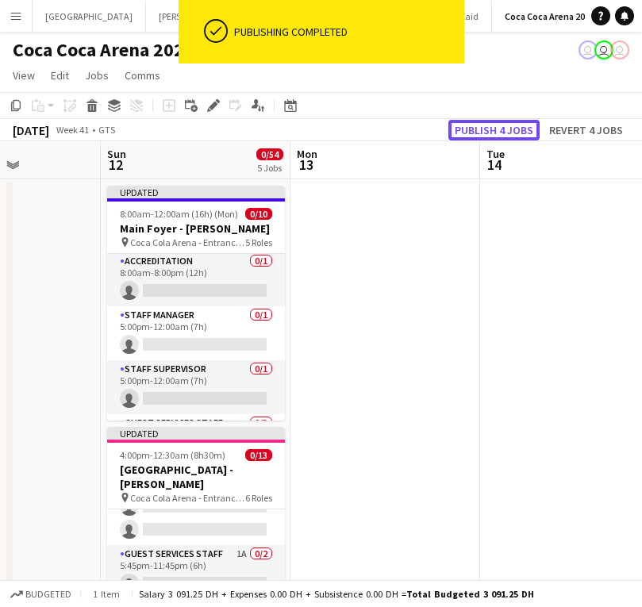
click at [502, 129] on button "Publish 4 jobs" at bounding box center [493, 130] width 91 height 21
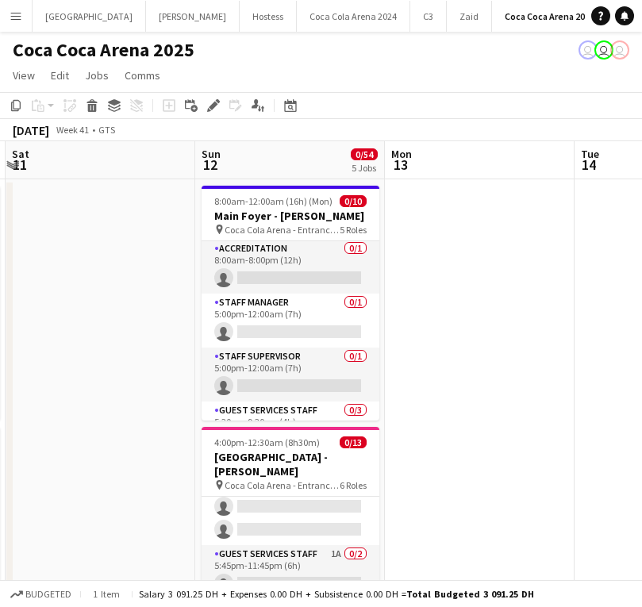
scroll to position [0, 363]
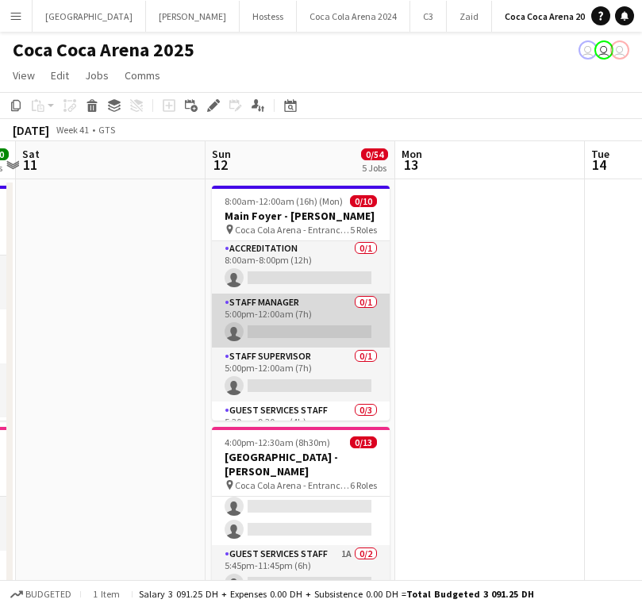
click at [298, 325] on app-card-role "Staff Manager 0/1 5:00pm-12:00am (7h) single-neutral-actions" at bounding box center [301, 321] width 178 height 54
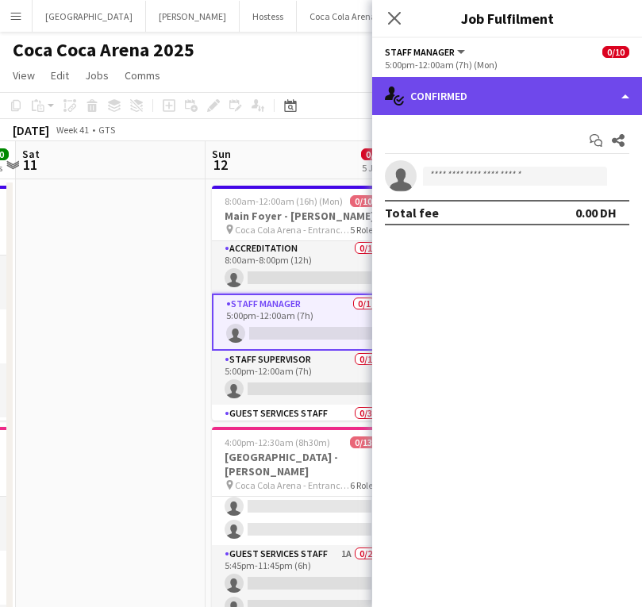
click at [470, 87] on div "single-neutral-actions-check-2 Confirmed" at bounding box center [507, 96] width 270 height 38
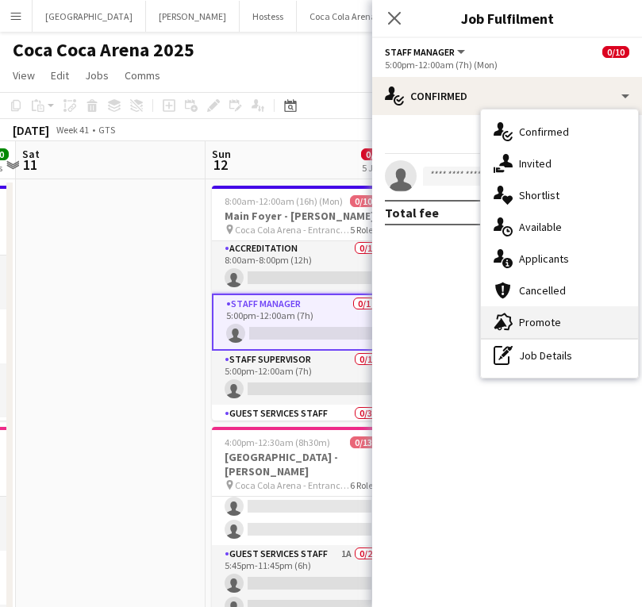
click at [574, 323] on div "advertising-megaphone Promote" at bounding box center [559, 322] width 157 height 32
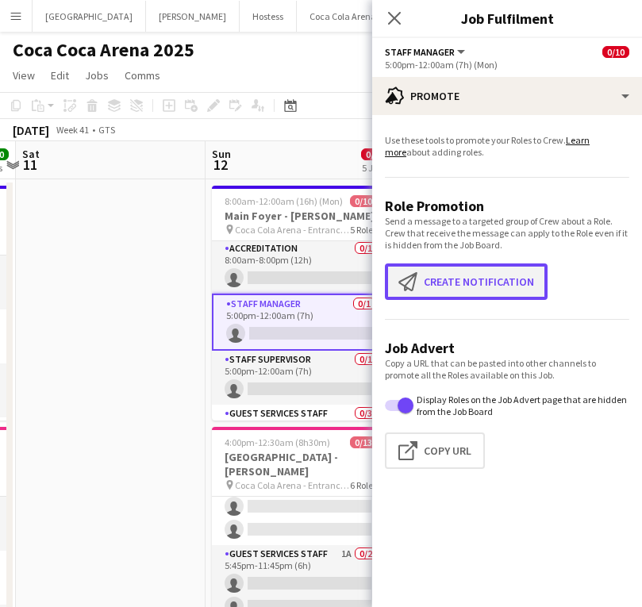
click at [467, 274] on button "Create notification Create notification" at bounding box center [466, 281] width 163 height 37
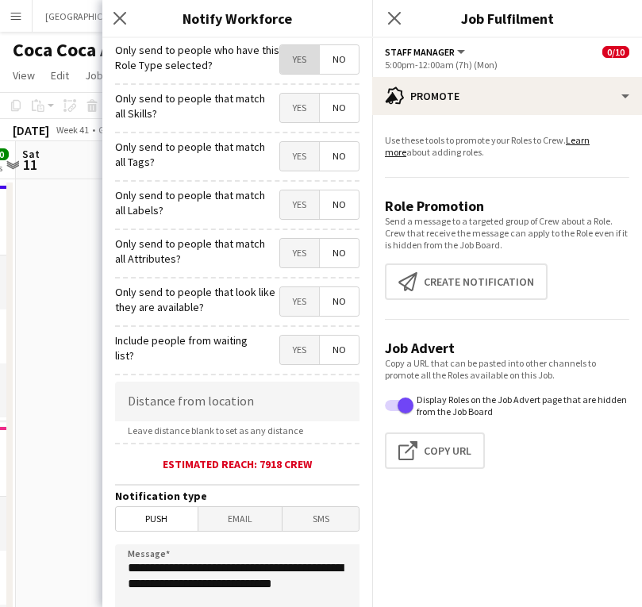
click at [308, 65] on span "Yes" at bounding box center [299, 59] width 39 height 29
click at [306, 120] on span "Yes" at bounding box center [299, 108] width 39 height 29
click at [306, 156] on span "Yes" at bounding box center [299, 156] width 39 height 29
click at [306, 199] on span "Yes" at bounding box center [299, 204] width 39 height 29
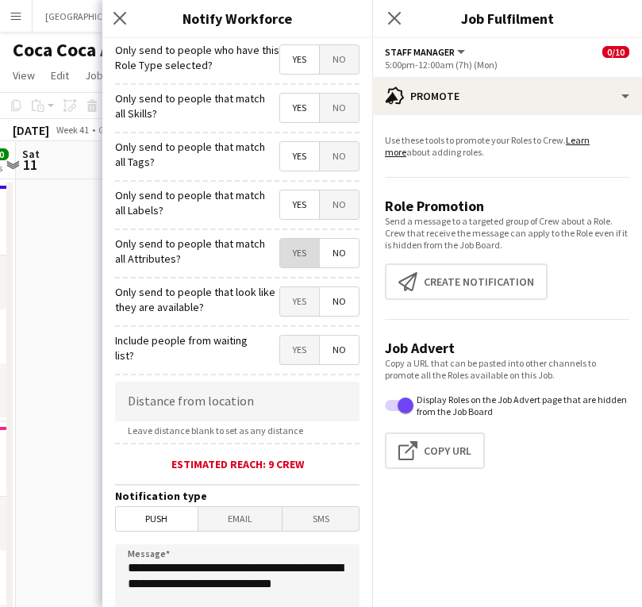
click at [303, 248] on span "Yes" at bounding box center [299, 253] width 39 height 29
click at [302, 300] on span "Yes" at bounding box center [299, 301] width 39 height 29
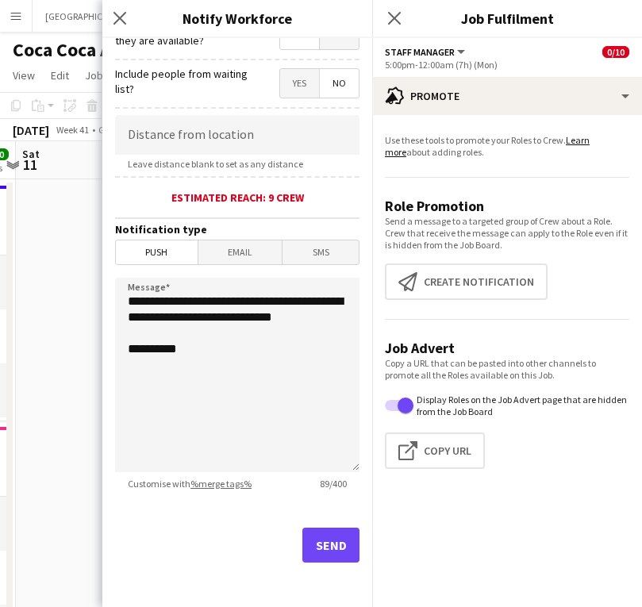
click at [337, 460] on div "Send" at bounding box center [237, 551] width 244 height 111
click at [338, 460] on button "Send" at bounding box center [330, 545] width 57 height 35
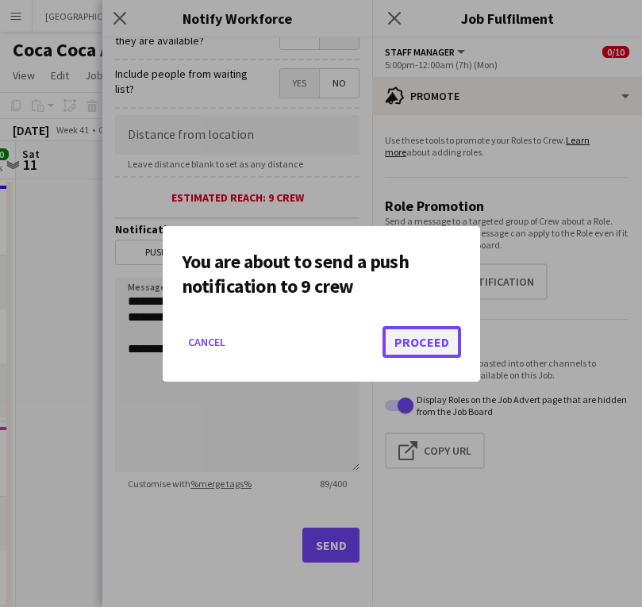
click at [392, 336] on button "Proceed" at bounding box center [422, 342] width 79 height 32
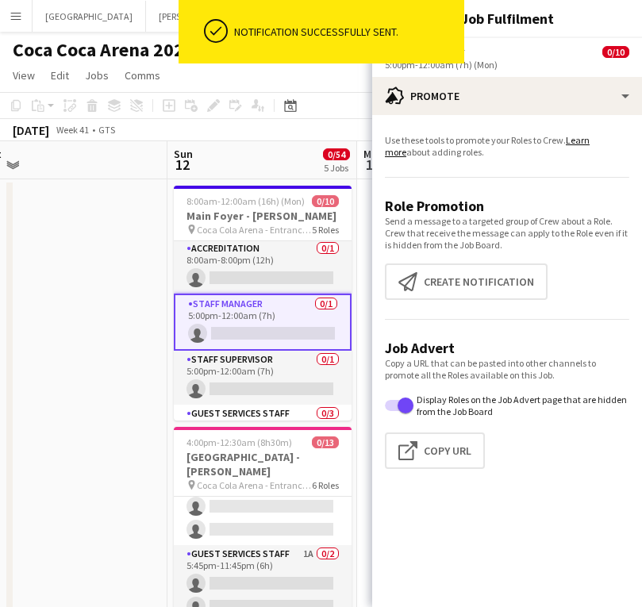
scroll to position [0, 408]
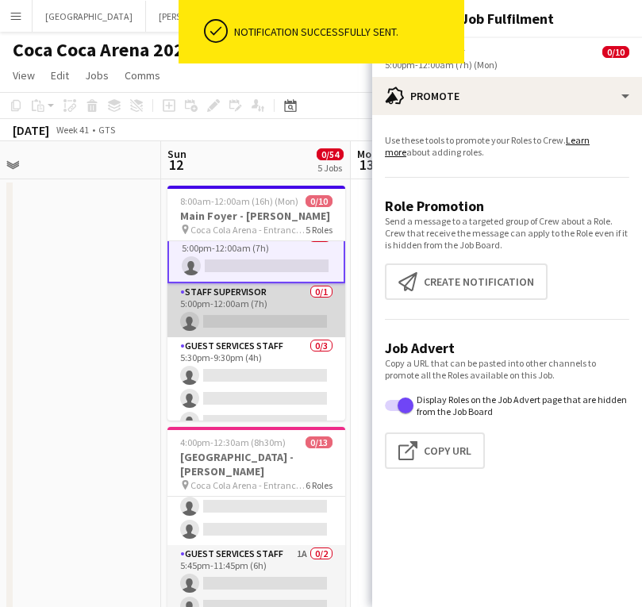
click at [229, 320] on app-card-role "Staff Supervisor 0/1 5:00pm-12:00am (7h) single-neutral-actions" at bounding box center [256, 310] width 178 height 54
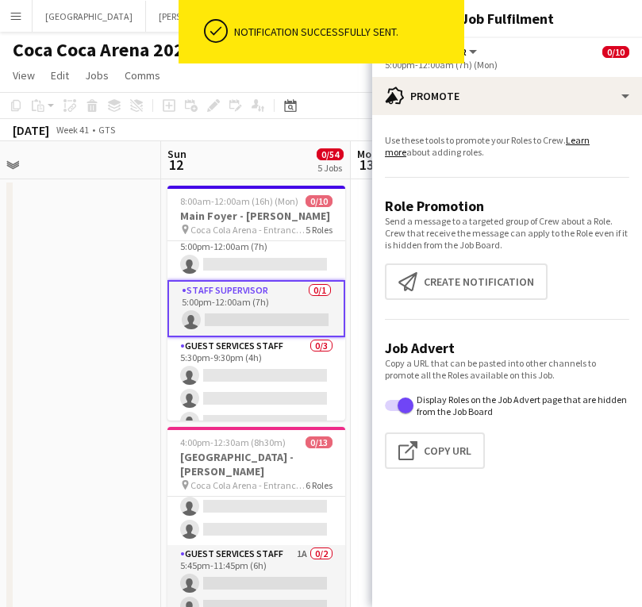
scroll to position [67, 0]
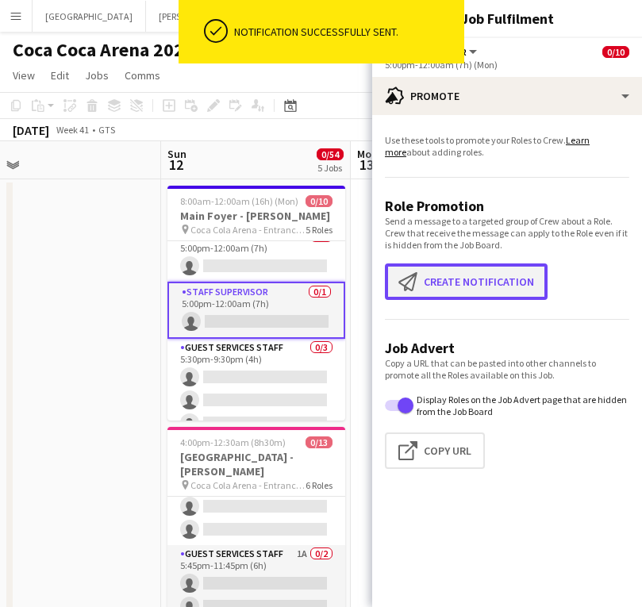
click at [464, 283] on button "Create notification Create notification" at bounding box center [466, 281] width 163 height 37
click at [418, 298] on button "Create notification Create notification" at bounding box center [466, 281] width 163 height 37
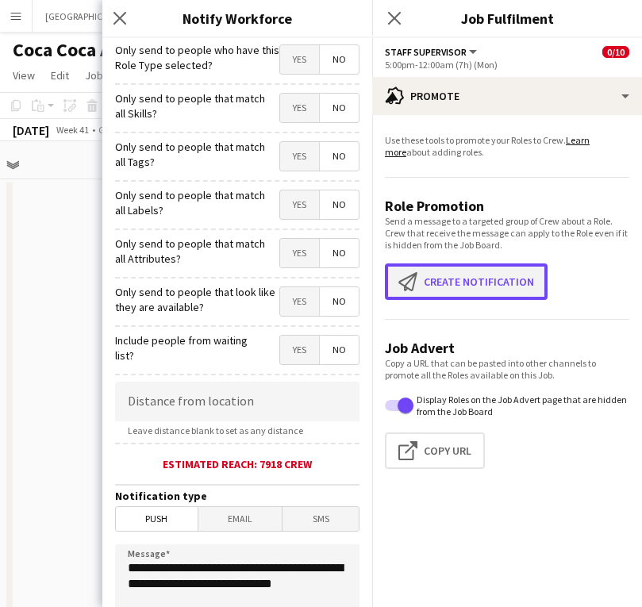
click at [414, 285] on app-icon "Create notification" at bounding box center [410, 281] width 25 height 19
click at [413, 285] on app-icon "Create notification" at bounding box center [410, 281] width 25 height 19
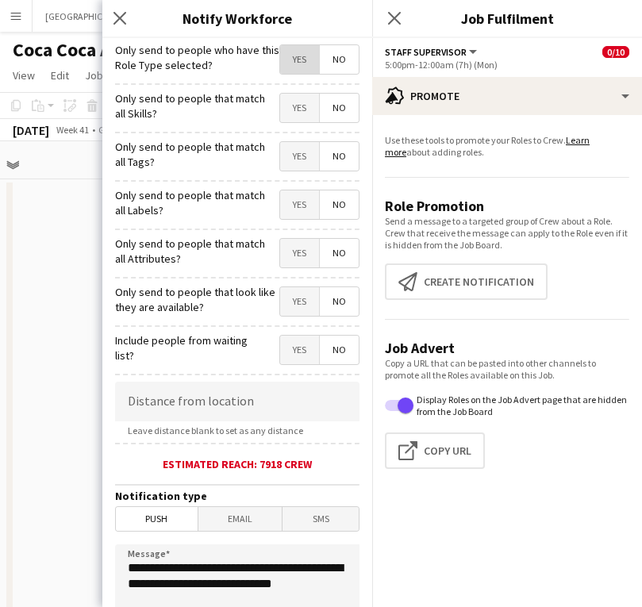
click at [288, 53] on span "Yes" at bounding box center [299, 59] width 39 height 29
click at [299, 110] on span "Yes" at bounding box center [299, 108] width 39 height 29
click at [299, 173] on div "Yes No" at bounding box center [319, 157] width 80 height 33
click at [294, 160] on span "Yes" at bounding box center [299, 156] width 39 height 29
click at [297, 203] on span "Yes" at bounding box center [299, 204] width 39 height 29
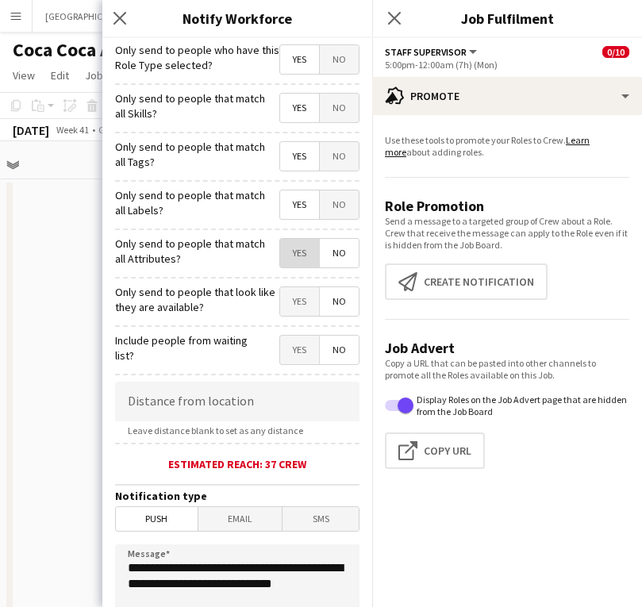
click at [299, 260] on span "Yes" at bounding box center [299, 253] width 39 height 29
click at [301, 305] on span "Yes" at bounding box center [299, 301] width 39 height 29
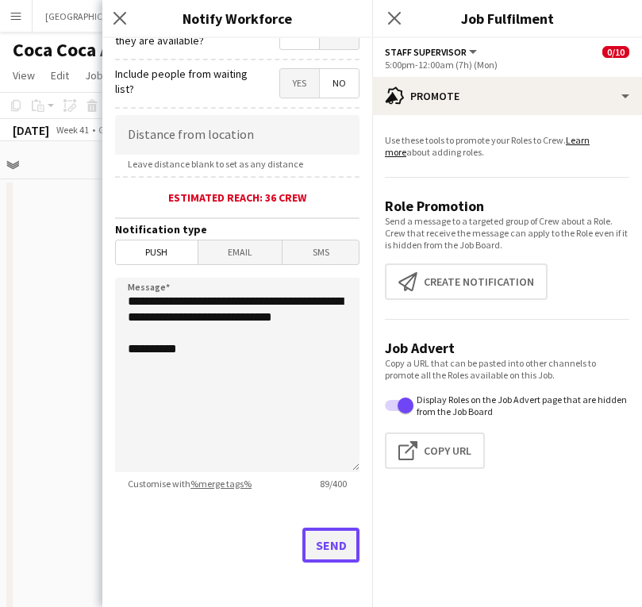
click at [327, 460] on button "Send" at bounding box center [330, 545] width 57 height 35
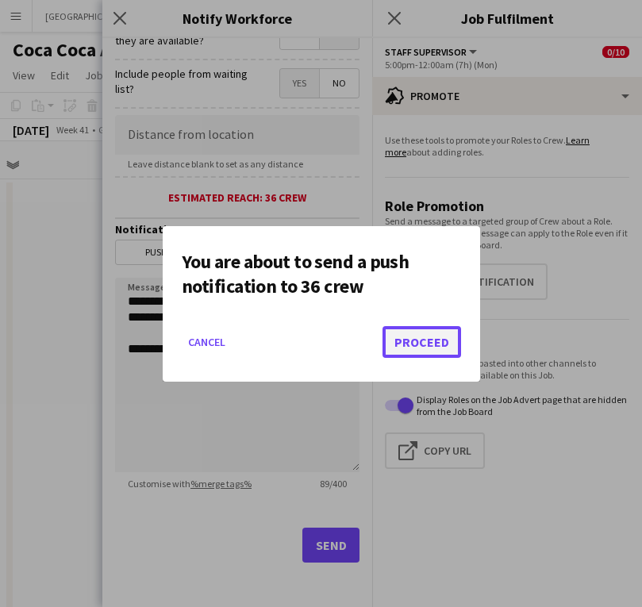
click at [400, 354] on button "Proceed" at bounding box center [422, 342] width 79 height 32
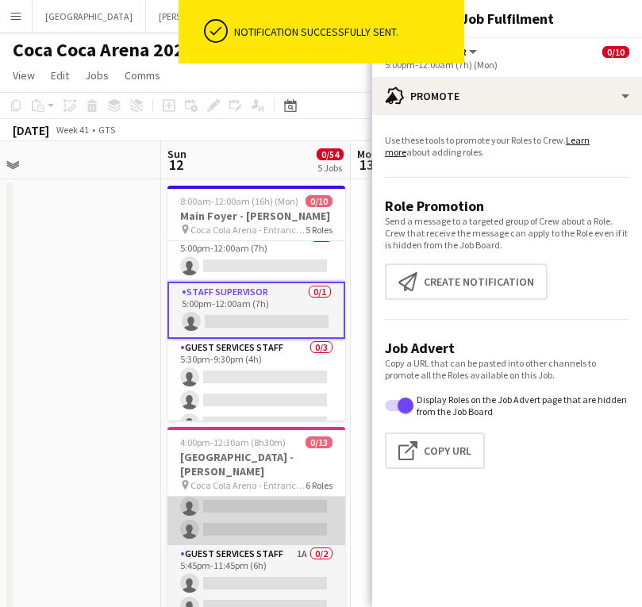
click at [271, 460] on app-card-role "Guest Services Staff 1A 0/7 5:45pm-9:45pm (4h) single-neutral-actions single-ne…" at bounding box center [256, 449] width 178 height 192
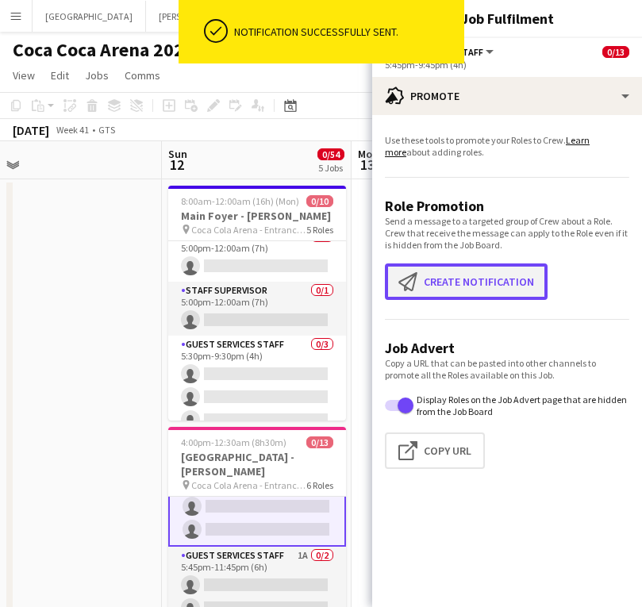
click at [428, 275] on button "Create notification Create notification" at bounding box center [466, 281] width 163 height 37
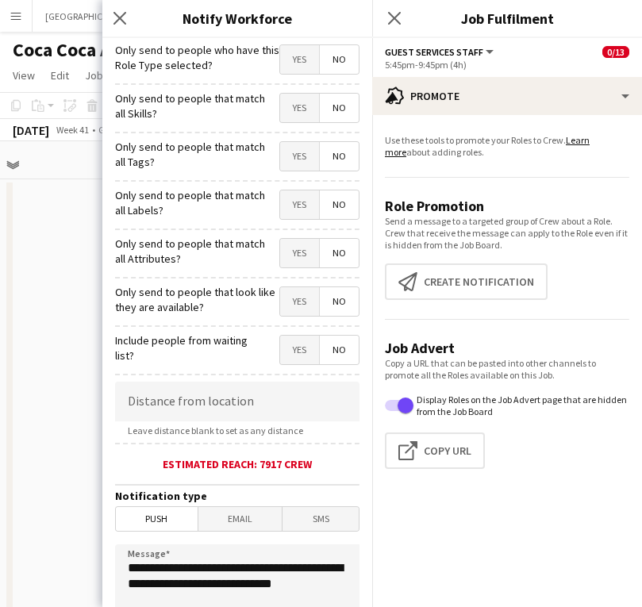
click at [299, 72] on span "Yes" at bounding box center [299, 59] width 39 height 29
click at [302, 118] on span "Yes" at bounding box center [299, 108] width 39 height 29
click at [302, 142] on mat-button-toggle-group "Yes No" at bounding box center [319, 156] width 80 height 30
click at [302, 164] on span "Yes" at bounding box center [299, 156] width 39 height 29
click at [302, 190] on div "Only send to people that match all Labels? Yes No" at bounding box center [237, 202] width 244 height 39
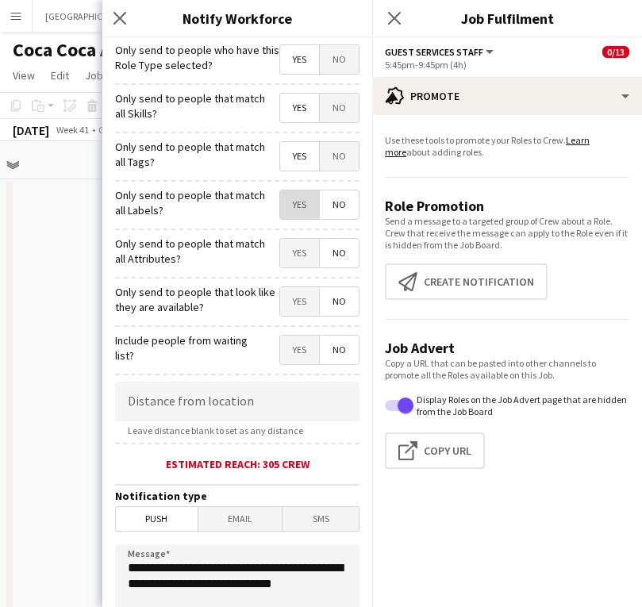
click at [302, 200] on span "Yes" at bounding box center [299, 204] width 39 height 29
click at [301, 242] on span "Yes" at bounding box center [299, 253] width 39 height 29
click at [300, 296] on span "Yes" at bounding box center [299, 301] width 39 height 29
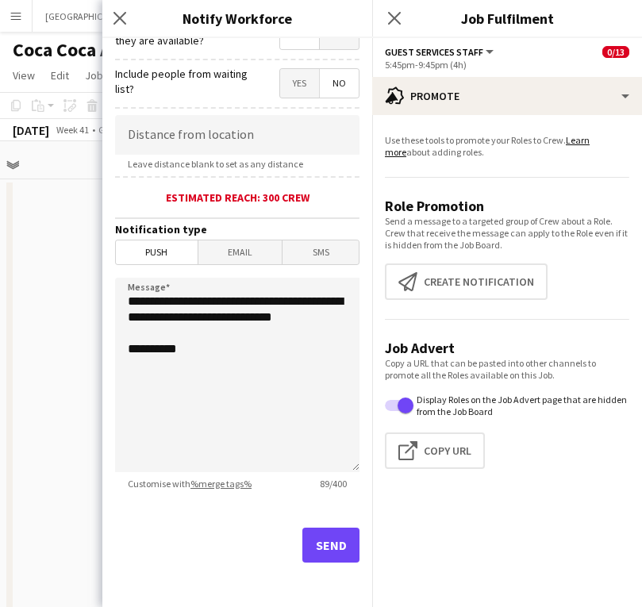
click at [330, 460] on div "Send" at bounding box center [237, 551] width 244 height 111
click at [334, 460] on button "Send" at bounding box center [330, 545] width 57 height 35
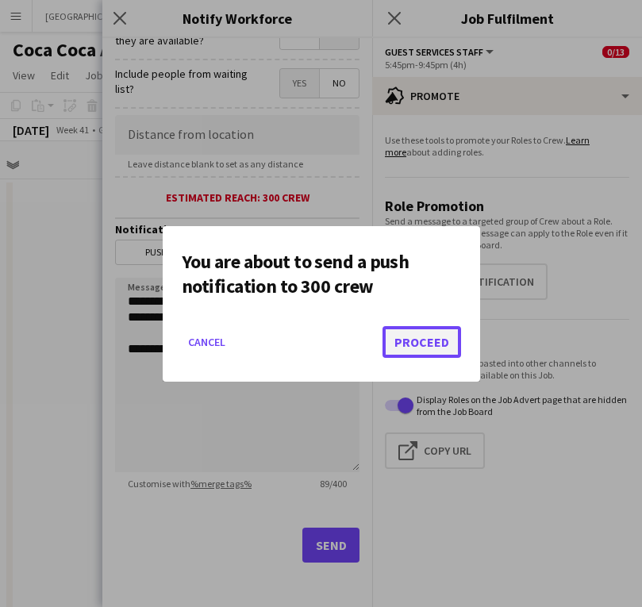
click at [404, 340] on button "Proceed" at bounding box center [422, 342] width 79 height 32
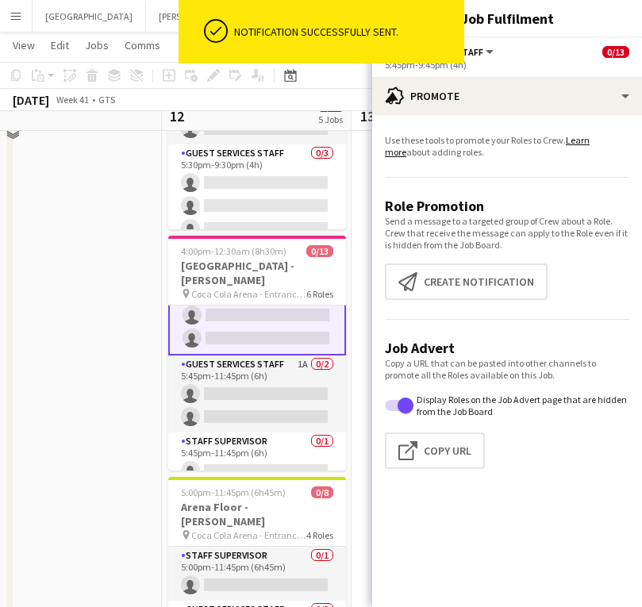
scroll to position [194, 0]
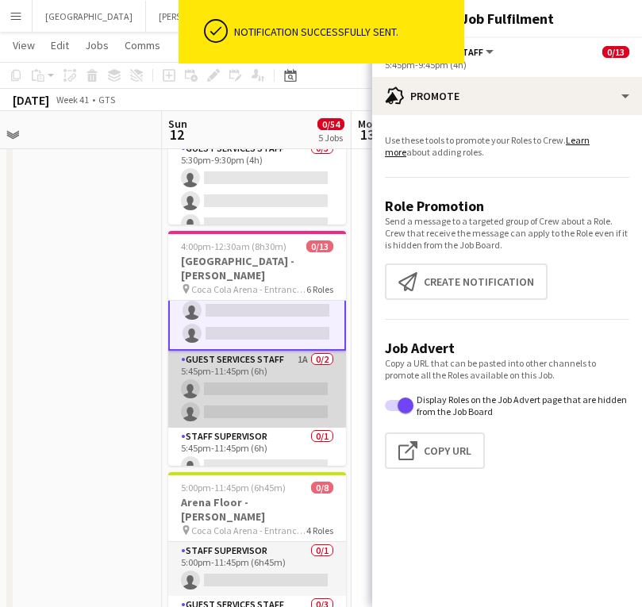
click at [250, 375] on app-card-role "Guest Services Staff 1A 0/2 5:45pm-11:45pm (6h) single-neutral-actions single-n…" at bounding box center [257, 389] width 178 height 77
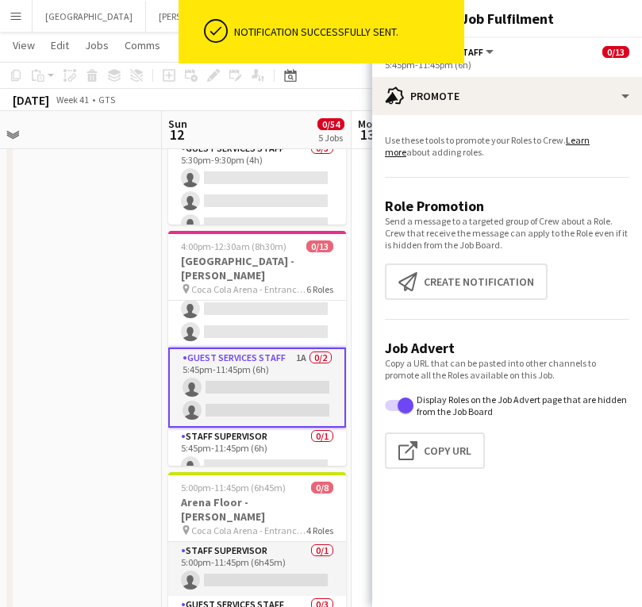
scroll to position [306, 0]
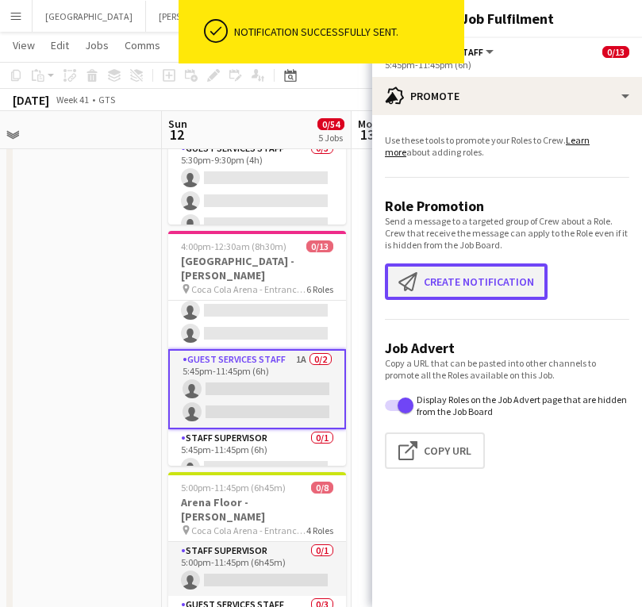
click at [428, 295] on button "Create notification Create notification" at bounding box center [466, 281] width 163 height 37
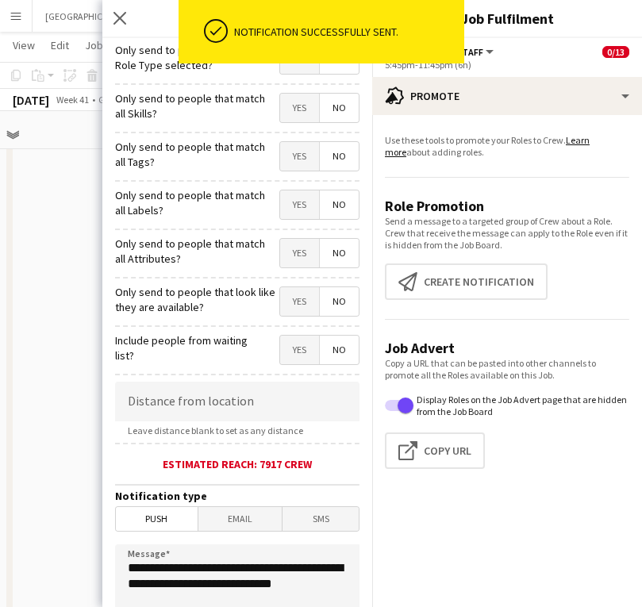
click at [293, 71] on div "ok-circled Notification successfully sent." at bounding box center [322, 35] width 286 height 71
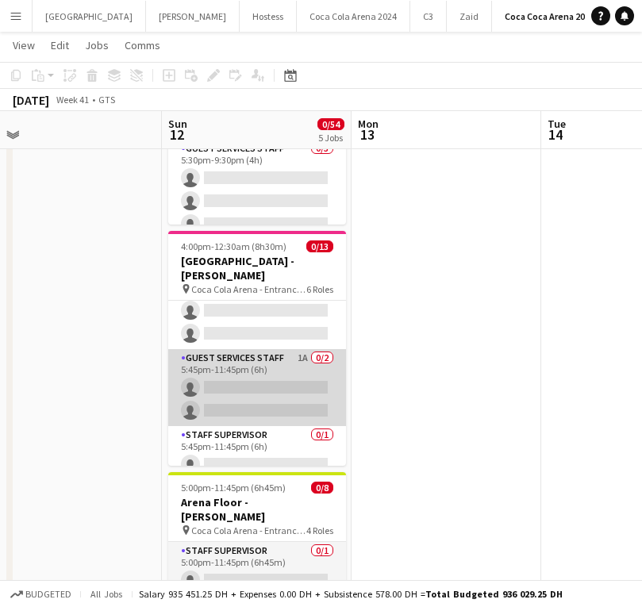
click at [271, 394] on app-card-role "Guest Services Staff 1A 0/2 5:45pm-11:45pm (6h) single-neutral-actions single-n…" at bounding box center [257, 387] width 178 height 77
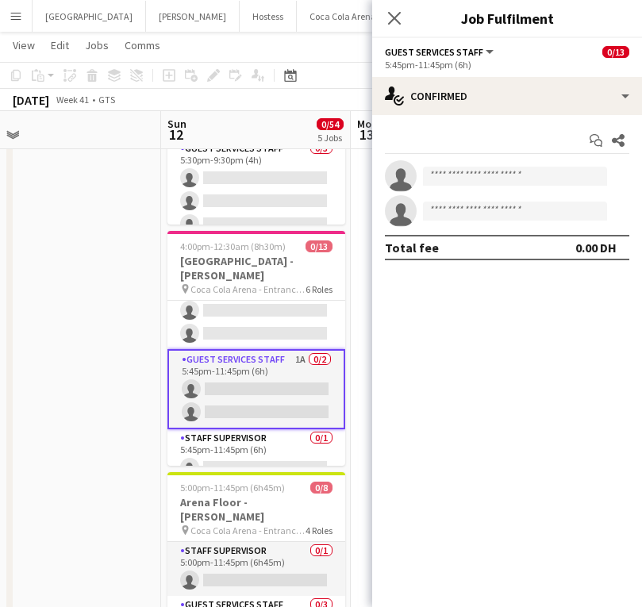
click at [478, 123] on div "Start chat Share single-neutral-actions single-neutral-actions Total fee 0.00 DH" at bounding box center [507, 194] width 270 height 158
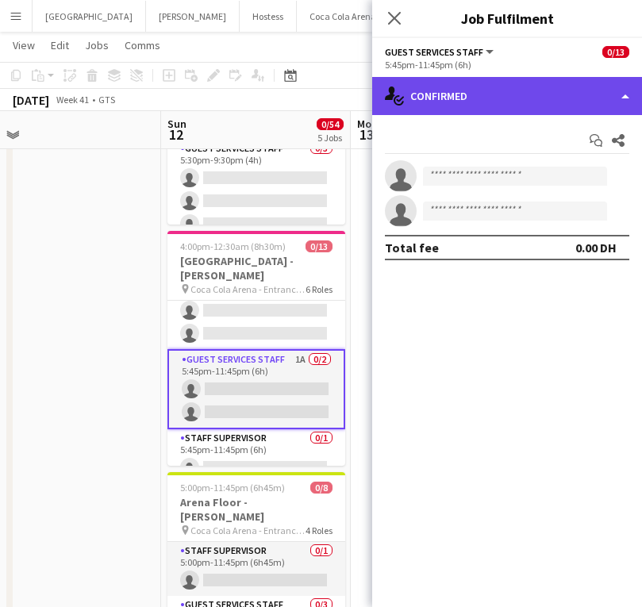
click at [475, 101] on div "single-neutral-actions-check-2 Confirmed" at bounding box center [507, 96] width 270 height 38
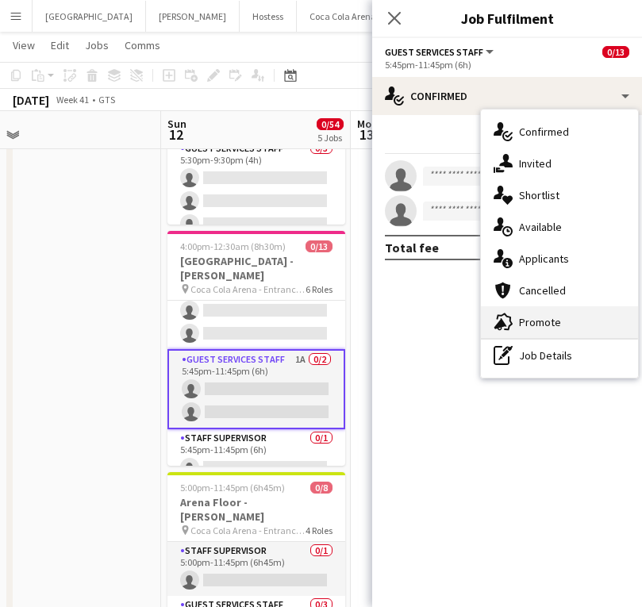
click at [552, 316] on span "Promote" at bounding box center [540, 322] width 42 height 14
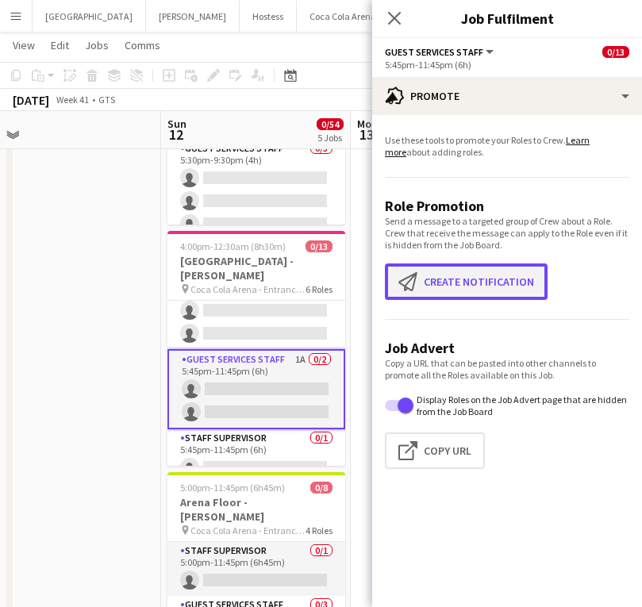
click at [461, 279] on button "Create notification Create notification" at bounding box center [466, 281] width 163 height 37
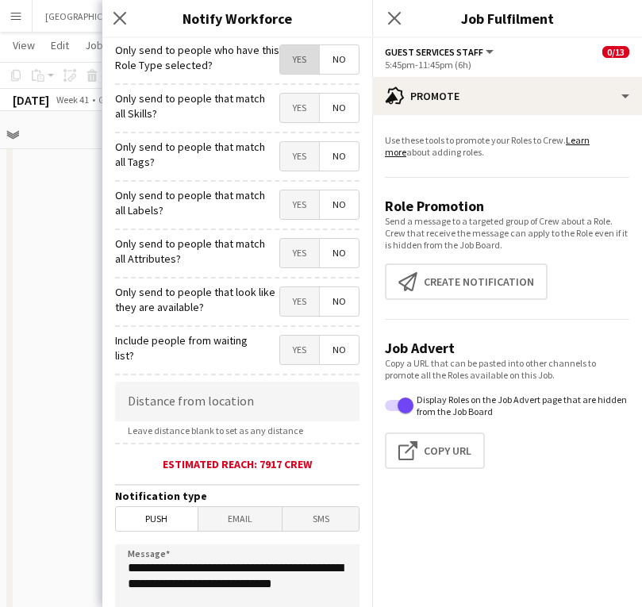
click at [294, 61] on span "Yes" at bounding box center [299, 59] width 39 height 29
click at [299, 106] on span "Yes" at bounding box center [299, 108] width 39 height 29
click at [298, 149] on span "Yes" at bounding box center [299, 156] width 39 height 29
click at [299, 201] on span "Yes" at bounding box center [299, 204] width 39 height 29
click at [299, 236] on div "Only send to people that match all Attributes? Yes No" at bounding box center [237, 251] width 244 height 39
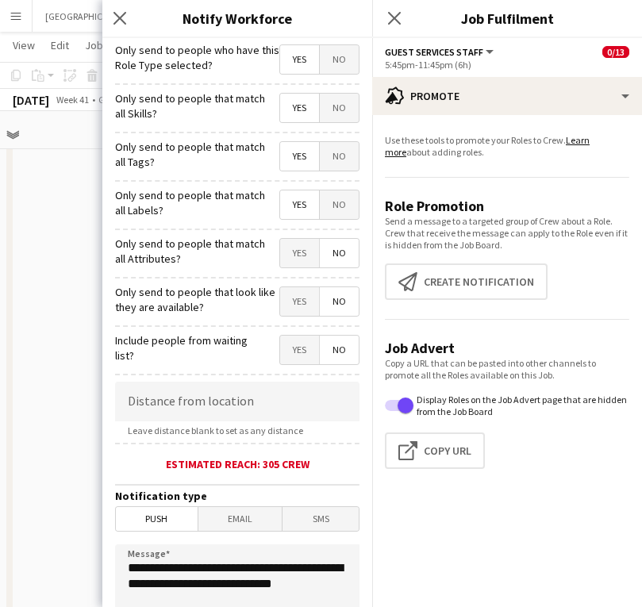
click at [299, 252] on span "Yes" at bounding box center [299, 253] width 39 height 29
click at [300, 296] on span "Yes" at bounding box center [299, 301] width 39 height 29
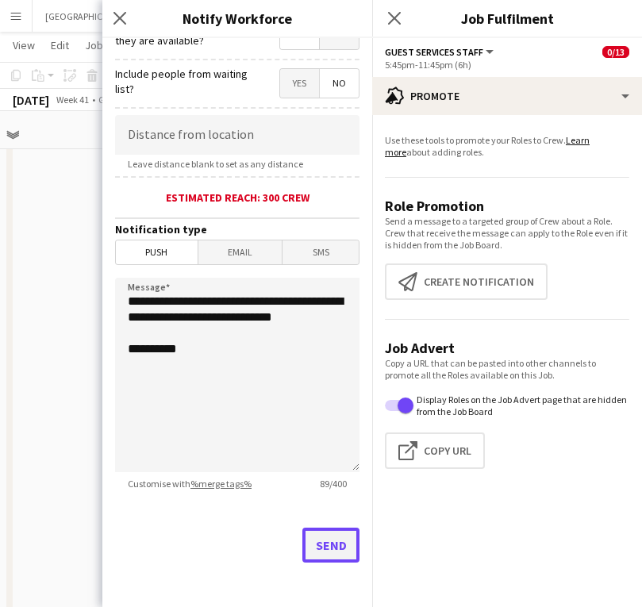
click at [335, 460] on button "Send" at bounding box center [330, 545] width 57 height 35
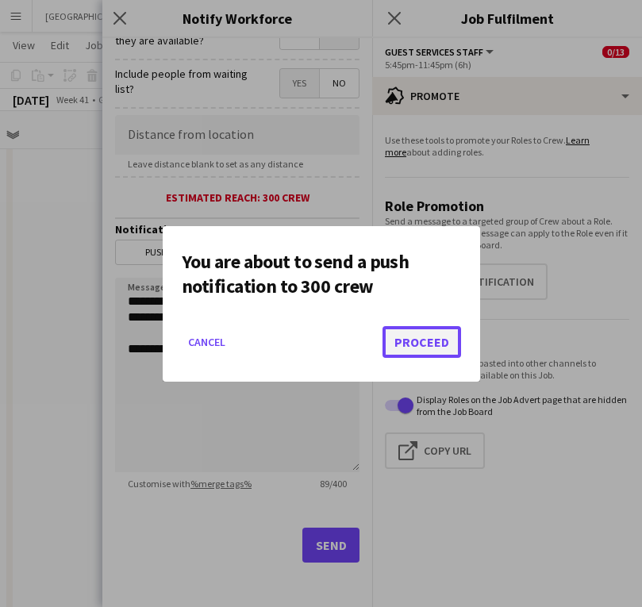
click at [417, 336] on button "Proceed" at bounding box center [422, 342] width 79 height 32
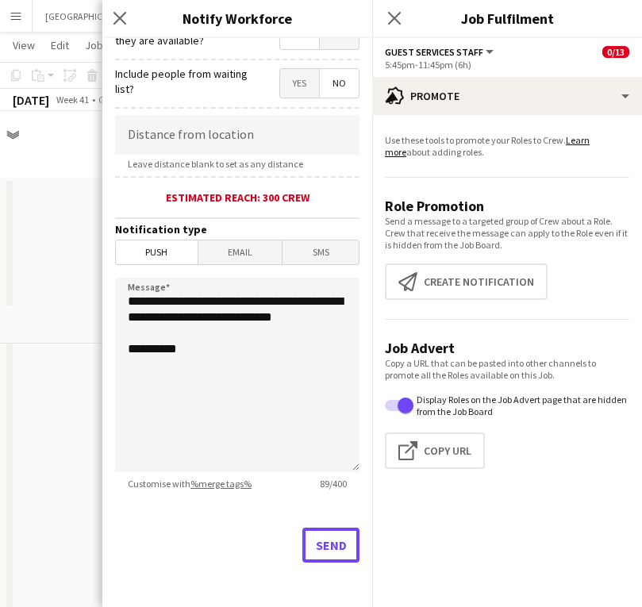
scroll to position [194, 0]
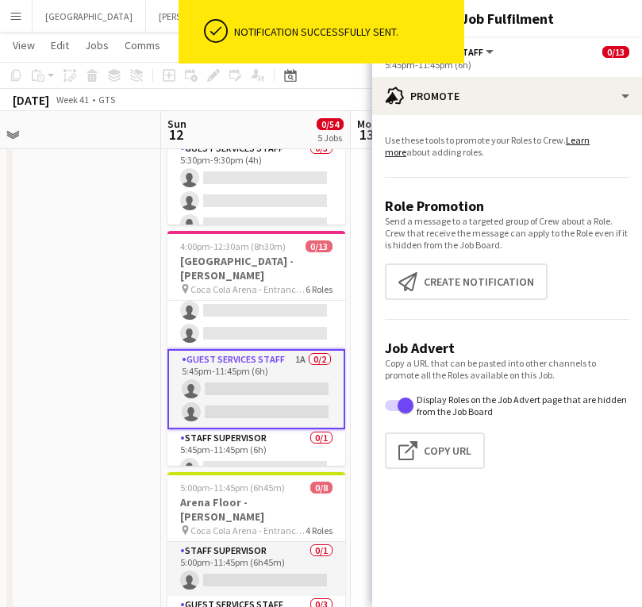
click at [540, 173] on app-promote-tab "Use these tools to promote your Roles to Crew. Learn more about adding roles. R…" at bounding box center [507, 305] width 270 height 354
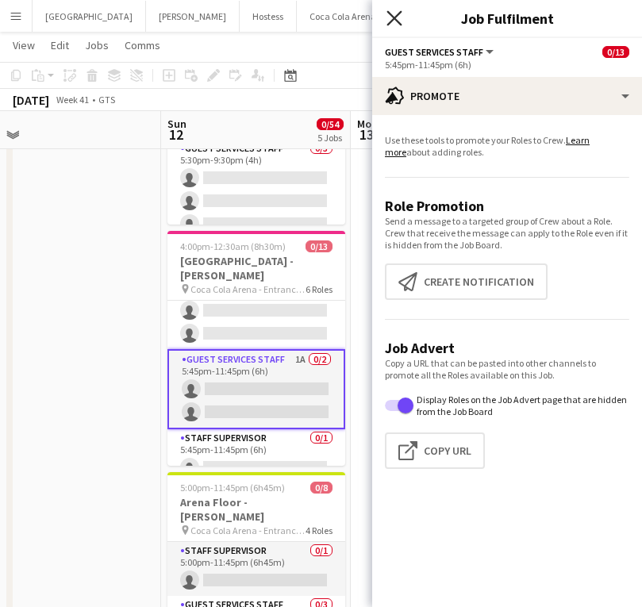
click at [398, 23] on icon at bounding box center [394, 17] width 15 height 15
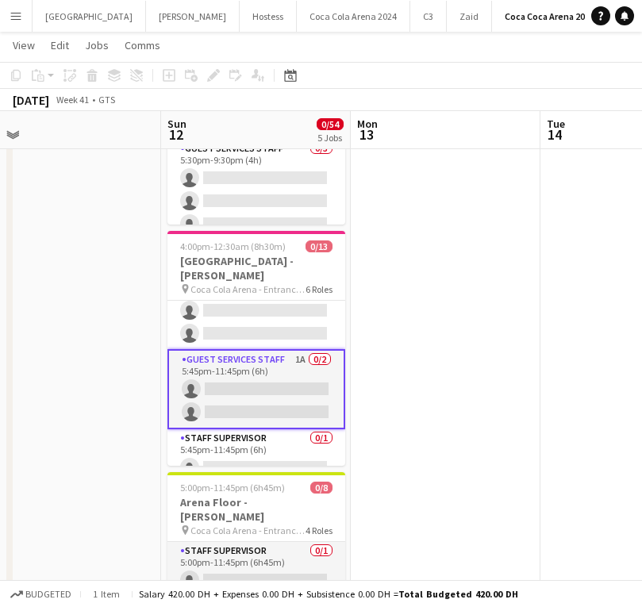
scroll to position [309, 0]
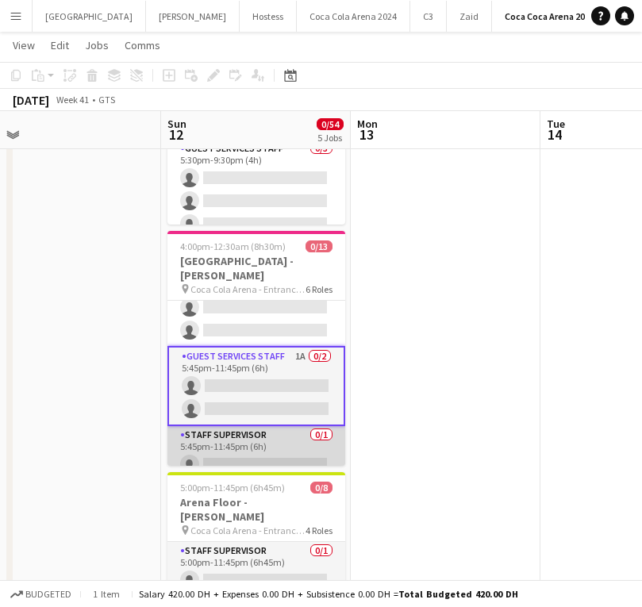
click at [302, 437] on app-card-role "Staff Supervisor 0/1 5:45pm-11:45pm (6h) single-neutral-actions" at bounding box center [256, 453] width 178 height 54
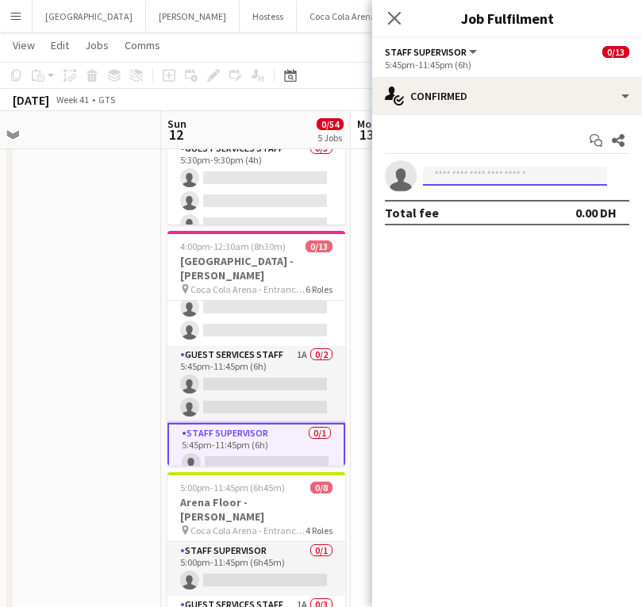
click at [484, 185] on input at bounding box center [515, 176] width 184 height 19
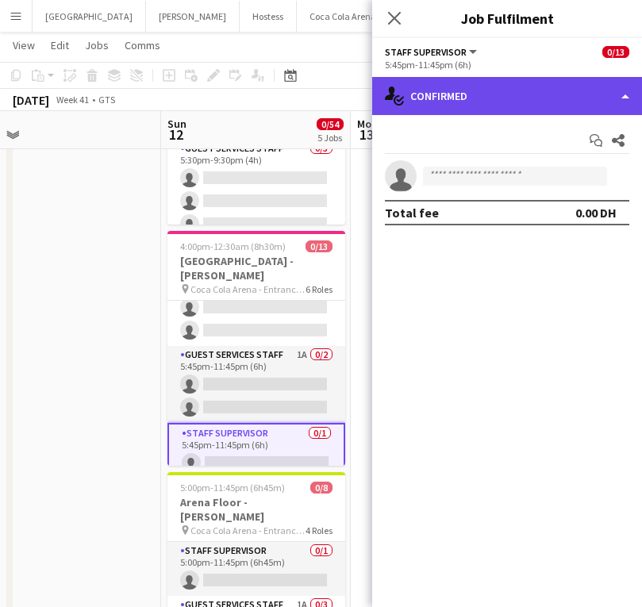
click at [475, 94] on div "single-neutral-actions-check-2 Confirmed" at bounding box center [507, 96] width 270 height 38
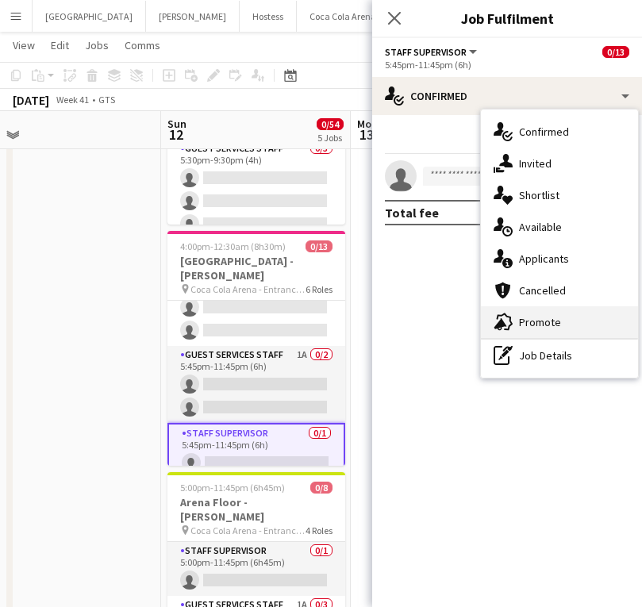
click at [529, 312] on div "advertising-megaphone Promote" at bounding box center [559, 322] width 157 height 32
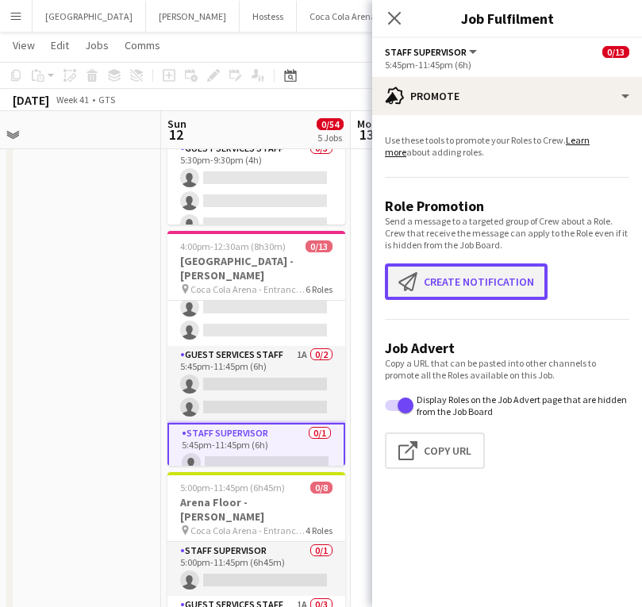
click at [455, 290] on button "Create notification Create notification" at bounding box center [466, 281] width 163 height 37
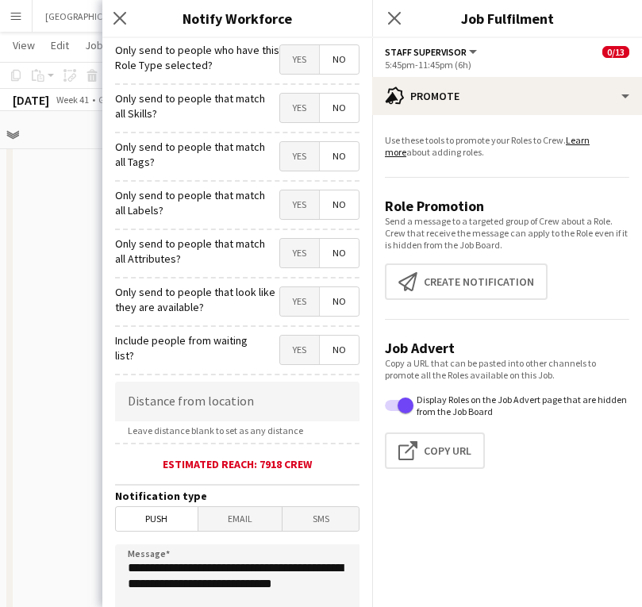
click at [281, 64] on span "Yes" at bounding box center [299, 59] width 39 height 29
click at [290, 105] on span "Yes" at bounding box center [299, 108] width 39 height 29
click at [299, 154] on span "Yes" at bounding box center [299, 156] width 39 height 29
click at [300, 200] on span "Yes" at bounding box center [299, 204] width 39 height 29
click at [302, 249] on span "Yes" at bounding box center [299, 253] width 39 height 29
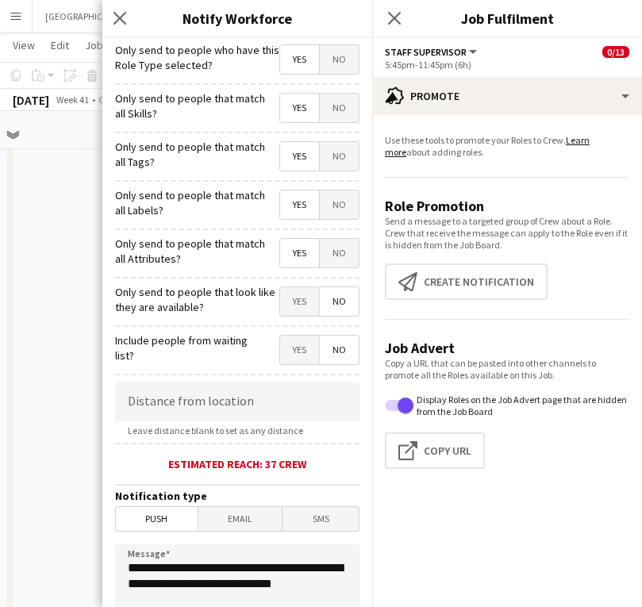
click at [302, 299] on span "Yes" at bounding box center [299, 301] width 39 height 29
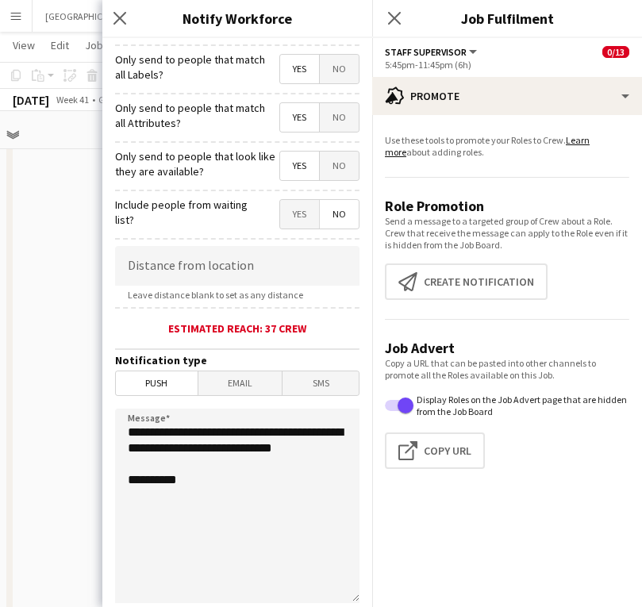
scroll to position [270, 0]
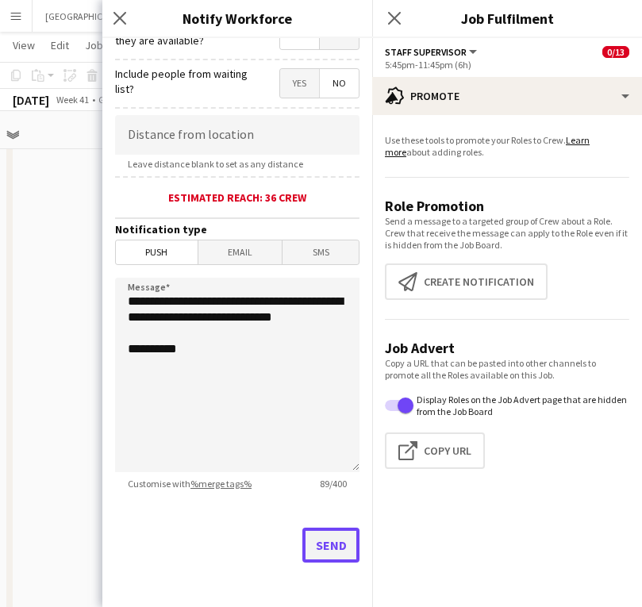
click at [341, 460] on button "Send" at bounding box center [330, 545] width 57 height 35
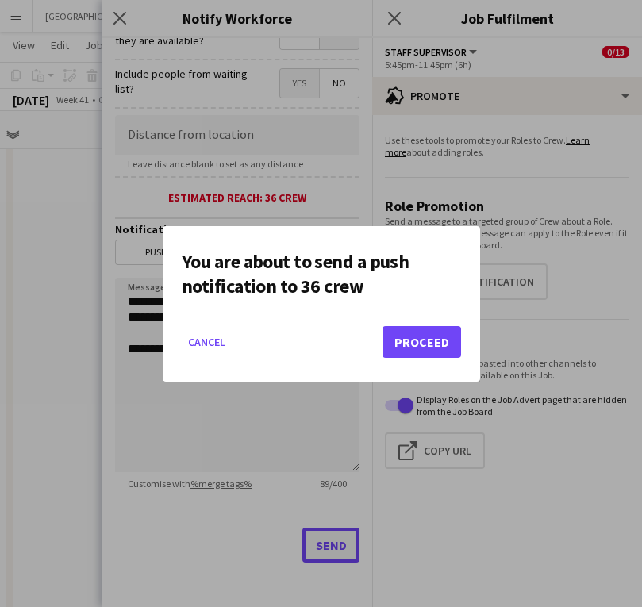
scroll to position [0, 0]
click at [430, 334] on button "Proceed" at bounding box center [422, 342] width 79 height 32
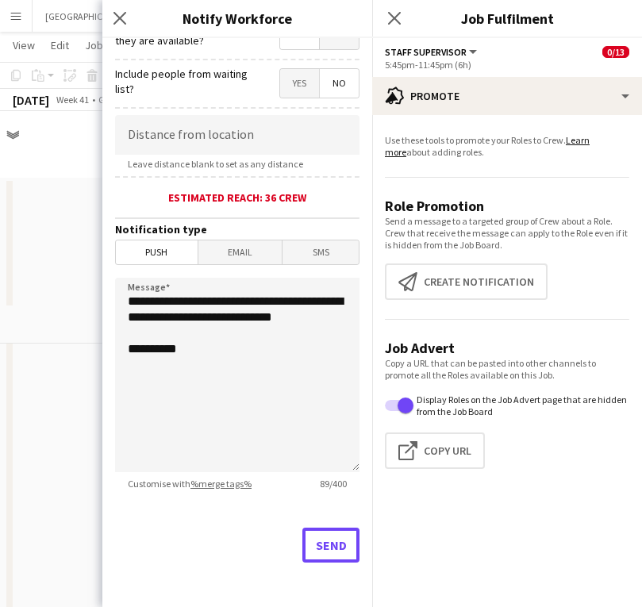
scroll to position [194, 0]
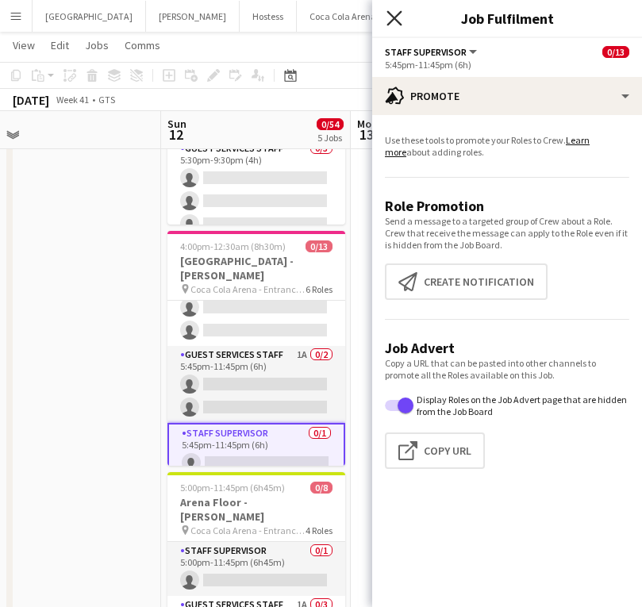
click at [400, 14] on icon "Close pop-in" at bounding box center [394, 17] width 15 height 15
